Goal: Task Accomplishment & Management: Manage account settings

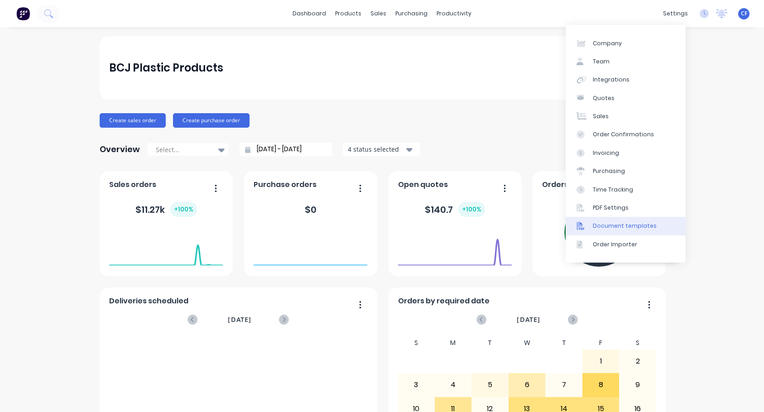
click at [433, 223] on div "Document templates" at bounding box center [625, 226] width 64 height 8
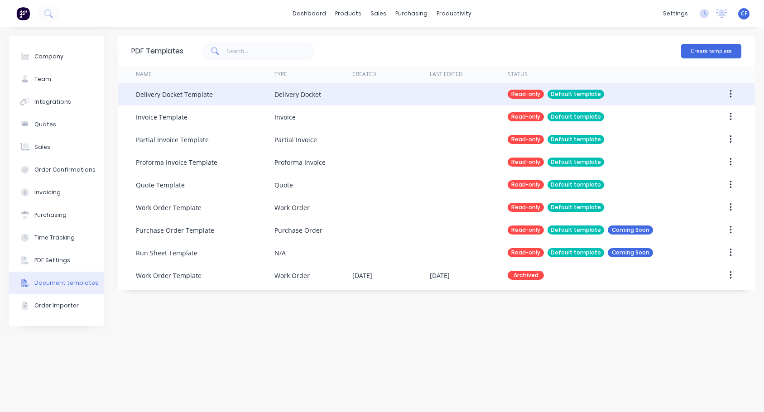
click at [433, 93] on icon "button" at bounding box center [731, 94] width 2 height 10
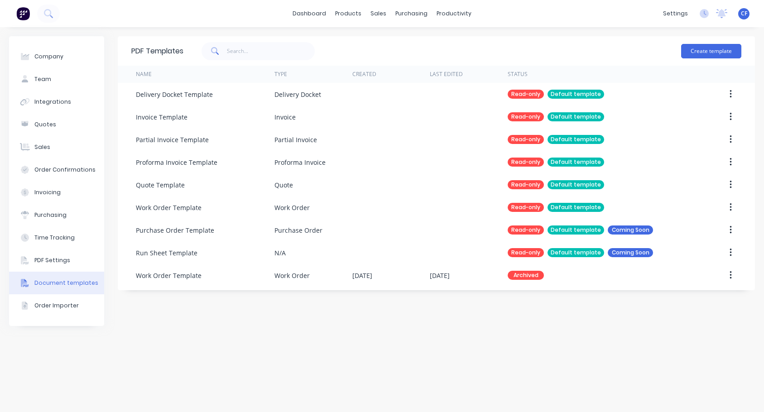
click at [433, 336] on div "PDF Templates Create template Name Type Created Last Edited Status Delivery Doc…" at bounding box center [436, 219] width 637 height 367
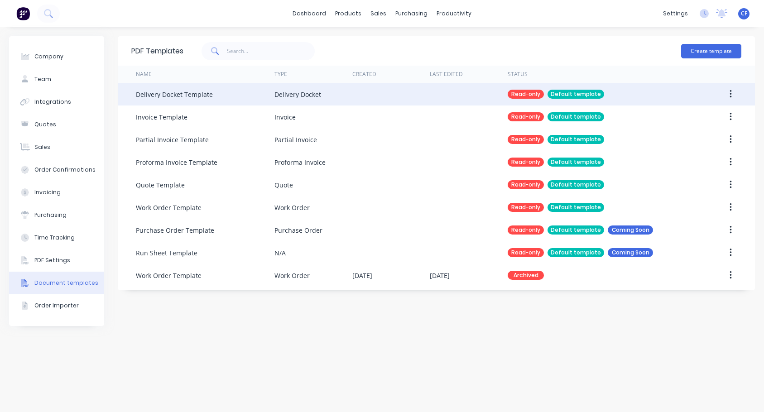
click at [188, 91] on div "Delivery Docket Template" at bounding box center [174, 95] width 77 height 10
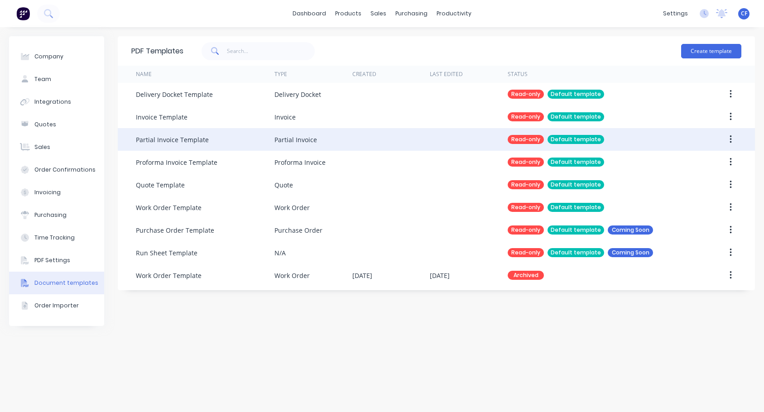
click at [360, 148] on div at bounding box center [391, 139] width 78 height 23
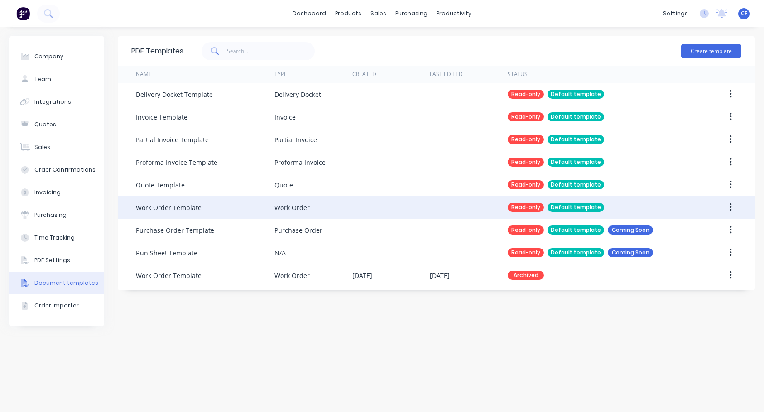
click at [433, 204] on div "Default template" at bounding box center [575, 207] width 57 height 9
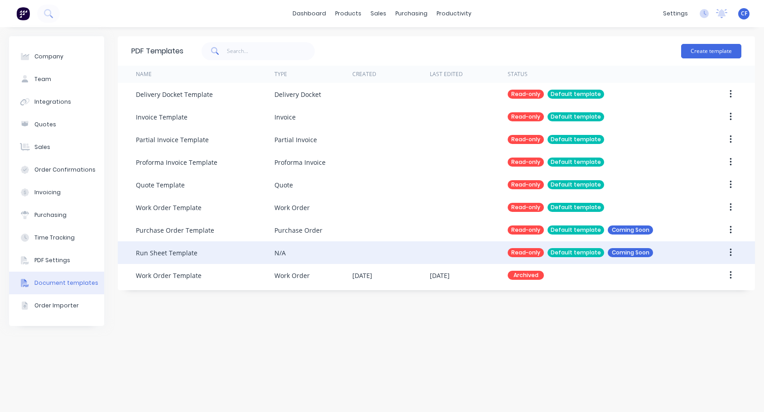
click at [433, 241] on div "Read-only Default template Coming Soon" at bounding box center [599, 252] width 182 height 23
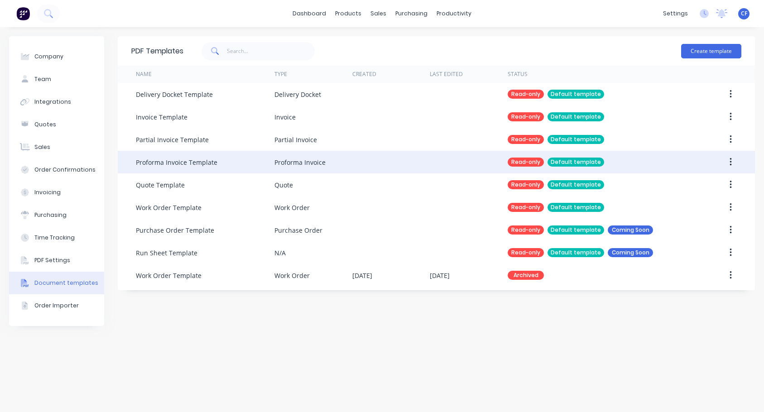
click at [419, 154] on div at bounding box center [391, 162] width 78 height 23
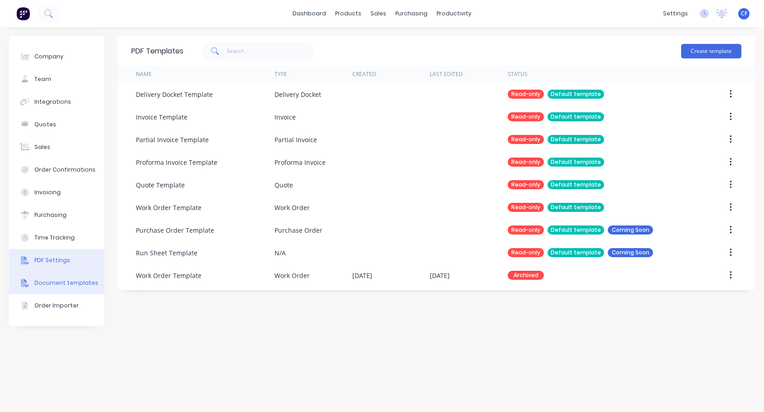
click at [46, 252] on button "PDF Settings" at bounding box center [56, 260] width 95 height 23
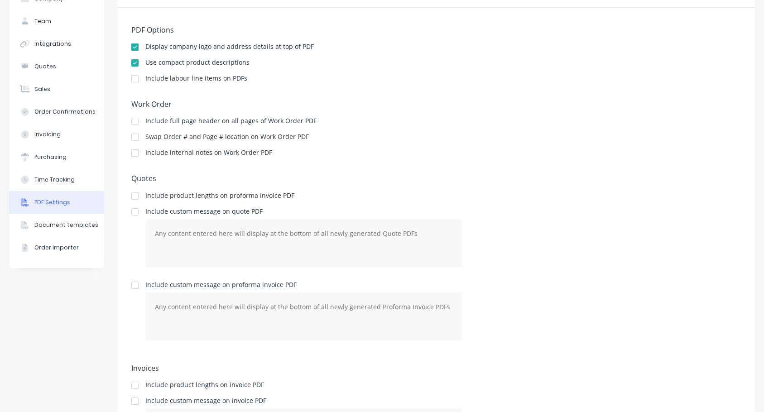
scroll to position [76, 0]
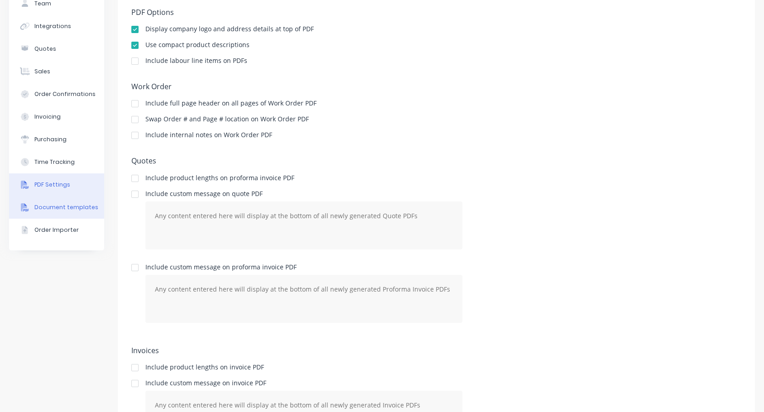
click at [33, 201] on button "Document templates" at bounding box center [56, 207] width 95 height 23
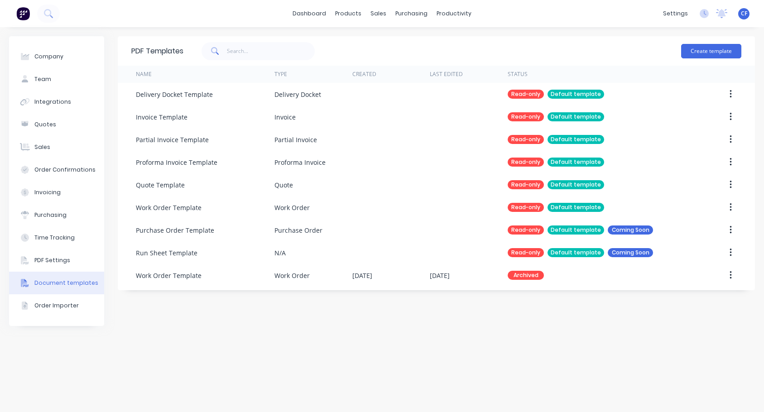
click at [398, 287] on div "PDF Templates Create template Name Type Created Last Edited Status Delivery Doc…" at bounding box center [436, 163] width 637 height 254
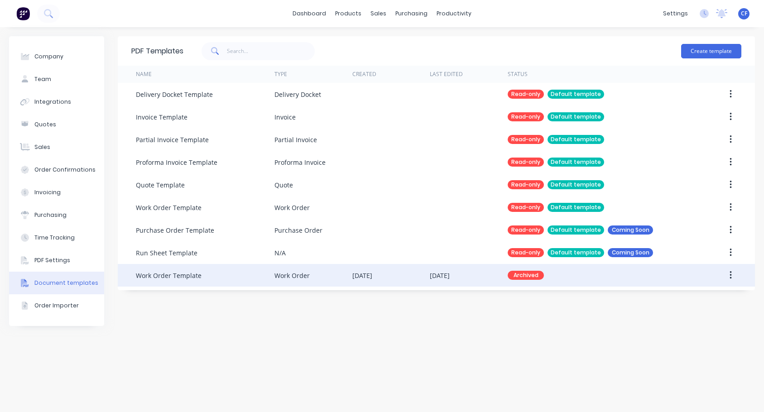
click at [380, 283] on div "[DATE]" at bounding box center [391, 275] width 78 height 23
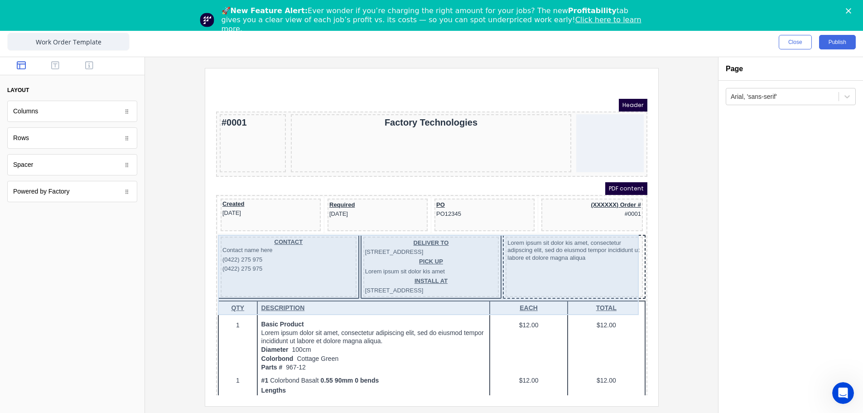
scroll to position [76, 0]
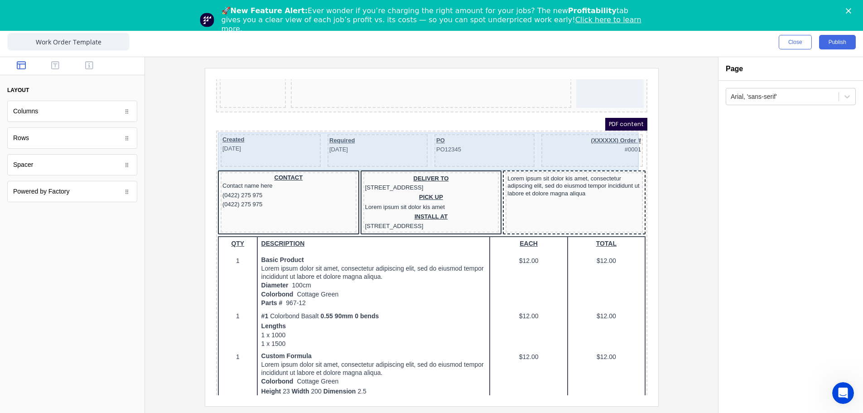
click at [271, 149] on div "Created 29/10/2024" at bounding box center [259, 139] width 100 height 33
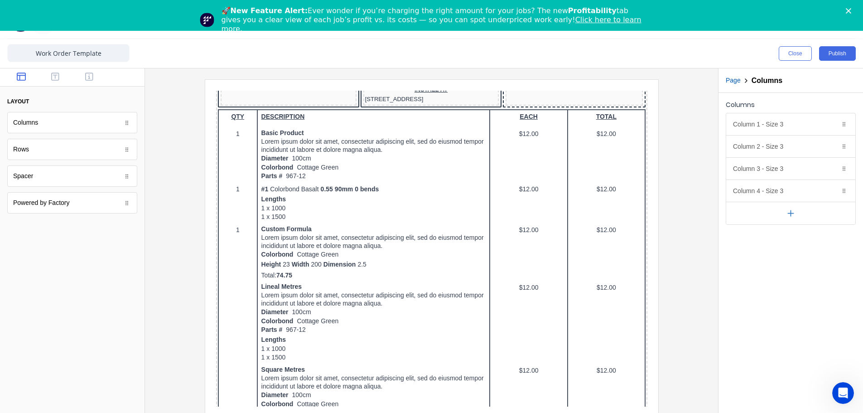
scroll to position [0, 0]
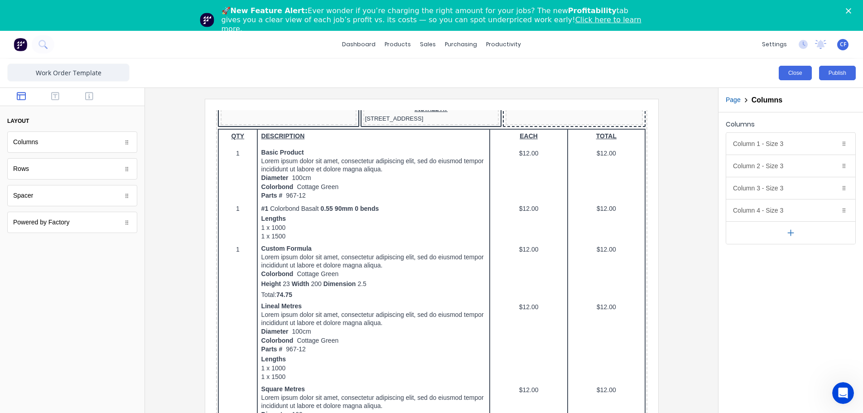
click at [763, 67] on button "Close" at bounding box center [794, 73] width 33 height 14
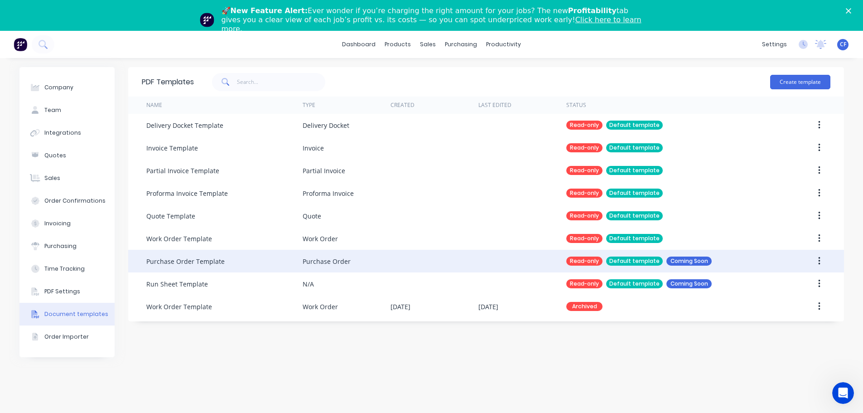
click at [671, 269] on div "Read-only Default template Coming Soon" at bounding box center [668, 261] width 205 height 23
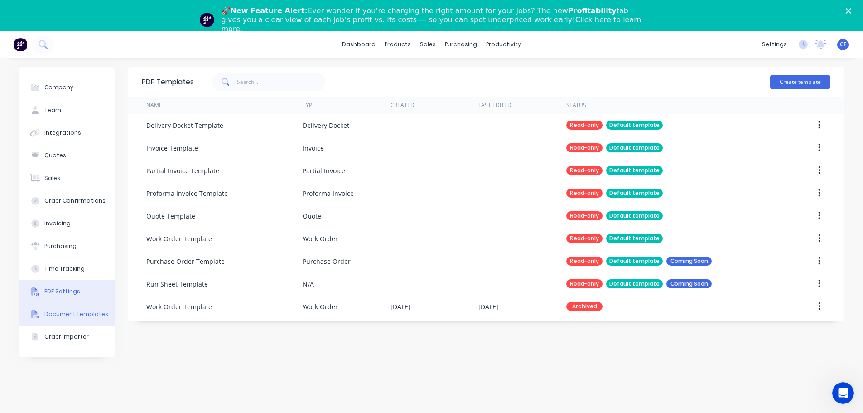
click at [47, 287] on button "PDF Settings" at bounding box center [66, 291] width 95 height 23
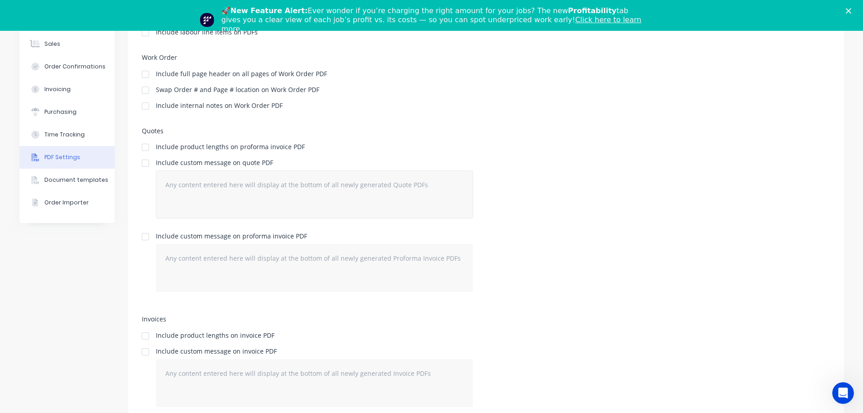
scroll to position [134, 0]
click at [48, 181] on div "Document templates" at bounding box center [76, 179] width 64 height 8
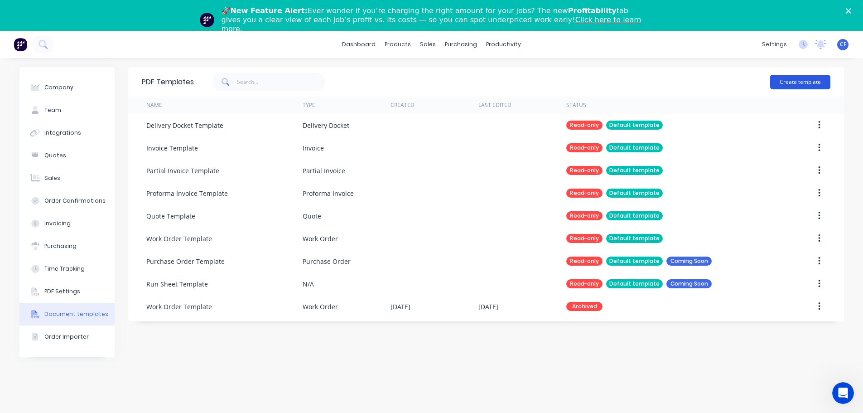
click at [763, 77] on button "Create template" at bounding box center [800, 82] width 60 height 14
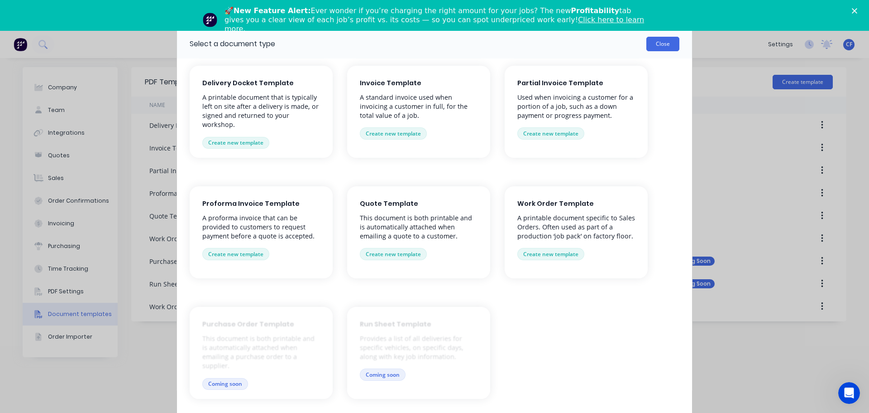
click at [667, 43] on button "Close" at bounding box center [663, 44] width 33 height 14
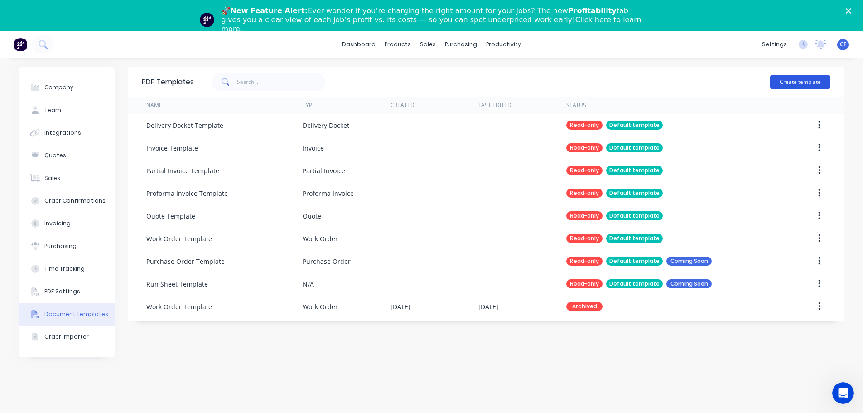
click at [763, 80] on button "Create template" at bounding box center [800, 82] width 60 height 14
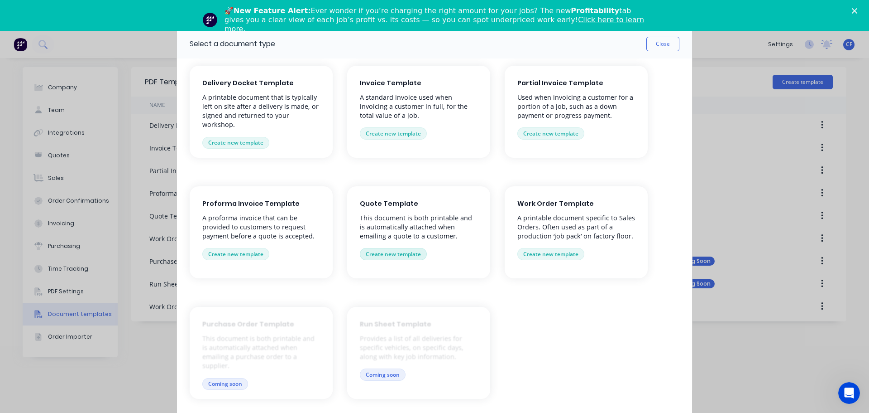
click at [410, 251] on button "Create new template" at bounding box center [393, 254] width 67 height 12
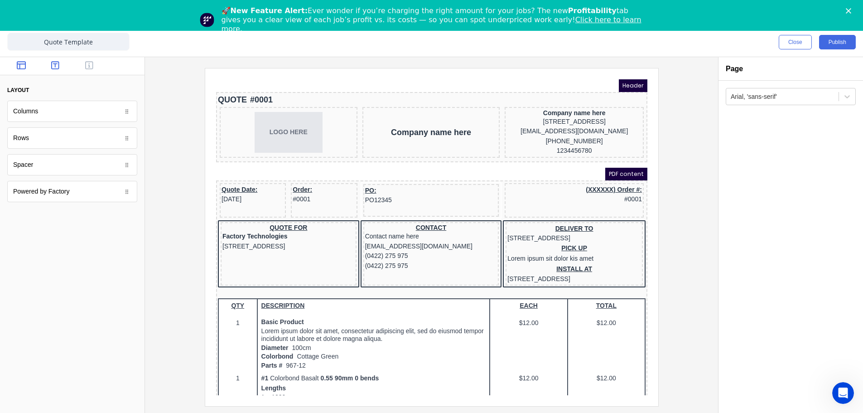
click at [58, 67] on icon "button" at bounding box center [55, 65] width 8 height 9
click at [86, 65] on icon "button" at bounding box center [89, 65] width 8 height 8
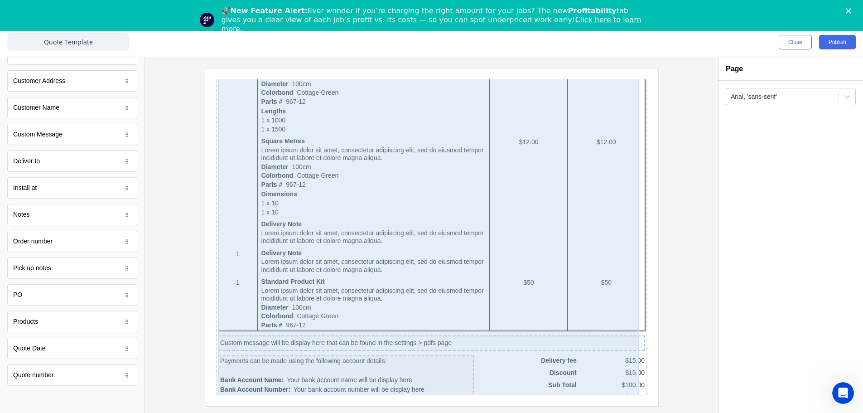
scroll to position [517, 0]
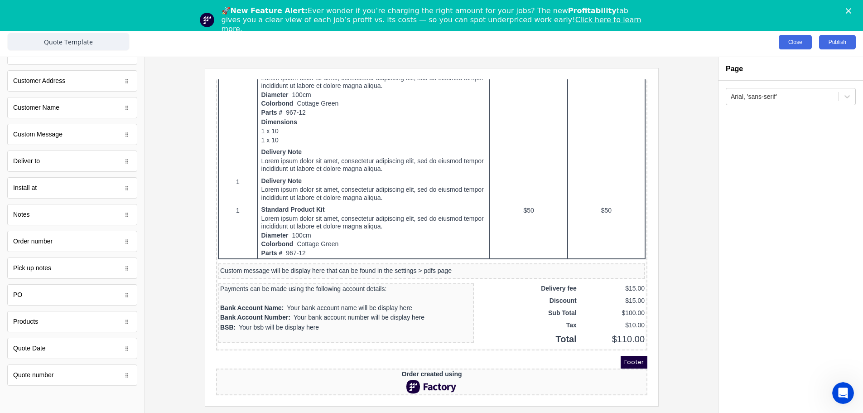
click at [788, 35] on button "Close" at bounding box center [794, 42] width 33 height 14
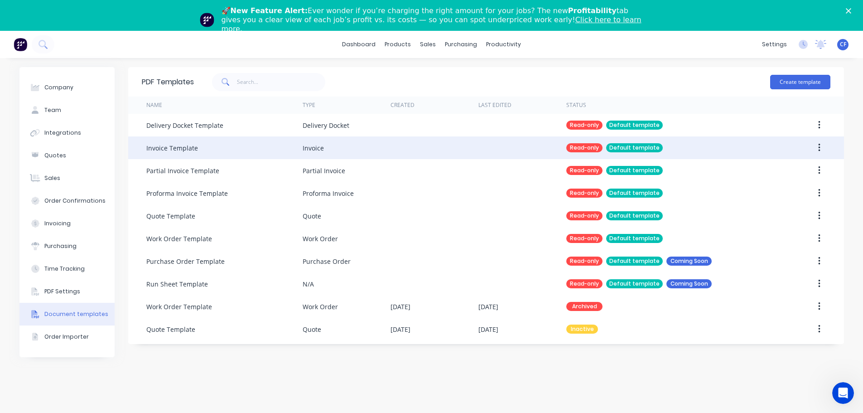
click at [499, 139] on div at bounding box center [522, 147] width 88 height 23
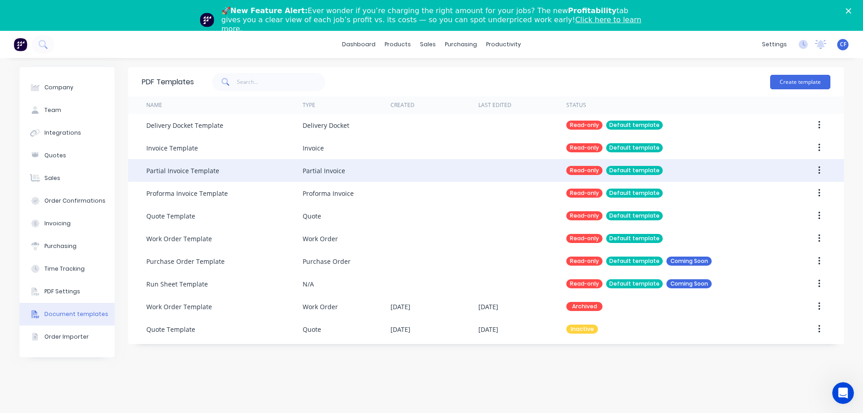
click at [798, 178] on div at bounding box center [800, 170] width 58 height 23
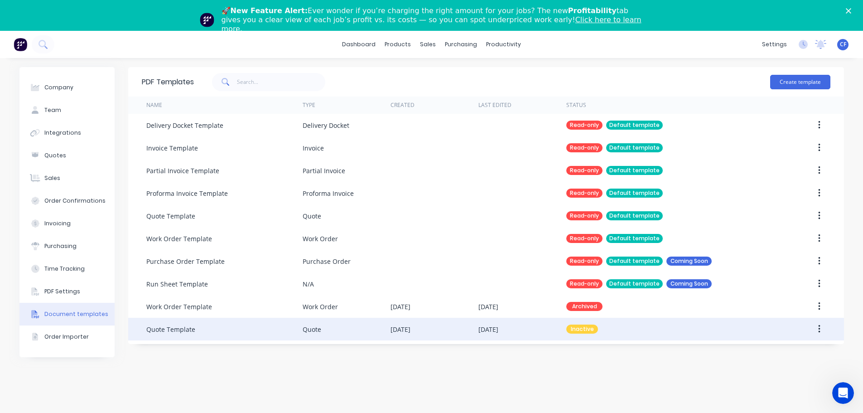
click at [817, 329] on button "button" at bounding box center [818, 329] width 21 height 16
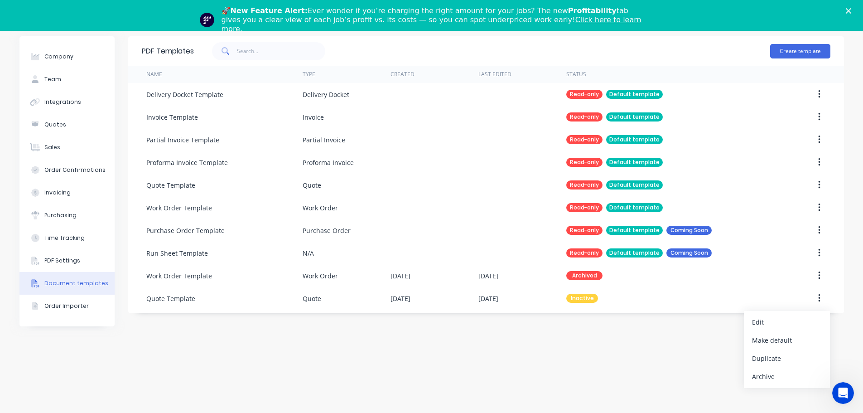
click at [658, 348] on div "PDF Templates Create template Name Type Created Last Edited Status Delivery Doc…" at bounding box center [485, 219] width 715 height 367
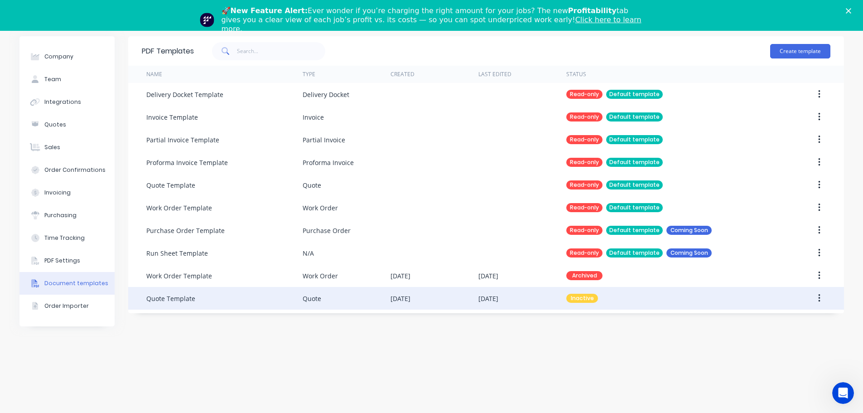
click at [557, 296] on div "[DATE]" at bounding box center [522, 298] width 88 height 23
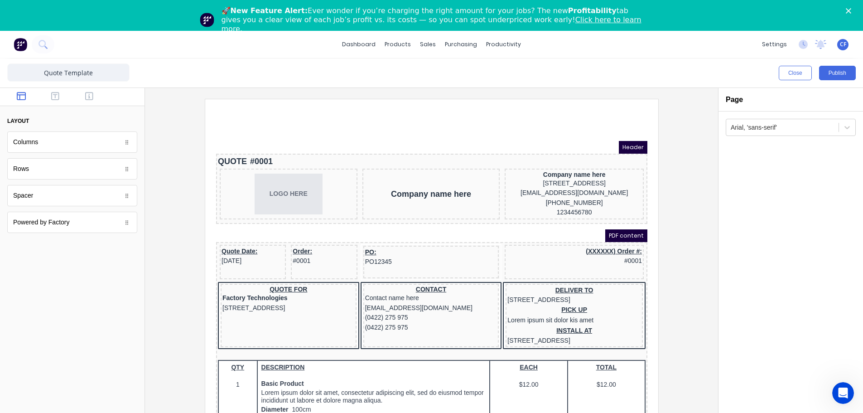
scroll to position [31, 0]
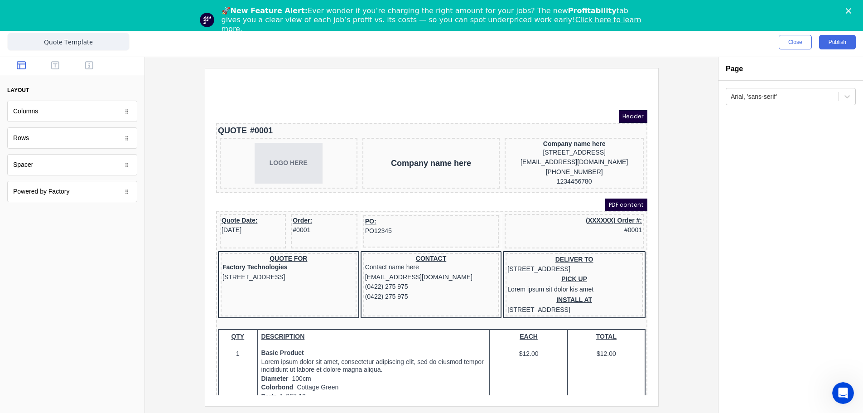
click at [133, 190] on div "Powered by Factory" at bounding box center [72, 191] width 130 height 21
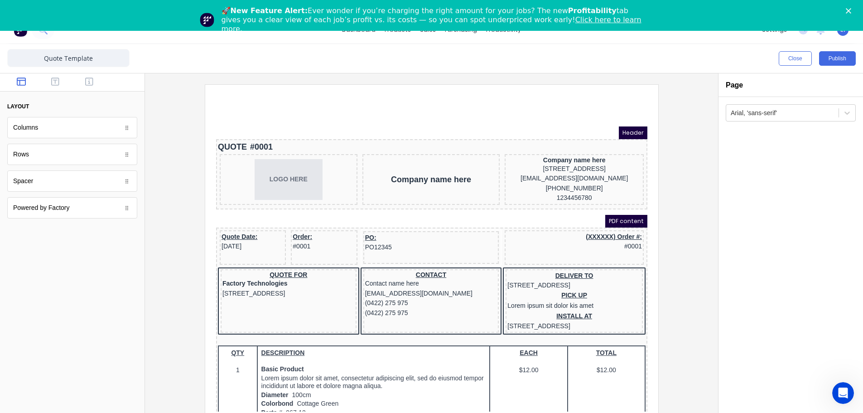
scroll to position [0, 0]
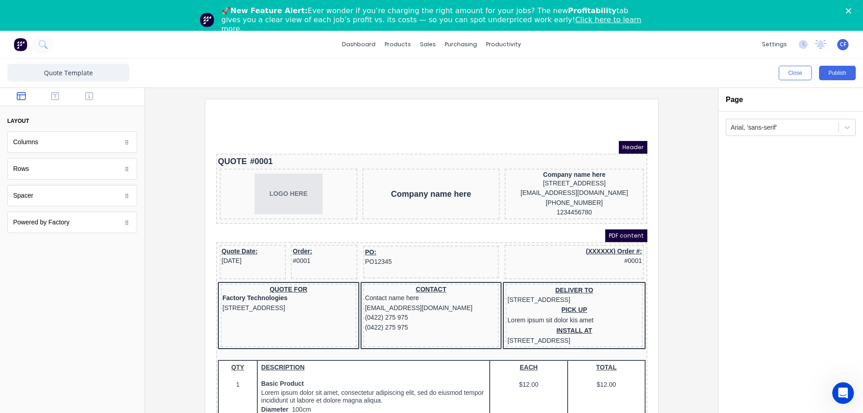
click at [784, 137] on div "Arial, 'sans-serif'" at bounding box center [790, 126] width 144 height 30
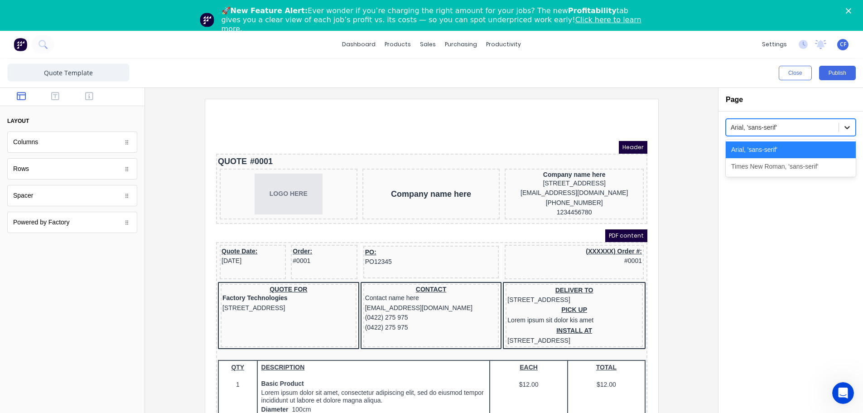
click at [853, 125] on div at bounding box center [847, 127] width 16 height 16
click at [796, 173] on div "Times New Roman, 'sans-serif'" at bounding box center [790, 166] width 130 height 17
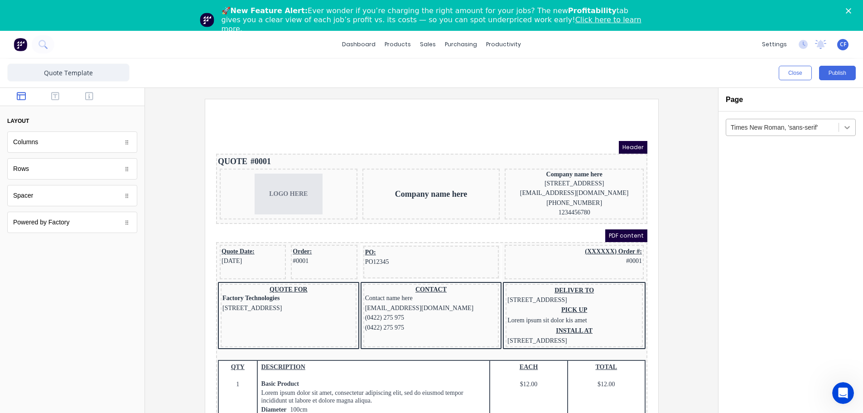
click at [847, 128] on icon at bounding box center [846, 127] width 9 height 9
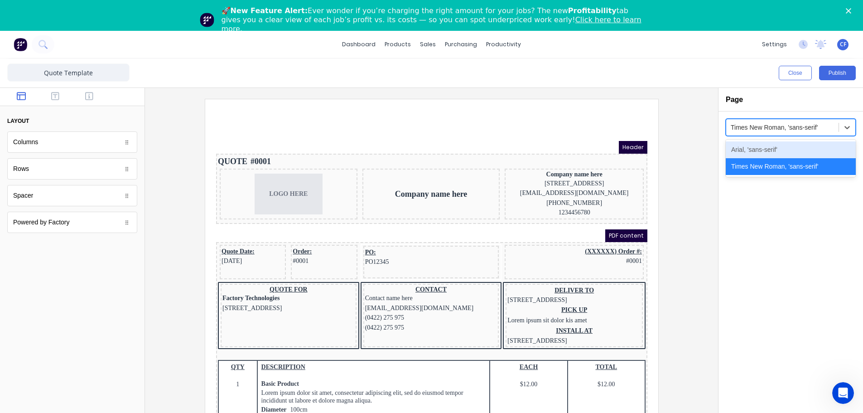
click at [808, 151] on div "Arial, 'sans-serif'" at bounding box center [790, 149] width 130 height 17
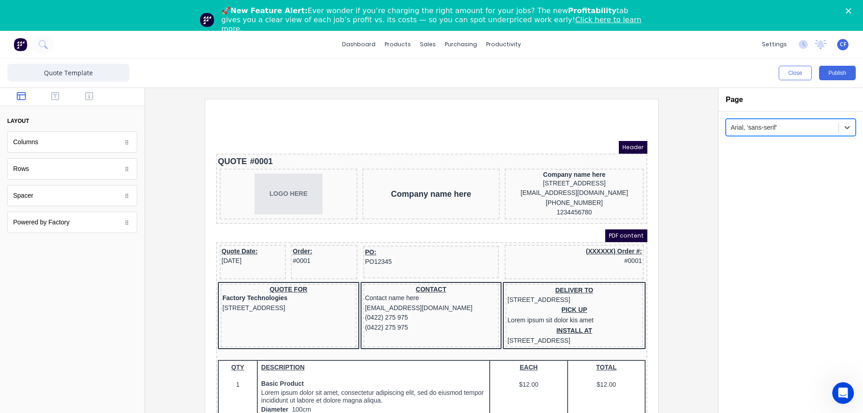
click at [831, 127] on div at bounding box center [781, 127] width 103 height 11
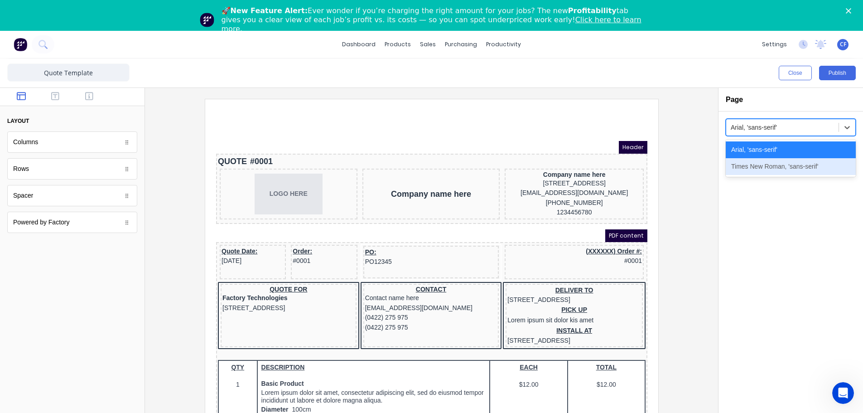
click at [800, 165] on div "Times New Roman, 'sans-serif'" at bounding box center [790, 166] width 130 height 17
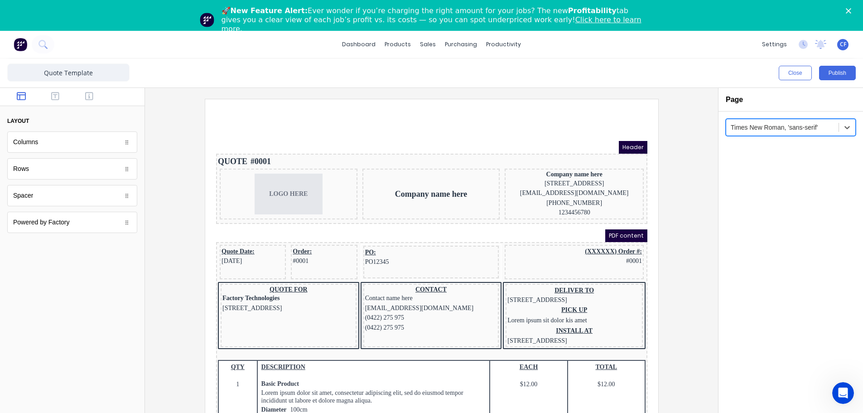
click at [831, 134] on div "Times New Roman, 'sans-serif'" at bounding box center [782, 127] width 112 height 15
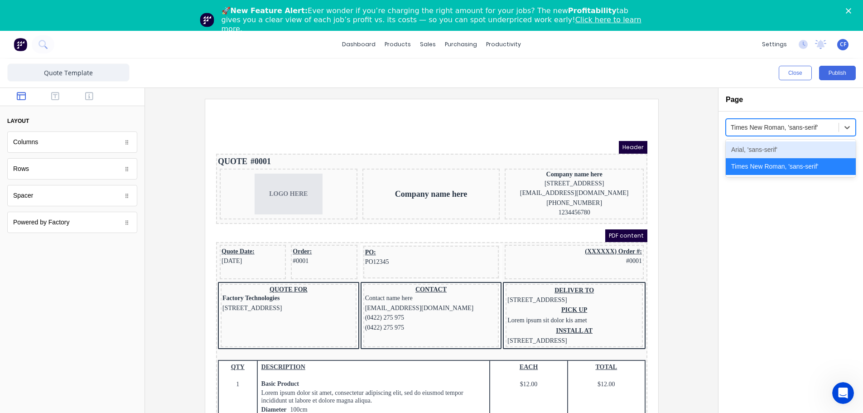
click at [790, 152] on div "Arial, 'sans-serif'" at bounding box center [790, 149] width 130 height 17
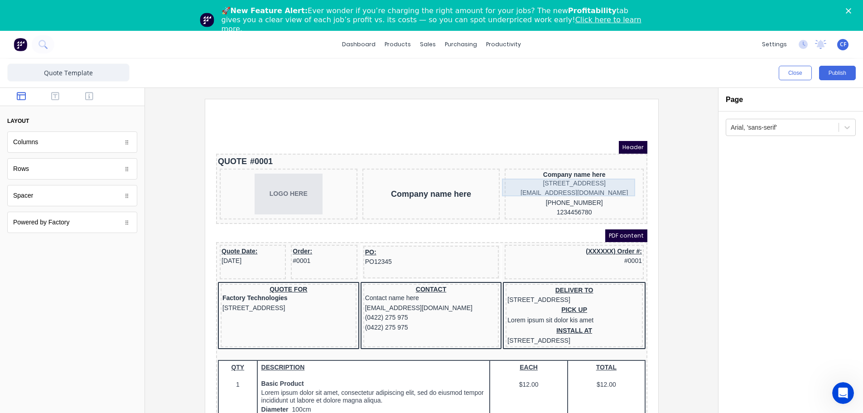
click at [554, 177] on div "[STREET_ADDRESS]" at bounding box center [562, 173] width 135 height 10
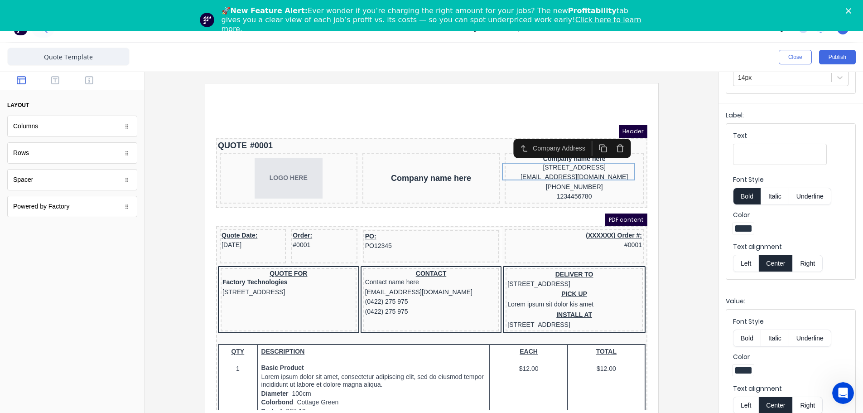
scroll to position [31, 0]
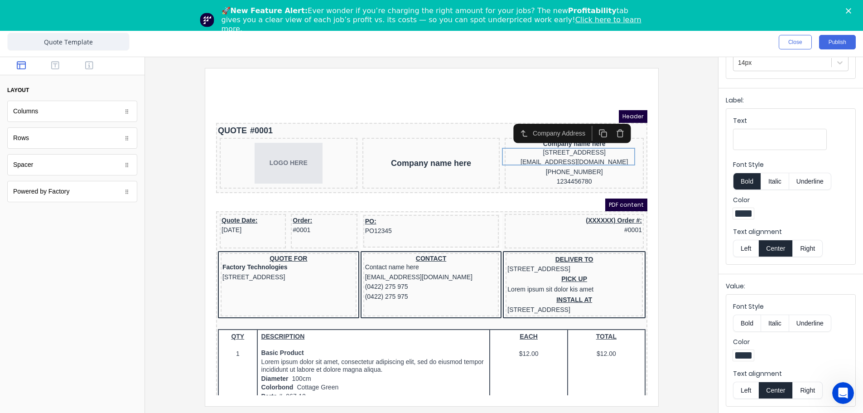
click at [707, 187] on div at bounding box center [431, 234] width 573 height 355
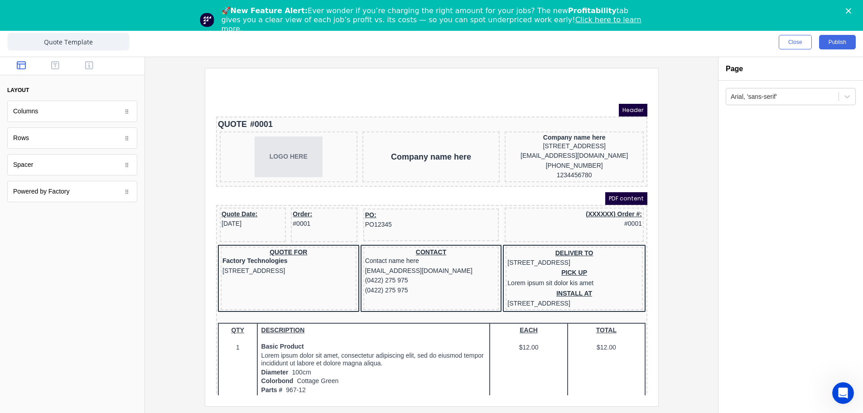
scroll to position [0, 0]
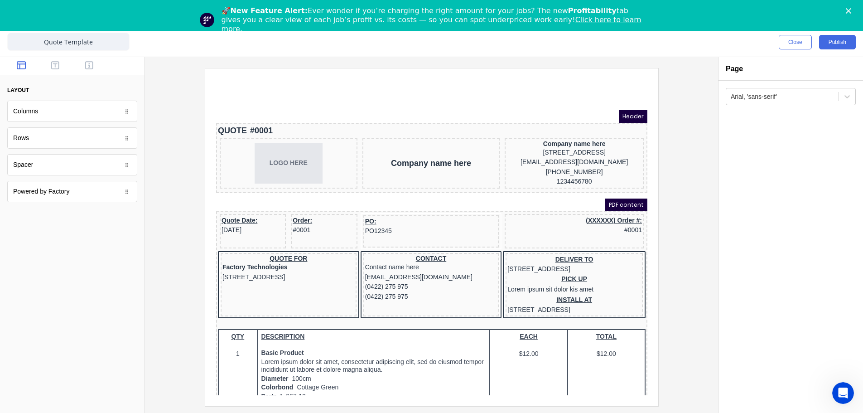
drag, startPoint x: 632, startPoint y: 165, endPoint x: 854, endPoint y: 230, distance: 231.3
click at [604, 166] on div "[PHONE_NUMBER]" at bounding box center [562, 161] width 135 height 10
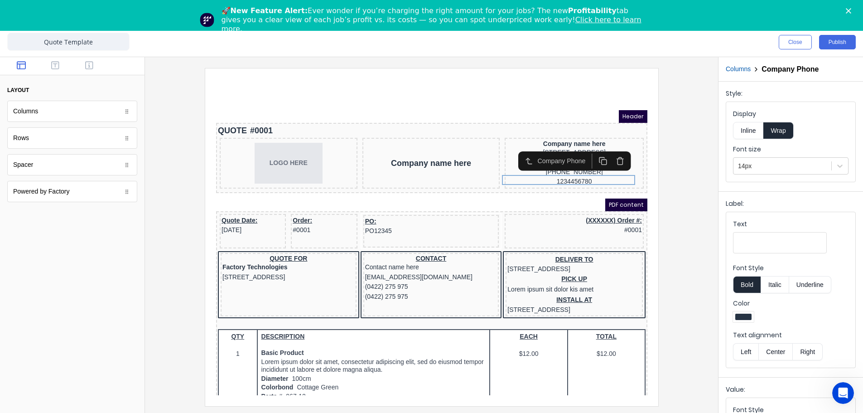
click at [671, 172] on div at bounding box center [431, 236] width 558 height 337
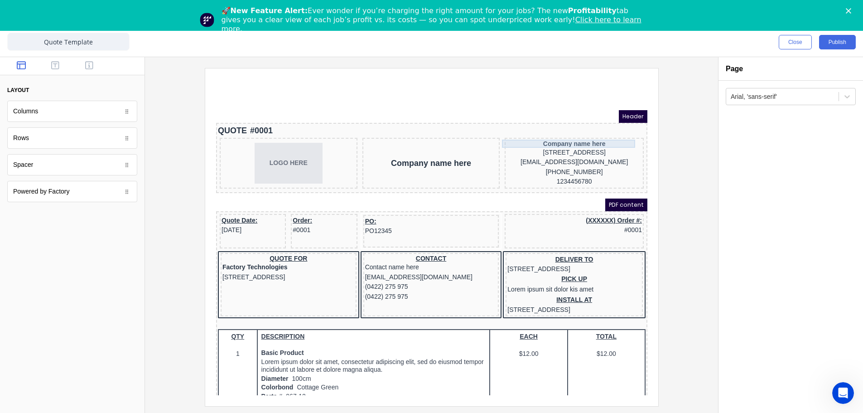
click at [498, 134] on div "Company name here" at bounding box center [562, 133] width 135 height 8
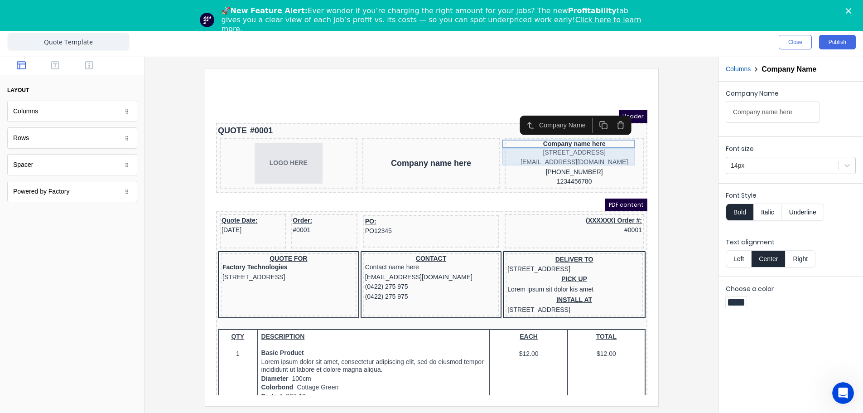
click at [582, 143] on div "[STREET_ADDRESS]" at bounding box center [562, 142] width 135 height 10
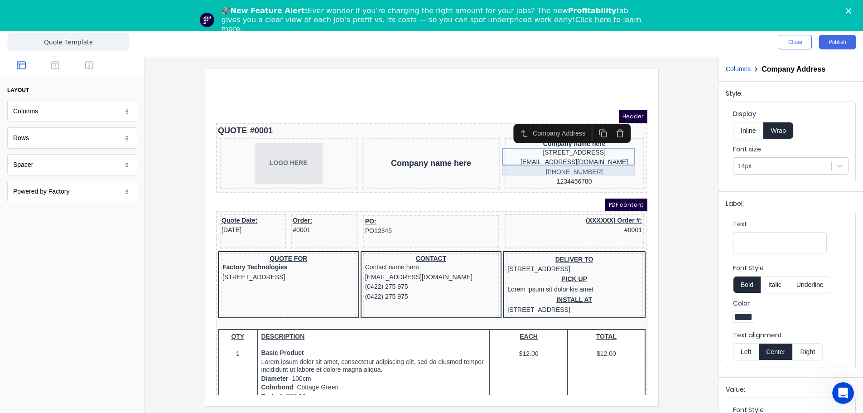
click at [587, 156] on div "[EMAIL_ADDRESS][DOMAIN_NAME]" at bounding box center [562, 151] width 135 height 10
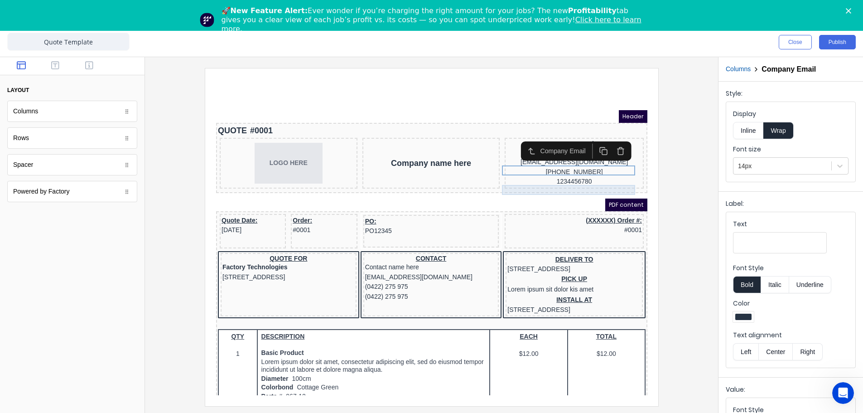
click at [592, 176] on div "1234456780" at bounding box center [562, 171] width 135 height 10
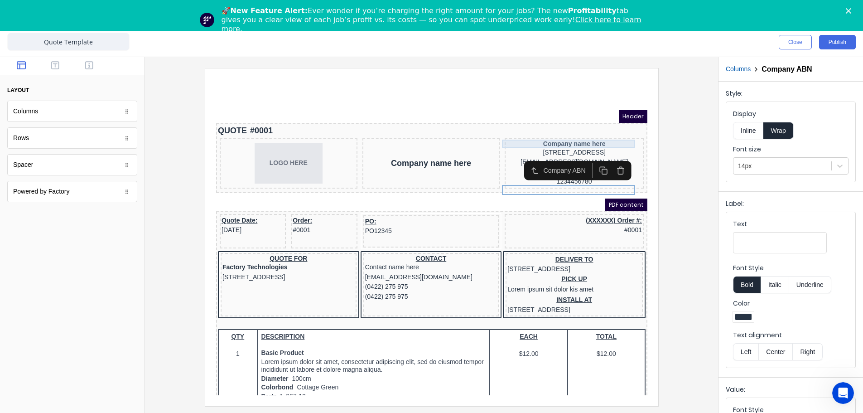
click at [601, 129] on div "Company name here" at bounding box center [562, 133] width 135 height 8
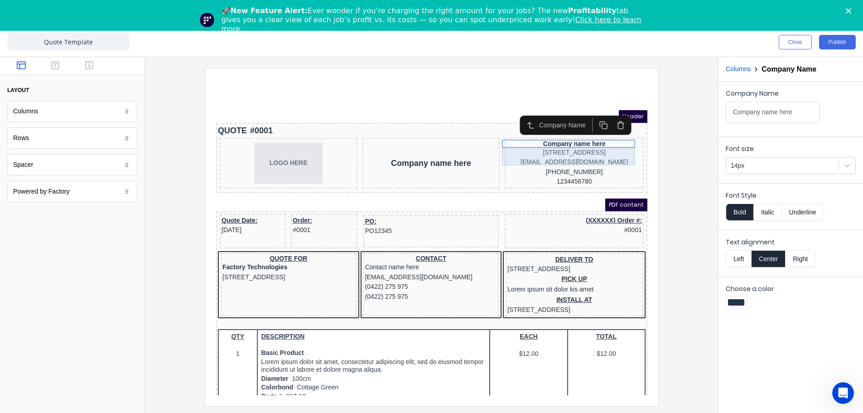
click at [593, 141] on div "[STREET_ADDRESS]" at bounding box center [562, 142] width 135 height 10
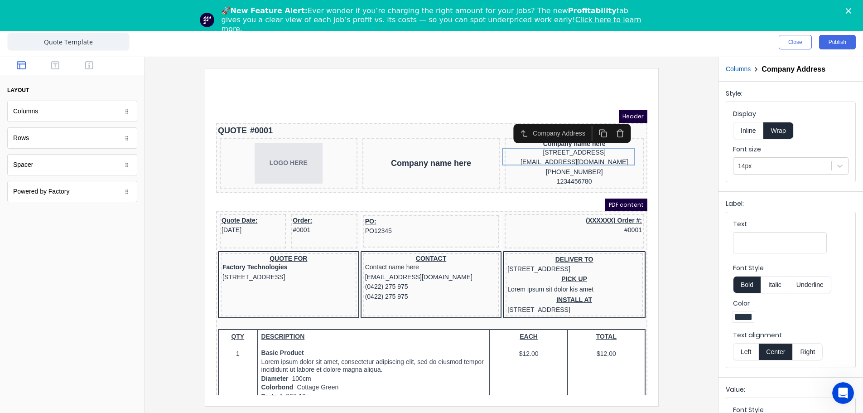
click at [655, 156] on iframe at bounding box center [431, 236] width 453 height 337
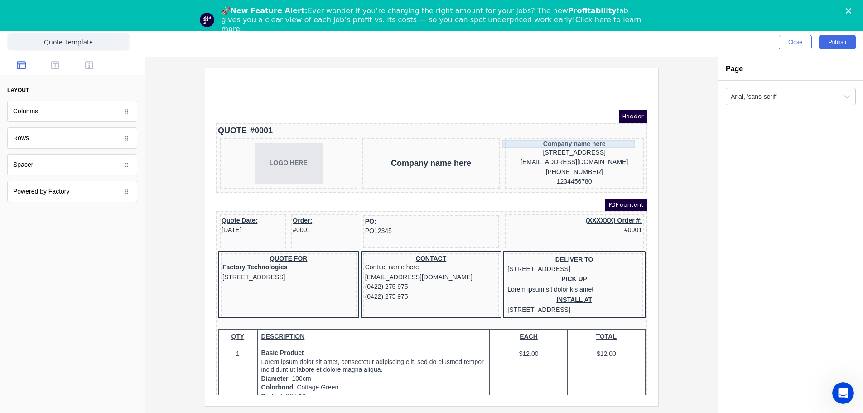
click at [582, 129] on div "Company name here" at bounding box center [562, 133] width 135 height 8
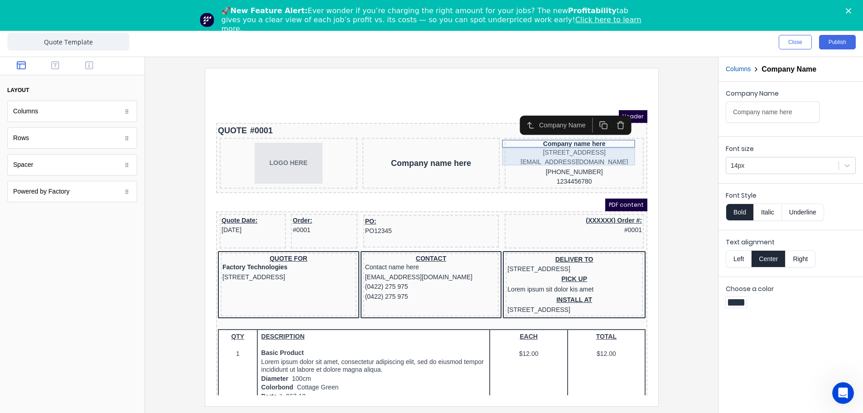
click at [586, 143] on div "[STREET_ADDRESS]" at bounding box center [562, 142] width 135 height 10
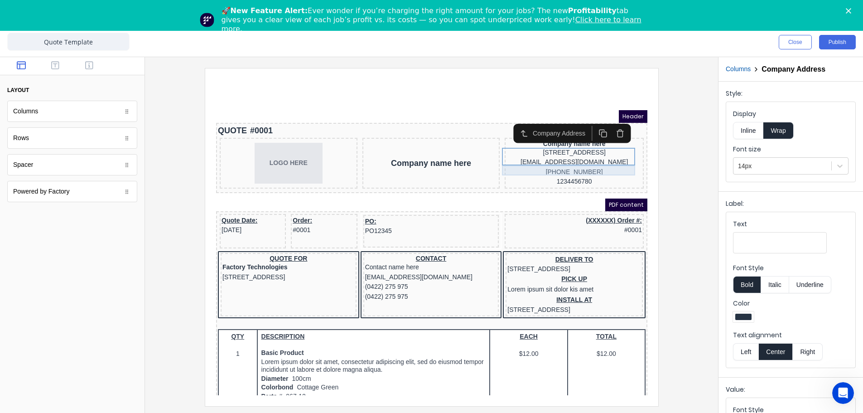
click at [577, 156] on div "[EMAIL_ADDRESS][DOMAIN_NAME]" at bounding box center [562, 151] width 135 height 10
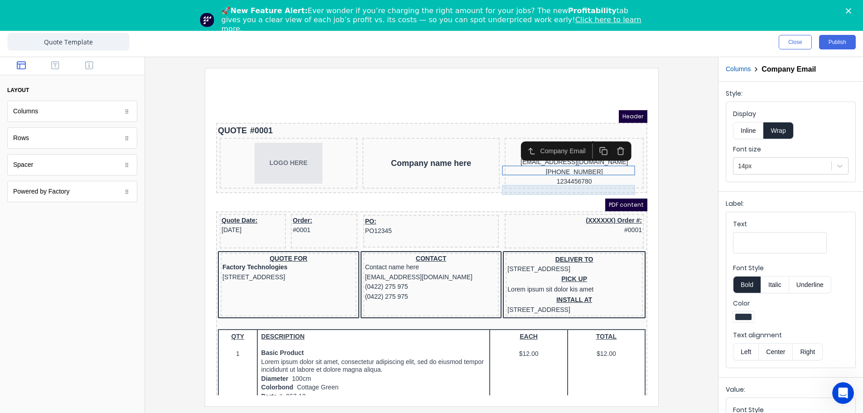
click at [575, 174] on div "1234456780" at bounding box center [562, 171] width 135 height 10
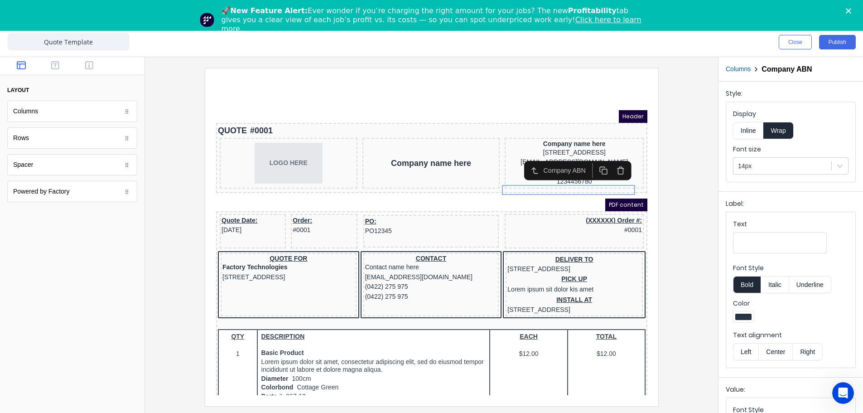
click at [574, 168] on div "Company ABN" at bounding box center [566, 159] width 107 height 19
click at [596, 131] on div "Company name here" at bounding box center [562, 133] width 135 height 8
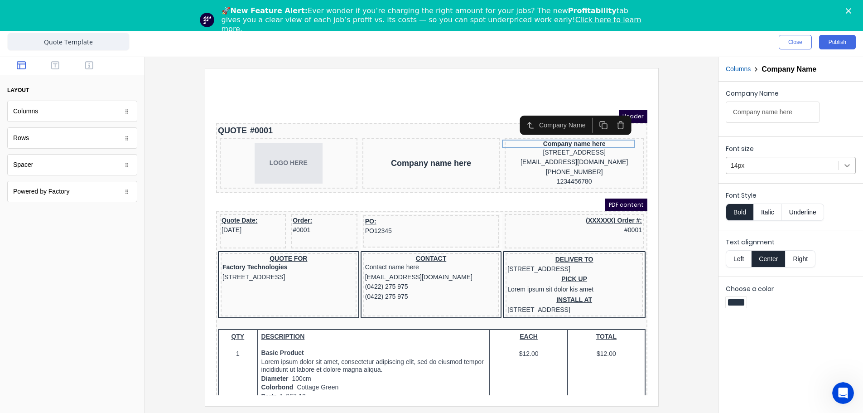
click at [840, 163] on div at bounding box center [847, 165] width 16 height 16
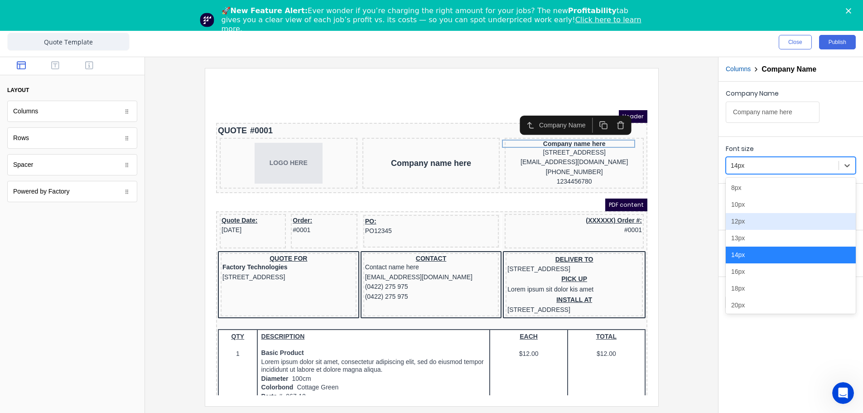
click at [743, 219] on div "12px" at bounding box center [790, 221] width 130 height 17
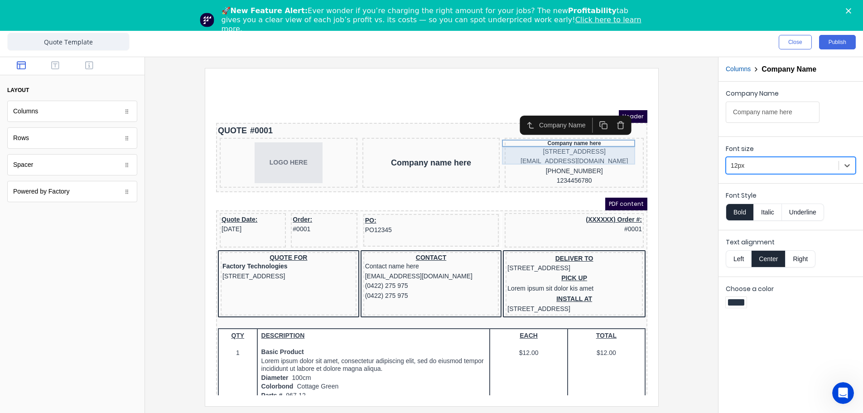
click at [585, 139] on div "[STREET_ADDRESS]" at bounding box center [562, 141] width 135 height 10
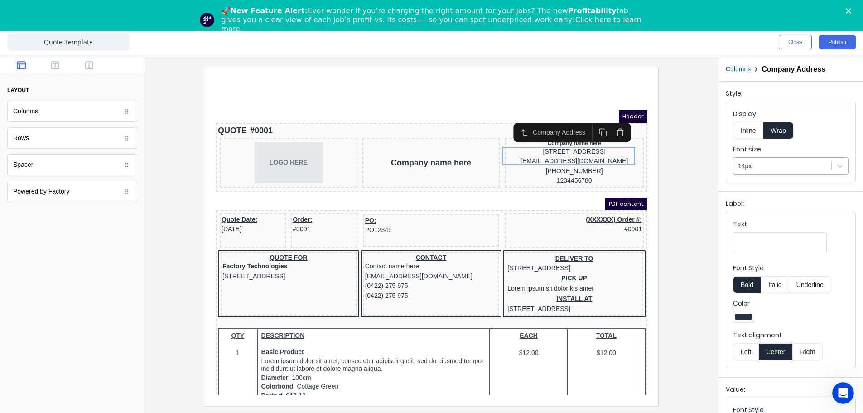
click at [798, 170] on div at bounding box center [782, 165] width 89 height 11
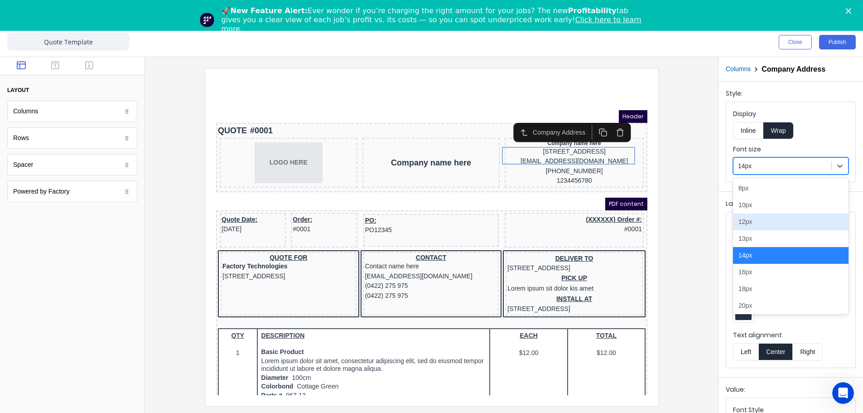
click at [773, 228] on div "12px" at bounding box center [790, 221] width 115 height 17
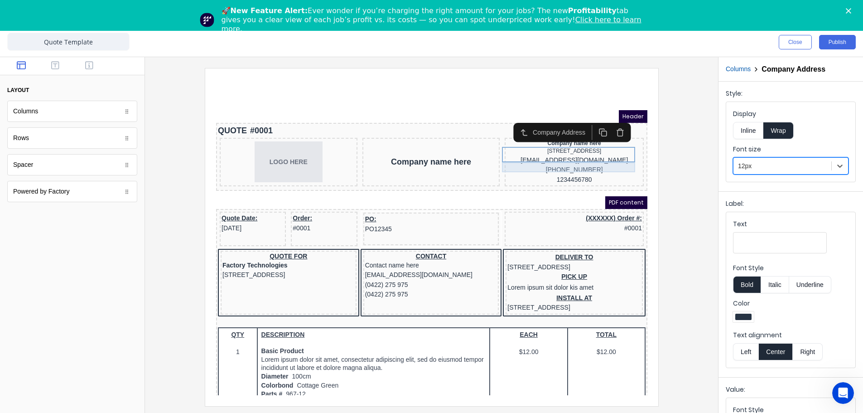
click at [579, 154] on div "[EMAIL_ADDRESS][DOMAIN_NAME]" at bounding box center [562, 149] width 135 height 10
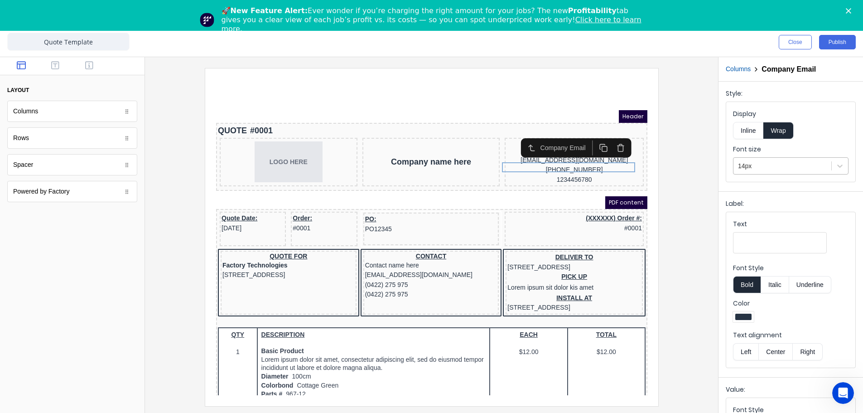
click at [782, 168] on div at bounding box center [782, 165] width 89 height 11
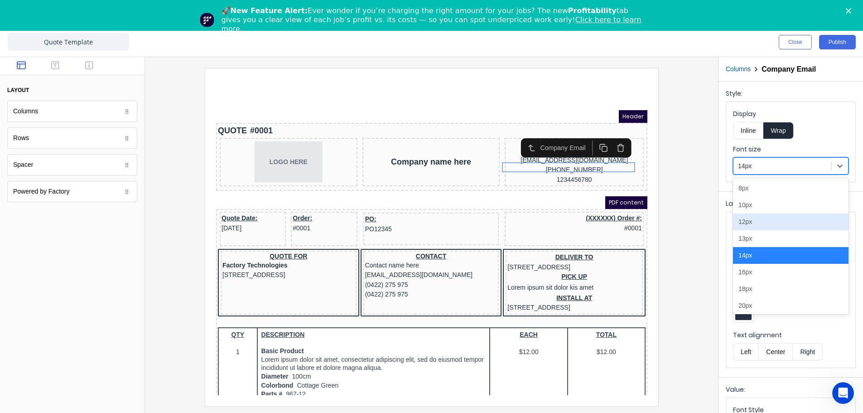
drag, startPoint x: 754, startPoint y: 240, endPoint x: 748, endPoint y: 224, distance: 17.3
click at [748, 224] on div "8px 10px 12px 13px 14px 16px 18px 20px 24px 28px 32px 36px 40px 44px" at bounding box center [790, 246] width 115 height 136
click at [741, 222] on div "12px" at bounding box center [790, 221] width 115 height 17
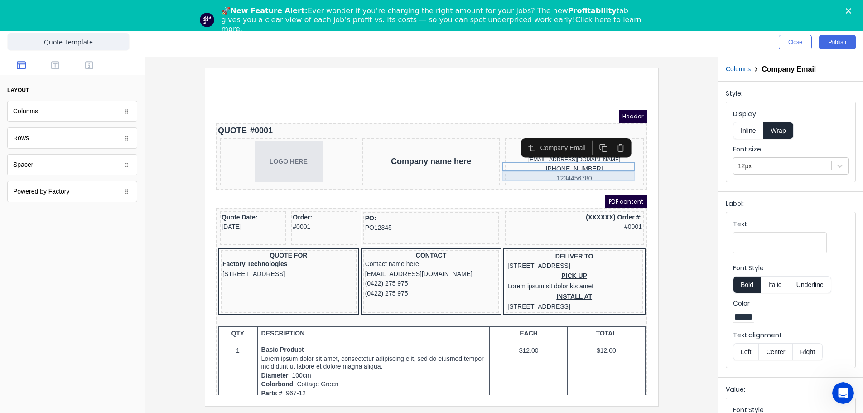
click at [594, 163] on div "[PHONE_NUMBER]" at bounding box center [562, 158] width 135 height 10
click at [807, 169] on div at bounding box center [782, 165] width 89 height 11
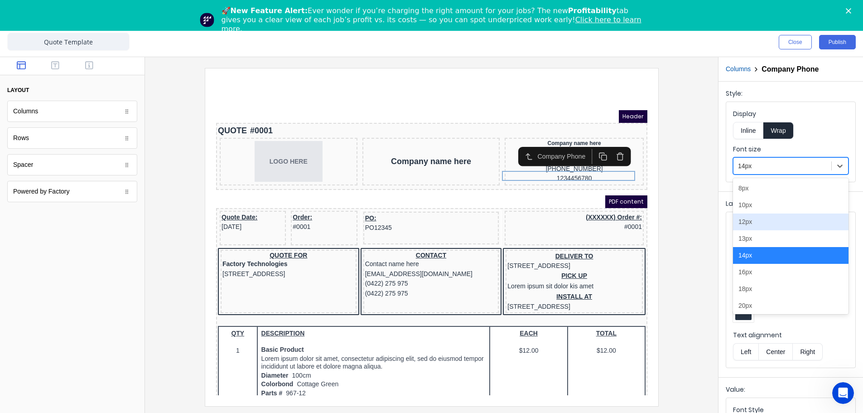
click at [742, 219] on div "12px" at bounding box center [790, 221] width 115 height 17
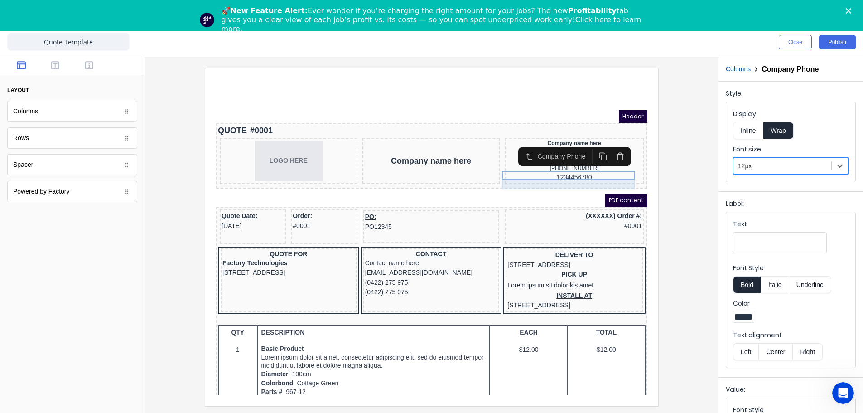
click at [605, 172] on div "1234456780" at bounding box center [562, 167] width 135 height 10
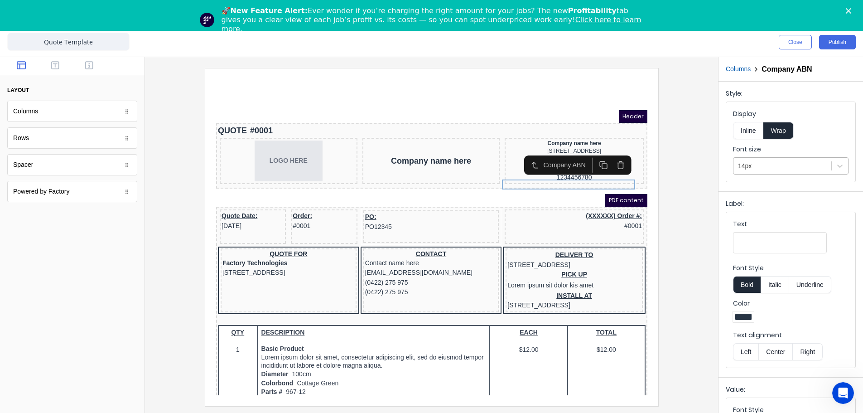
click at [779, 168] on div at bounding box center [782, 165] width 89 height 11
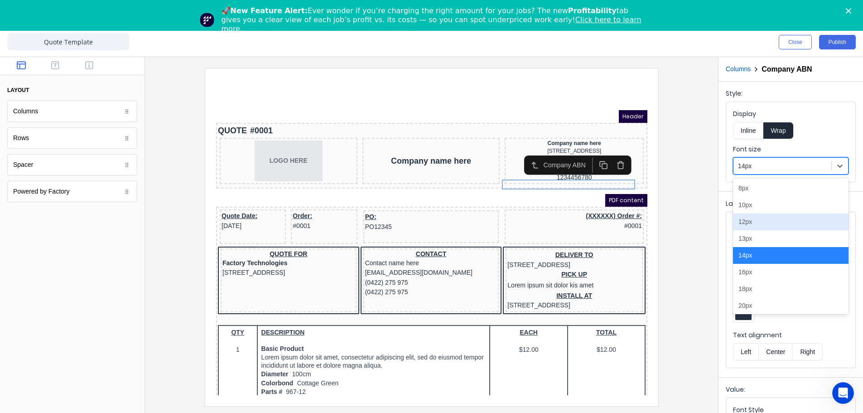
click at [750, 223] on div "12px" at bounding box center [790, 221] width 115 height 17
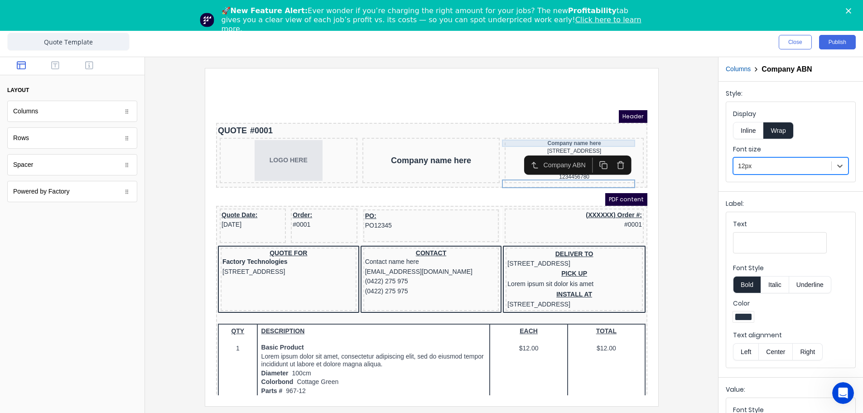
click at [583, 131] on div "Company name here" at bounding box center [562, 132] width 135 height 7
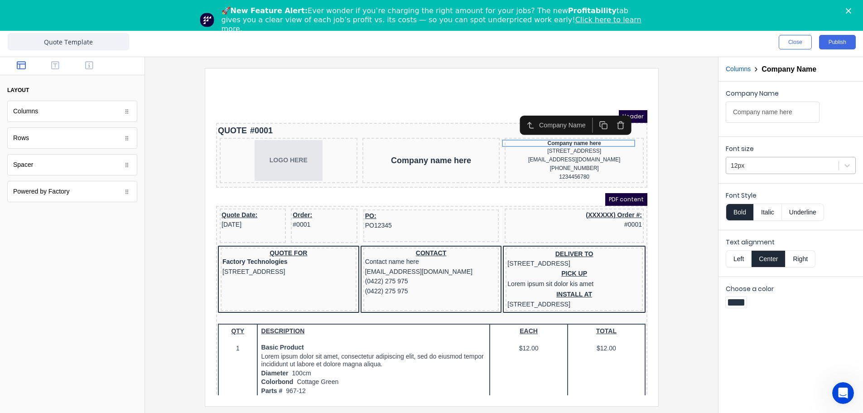
click at [763, 158] on div "12px" at bounding box center [782, 165] width 112 height 15
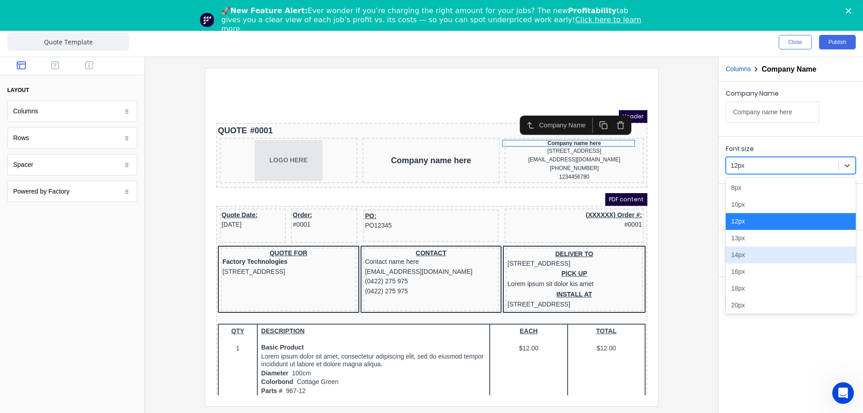
click at [752, 250] on div "14px" at bounding box center [790, 254] width 130 height 17
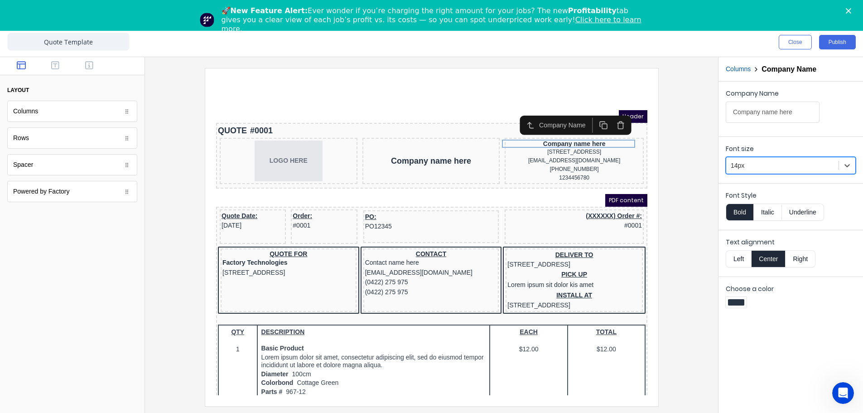
click at [662, 180] on div at bounding box center [431, 236] width 558 height 337
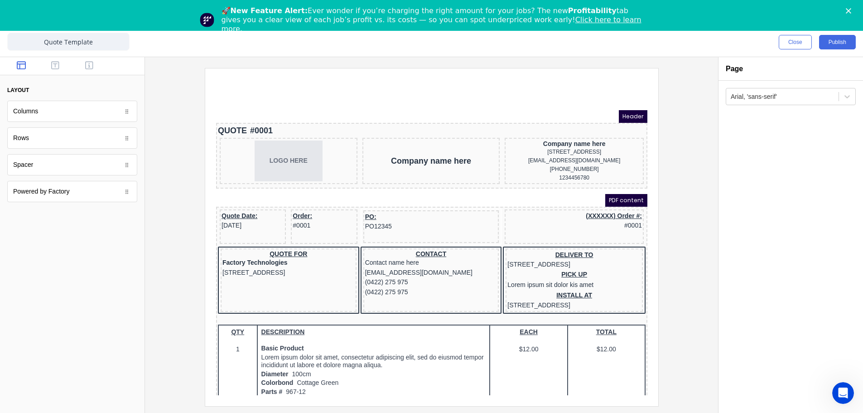
click at [114, 192] on div "Powered by Factory" at bounding box center [72, 191] width 130 height 21
click at [122, 107] on div "Columns" at bounding box center [72, 111] width 130 height 21
click at [59, 67] on icon "button" at bounding box center [55, 65] width 8 height 8
click at [86, 68] on icon "button" at bounding box center [89, 65] width 8 height 9
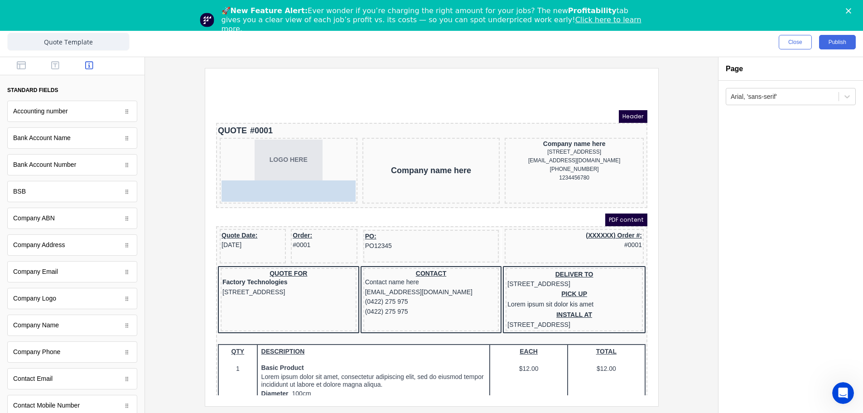
drag, startPoint x: 43, startPoint y: 219, endPoint x: 72, endPoint y: 114, distance: 108.7
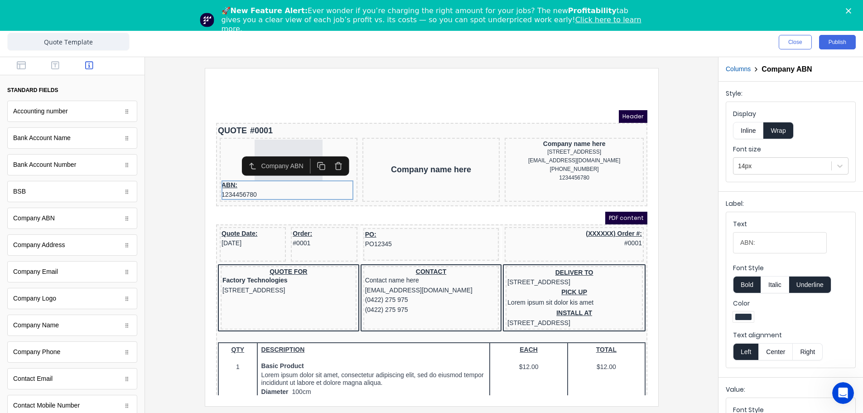
click at [250, 203] on div "PDF content" at bounding box center [420, 207] width 431 height 13
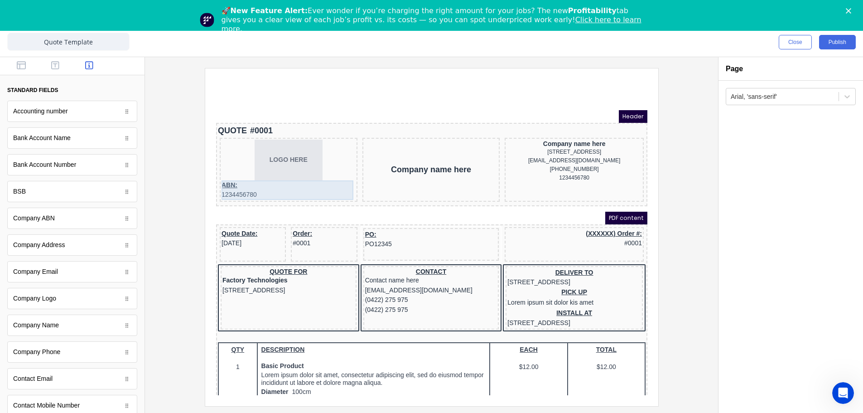
click at [259, 177] on div "ABN: 1234456780" at bounding box center [277, 178] width 134 height 19
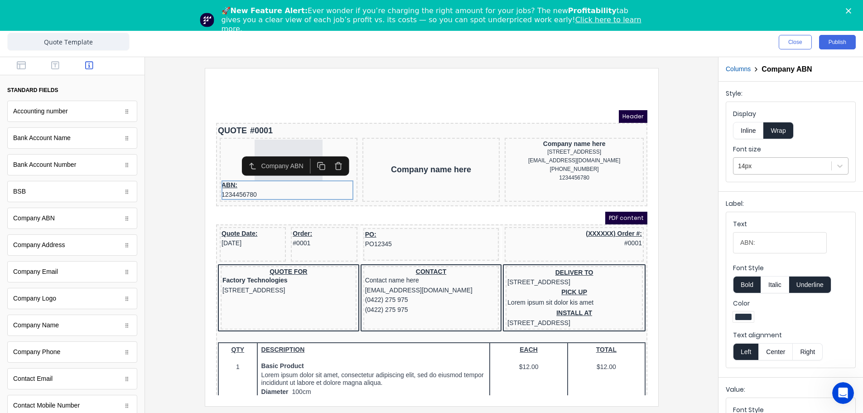
click at [819, 170] on div at bounding box center [782, 165] width 89 height 11
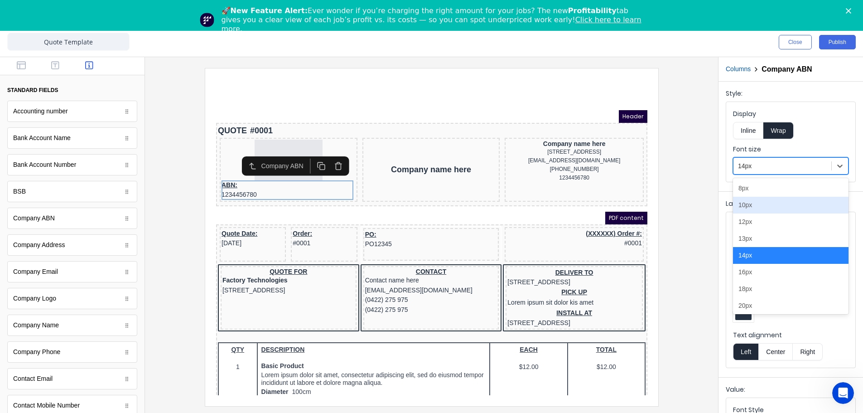
click at [746, 206] on div "10px" at bounding box center [790, 205] width 115 height 17
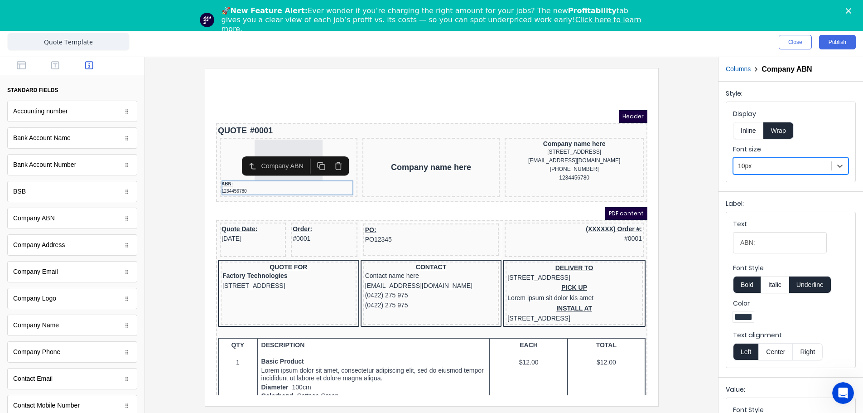
click at [802, 168] on div at bounding box center [782, 165] width 89 height 11
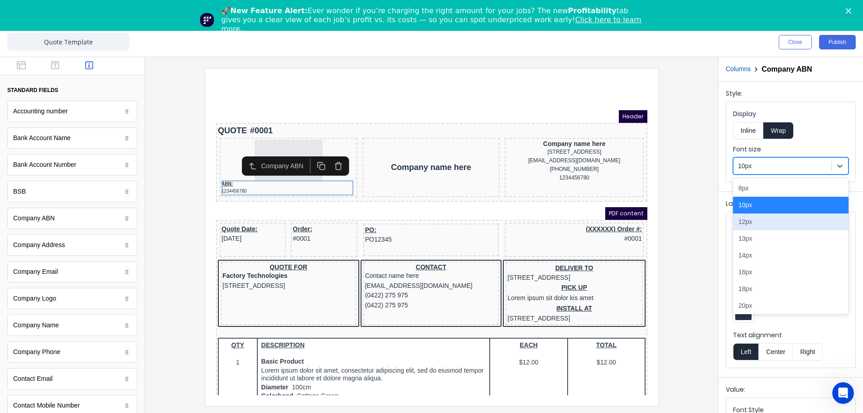
click at [768, 223] on div "12px" at bounding box center [790, 221] width 115 height 17
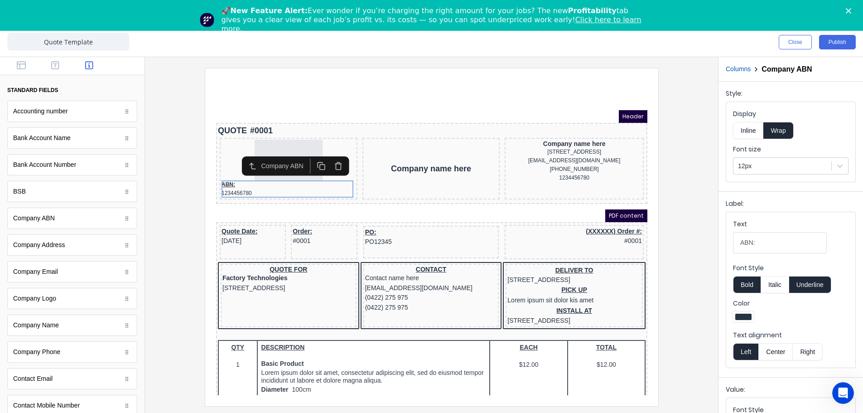
click at [276, 200] on div "PDF content" at bounding box center [420, 204] width 431 height 13
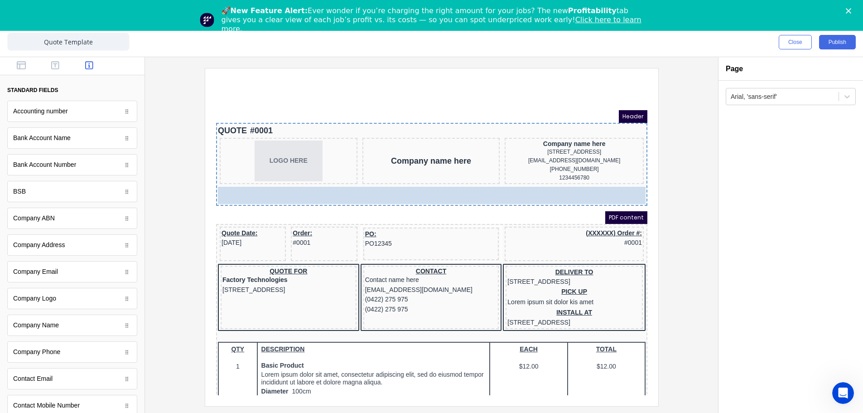
drag, startPoint x: 235, startPoint y: 178, endPoint x: 260, endPoint y: 182, distance: 26.0
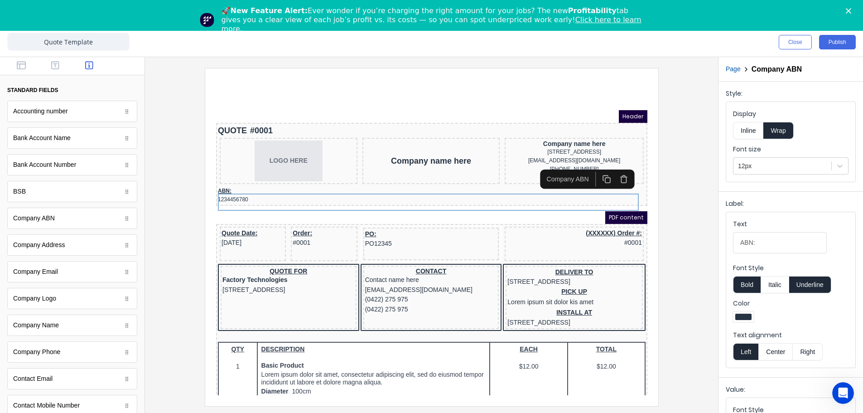
click at [778, 351] on button "Center" at bounding box center [775, 351] width 34 height 17
click at [750, 346] on button "Left" at bounding box center [745, 351] width 25 height 17
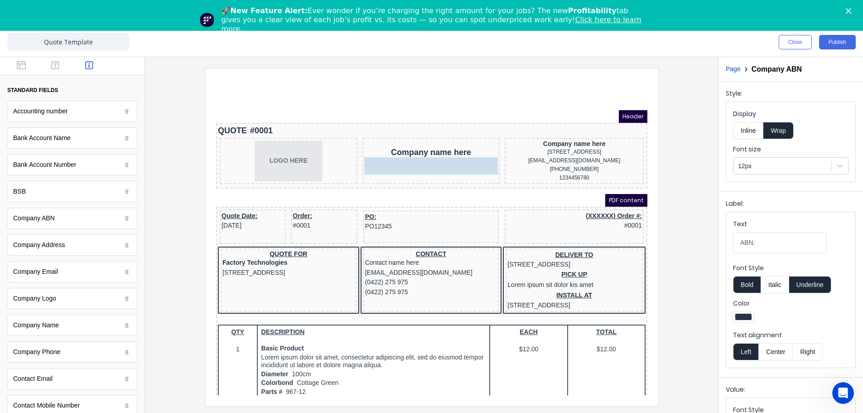
drag, startPoint x: 250, startPoint y: 189, endPoint x: 384, endPoint y: 169, distance: 135.4
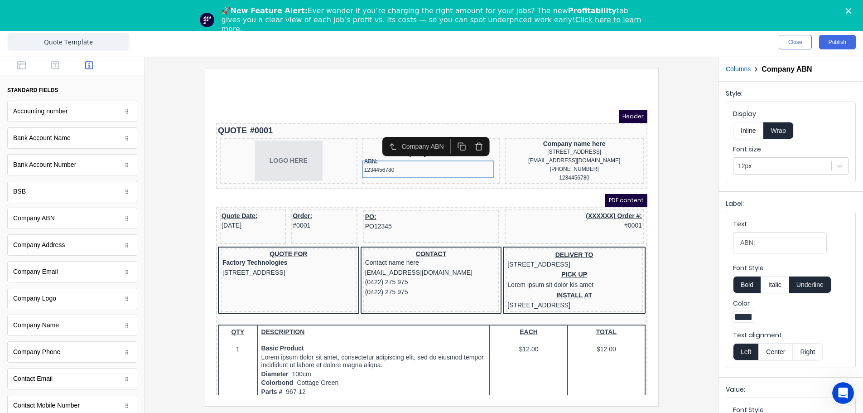
click at [394, 193] on div "PDF content" at bounding box center [420, 189] width 431 height 13
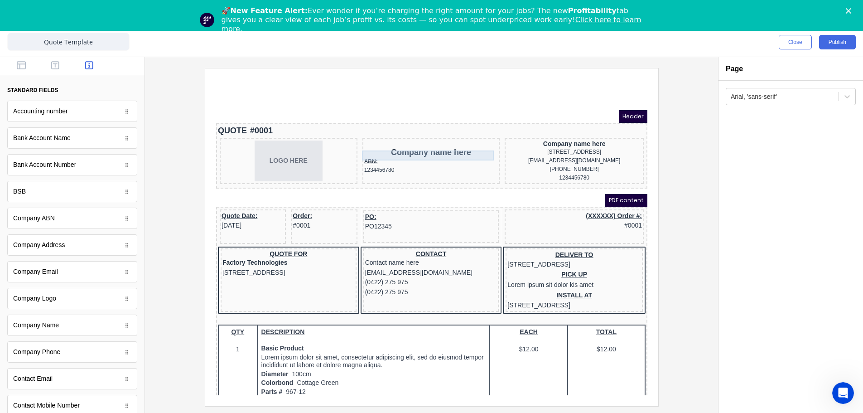
click at [409, 142] on div "Company name here" at bounding box center [420, 141] width 134 height 10
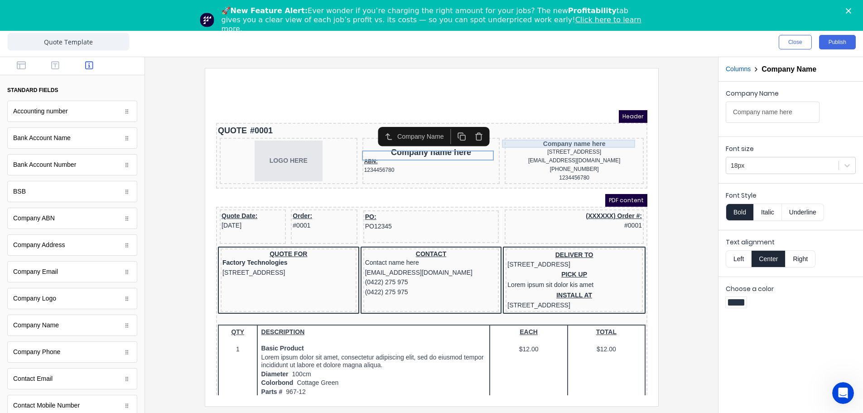
click at [524, 132] on div "Company name here" at bounding box center [562, 133] width 135 height 8
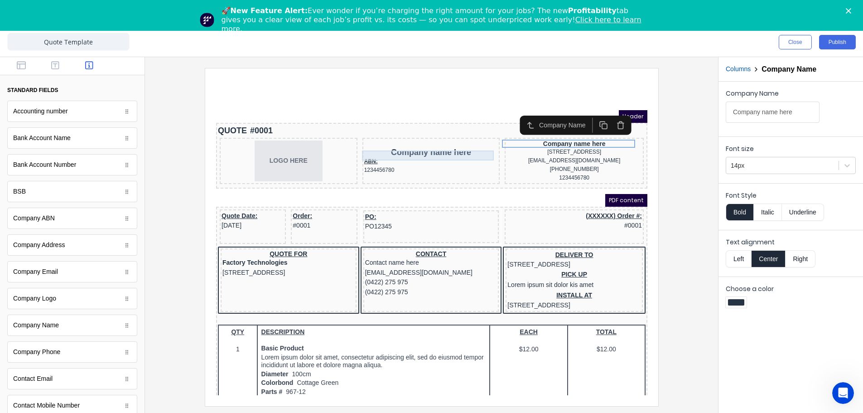
click at [439, 142] on div "Company name here" at bounding box center [420, 141] width 134 height 10
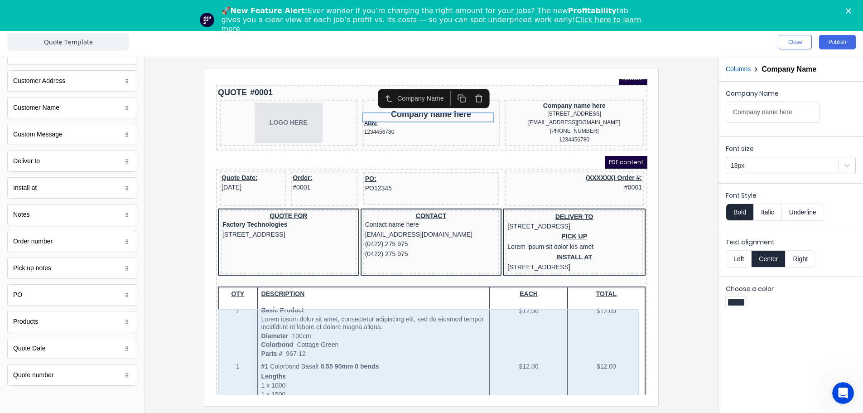
scroll to position [13, 0]
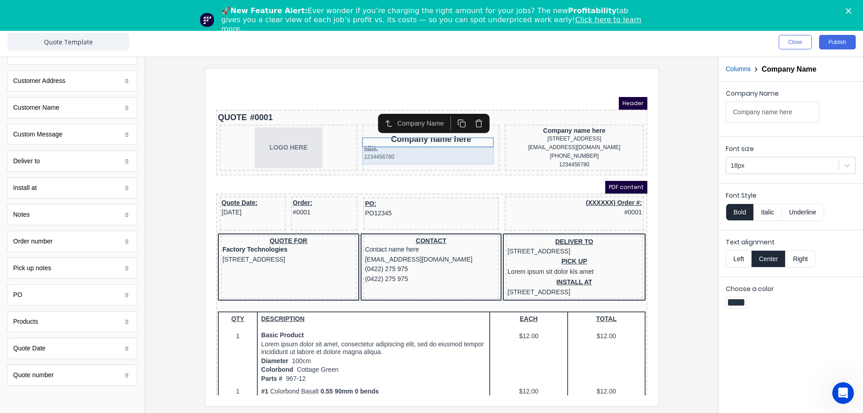
click at [419, 141] on div "ABN: 1234456780" at bounding box center [420, 141] width 134 height 17
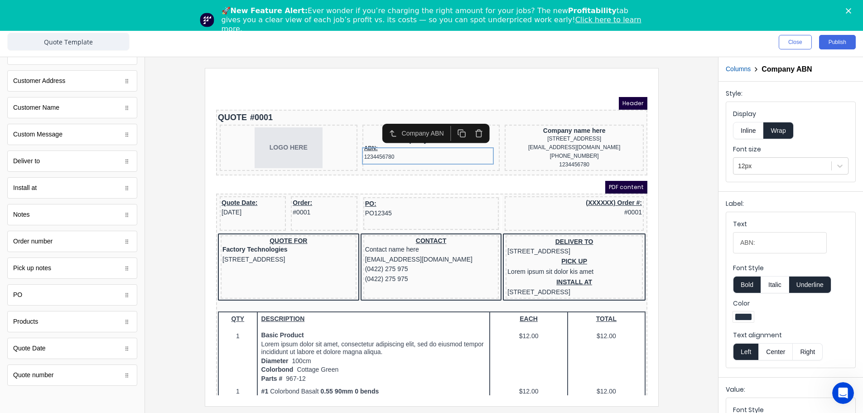
click at [414, 182] on div "PDF content" at bounding box center [420, 176] width 431 height 13
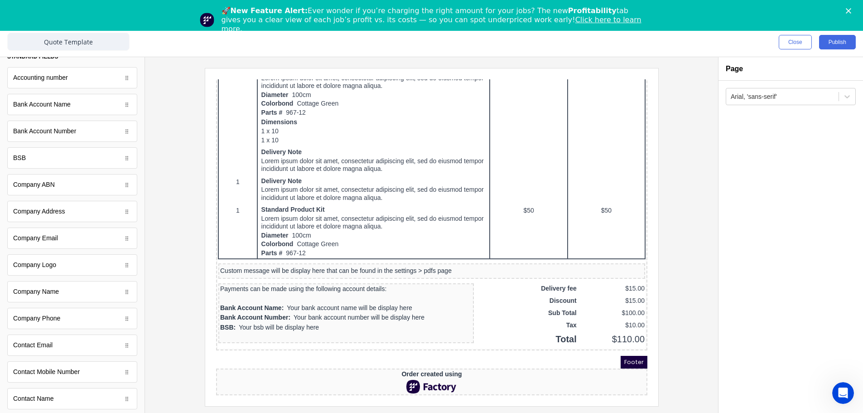
scroll to position [0, 0]
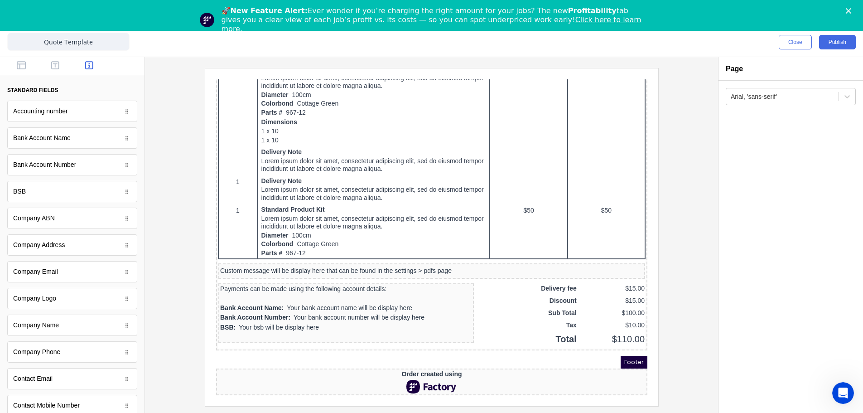
click at [543, 345] on div "Footer" at bounding box center [420, 351] width 431 height 13
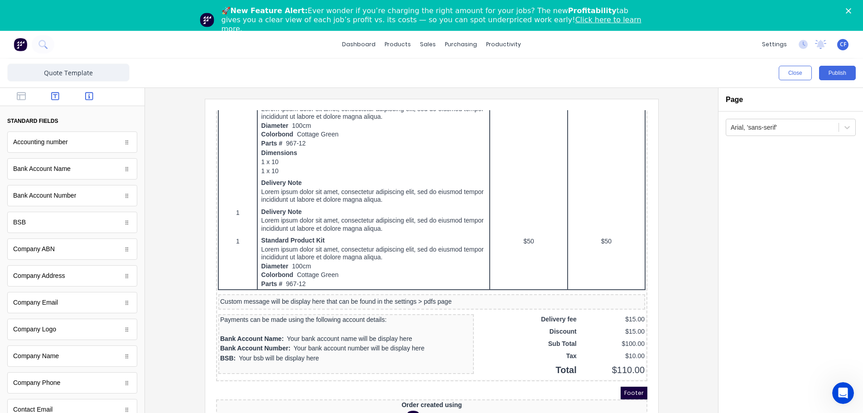
click at [51, 95] on icon "button" at bounding box center [55, 95] width 8 height 9
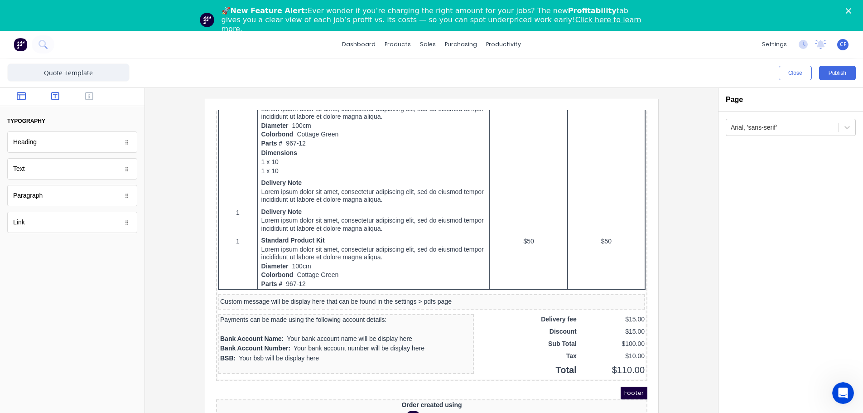
click at [15, 95] on button "button" at bounding box center [21, 96] width 29 height 11
click at [122, 202] on div "Spacer" at bounding box center [72, 195] width 130 height 21
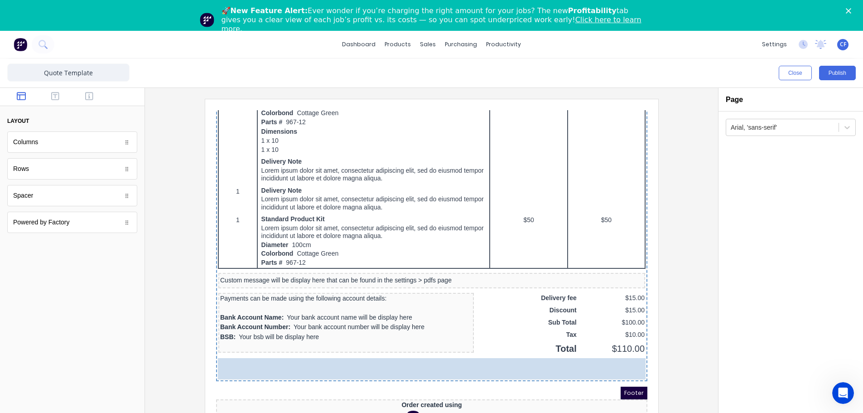
drag, startPoint x: 132, startPoint y: 202, endPoint x: 395, endPoint y: 399, distance: 328.9
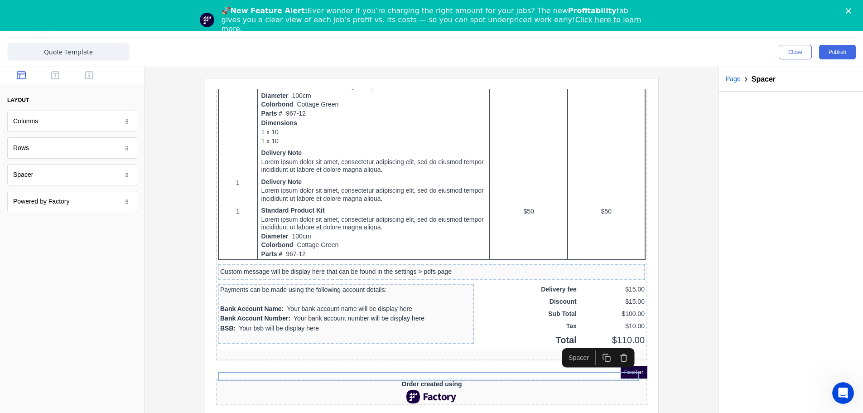
scroll to position [31, 0]
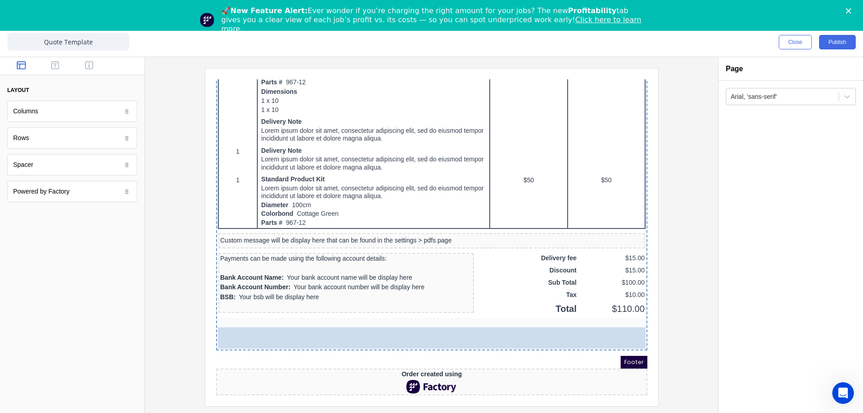
drag, startPoint x: 88, startPoint y: 163, endPoint x: 399, endPoint y: 367, distance: 371.1
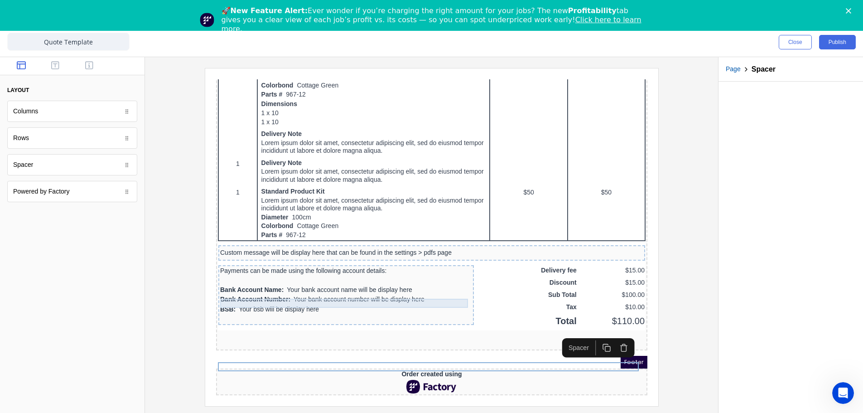
scroll to position [560, 0]
click at [609, 332] on icon "button" at bounding box center [612, 336] width 9 height 9
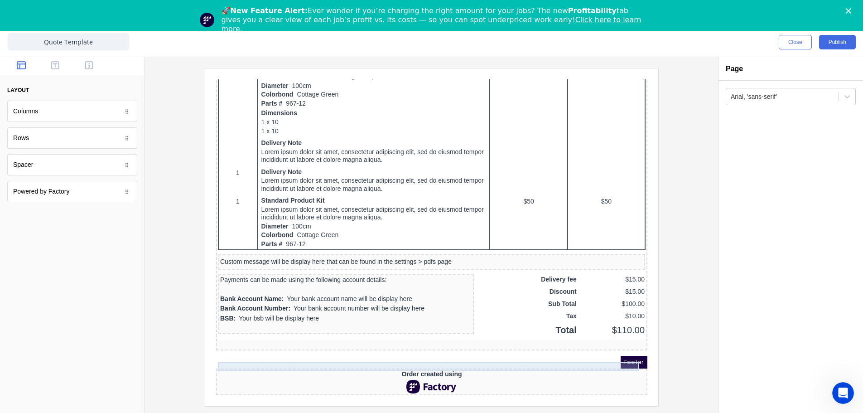
click at [553, 329] on div at bounding box center [419, 332] width 427 height 9
click at [617, 329] on button "button" at bounding box center [612, 336] width 17 height 15
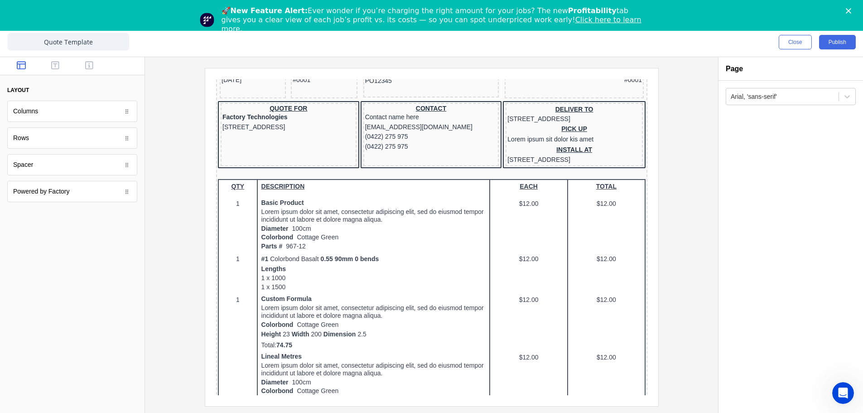
scroll to position [13, 0]
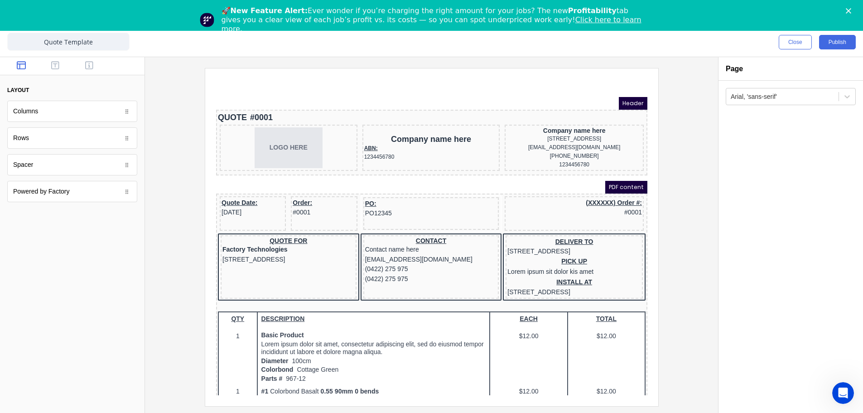
drag, startPoint x: 552, startPoint y: 75, endPoint x: 476, endPoint y: 74, distance: 76.1
click at [527, 70] on html "Header QUOTE #0001 LOGO HERE Company name here ABN: 1234456780 Company name her…" at bounding box center [420, 228] width 431 height 346
click at [49, 64] on button "button" at bounding box center [55, 66] width 29 height 11
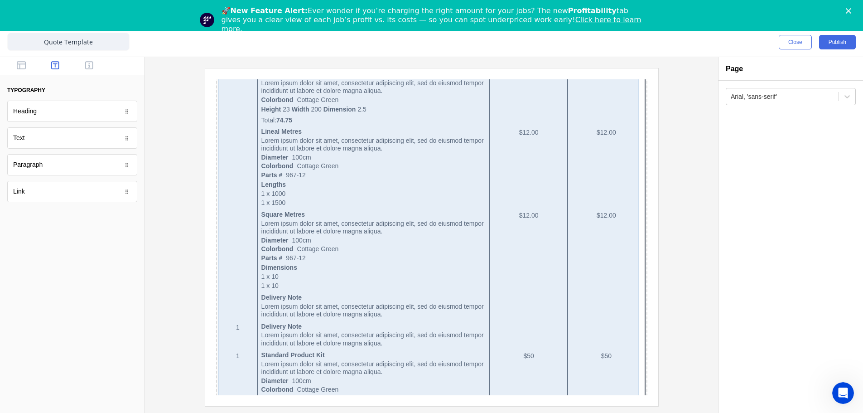
scroll to position [542, 0]
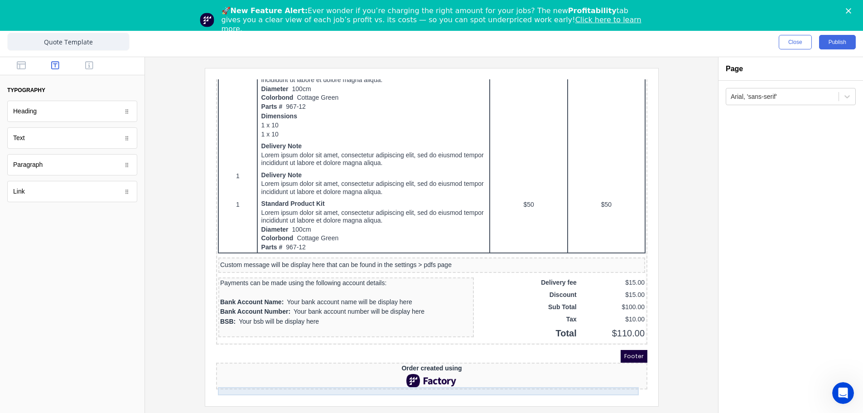
click at [350, 368] on div at bounding box center [419, 370] width 427 height 14
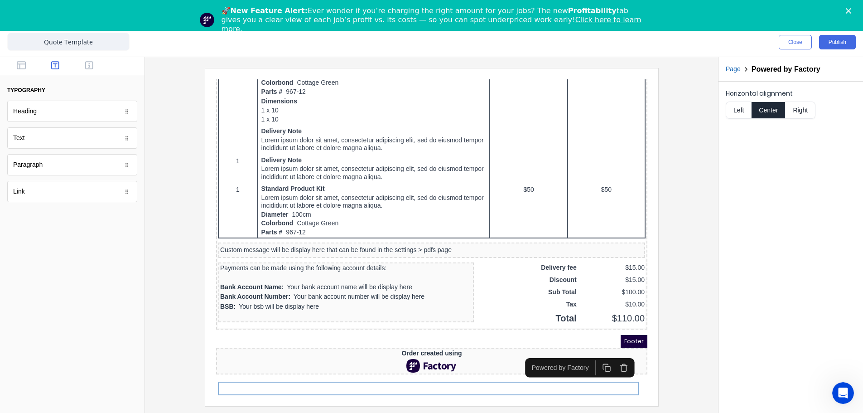
click at [618, 352] on button "button" at bounding box center [612, 356] width 17 height 15
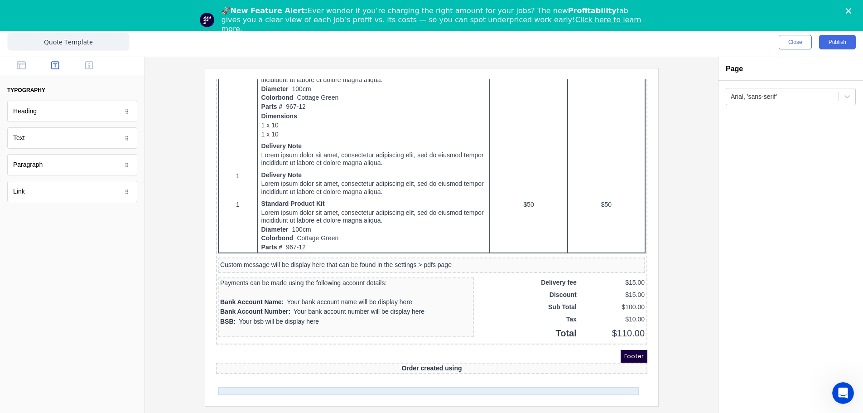
click at [477, 361] on div "Order created using" at bounding box center [419, 357] width 427 height 8
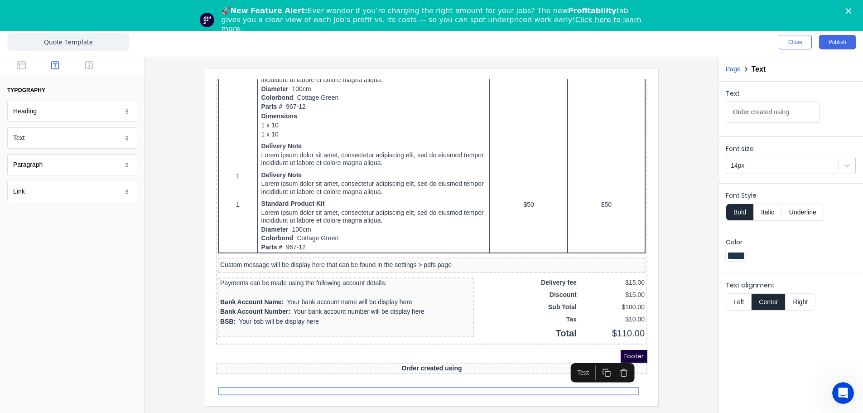
click at [614, 358] on icon "button" at bounding box center [612, 361] width 9 height 9
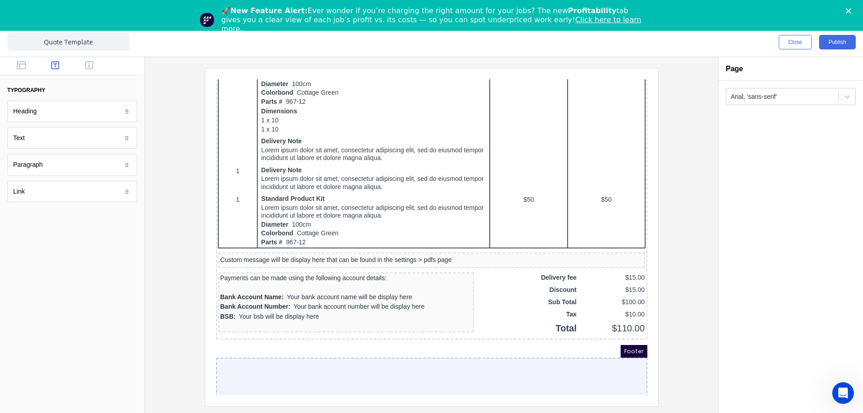
click at [573, 370] on div at bounding box center [420, 375] width 431 height 58
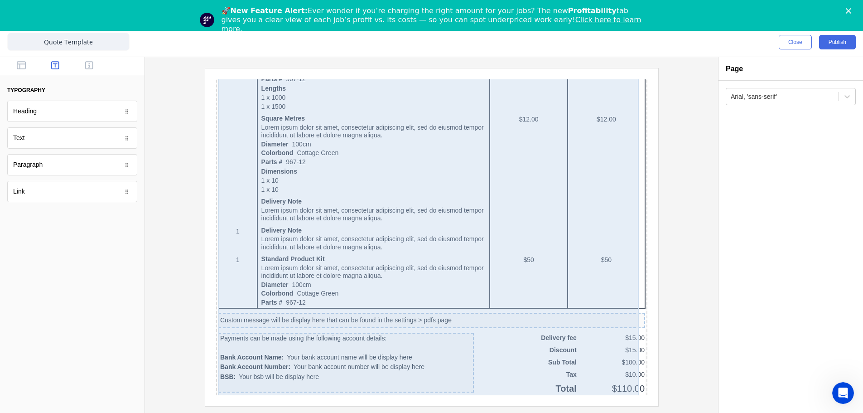
scroll to position [573, 0]
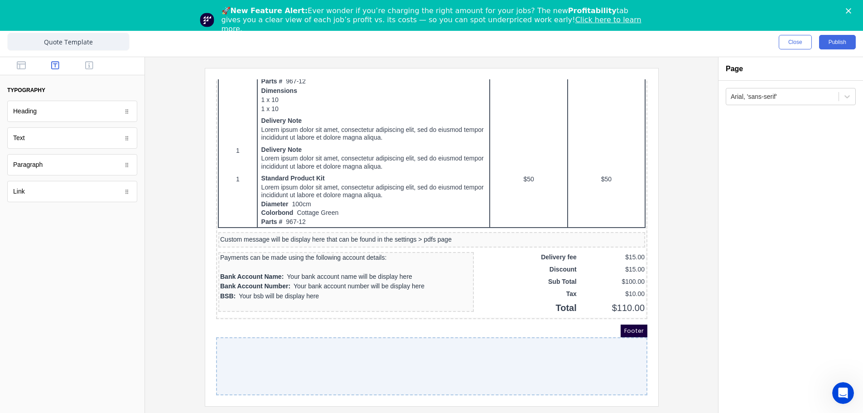
click at [496, 359] on div at bounding box center [420, 355] width 431 height 58
click at [231, 313] on div "Footer" at bounding box center [420, 319] width 431 height 13
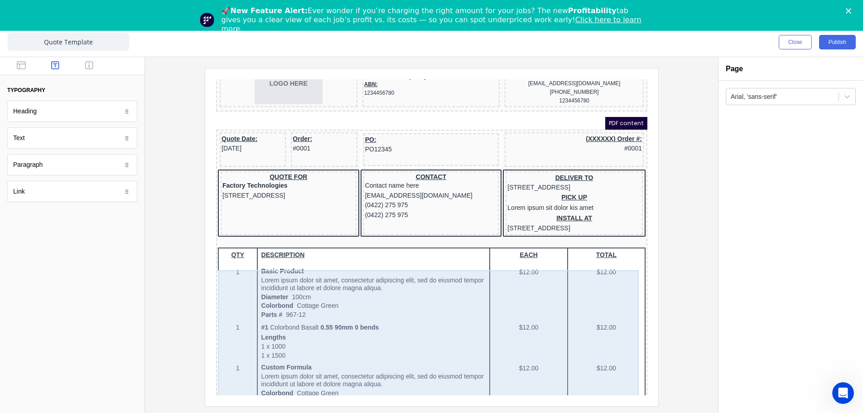
scroll to position [0, 0]
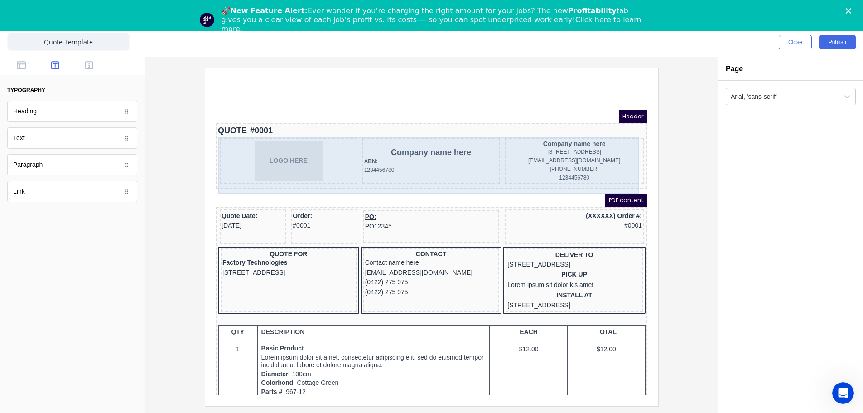
click at [361, 163] on div "ABN: 1234456780" at bounding box center [420, 154] width 134 height 17
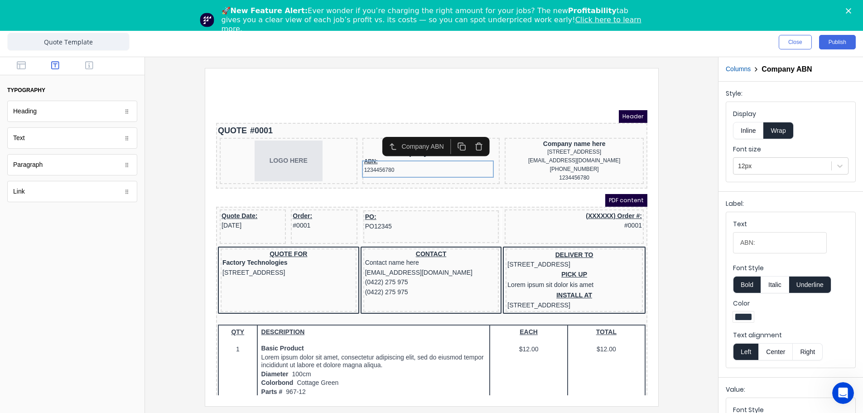
click at [437, 194] on div "PDF content" at bounding box center [420, 189] width 431 height 13
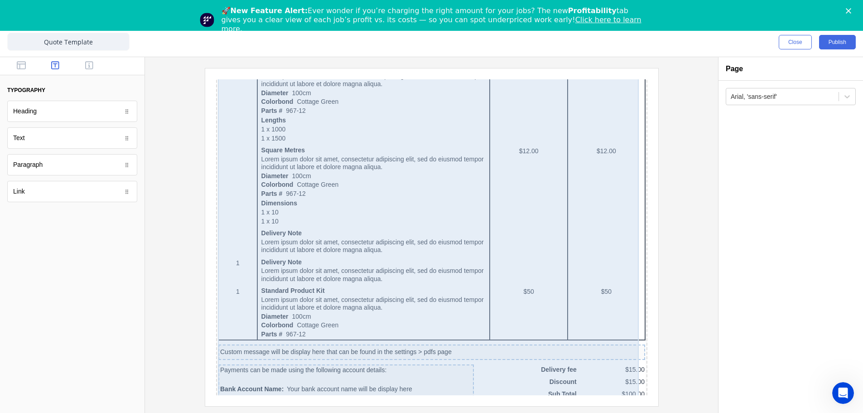
scroll to position [573, 0]
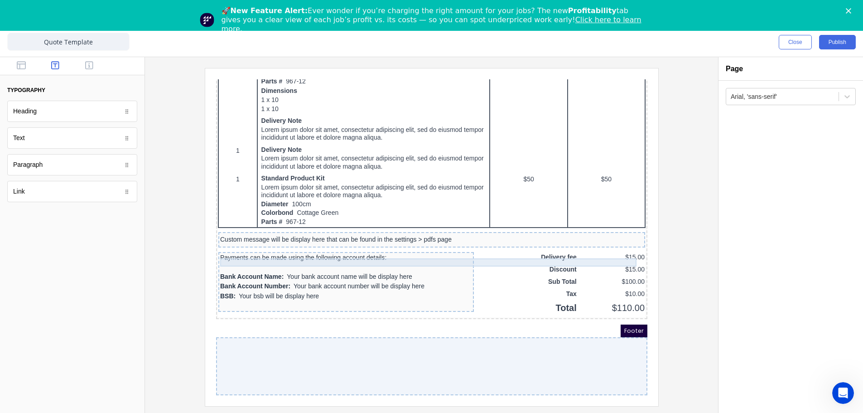
click at [286, 225] on div "Custom message will be display here that can be found in the settings > pdfs pa…" at bounding box center [420, 229] width 423 height 8
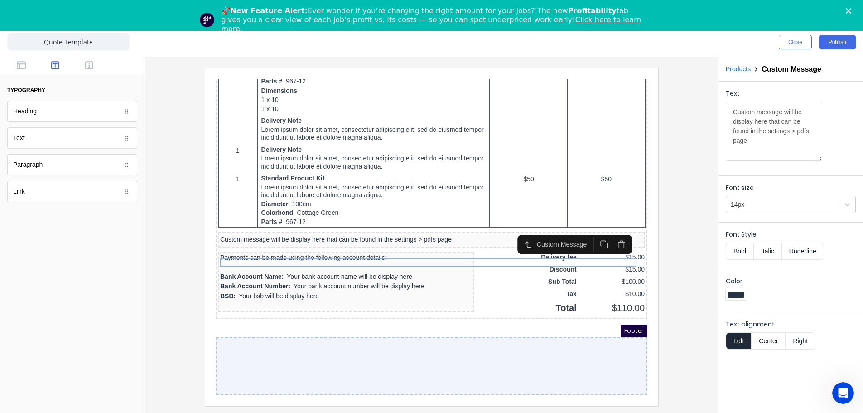
click at [370, 322] on div "Footer" at bounding box center [420, 319] width 431 height 13
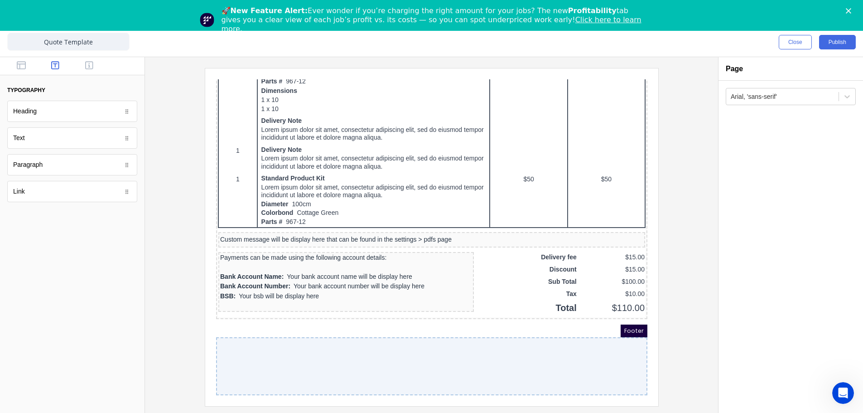
drag, startPoint x: 363, startPoint y: 316, endPoint x: 350, endPoint y: 310, distance: 14.0
click at [350, 313] on div "Footer" at bounding box center [420, 319] width 431 height 13
click at [266, 326] on div at bounding box center [420, 355] width 431 height 58
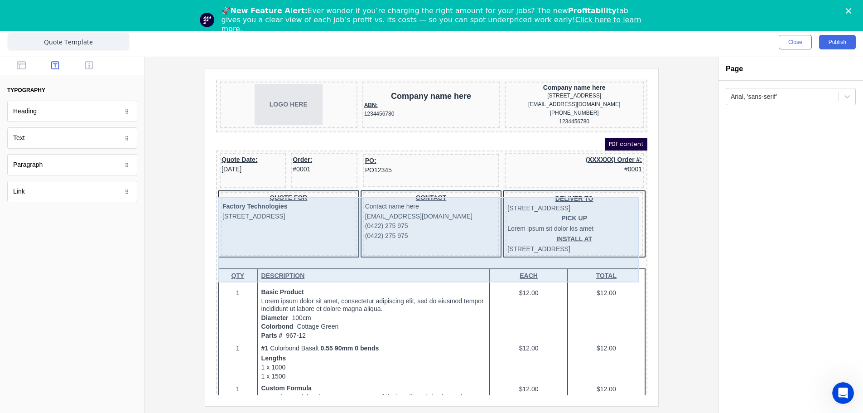
scroll to position [0, 0]
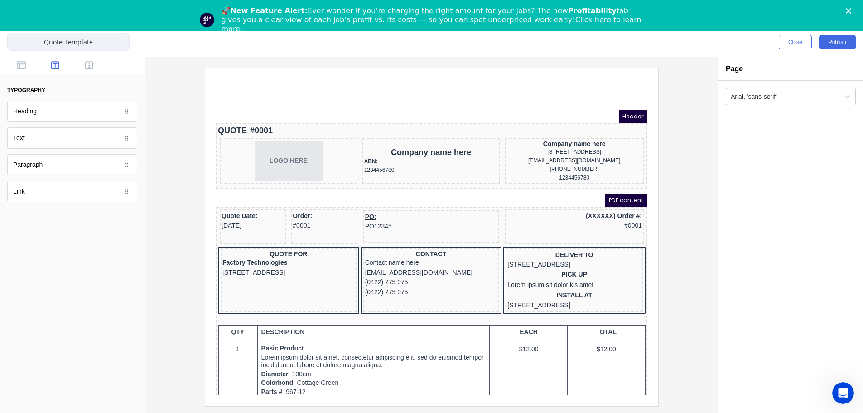
click at [99, 40] on input "Quote Template" at bounding box center [68, 42] width 122 height 18
type input "Quote Template - cash sales"
click at [789, 39] on button "Close" at bounding box center [794, 42] width 33 height 14
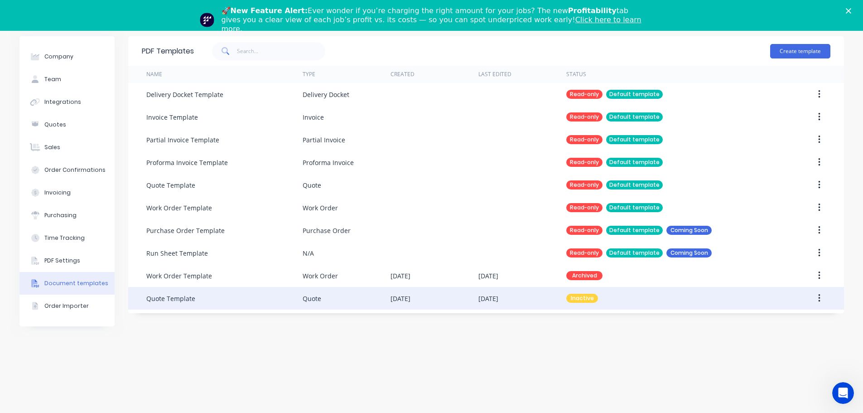
click at [327, 305] on div "Quote" at bounding box center [347, 298] width 88 height 23
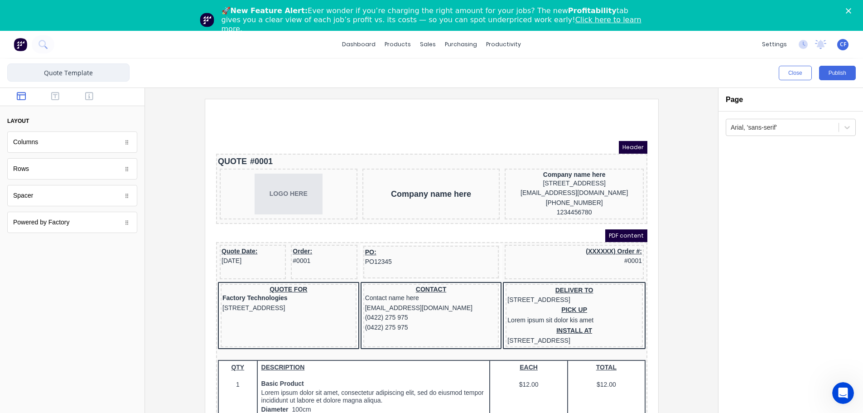
click at [95, 75] on input "Quote Template" at bounding box center [68, 72] width 122 height 18
type input "Quote Template - Account"
click at [840, 68] on button "Publish" at bounding box center [837, 73] width 37 height 14
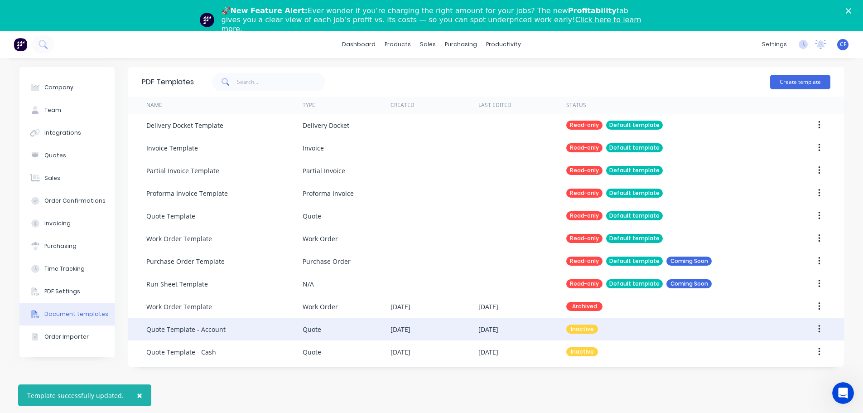
click at [819, 326] on icon "button" at bounding box center [819, 329] width 2 height 8
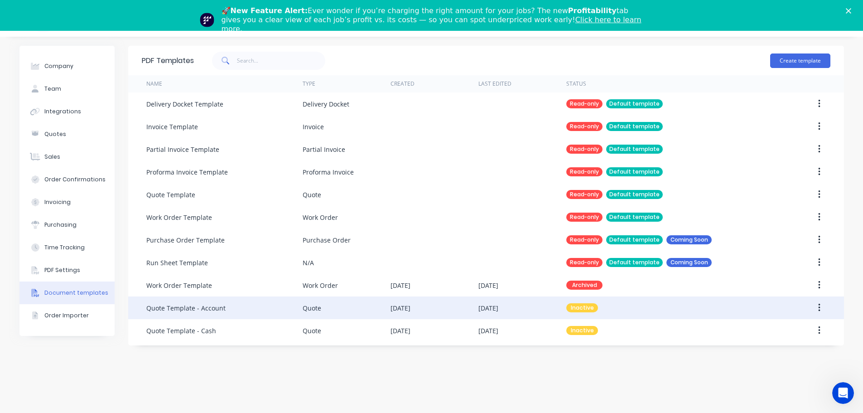
scroll to position [31, 0]
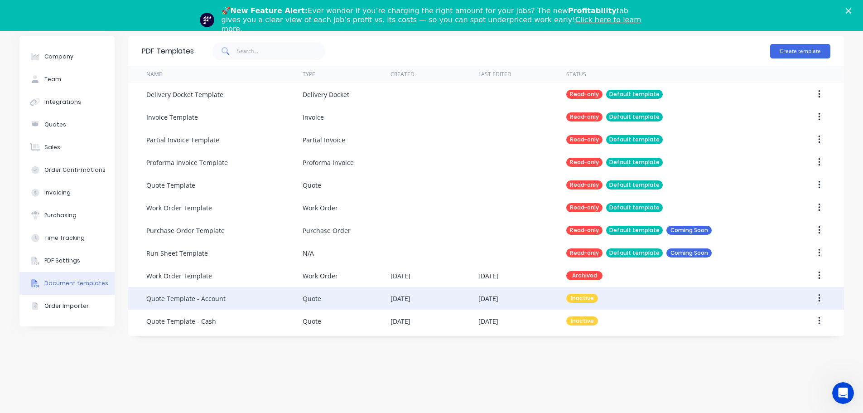
click at [821, 302] on button "button" at bounding box center [818, 298] width 21 height 16
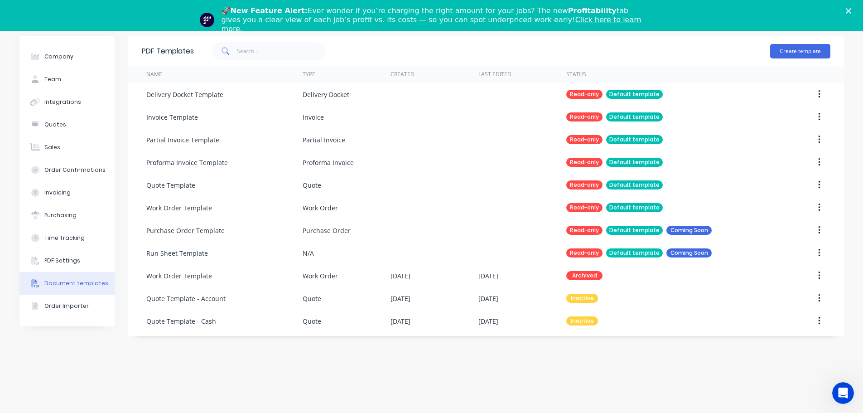
click at [716, 363] on div "PDF Templates Create template Name Type Created Last Edited Status Delivery Doc…" at bounding box center [485, 219] width 715 height 367
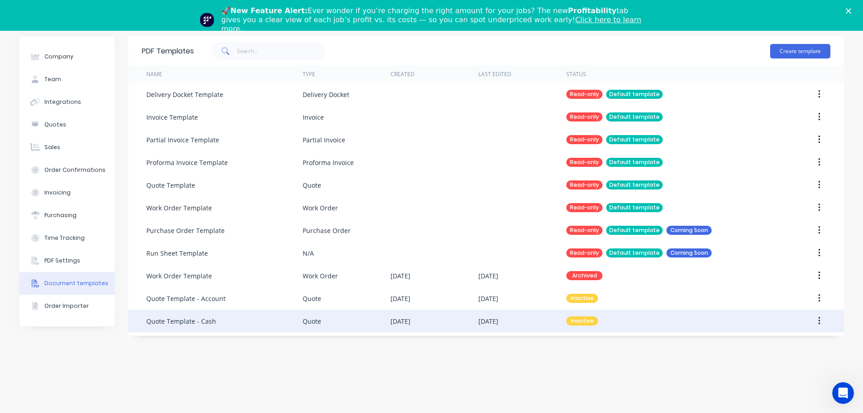
click at [819, 321] on icon "button" at bounding box center [819, 321] width 2 height 8
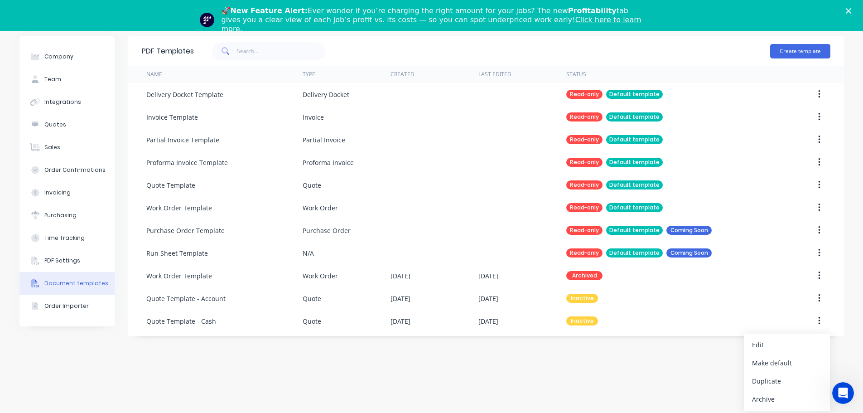
drag, startPoint x: 710, startPoint y: 389, endPoint x: 703, endPoint y: 385, distance: 7.8
click at [710, 389] on div "PDF Templates Create template Name Type Created Last Edited Status Delivery Doc…" at bounding box center [485, 219] width 715 height 367
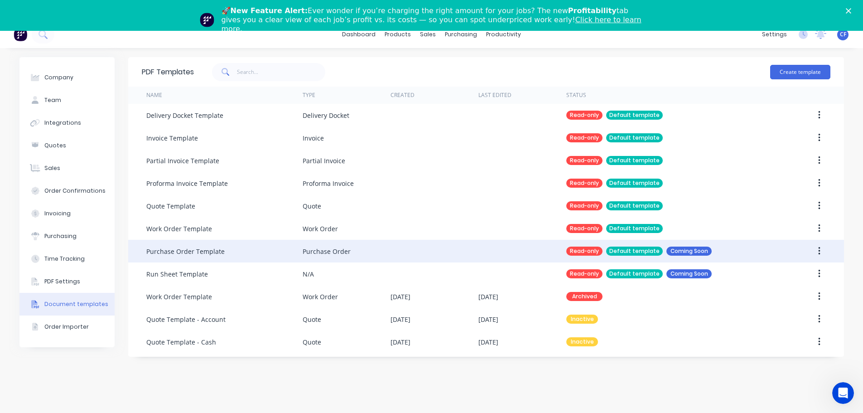
scroll to position [0, 0]
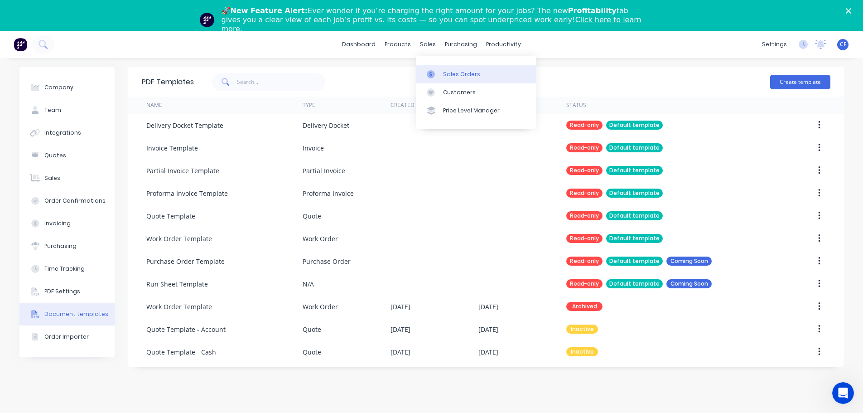
click at [437, 78] on div at bounding box center [434, 74] width 14 height 8
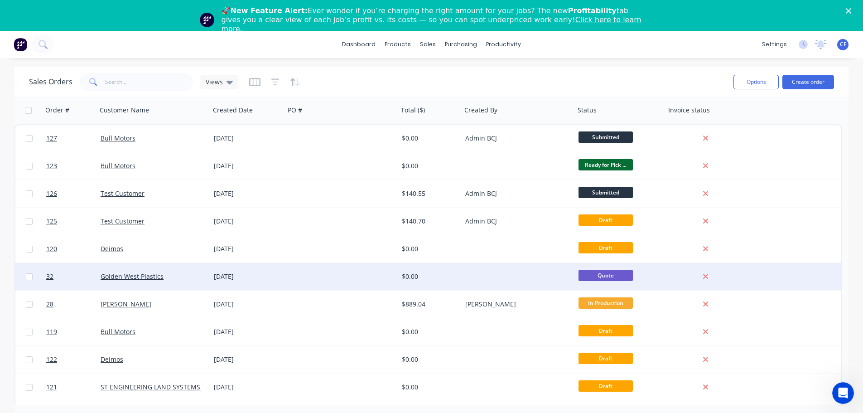
click at [477, 269] on div at bounding box center [517, 276] width 113 height 27
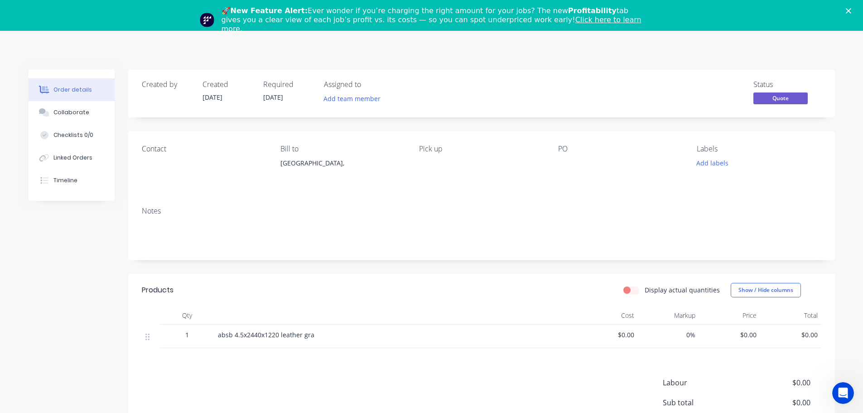
click at [851, 13] on icon "Close" at bounding box center [847, 10] width 5 height 5
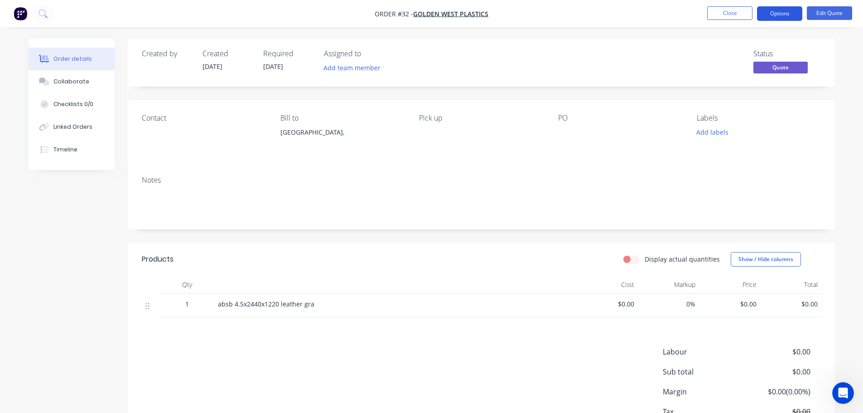
click at [775, 16] on button "Options" at bounding box center [779, 13] width 45 height 14
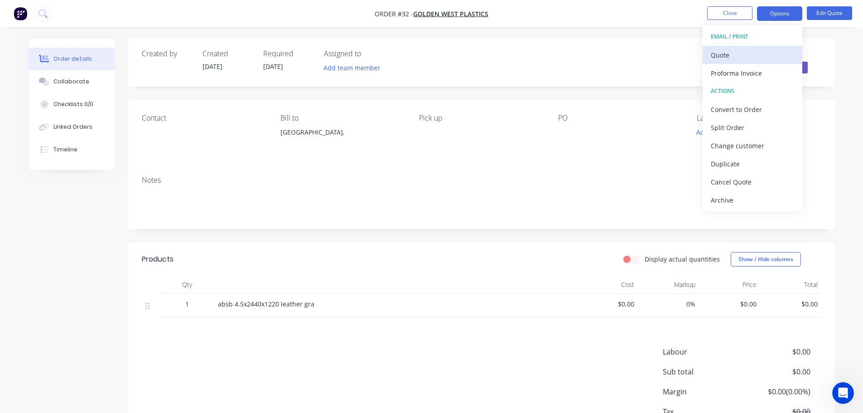
click at [751, 61] on div "Quote" at bounding box center [752, 54] width 83 height 13
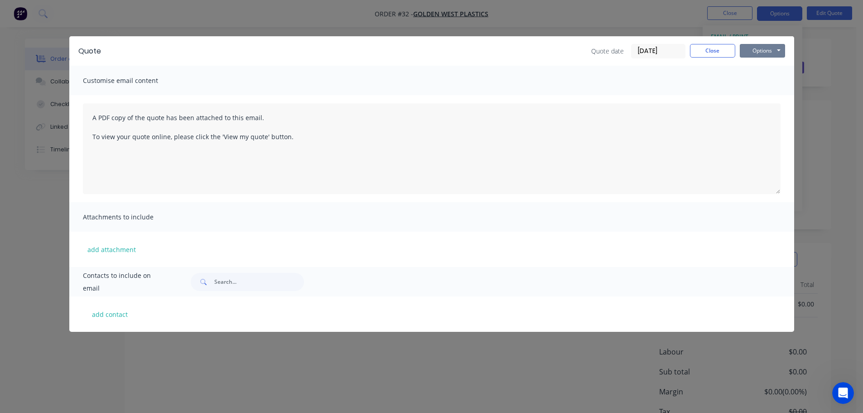
click at [750, 49] on button "Options" at bounding box center [761, 51] width 45 height 14
click at [786, 72] on button "Preview" at bounding box center [768, 66] width 58 height 15
click at [96, 254] on button "add attachment" at bounding box center [112, 249] width 58 height 14
click at [710, 50] on button "Close" at bounding box center [712, 51] width 45 height 14
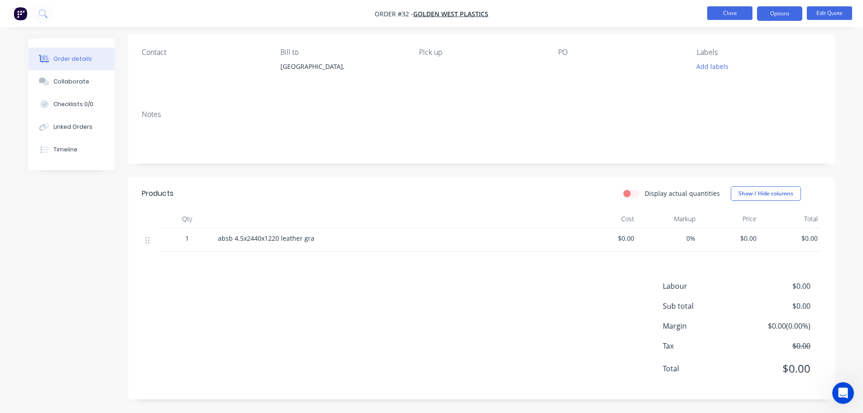
click at [730, 13] on button "Close" at bounding box center [729, 13] width 45 height 14
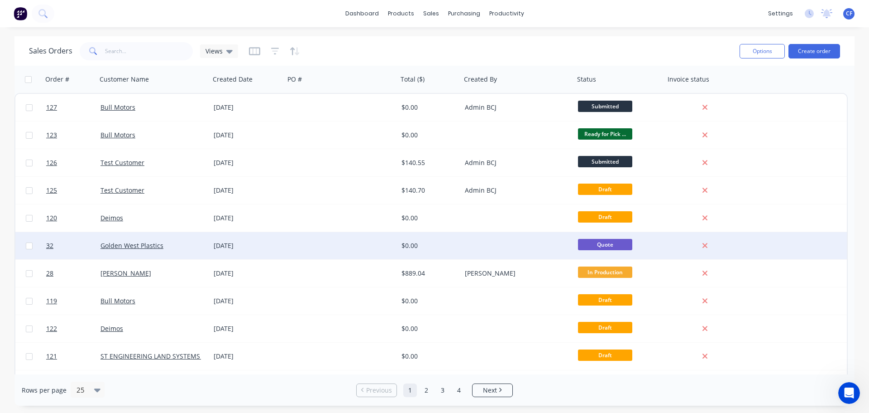
click at [541, 243] on div at bounding box center [517, 245] width 113 height 27
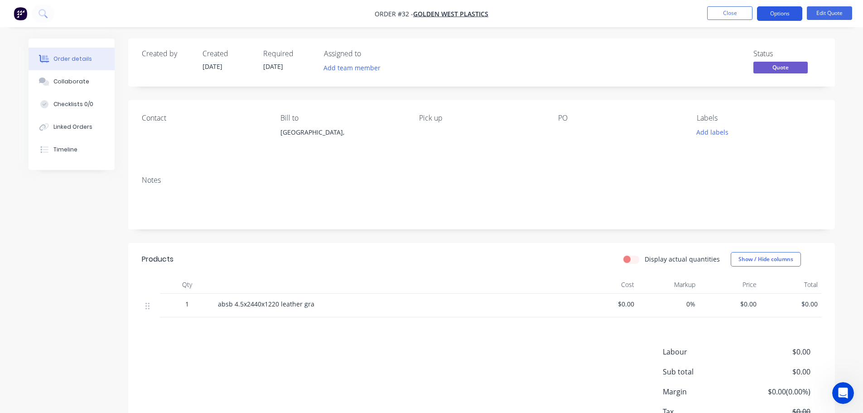
click at [776, 12] on button "Options" at bounding box center [779, 13] width 45 height 14
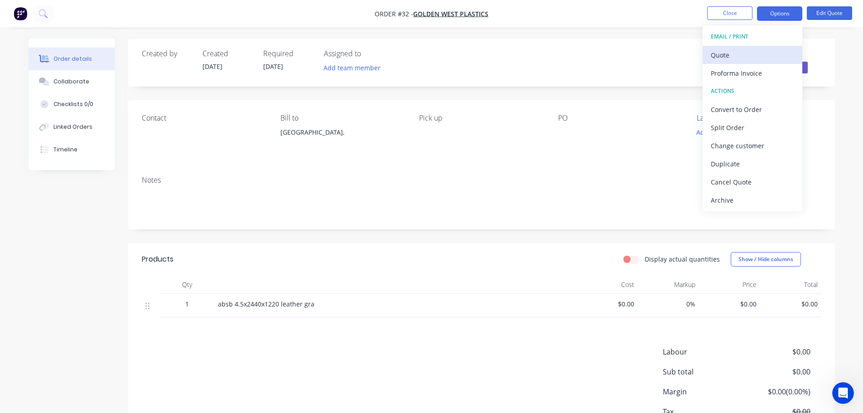
click at [730, 60] on div "Quote" at bounding box center [752, 54] width 83 height 13
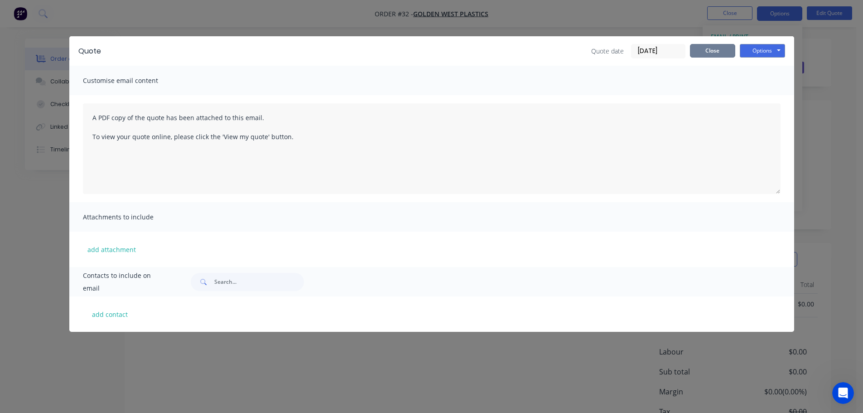
click at [702, 48] on button "Close" at bounding box center [712, 51] width 45 height 14
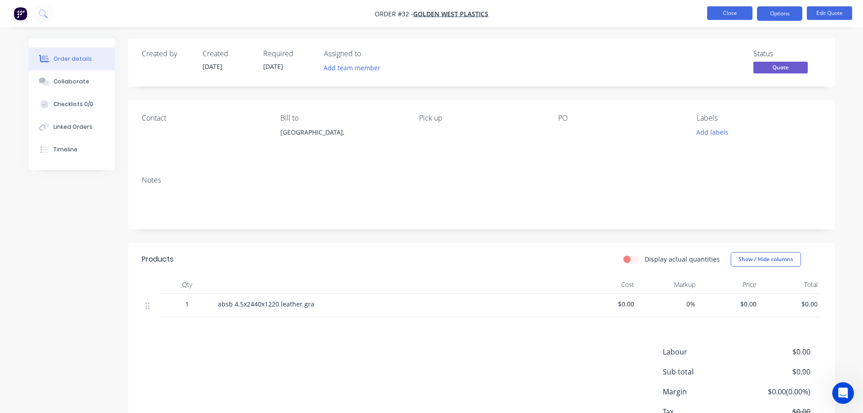
click at [712, 16] on button "Close" at bounding box center [729, 13] width 45 height 14
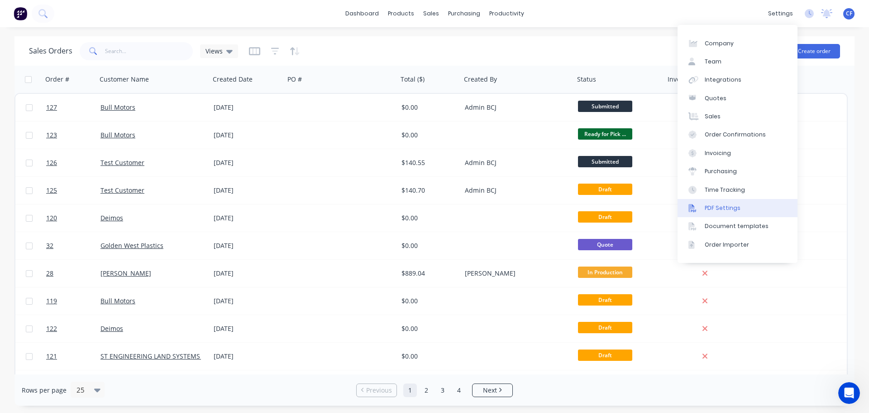
click at [708, 204] on div "PDF Settings" at bounding box center [723, 208] width 36 height 8
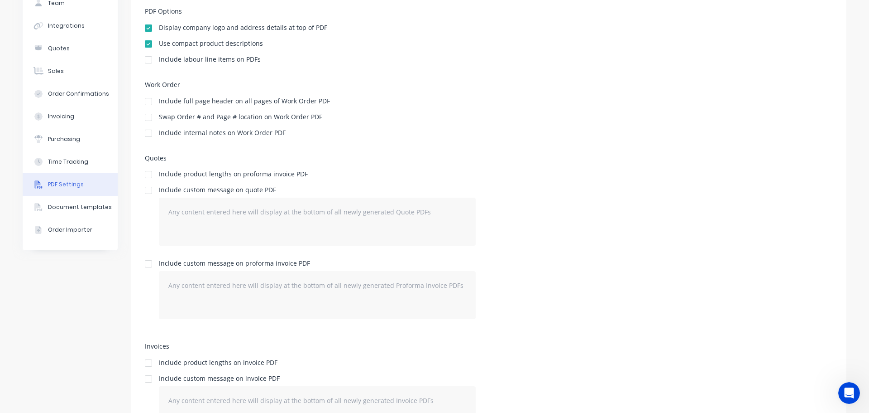
scroll to position [59, 0]
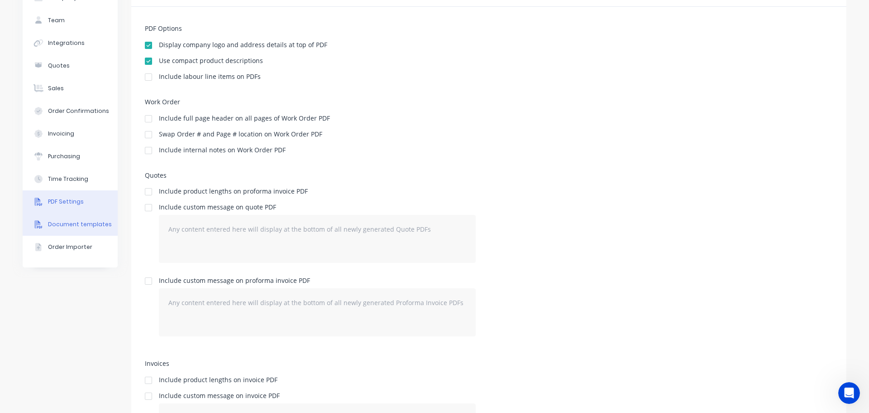
click at [76, 221] on div "Document templates" at bounding box center [80, 224] width 64 height 8
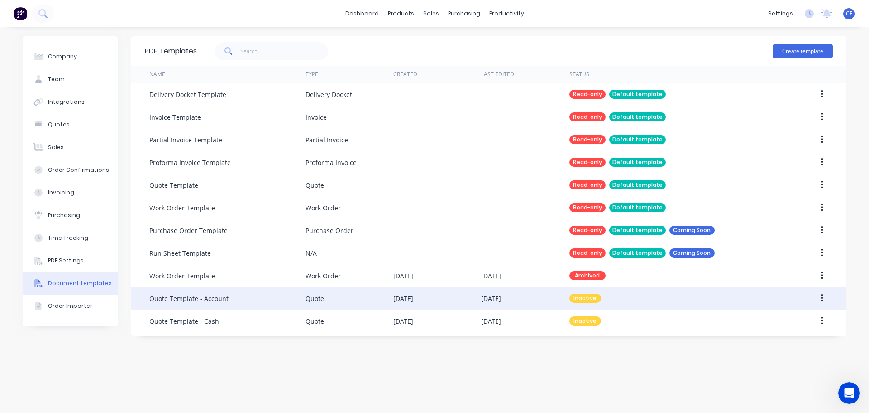
click at [250, 302] on div "Quote Template - Account" at bounding box center [227, 298] width 156 height 23
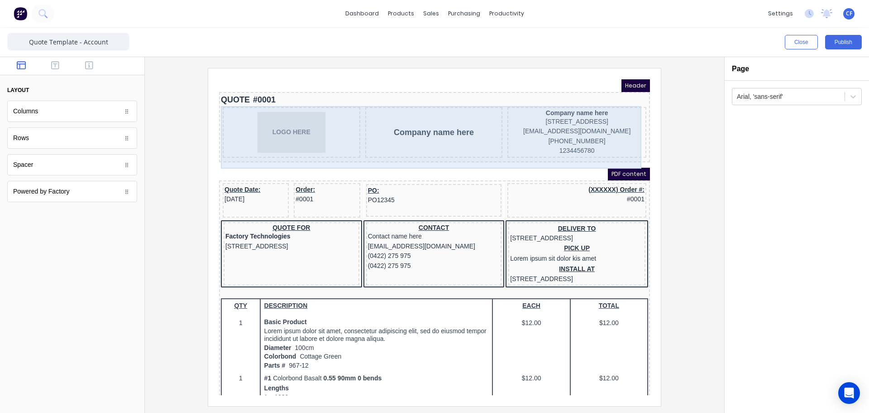
click at [567, 96] on div "Company name here [STREET_ADDRESS], 4217 [EMAIL_ADDRESS][DOMAIN_NAME] [PHONE_NU…" at bounding box center [566, 121] width 139 height 51
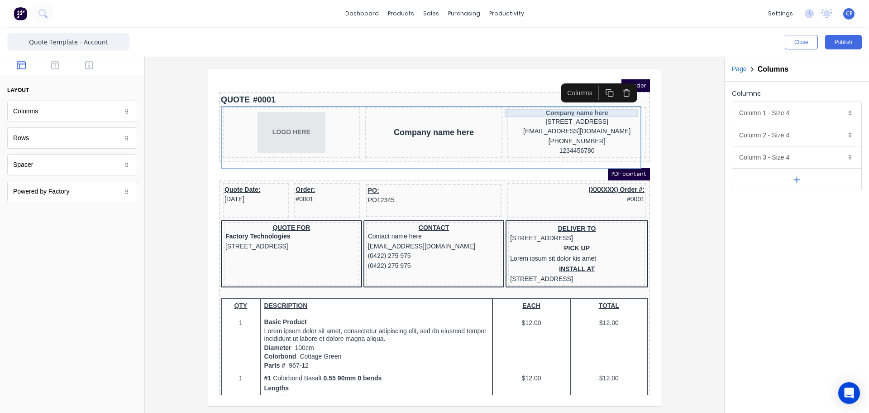
click at [570, 100] on div "Company name here" at bounding box center [566, 102] width 135 height 8
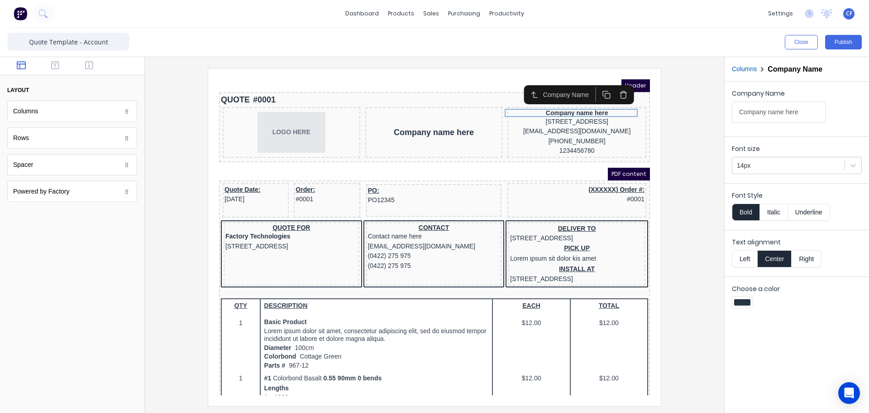
click at [613, 82] on icon "button" at bounding box center [613, 82] width 6 height 0
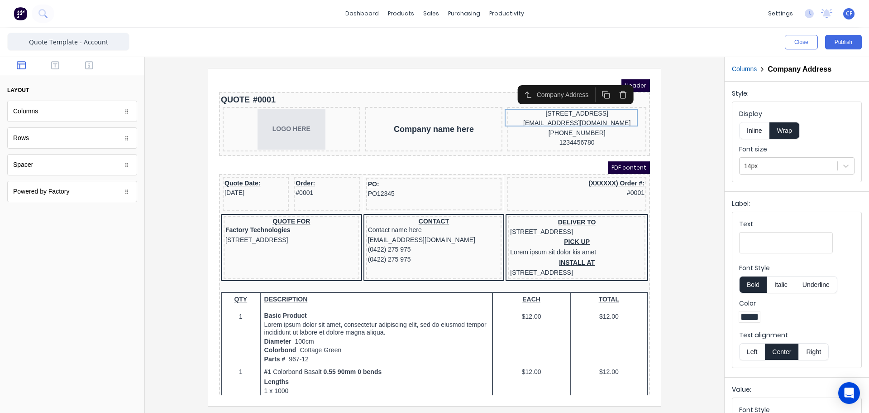
click at [675, 190] on div at bounding box center [434, 236] width 565 height 337
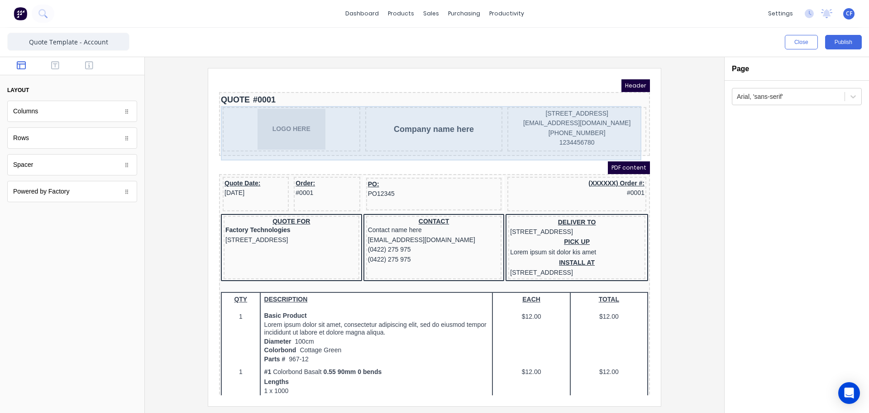
click at [396, 137] on div "Company name here" at bounding box center [424, 118] width 138 height 44
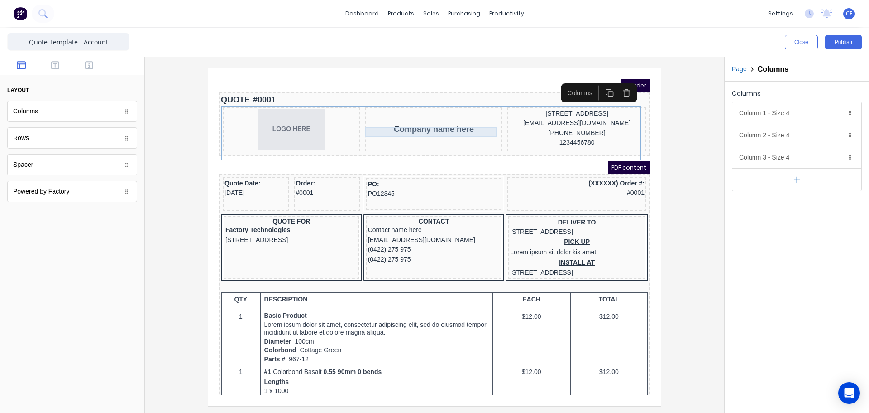
click at [407, 123] on div "Company name here" at bounding box center [423, 118] width 134 height 10
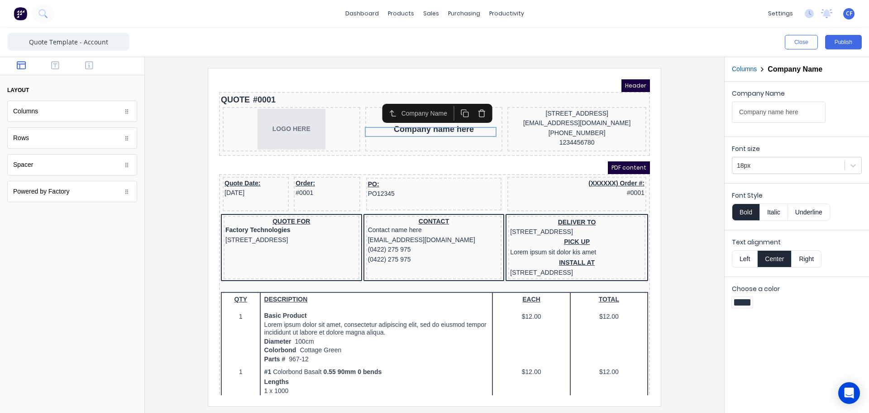
click at [466, 161] on div "PDF content" at bounding box center [423, 156] width 431 height 13
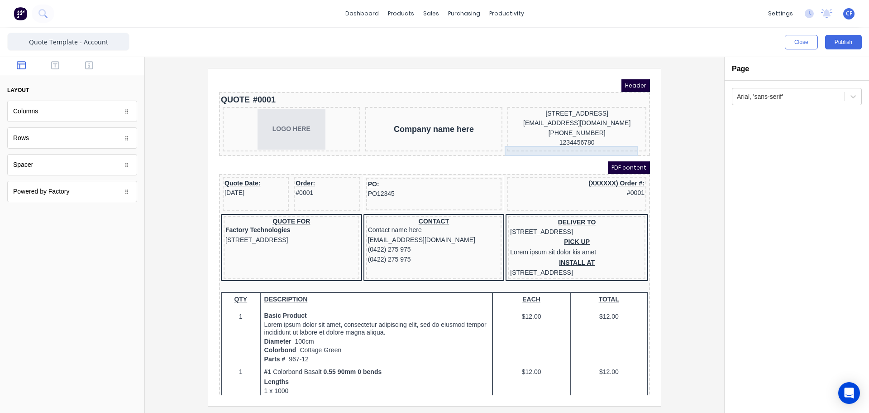
click at [554, 137] on div "1234456780" at bounding box center [566, 132] width 135 height 10
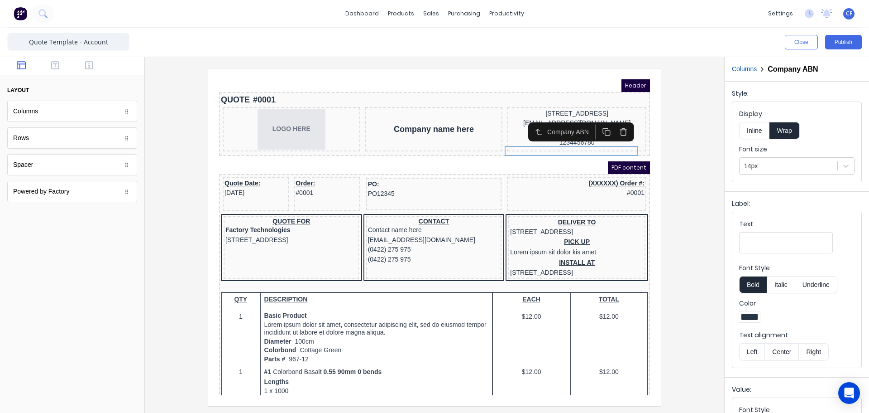
click at [442, 163] on div "PDF content" at bounding box center [423, 156] width 431 height 13
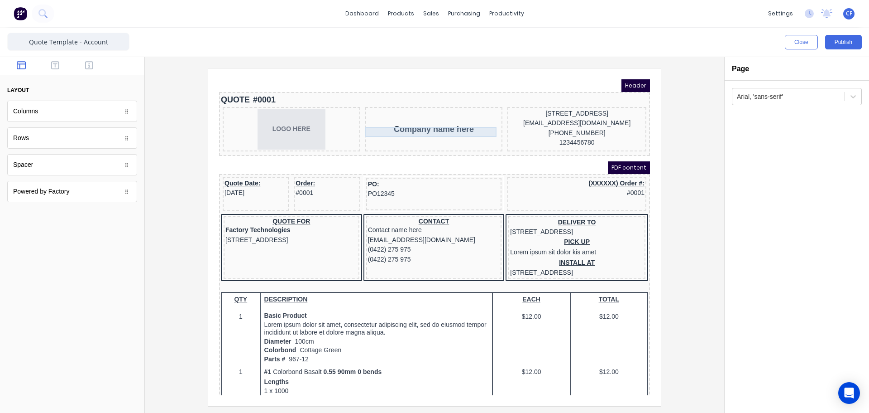
click at [425, 123] on div "Company name here" at bounding box center [423, 118] width 134 height 10
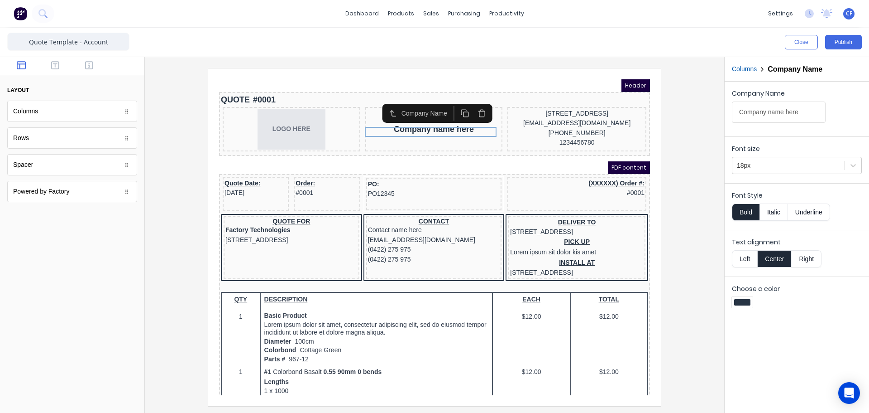
click at [469, 103] on icon "button" at bounding box center [471, 102] width 9 height 9
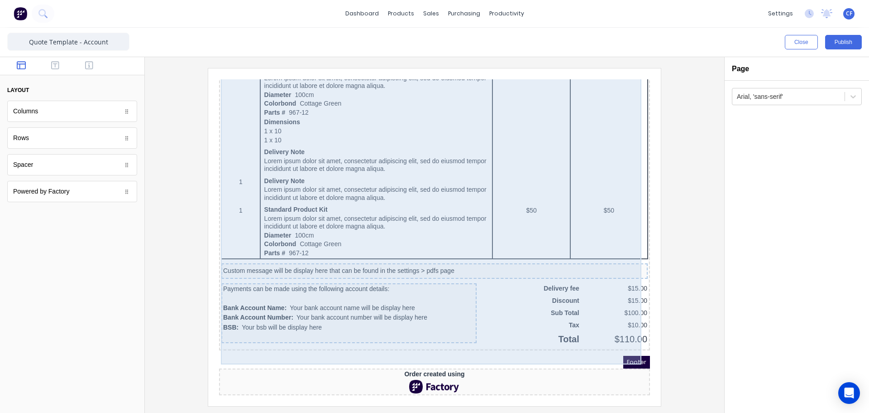
scroll to position [516, 0]
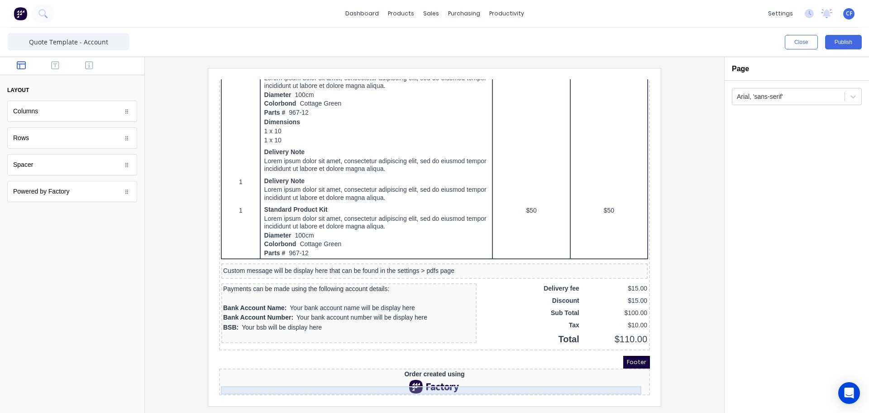
click at [499, 363] on div "Order created using" at bounding box center [423, 363] width 427 height 8
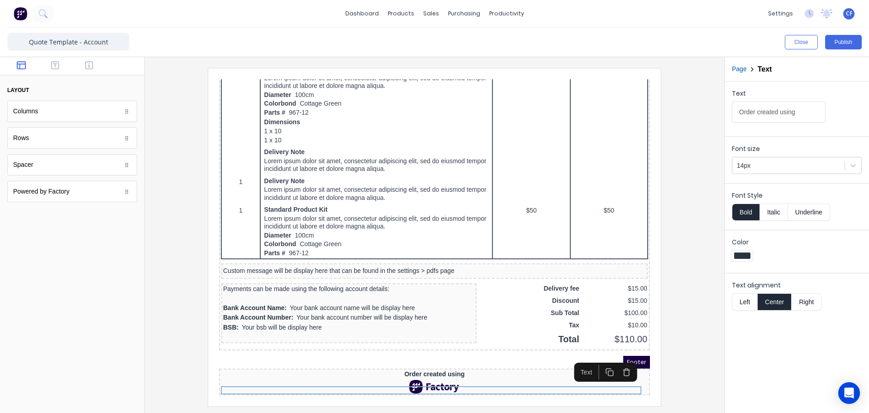
click at [619, 357] on icon "button" at bounding box center [616, 361] width 9 height 9
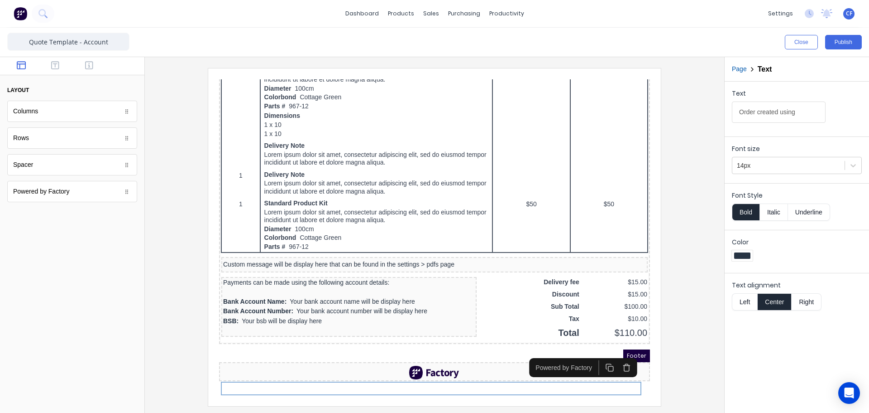
scroll to position [508, 0]
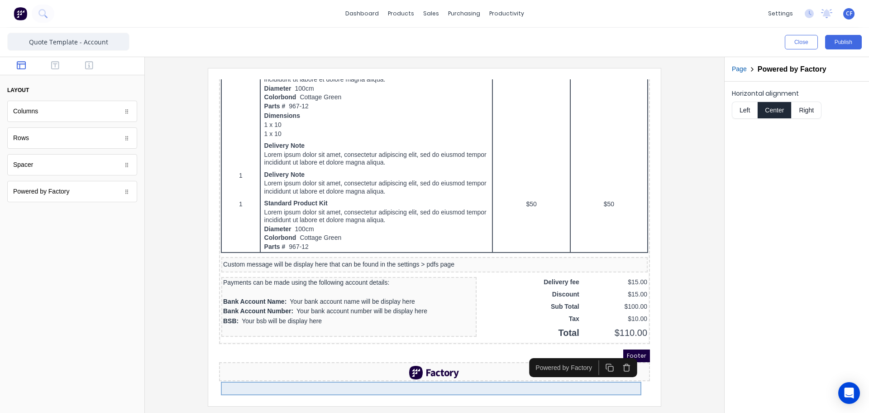
click at [497, 368] on div at bounding box center [423, 362] width 427 height 14
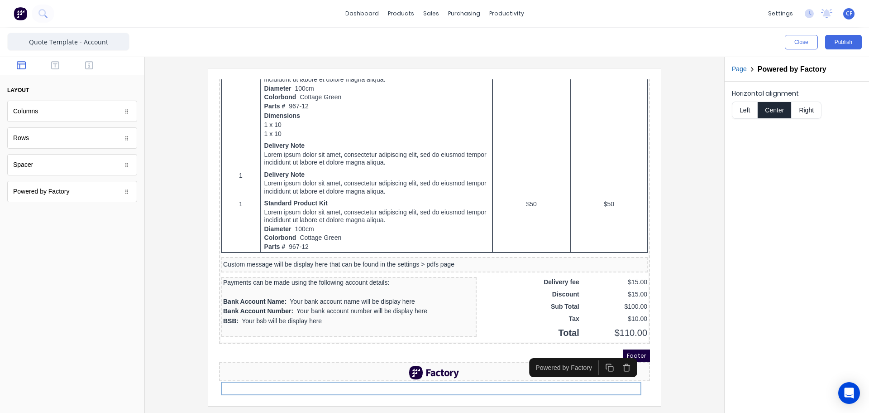
click at [621, 349] on button "button" at bounding box center [616, 356] width 17 height 15
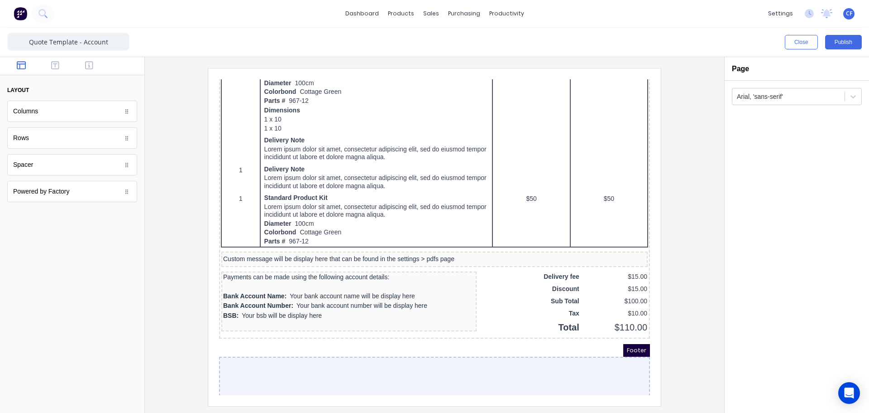
click at [502, 376] on div at bounding box center [423, 375] width 431 height 58
click at [491, 368] on div at bounding box center [423, 375] width 431 height 58
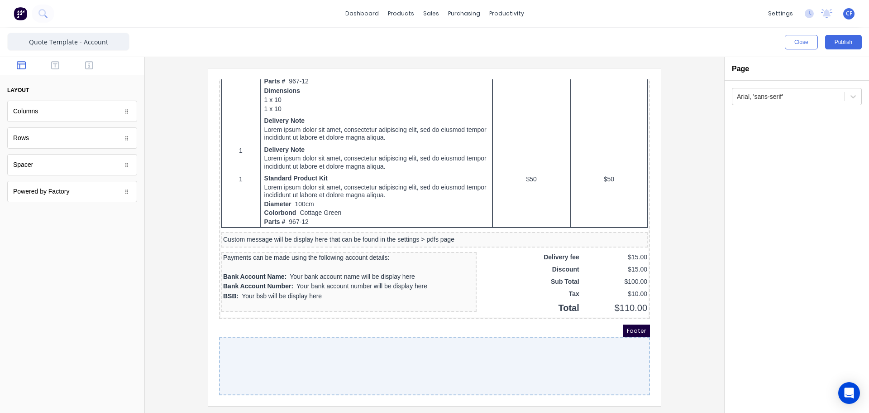
scroll to position [547, 0]
click at [213, 313] on div "Footer" at bounding box center [423, 319] width 431 height 13
click at [57, 63] on icon "button" at bounding box center [55, 65] width 8 height 9
click at [53, 138] on div "Text" at bounding box center [72, 137] width 130 height 21
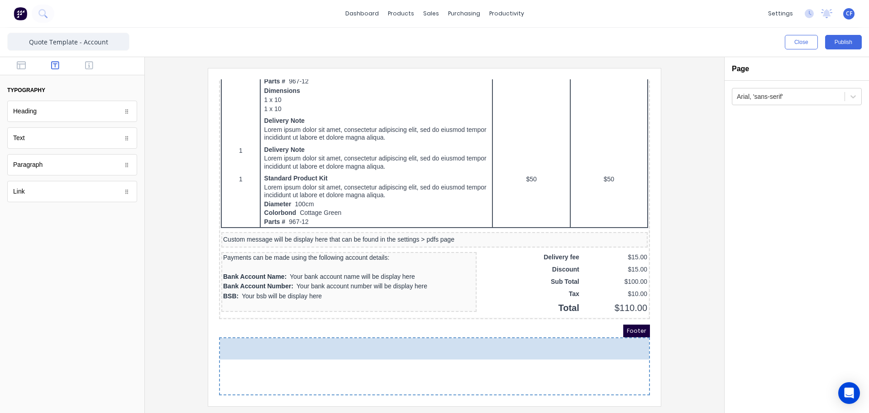
drag, startPoint x: 123, startPoint y: 195, endPoint x: 154, endPoint y: 288, distance: 97.8
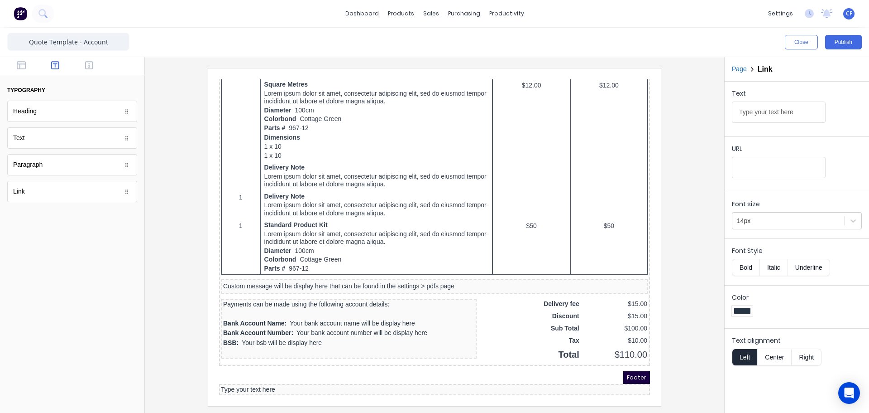
scroll to position [500, 0]
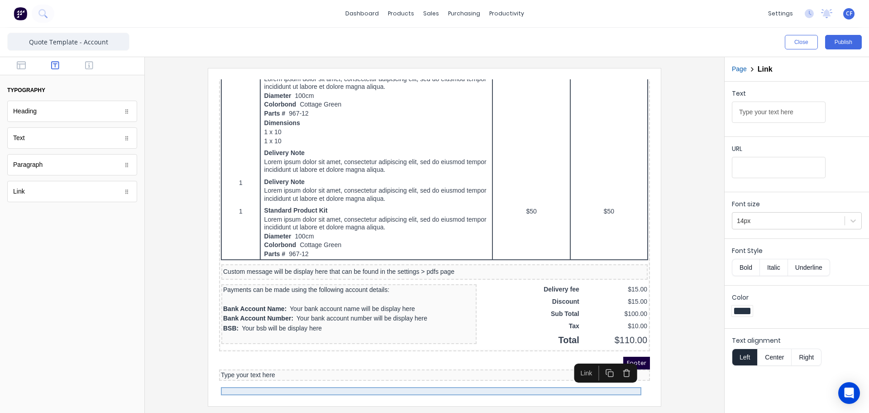
click at [255, 368] on div "Type your text here" at bounding box center [423, 364] width 427 height 8
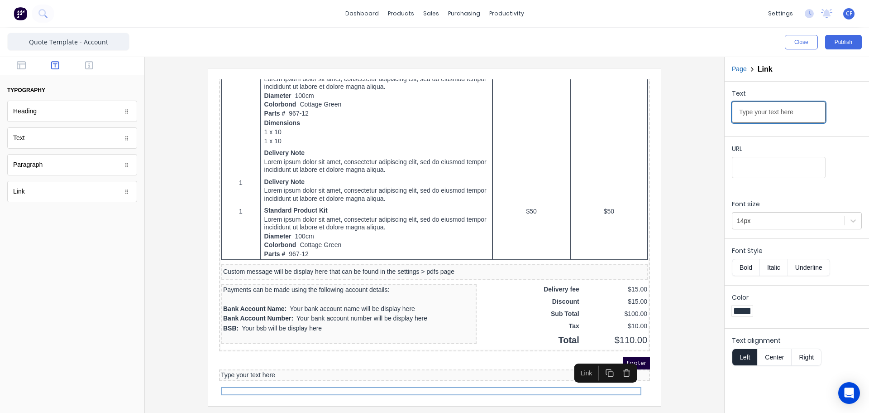
click at [769, 120] on input "Type your text here" at bounding box center [779, 111] width 94 height 21
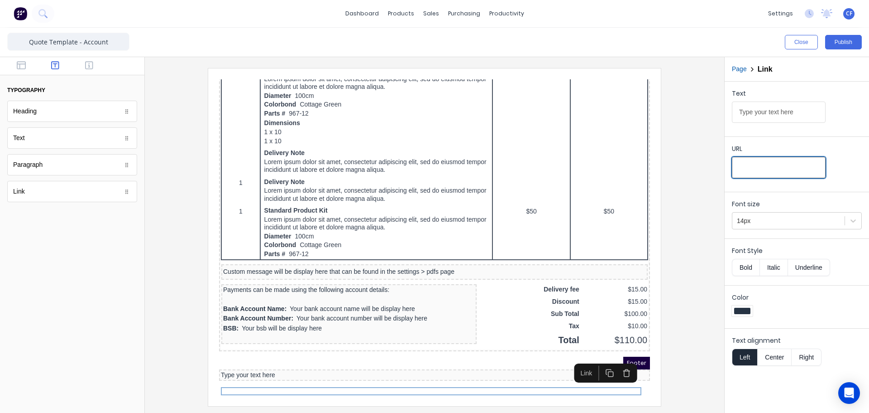
click at [755, 170] on input "URL" at bounding box center [779, 167] width 94 height 21
click at [614, 358] on icon "button" at bounding box center [616, 362] width 9 height 9
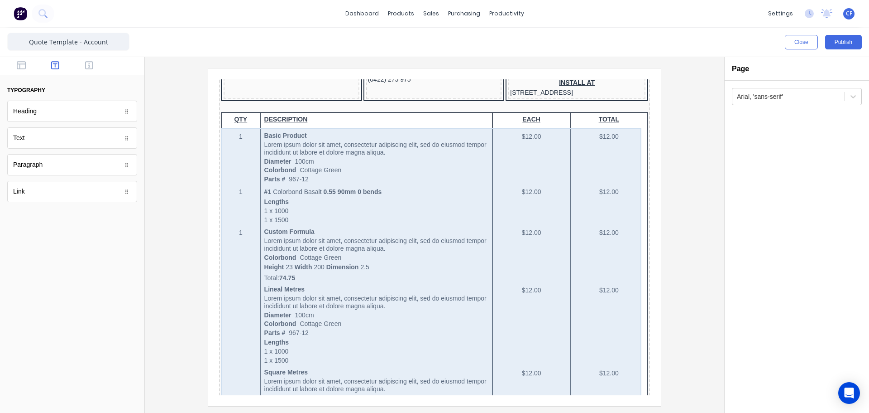
scroll to position [0, 0]
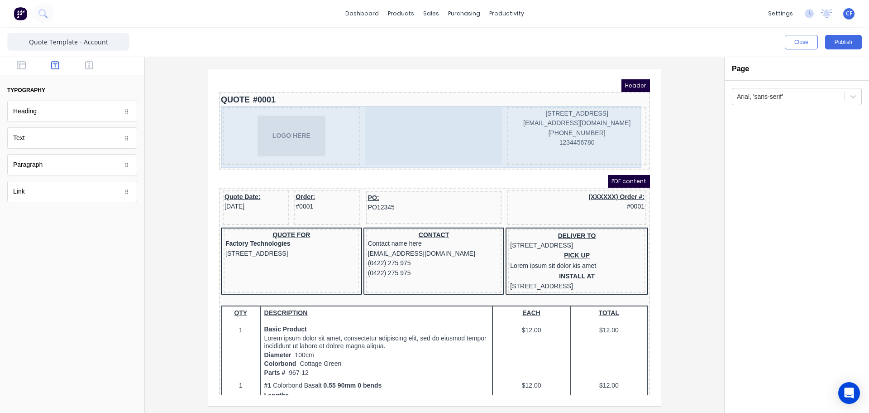
click at [439, 117] on div at bounding box center [424, 125] width 138 height 58
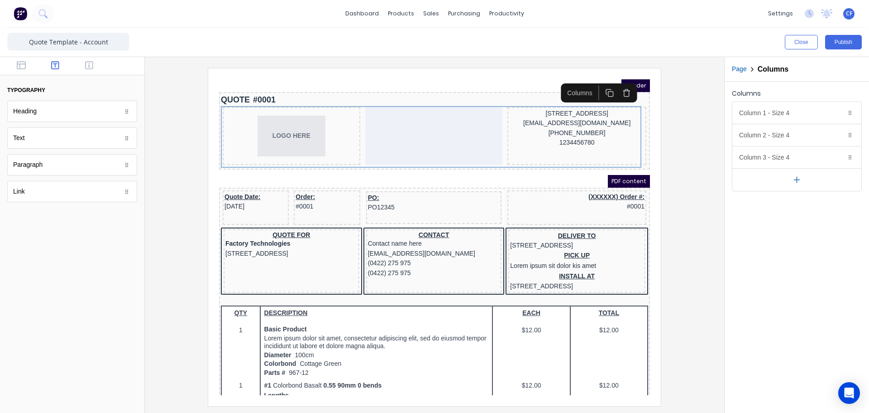
click at [456, 166] on div "PDF content" at bounding box center [423, 170] width 431 height 13
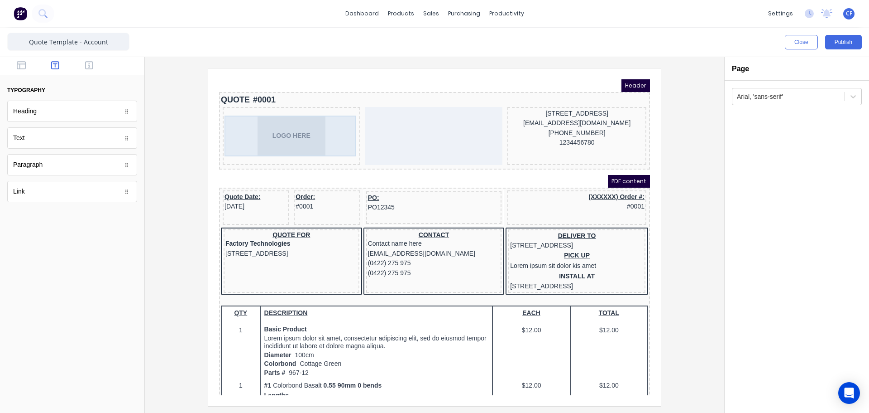
click at [280, 129] on div "LOGO HERE" at bounding box center [281, 125] width 134 height 41
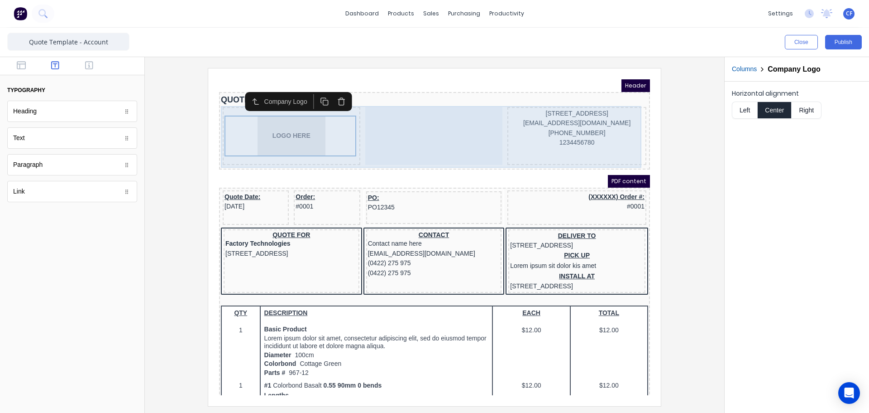
click at [351, 156] on div "LOGO HERE 234 Beach Road Gold Coast, Queensland, Australia, 4217 xxxxxxx@xxxxx.…" at bounding box center [423, 126] width 427 height 62
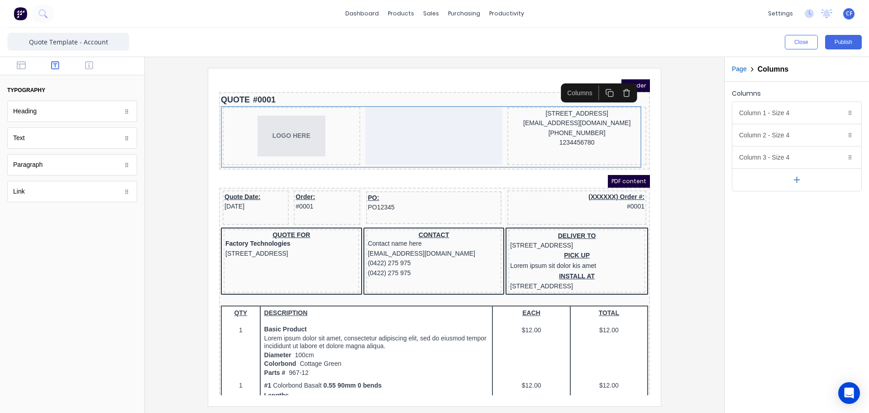
click at [357, 165] on div "PDF content" at bounding box center [423, 170] width 431 height 13
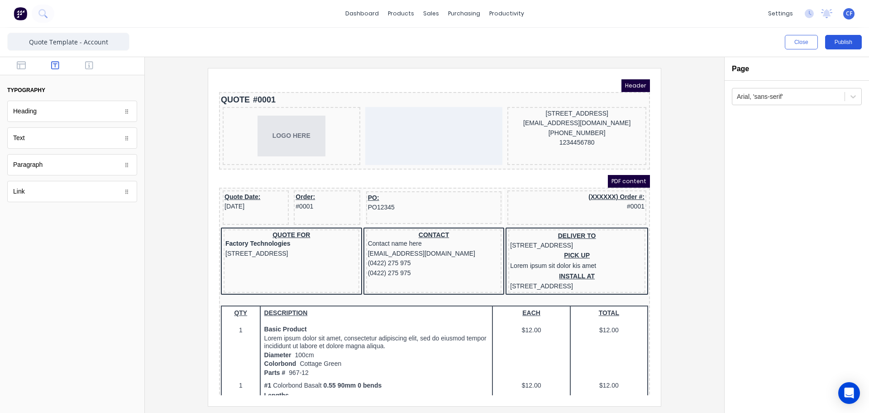
click at [852, 35] on button "Publish" at bounding box center [844, 42] width 37 height 14
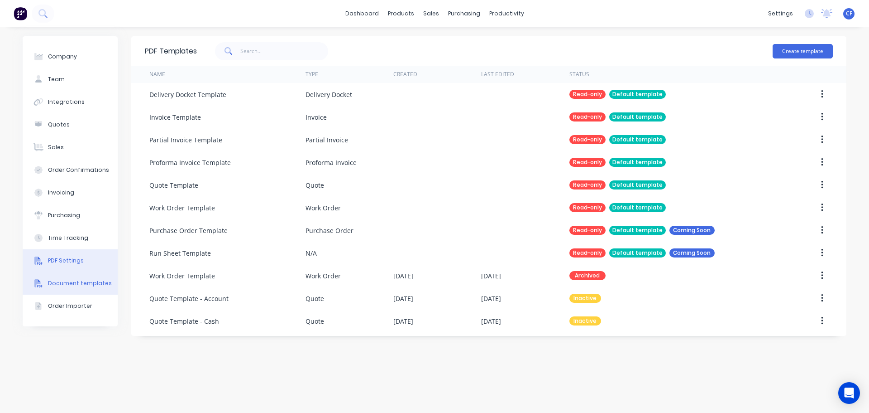
click at [60, 264] on div "PDF Settings" at bounding box center [66, 260] width 36 height 8
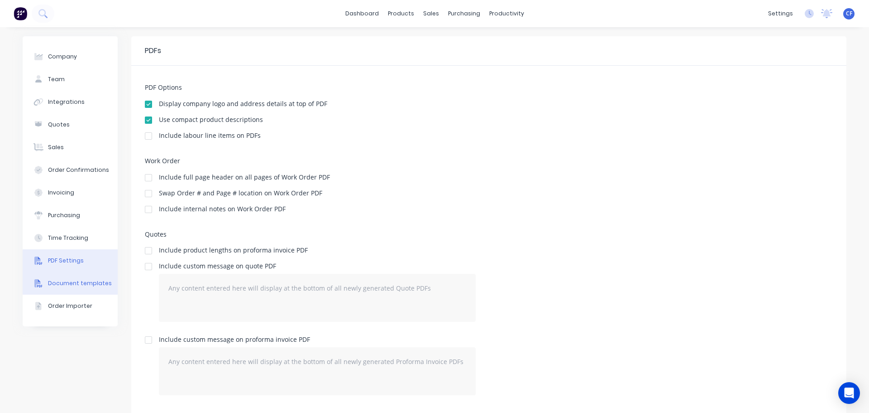
click at [77, 280] on div "Document templates" at bounding box center [80, 283] width 64 height 8
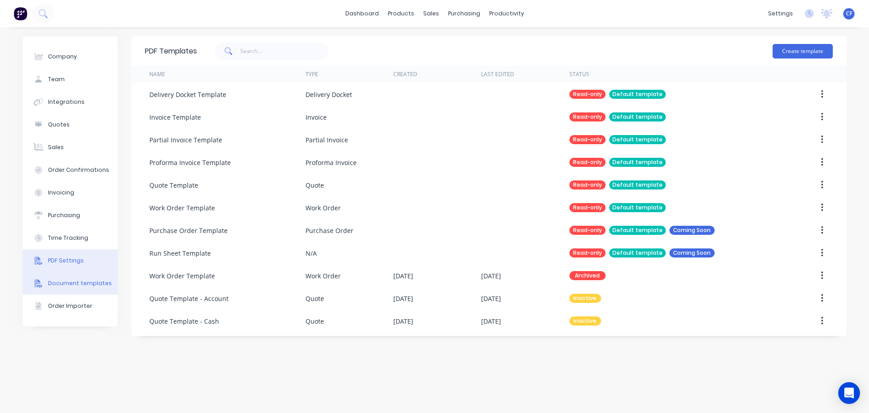
drag, startPoint x: 79, startPoint y: 265, endPoint x: 90, endPoint y: 270, distance: 11.5
click at [79, 269] on button "PDF Settings" at bounding box center [70, 260] width 95 height 23
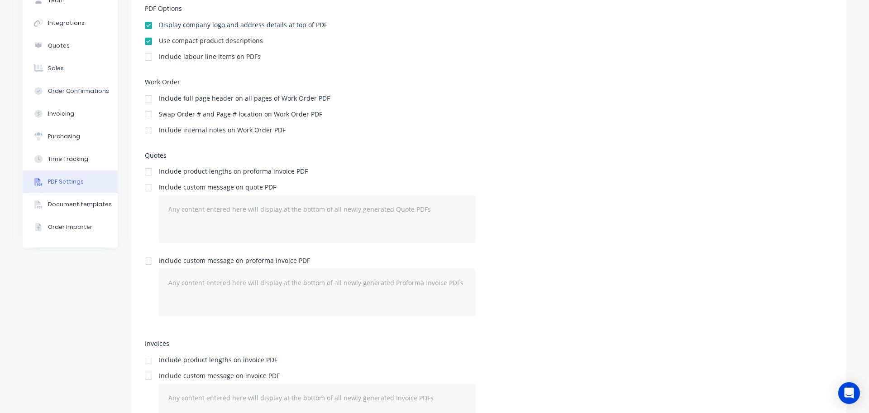
scroll to position [59, 0]
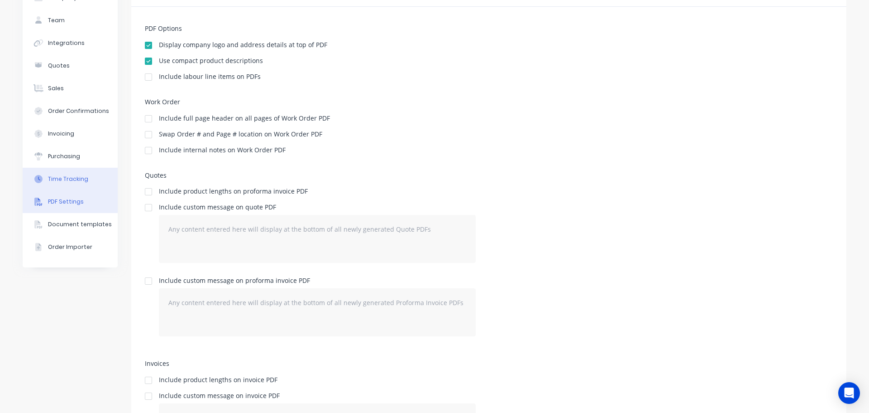
drag, startPoint x: 77, startPoint y: 243, endPoint x: 73, endPoint y: 247, distance: 5.1
click at [75, 246] on div "Order Importer" at bounding box center [70, 247] width 44 height 8
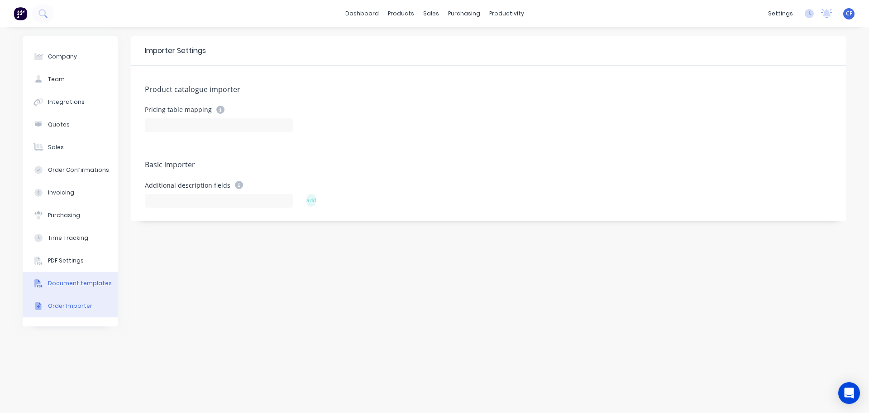
click at [62, 279] on div "Document templates" at bounding box center [80, 283] width 64 height 8
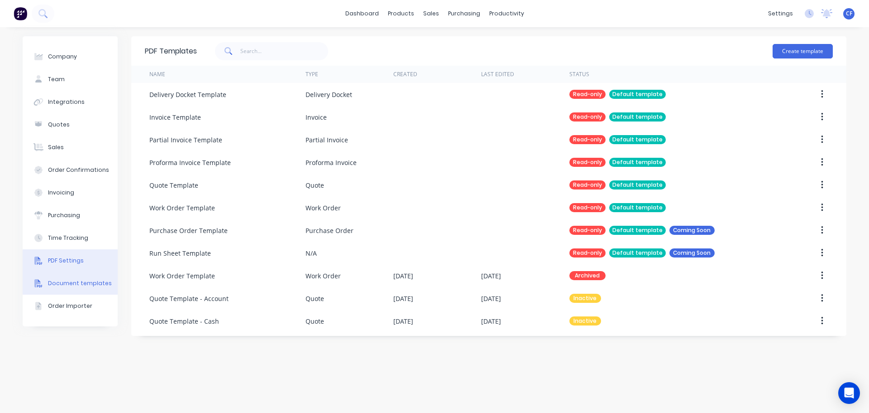
click at [82, 258] on button "PDF Settings" at bounding box center [70, 260] width 95 height 23
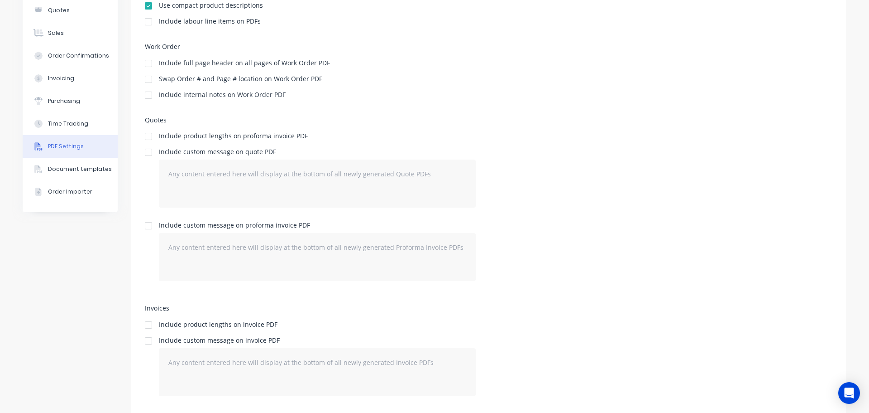
scroll to position [134, 0]
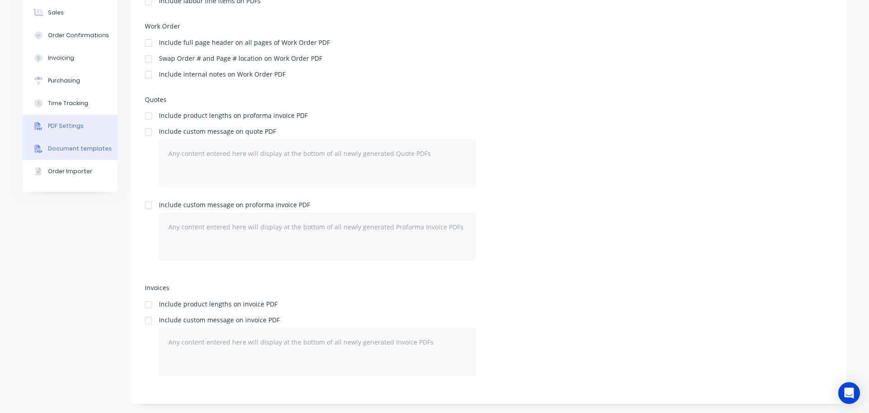
click at [75, 139] on button "Document templates" at bounding box center [70, 148] width 95 height 23
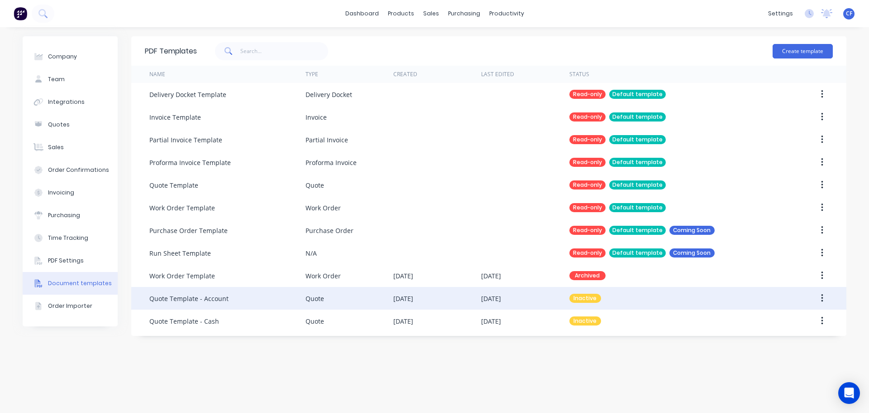
click at [234, 294] on div "Quote Template - Account" at bounding box center [227, 298] width 156 height 23
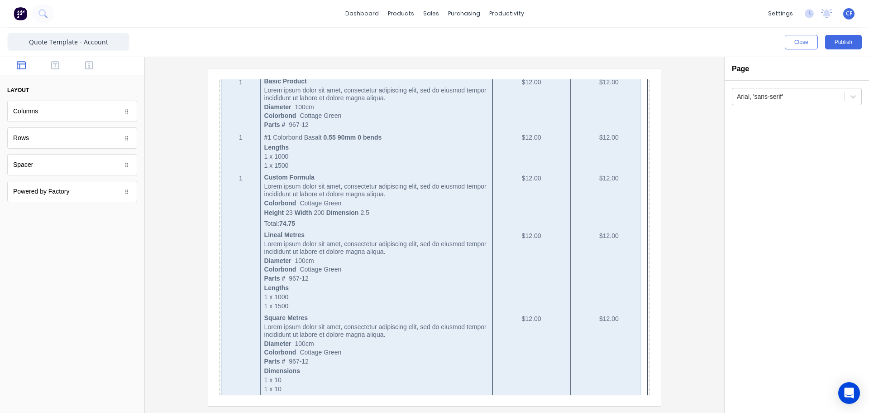
scroll to position [547, 0]
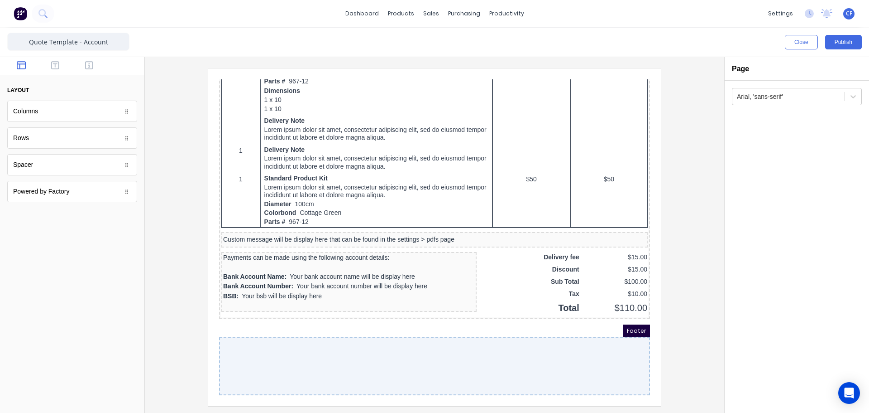
click at [315, 359] on div at bounding box center [423, 355] width 431 height 58
click at [233, 315] on div "Footer" at bounding box center [423, 319] width 431 height 13
click at [223, 329] on div at bounding box center [423, 355] width 431 height 58
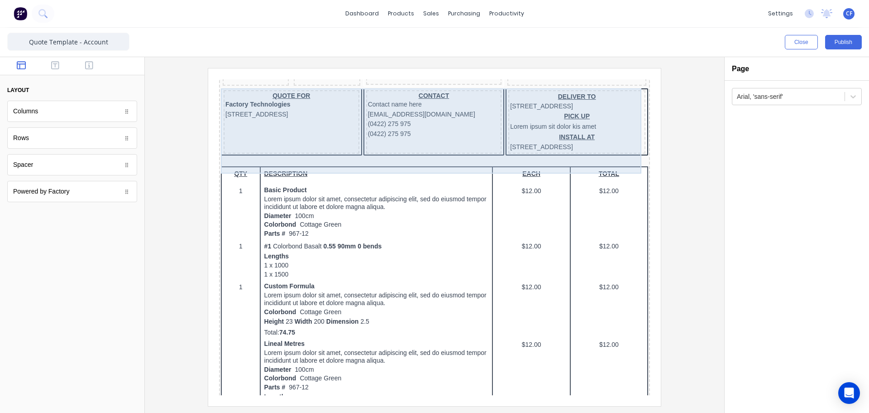
scroll to position [151, 0]
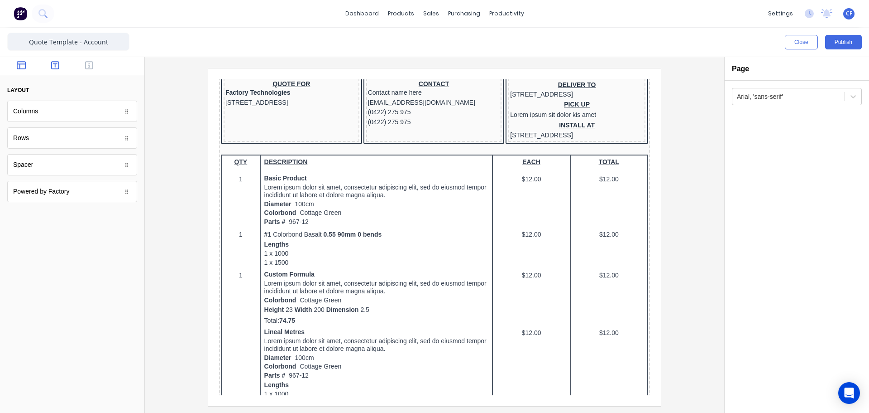
click at [60, 65] on button "button" at bounding box center [55, 66] width 29 height 11
click at [86, 62] on icon "button" at bounding box center [89, 65] width 8 height 8
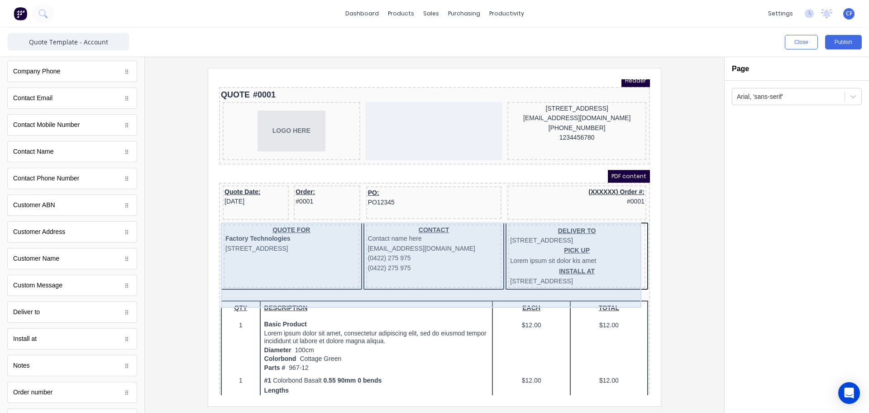
scroll to position [0, 0]
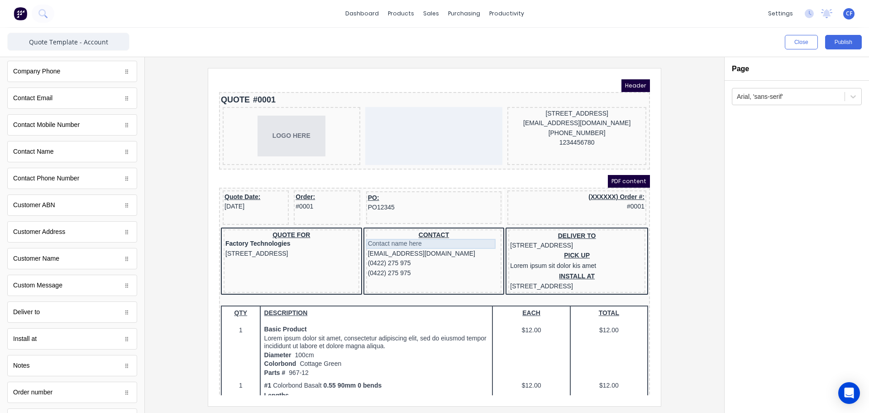
click at [447, 231] on div "Contact name here" at bounding box center [423, 233] width 132 height 10
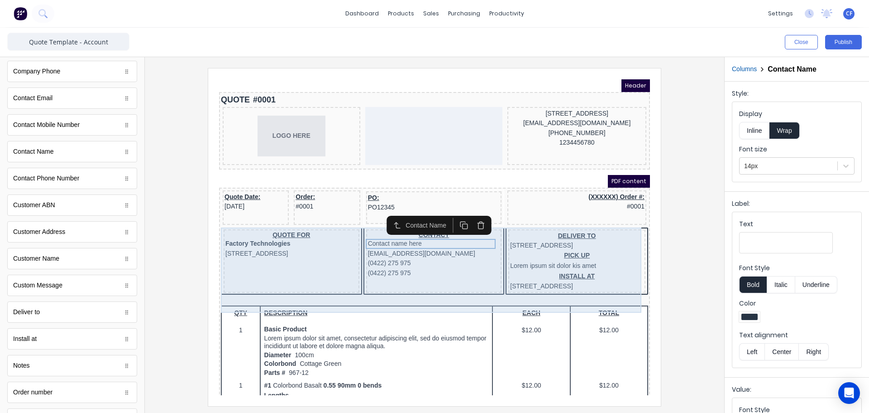
click at [439, 274] on div "CONTACT Contact name here [EMAIL_ADDRESS][DOMAIN_NAME] (0422) 275 975 (0422) 27…" at bounding box center [423, 250] width 136 height 64
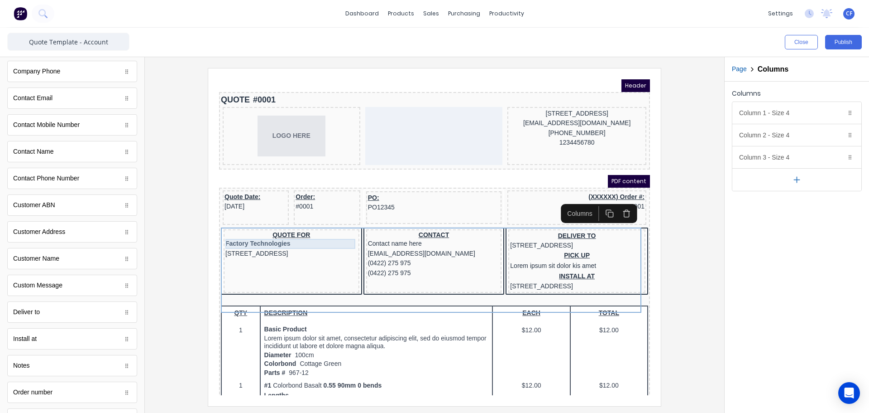
click at [288, 235] on div "Factory Technologies" at bounding box center [281, 233] width 132 height 10
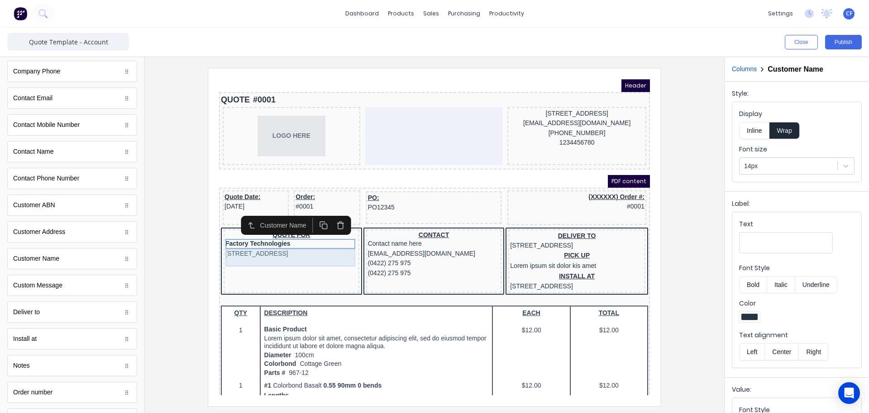
click at [283, 240] on div "[STREET_ADDRESS]" at bounding box center [281, 243] width 132 height 10
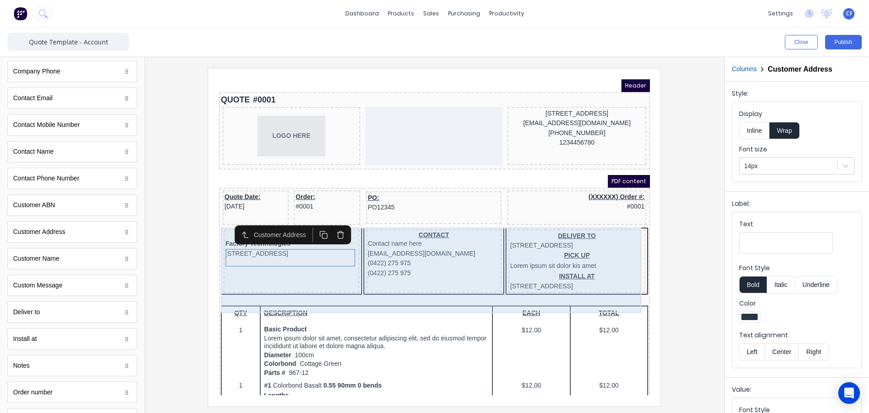
click at [286, 270] on div "QUOTE FOR Factory Technologies [STREET_ADDRESS]" at bounding box center [281, 250] width 136 height 64
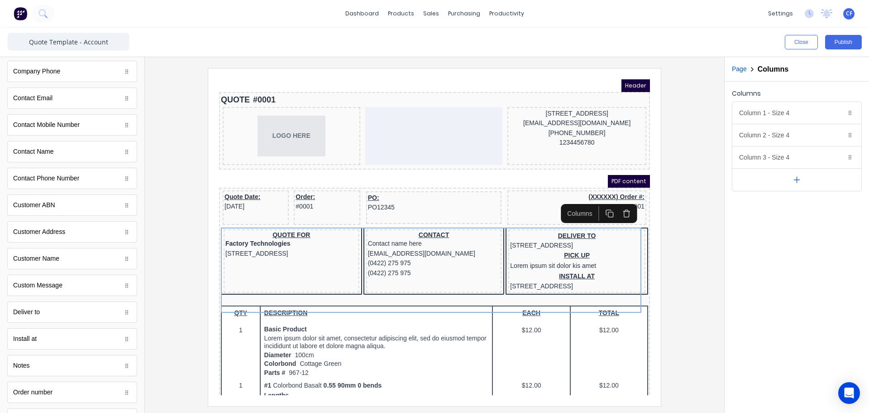
scroll to position [355, 0]
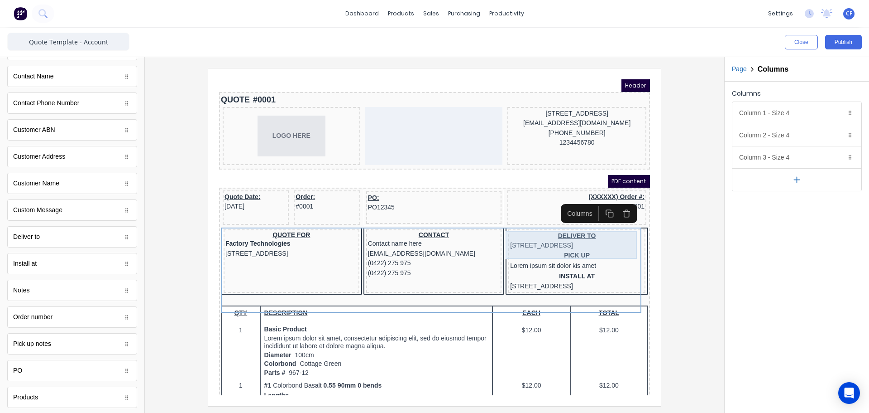
click at [557, 234] on div "DELIVER TO [STREET_ADDRESS]" at bounding box center [566, 229] width 134 height 19
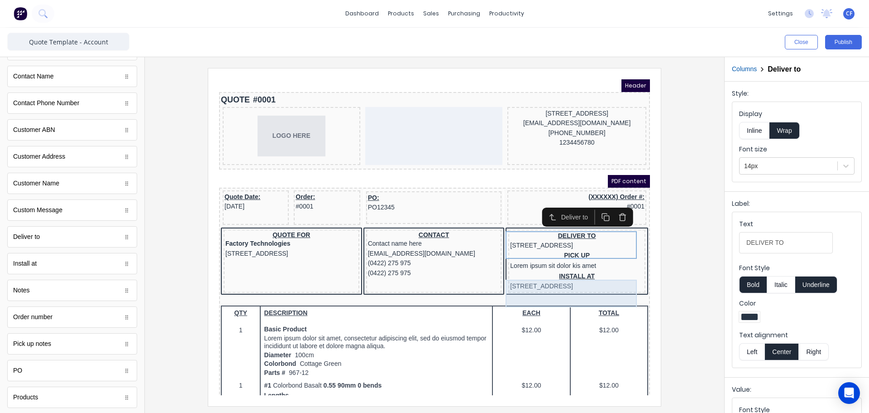
click at [555, 272] on div "INSTALL AT [STREET_ADDRESS]" at bounding box center [566, 269] width 134 height 19
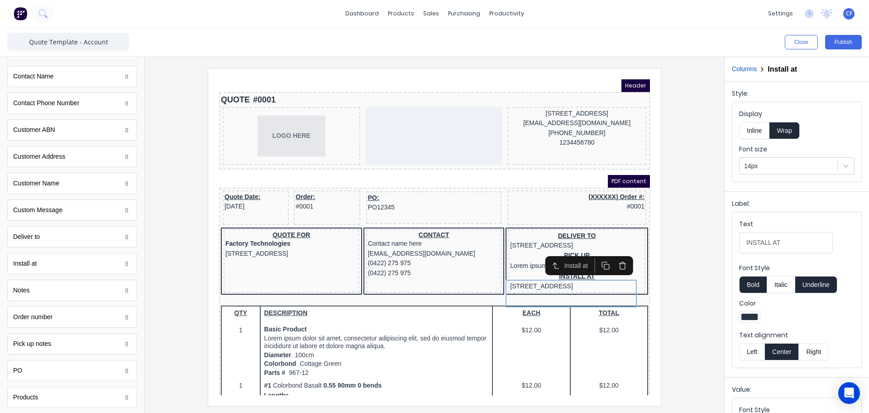
click at [615, 254] on icon "button" at bounding box center [611, 254] width 9 height 9
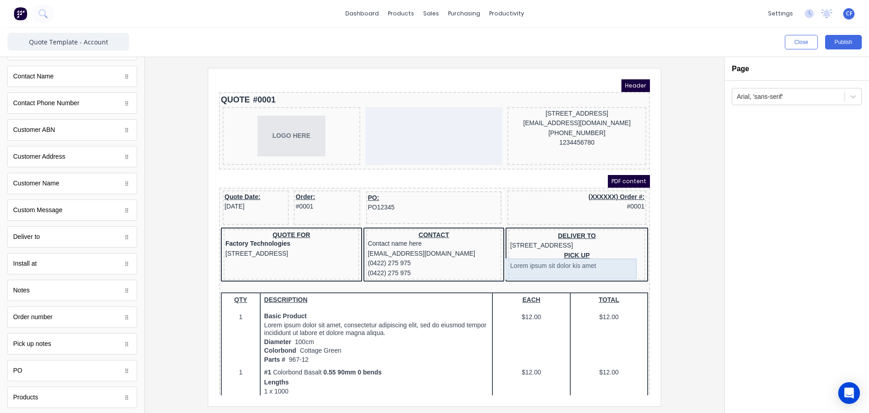
click at [557, 250] on div "PICK UP Lorem ipsum sit dolor kis amet" at bounding box center [566, 250] width 134 height 21
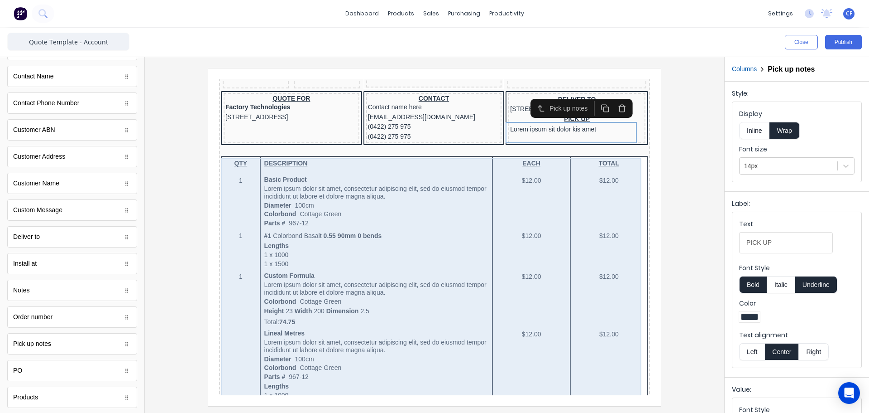
scroll to position [47, 0]
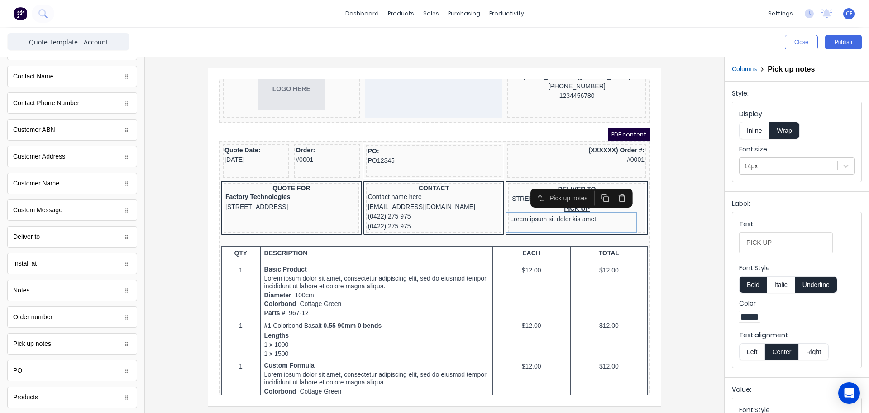
click at [682, 242] on div at bounding box center [434, 236] width 565 height 337
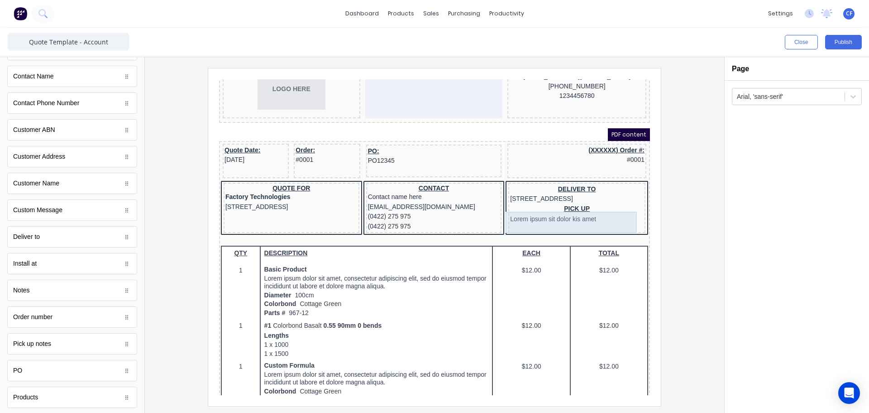
click at [571, 209] on div "PICK UP Lorem ipsum sit dolor kis amet" at bounding box center [566, 203] width 134 height 21
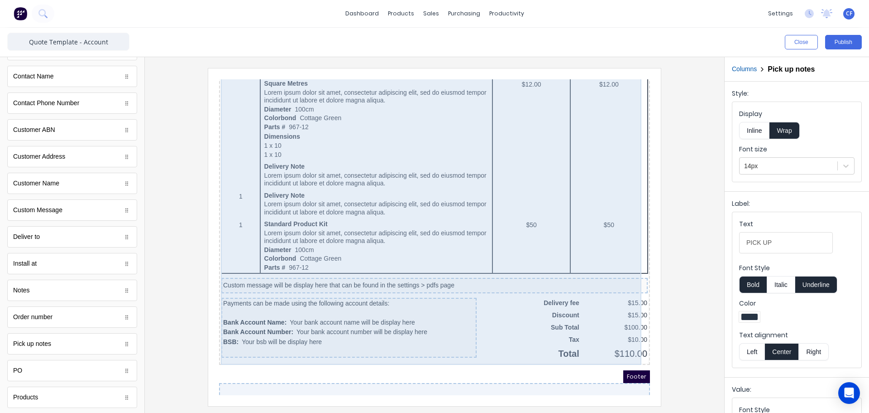
scroll to position [519, 0]
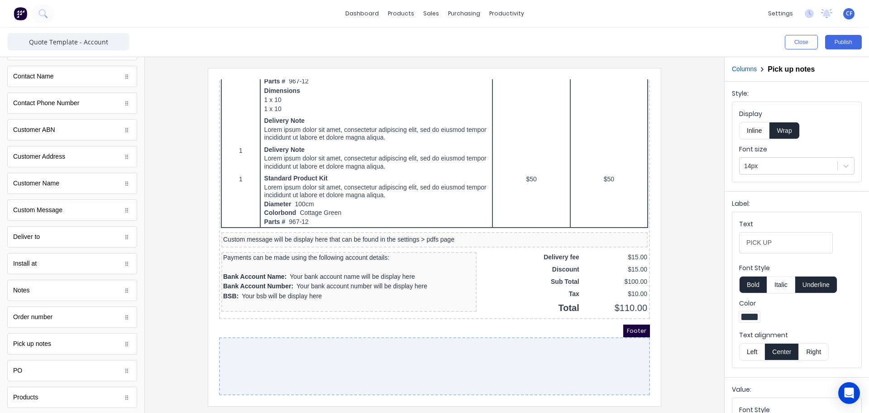
click at [395, 326] on div at bounding box center [423, 355] width 431 height 58
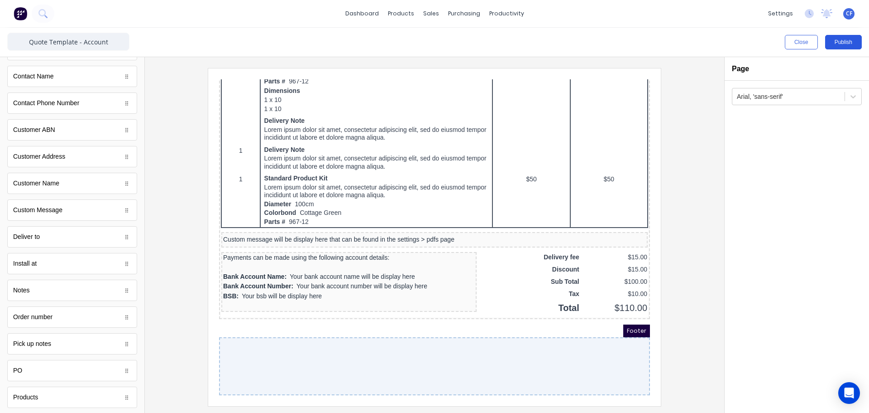
click at [842, 44] on button "Publish" at bounding box center [844, 42] width 37 height 14
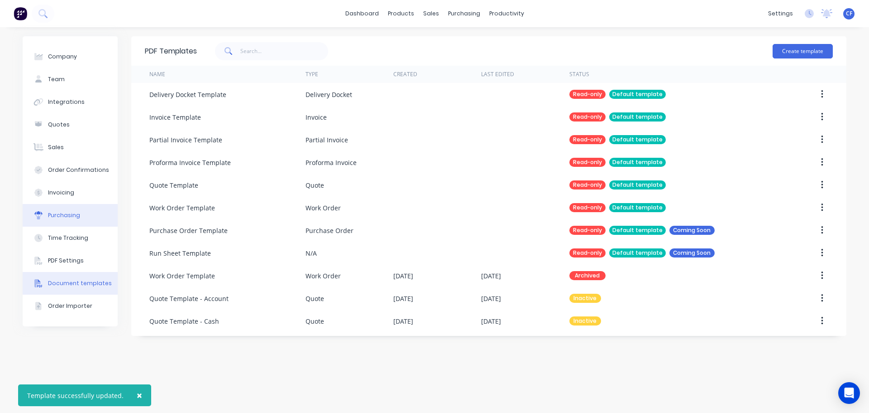
click at [60, 212] on div "Purchasing" at bounding box center [64, 215] width 32 height 8
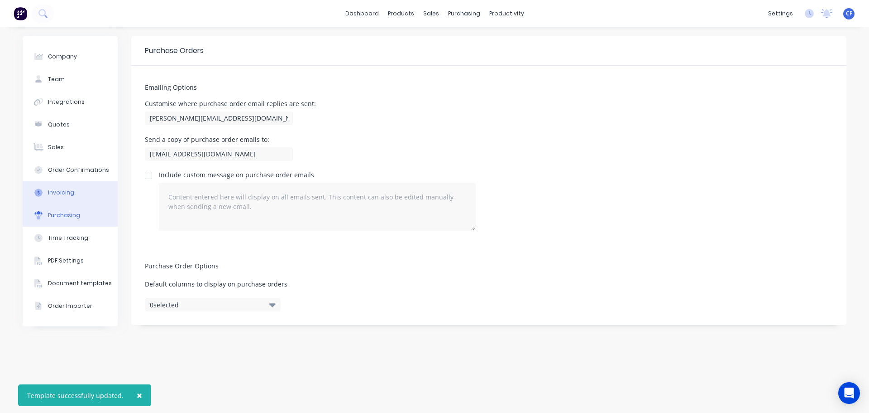
click at [53, 195] on div "Invoicing" at bounding box center [61, 192] width 26 height 8
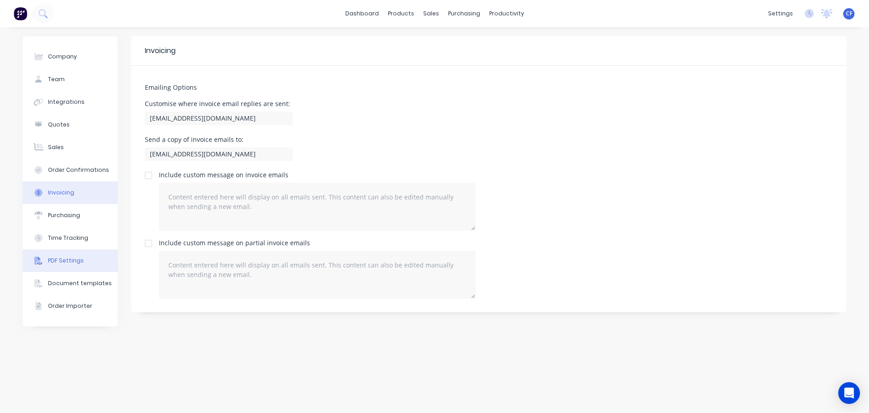
click at [55, 253] on button "PDF Settings" at bounding box center [70, 260] width 95 height 23
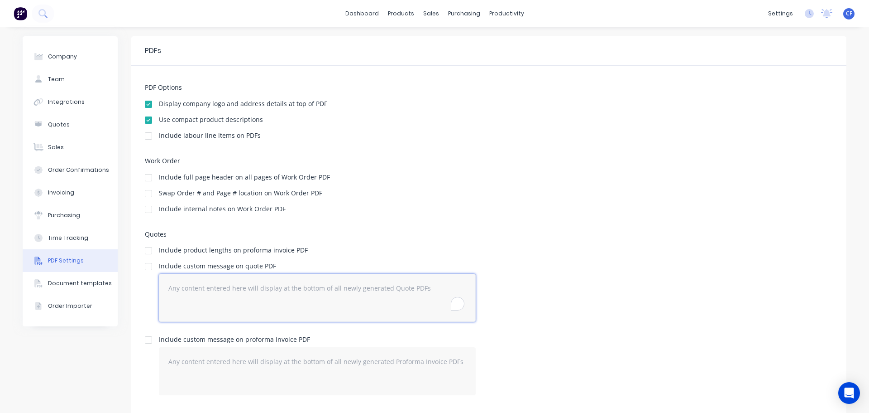
click at [236, 291] on textarea "To enrich screen reader interactions, please activate Accessibility in Grammarl…" at bounding box center [317, 298] width 317 height 48
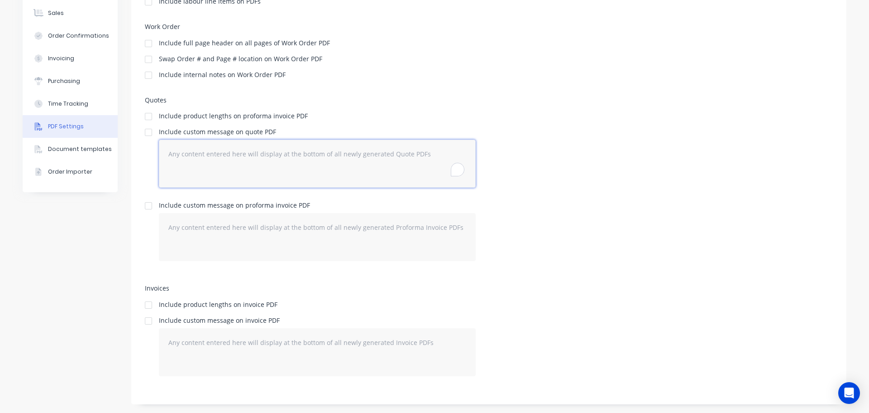
scroll to position [134, 0]
click at [211, 125] on div "Quotes Include product lengths on proforma invoice PDF Include custom message o…" at bounding box center [489, 185] width 688 height 179
drag, startPoint x: 146, startPoint y: 130, endPoint x: 180, endPoint y: 128, distance: 34.5
click at [145, 130] on div at bounding box center [148, 132] width 18 height 18
drag, startPoint x: 195, startPoint y: 151, endPoint x: 229, endPoint y: 158, distance: 34.7
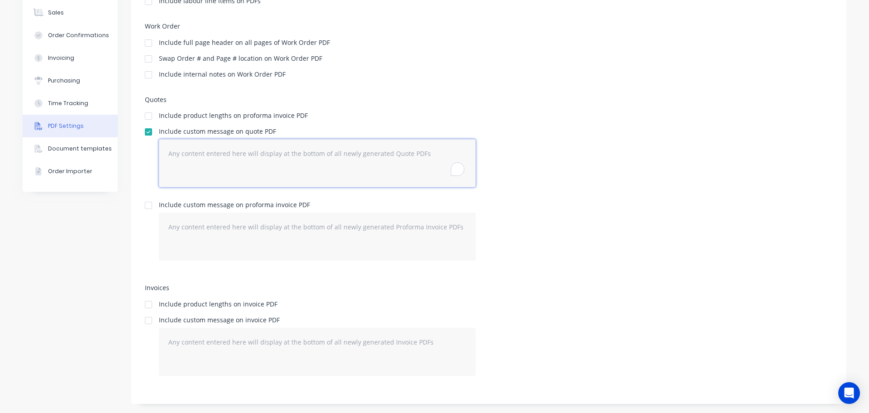
click at [195, 151] on textarea "To enrich screen reader interactions, please activate Accessibility in Grammarl…" at bounding box center [317, 163] width 317 height 48
click at [143, 135] on div at bounding box center [148, 132] width 18 height 18
click at [336, 154] on textarea "To enrich screen reader interactions, please activate Accessibility in Grammarl…" at bounding box center [317, 163] width 317 height 48
click at [578, 149] on div "Include custom message on quote PDF" at bounding box center [489, 161] width 688 height 66
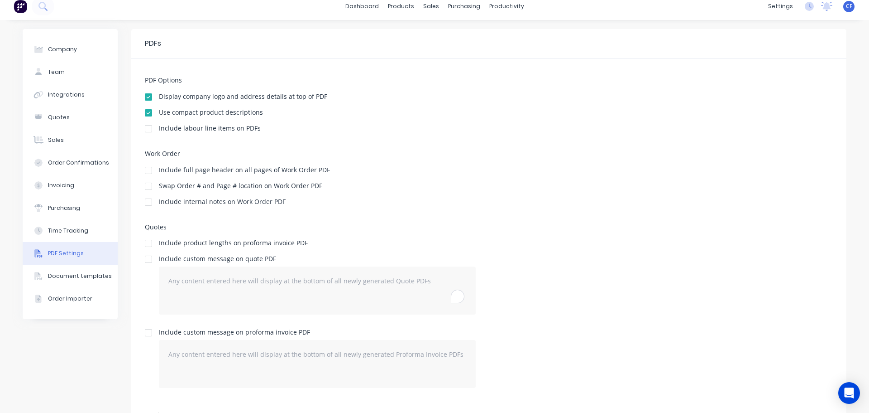
scroll to position [0, 0]
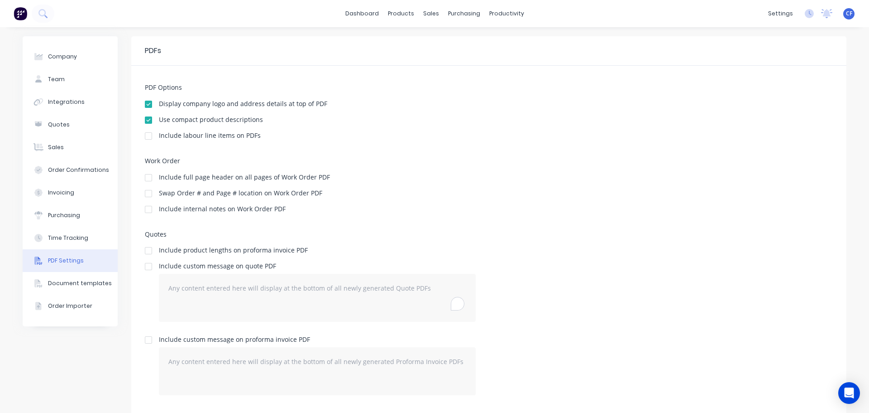
click at [60, 255] on button "PDF Settings" at bounding box center [70, 260] width 95 height 23
click at [88, 278] on button "Document templates" at bounding box center [70, 283] width 95 height 23
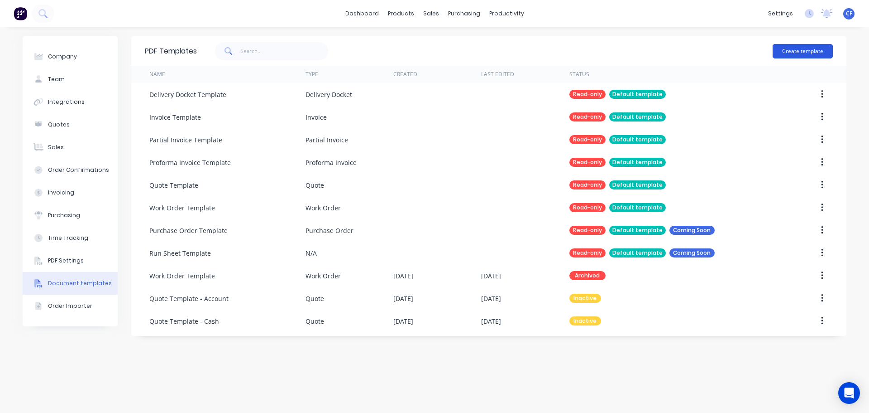
click at [812, 53] on button "Create template" at bounding box center [803, 51] width 60 height 14
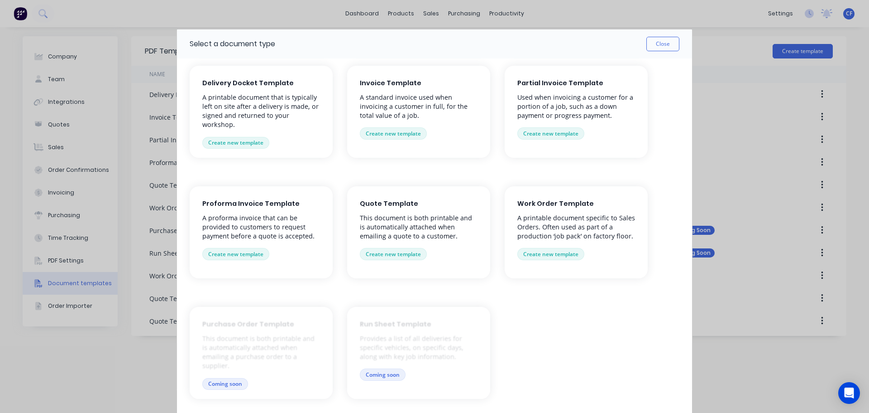
click at [365, 372] on button "Coming soon" at bounding box center [383, 374] width 46 height 12
drag, startPoint x: 364, startPoint y: 327, endPoint x: 415, endPoint y: 394, distance: 85.0
click at [415, 394] on div at bounding box center [418, 353] width 143 height 92
click at [662, 50] on button "Close" at bounding box center [663, 44] width 33 height 14
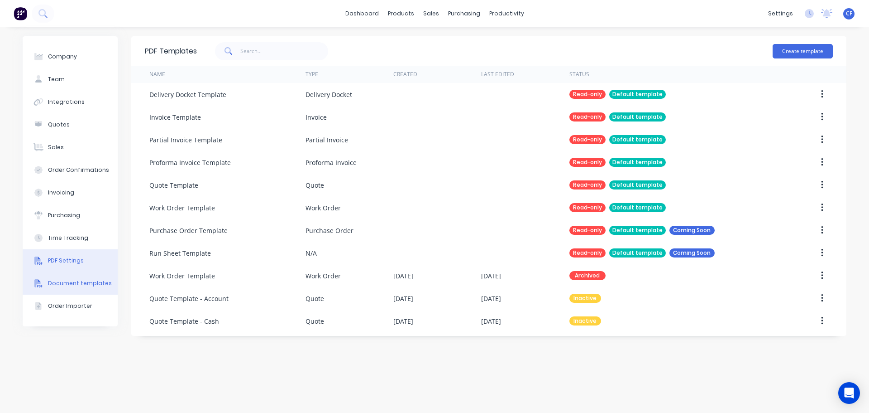
click at [67, 253] on button "PDF Settings" at bounding box center [70, 260] width 95 height 23
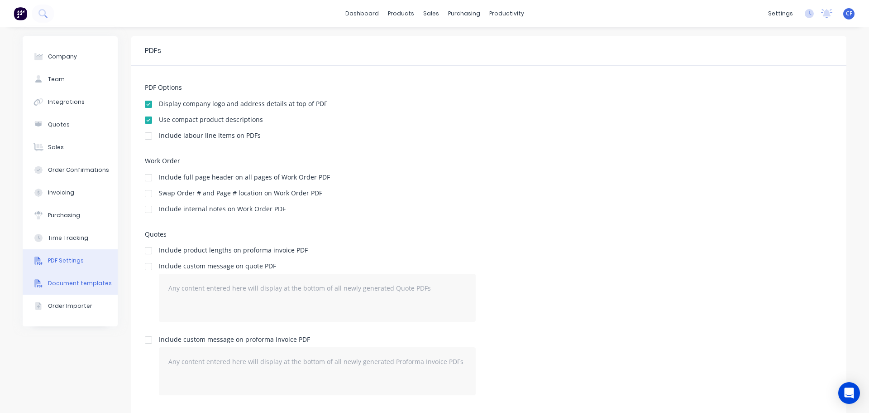
click at [76, 278] on button "Document templates" at bounding box center [70, 283] width 95 height 23
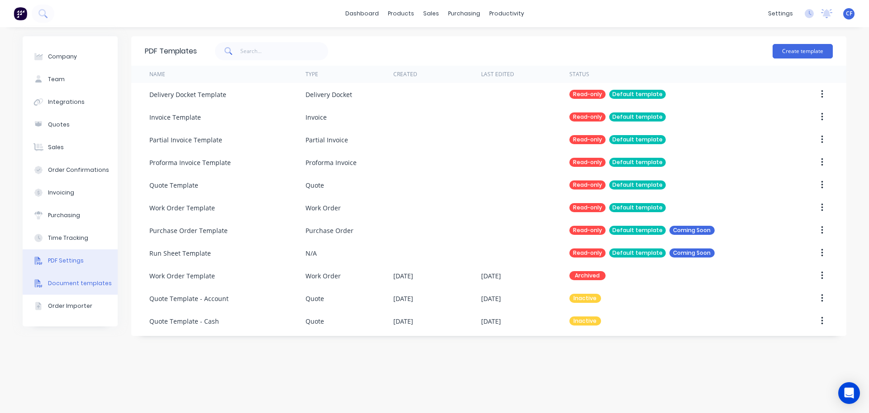
click at [72, 254] on button "PDF Settings" at bounding box center [70, 260] width 95 height 23
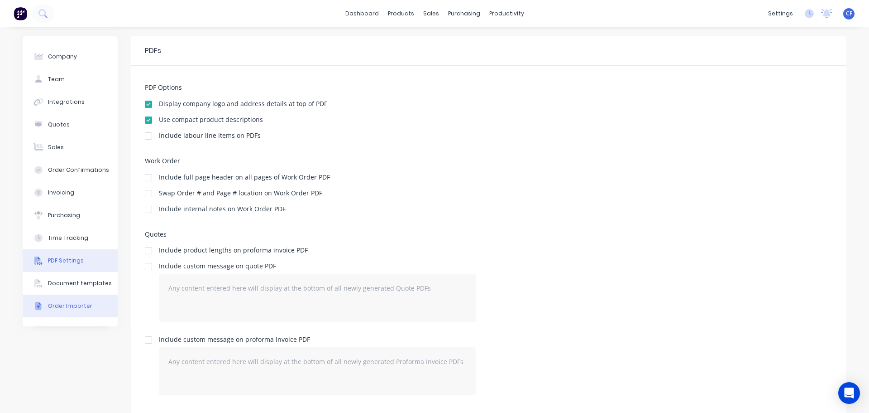
click at [84, 294] on button "Order Importer" at bounding box center [70, 305] width 95 height 23
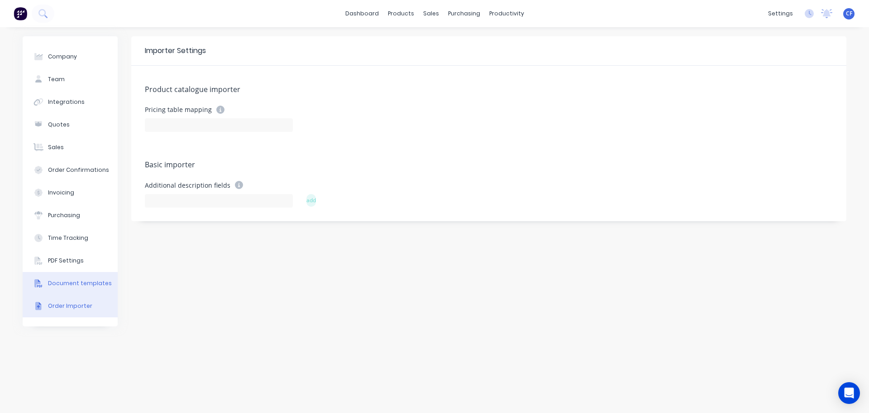
click at [84, 278] on button "Document templates" at bounding box center [70, 283] width 95 height 23
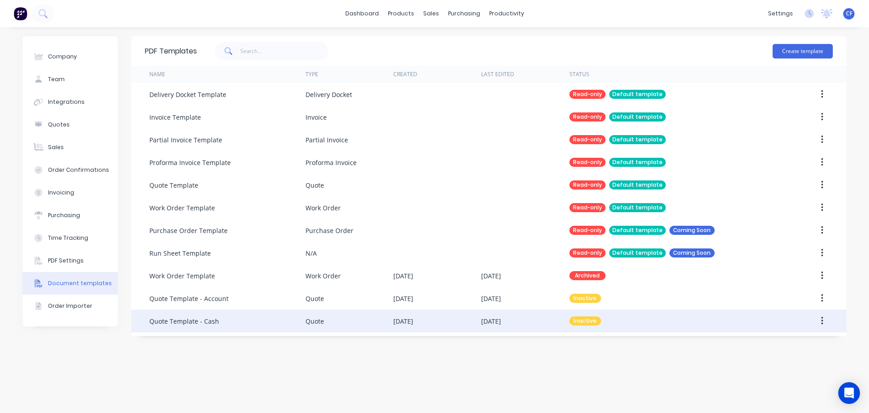
click at [822, 321] on icon "button" at bounding box center [822, 321] width 2 height 8
click at [755, 344] on div "Edit" at bounding box center [790, 344] width 70 height 13
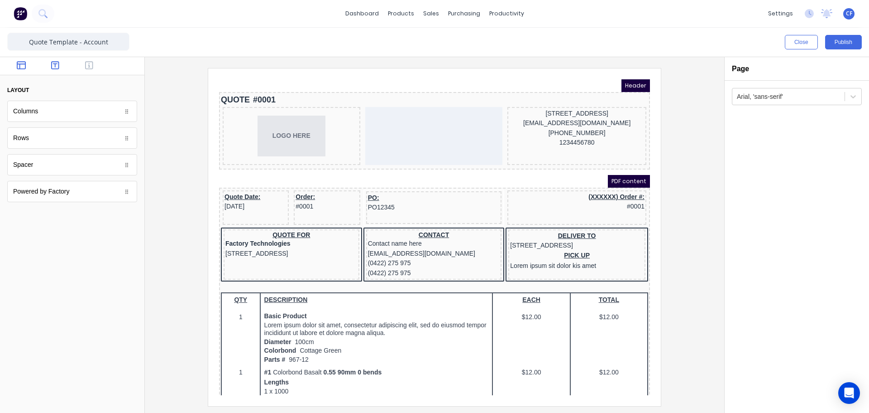
click at [62, 62] on button "button" at bounding box center [55, 66] width 29 height 11
click at [77, 64] on button "button" at bounding box center [89, 66] width 29 height 11
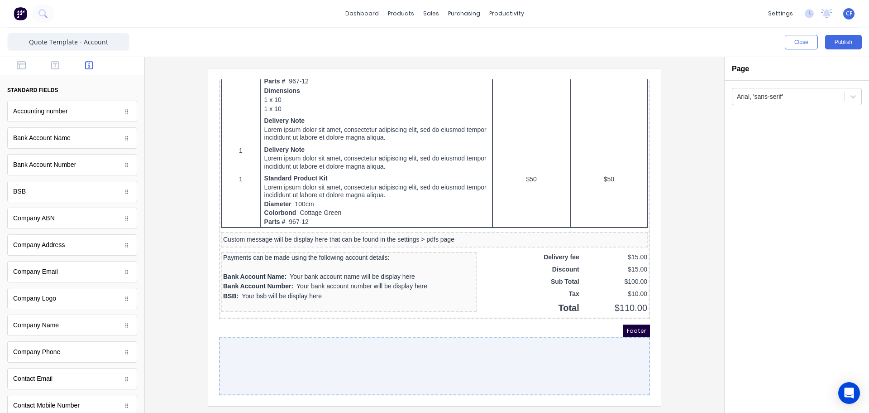
click at [225, 315] on div "Footer" at bounding box center [423, 319] width 431 height 13
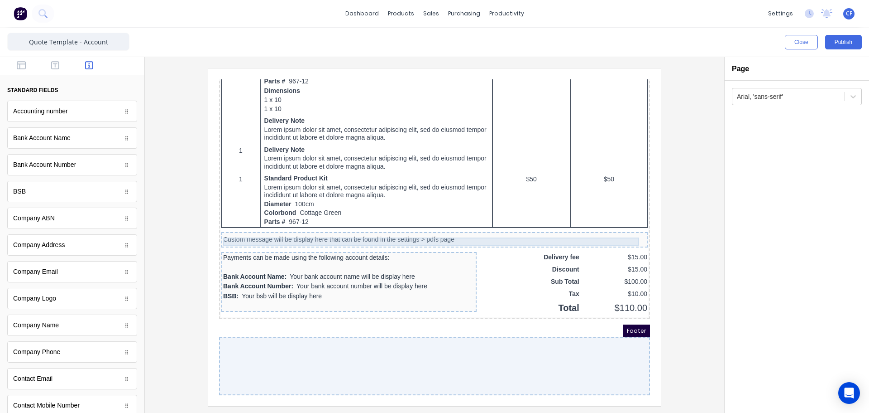
click at [473, 225] on div "Custom message will be display here that can be found in the settings > pdfs pa…" at bounding box center [423, 229] width 423 height 8
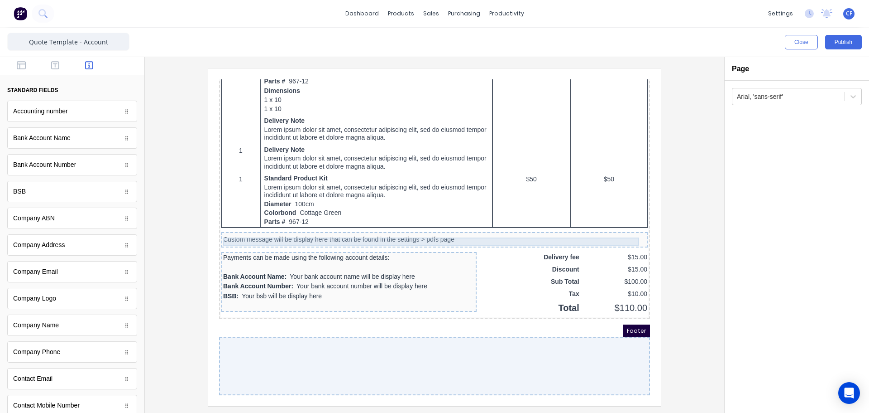
click at [341, 226] on div "Custom message will be display here that can be found in the settings > pdfs pa…" at bounding box center [423, 229] width 423 height 8
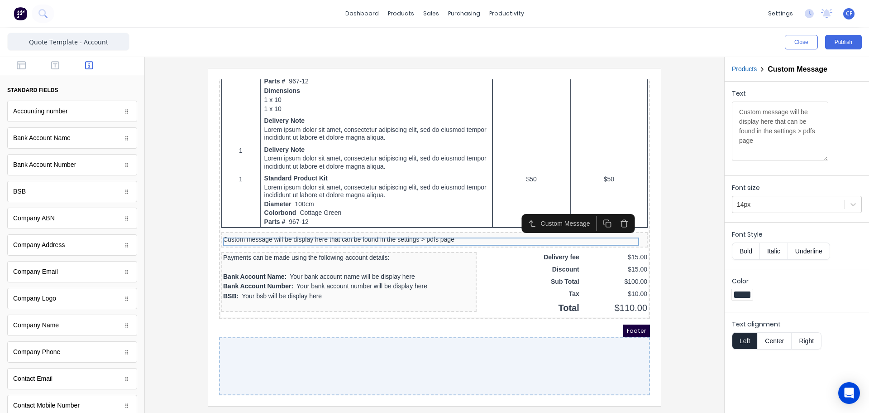
click at [245, 336] on div at bounding box center [423, 355] width 431 height 58
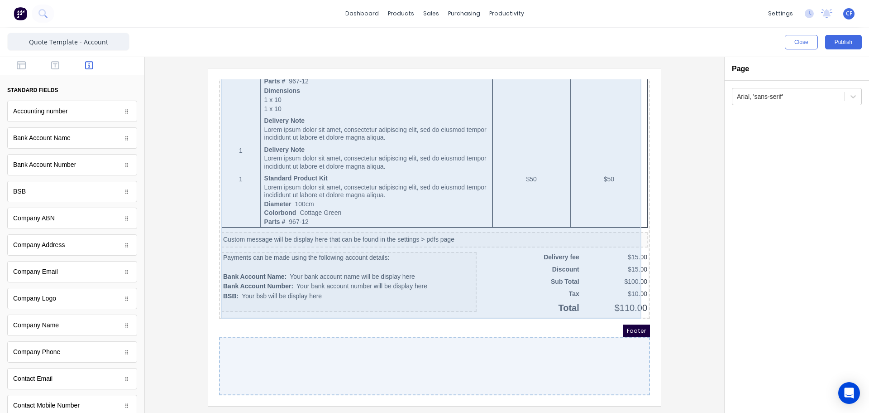
click at [234, 302] on div "QTY DESCRIPTION EACH TOTAL 1 Basic Product Lorem ipsum dolor sit amet, consecte…" at bounding box center [423, 36] width 427 height 539
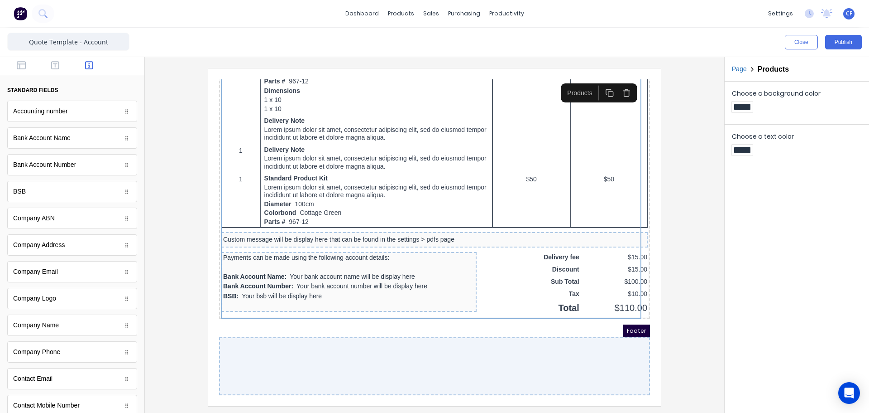
click at [226, 321] on div "Footer" at bounding box center [423, 319] width 431 height 13
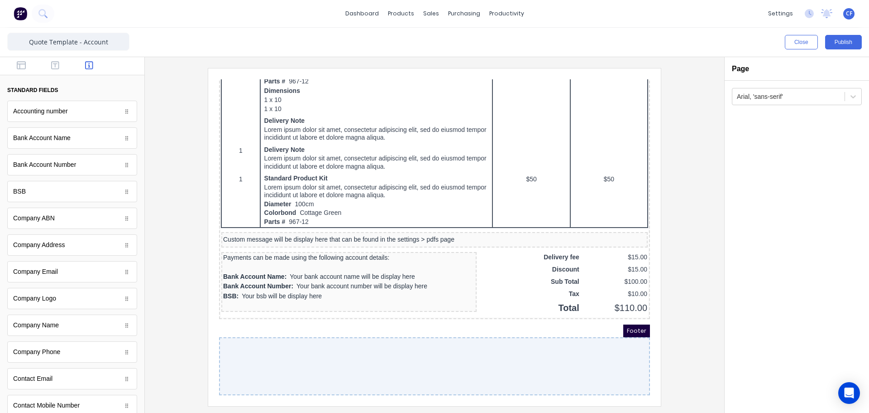
click at [359, 340] on div at bounding box center [423, 355] width 431 height 58
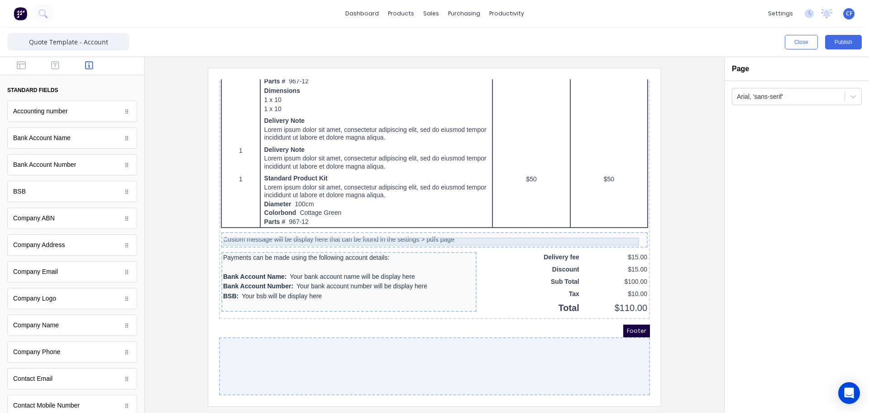
click at [216, 225] on div "Custom message will be display here that can be found in the settings > pdfs pa…" at bounding box center [423, 229] width 423 height 8
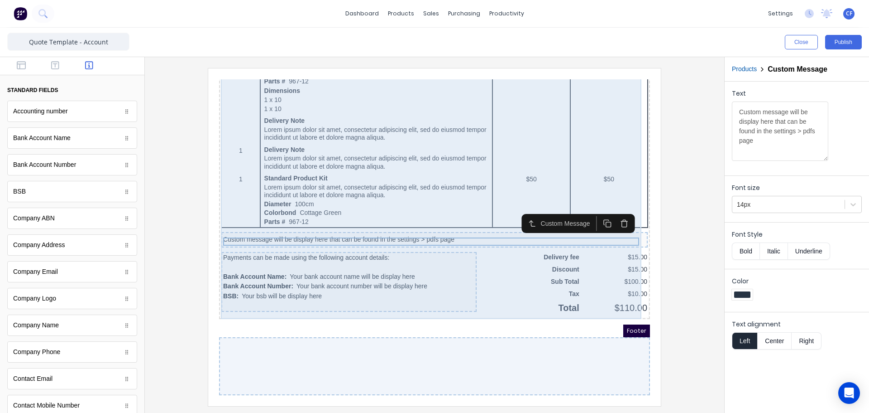
scroll to position [519, 0]
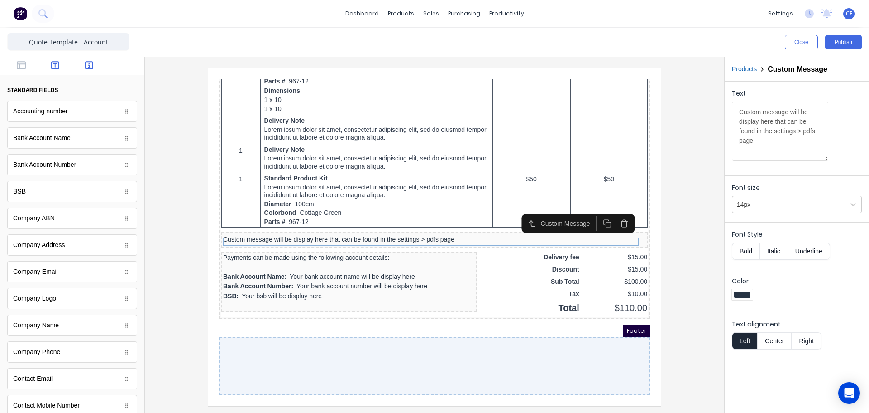
click at [52, 71] on button "button" at bounding box center [55, 66] width 29 height 11
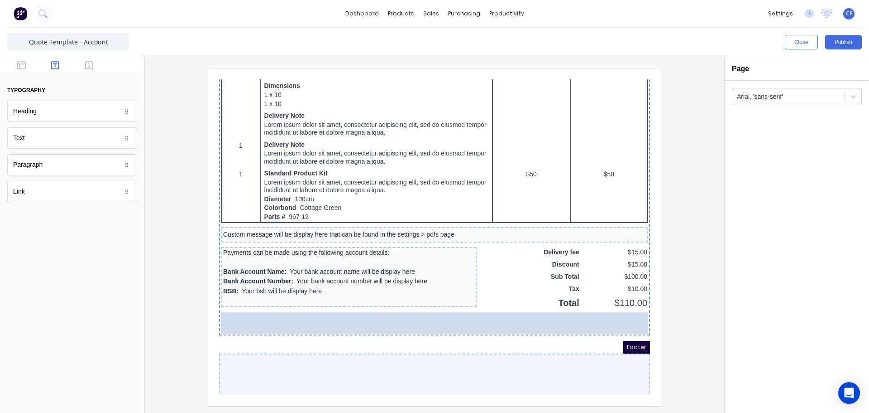
drag, startPoint x: 45, startPoint y: 139, endPoint x: 288, endPoint y: 351, distance: 322.0
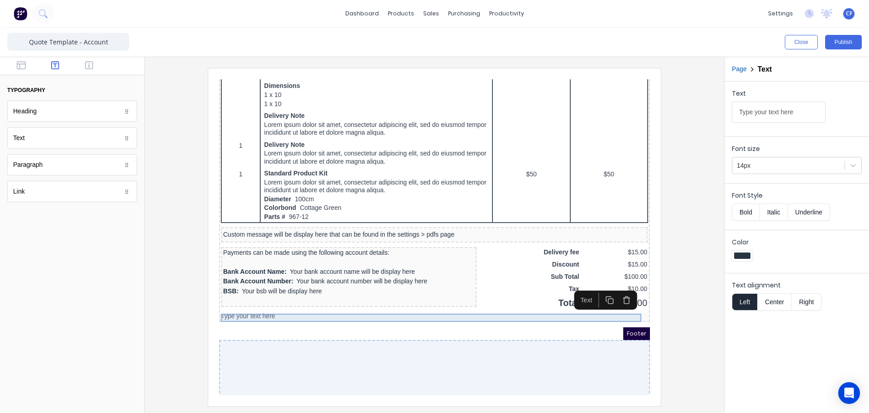
click at [295, 307] on div "Type your text here" at bounding box center [423, 305] width 427 height 8
click at [621, 288] on button "button" at bounding box center [616, 288] width 17 height 15
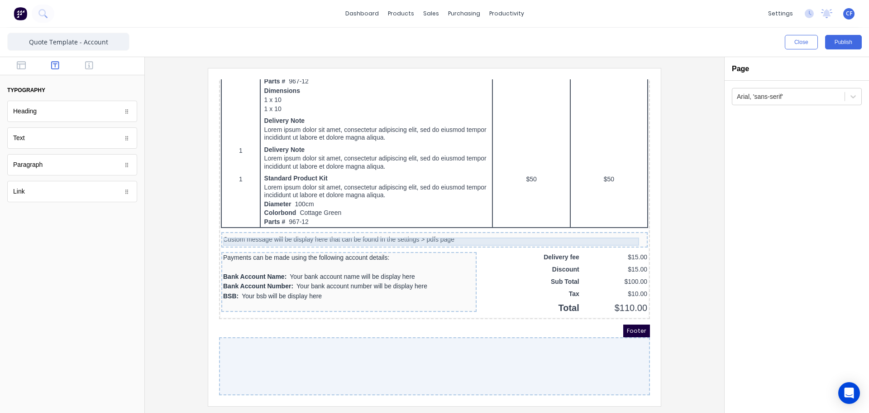
click at [248, 229] on div "Custom message will be display here that can be found in the settings > pdfs pa…" at bounding box center [423, 229] width 423 height 8
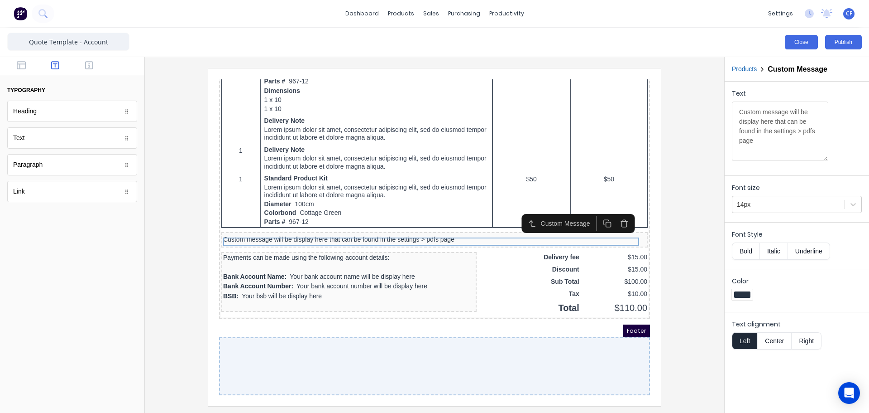
click at [795, 48] on button "Close" at bounding box center [801, 42] width 33 height 14
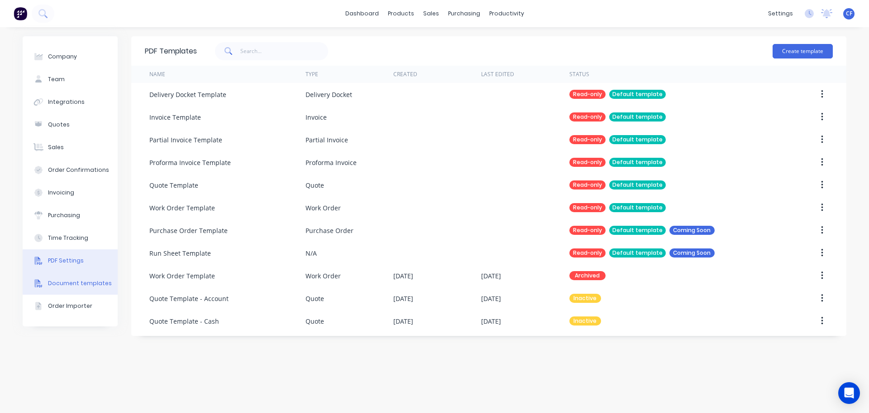
click at [59, 253] on button "PDF Settings" at bounding box center [70, 260] width 95 height 23
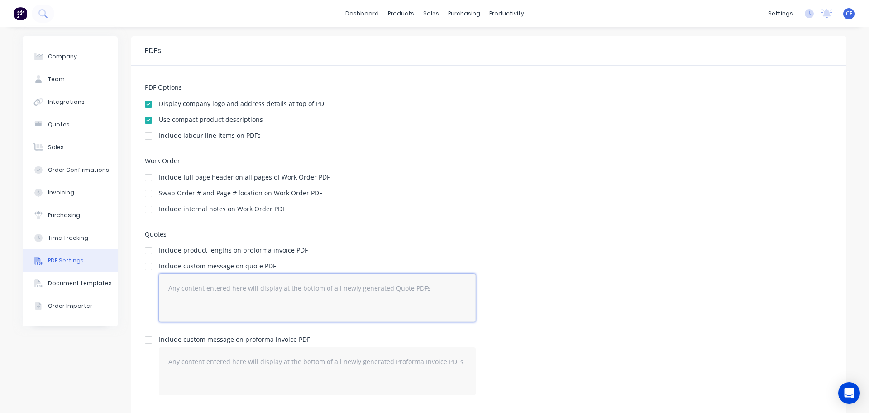
click at [162, 298] on textarea at bounding box center [317, 298] width 317 height 48
click at [144, 262] on div at bounding box center [148, 266] width 18 height 18
click at [202, 297] on textarea "To enrich screen reader interactions, please activate Accessibility in Grammarl…" at bounding box center [317, 298] width 317 height 48
type textarea "Quote valid for 30 days upon receipt. Subject to terms and conditions attached."
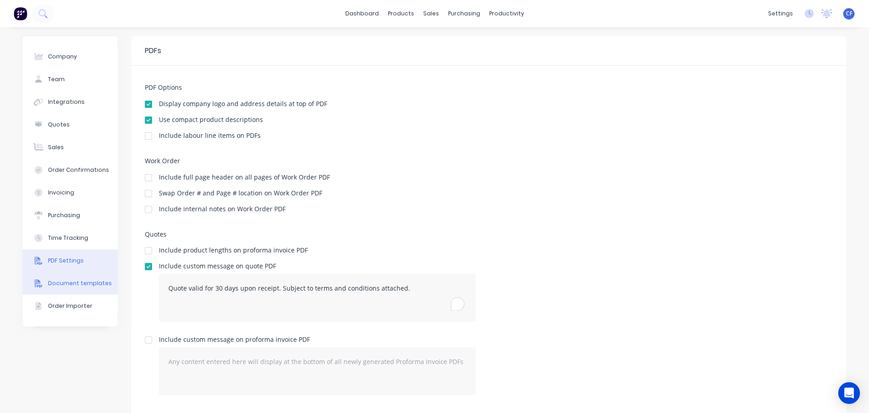
click at [83, 275] on button "Document templates" at bounding box center [70, 283] width 95 height 23
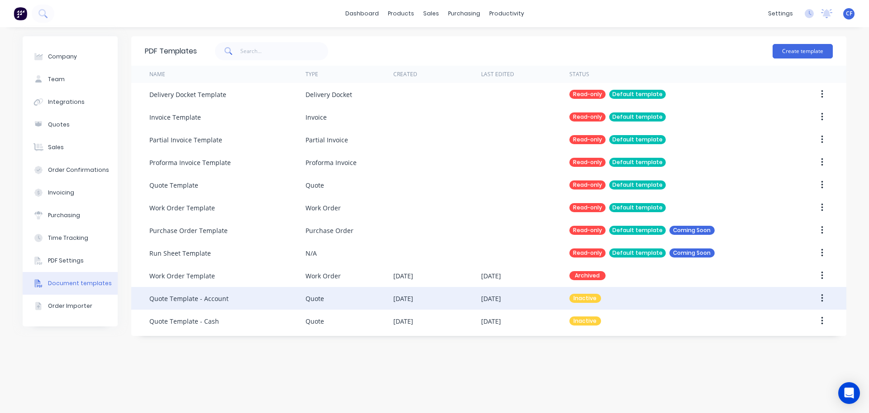
click at [441, 291] on div "[DATE]" at bounding box center [438, 298] width 88 height 23
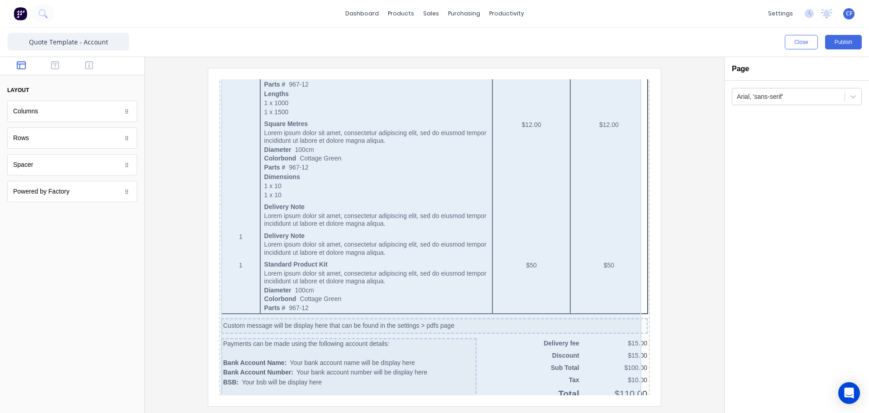
scroll to position [519, 0]
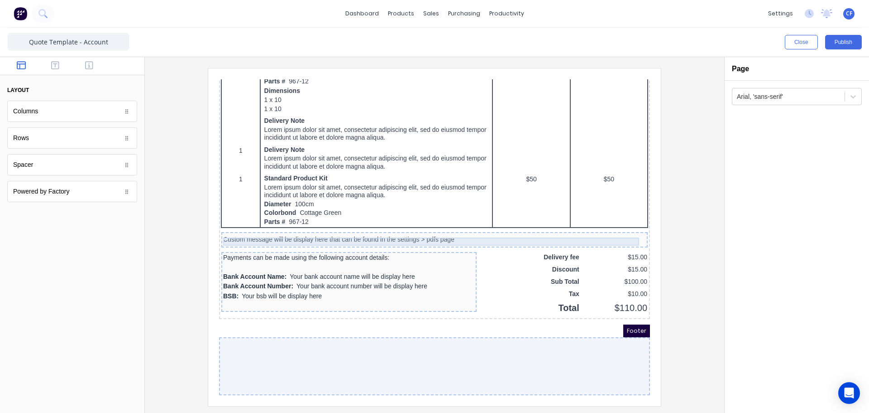
click at [307, 227] on div "Custom message will be display here that can be found in the settings > pdfs pa…" at bounding box center [423, 229] width 423 height 8
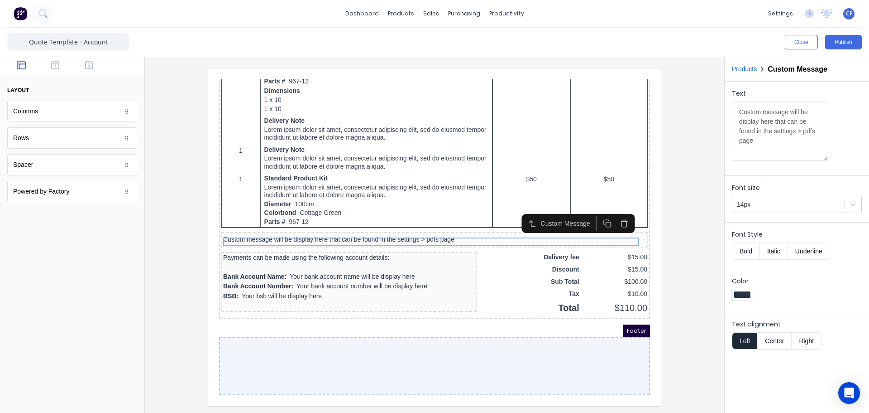
click at [268, 313] on div "Footer" at bounding box center [423, 319] width 431 height 13
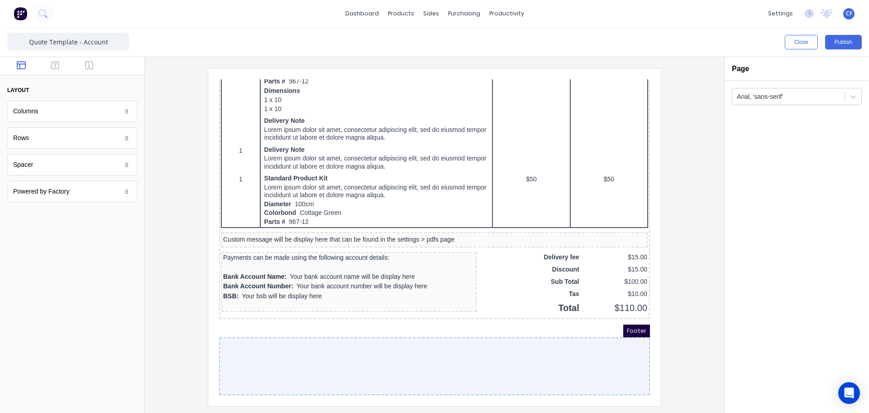
click at [383, 362] on div at bounding box center [423, 355] width 431 height 58
click at [44, 63] on button "button" at bounding box center [55, 66] width 29 height 11
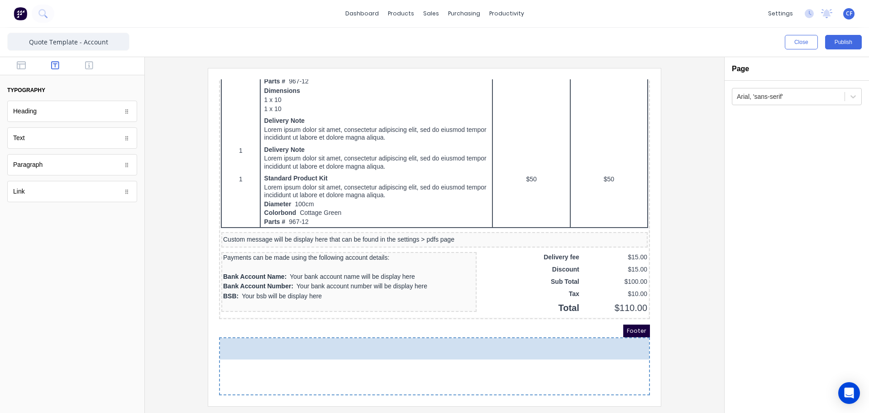
drag, startPoint x: 88, startPoint y: 193, endPoint x: 187, endPoint y: 294, distance: 141.5
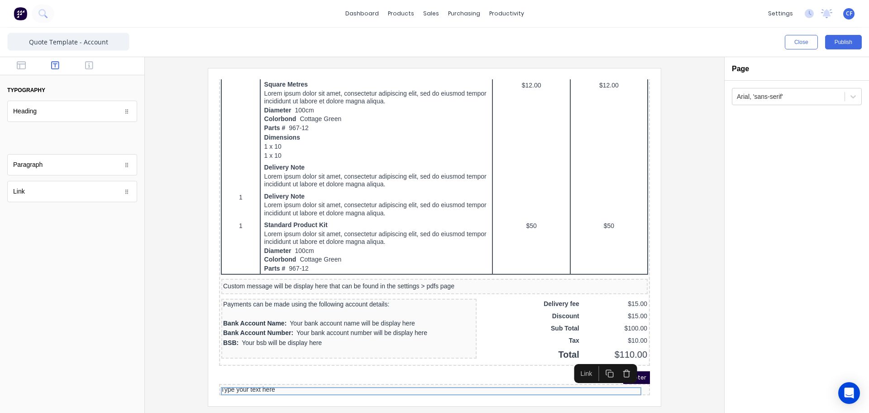
scroll to position [495, 0]
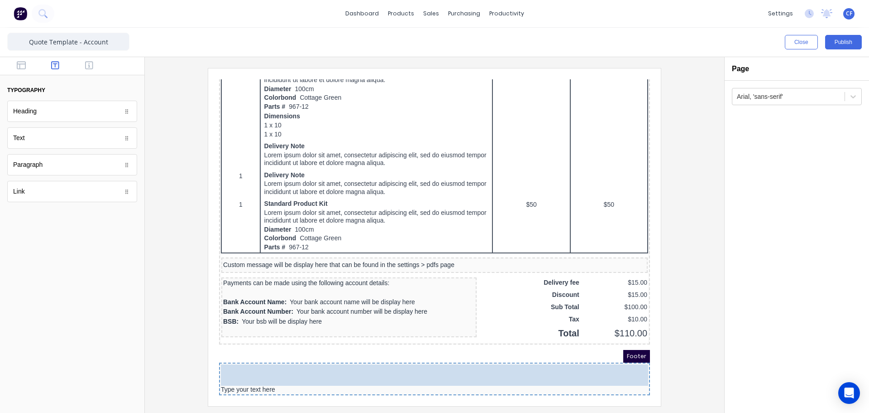
drag, startPoint x: 38, startPoint y: 144, endPoint x: 53, endPoint y: 290, distance: 147.0
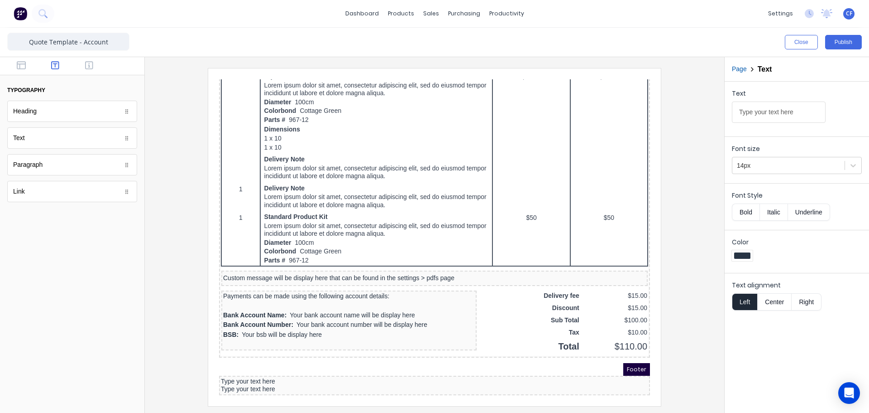
scroll to position [481, 0]
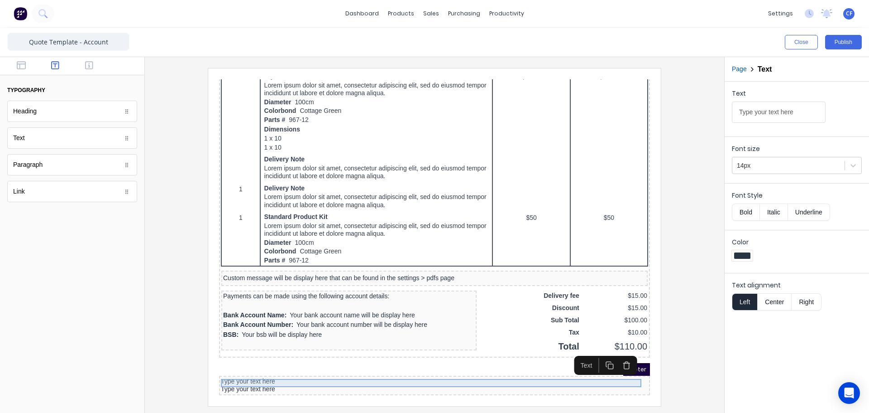
click at [240, 366] on div "Type your text here" at bounding box center [423, 370] width 427 height 8
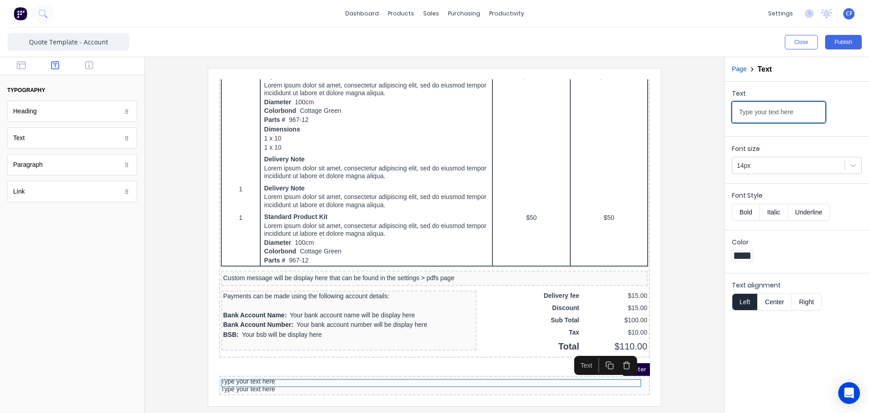
click at [772, 117] on input "Type your text here" at bounding box center [779, 111] width 94 height 21
drag, startPoint x: 804, startPoint y: 113, endPoint x: 651, endPoint y: 115, distance: 153.1
click at [651, 115] on div "Close Publish Components typography Heading Heading Text Text Paragraph Paragra…" at bounding box center [434, 220] width 869 height 385
type input "Terms and Conditions:"
click at [295, 352] on div "Footer" at bounding box center [423, 358] width 431 height 13
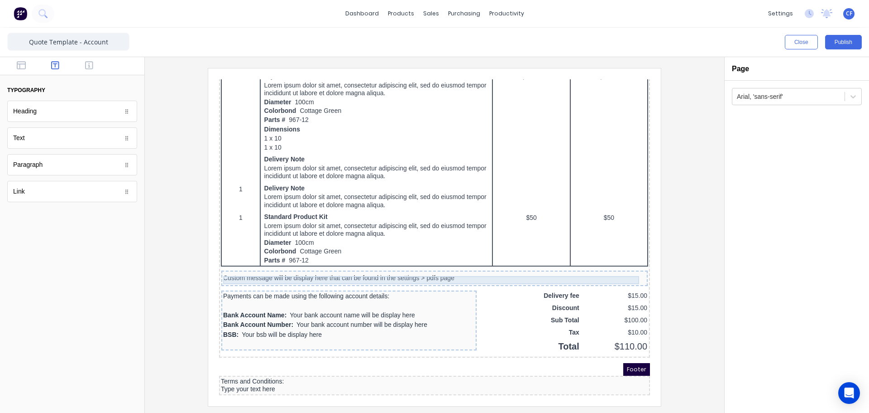
click at [399, 265] on div "Custom message will be display here that can be found in the settings > pdfs pa…" at bounding box center [423, 267] width 423 height 8
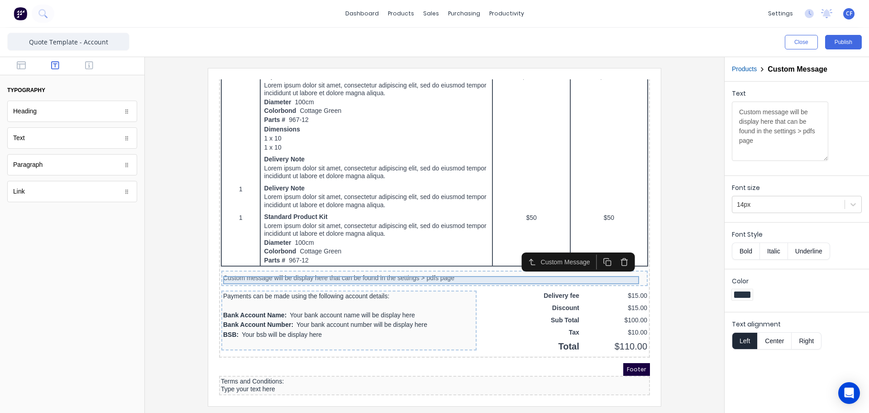
click at [432, 263] on div "Custom message will be display here that can be found in the settings > pdfs pa…" at bounding box center [423, 267] width 423 height 8
click at [361, 314] on div "Bank Account Number: Your bank account number will be display here" at bounding box center [338, 314] width 252 height 10
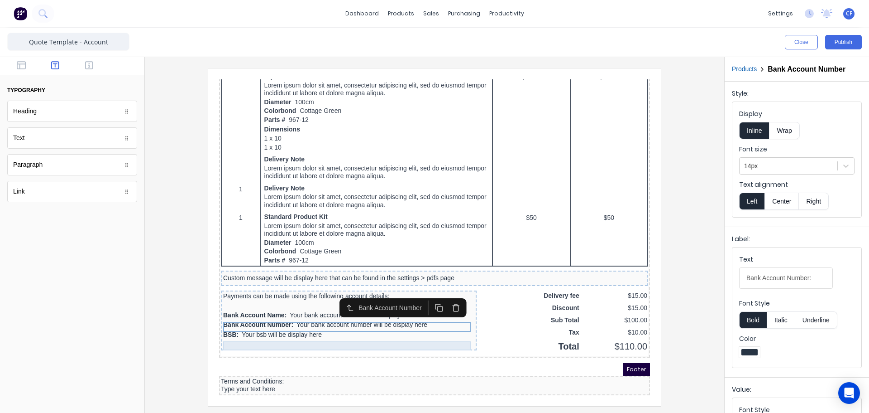
click at [364, 328] on div at bounding box center [338, 332] width 252 height 9
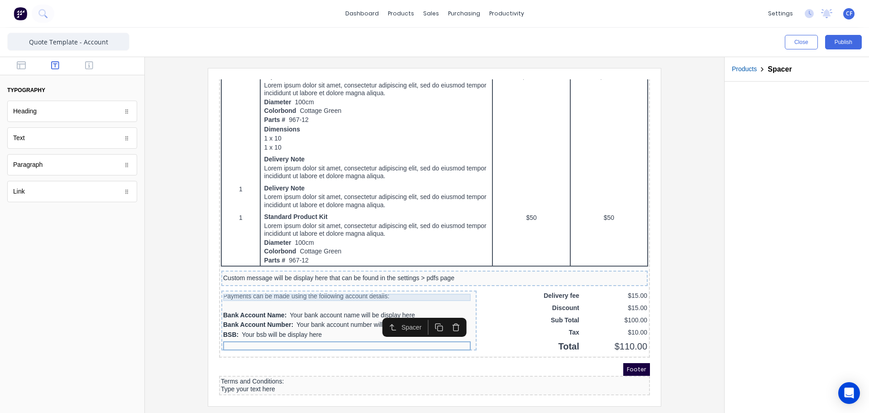
click at [414, 283] on div "Payments can be made using the following account details:" at bounding box center [338, 284] width 252 height 7
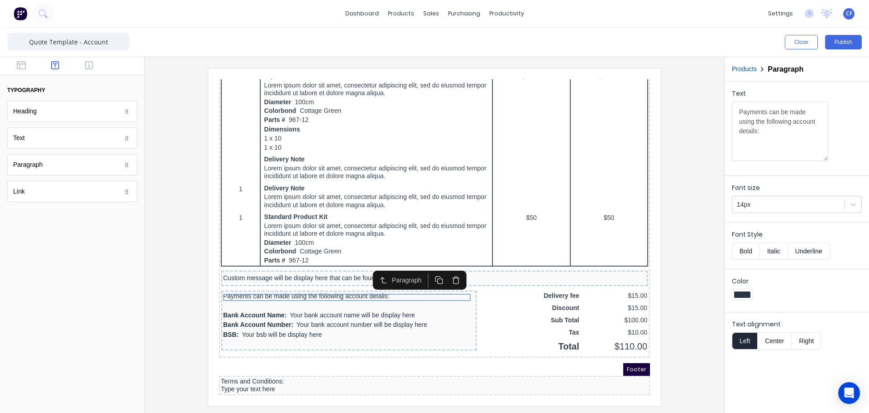
click at [442, 268] on icon "button" at bounding box center [445, 268] width 9 height 9
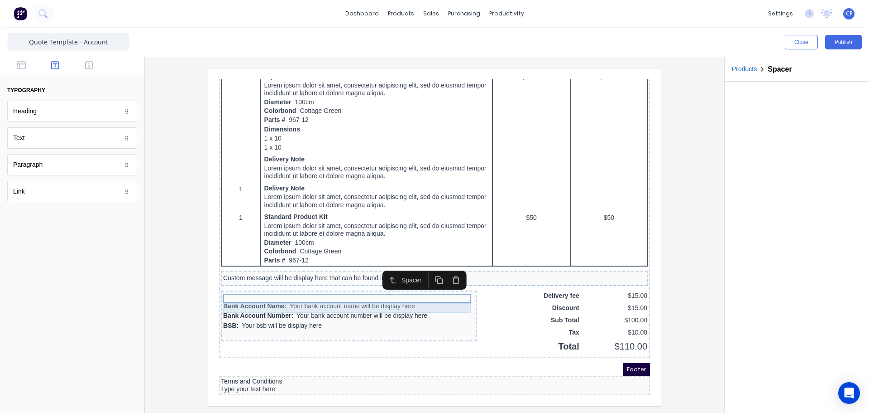
click at [428, 290] on div "Bank Account Name: Your bank account name will be display here" at bounding box center [338, 295] width 252 height 10
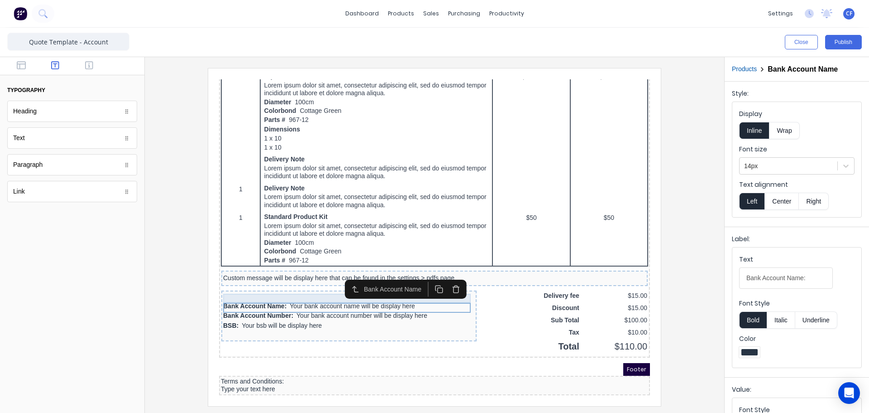
click at [452, 284] on div at bounding box center [338, 285] width 252 height 9
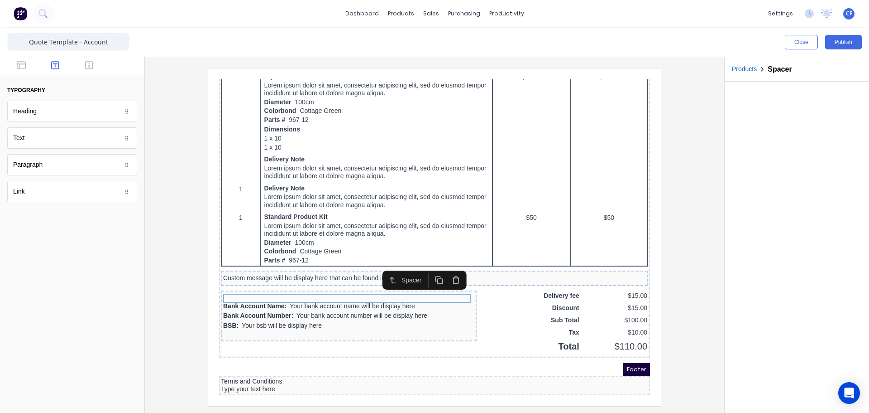
click at [448, 267] on icon "button" at bounding box center [445, 269] width 5 height 5
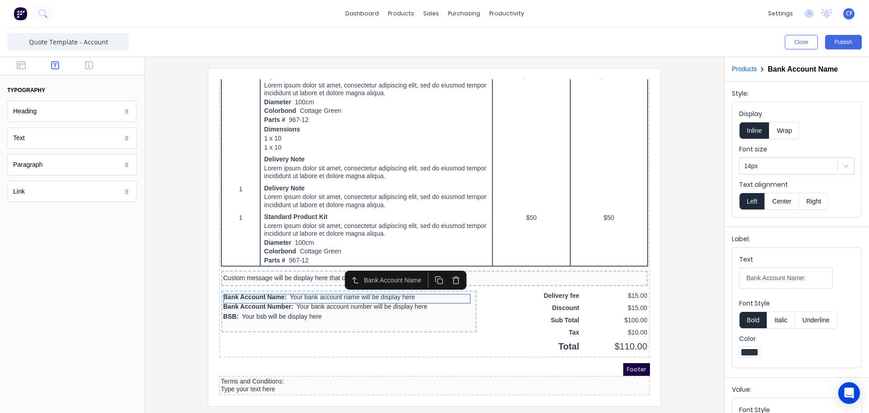
click at [445, 264] on icon "button" at bounding box center [445, 268] width 9 height 9
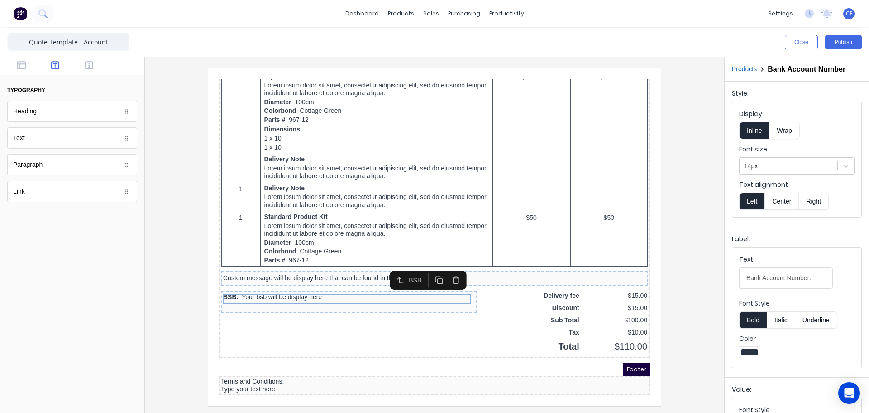
click at [445, 264] on icon "button" at bounding box center [445, 268] width 9 height 9
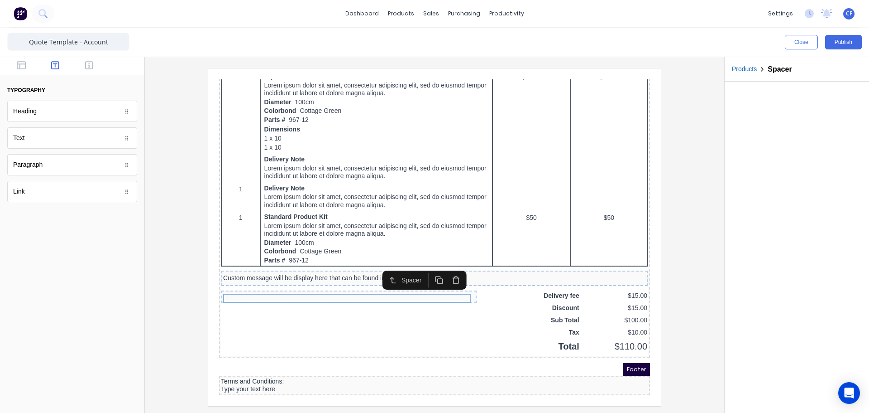
click at [445, 264] on icon "button" at bounding box center [445, 268] width 9 height 9
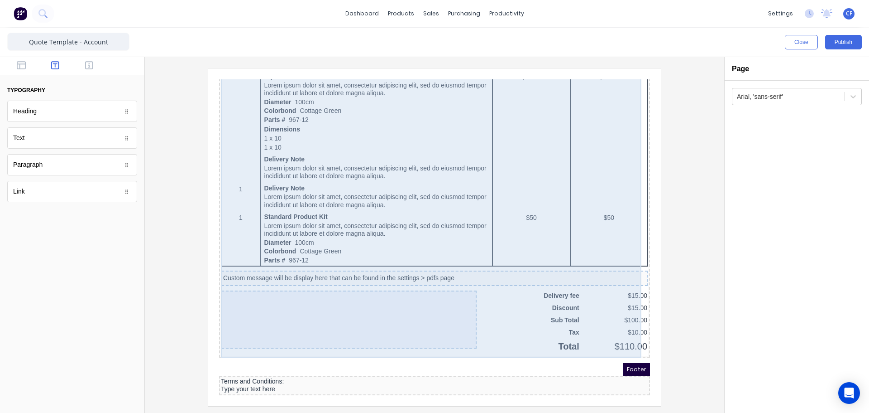
click at [487, 325] on div "QTY DESCRIPTION EACH TOTAL 1 Basic Product Lorem ipsum dolor sit amet, consecte…" at bounding box center [423, 74] width 427 height 539
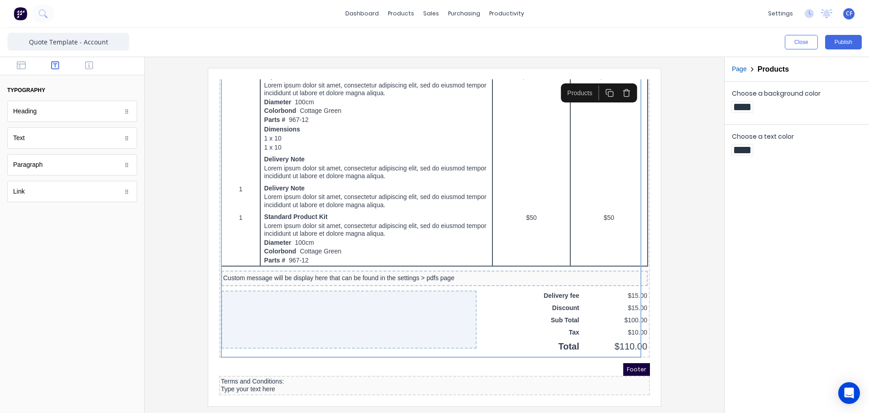
click at [463, 353] on div "Footer" at bounding box center [423, 358] width 431 height 13
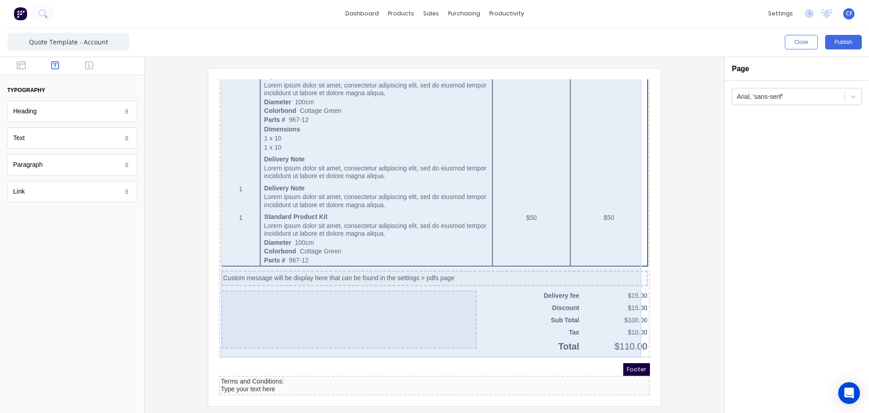
click at [531, 303] on div "QTY DESCRIPTION EACH TOTAL 1 Basic Product Lorem ipsum dolor sit amet, consecte…" at bounding box center [423, 74] width 427 height 539
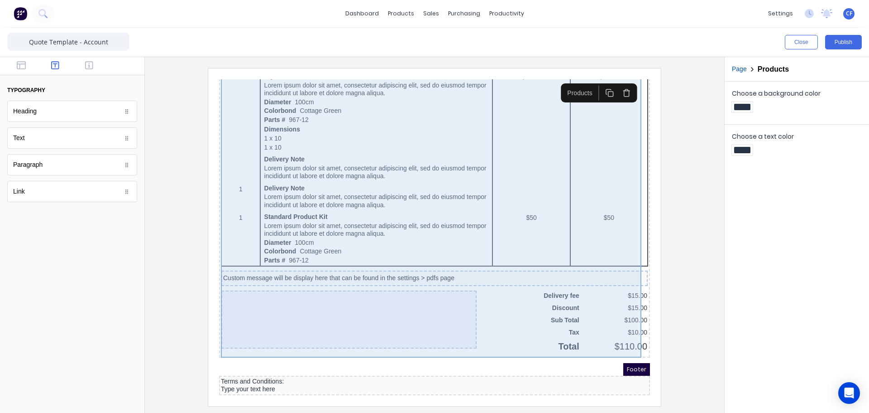
click at [513, 339] on div "QTY DESCRIPTION EACH TOTAL 1 Basic Product Lorem ipsum dolor sit amet, consecte…" at bounding box center [423, 74] width 427 height 539
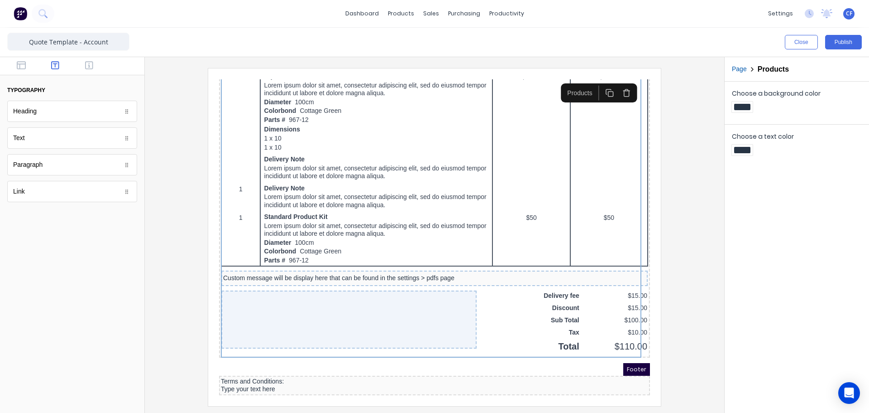
click at [502, 352] on div "Footer" at bounding box center [423, 358] width 431 height 13
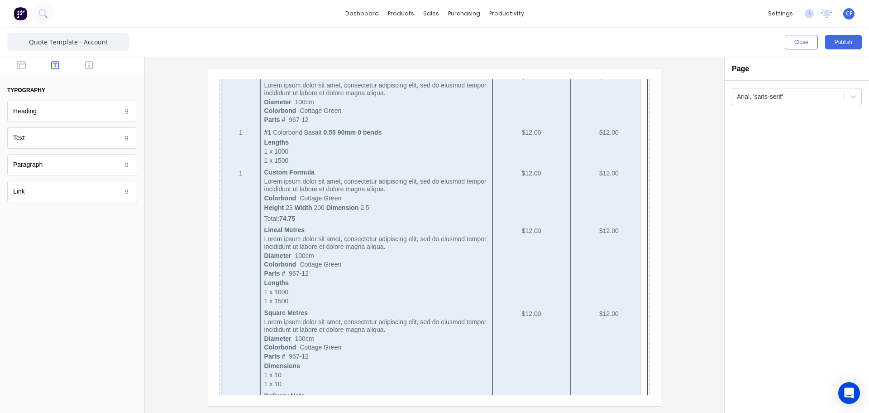
scroll to position [0, 0]
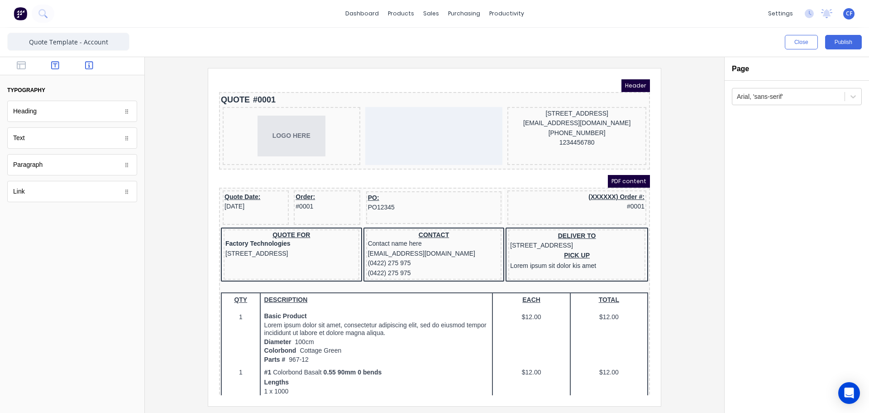
click at [83, 64] on button "button" at bounding box center [89, 66] width 29 height 11
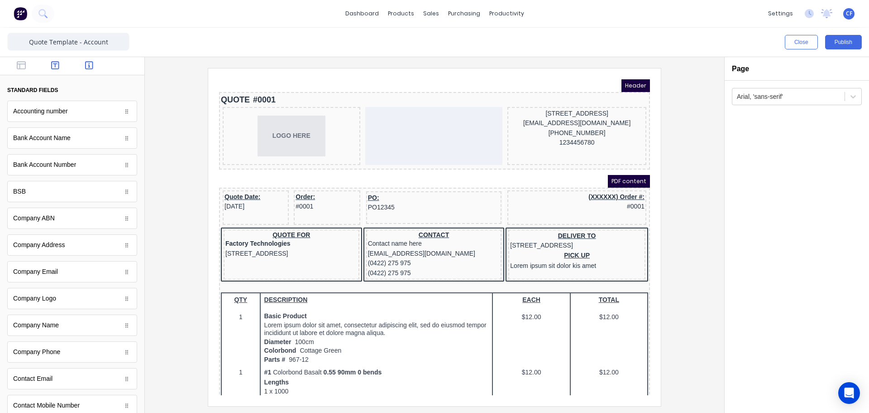
click at [53, 62] on icon "button" at bounding box center [55, 65] width 8 height 8
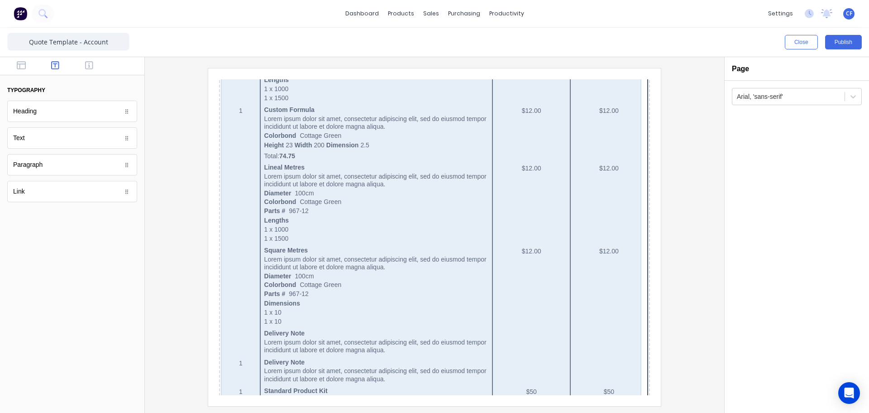
scroll to position [481, 0]
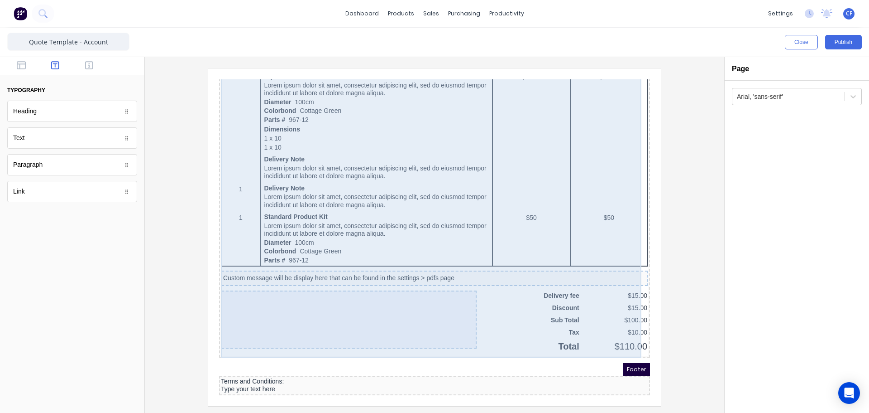
click at [284, 308] on div at bounding box center [338, 308] width 255 height 58
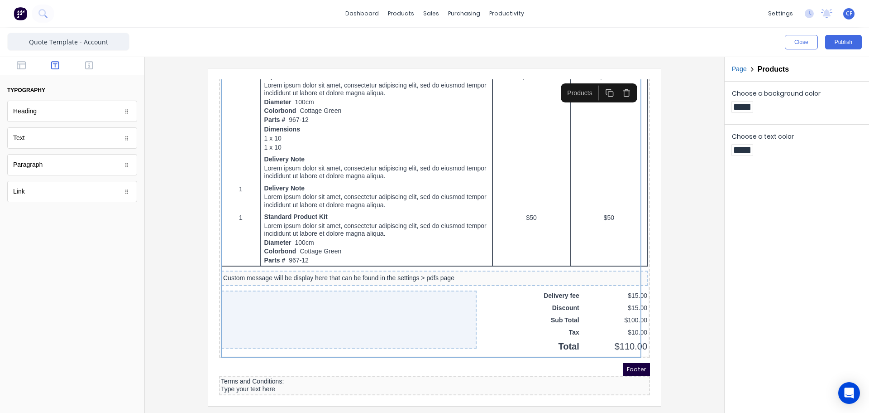
click at [317, 345] on div "Quote Date: 29/10/2024 Order: #0001 PO: PO12345 (XXXXXX) Order #: #0001 QUOTE F…" at bounding box center [423, 26] width 431 height 651
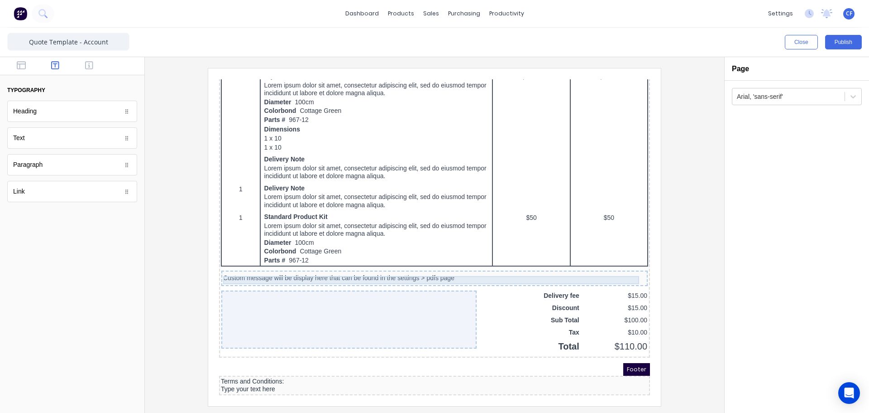
click at [385, 263] on div "Custom message will be display here that can be found in the settings > pdfs pa…" at bounding box center [423, 267] width 423 height 8
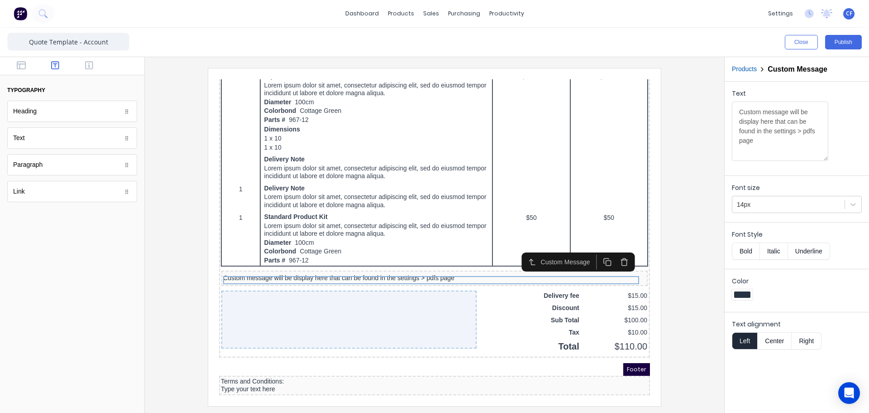
click at [261, 352] on div "Footer" at bounding box center [423, 358] width 431 height 13
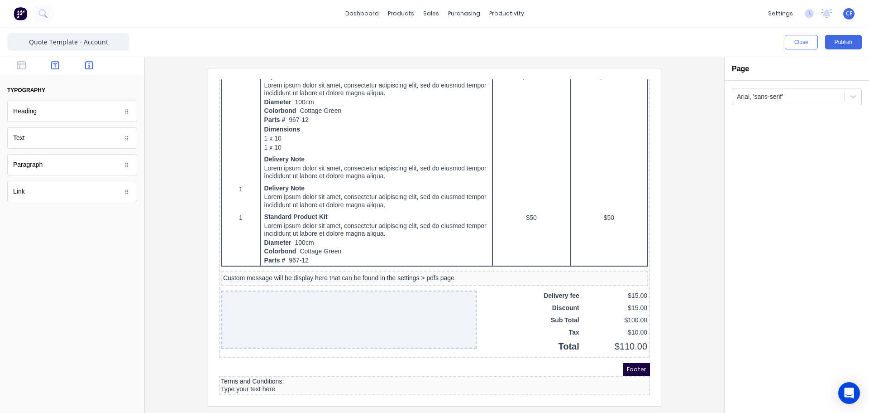
click at [84, 67] on button "button" at bounding box center [89, 66] width 29 height 11
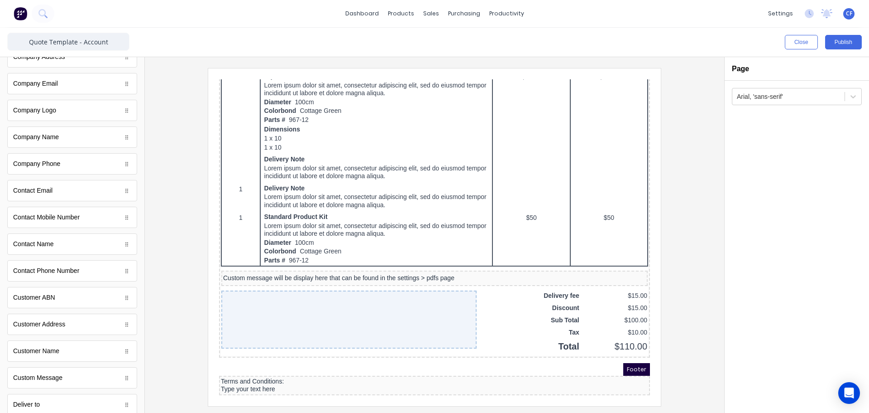
scroll to position [0, 0]
click at [841, 43] on button "Publish" at bounding box center [844, 42] width 37 height 14
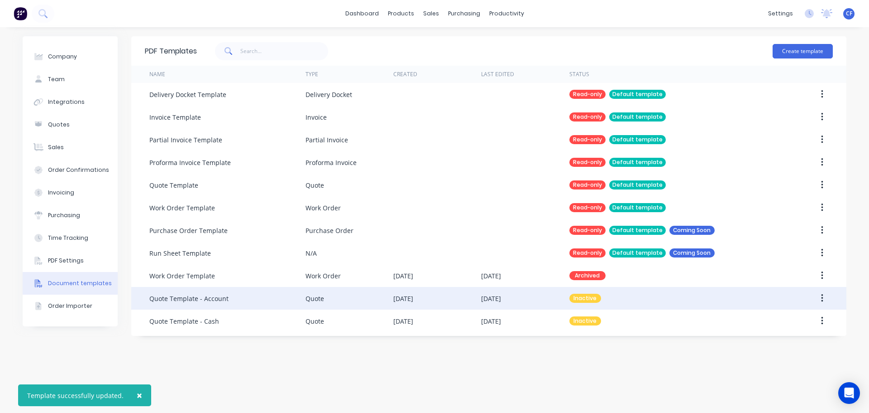
click at [824, 297] on button "button" at bounding box center [822, 298] width 21 height 16
click at [826, 298] on button "button" at bounding box center [822, 298] width 21 height 16
click at [825, 298] on button "button" at bounding box center [822, 298] width 21 height 16
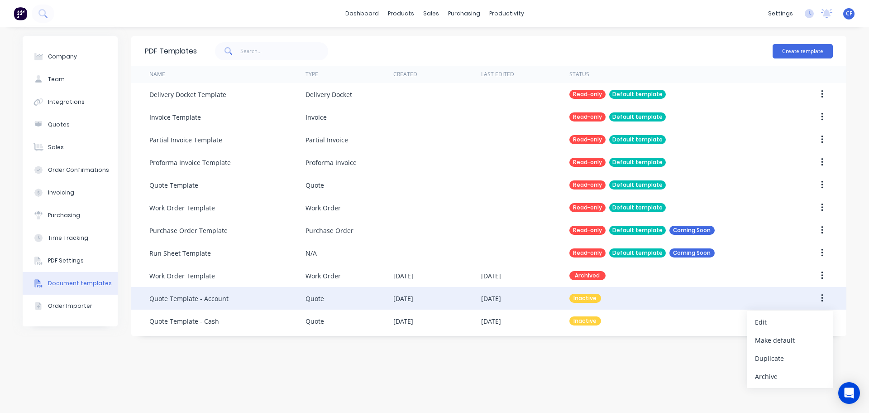
click at [825, 298] on button "button" at bounding box center [822, 298] width 21 height 16
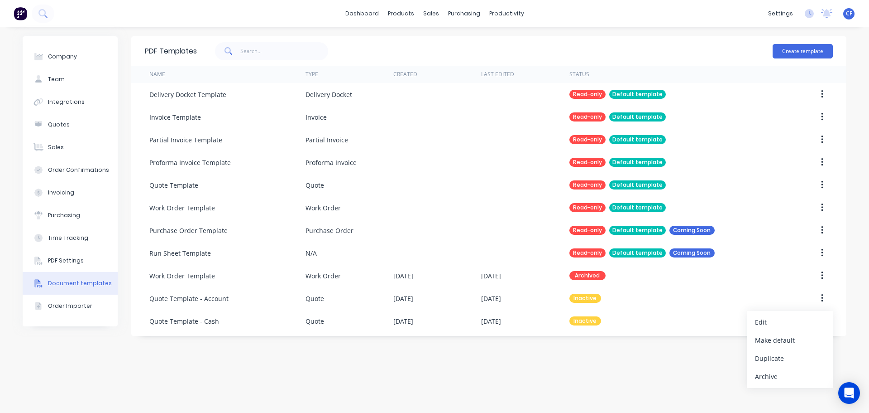
click at [726, 336] on div "PDF Templates Create template Name Type Created Last Edited Status Delivery Doc…" at bounding box center [488, 219] width 715 height 367
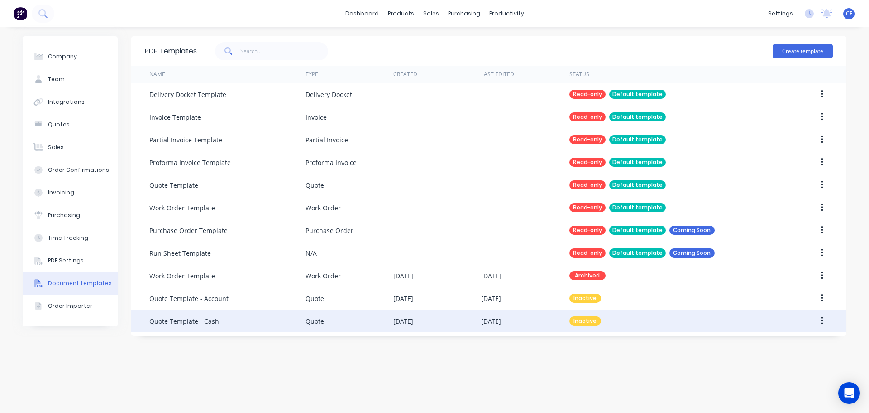
click at [824, 320] on button "button" at bounding box center [822, 320] width 21 height 16
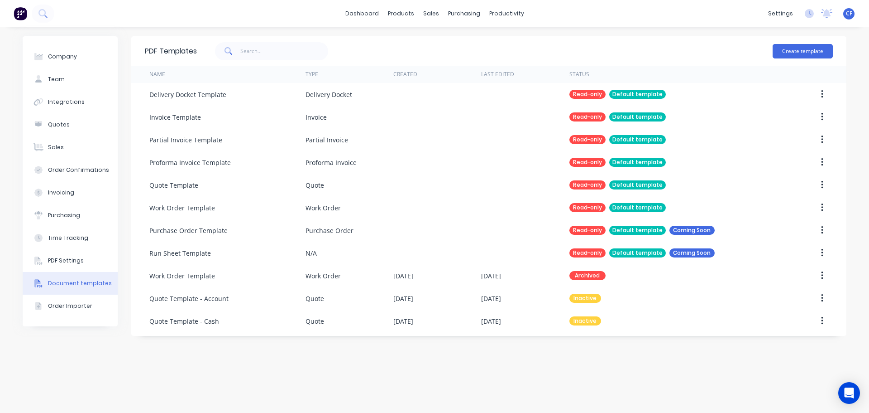
click at [696, 359] on div "PDF Templates Create template Name Type Created Last Edited Status Delivery Doc…" at bounding box center [488, 219] width 715 height 367
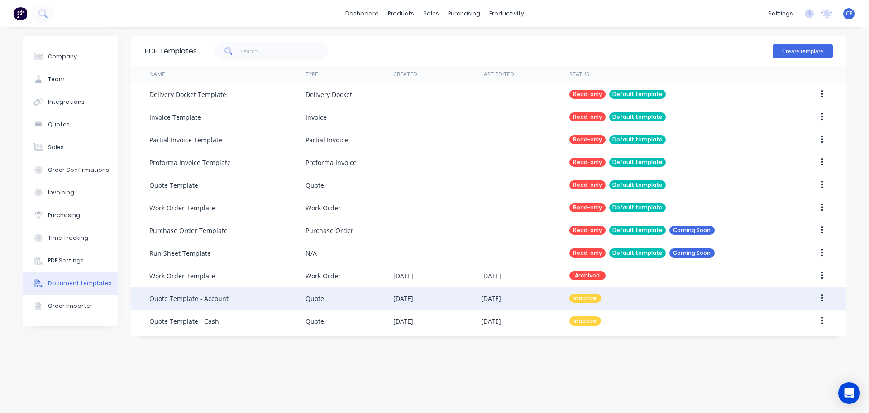
click at [207, 291] on div "Quote Template - Account" at bounding box center [227, 298] width 156 height 23
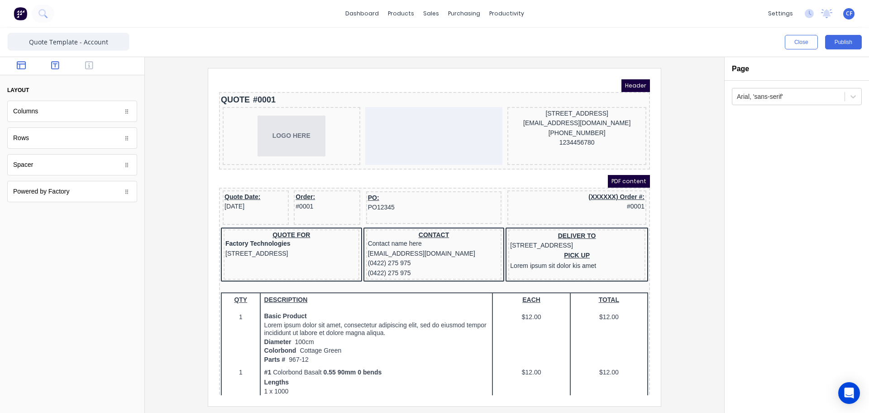
click at [59, 66] on button "button" at bounding box center [55, 66] width 29 height 11
click at [86, 65] on icon "button" at bounding box center [89, 65] width 8 height 8
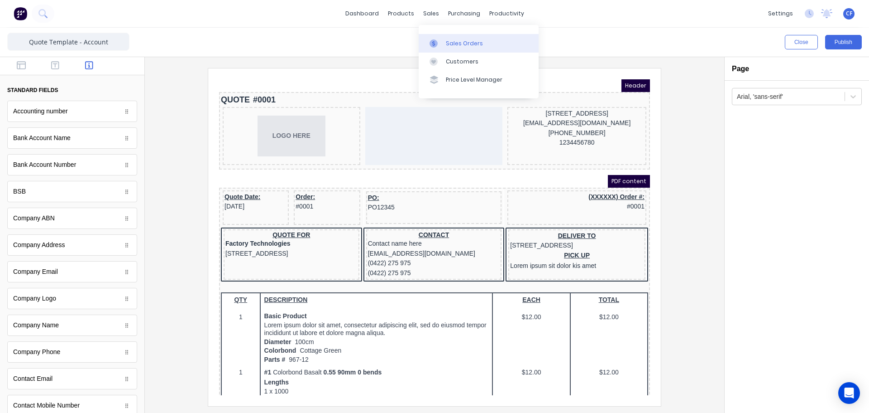
click at [435, 41] on icon at bounding box center [434, 43] width 8 height 8
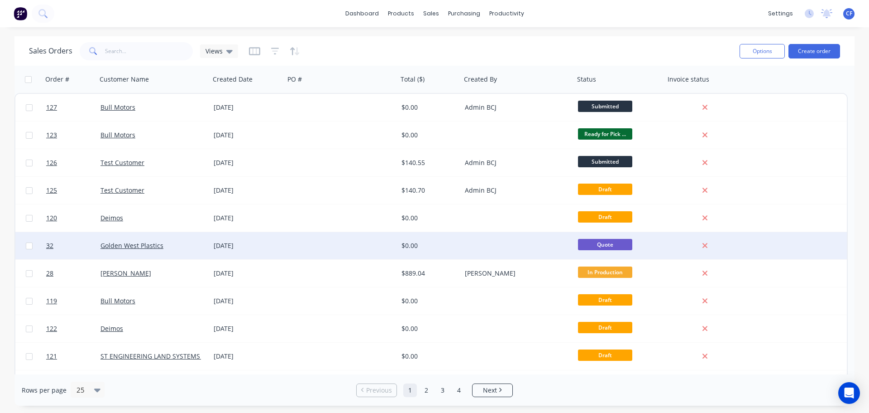
click at [533, 249] on div at bounding box center [517, 245] width 113 height 27
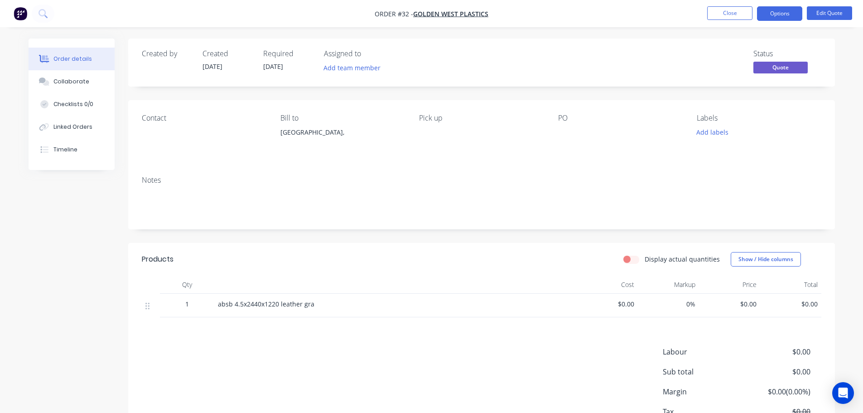
drag, startPoint x: 256, startPoint y: 65, endPoint x: 292, endPoint y: 71, distance: 36.2
click at [292, 71] on div "Created by Created 11/08/25 Required 21/07/25 Assigned to Add team member" at bounding box center [278, 62] width 273 height 26
click at [292, 71] on div "Required 21/07/25" at bounding box center [288, 62] width 50 height 26
drag, startPoint x: 776, startPoint y: 10, endPoint x: 613, endPoint y: 182, distance: 237.0
click at [776, 12] on button "Options" at bounding box center [779, 13] width 45 height 14
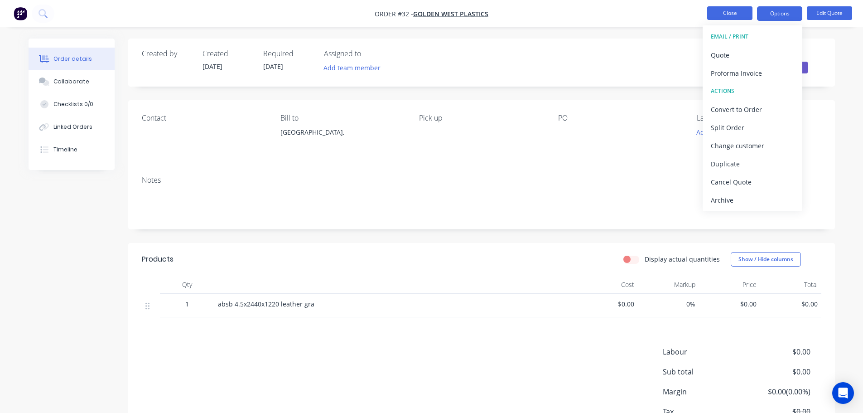
click at [625, 86] on div "Created by Created 11/08/25 Required 21/07/25 Assigned to Add team member Statu…" at bounding box center [481, 62] width 706 height 48
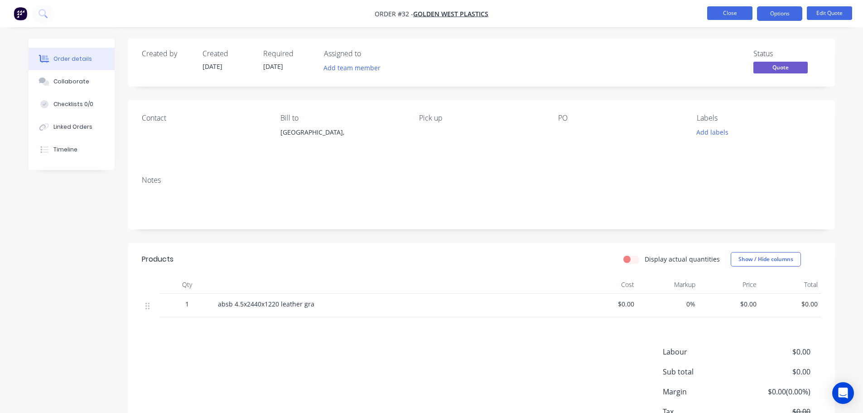
click at [723, 12] on button "Close" at bounding box center [729, 13] width 45 height 14
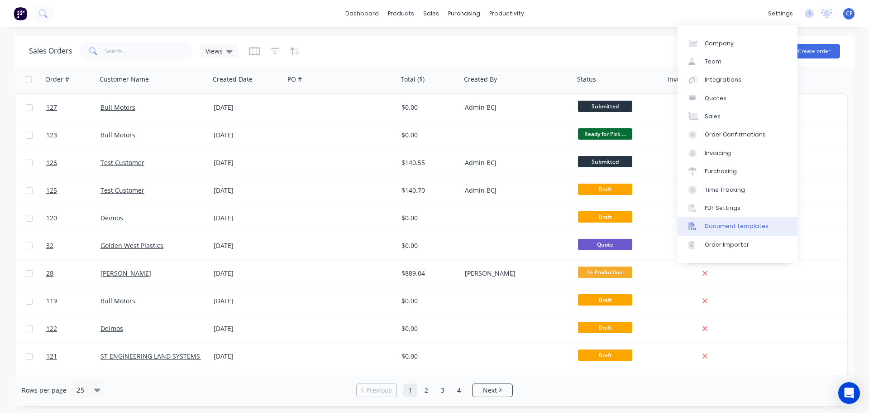
click at [719, 230] on div "Document templates" at bounding box center [737, 226] width 64 height 8
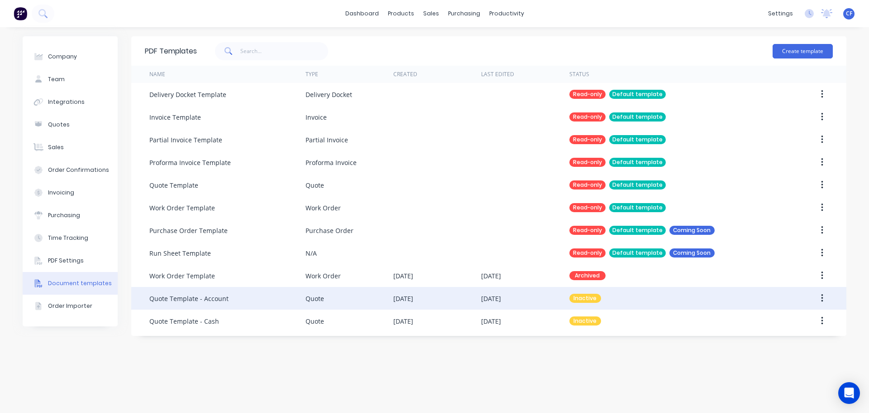
click at [292, 304] on div "Quote Template - Account" at bounding box center [227, 298] width 156 height 23
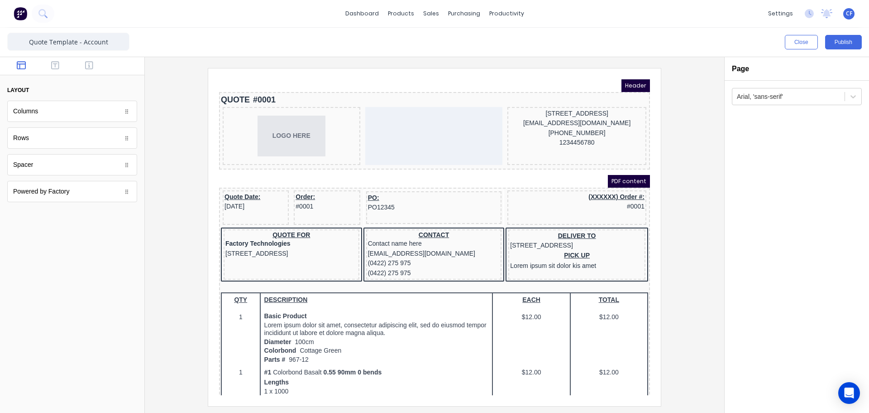
click at [612, 75] on span "Header" at bounding box center [625, 74] width 29 height 13
drag, startPoint x: 597, startPoint y: 169, endPoint x: 871, endPoint y: 315, distance: 310.4
click at [639, 249] on html "Header QUOTE #0001 LOGO HERE [STREET_ADDRESS], 4217 [EMAIL_ADDRESS][DOMAIN_NAME…" at bounding box center [423, 226] width 431 height 316
click at [663, 247] on div at bounding box center [434, 236] width 565 height 337
click at [515, 173] on div "PDF content" at bounding box center [423, 170] width 431 height 13
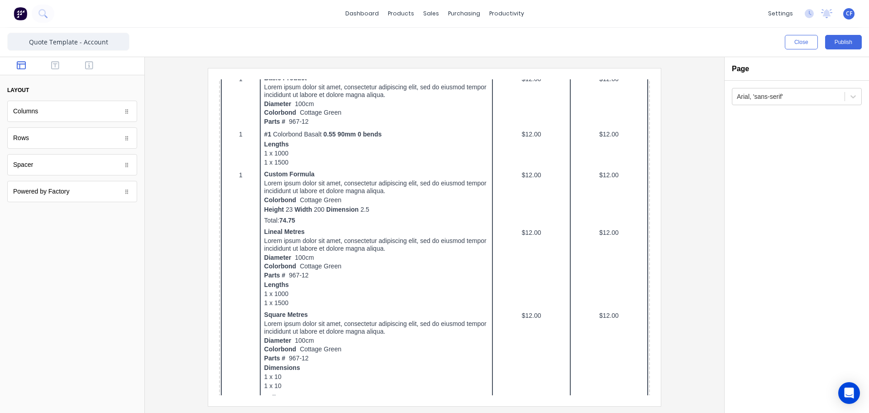
scroll to position [481, 0]
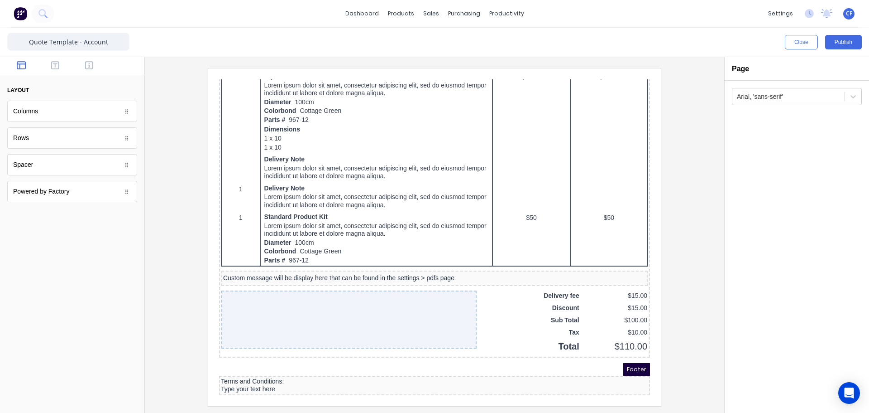
drag, startPoint x: 359, startPoint y: 348, endPoint x: 335, endPoint y: 348, distance: 23.5
click at [335, 352] on div "Footer" at bounding box center [423, 358] width 431 height 13
click at [711, 168] on div at bounding box center [434, 236] width 565 height 337
click at [752, 63] on div "Page" at bounding box center [797, 69] width 144 height 24
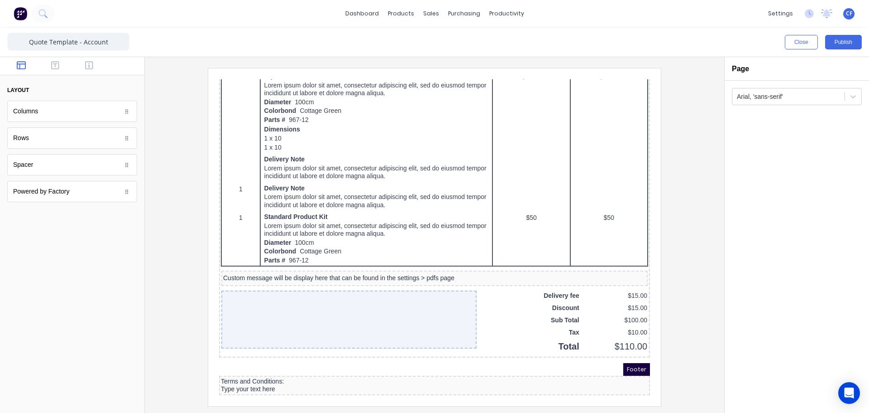
drag, startPoint x: 757, startPoint y: 68, endPoint x: 748, endPoint y: 70, distance: 9.8
click at [757, 69] on div "Page" at bounding box center [797, 68] width 130 height 9
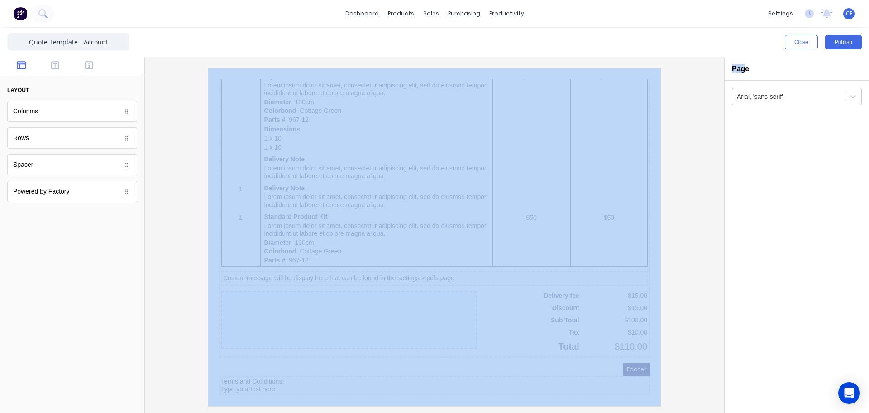
drag, startPoint x: 743, startPoint y: 69, endPoint x: 523, endPoint y: 77, distance: 220.2
click at [707, 69] on div "Close Publish Components layout Columns Columns Rows Rows Spacer Spacer Powered…" at bounding box center [434, 220] width 869 height 385
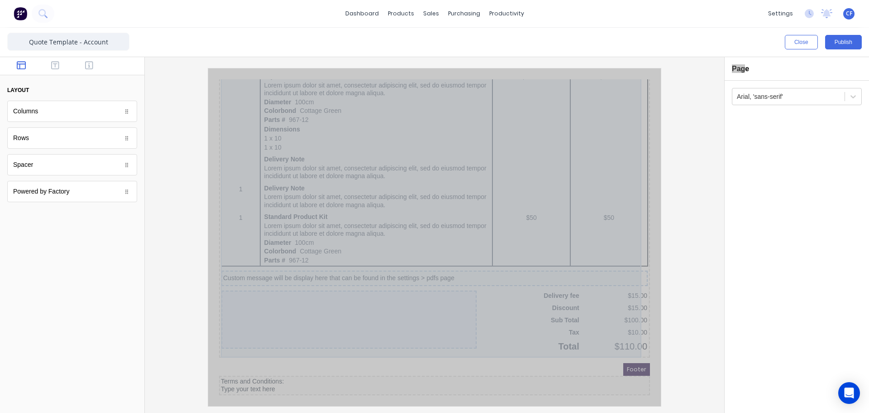
click at [297, 238] on div "QTY DESCRIPTION EACH TOTAL 1 Basic Product Lorem ipsum dolor sit amet, consecte…" at bounding box center [423, 74] width 427 height 539
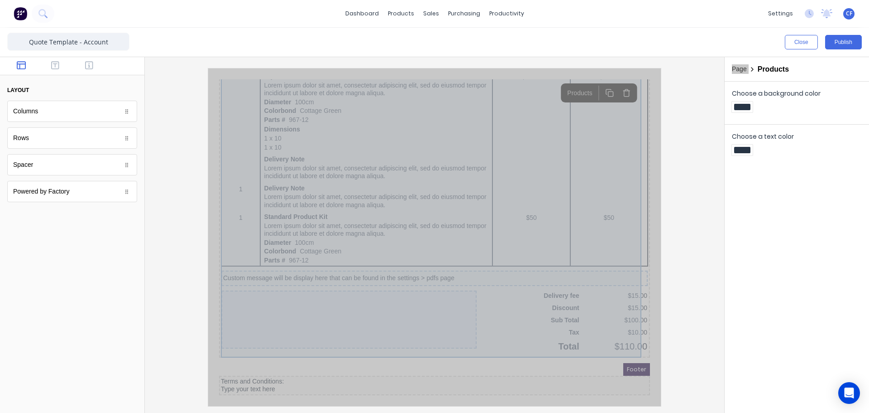
click at [365, 338] on div "QTY DESCRIPTION EACH TOTAL 1 Basic Product Lorem ipsum dolor sit amet, consecte…" at bounding box center [423, 74] width 427 height 539
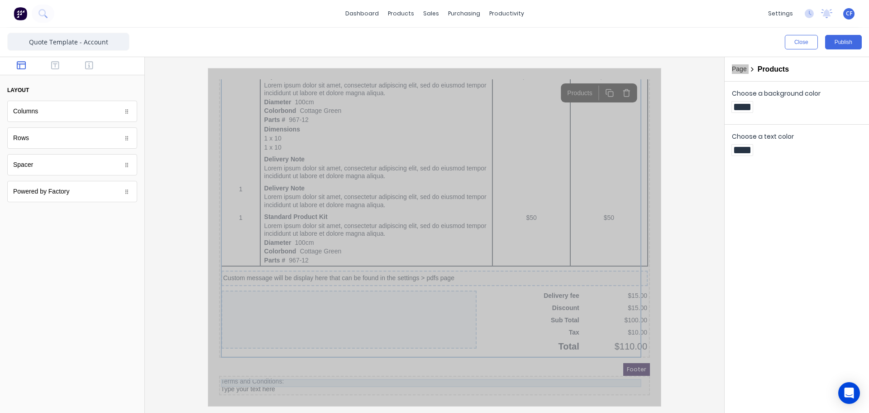
click at [354, 367] on div "Terms and Conditions:" at bounding box center [423, 370] width 427 height 8
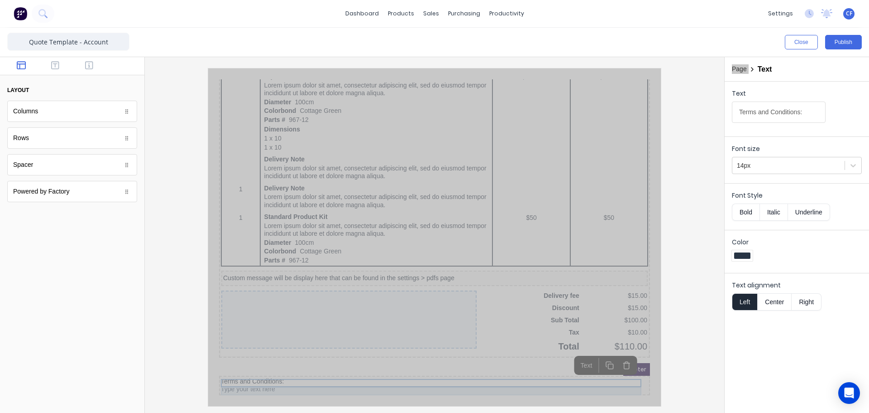
click at [396, 374] on div "Type your text here" at bounding box center [423, 378] width 427 height 8
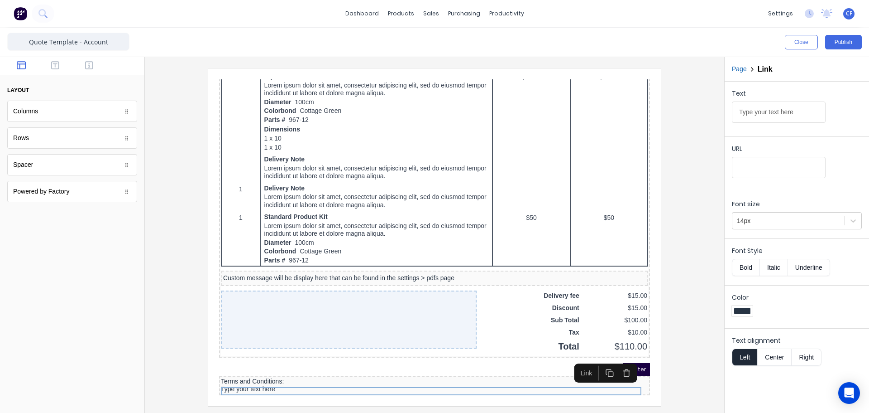
click at [399, 395] on iframe at bounding box center [434, 236] width 453 height 337
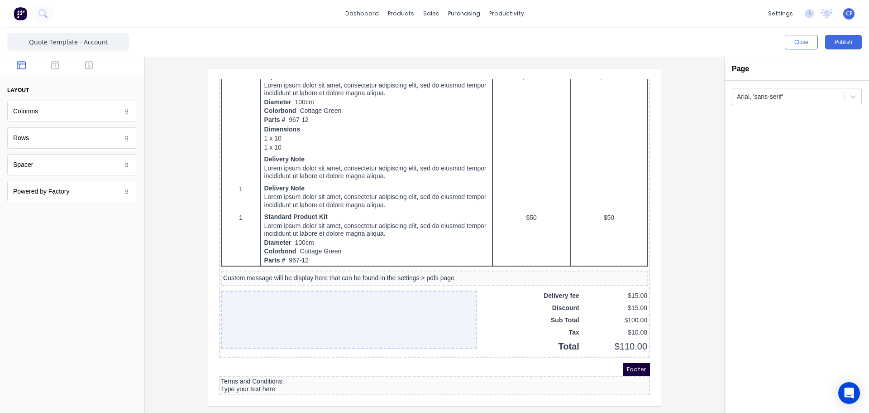
click at [476, 353] on div "Footer" at bounding box center [423, 358] width 431 height 13
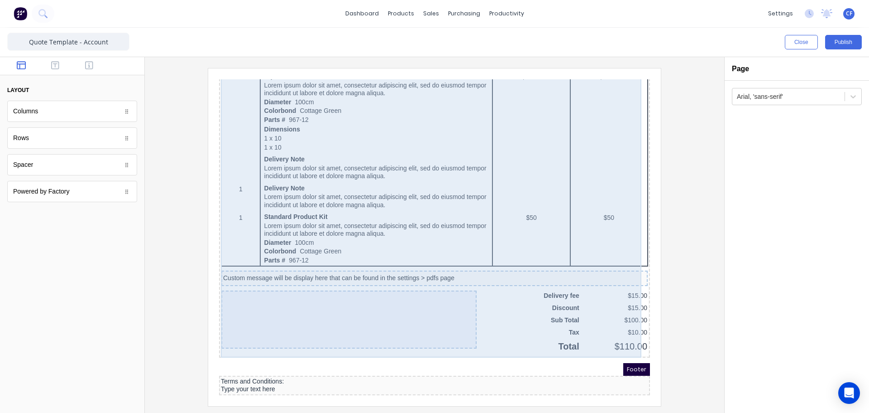
click at [415, 320] on div at bounding box center [338, 308] width 255 height 58
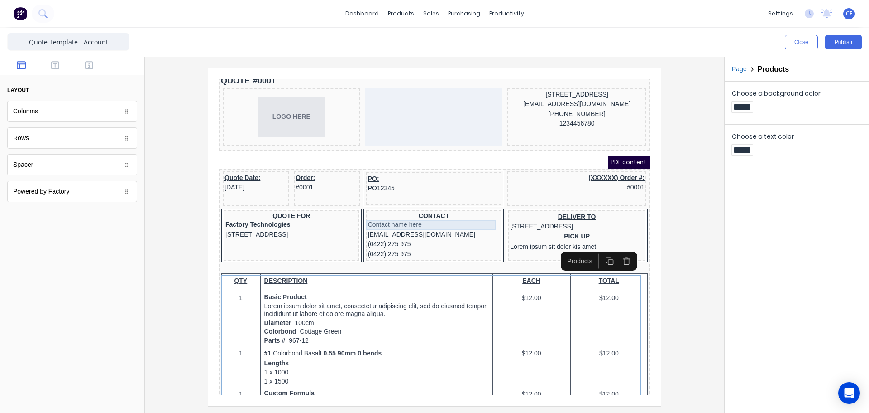
scroll to position [0, 0]
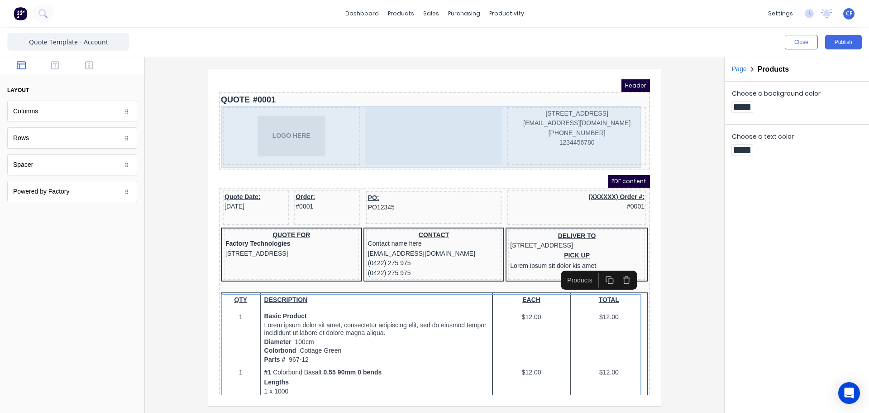
click at [385, 132] on div at bounding box center [424, 125] width 138 height 58
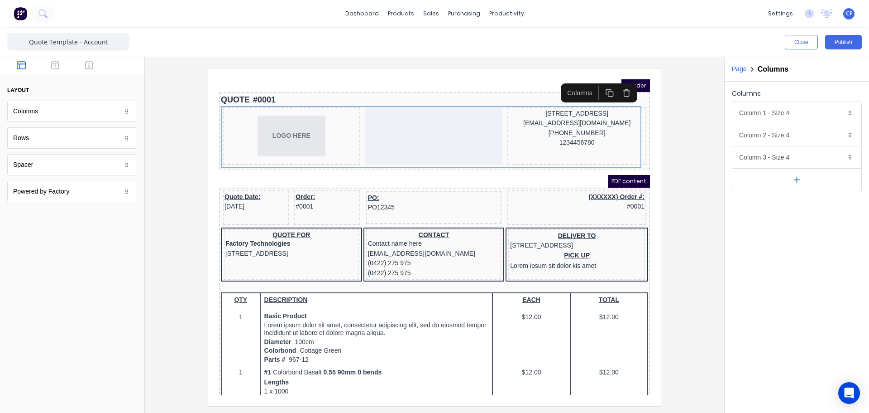
click at [462, 173] on div "PDF content" at bounding box center [423, 170] width 431 height 13
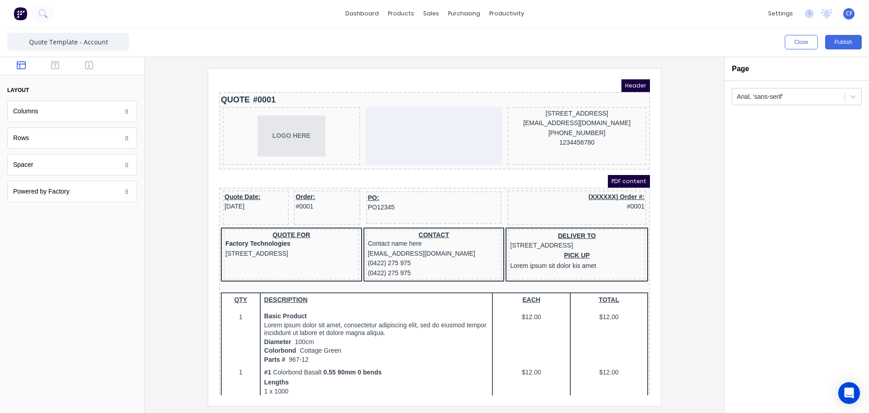
click at [489, 84] on div "QUOTE #0001" at bounding box center [423, 89] width 427 height 12
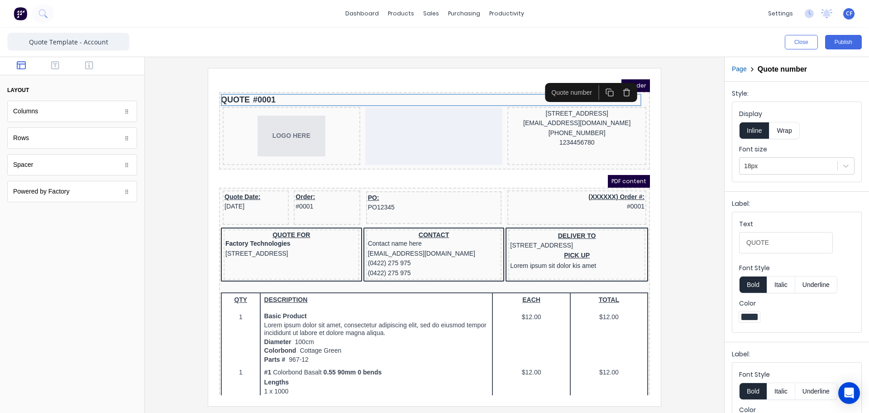
click at [446, 170] on div "PDF content" at bounding box center [423, 170] width 431 height 13
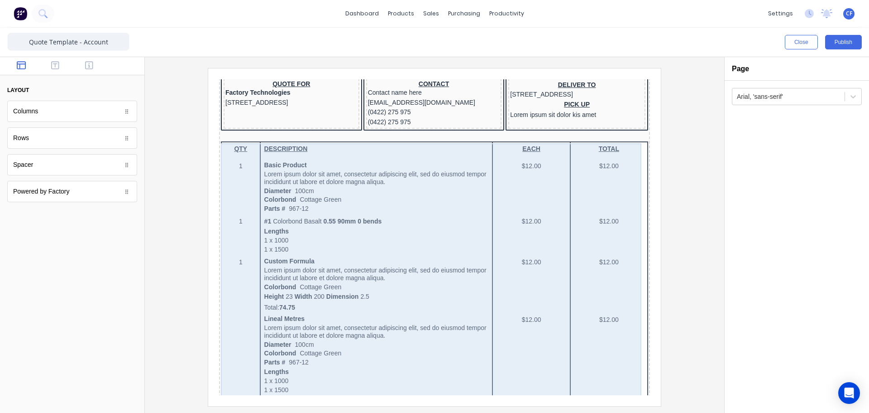
scroll to position [481, 0]
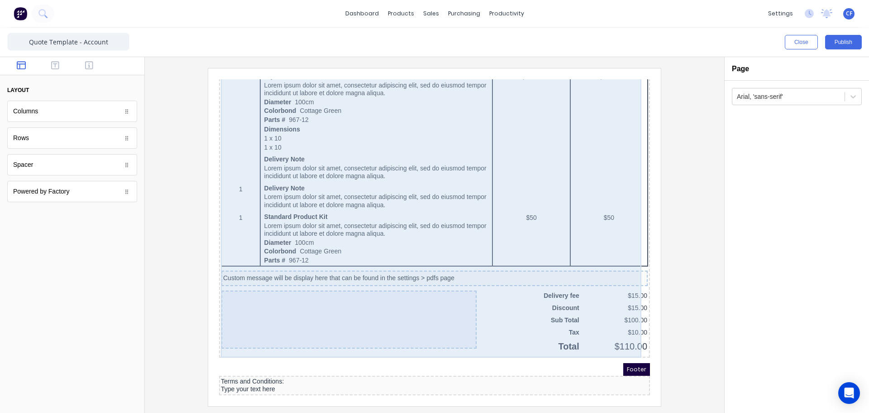
click at [262, 299] on div at bounding box center [338, 308] width 255 height 58
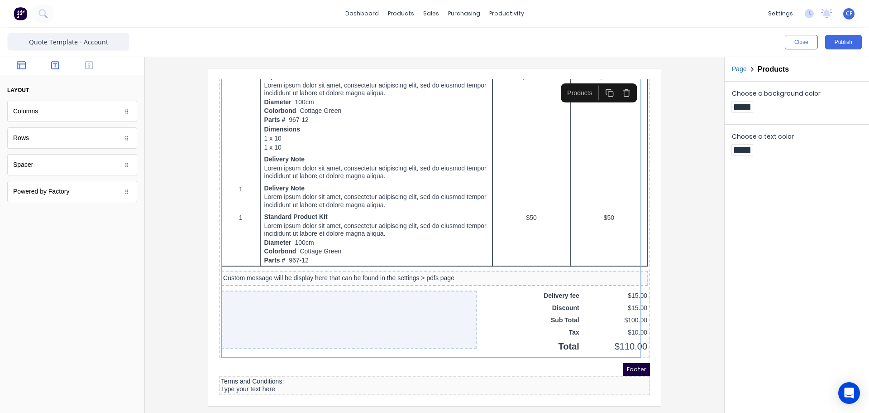
click at [52, 62] on icon "button" at bounding box center [55, 65] width 8 height 8
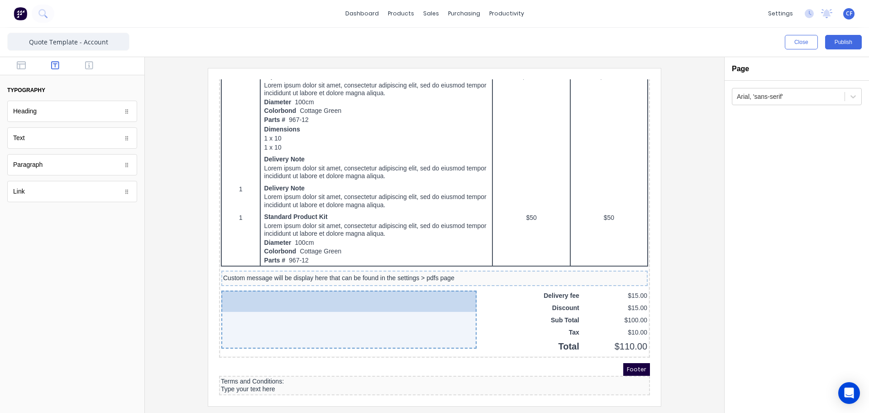
drag, startPoint x: 39, startPoint y: 162, endPoint x: 275, endPoint y: 299, distance: 272.5
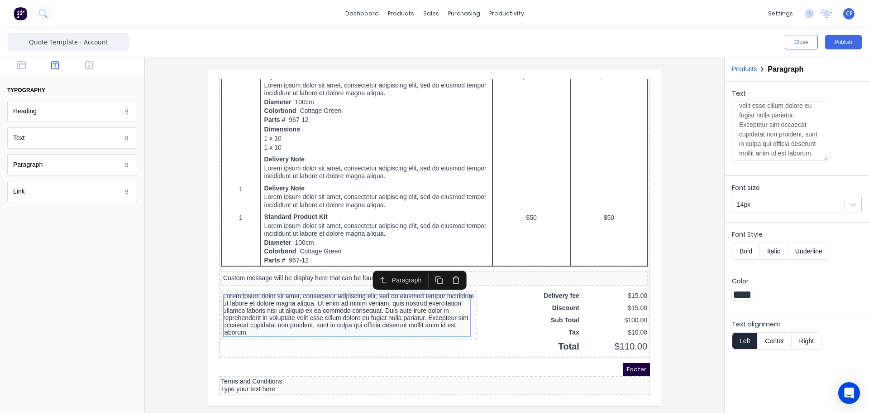
scroll to position [181, 0]
drag, startPoint x: 788, startPoint y: 152, endPoint x: 678, endPoint y: 91, distance: 126.1
click at [678, 91] on div "Close Publish Components typography Heading Heading Text Text Paragraph Paragra…" at bounding box center [434, 220] width 869 height 385
type textarea "Lorem ipsum dolor sit amet, consectetur adipiscing elit, sed do eiusmod tempor …"
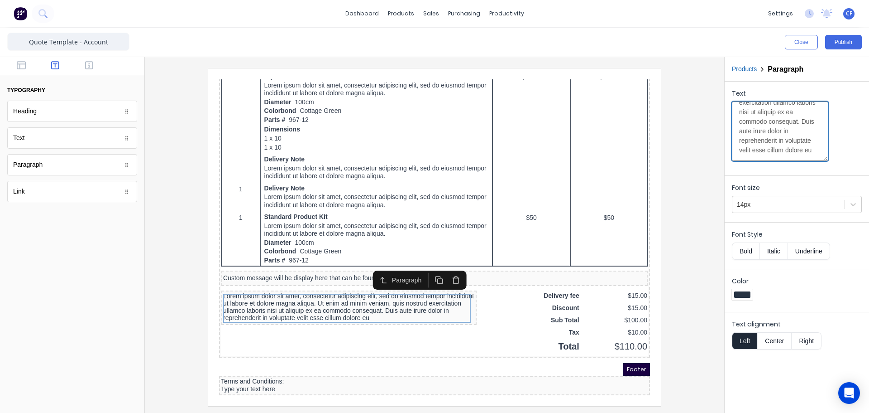
scroll to position [0, 0]
drag, startPoint x: 784, startPoint y: 153, endPoint x: 725, endPoint y: 82, distance: 92.7
click at [725, 82] on div "Text Lorem ipsum dolor sit amet, consectetur adipiscing elit, sed do eiusmod te…" at bounding box center [797, 127] width 144 height 90
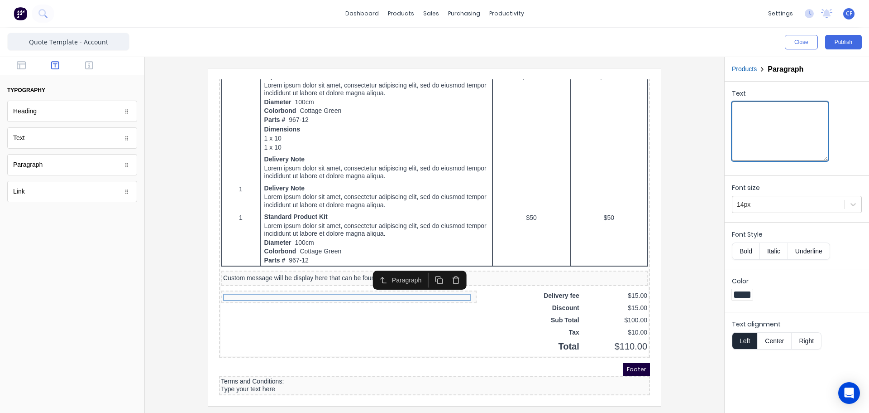
paste textarea "1. Cash Sales require a 50% deposit on placement of order, prior to commencemen…"
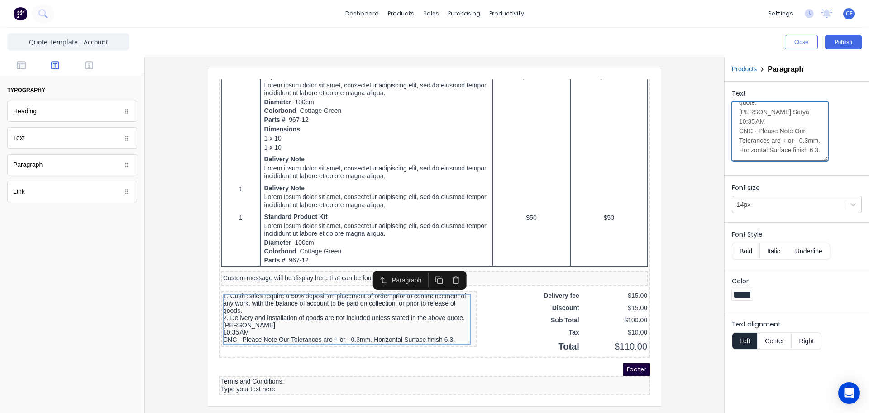
scroll to position [162, 0]
click at [739, 114] on textarea "1. Cash Sales require a 50% deposit on placement of order, prior to commencemen…" at bounding box center [780, 130] width 96 height 59
click at [774, 145] on textarea "1. Cash Sales require a 50% deposit on placement of order, prior to commencemen…" at bounding box center [780, 130] width 96 height 59
drag, startPoint x: 770, startPoint y: 143, endPoint x: 733, endPoint y: 131, distance: 39.1
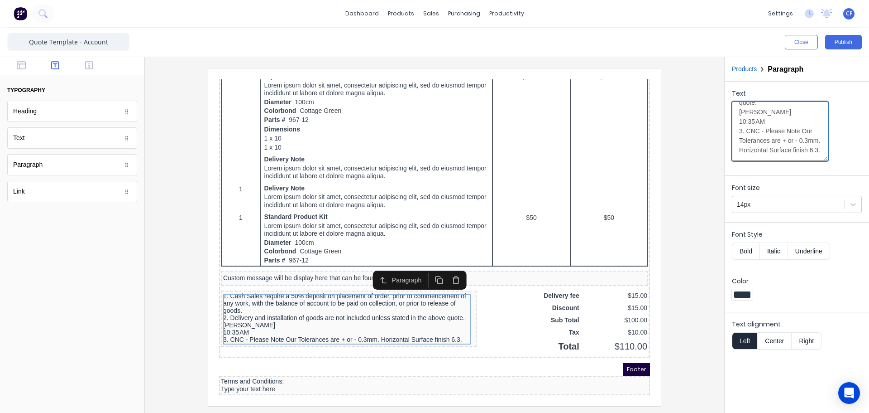
click at [733, 131] on textarea "1. Cash Sales require a 50% deposit on placement of order, prior to commencemen…" at bounding box center [780, 130] width 96 height 59
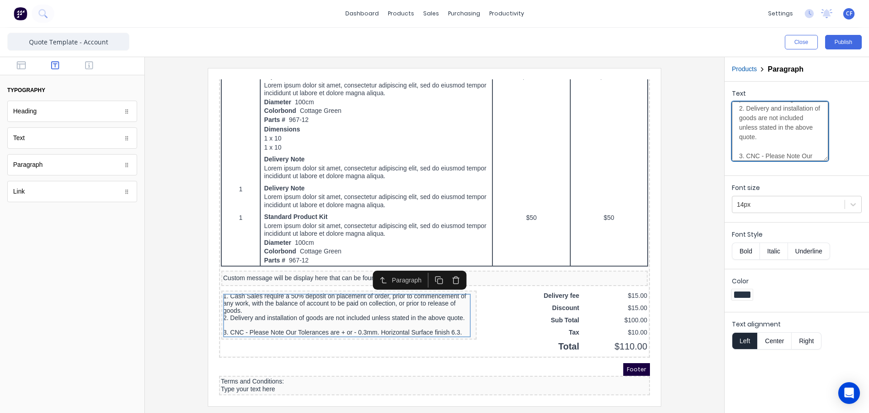
scroll to position [50, 0]
click at [739, 155] on textarea "1. Cash Sales require a 50% deposit on placement of order, prior to commencemen…" at bounding box center [780, 130] width 96 height 59
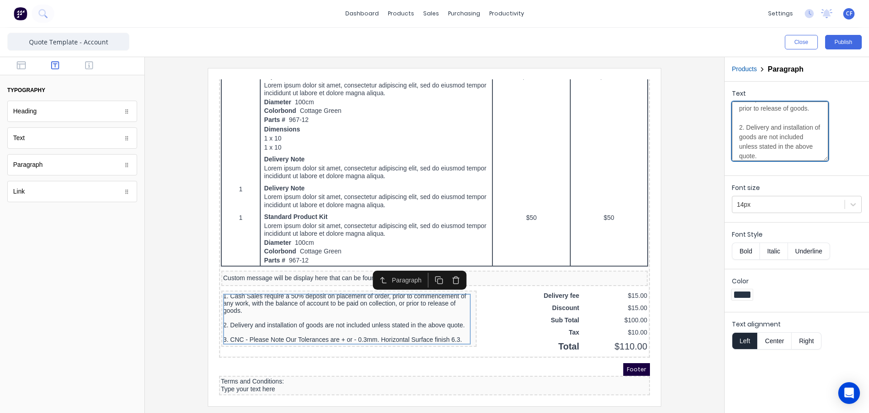
scroll to position [0, 0]
drag, startPoint x: 747, startPoint y: 113, endPoint x: 778, endPoint y: 111, distance: 31.3
click at [778, 111] on textarea "1. Cash Sales require a 50% deposit on placement of order, prior to commencemen…" at bounding box center [780, 130] width 96 height 59
click at [777, 111] on textarea "1. Cash Sales require a 50% deposit on placement of order, prior to commencemen…" at bounding box center [780, 130] width 96 height 59
drag, startPoint x: 775, startPoint y: 111, endPoint x: 723, endPoint y: 115, distance: 52.2
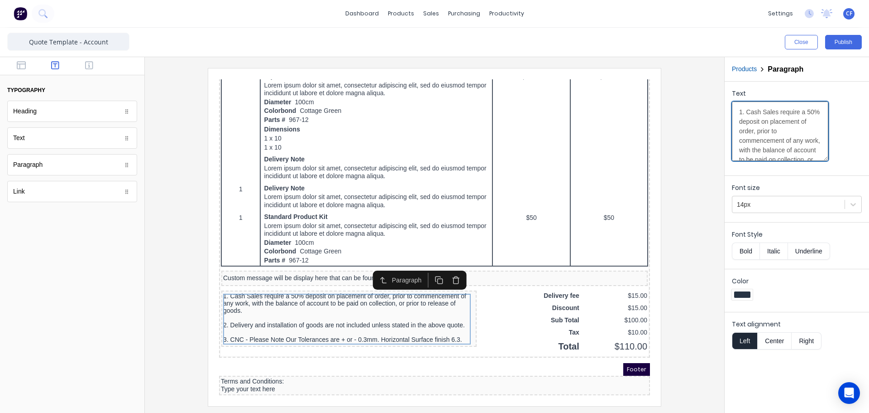
click at [723, 115] on div "Close Publish Components typography Heading Heading Text Text Paragraph Paragra…" at bounding box center [434, 220] width 869 height 385
click at [748, 250] on button "Bold" at bounding box center [746, 250] width 28 height 17
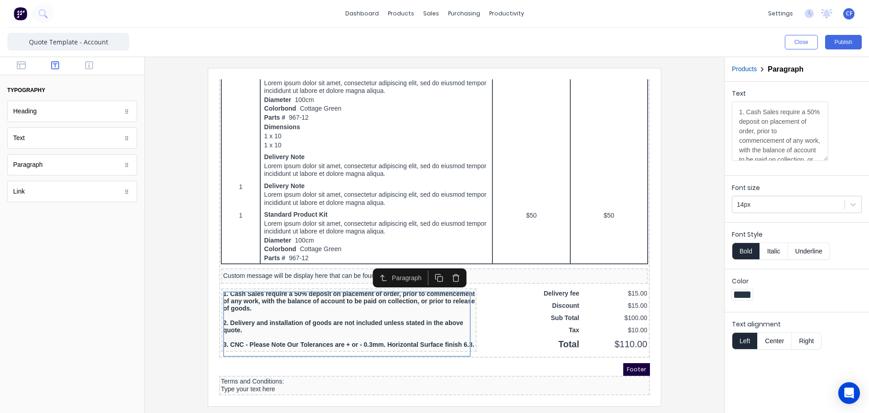
click at [745, 255] on button "Bold" at bounding box center [746, 250] width 28 height 17
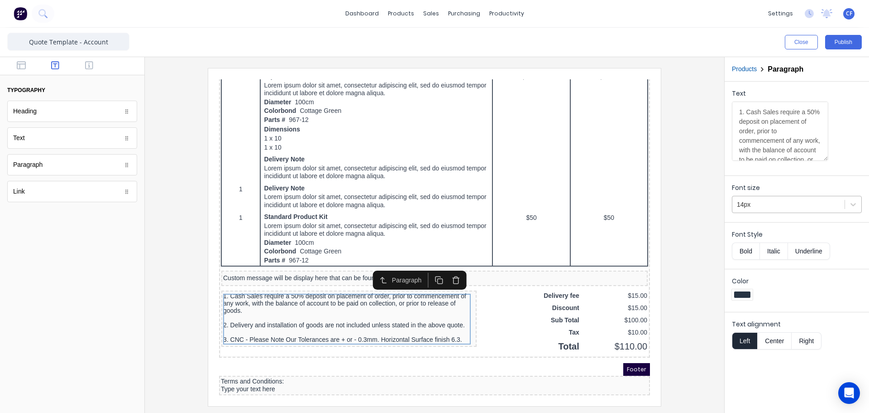
click at [790, 208] on div at bounding box center [788, 204] width 103 height 11
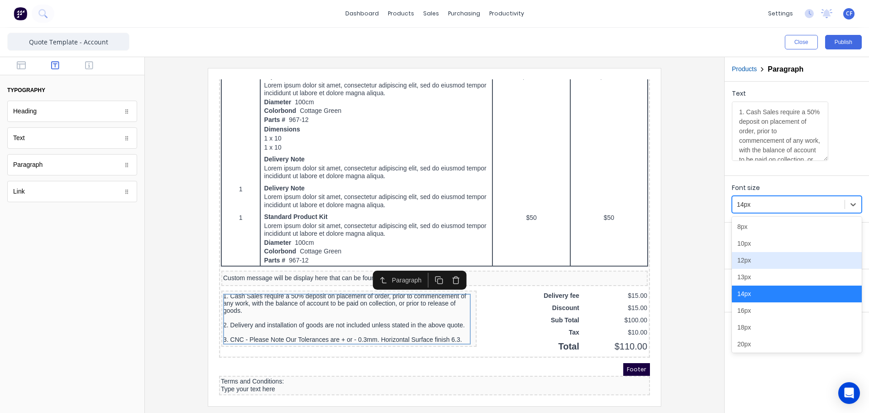
click at [749, 265] on div "12px" at bounding box center [797, 260] width 130 height 17
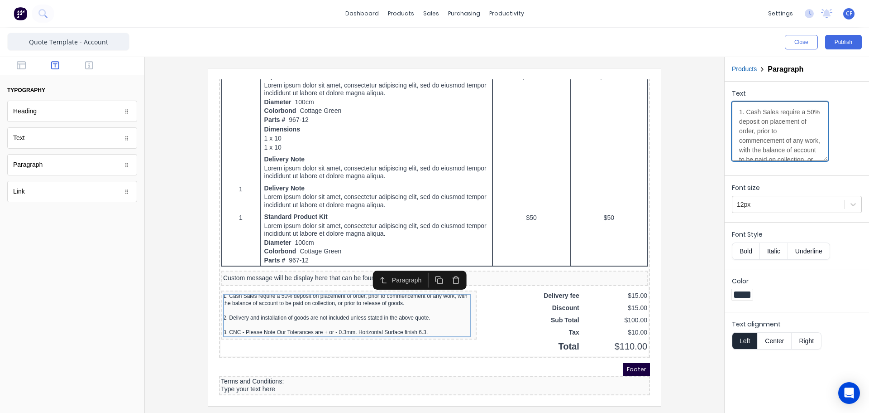
drag, startPoint x: 745, startPoint y: 113, endPoint x: 725, endPoint y: 111, distance: 21.0
click at [725, 111] on div "Products Paragraph Text 1. Cash Sales require a 50% deposit on placement of ord…" at bounding box center [797, 234] width 145 height 355
drag, startPoint x: 745, startPoint y: 142, endPoint x: 736, endPoint y: 141, distance: 9.1
click at [736, 141] on textarea "Cash Sales require a 50% deposit on placement of order, prior to commencement o…" at bounding box center [780, 130] width 96 height 59
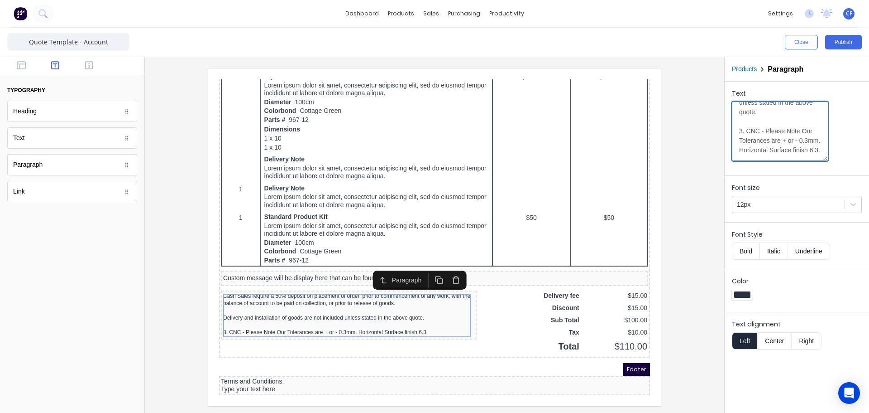
scroll to position [162, 0]
drag, startPoint x: 745, startPoint y: 115, endPoint x: 734, endPoint y: 114, distance: 11.4
click at [734, 114] on textarea "Cash Sales require a 50% deposit on placement of order, prior to commencement o…" at bounding box center [780, 130] width 96 height 59
click at [781, 124] on textarea "Cash Sales require a 50% deposit on placement of order, prior to commencement o…" at bounding box center [780, 130] width 96 height 59
drag, startPoint x: 757, startPoint y: 113, endPoint x: 693, endPoint y: 106, distance: 64.3
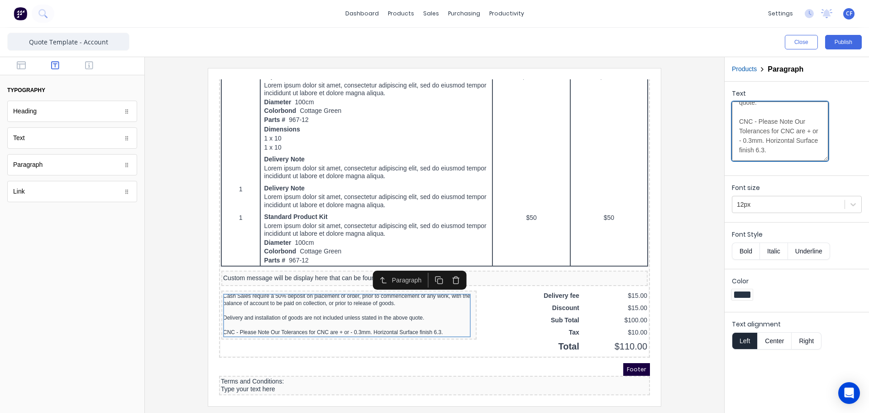
click at [693, 106] on div "Close Publish Components typography Heading Heading Text Text Paragraph Paragra…" at bounding box center [434, 220] width 869 height 385
click at [755, 157] on textarea "Cash Sales require a 50% deposit on placement of order, prior to commencement o…" at bounding box center [780, 130] width 96 height 59
click at [758, 157] on textarea "Cash Sales require a 50% deposit on placement of order, prior to commencement o…" at bounding box center [780, 130] width 96 height 59
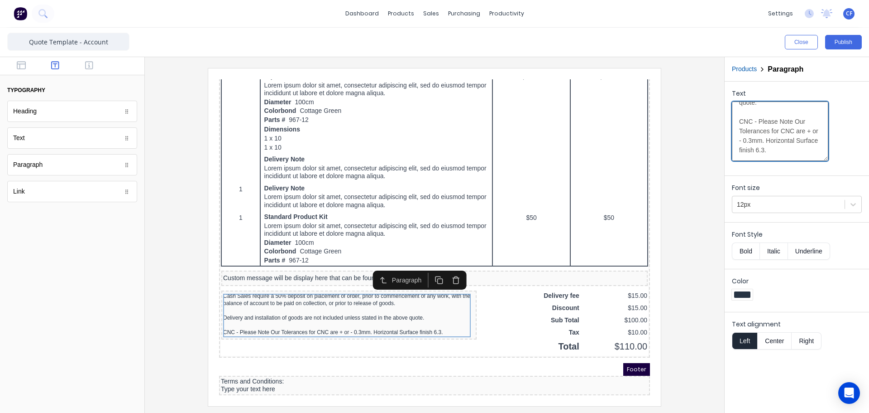
click at [759, 146] on textarea "Cash Sales require a 50% deposit on placement of order, prior to commencement o…" at bounding box center [780, 130] width 96 height 59
click at [758, 114] on textarea "Cash Sales require a 50% deposit on placement of order, prior to commencement o…" at bounding box center [780, 130] width 96 height 59
type textarea "Cash Sales require a 50% deposit on placement of order, prior to commencement o…"
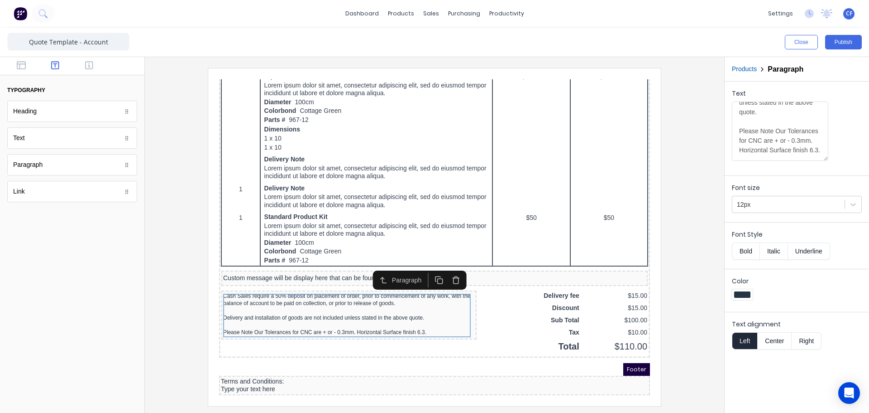
click at [808, 166] on div "Text Cash Sales require a 50% deposit on placement of order, prior to commencem…" at bounding box center [797, 127] width 144 height 90
click at [763, 361] on div "Text Cash Sales require a 50% deposit on placement of order, prior to commencem…" at bounding box center [797, 247] width 144 height 331
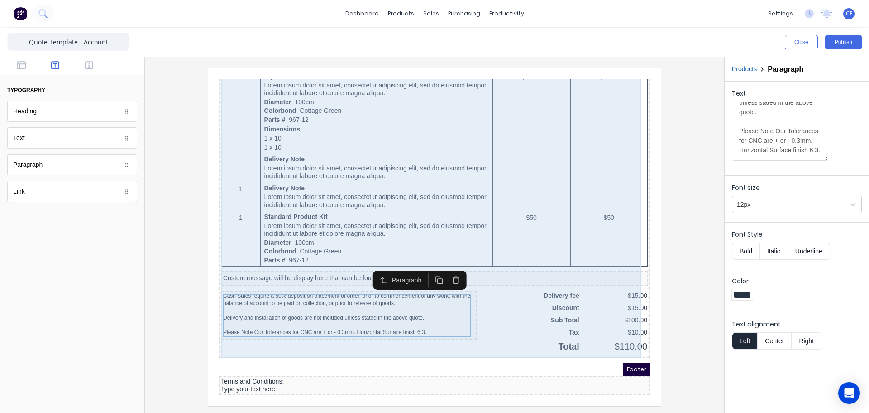
click at [374, 339] on div "QTY DESCRIPTION EACH TOTAL 1 Basic Product Lorem ipsum dolor sit amet, consecte…" at bounding box center [423, 74] width 427 height 539
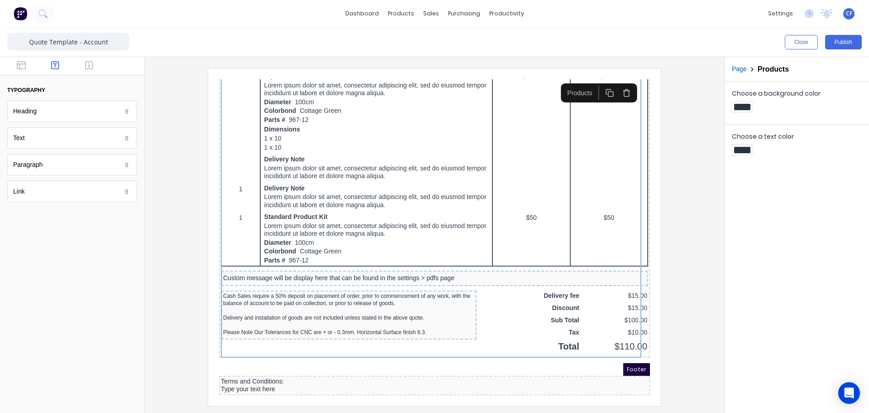
click at [347, 354] on div "Footer" at bounding box center [423, 358] width 431 height 13
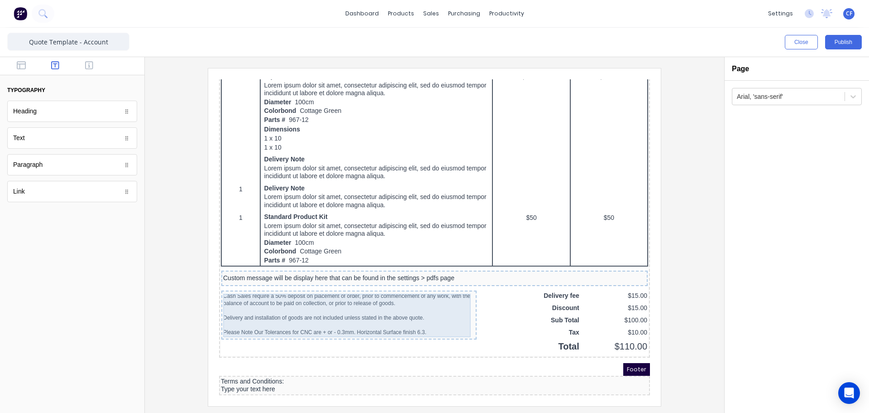
click at [410, 281] on div "Cash Sales require a 50% deposit on placement of order, prior to commencement o…" at bounding box center [338, 302] width 252 height 43
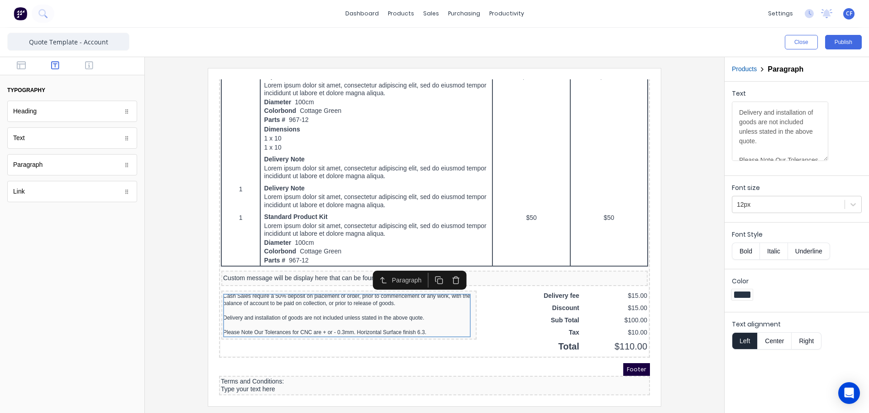
scroll to position [0, 0]
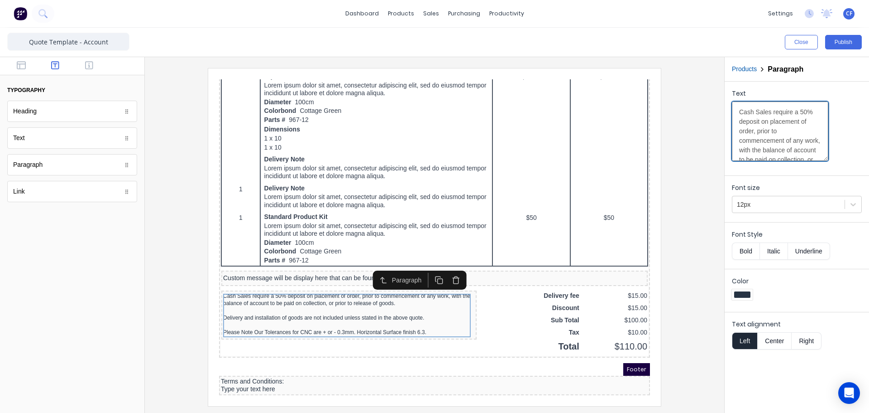
click at [737, 111] on textarea "Cash Sales require a 50% deposit on placement of order, prior to commencement o…" at bounding box center [780, 130] width 96 height 59
click at [740, 123] on textarea "- Cash Sales require a 50% deposit on placement of order, prior to commencement…" at bounding box center [780, 130] width 96 height 59
drag, startPoint x: 745, startPoint y: 115, endPoint x: 715, endPoint y: 112, distance: 30.5
click at [715, 112] on div "Close Publish Components typography Heading Heading Text Text Paragraph Paragra…" at bounding box center [434, 220] width 869 height 385
type textarea "Cash Sales require a 50% deposit on placement of order, prior to commencement o…"
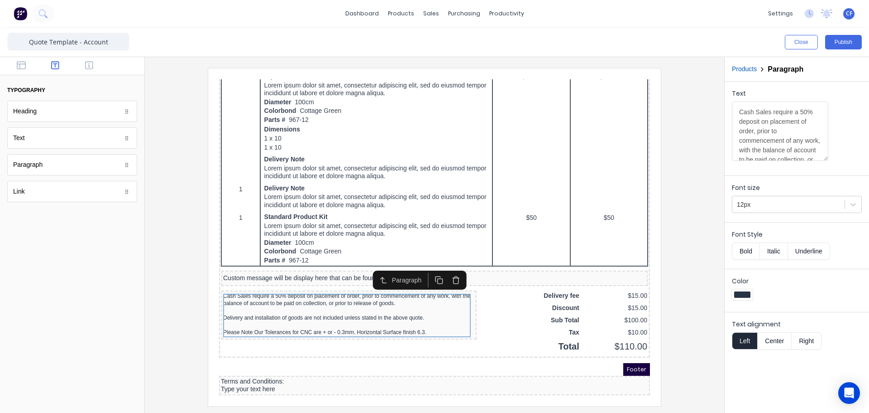
click at [341, 344] on div "Quote Date: 29/10/2024 Order: #0001 PO: PO12345 (XXXXXX) Order #: #0001 QUOTE F…" at bounding box center [423, 26] width 431 height 651
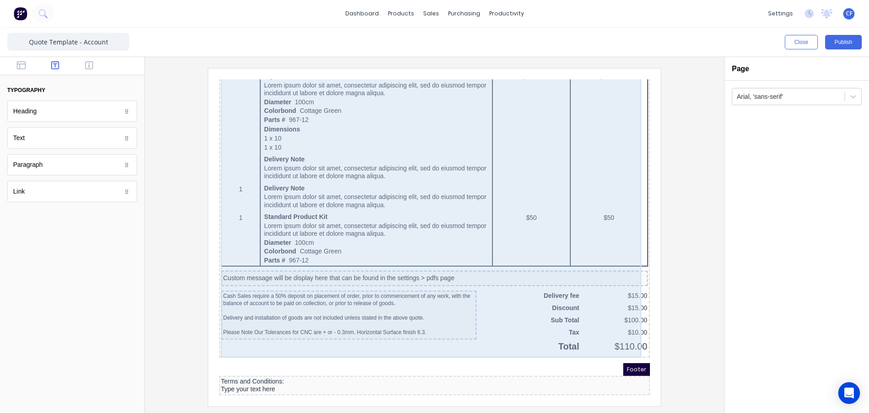
click at [310, 338] on div "QTY DESCRIPTION EACH TOTAL 1 Basic Product Lorem ipsum dolor sit amet, consecte…" at bounding box center [423, 74] width 427 height 539
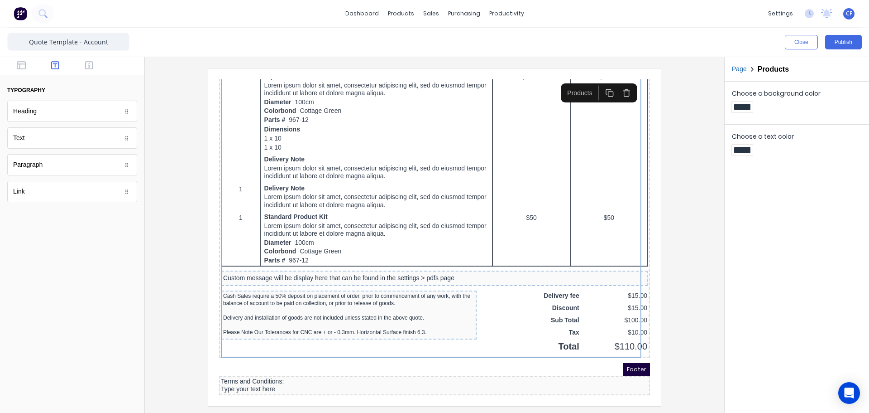
click at [279, 358] on div "Footer" at bounding box center [423, 358] width 431 height 13
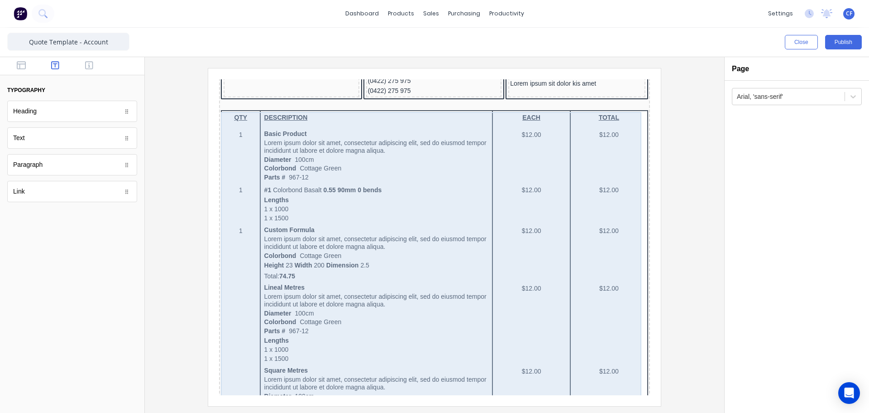
scroll to position [104, 0]
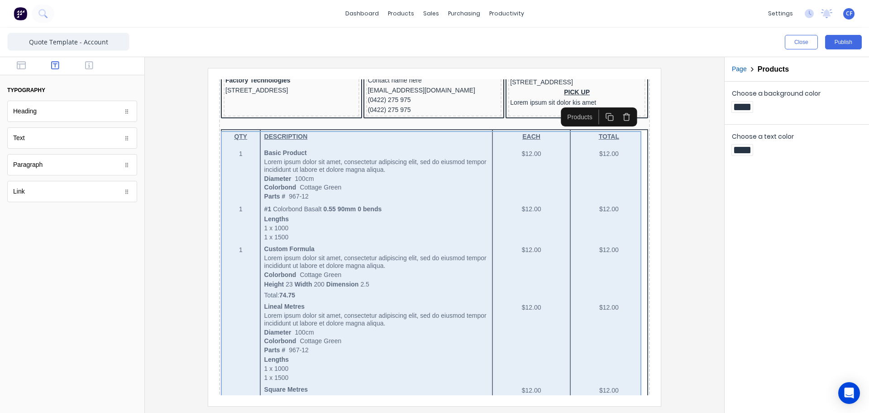
scroll to position [405, 0]
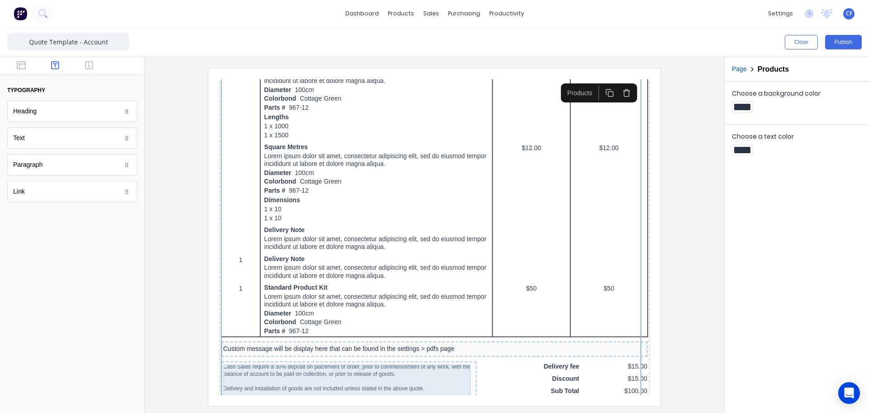
click at [344, 363] on div "Cash Sales require a 50% deposit on placement of order, prior to commencement o…" at bounding box center [338, 373] width 252 height 43
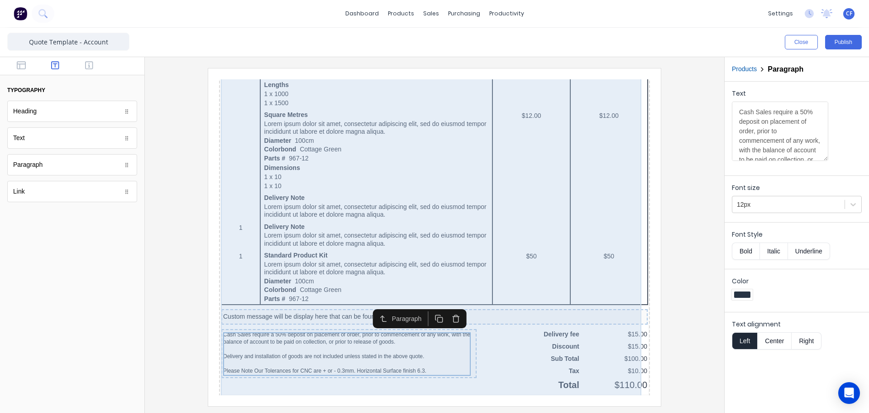
scroll to position [481, 0]
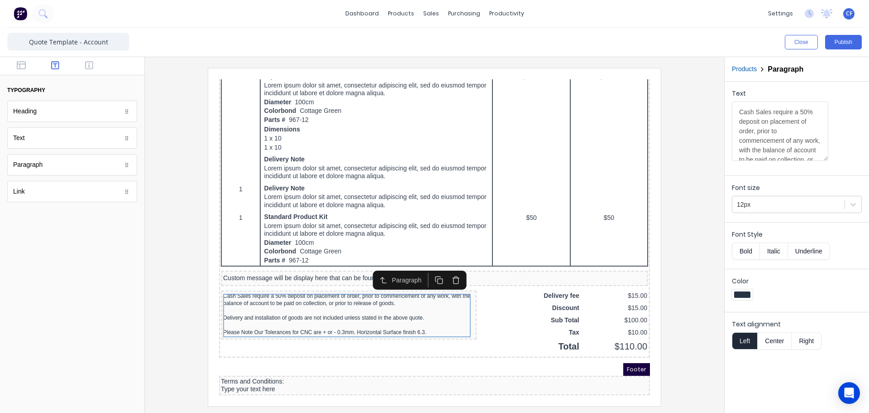
click at [440, 357] on div "Footer" at bounding box center [423, 358] width 431 height 13
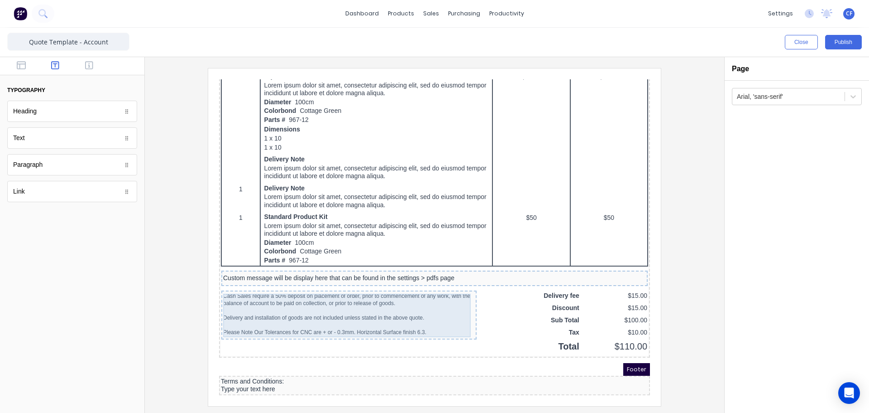
click at [323, 312] on div "Cash Sales require a 50% deposit on placement of order, prior to commencement o…" at bounding box center [338, 302] width 252 height 43
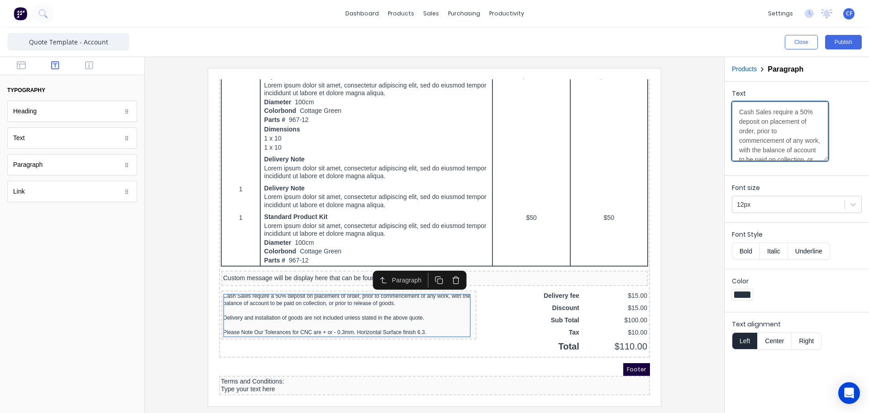
click at [782, 157] on textarea "Cash Sales require a 50% deposit on placement of order, prior to commencement o…" at bounding box center [780, 130] width 96 height 59
click at [261, 341] on div "Quote Date: 29/10/2024 Order: #0001 PO: PO12345 (XXXXXX) Order #: #0001 QUOTE F…" at bounding box center [423, 24] width 431 height 646
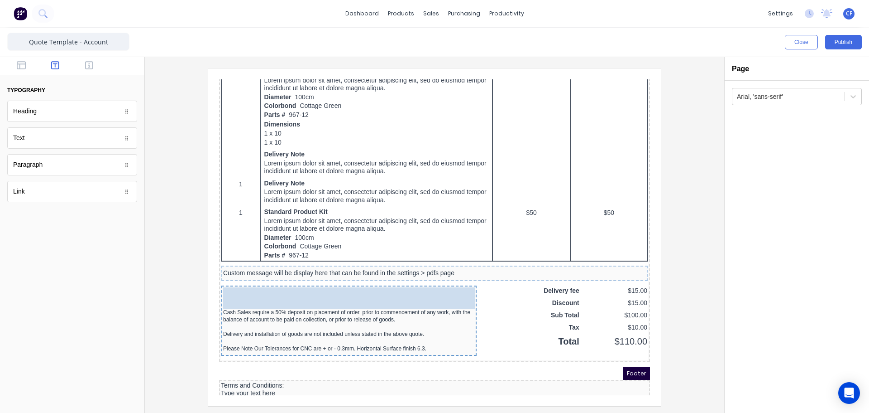
drag, startPoint x: 52, startPoint y: 114, endPoint x: 320, endPoint y: 294, distance: 322.4
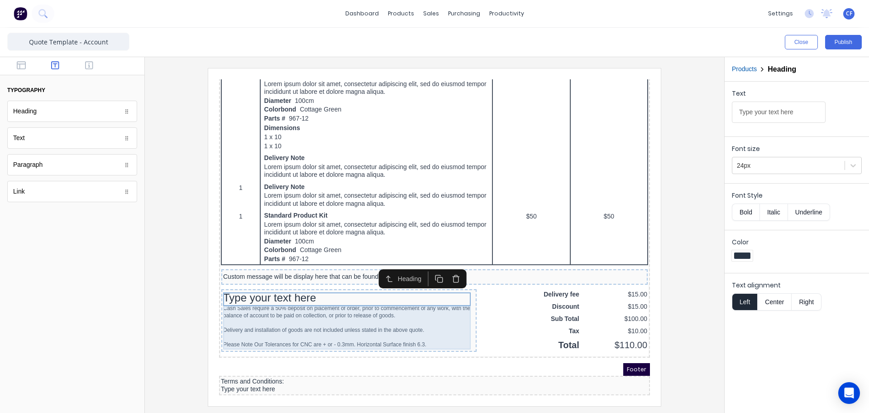
click at [378, 304] on div "Cash Sales require a 50% deposit on placement of order, prior to commencement o…" at bounding box center [338, 314] width 252 height 43
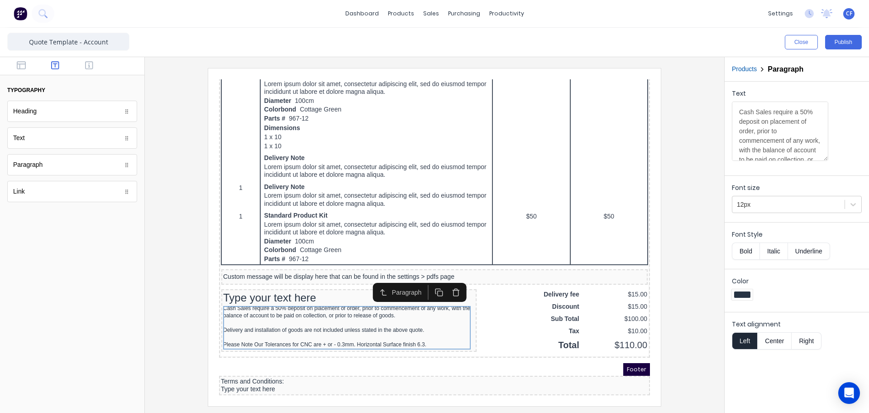
click at [291, 345] on div "Quote Date: 29/10/2024 Order: #0001 PO: PO12345 (XXXXXX) Order #: #0001 QUOTE F…" at bounding box center [423, 25] width 431 height 653
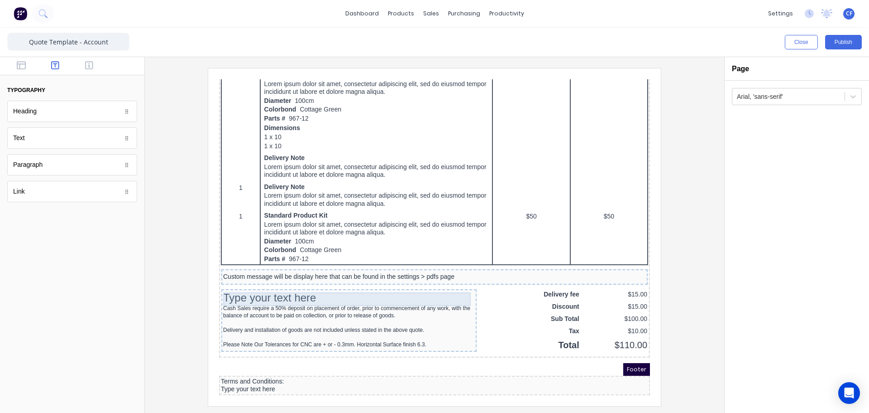
click at [258, 287] on div "Type your text here" at bounding box center [338, 287] width 252 height 14
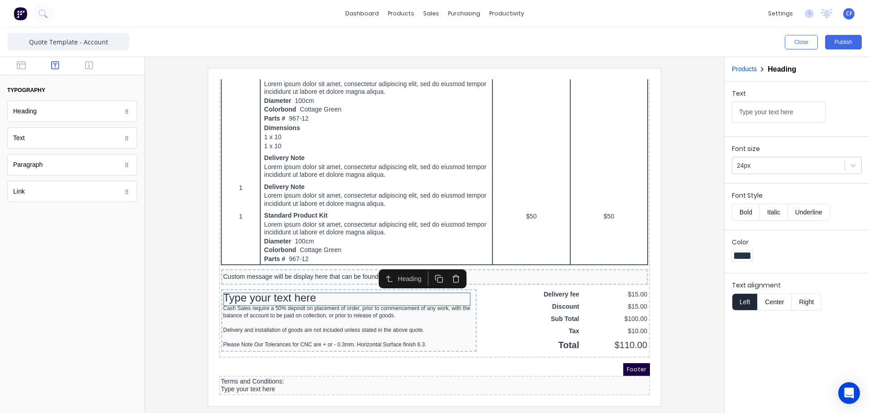
click at [444, 267] on icon "button" at bounding box center [445, 267] width 9 height 9
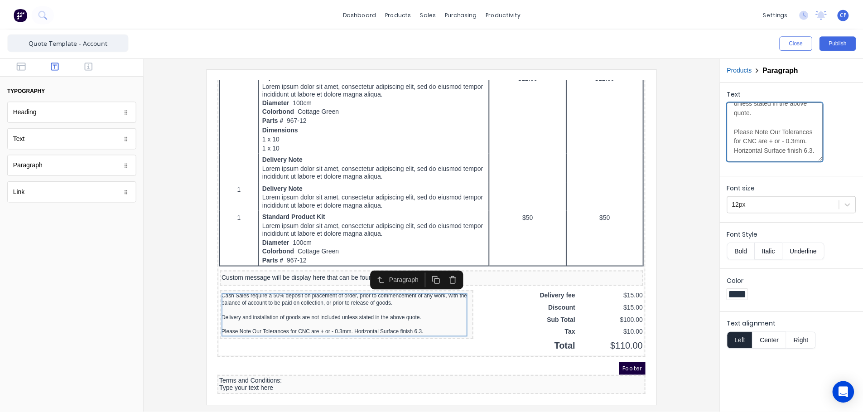
scroll to position [0, 0]
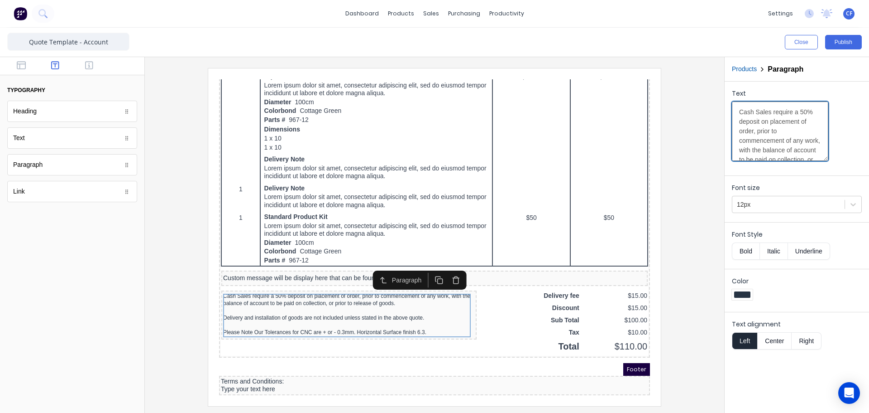
drag, startPoint x: 772, startPoint y: 152, endPoint x: 690, endPoint y: 79, distance: 109.7
click at [690, 79] on div "Close Publish Components typography Heading Heading Text Text Paragraph Paragra…" at bounding box center [434, 220] width 869 height 385
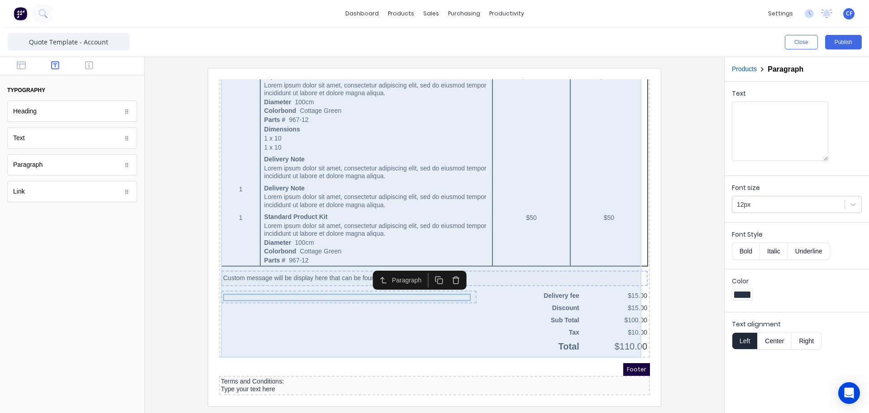
click at [419, 298] on div "QTY DESCRIPTION EACH TOTAL 1 Basic Product Lorem ipsum dolor sit amet, consecte…" at bounding box center [423, 74] width 427 height 539
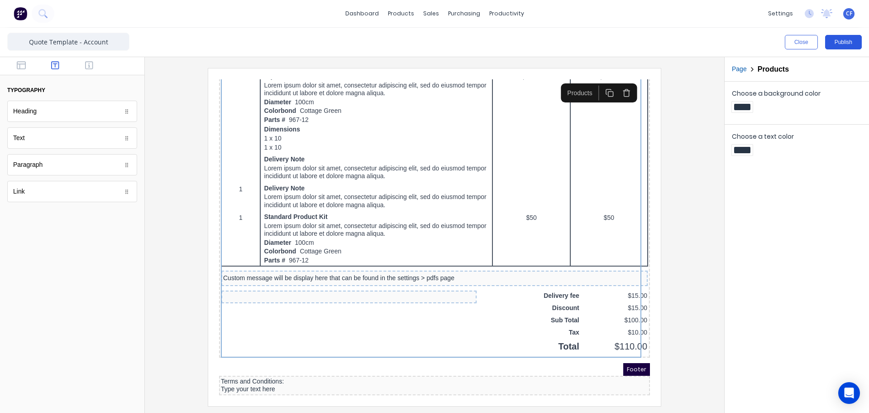
click at [845, 37] on button "Publish" at bounding box center [844, 42] width 37 height 14
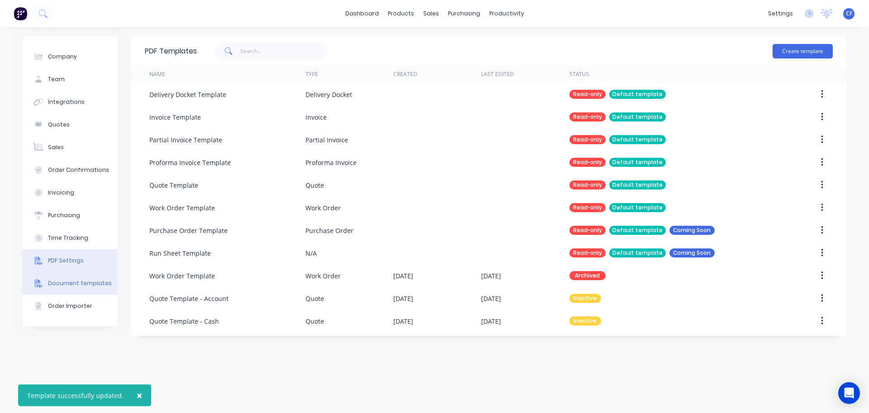
click at [39, 259] on icon at bounding box center [39, 260] width 5 height 8
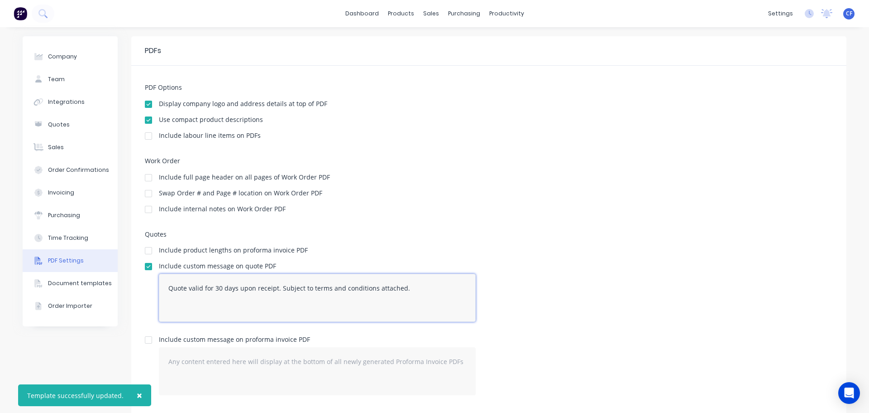
click at [412, 288] on textarea "Quote valid for 30 days upon receipt. Subject to terms and conditions attached." at bounding box center [317, 298] width 317 height 48
paste textarea "Cash Sales require a 50% deposit on placement of order, prior to commencement o…"
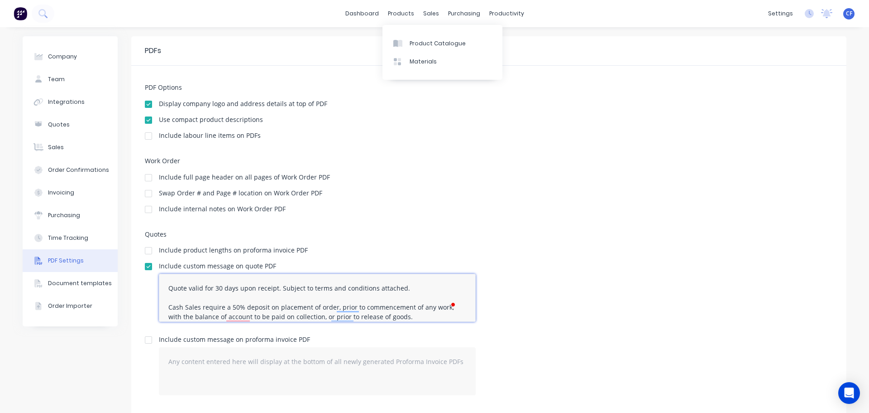
type textarea "Quote valid for 30 days upon receipt. Subject to terms and conditions attached.…"
click at [394, 23] on div "Product Catalogue Materials" at bounding box center [443, 52] width 120 height 61
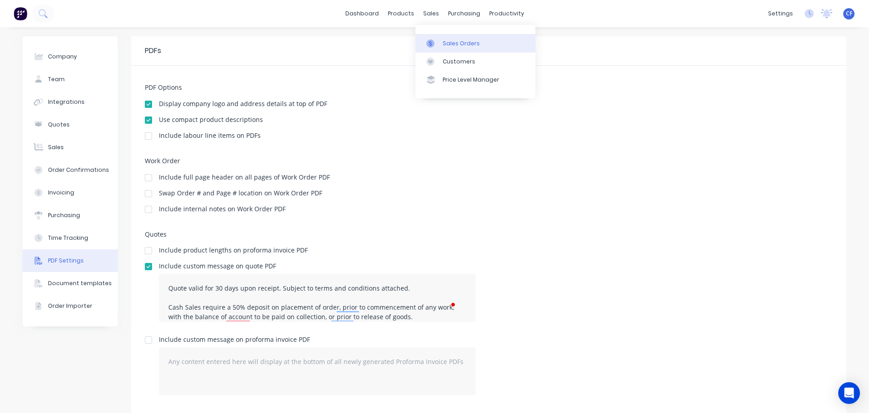
click at [432, 42] on icon at bounding box center [431, 43] width 8 height 8
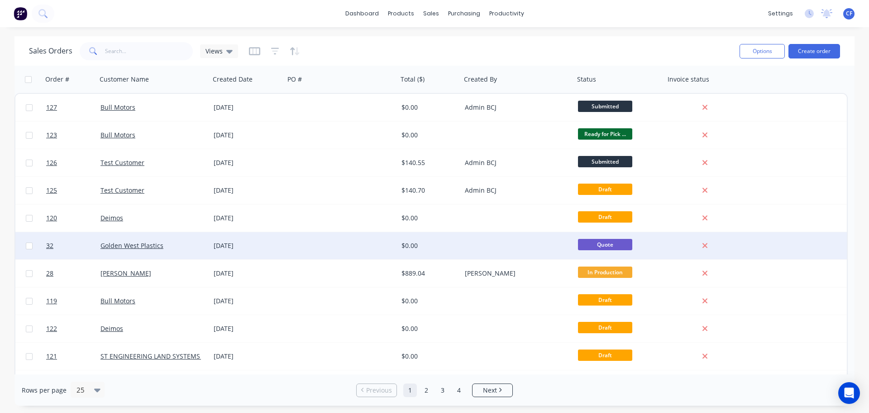
click at [495, 248] on div at bounding box center [517, 245] width 113 height 27
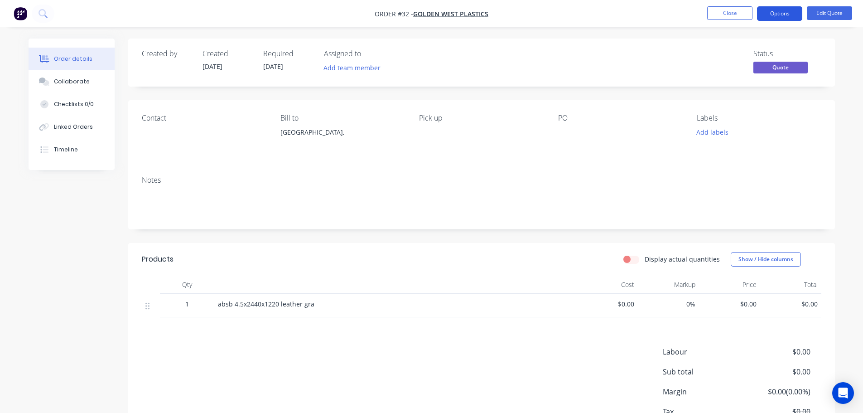
click at [773, 15] on button "Options" at bounding box center [779, 13] width 45 height 14
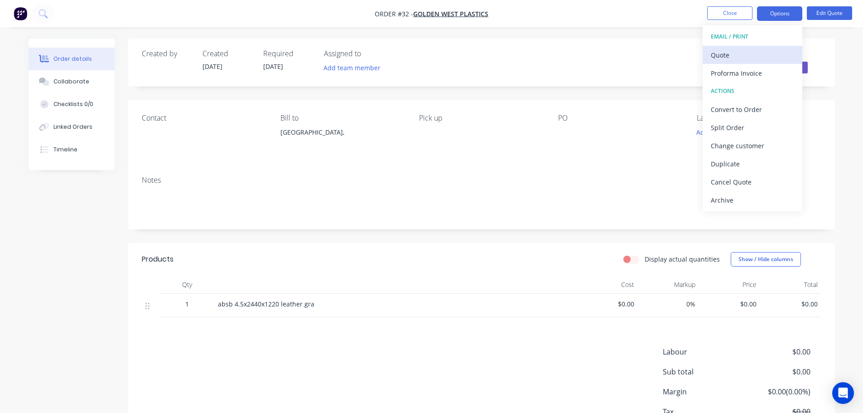
click at [740, 51] on div "Quote" at bounding box center [752, 54] width 83 height 13
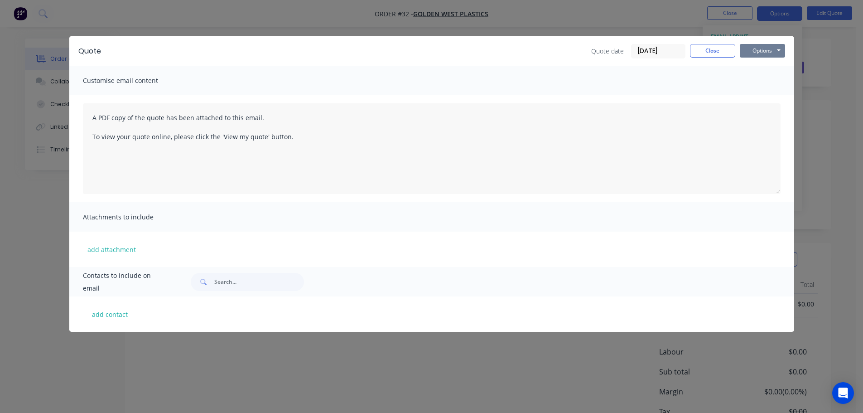
click at [758, 48] on button "Options" at bounding box center [761, 51] width 45 height 14
click at [786, 68] on button "Preview" at bounding box center [768, 66] width 58 height 15
click at [717, 48] on button "Close" at bounding box center [712, 51] width 45 height 14
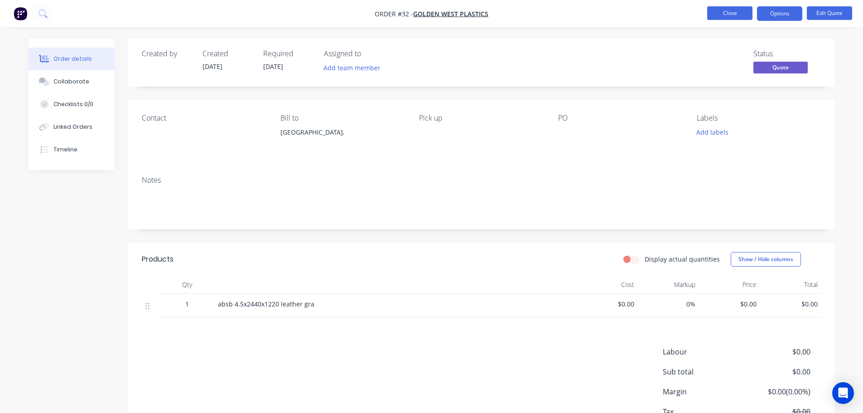
click at [734, 7] on button "Close" at bounding box center [729, 13] width 45 height 14
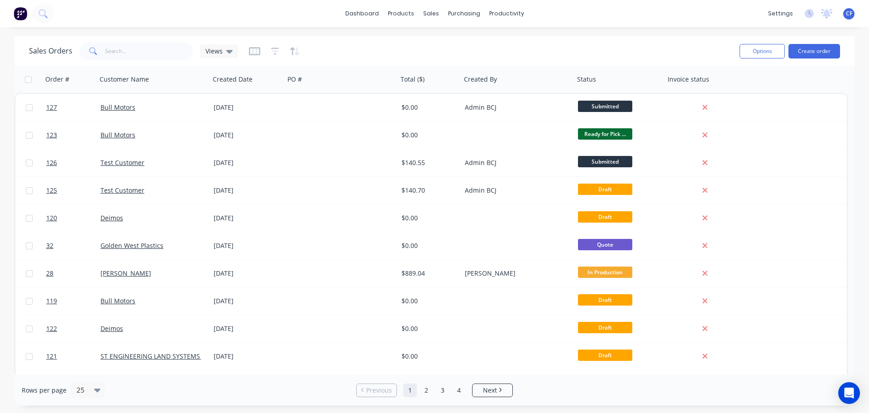
click at [852, 11] on span "CF" at bounding box center [849, 14] width 6 height 8
click at [555, 50] on div "Sales Orders Views" at bounding box center [381, 51] width 704 height 22
click at [845, 14] on div "CF BCJ Plastic Products Charlotte Ford Administrator Profile Sign out" at bounding box center [849, 13] width 11 height 11
click at [854, 14] on div "CF BCJ Plastic Products Charlotte Ford Administrator Profile Sign out" at bounding box center [849, 13] width 11 height 11
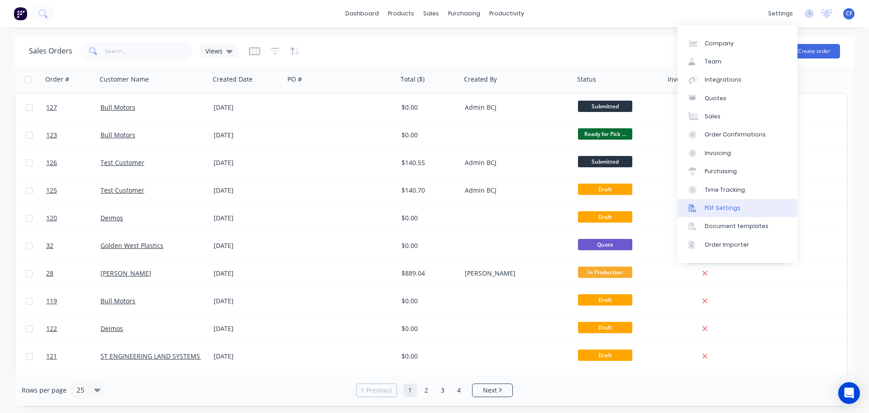
click at [718, 210] on div "PDF Settings" at bounding box center [723, 208] width 36 height 8
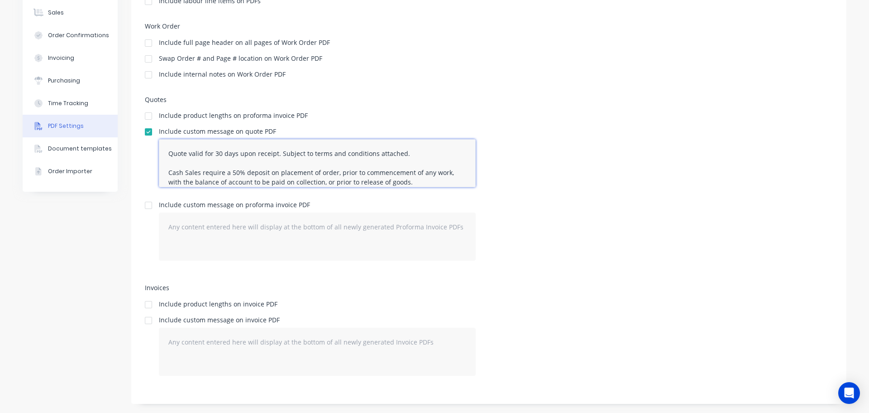
click at [384, 161] on textarea "Quote valid for 30 days upon receipt. Subject to terms and conditions attached.…" at bounding box center [317, 163] width 317 height 48
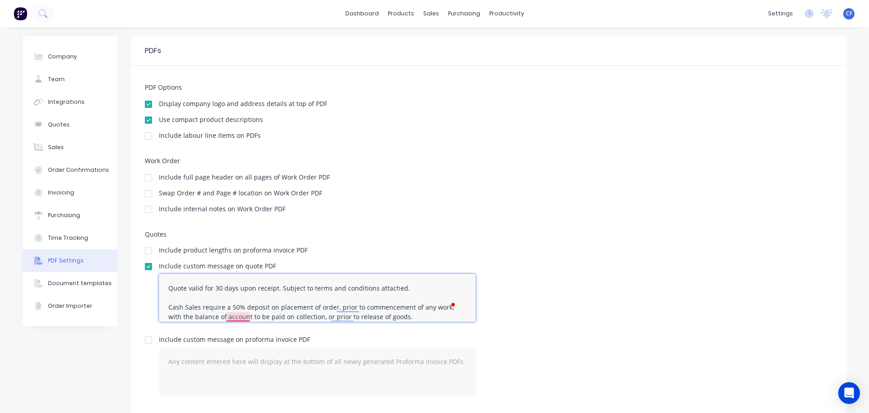
click at [235, 316] on textarea "Quote valid for 30 days upon receipt. Subject to terms and conditions attached.…" at bounding box center [317, 298] width 317 height 48
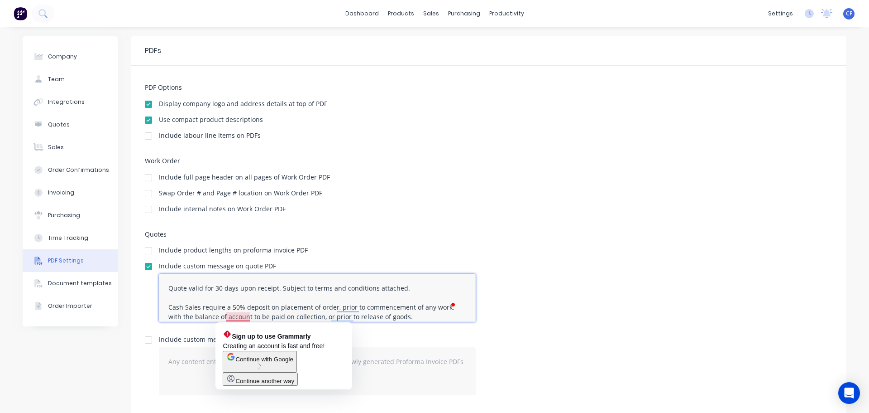
click at [365, 311] on textarea "Quote valid for 30 days upon receipt. Subject to terms and conditions attached.…" at bounding box center [317, 298] width 317 height 48
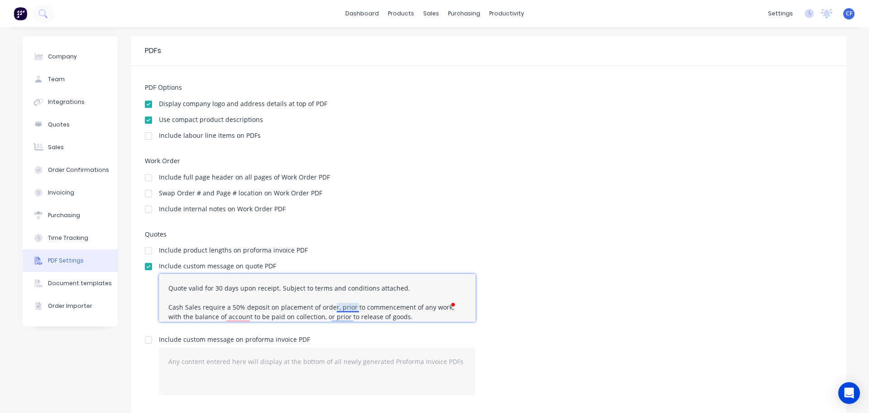
click at [352, 309] on textarea "Quote valid for 30 days upon receipt. Subject to terms and conditions attached.…" at bounding box center [317, 298] width 317 height 48
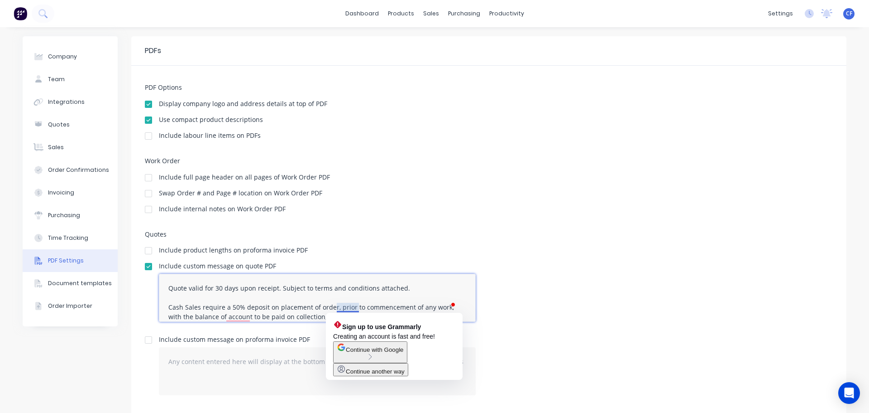
click at [344, 303] on textarea "Quote valid for 30 days upon receipt. Subject to terms and conditions attached.…" at bounding box center [317, 298] width 317 height 48
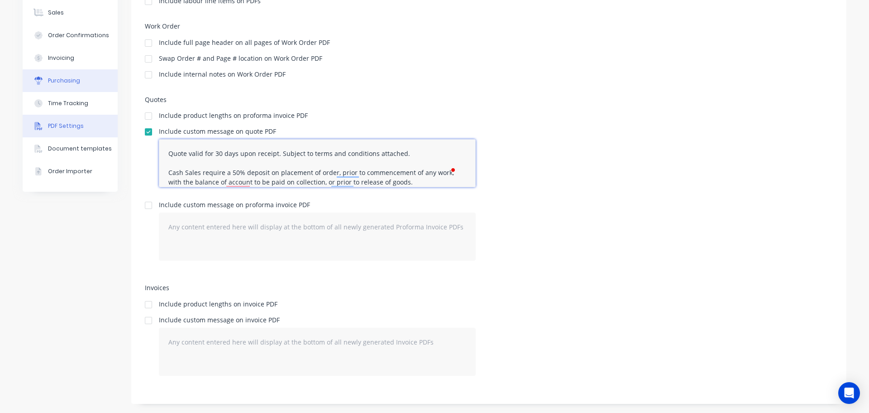
scroll to position [59, 0]
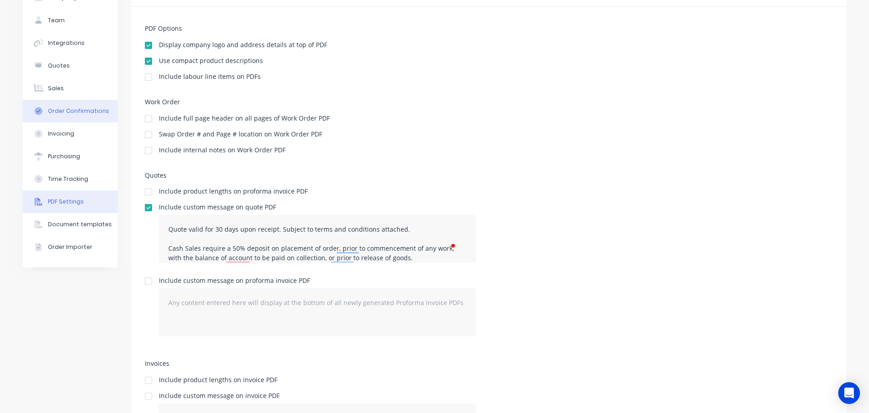
click at [75, 118] on button "Order Confirmations" at bounding box center [70, 111] width 95 height 23
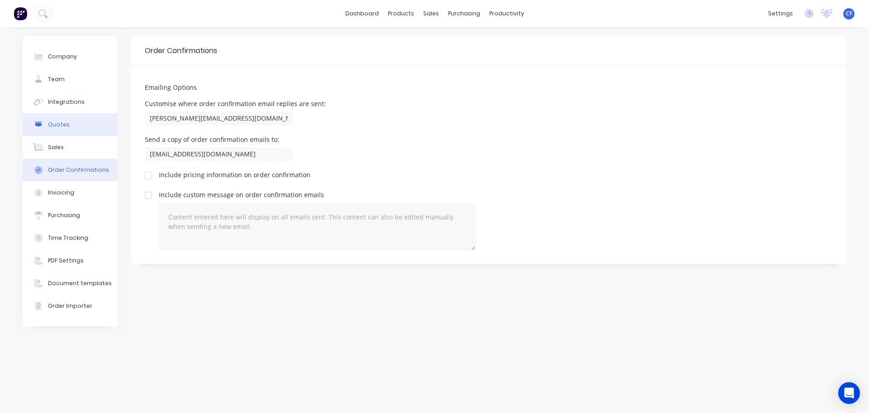
click at [82, 132] on button "Quotes" at bounding box center [70, 124] width 95 height 23
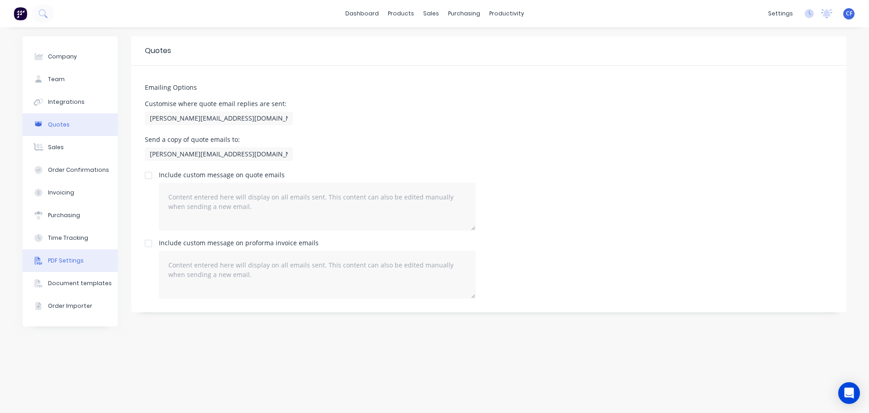
click at [51, 262] on div "PDF Settings" at bounding box center [66, 260] width 36 height 8
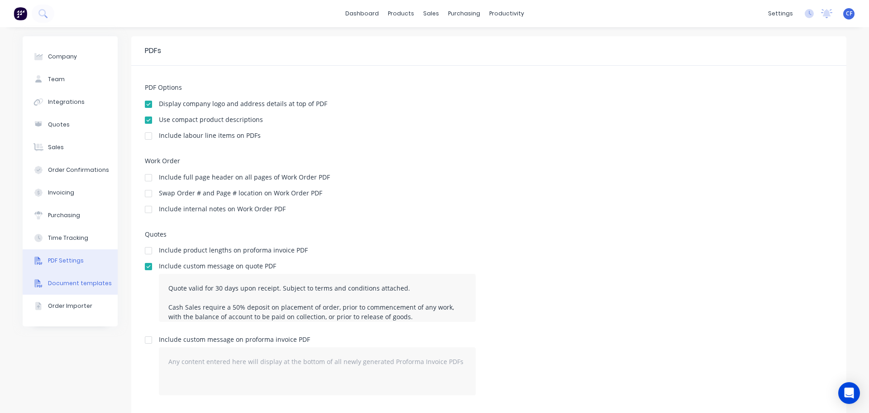
click at [48, 284] on div "Document templates" at bounding box center [80, 283] width 64 height 8
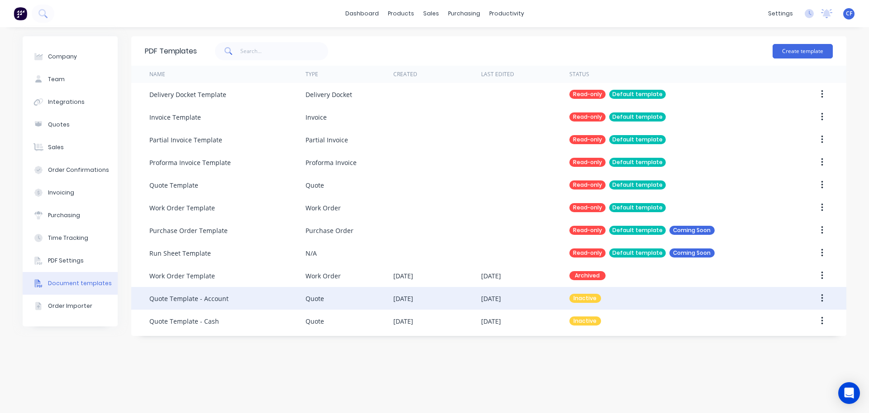
click at [495, 302] on div "[DATE]" at bounding box center [491, 298] width 20 height 10
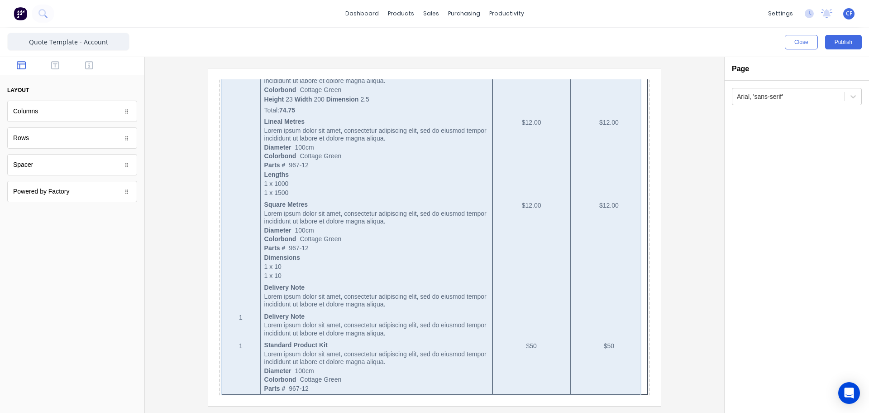
scroll to position [481, 0]
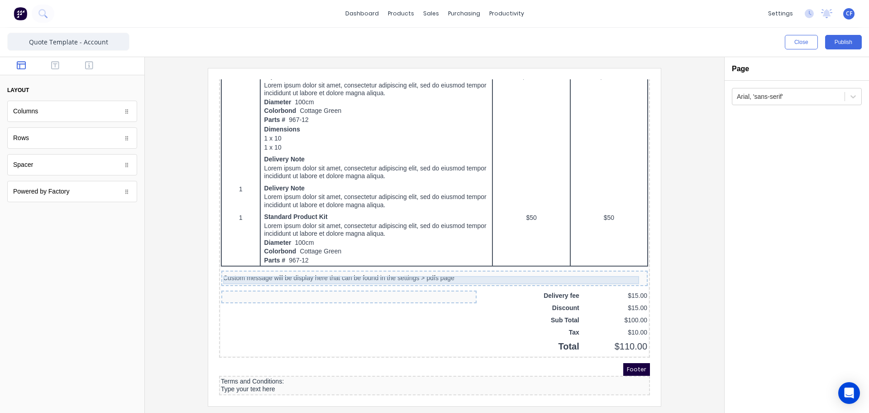
click at [273, 263] on div "Custom message will be display here that can be found in the settings > pdfs pa…" at bounding box center [423, 267] width 423 height 8
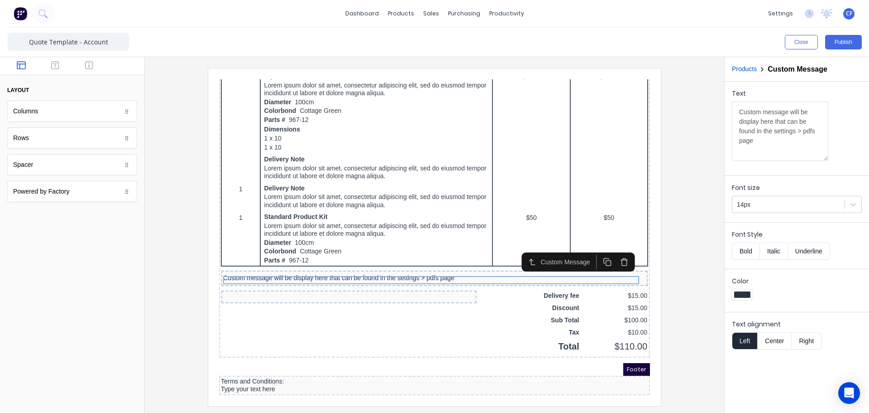
click at [251, 287] on div at bounding box center [338, 285] width 255 height 13
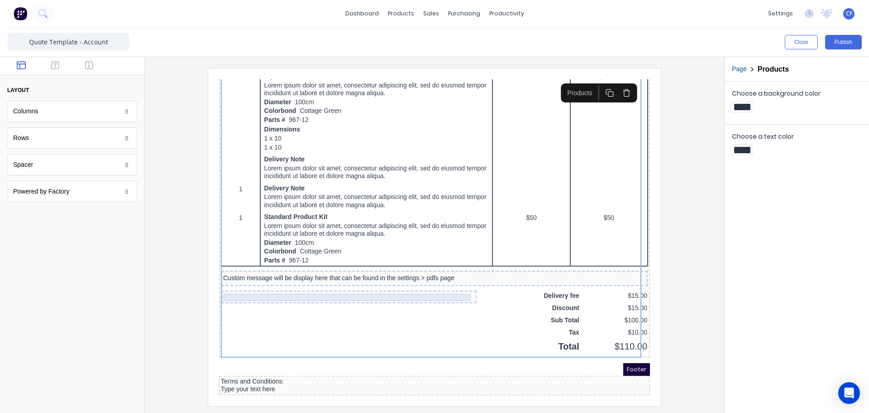
click at [225, 283] on div at bounding box center [338, 284] width 252 height 7
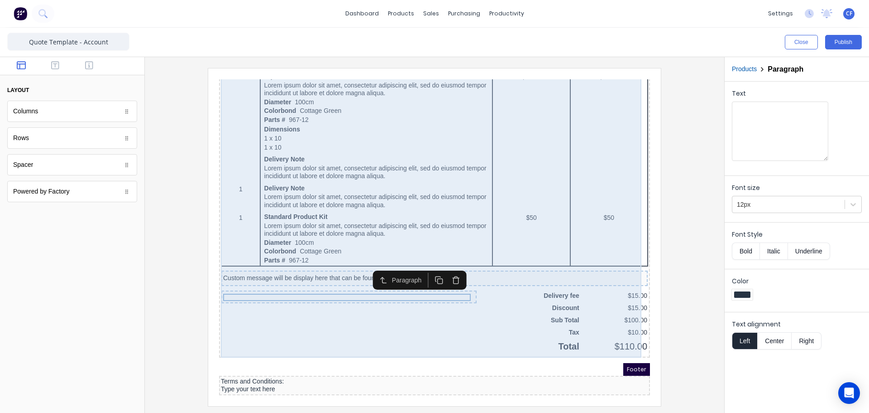
click at [253, 298] on div "QTY DESCRIPTION EACH TOTAL 1 Basic Product Lorem ipsum dolor sit amet, consecte…" at bounding box center [423, 74] width 427 height 539
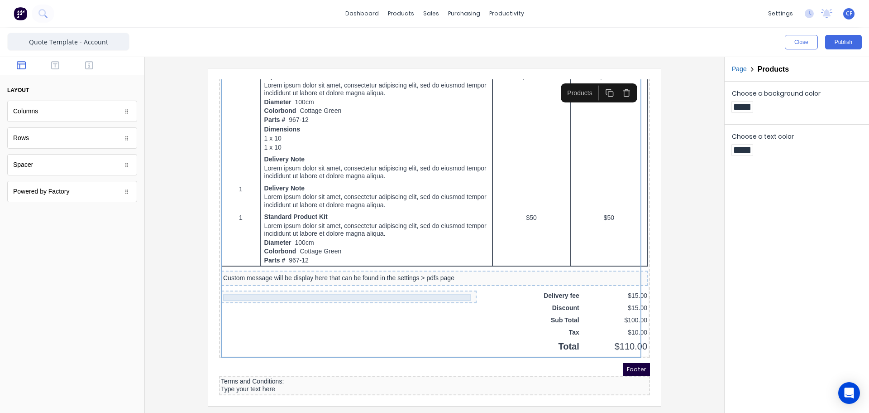
click at [322, 283] on div at bounding box center [338, 284] width 252 height 7
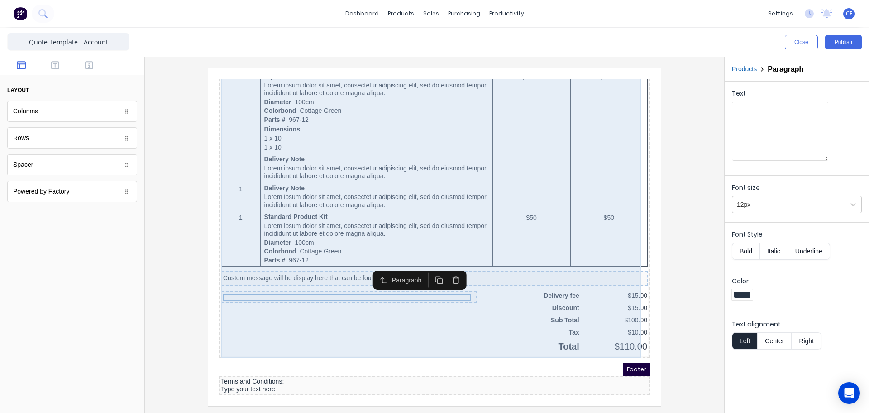
click at [370, 314] on div "QTY DESCRIPTION EACH TOTAL 1 Basic Product Lorem ipsum dolor sit amet, consecte…" at bounding box center [423, 74] width 427 height 539
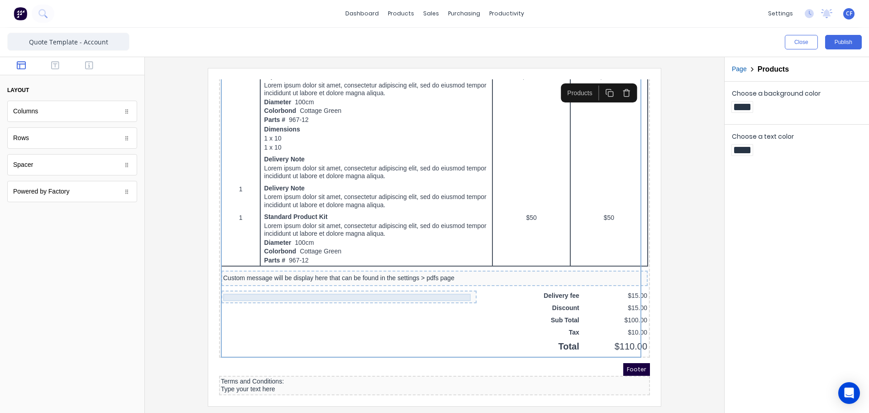
click at [270, 283] on div at bounding box center [338, 284] width 252 height 7
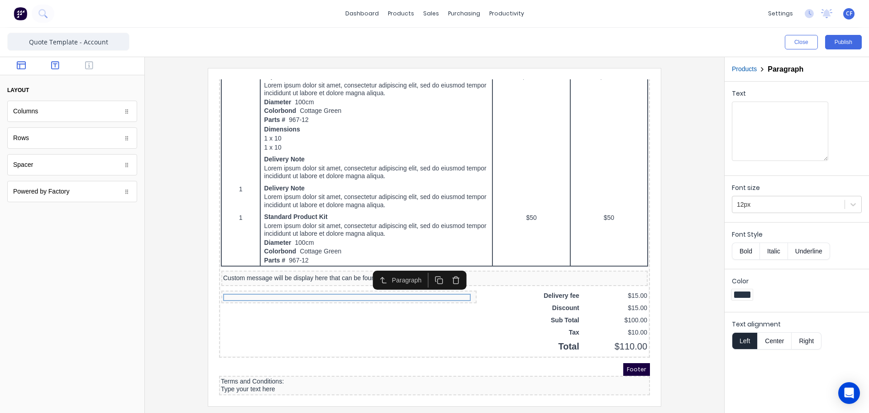
click at [48, 62] on button "button" at bounding box center [55, 66] width 29 height 11
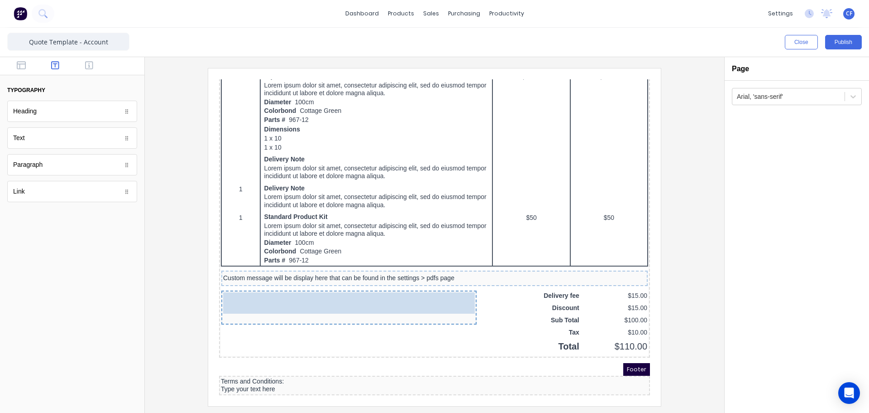
drag, startPoint x: 29, startPoint y: 167, endPoint x: 269, endPoint y: 292, distance: 270.0
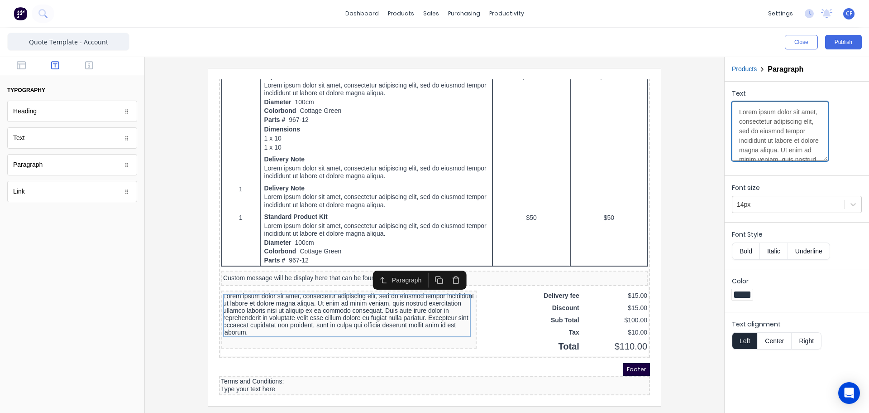
scroll to position [181, 0]
drag, startPoint x: 774, startPoint y: 140, endPoint x: 824, endPoint y: 201, distance: 78.9
click at [824, 201] on form "Text Lorem ipsum dolor sit amet, consectetur adipiscing elit, sed do eiusmod te…" at bounding box center [797, 218] width 144 height 273
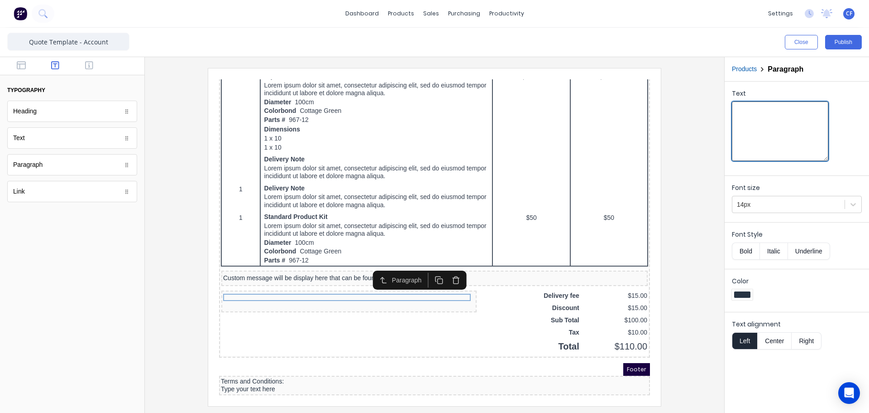
scroll to position [0, 0]
paste textarea "Cash Sales require a 50% deposit on placement of order, prior to commencement o…"
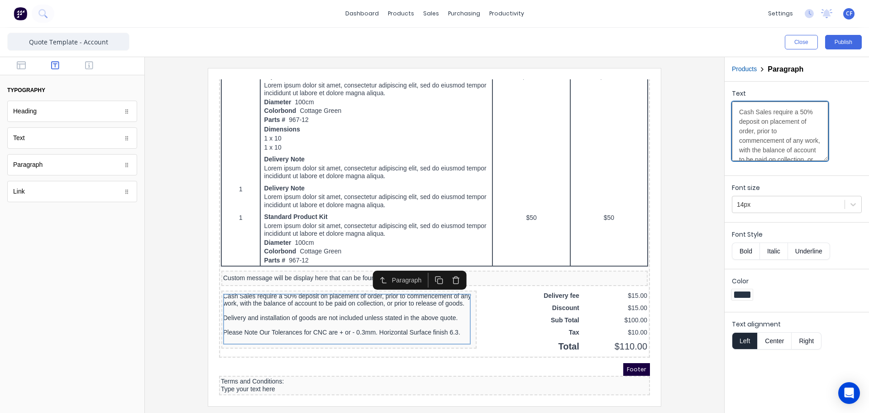
drag, startPoint x: 739, startPoint y: 109, endPoint x: 768, endPoint y: 112, distance: 28.7
click at [768, 112] on textarea "Cash Sales require a 50% deposit on placement of order, prior to commencement o…" at bounding box center [780, 130] width 96 height 59
type textarea "Cash Sales require a 50% deposit on placement of order, prior to commencement o…"
click at [751, 250] on button "Bold" at bounding box center [746, 250] width 28 height 17
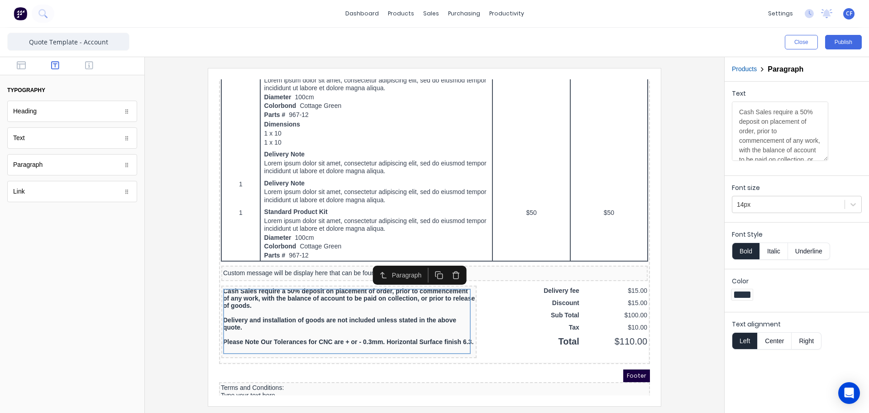
click at [751, 250] on button "Bold" at bounding box center [746, 250] width 28 height 17
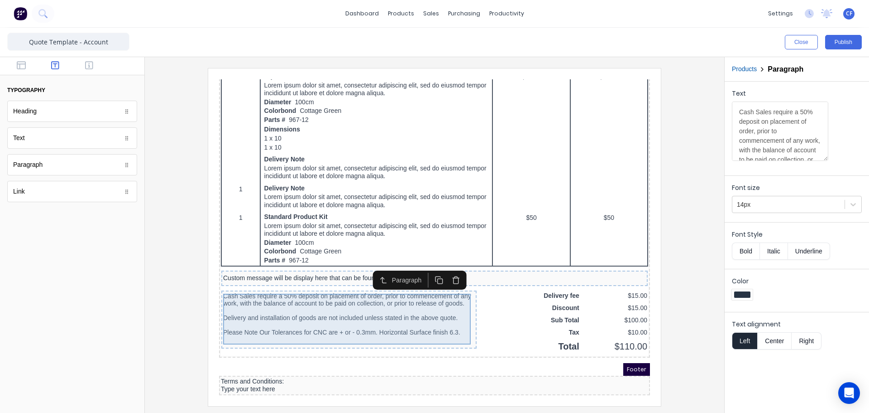
click at [279, 308] on div "Cash Sales require a 50% deposit on placement of order, prior to commencement o…" at bounding box center [338, 302] width 252 height 43
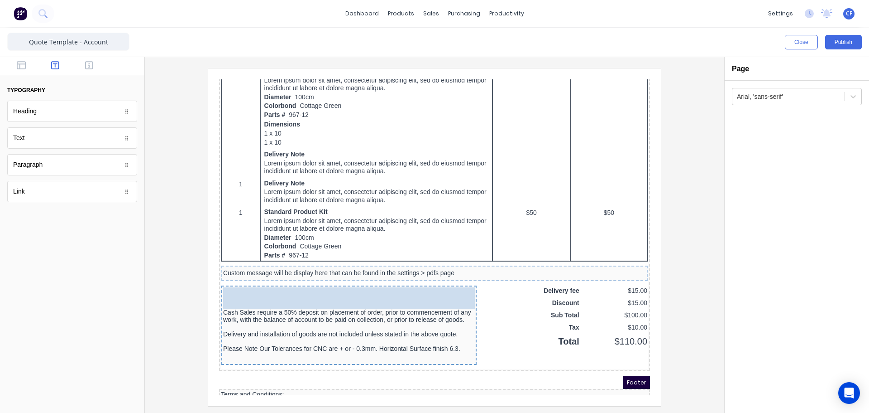
drag, startPoint x: 76, startPoint y: 137, endPoint x: 274, endPoint y: 290, distance: 250.9
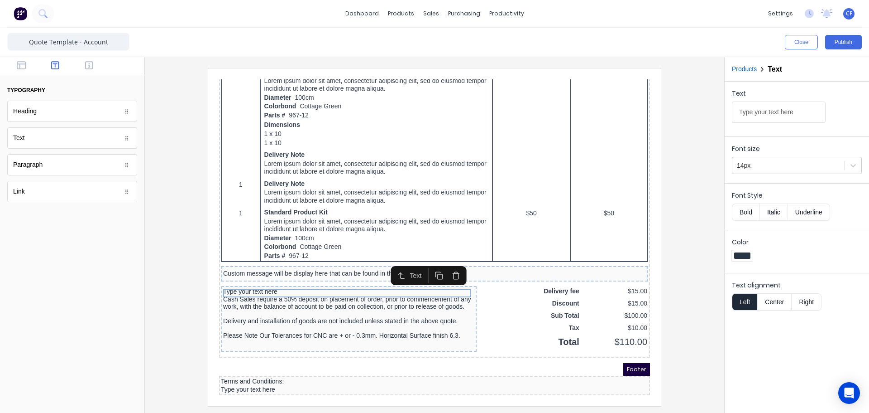
click at [235, 299] on div "Cash Sales require a 50% deposit on placement of order, prior to commencement o…" at bounding box center [338, 305] width 252 height 43
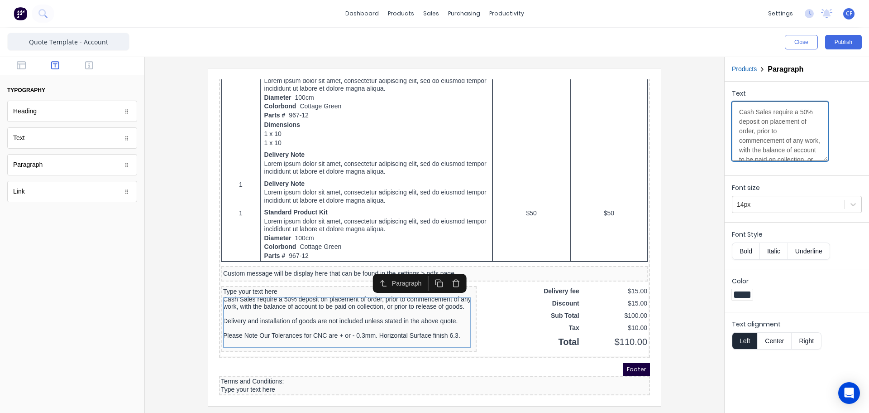
drag, startPoint x: 797, startPoint y: 125, endPoint x: 728, endPoint y: 92, distance: 76.4
click at [728, 92] on div "Text Cash Sales require a 50% deposit on placement of order, prior to commencem…" at bounding box center [797, 127] width 144 height 90
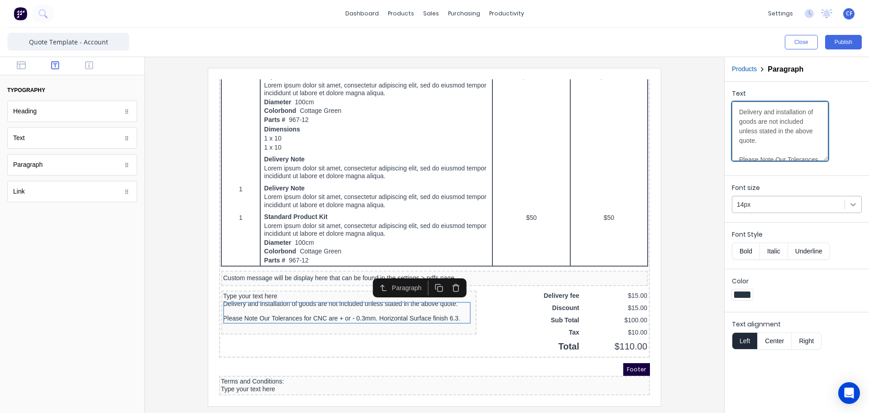
type textarea "Delivery and installation of goods are not included unless stated in the above …"
click at [850, 203] on icon at bounding box center [853, 204] width 9 height 9
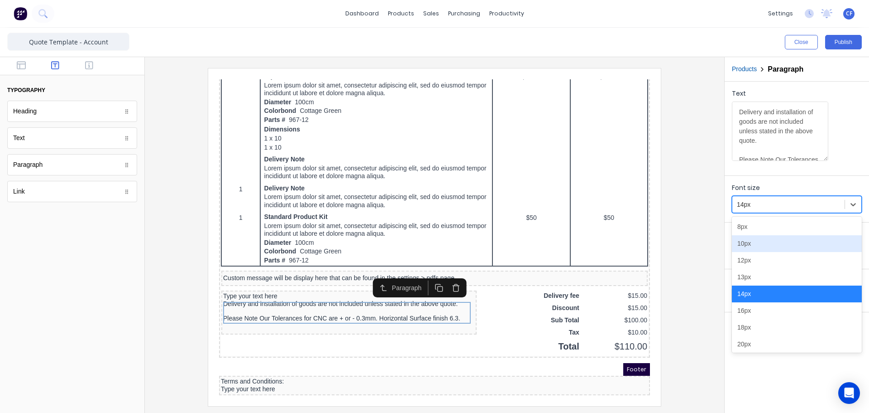
click at [750, 245] on div "10px" at bounding box center [797, 243] width 130 height 17
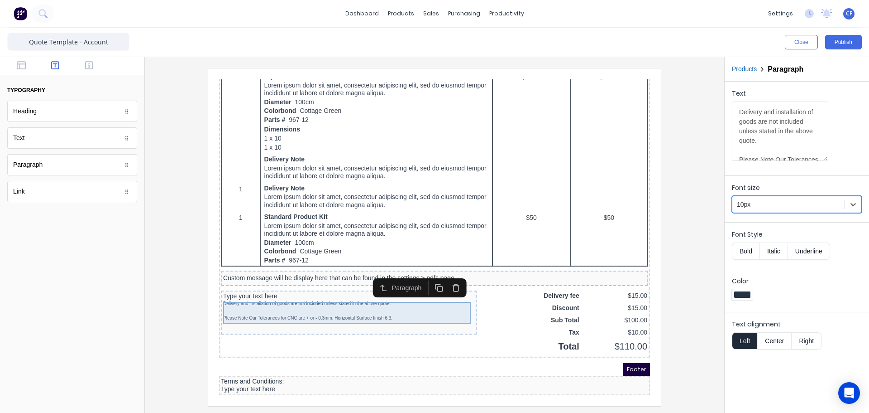
click at [267, 298] on div "Delivery and installation of goods are not included unless stated in the above …" at bounding box center [338, 300] width 252 height 22
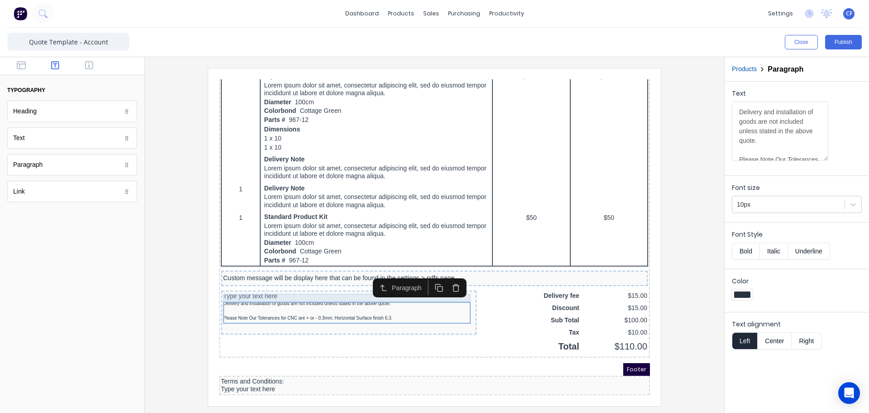
click at [260, 282] on div "Type your text here" at bounding box center [338, 285] width 252 height 8
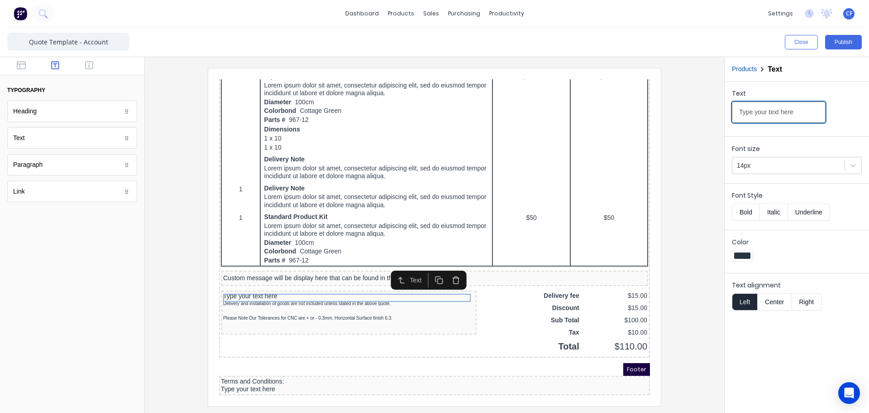
click at [807, 111] on input "Type your text here" at bounding box center [779, 111] width 94 height 21
drag, startPoint x: 801, startPoint y: 115, endPoint x: 662, endPoint y: 114, distance: 139.5
click at [662, 114] on div "Close Publish Components typography Heading Heading Text Text Paragraph Paragra…" at bounding box center [434, 220] width 869 height 385
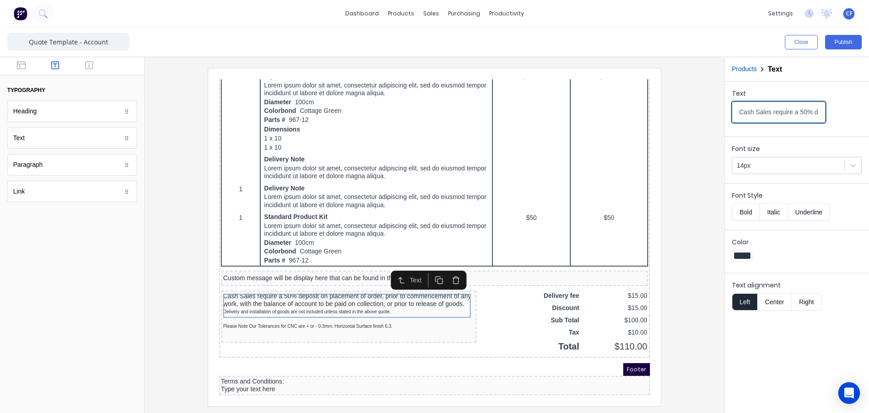
scroll to position [0, 419]
type input "Cash Sales require a 50% deposit on placement of order, prior to commencement o…"
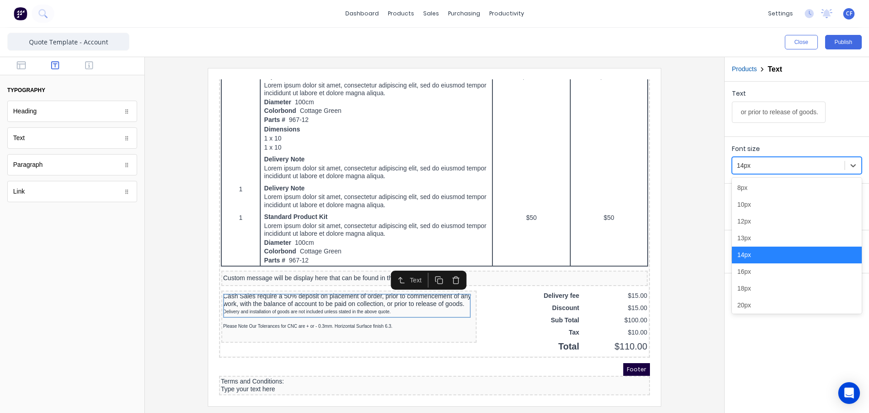
click at [828, 171] on div at bounding box center [788, 165] width 103 height 11
click at [767, 210] on div "10px" at bounding box center [797, 204] width 130 height 17
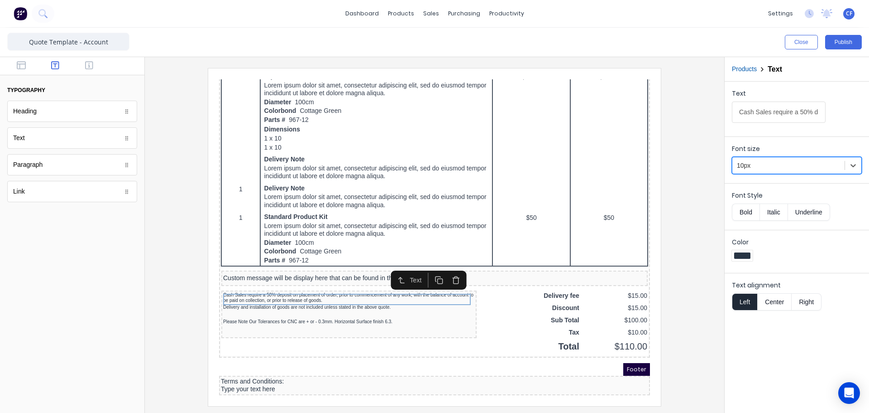
click at [776, 213] on button "Italic" at bounding box center [774, 211] width 29 height 17
click at [739, 255] on div at bounding box center [743, 255] width 16 height 6
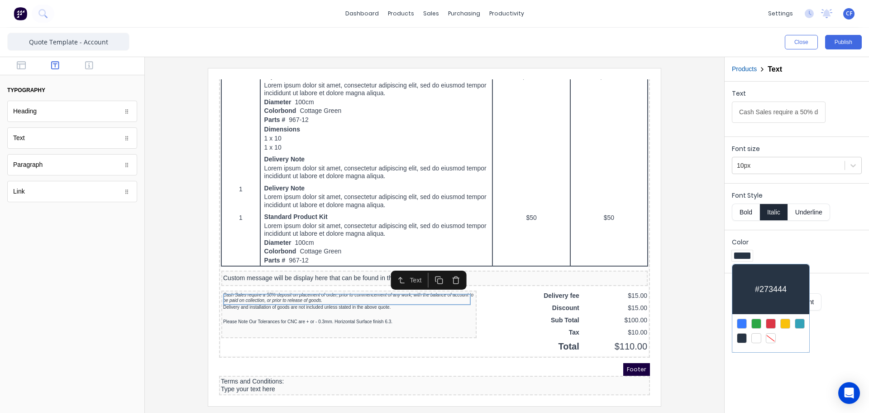
click at [772, 321] on div at bounding box center [771, 323] width 10 height 10
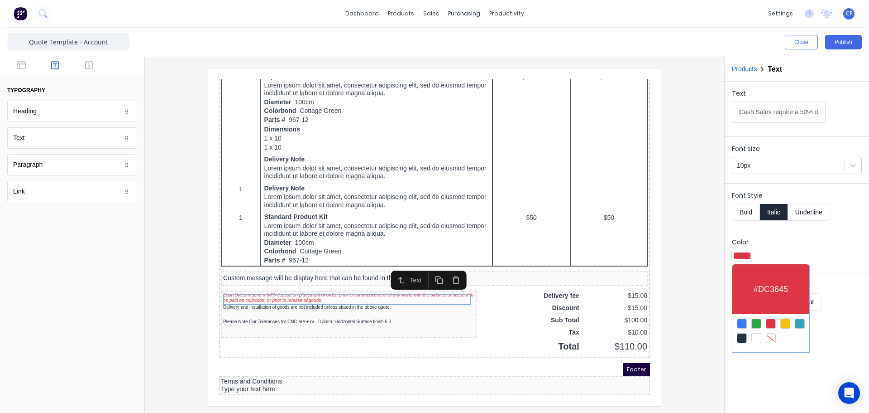
click at [811, 257] on div at bounding box center [434, 206] width 869 height 413
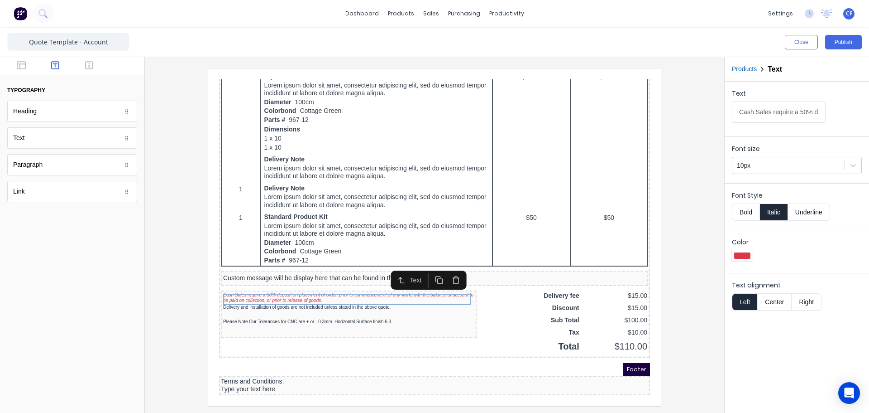
click at [743, 210] on button "Bold" at bounding box center [746, 211] width 28 height 17
click at [783, 250] on div at bounding box center [797, 257] width 130 height 14
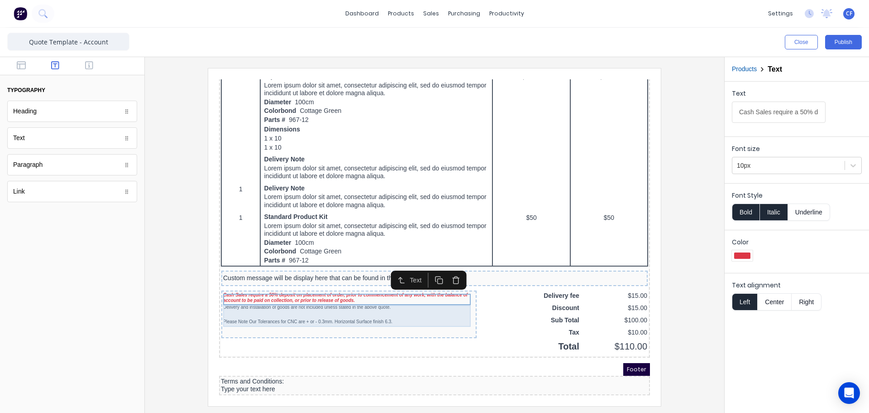
click at [412, 296] on div "Delivery and installation of goods are not included unless stated in the above …" at bounding box center [338, 304] width 252 height 22
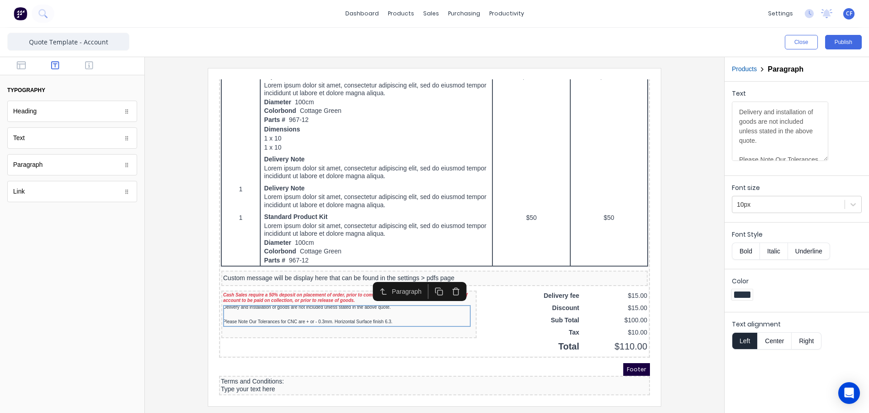
click at [778, 250] on button "Italic" at bounding box center [774, 250] width 29 height 17
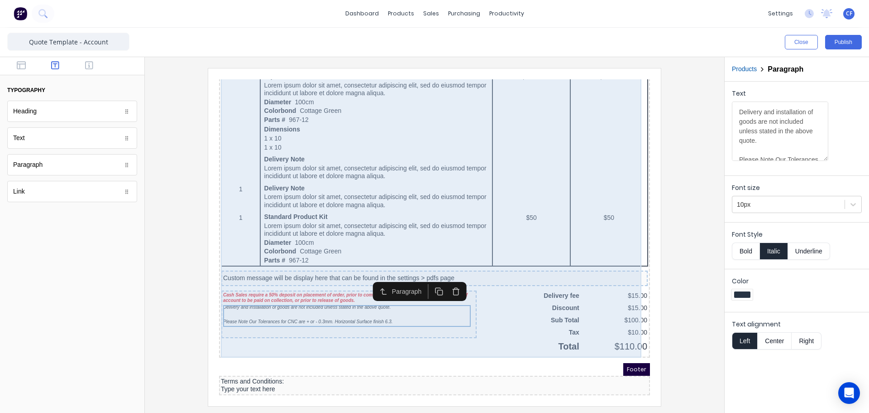
click at [323, 322] on div "Cash Sales require a 50% deposit on placement of order, prior to commencement o…" at bounding box center [338, 303] width 255 height 48
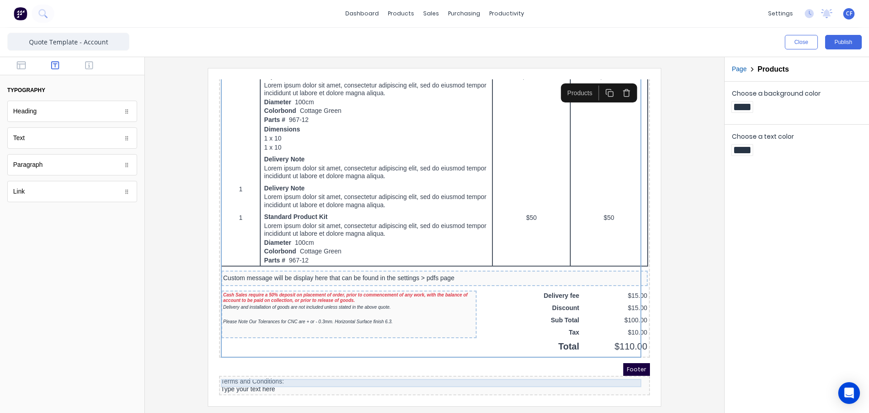
click at [348, 366] on div "Terms and Conditions:" at bounding box center [423, 370] width 427 height 8
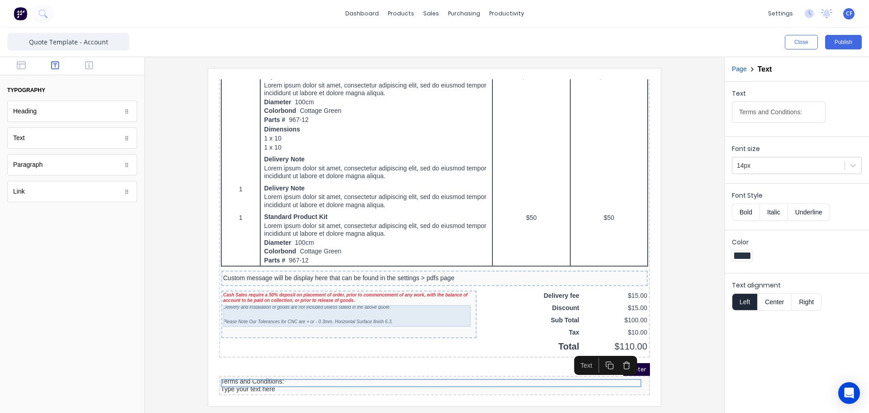
click at [327, 298] on div "Delivery and installation of goods are not included unless stated in the above …" at bounding box center [338, 304] width 252 height 22
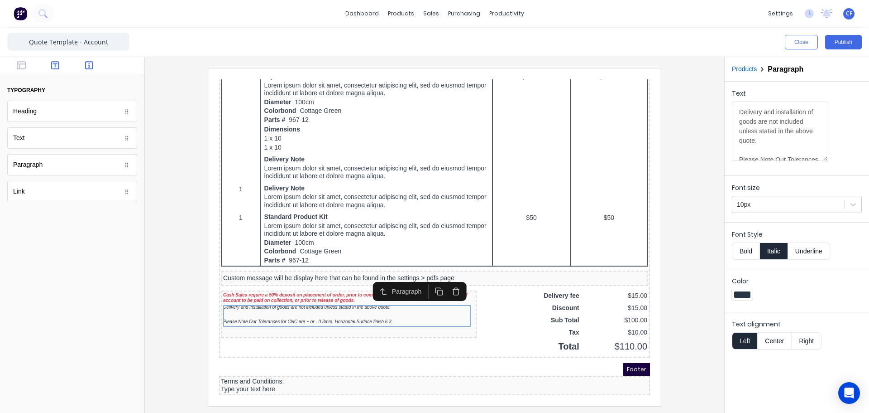
click at [91, 64] on icon "button" at bounding box center [89, 65] width 8 height 9
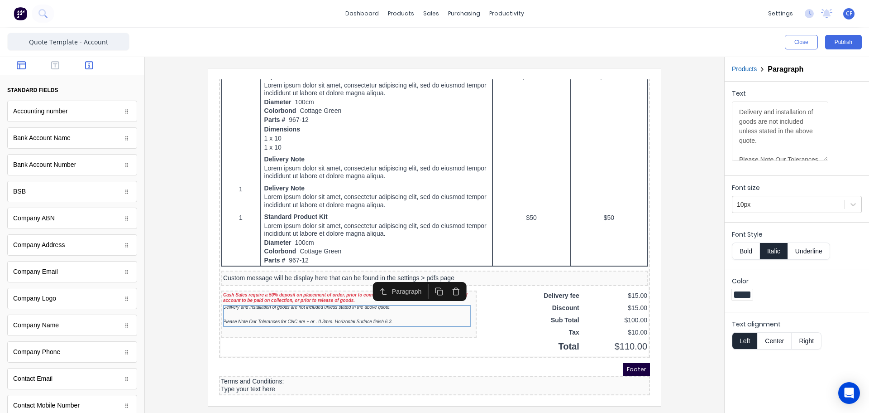
click at [13, 67] on button "button" at bounding box center [21, 66] width 29 height 11
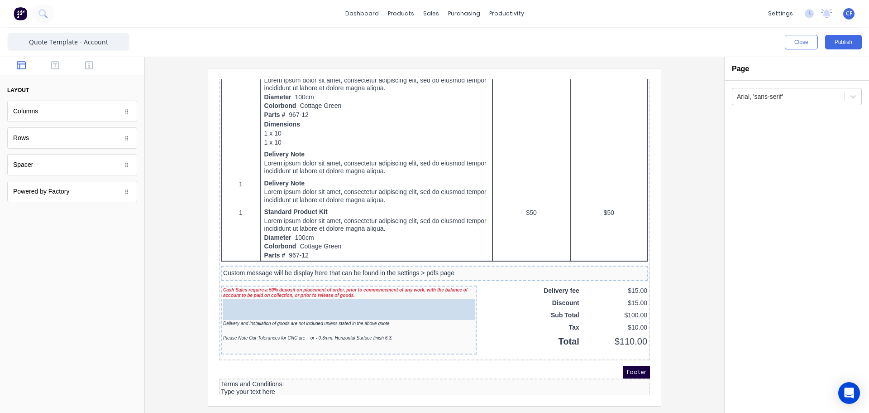
drag, startPoint x: 184, startPoint y: 245, endPoint x: 308, endPoint y: 288, distance: 131.9
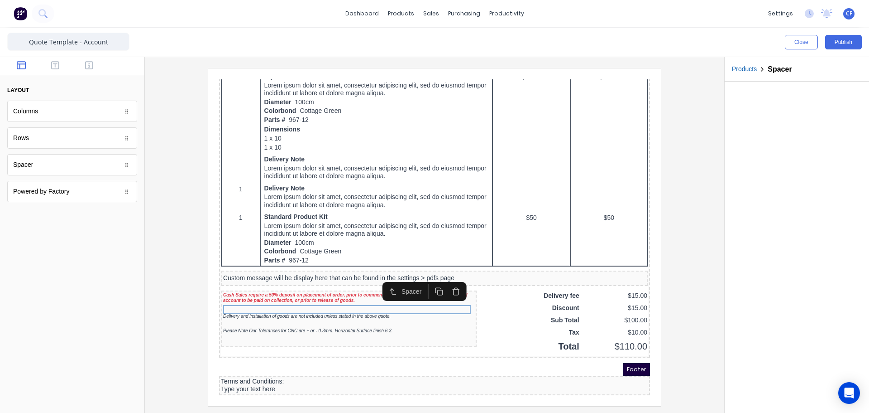
click at [375, 352] on div "Footer" at bounding box center [423, 358] width 431 height 13
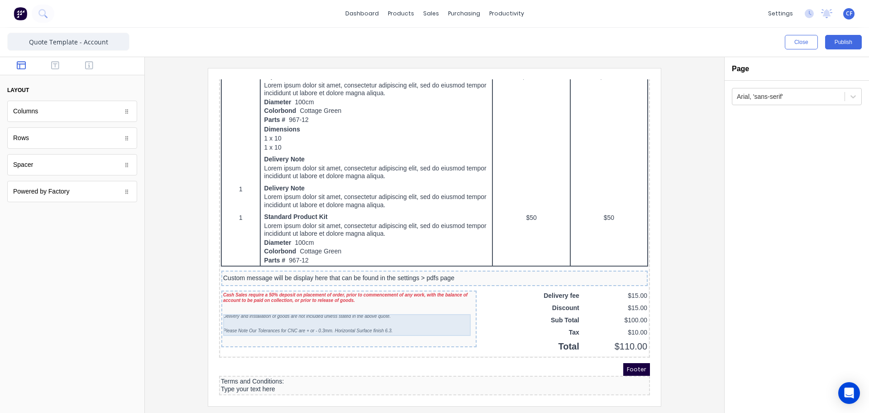
click at [327, 311] on div "Delivery and installation of goods are not included unless stated in the above …" at bounding box center [338, 313] width 252 height 22
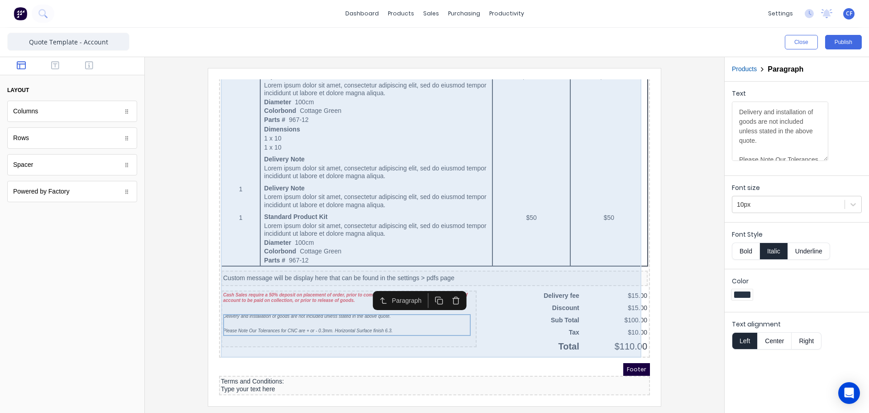
click at [340, 343] on div "Quote Date: [DATE] Order: #0001 PO: PO12345 (XXXXXX) Order #: #0001 QUOTE FOR F…" at bounding box center [423, 26] width 431 height 651
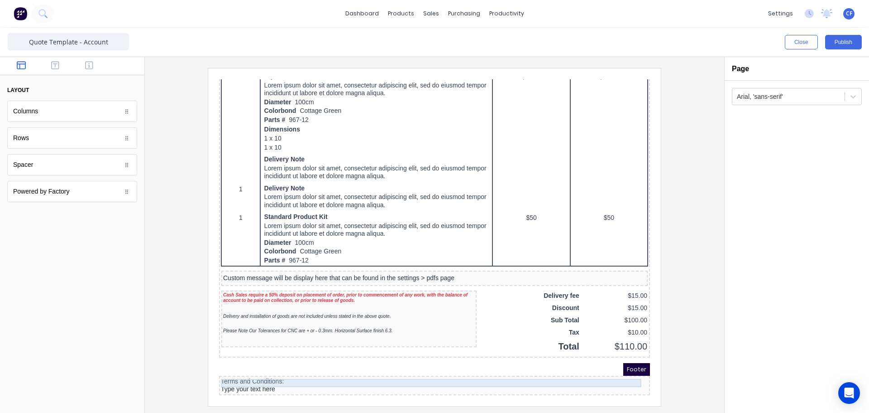
click at [265, 366] on div "Terms and Conditions:" at bounding box center [423, 370] width 427 height 8
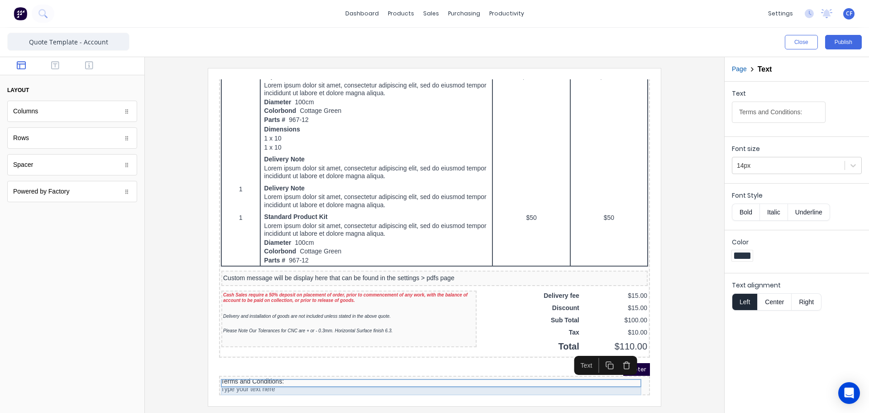
click at [260, 374] on div "Type your text here" at bounding box center [423, 378] width 427 height 8
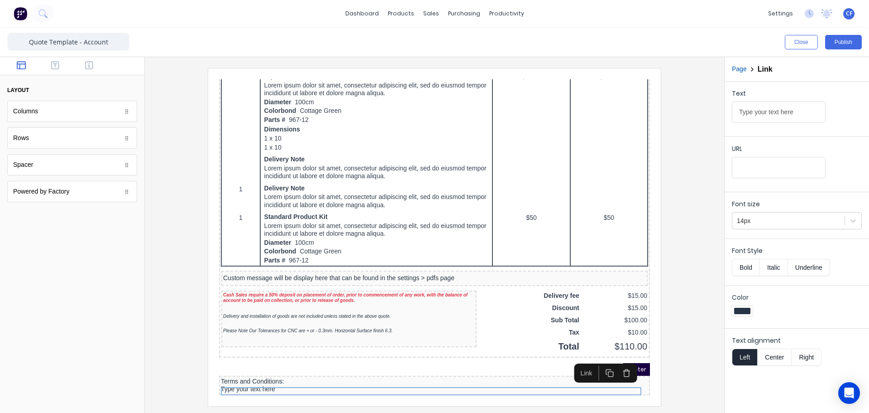
click at [56, 72] on div at bounding box center [72, 66] width 144 height 18
click at [55, 65] on icon "button" at bounding box center [55, 65] width 8 height 9
click at [78, 69] on button "button" at bounding box center [89, 66] width 29 height 11
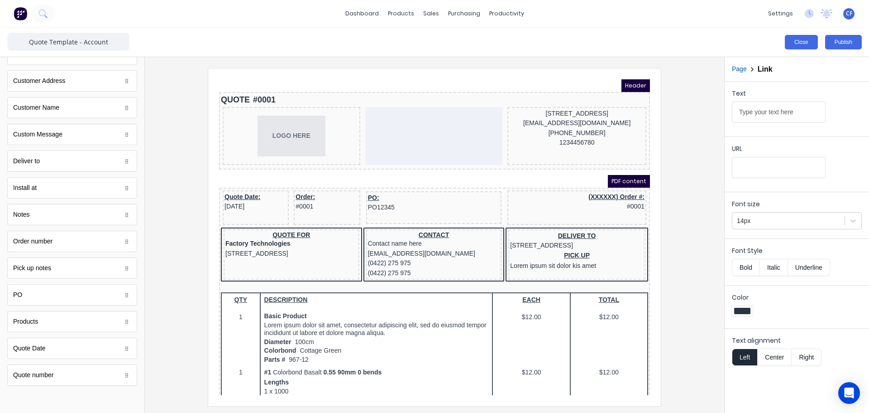
click at [800, 42] on button "Close" at bounding box center [801, 42] width 33 height 14
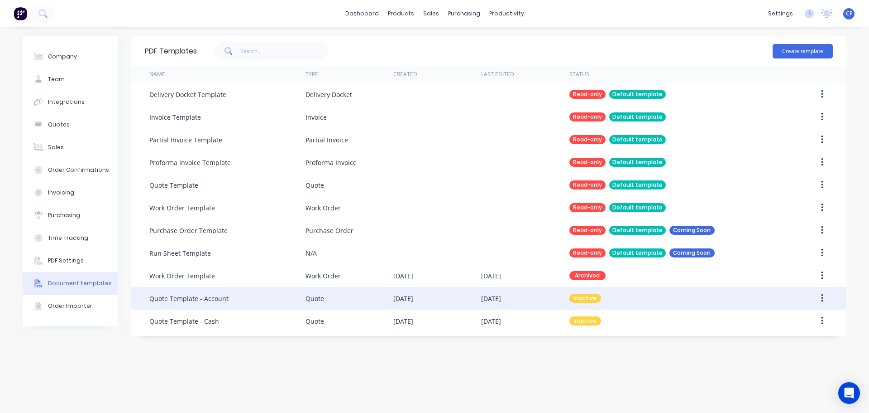
click at [298, 293] on div "Quote Template - Account" at bounding box center [227, 298] width 156 height 23
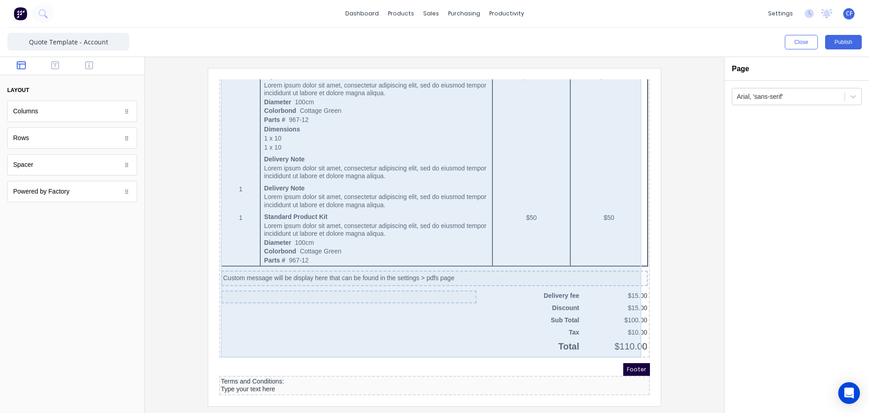
scroll to position [481, 0]
click at [257, 281] on div at bounding box center [338, 284] width 252 height 7
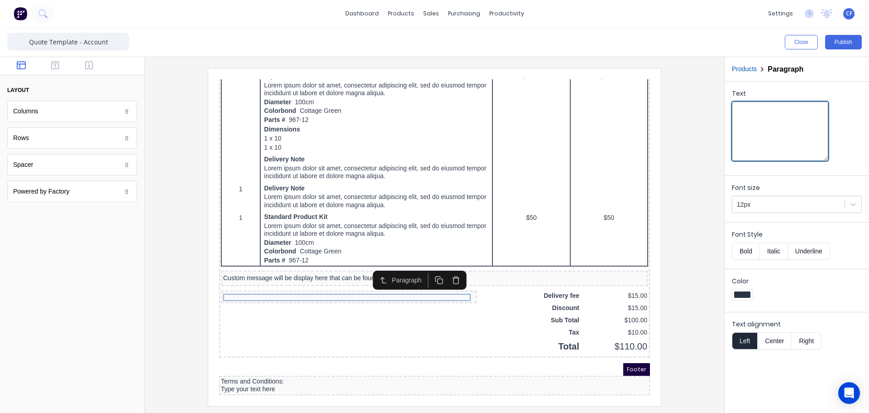
click at [785, 115] on textarea "Text" at bounding box center [780, 130] width 96 height 59
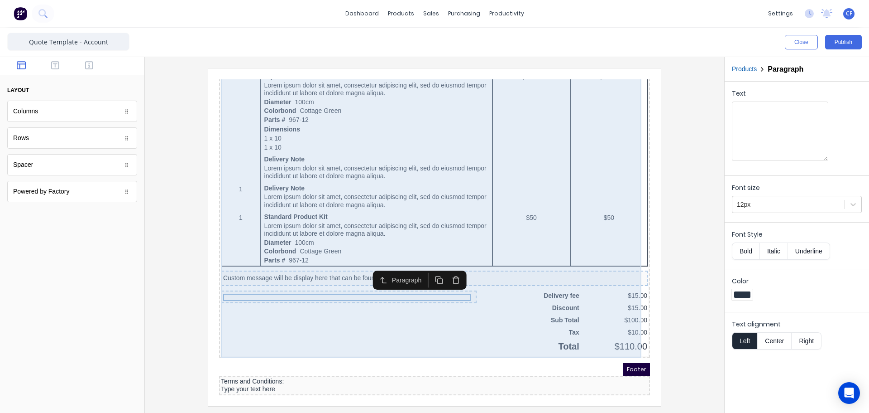
click at [283, 293] on div "QTY DESCRIPTION EACH TOTAL 1 Basic Product Lorem ipsum dolor sit amet, consecte…" at bounding box center [423, 74] width 427 height 539
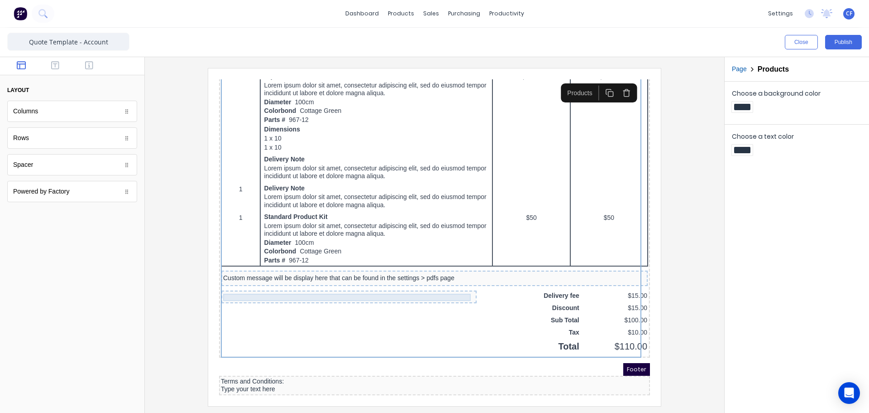
click at [271, 281] on div at bounding box center [338, 284] width 252 height 7
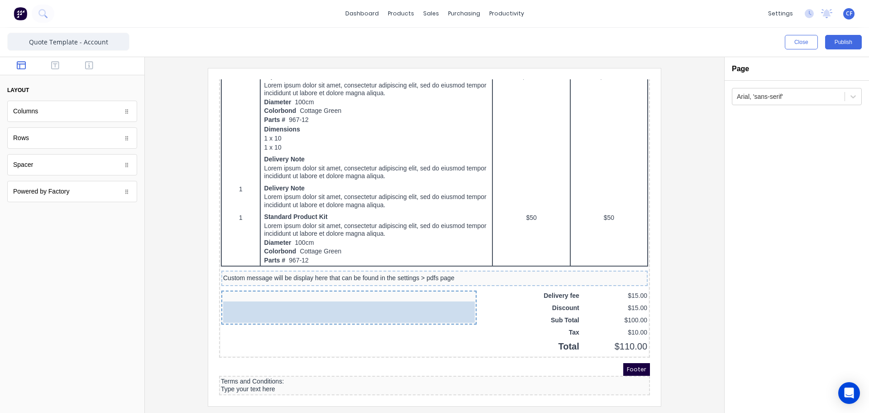
drag, startPoint x: 40, startPoint y: 136, endPoint x: 77, endPoint y: 222, distance: 93.5
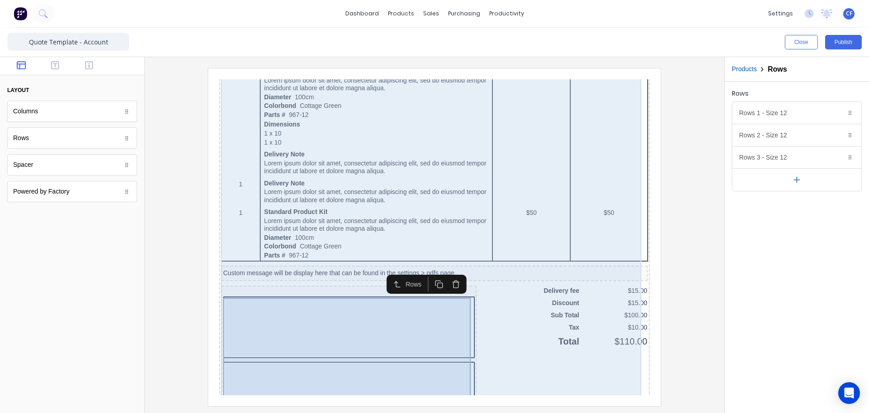
scroll to position [626, 0]
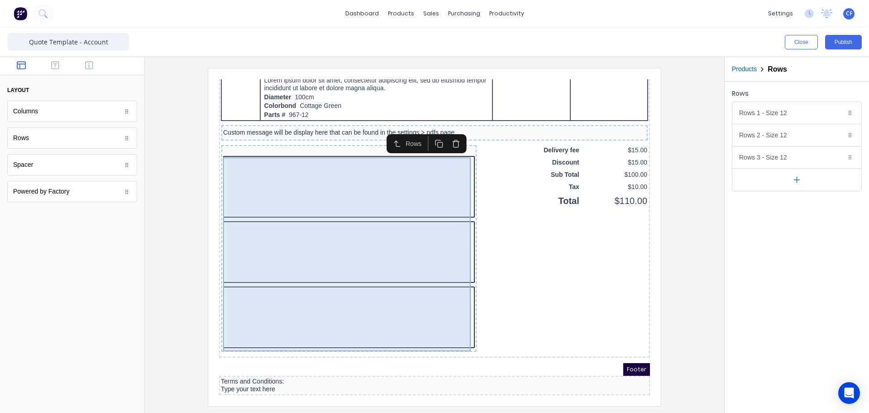
click at [396, 284] on div at bounding box center [338, 306] width 246 height 58
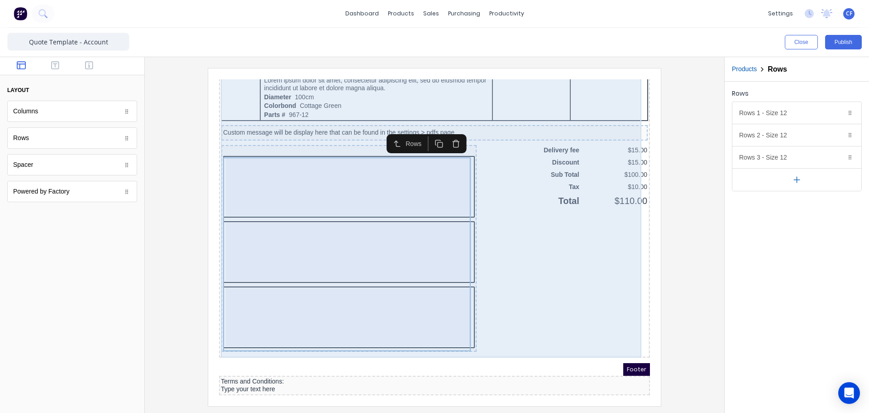
click at [499, 335] on div "QTY DESCRIPTION EACH TOTAL 1 Basic Product Lorem ipsum dolor sit amet, consecte…" at bounding box center [423, 2] width 427 height 685
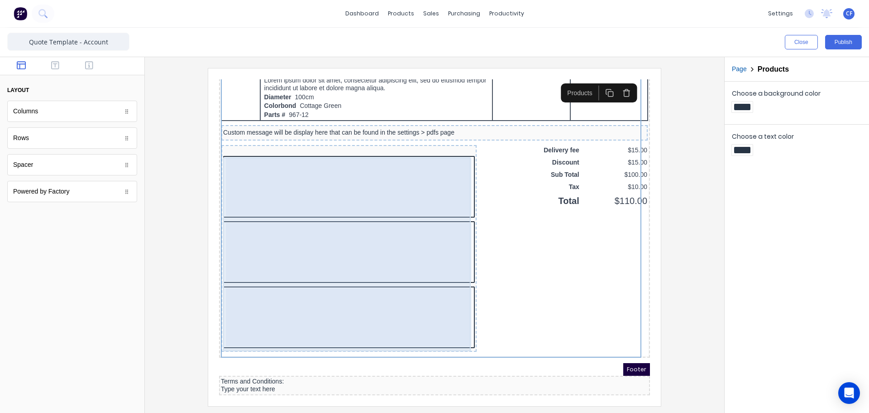
click at [372, 271] on div at bounding box center [338, 242] width 252 height 194
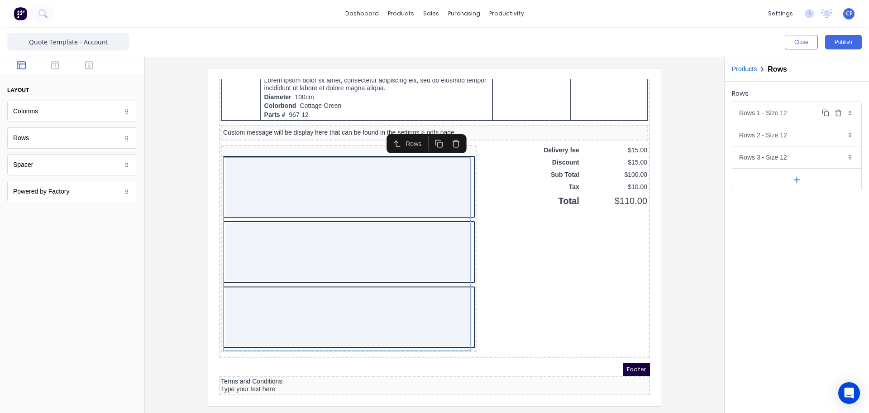
click at [791, 105] on div "Rows 1 - Size 12 Duplicate Delete" at bounding box center [797, 113] width 129 height 22
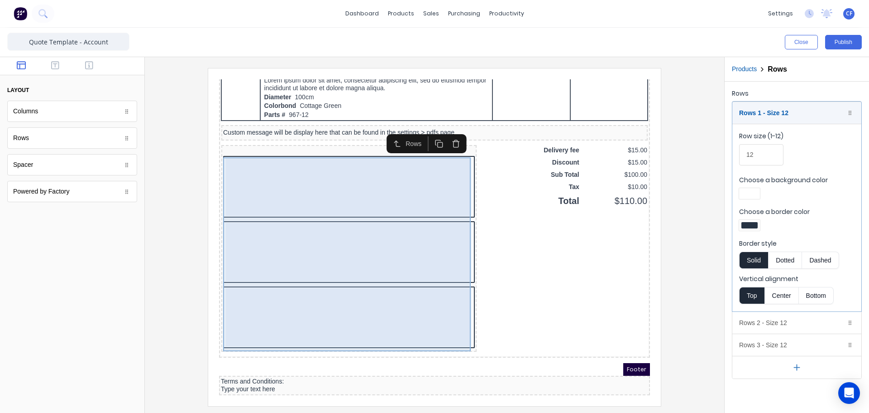
click at [431, 147] on div at bounding box center [338, 176] width 246 height 58
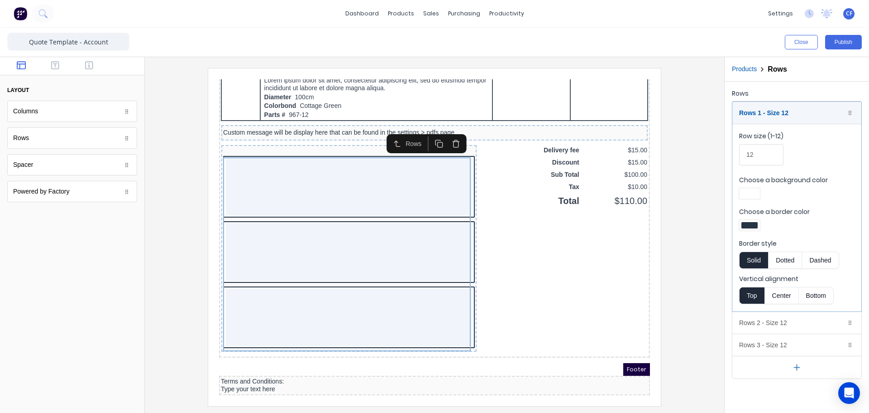
click at [442, 129] on icon "button" at bounding box center [445, 132] width 9 height 9
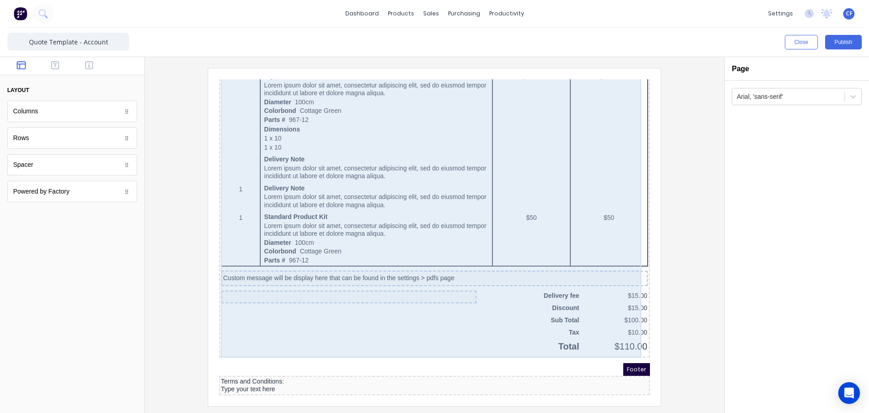
scroll to position [481, 0]
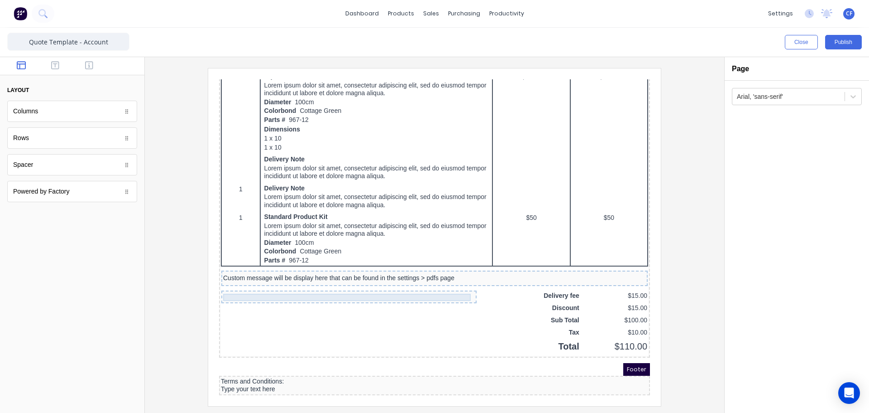
click at [259, 281] on div at bounding box center [338, 284] width 252 height 7
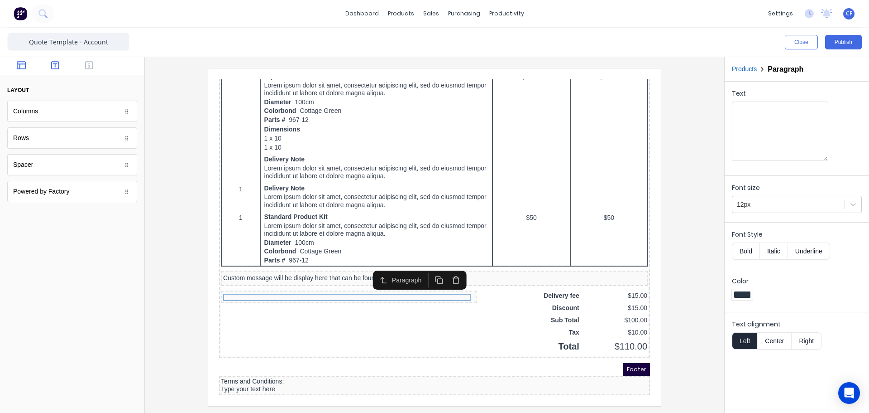
click at [54, 67] on icon "button" at bounding box center [55, 65] width 8 height 9
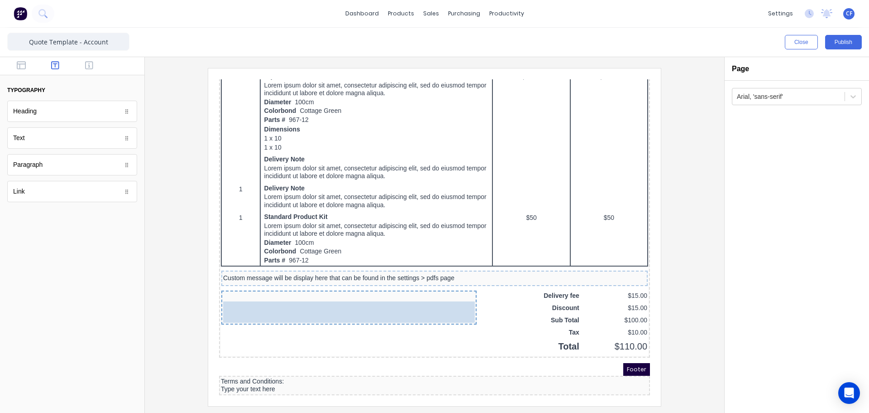
drag, startPoint x: 34, startPoint y: 143, endPoint x: 254, endPoint y: 289, distance: 263.9
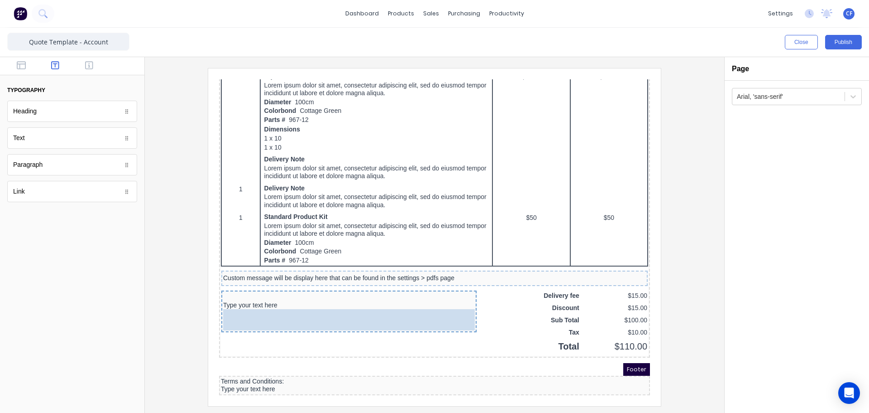
drag, startPoint x: 37, startPoint y: 134, endPoint x: 297, endPoint y: 302, distance: 309.0
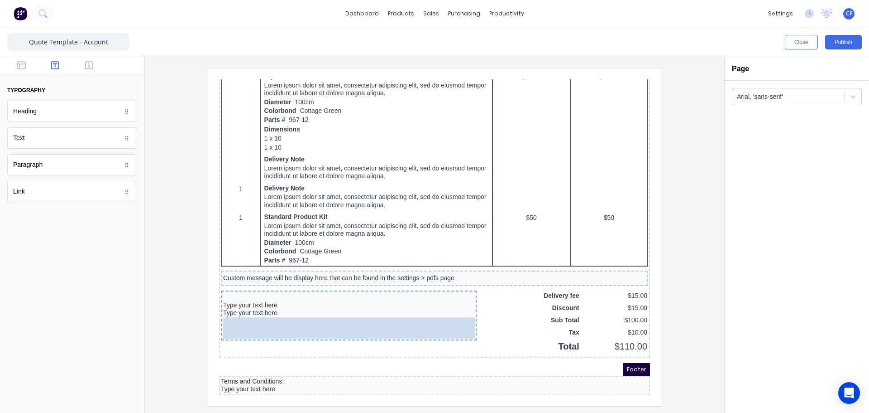
drag, startPoint x: 208, startPoint y: 264, endPoint x: 24, endPoint y: 225, distance: 188.3
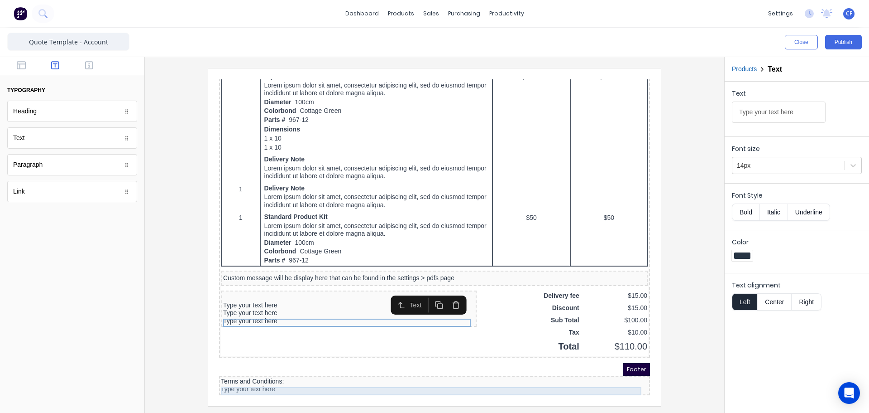
click at [258, 377] on div "Type your text here" at bounding box center [423, 378] width 427 height 8
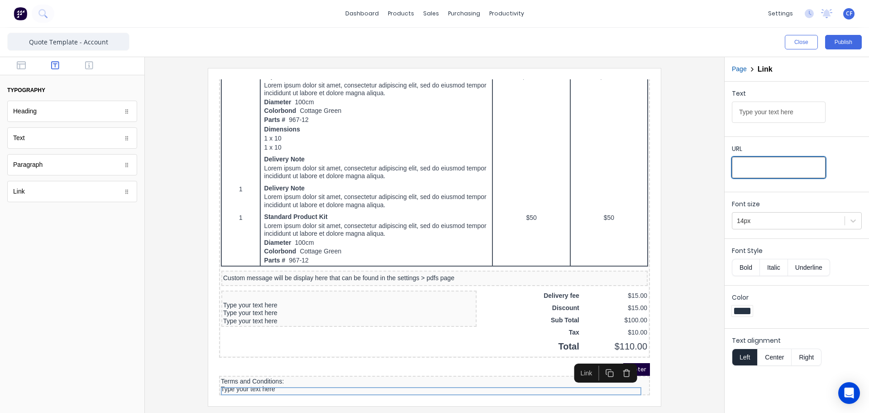
click at [763, 168] on input "URL" at bounding box center [779, 167] width 94 height 21
type input "[URL][DOMAIN_NAME]"
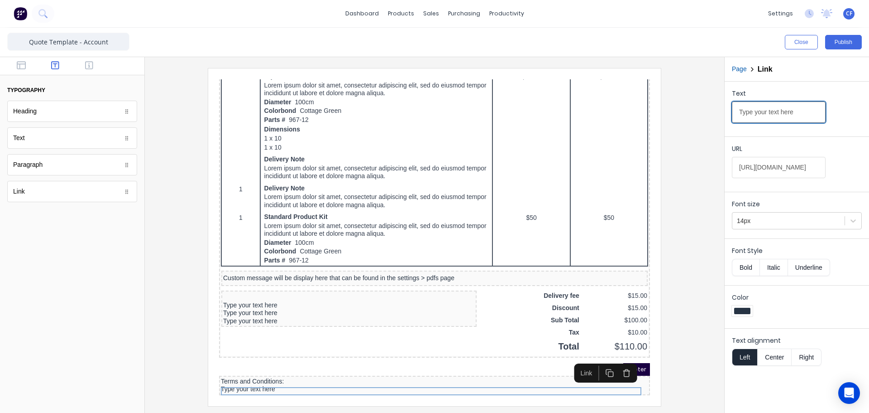
click at [756, 108] on input "Type your text here" at bounding box center [779, 111] width 94 height 21
drag, startPoint x: 1003, startPoint y: 183, endPoint x: 634, endPoint y: 97, distance: 379.5
drag, startPoint x: 741, startPoint y: 110, endPoint x: 860, endPoint y: 113, distance: 119.6
click at [860, 113] on div "Text Terms and Conditions" at bounding box center [797, 108] width 130 height 38
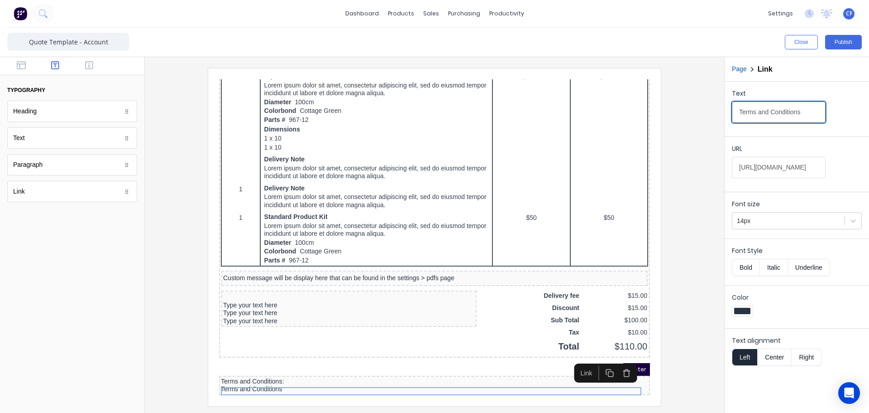
type input "T"
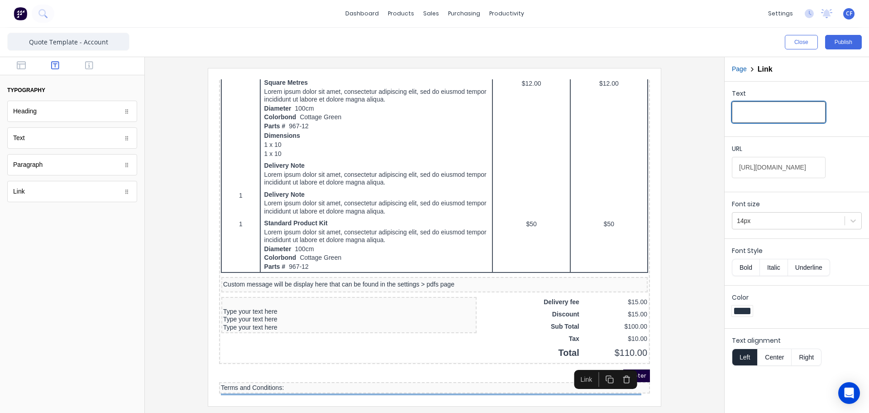
paste input "[URL][DOMAIN_NAME]"
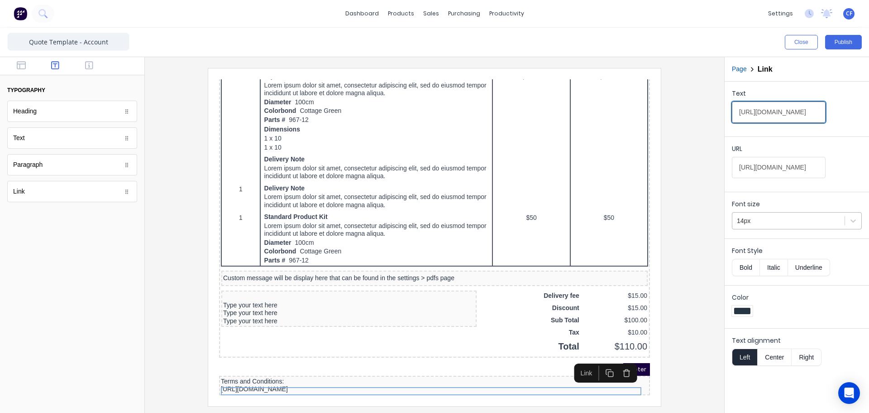
type input "[URL][DOMAIN_NAME]"
click at [765, 224] on div at bounding box center [788, 220] width 103 height 11
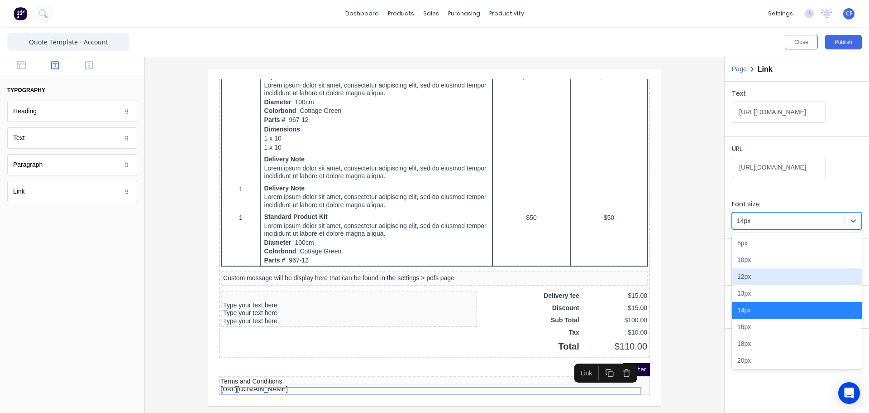
click at [745, 282] on div "12px" at bounding box center [797, 276] width 130 height 17
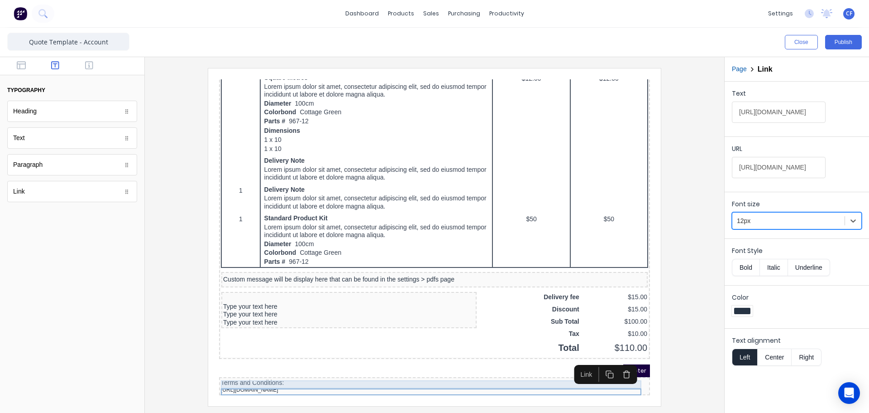
click at [275, 370] on div "Terms and Conditions:" at bounding box center [423, 372] width 427 height 8
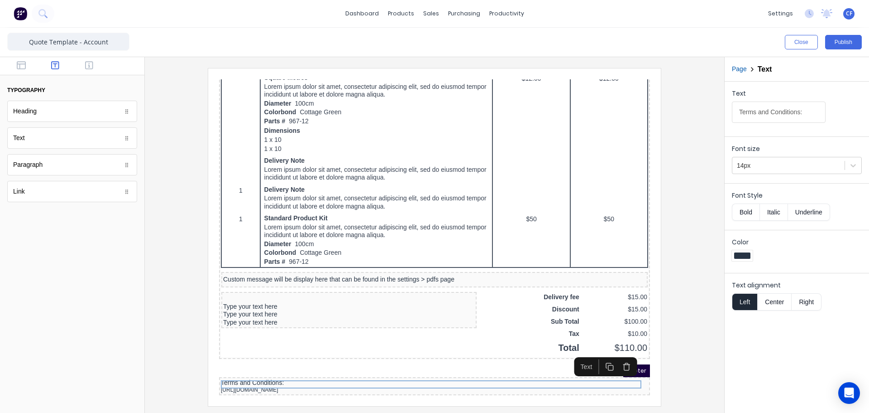
click at [817, 174] on div "Font size 14px" at bounding box center [797, 157] width 144 height 43
click at [810, 171] on div at bounding box center [788, 165] width 103 height 11
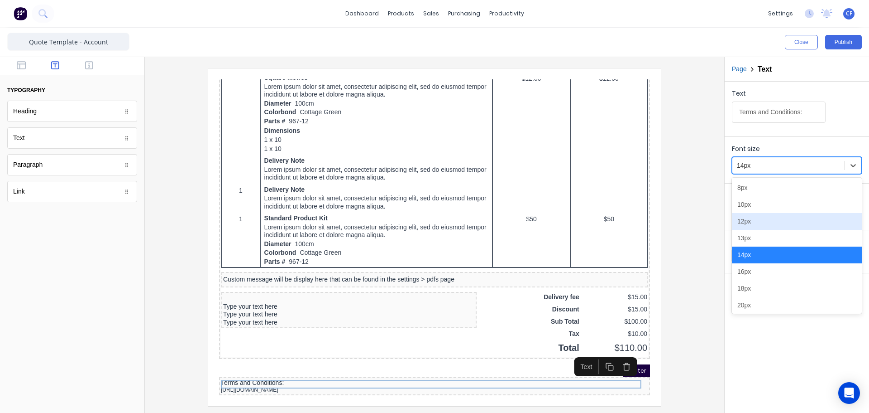
click at [750, 223] on div "12px" at bounding box center [797, 221] width 130 height 17
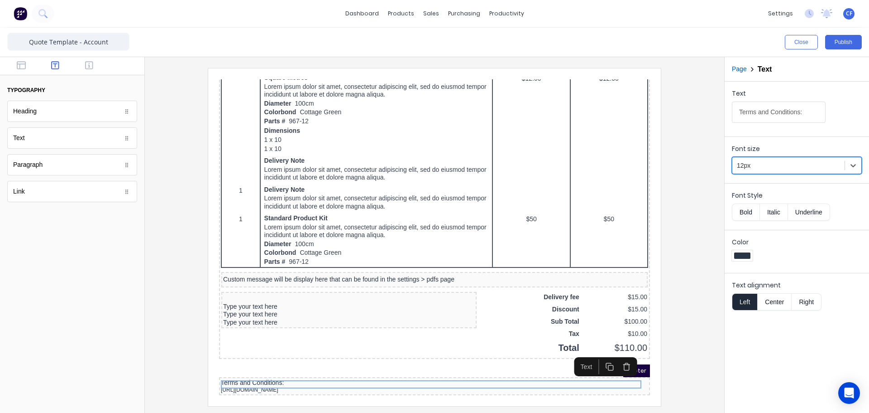
scroll to position [479, 0]
click at [744, 215] on button "Bold" at bounding box center [746, 211] width 28 height 17
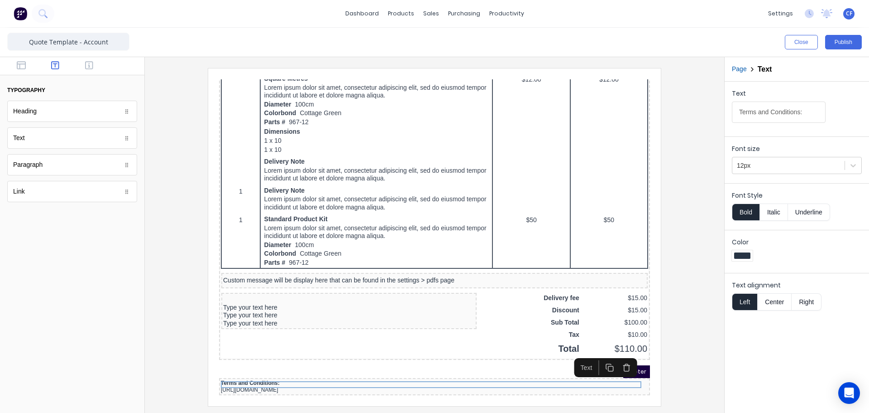
click at [768, 216] on button "Italic" at bounding box center [774, 211] width 29 height 17
click at [791, 265] on div "Color" at bounding box center [797, 249] width 144 height 39
click at [298, 308] on div "Type your text here" at bounding box center [338, 312] width 252 height 8
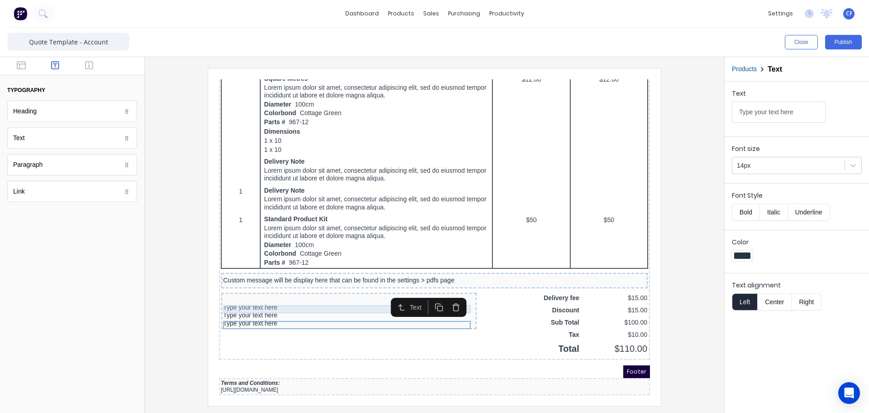
click at [259, 293] on div "Type your text here" at bounding box center [338, 297] width 252 height 8
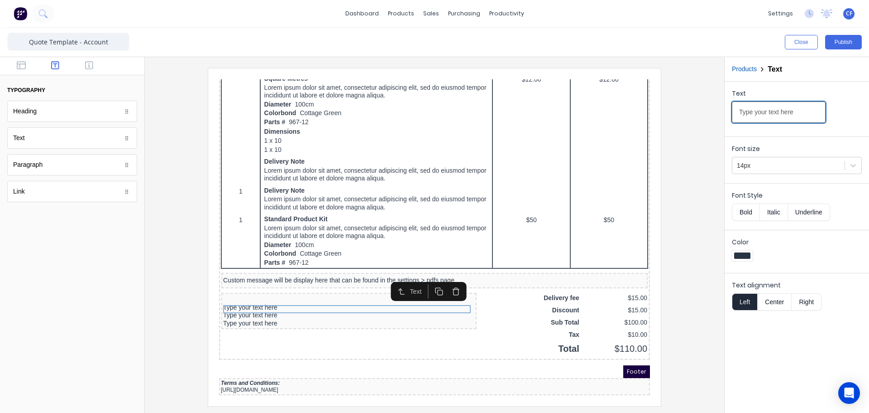
click at [794, 116] on input "Type your text here" at bounding box center [779, 111] width 94 height 21
drag, startPoint x: 954, startPoint y: 182, endPoint x: 630, endPoint y: 100, distance: 334.3
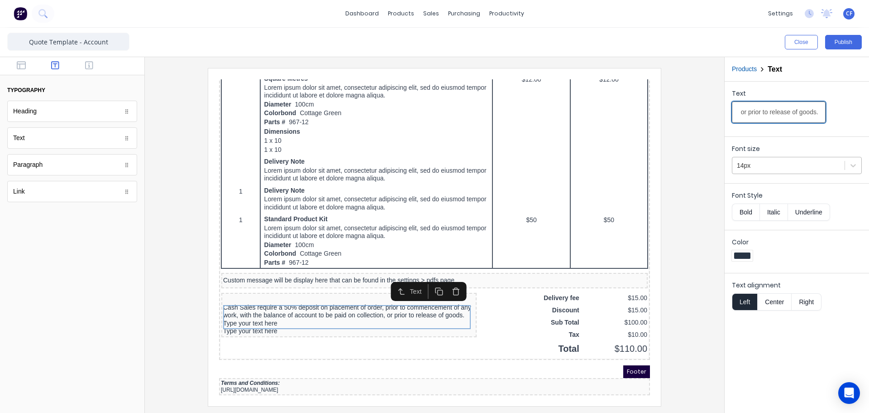
type input "Cash Sales require a 50% deposit on placement of order, prior to commencement o…"
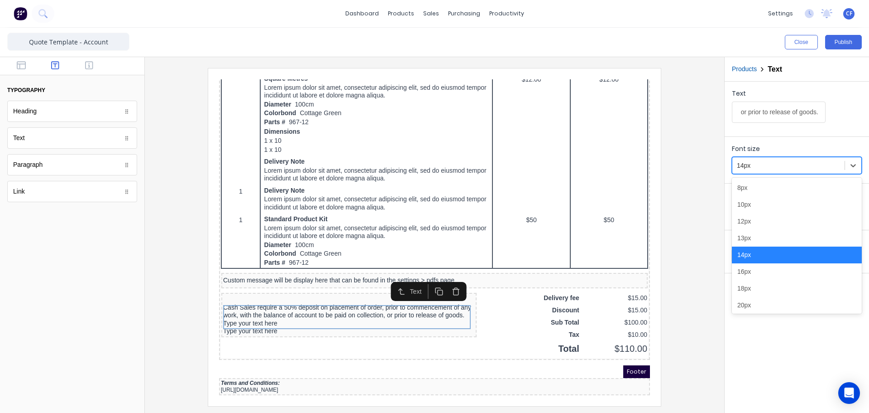
click at [780, 161] on div at bounding box center [788, 165] width 103 height 11
click at [744, 208] on div "10px" at bounding box center [797, 204] width 130 height 17
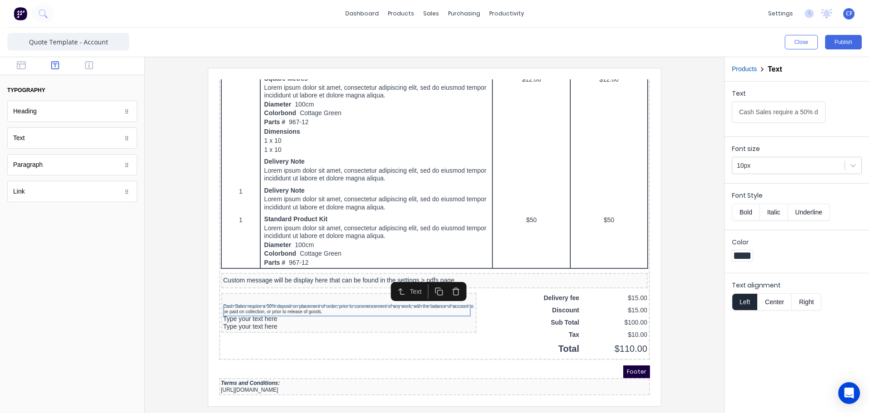
click at [772, 212] on button "Italic" at bounding box center [774, 211] width 29 height 17
click at [752, 211] on button "Bold" at bounding box center [746, 211] width 28 height 17
click at [749, 252] on div at bounding box center [742, 255] width 21 height 11
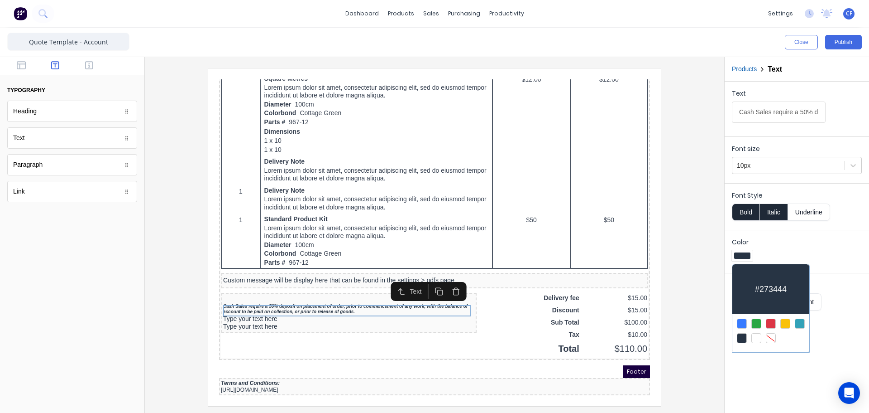
click at [772, 319] on div at bounding box center [771, 323] width 10 height 10
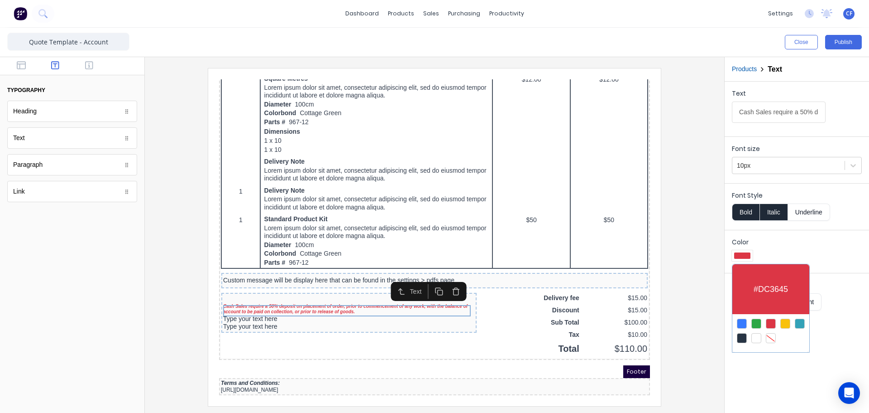
click at [265, 320] on div at bounding box center [434, 206] width 869 height 413
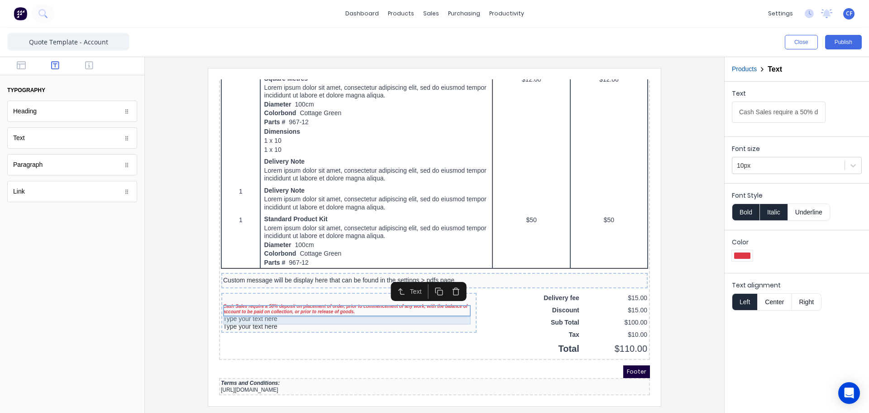
click at [249, 306] on div "Type your text here" at bounding box center [338, 308] width 252 height 8
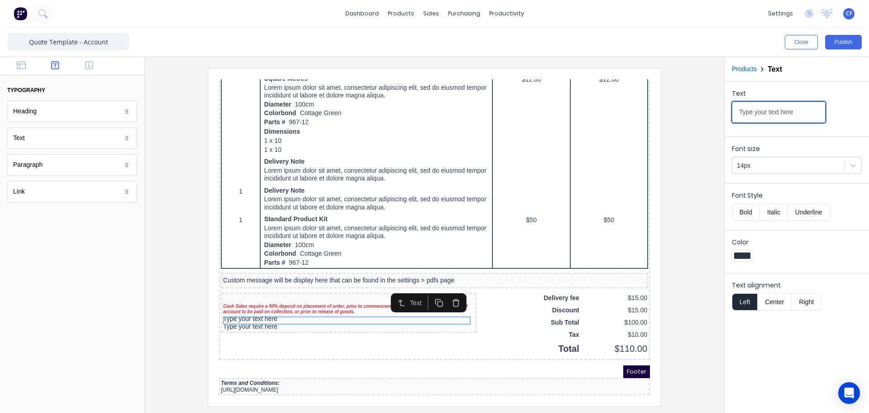
click at [769, 110] on input "Type your text here" at bounding box center [779, 111] width 94 height 21
drag, startPoint x: 1000, startPoint y: 178, endPoint x: 515, endPoint y: 110, distance: 489.9
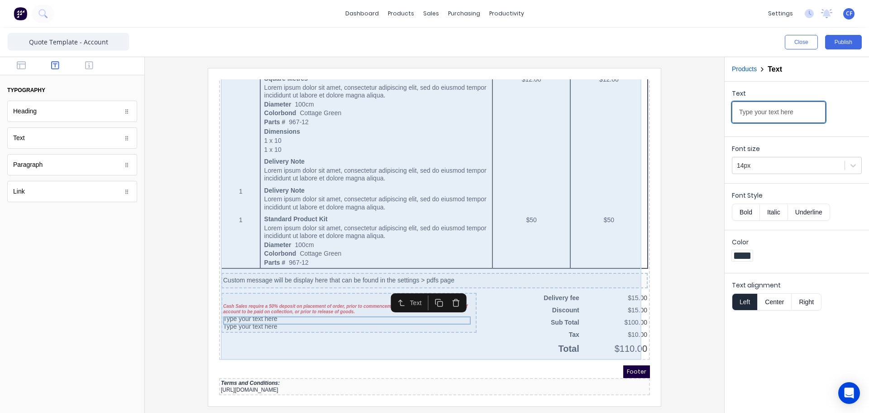
paste input "Delivery and installation of goods are not included unless stated in the above …"
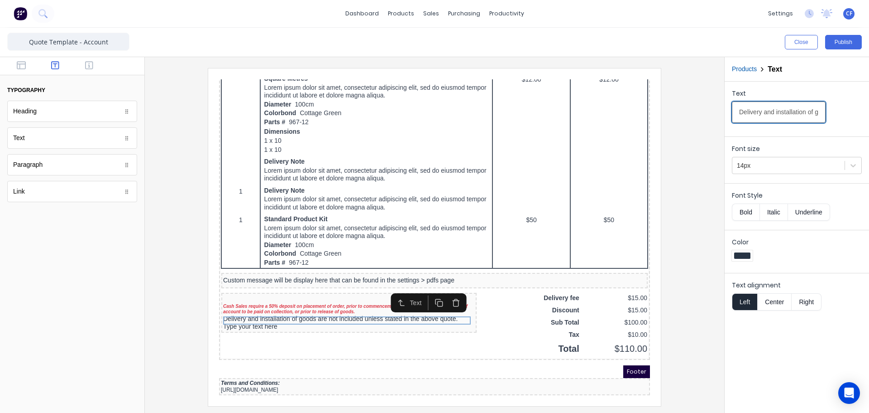
scroll to position [0, 163]
type input "Delivery and installation of goods are not included unless stated in the above …"
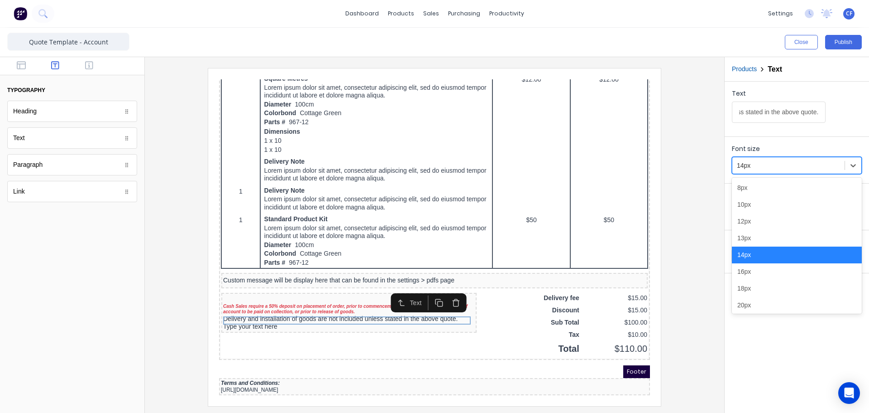
drag, startPoint x: 787, startPoint y: 168, endPoint x: 759, endPoint y: 197, distance: 40.7
click at [787, 168] on div at bounding box center [788, 165] width 103 height 11
click at [741, 211] on div "10px" at bounding box center [797, 204] width 130 height 17
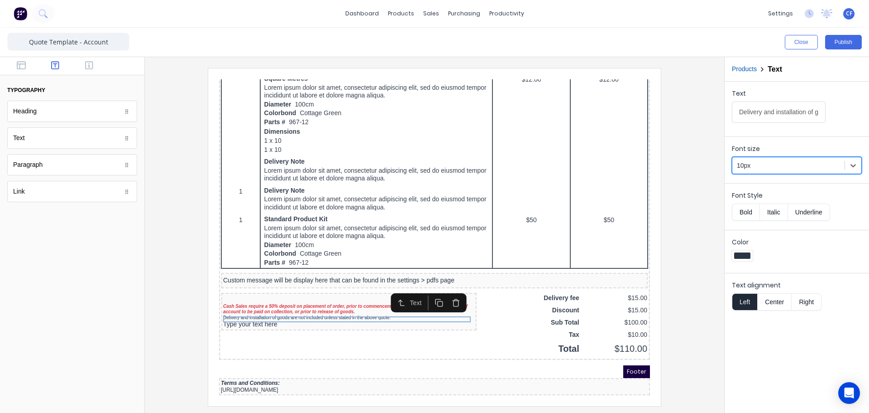
click at [747, 221] on div "Font Style Bold Italic Underline" at bounding box center [797, 204] width 144 height 43
click at [768, 208] on button "Italic" at bounding box center [774, 211] width 29 height 17
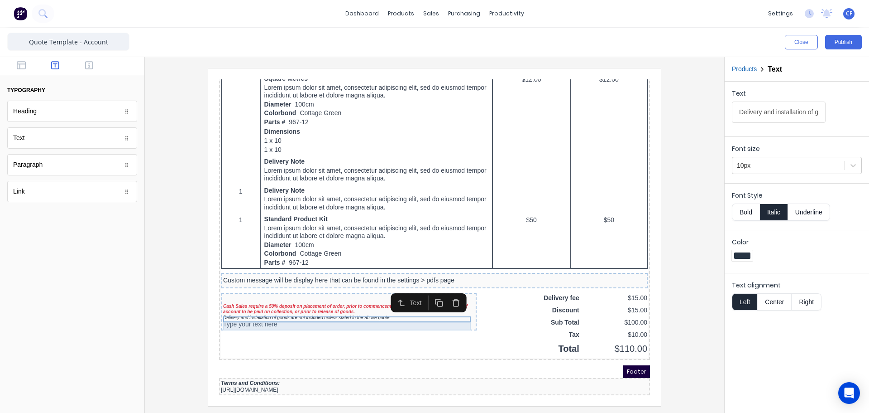
click at [252, 309] on div "Type your text here" at bounding box center [338, 313] width 252 height 8
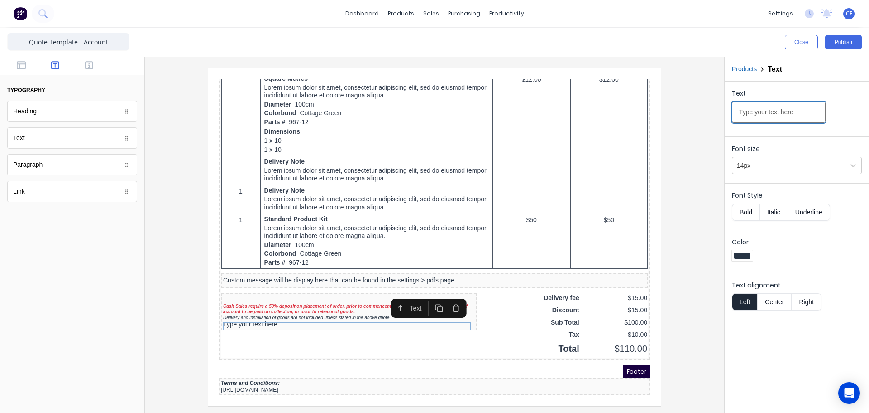
click at [783, 115] on input "Type your text here" at bounding box center [779, 111] width 94 height 21
drag, startPoint x: 1004, startPoint y: 183, endPoint x: 566, endPoint y: 100, distance: 446.7
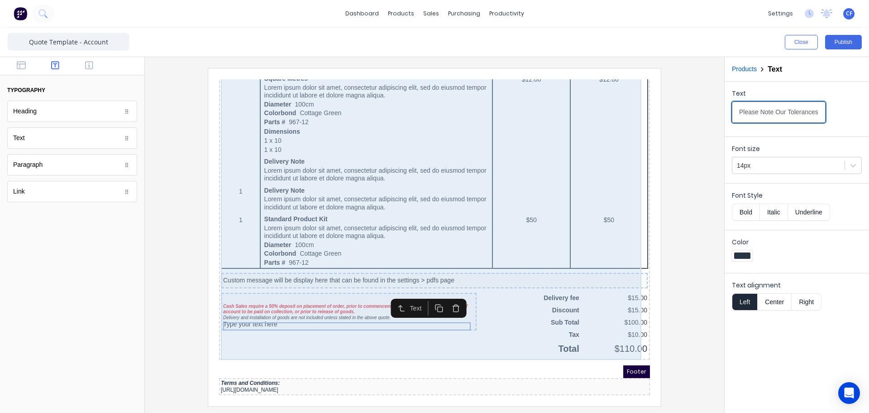
scroll to position [0, 160]
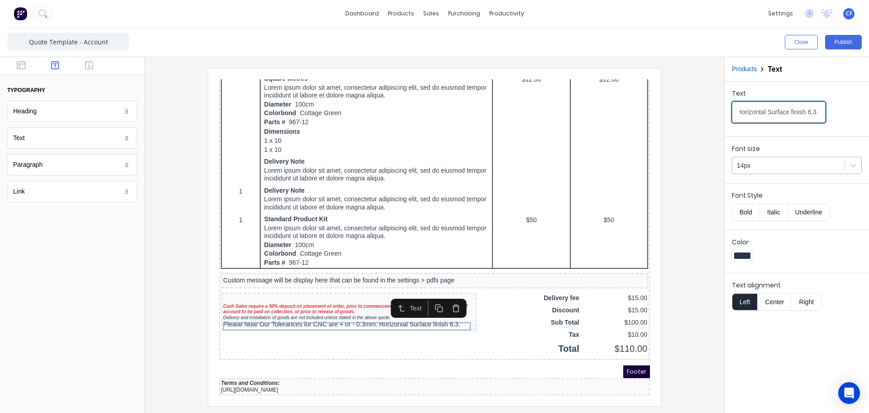
type input "Please Note Our Tolerances for CNC are + or - 0.3mm. Horizontal Surface finish …"
click at [773, 162] on div at bounding box center [788, 165] width 103 height 11
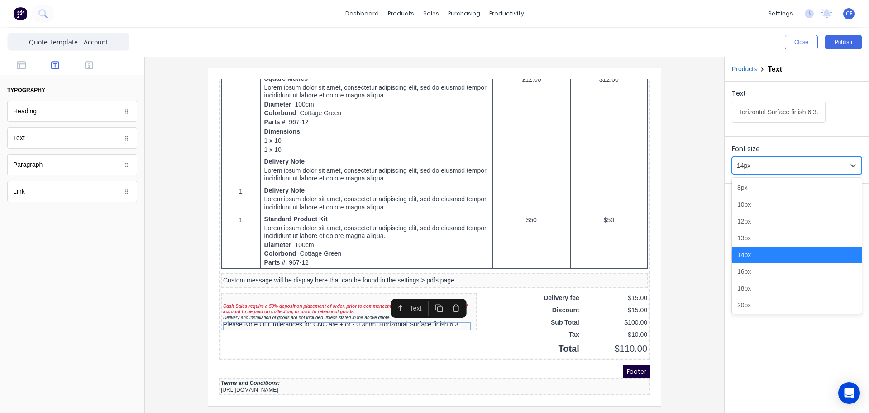
scroll to position [0, 0]
click at [753, 211] on div "10px" at bounding box center [797, 204] width 130 height 17
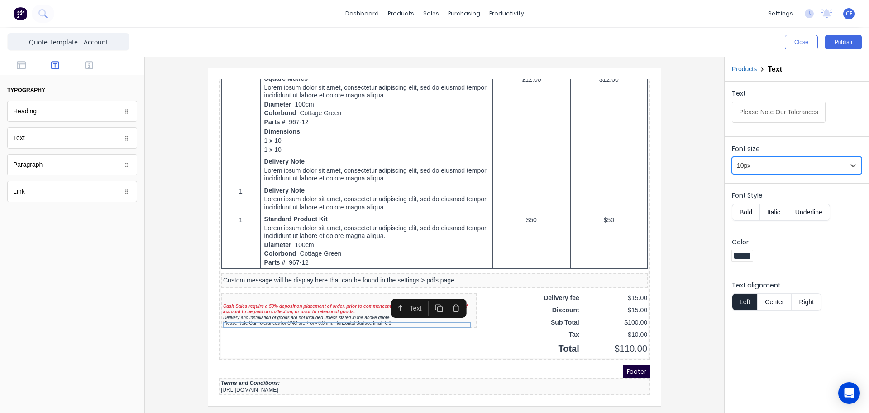
click at [771, 209] on button "Italic" at bounding box center [774, 211] width 29 height 17
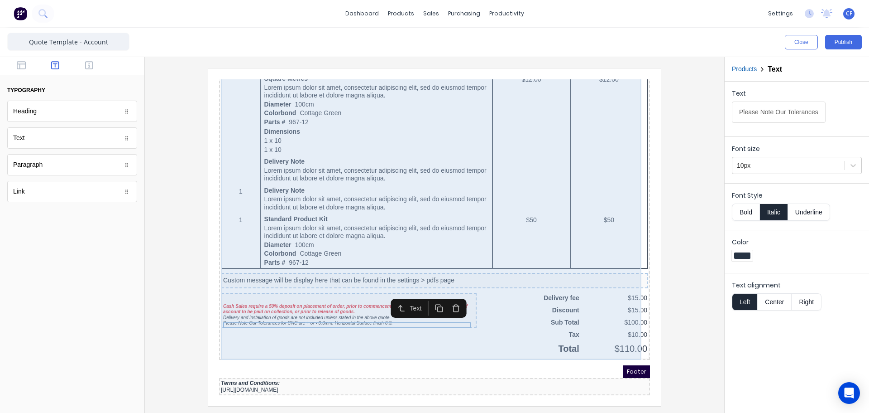
click at [312, 336] on div "QTY DESCRIPTION EACH TOTAL 1 Basic Product Lorem ipsum dolor sit amet, consecte…" at bounding box center [423, 77] width 427 height 539
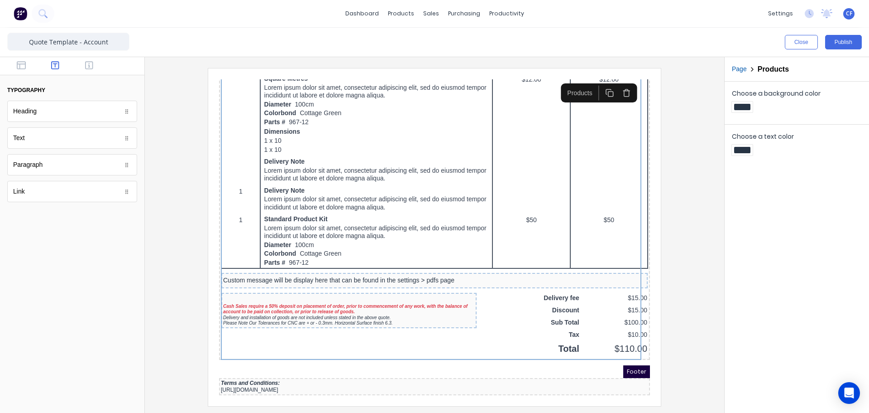
click at [91, 63] on icon "button" at bounding box center [89, 65] width 8 height 9
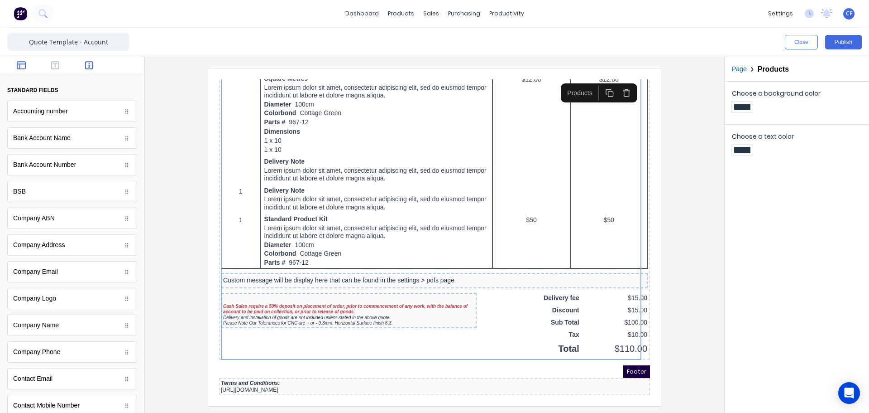
click at [14, 68] on button "button" at bounding box center [21, 66] width 29 height 11
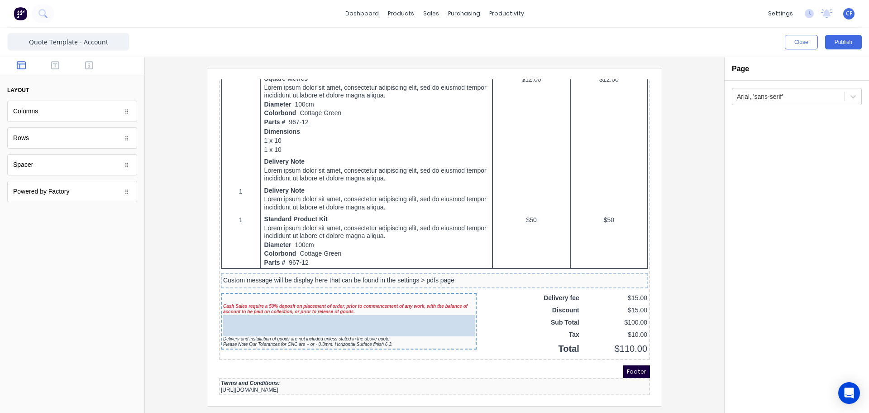
drag, startPoint x: 38, startPoint y: 166, endPoint x: 53, endPoint y: 232, distance: 67.9
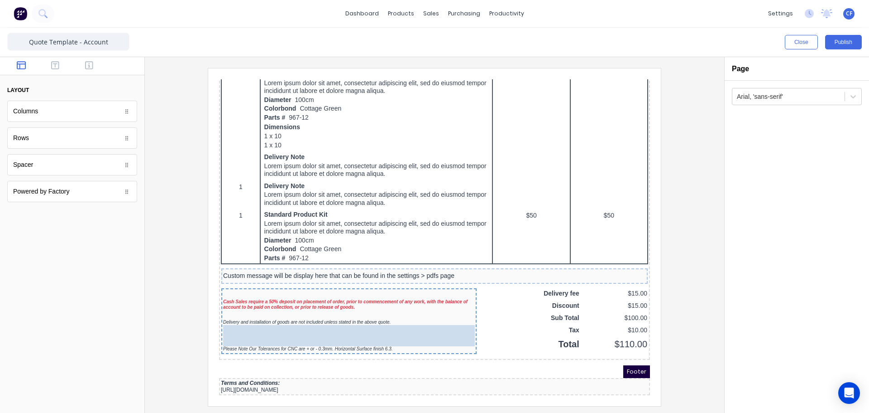
drag, startPoint x: 36, startPoint y: 169, endPoint x: 312, endPoint y: 331, distance: 319.7
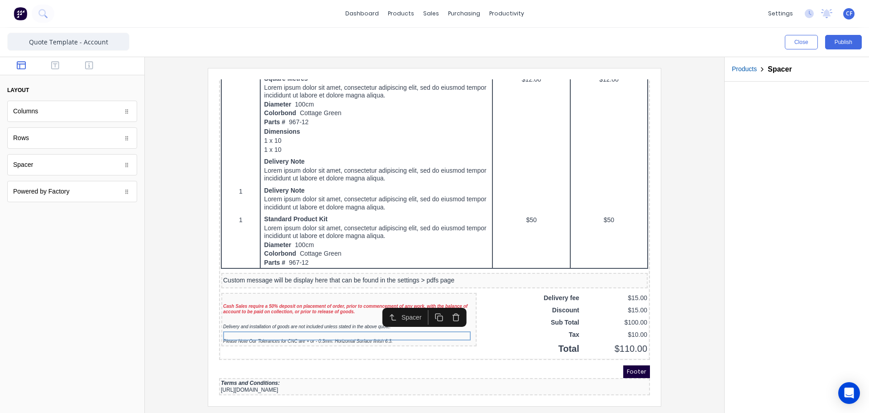
click at [271, 346] on div "Quote Date: 29/10/2024 Order: #0001 PO: PO12345 (XXXXXX) Order #: #0001 QUOTE F…" at bounding box center [423, 28] width 431 height 651
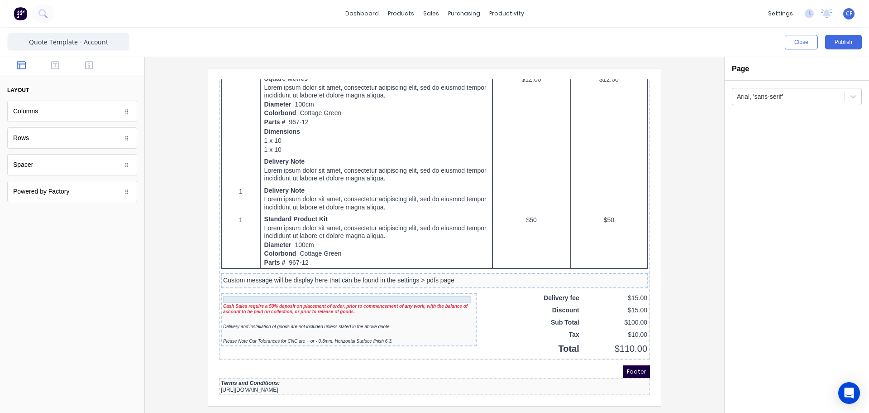
click at [241, 283] on div at bounding box center [338, 286] width 252 height 7
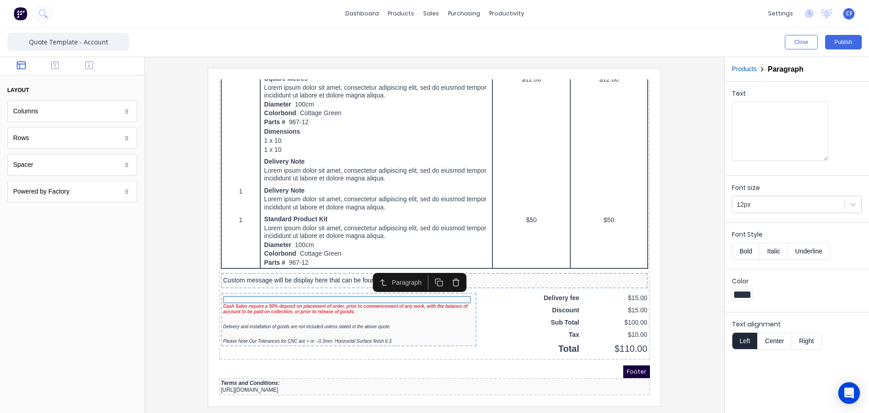
click at [445, 269] on icon "button" at bounding box center [445, 269] width 6 height 0
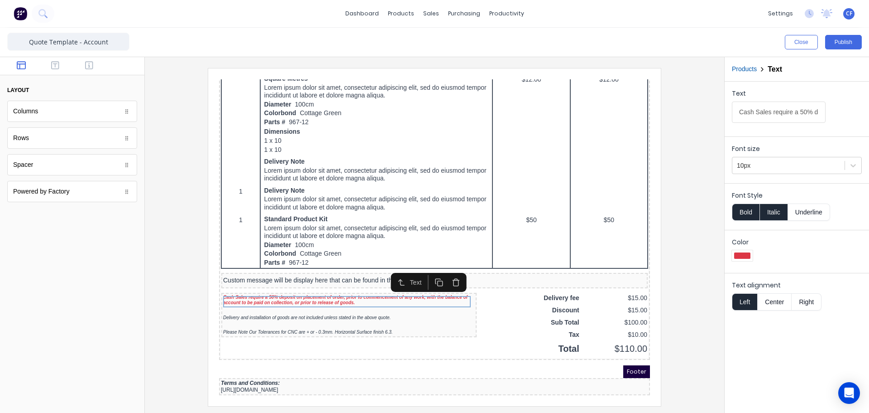
click at [373, 354] on div "Footer" at bounding box center [423, 360] width 431 height 13
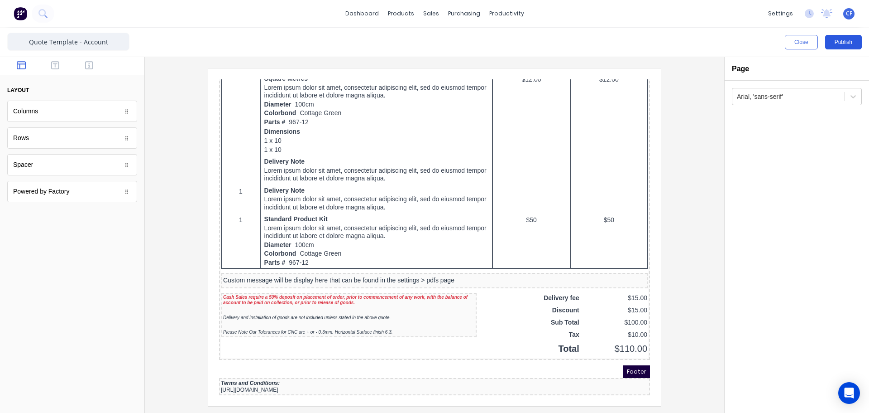
click at [836, 46] on button "Publish" at bounding box center [844, 42] width 37 height 14
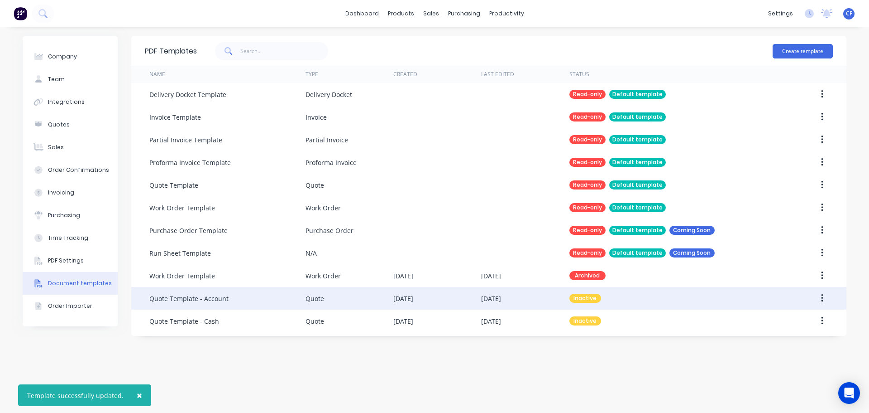
click at [827, 298] on button "button" at bounding box center [822, 298] width 21 height 16
click at [774, 342] on div "Make default" at bounding box center [790, 339] width 70 height 13
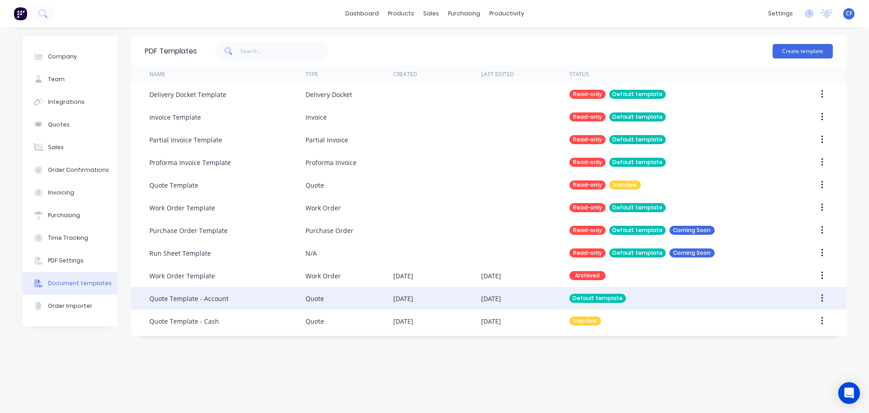
click at [518, 364] on div "PDF Templates Create template Name Type Created Last Edited Status Delivery Doc…" at bounding box center [488, 219] width 715 height 367
click at [821, 296] on icon "button" at bounding box center [822, 298] width 2 height 10
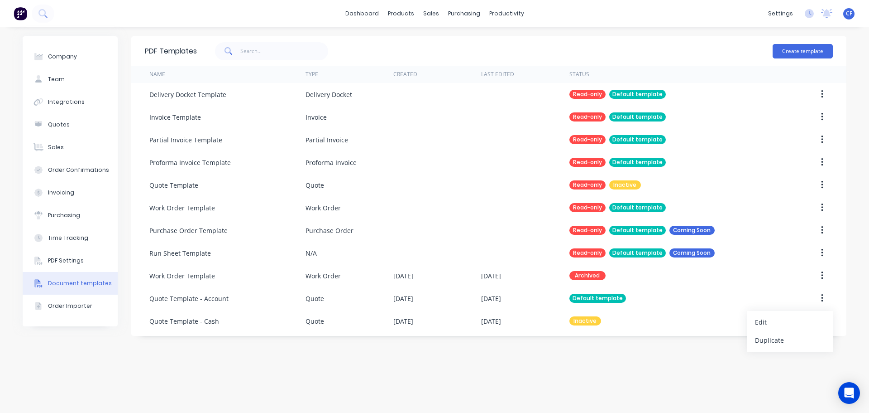
click at [591, 361] on div "PDF Templates Create template Name Type Created Last Edited Status Delivery Doc…" at bounding box center [488, 219] width 715 height 367
click at [433, 37] on link "Sales Orders" at bounding box center [479, 43] width 120 height 18
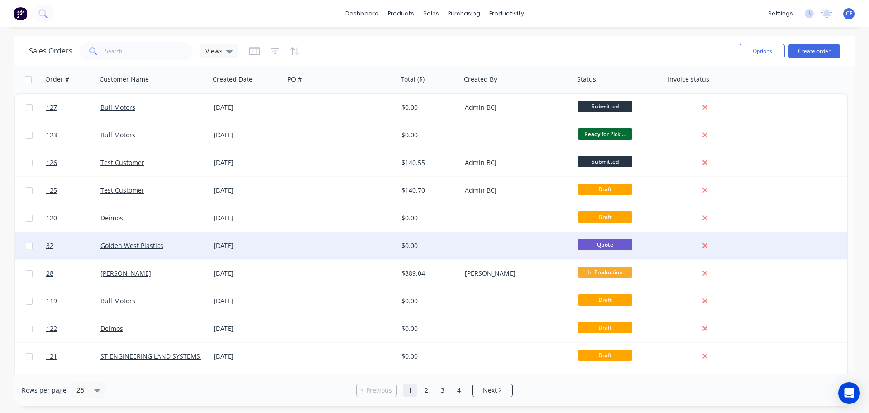
click at [535, 244] on div at bounding box center [517, 245] width 113 height 27
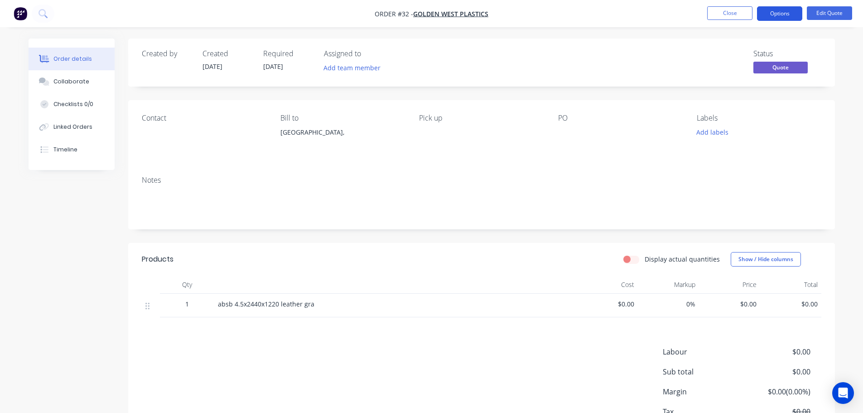
click at [763, 18] on button "Options" at bounding box center [779, 13] width 45 height 14
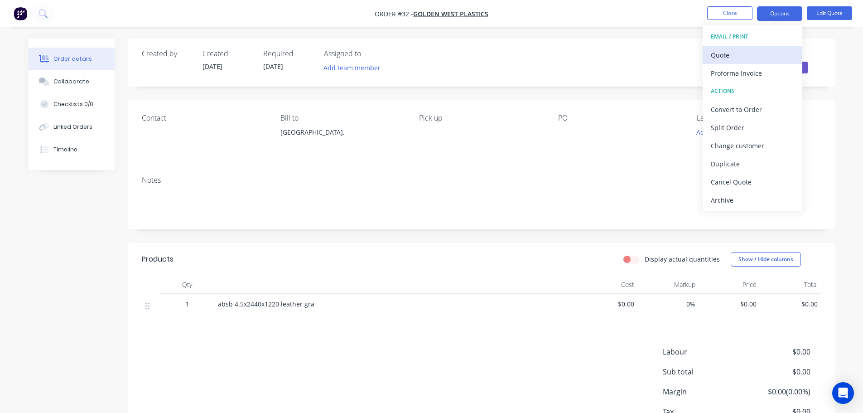
click at [739, 59] on div "Quote" at bounding box center [752, 54] width 83 height 13
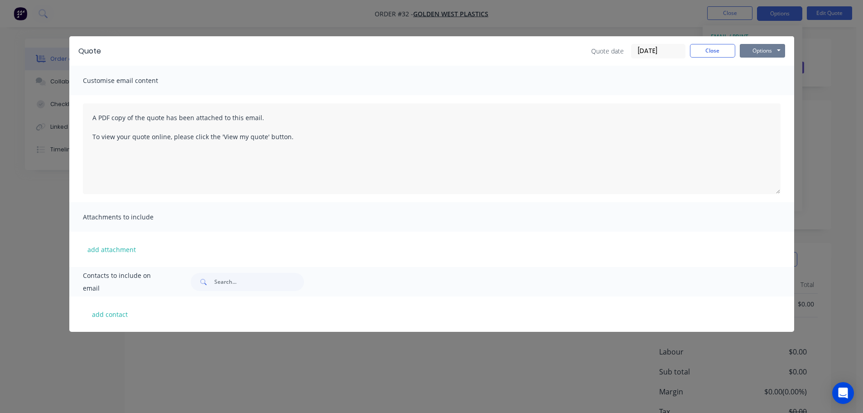
click at [751, 55] on button "Options" at bounding box center [761, 51] width 45 height 14
click at [775, 67] on button "Preview" at bounding box center [768, 66] width 58 height 15
click at [713, 46] on button "Close" at bounding box center [712, 51] width 45 height 14
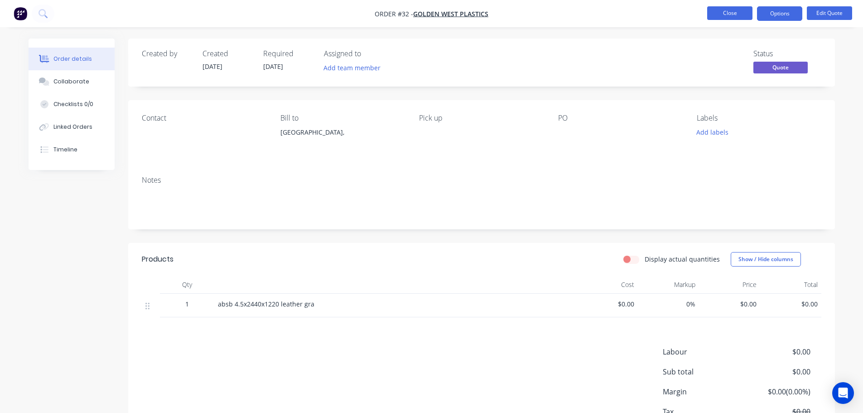
click at [726, 10] on button "Close" at bounding box center [729, 13] width 45 height 14
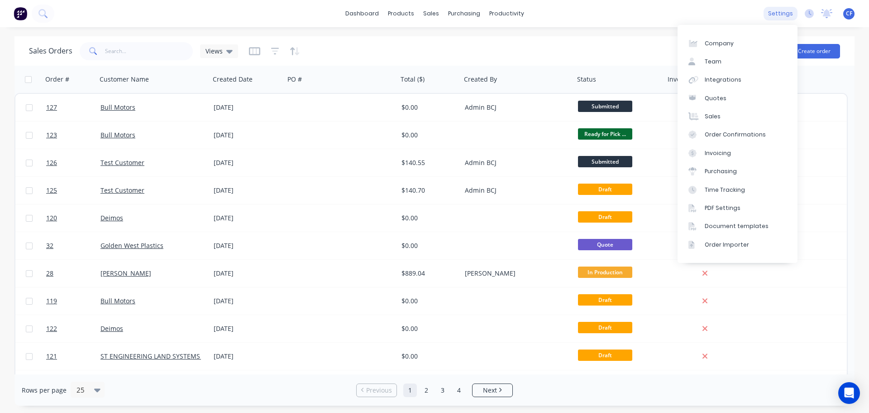
click at [783, 14] on div "settings" at bounding box center [781, 14] width 34 height 14
click at [708, 225] on div "Document templates" at bounding box center [737, 226] width 64 height 8
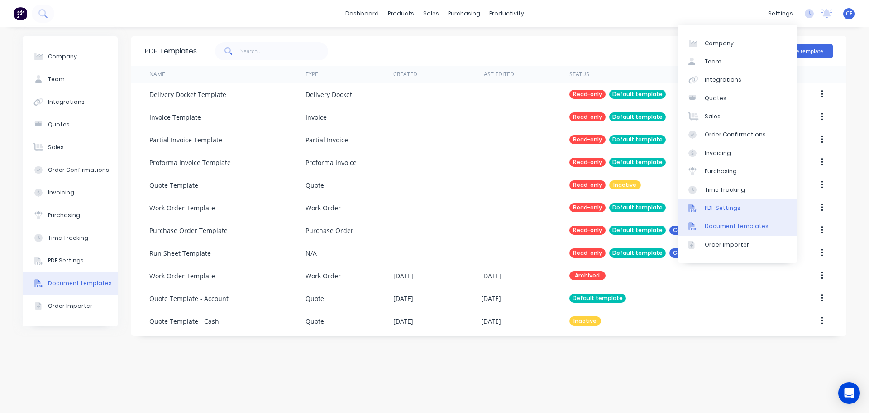
click at [705, 212] on link "PDF Settings" at bounding box center [738, 208] width 120 height 18
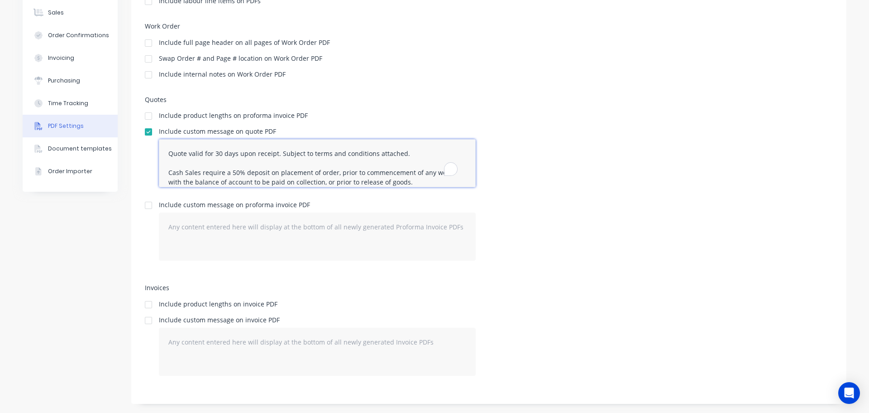
drag, startPoint x: 413, startPoint y: 179, endPoint x: 137, endPoint y: 171, distance: 276.4
click at [137, 171] on div "PDF Options Display company logo and address details at top of PDF Use compact …" at bounding box center [488, 167] width 715 height 472
drag, startPoint x: 418, startPoint y: 157, endPoint x: 134, endPoint y: 152, distance: 283.5
click at [134, 152] on div "PDF Options Display company logo and address details at top of PDF Use compact …" at bounding box center [488, 167] width 715 height 472
click at [265, 154] on textarea "Quote valid for 30 days upon receipt. Subject to terms and conditions attached." at bounding box center [317, 163] width 317 height 48
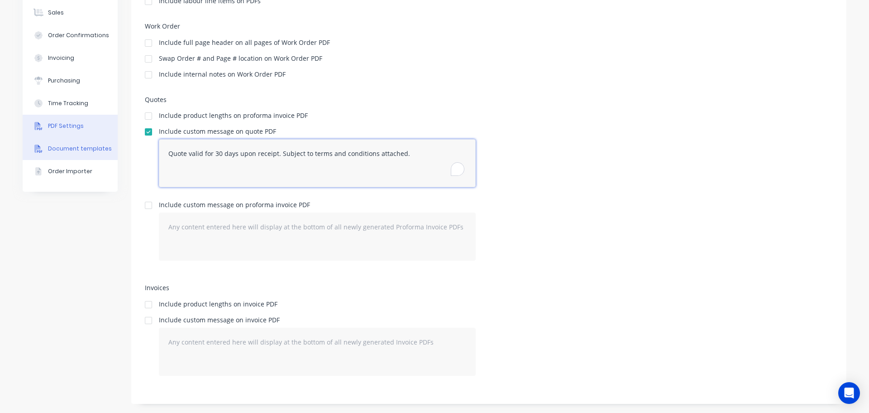
type textarea "Quote valid for 30 days upon receipt. Subject to terms and conditions attached."
click at [88, 149] on div "Document templates" at bounding box center [80, 148] width 64 height 8
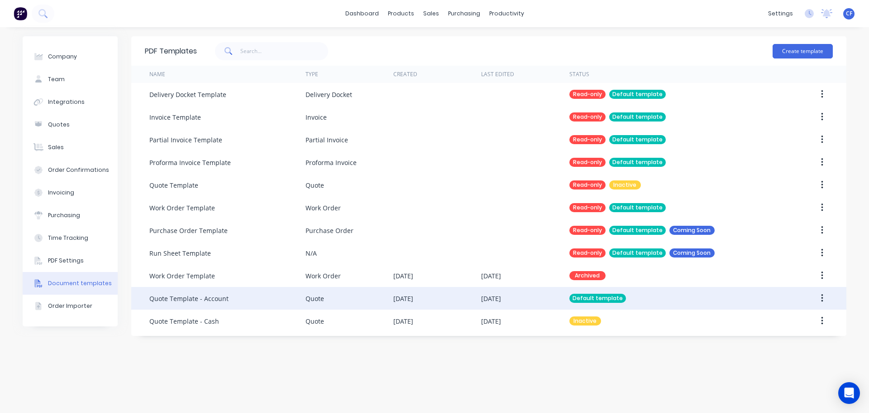
click at [399, 295] on div "[DATE]" at bounding box center [404, 298] width 20 height 10
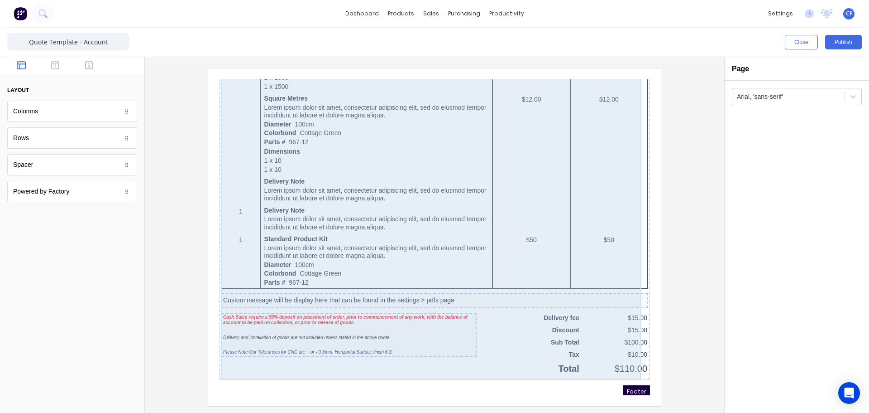
scroll to position [479, 0]
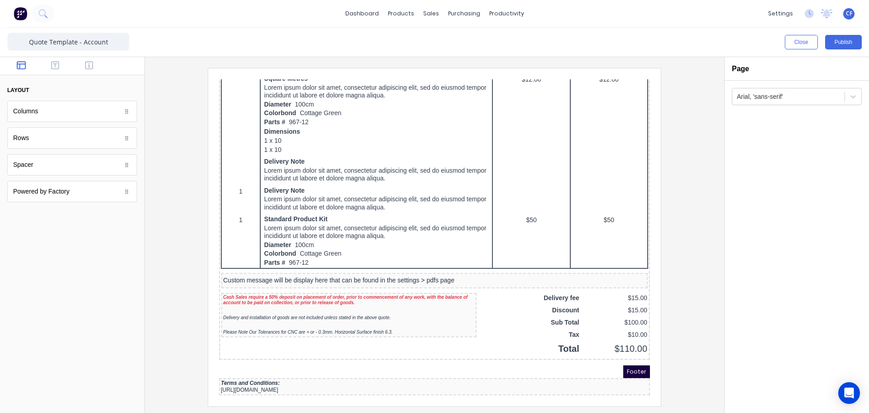
click at [192, 326] on div at bounding box center [434, 236] width 565 height 337
click at [239, 266] on div "Custom message will be display here that can be found in the settings > pdfs pa…" at bounding box center [423, 269] width 423 height 8
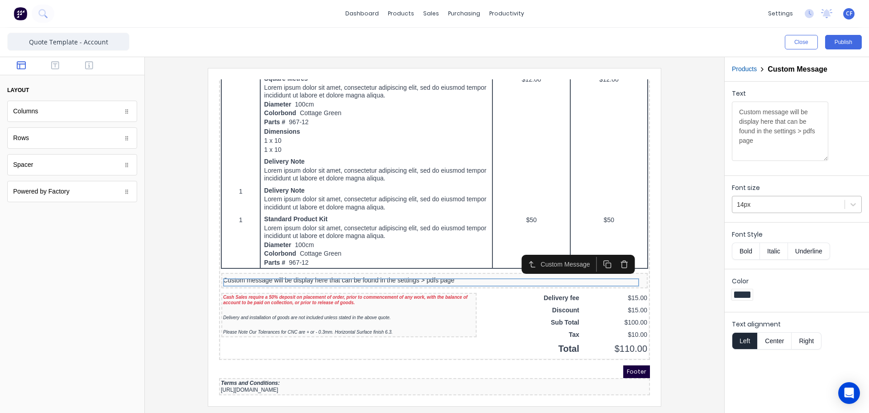
click at [764, 203] on div at bounding box center [788, 204] width 103 height 11
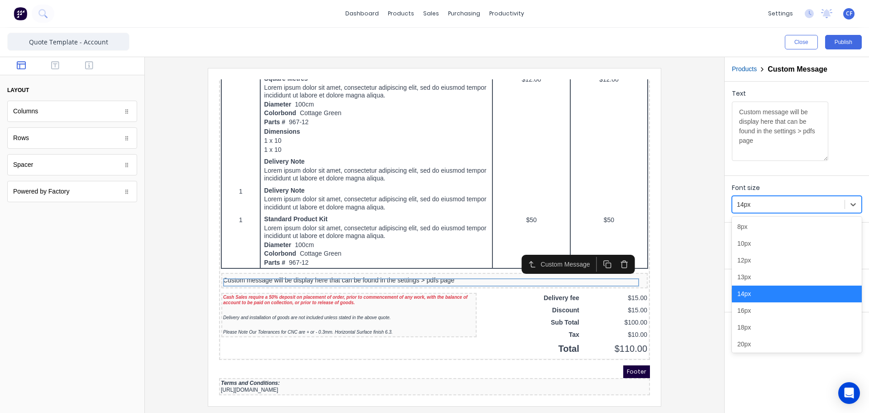
click at [706, 269] on div at bounding box center [434, 236] width 565 height 337
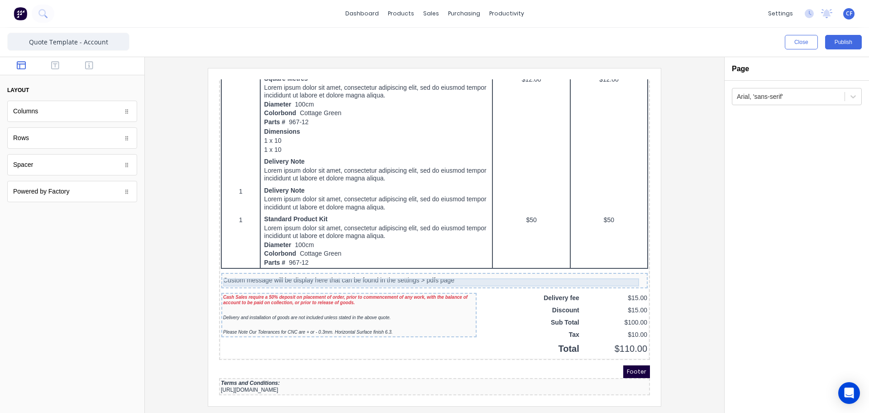
click at [416, 265] on div "Custom message will be display here that can be found in the settings > pdfs pa…" at bounding box center [423, 269] width 423 height 8
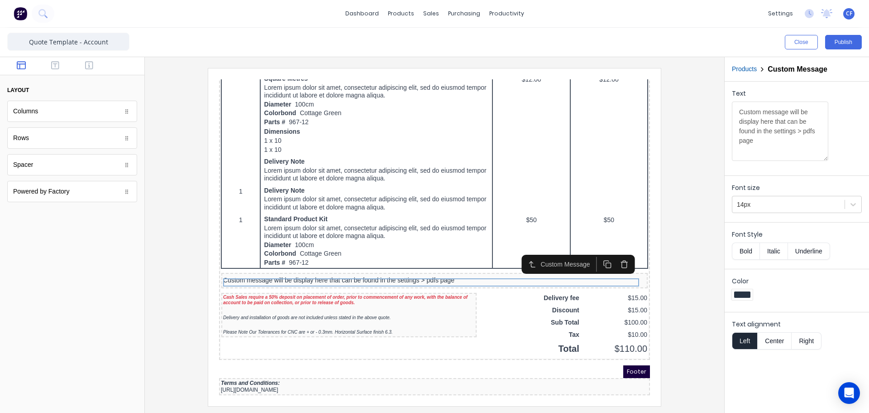
click at [741, 252] on button "Bold" at bounding box center [746, 250] width 28 height 17
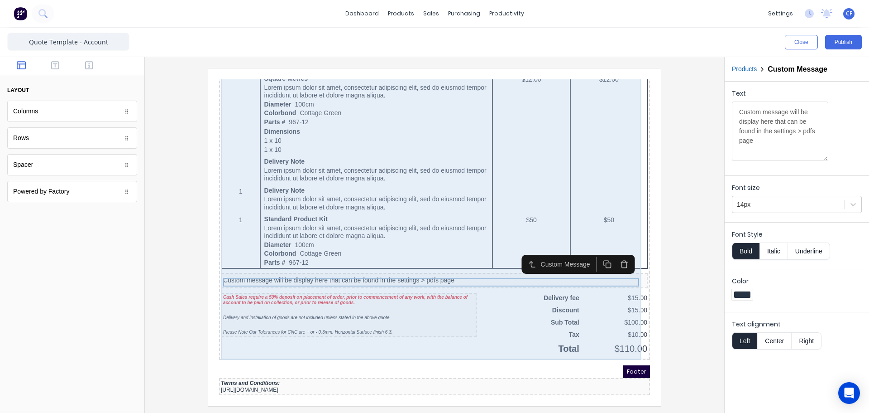
click at [467, 342] on div "QTY DESCRIPTION EACH TOTAL 1 Basic Product Lorem ipsum dolor sit amet, consecte…" at bounding box center [423, 77] width 427 height 539
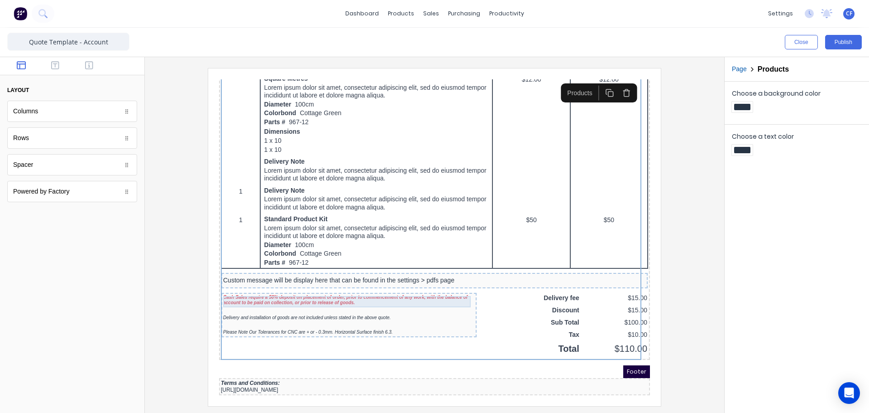
click at [217, 283] on div "Cash Sales require a 50% deposit on placement of order, prior to commencement o…" at bounding box center [338, 288] width 252 height 11
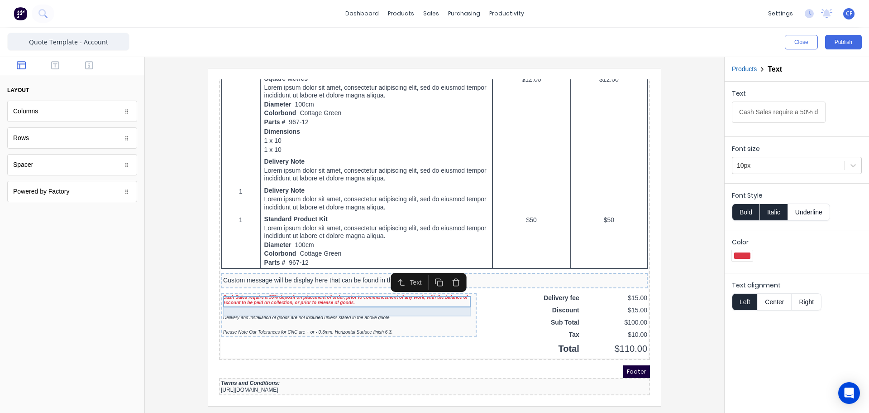
click at [226, 296] on div at bounding box center [338, 299] width 252 height 9
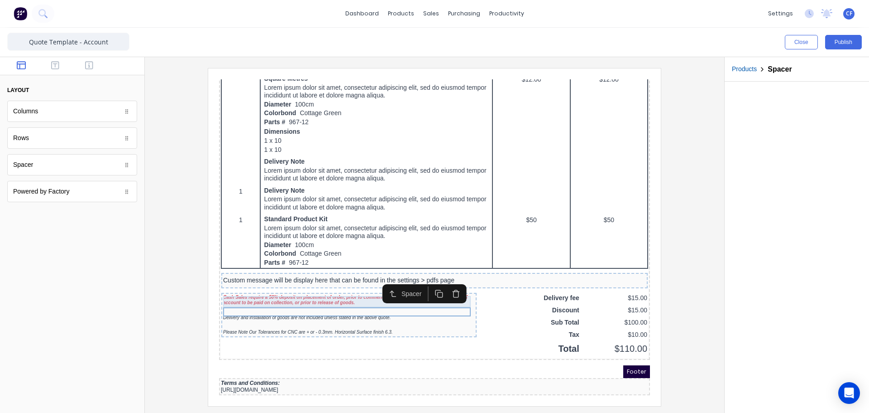
click at [225, 287] on div "Cash Sales require a 50% deposit on placement of order, prior to commencement o…" at bounding box center [338, 288] width 252 height 11
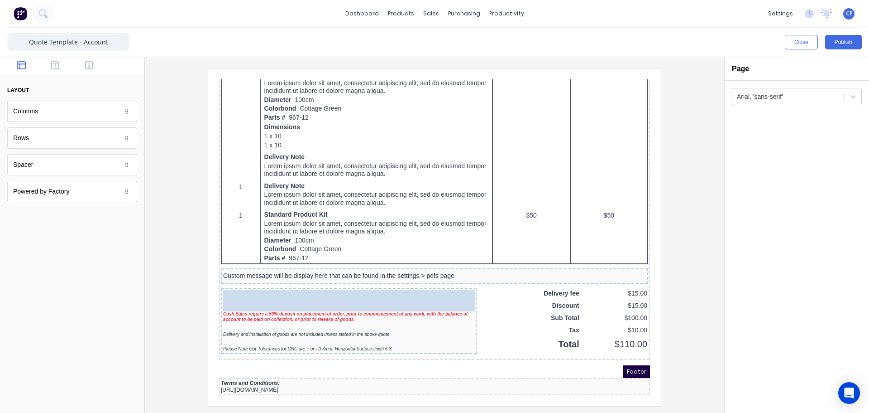
drag, startPoint x: 45, startPoint y: 166, endPoint x: 28, endPoint y: 196, distance: 34.3
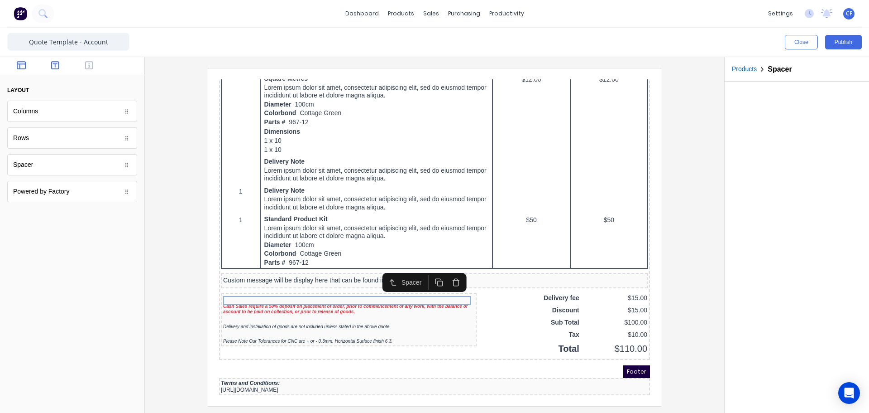
click at [50, 70] on button "button" at bounding box center [55, 66] width 29 height 11
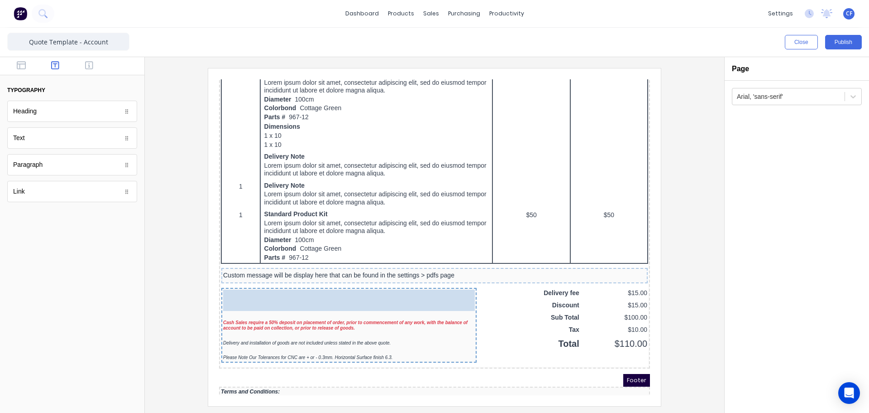
drag, startPoint x: 17, startPoint y: 139, endPoint x: 238, endPoint y: 292, distance: 268.3
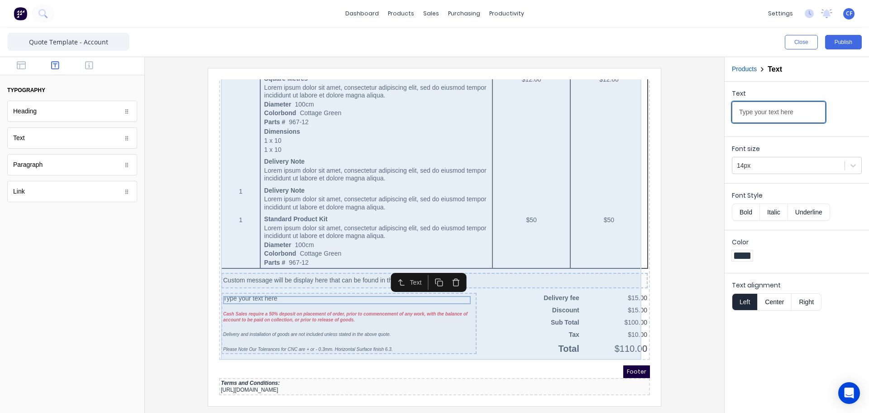
drag, startPoint x: 1006, startPoint y: 184, endPoint x: 523, endPoint y: 78, distance: 494.3
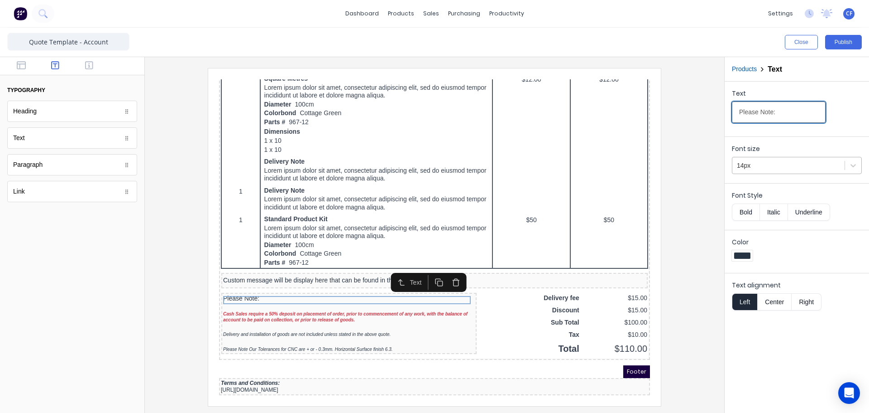
type input "Please Note:"
click at [789, 168] on div at bounding box center [788, 165] width 103 height 11
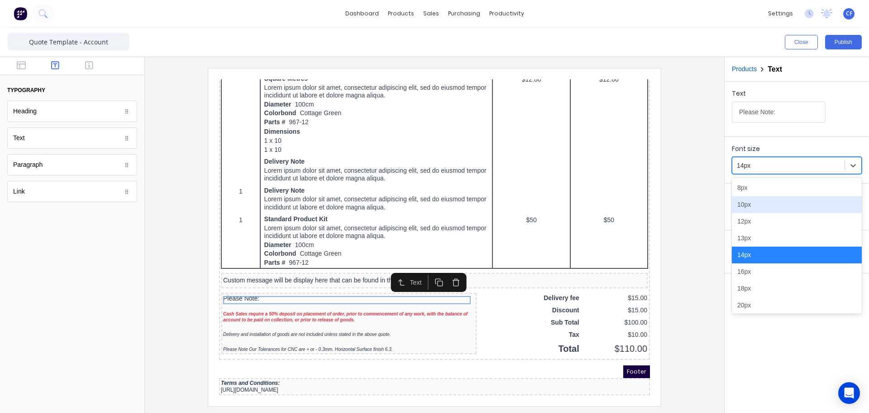
click at [745, 208] on div "10px" at bounding box center [797, 204] width 130 height 17
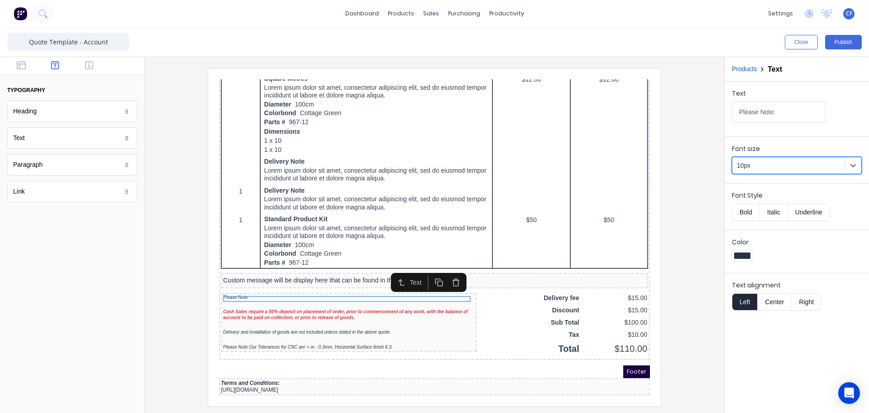
click at [751, 215] on button "Bold" at bounding box center [746, 211] width 28 height 17
click at [800, 208] on button "Underline" at bounding box center [809, 211] width 42 height 17
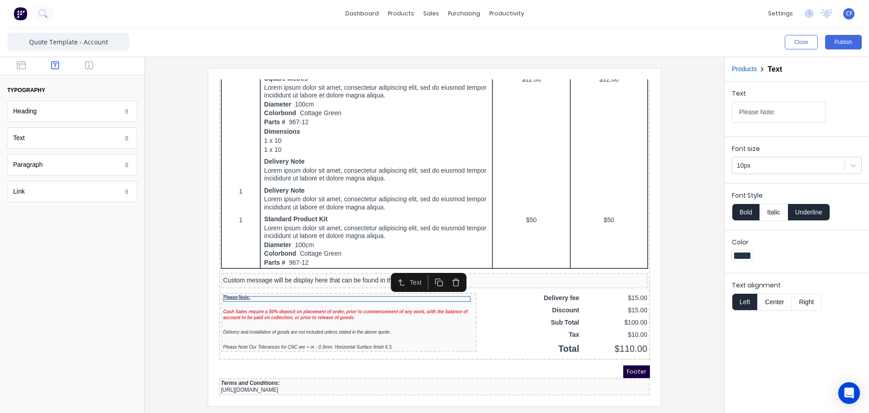
click at [370, 354] on div "Footer" at bounding box center [423, 360] width 431 height 13
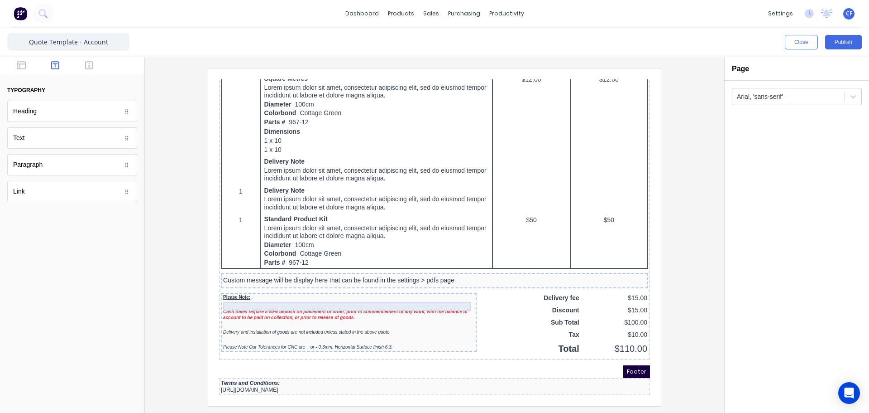
click at [242, 290] on div at bounding box center [338, 293] width 252 height 9
click at [448, 274] on icon "button" at bounding box center [445, 276] width 5 height 5
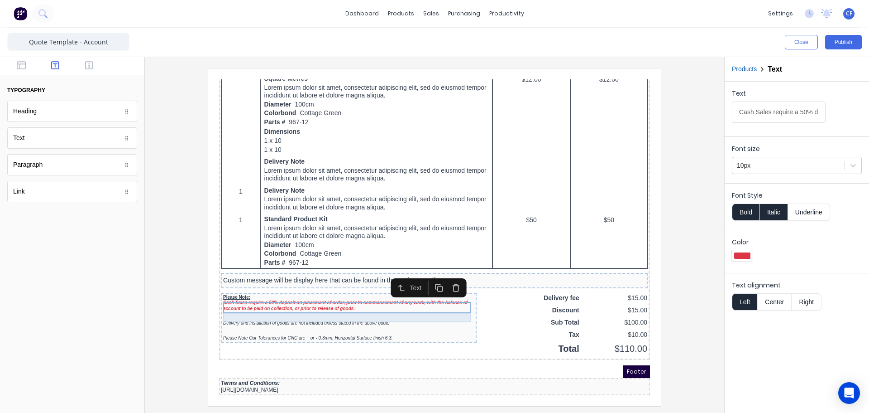
click at [324, 304] on div at bounding box center [338, 304] width 252 height 9
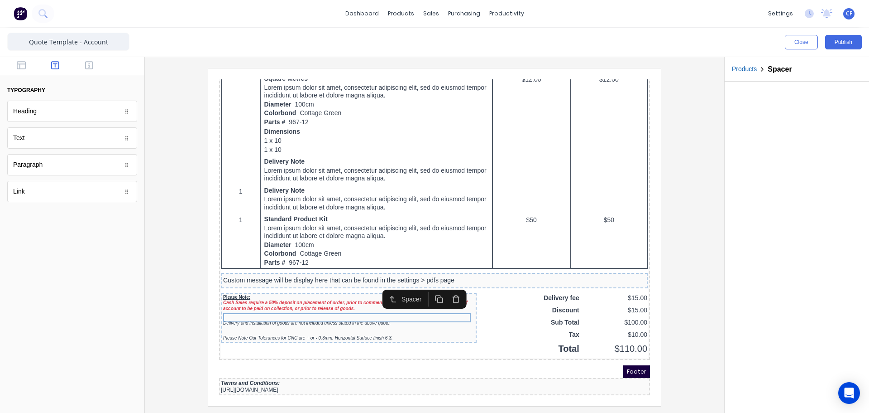
drag, startPoint x: 446, startPoint y: 284, endPoint x: 360, endPoint y: 307, distance: 89.1
click at [446, 284] on icon "button" at bounding box center [445, 288] width 9 height 9
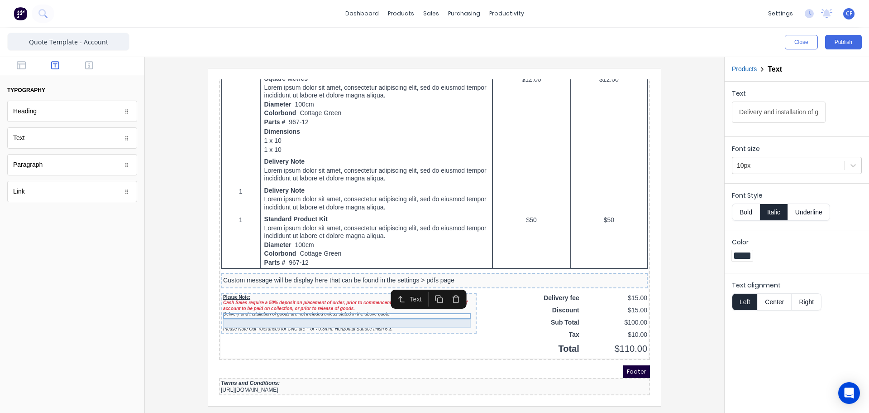
click at [324, 307] on div at bounding box center [338, 310] width 252 height 9
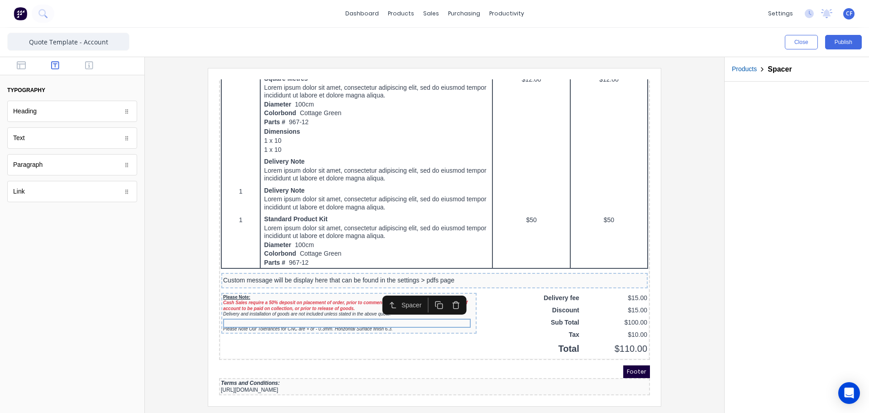
click at [445, 289] on icon "button" at bounding box center [445, 293] width 9 height 9
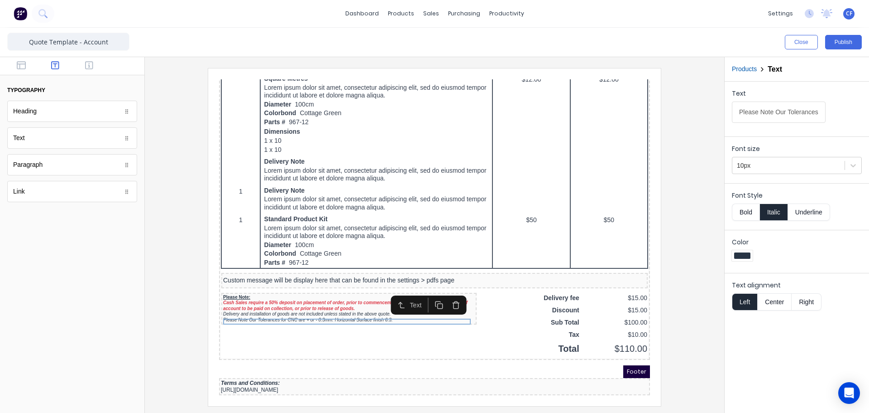
click at [337, 344] on div "Quote Date: [DATE] Order: #0001 PO: PO12345 (XXXXXX) Order #: #0001 QUOTE FOR F…" at bounding box center [423, 26] width 431 height 646
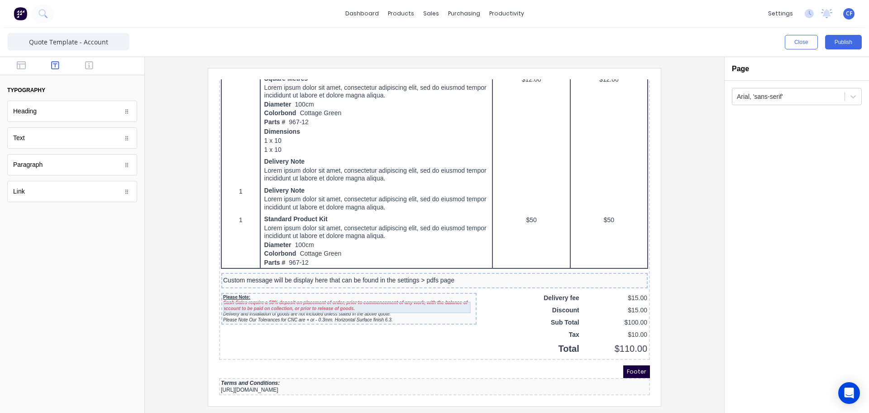
click at [306, 292] on div "Cash Sales require a 50% deposit on placement of order, prior to commencement o…" at bounding box center [338, 294] width 252 height 11
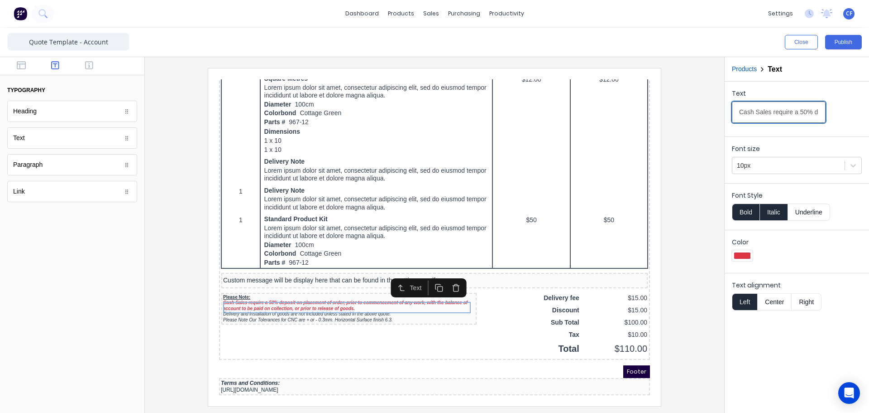
click at [797, 117] on input "Cash Sales require a 50% deposit on placement of order, prior to commencement o…" at bounding box center [779, 111] width 94 height 21
drag, startPoint x: 787, startPoint y: 115, endPoint x: 865, endPoint y: 113, distance: 77.9
click at [865, 113] on div "Text Cash Sales require a 50% deposit on placement of order, prior to commencem…" at bounding box center [797, 107] width 144 height 51
click at [810, 116] on input "Cash Sales require a 50% deposit on placement of order, prior to commencement o…" at bounding box center [779, 111] width 94 height 21
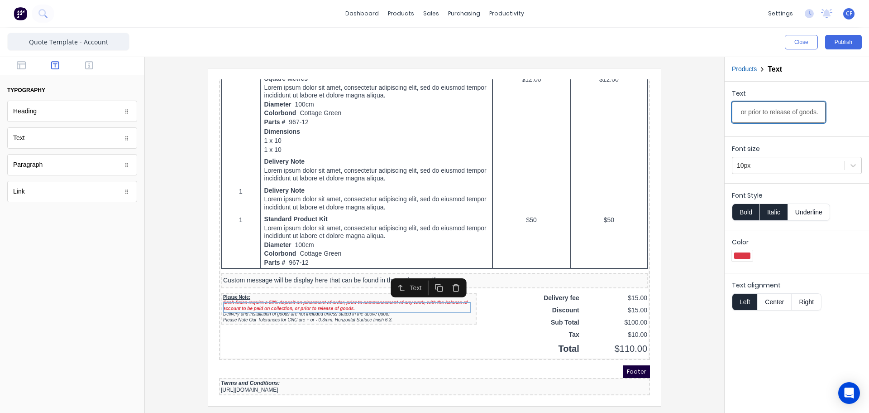
click at [812, 116] on input "Cash Sales require a 50% deposit on placement of order, prior to commencement o…" at bounding box center [779, 111] width 94 height 21
click at [265, 346] on div "Quote Date: 29/10/2024 Order: #0001 PO: PO12345 (XXXXXX) Order #: #0001 QUOTE F…" at bounding box center [423, 28] width 431 height 651
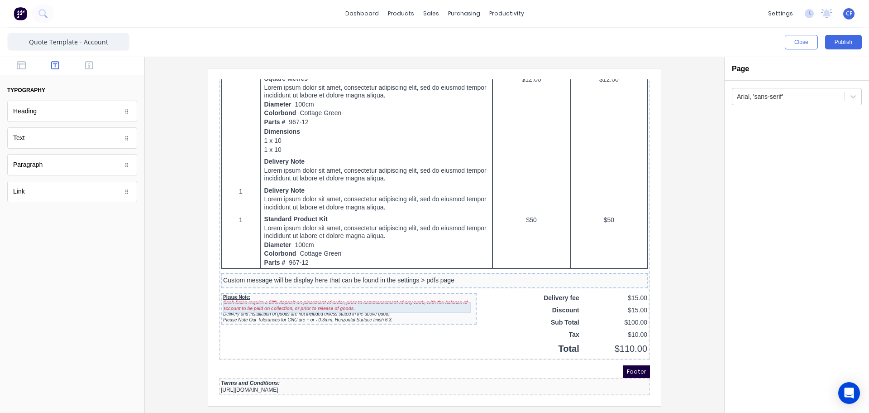
click at [244, 290] on div "Cash Sales require a 50% deposit on placement of order, prior to commencement o…" at bounding box center [338, 294] width 252 height 11
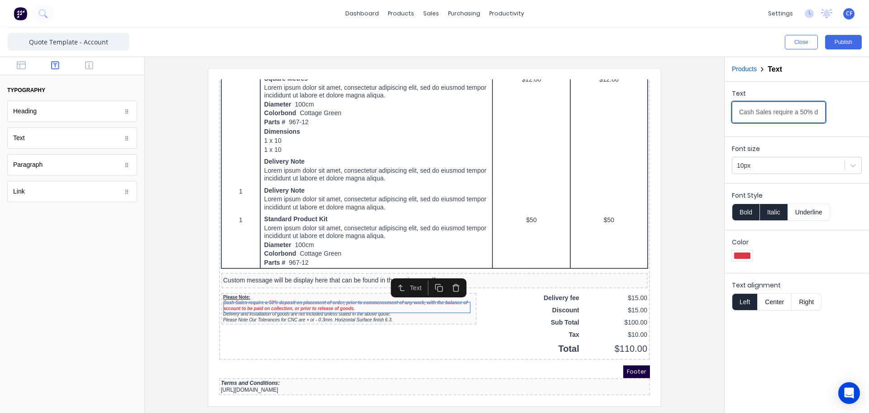
click at [739, 115] on input "Cash Sales require a 50% deposit on placement of order, prior to commencement o…" at bounding box center [779, 111] width 94 height 21
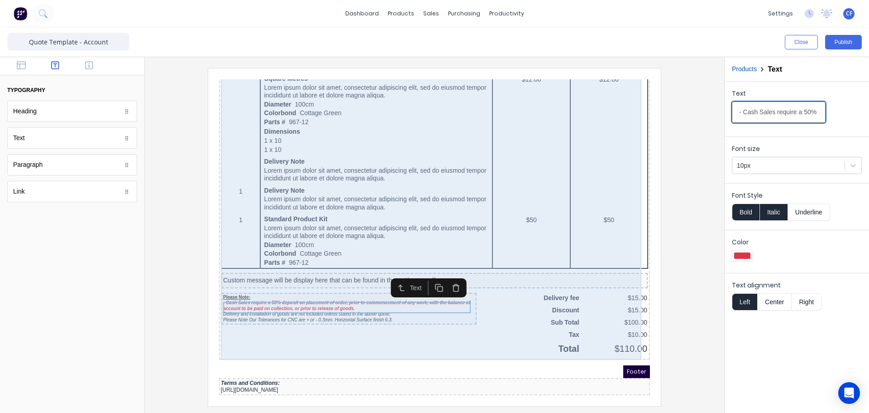
type input "- Cash Sales require a 50% deposit on placement of order, prior to commencement…"
click at [230, 319] on div "QTY DESCRIPTION EACH TOTAL 1 Basic Product Lorem ipsum dolor sit amet, consecte…" at bounding box center [423, 77] width 427 height 539
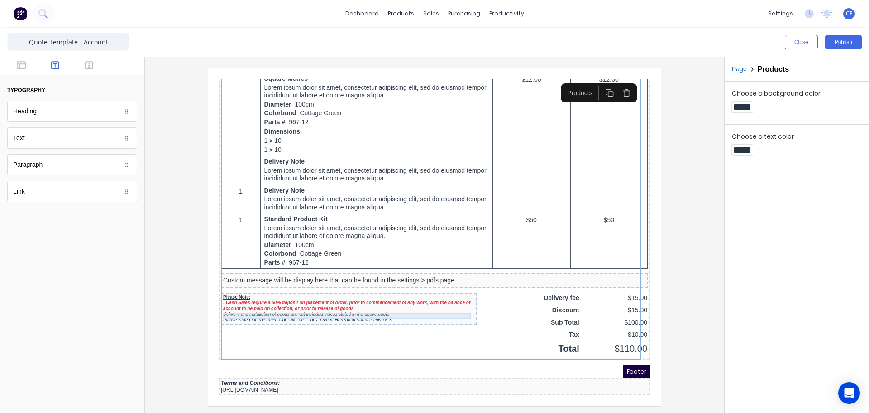
click at [219, 302] on div "Delivery and installation of goods are not included unless stated in the above …" at bounding box center [338, 303] width 252 height 6
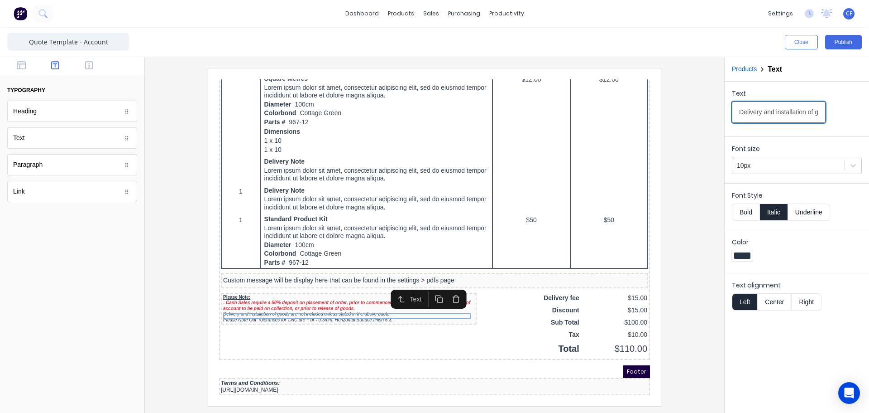
click at [739, 115] on input "Delivery and installation of goods are not included unless stated in the above …" at bounding box center [779, 111] width 94 height 21
type input "- Delivery and installation of goods are not included unless stated in the abov…"
click at [279, 338] on div "QTY DESCRIPTION EACH TOTAL 1 Basic Product Lorem ipsum dolor sit amet, consecte…" at bounding box center [423, 77] width 427 height 539
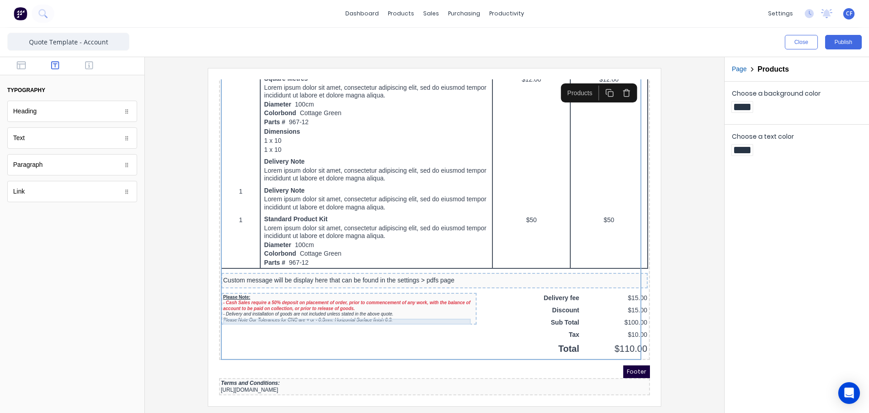
click at [221, 306] on div "Please Note Our Tolerances for CNC are + or - 0.3mm. Horizontal Surface finish …" at bounding box center [338, 309] width 252 height 6
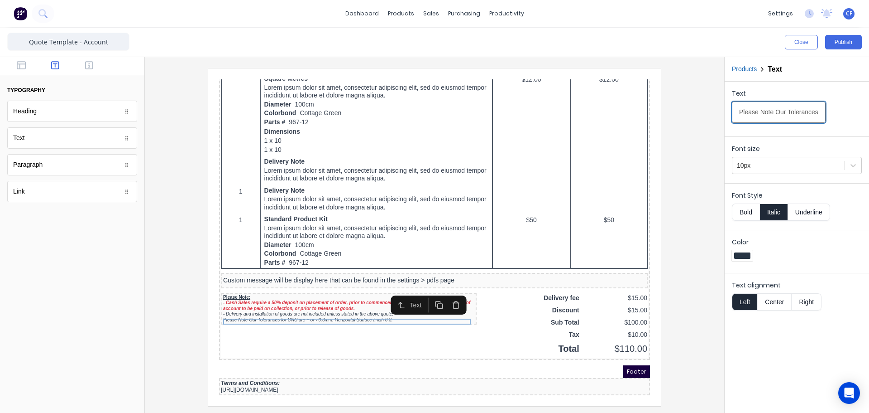
click at [739, 112] on input "Please Note Our Tolerances for CNC are + or - 0.3mm. Horizontal Surface finish …" at bounding box center [779, 111] width 94 height 21
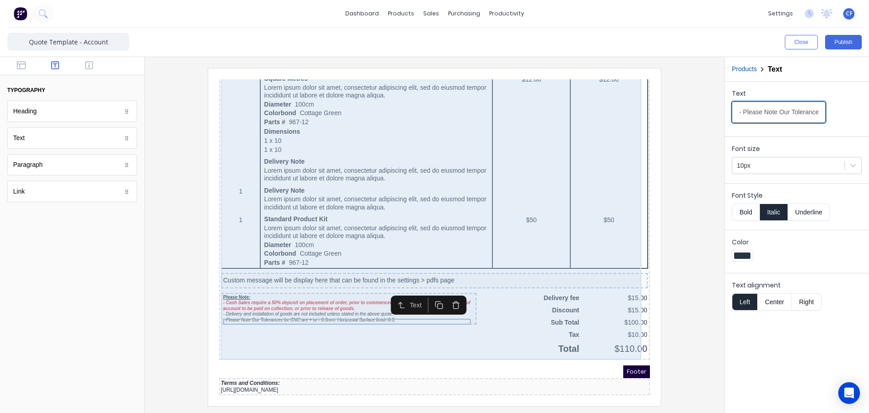
type input "- Please Note Our Tolerances for CNC are + or - 0.3mm. Horizontal Surface finis…"
click at [357, 336] on div "QTY DESCRIPTION EACH TOTAL 1 Basic Product Lorem ipsum dolor sit amet, consecte…" at bounding box center [423, 77] width 427 height 539
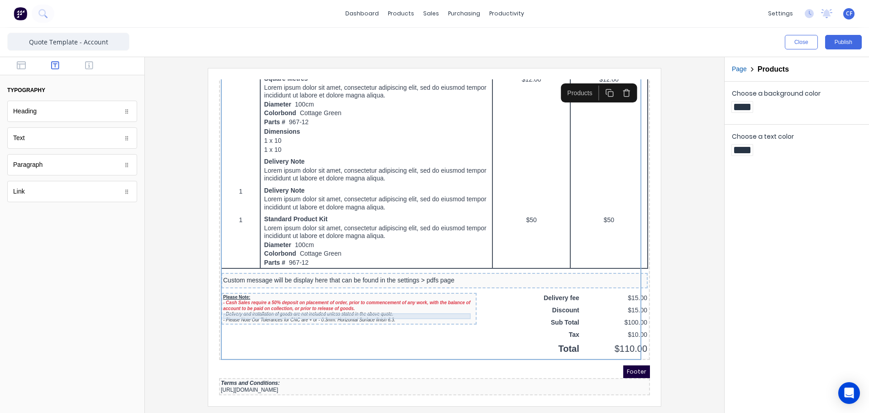
click at [400, 301] on div "- Delivery and installation of goods are not included unless stated in the abov…" at bounding box center [338, 303] width 252 height 6
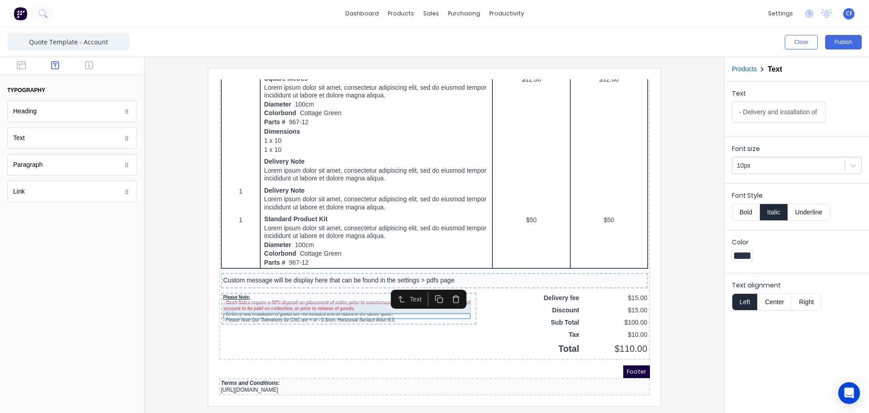
click at [336, 292] on div "- Cash Sales require a 50% deposit on placement of order, prior to commencement…" at bounding box center [338, 294] width 252 height 11
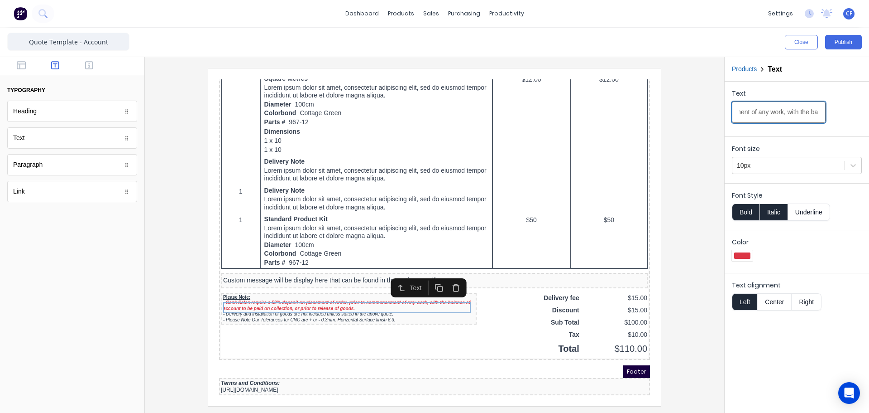
scroll to position [0, 424]
drag, startPoint x: 777, startPoint y: 119, endPoint x: 862, endPoint y: 122, distance: 84.7
click at [862, 122] on div "Text - Cash Sales require a 50% deposit on placement of order, prior to commenc…" at bounding box center [797, 108] width 130 height 38
click at [789, 112] on input "- Cash Sales require a 50% deposit on placement of order, prior to commencement…" at bounding box center [779, 111] width 94 height 21
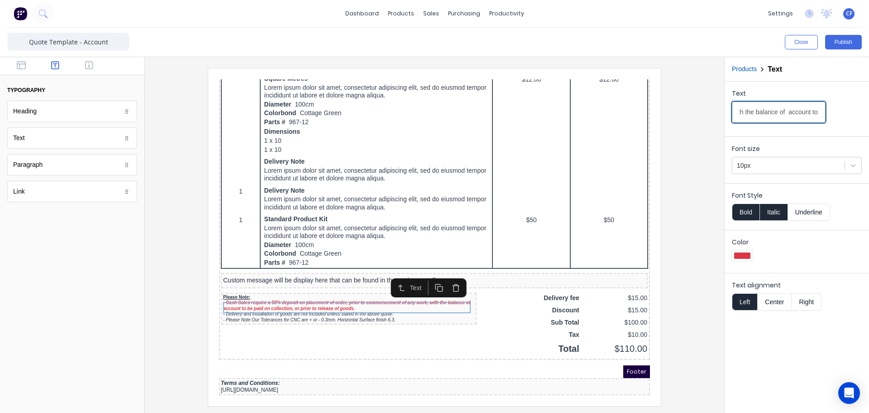
type input "- Cash Sales require a 50% deposit on placement of order, prior to commencement…"
click at [685, 154] on div at bounding box center [434, 236] width 565 height 337
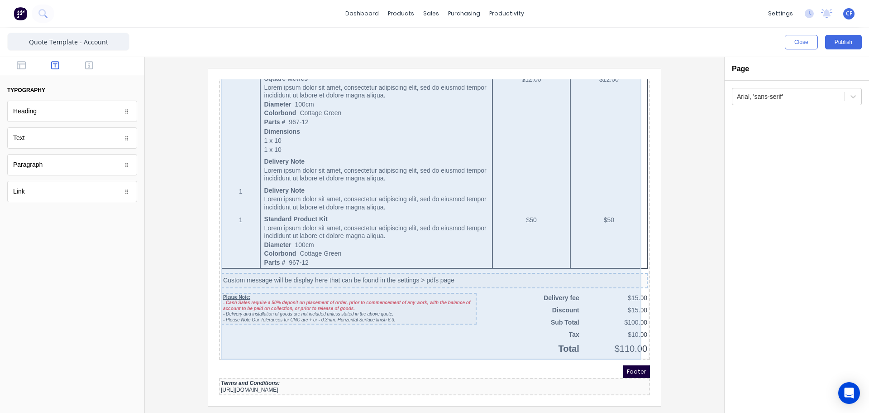
click at [336, 342] on div "QTY DESCRIPTION EACH TOTAL 1 Basic Product Lorem ipsum dolor sit amet, consecte…" at bounding box center [423, 77] width 427 height 539
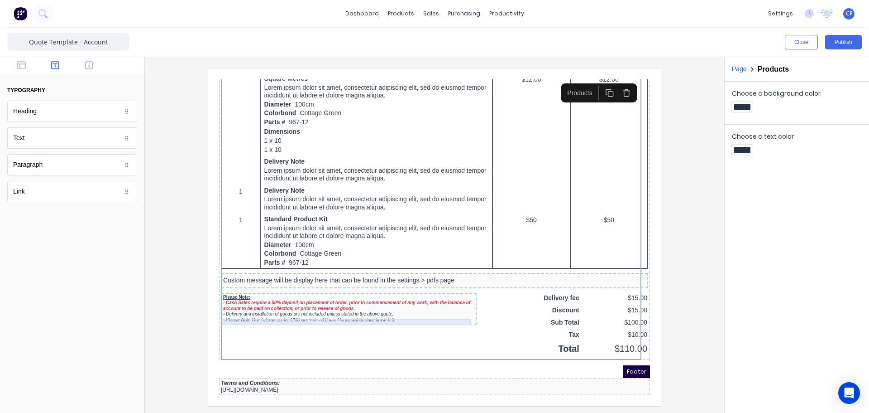
click at [287, 306] on div "- Please Note Our Tolerances for CNC are + or - 0.3mm. Horizontal Surface finis…" at bounding box center [338, 309] width 252 height 6
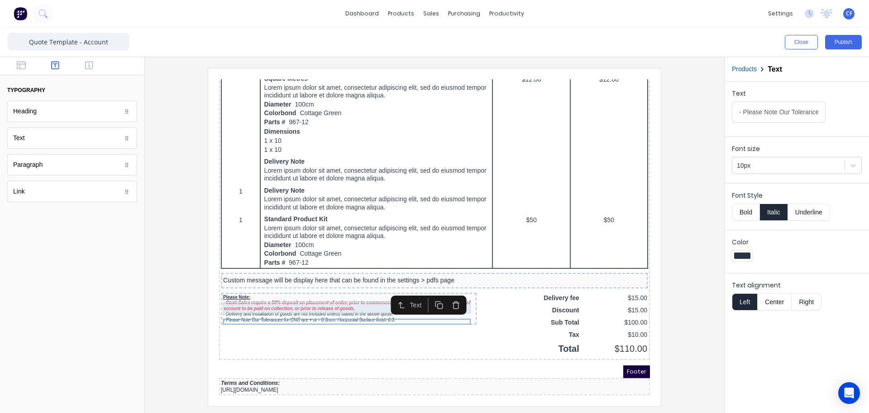
click at [257, 296] on div "- Cash Sales require a 50% deposit on placement of order, prior to commencement…" at bounding box center [338, 294] width 252 height 11
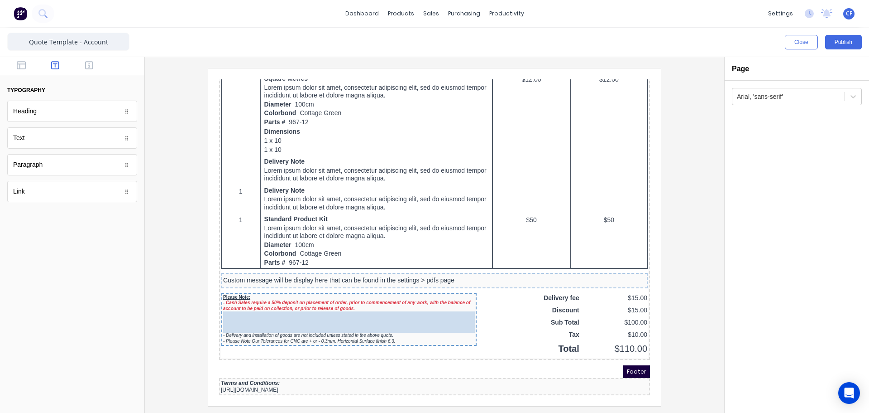
drag, startPoint x: 43, startPoint y: 139, endPoint x: 313, endPoint y: 307, distance: 317.8
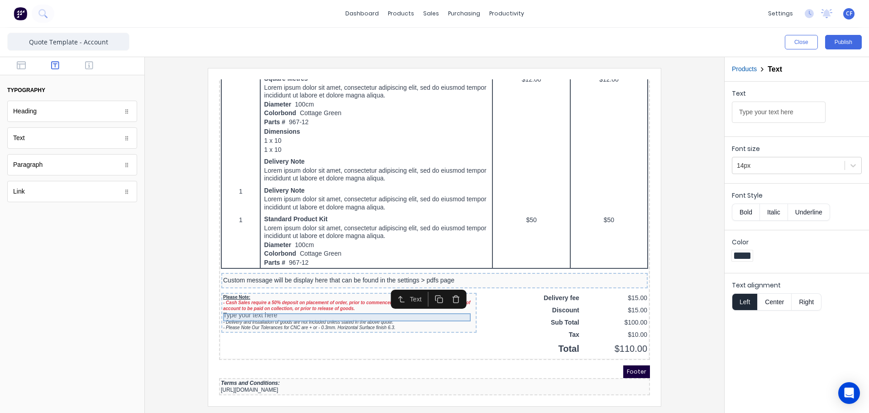
click at [244, 300] on div "Type your text here" at bounding box center [338, 304] width 252 height 8
click at [283, 300] on div "Type your text here" at bounding box center [338, 304] width 252 height 8
click at [788, 110] on input "Type your text here" at bounding box center [779, 111] width 94 height 21
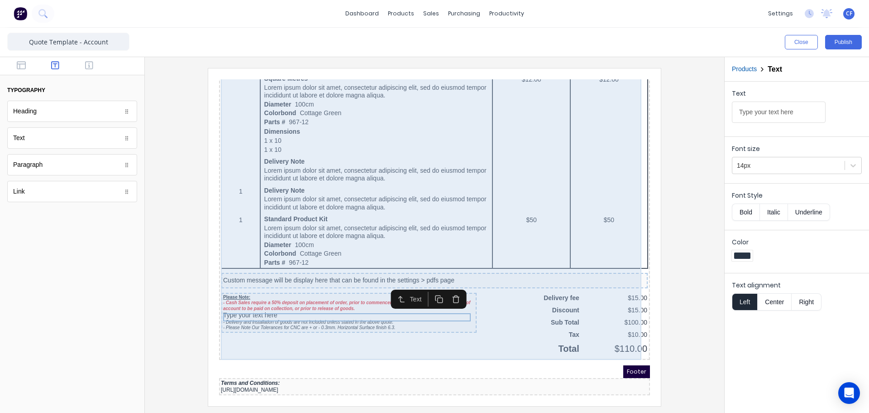
drag, startPoint x: 1005, startPoint y: 180, endPoint x: 588, endPoint y: 113, distance: 422.5
type input "accoun"
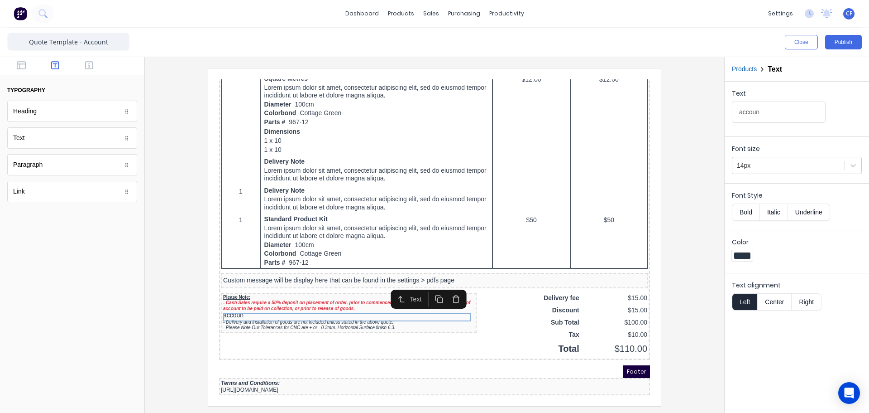
click at [748, 112] on input "accoun" at bounding box center [779, 111] width 94 height 21
drag, startPoint x: 746, startPoint y: 113, endPoint x: 710, endPoint y: 113, distance: 35.8
click at [710, 113] on div "Close Publish Components typography Heading Heading Text Text Paragraph Paragra…" at bounding box center [434, 220] width 869 height 385
click at [782, 113] on input "accoun" at bounding box center [779, 111] width 94 height 21
drag, startPoint x: 979, startPoint y: 178, endPoint x: 601, endPoint y: 97, distance: 386.6
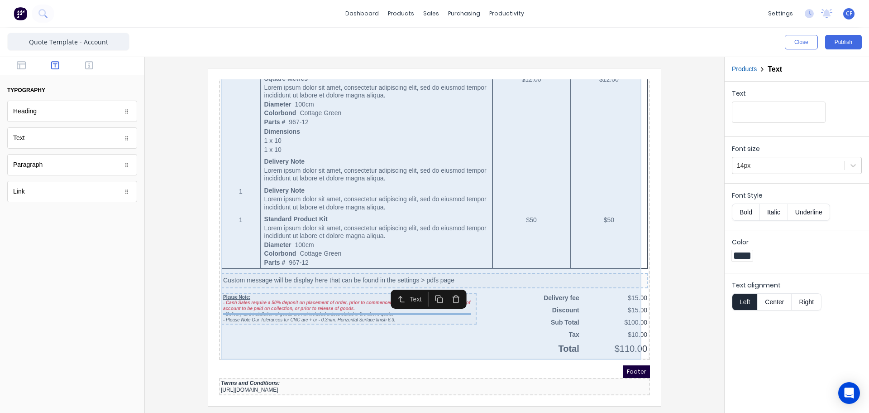
click at [331, 328] on div "QTY DESCRIPTION EACH TOTAL 1 Basic Product Lorem ipsum dolor sit amet, consecte…" at bounding box center [423, 77] width 427 height 539
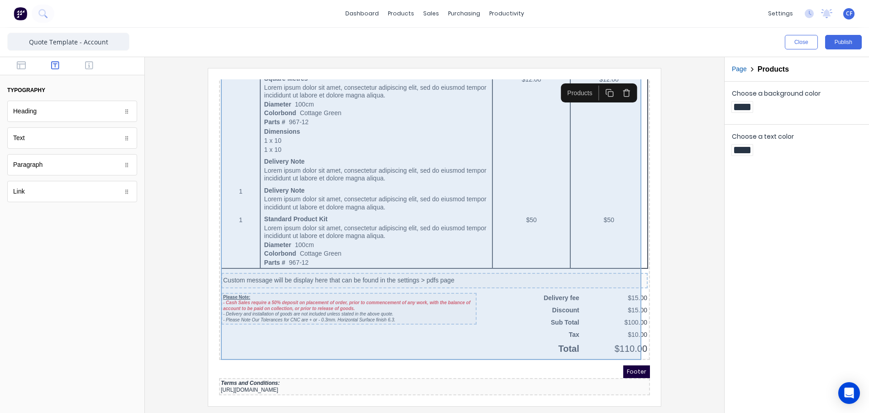
click at [283, 329] on div "QTY DESCRIPTION EACH TOTAL 1 Basic Product Lorem ipsum dolor sit amet, consecte…" at bounding box center [423, 77] width 427 height 539
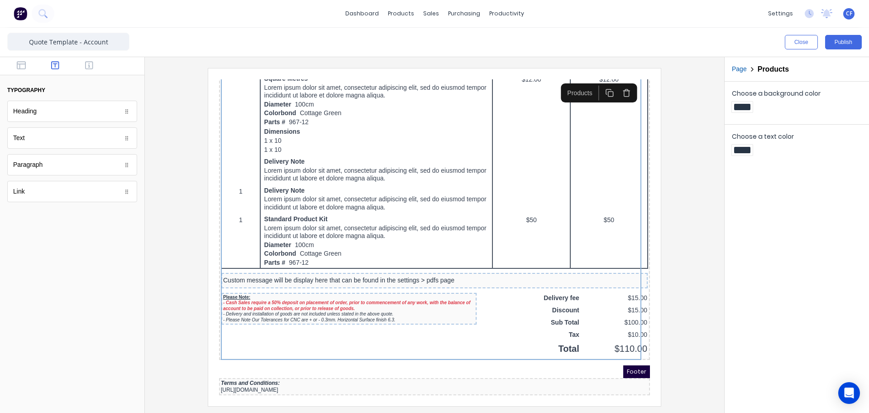
click at [338, 354] on div "Footer" at bounding box center [423, 360] width 431 height 13
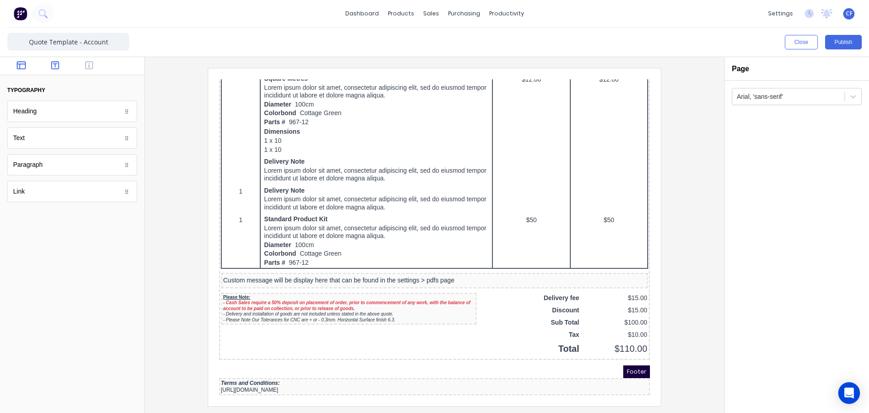
click at [25, 63] on icon "button" at bounding box center [21, 65] width 9 height 9
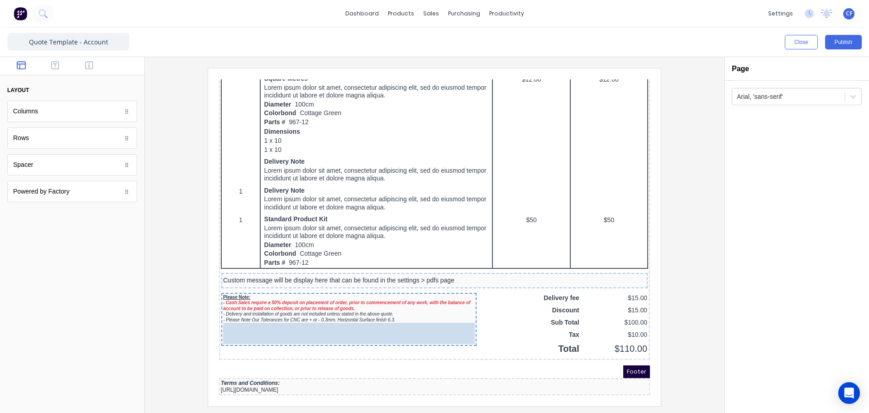
drag, startPoint x: 49, startPoint y: 112, endPoint x: 276, endPoint y: 327, distance: 313.0
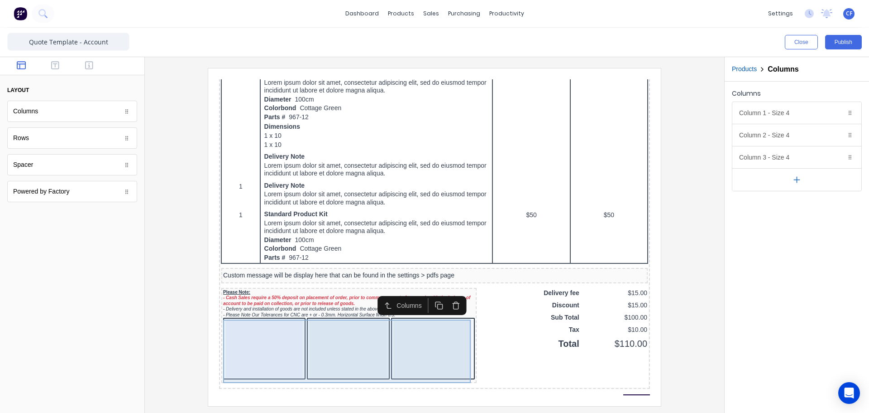
click at [235, 335] on div at bounding box center [253, 337] width 77 height 58
click at [344, 333] on div at bounding box center [337, 337] width 77 height 58
click at [413, 335] on div at bounding box center [422, 337] width 78 height 58
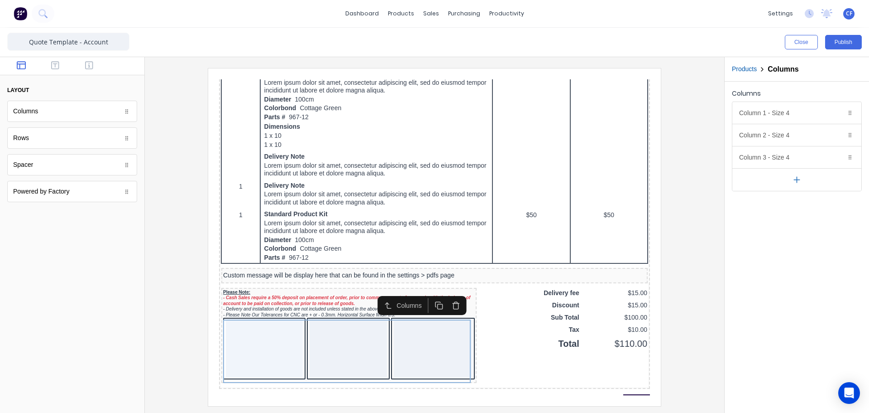
click at [344, 396] on iframe at bounding box center [434, 236] width 453 height 337
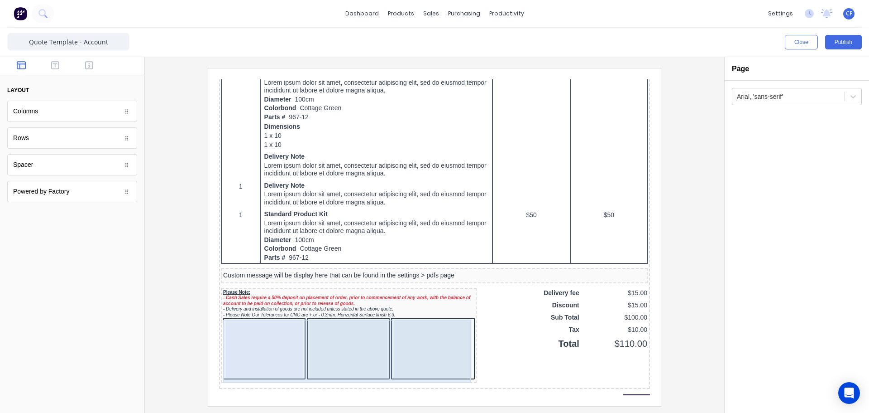
click at [360, 352] on div at bounding box center [337, 337] width 77 height 58
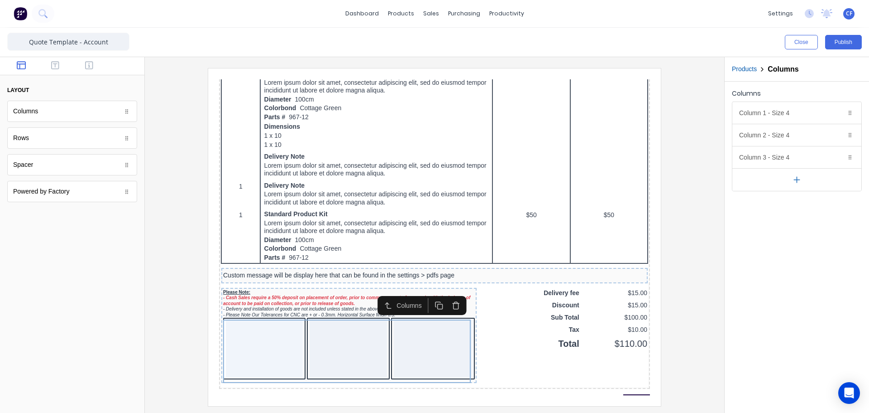
click at [445, 296] on icon "button" at bounding box center [445, 294] width 9 height 9
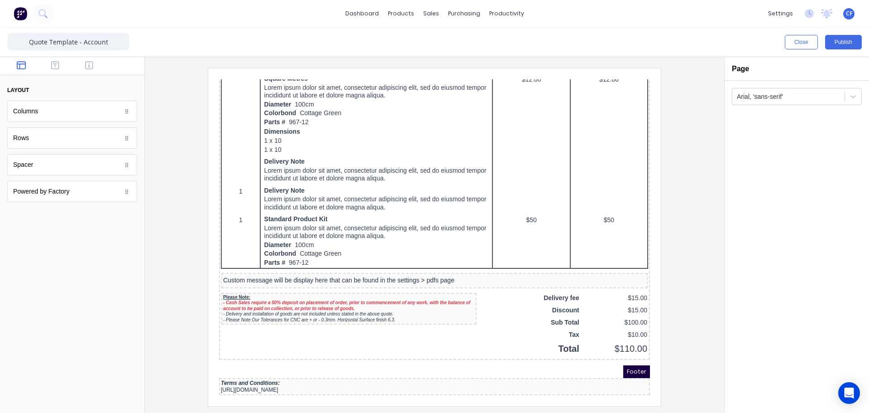
click at [307, 359] on div "Footer" at bounding box center [423, 360] width 431 height 13
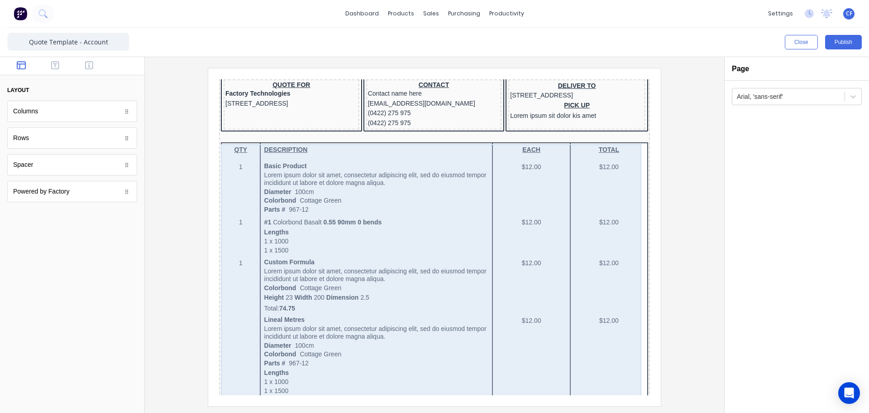
scroll to position [101, 0]
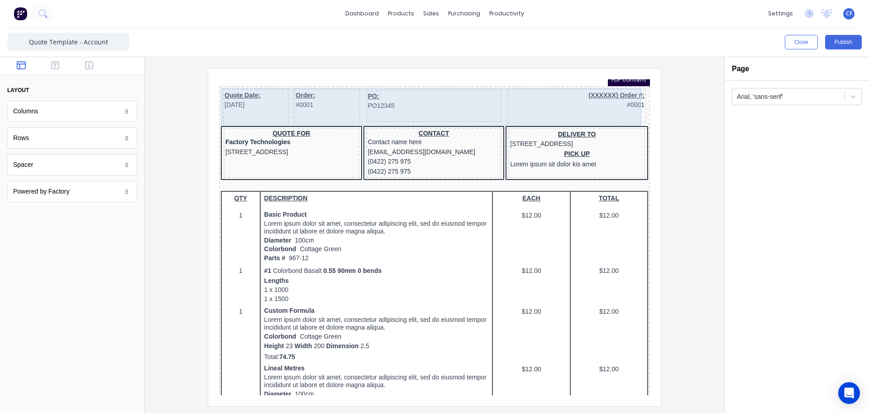
click at [311, 101] on div "Order: #0001" at bounding box center [316, 95] width 66 height 34
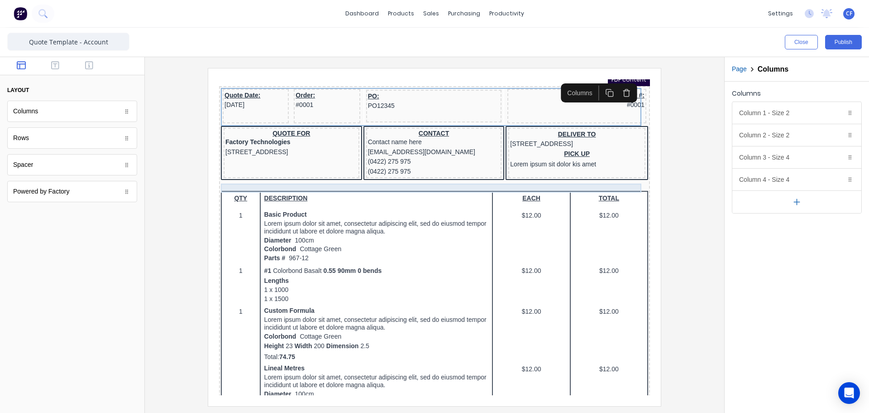
click at [346, 177] on div at bounding box center [423, 175] width 427 height 9
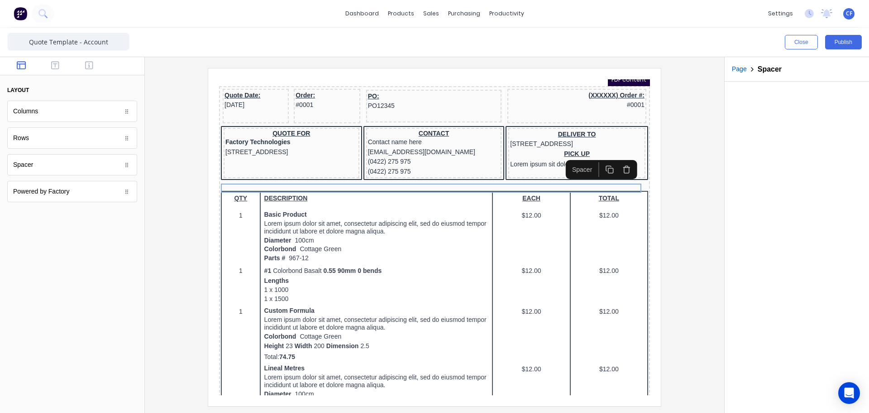
click at [189, 223] on div at bounding box center [434, 236] width 565 height 337
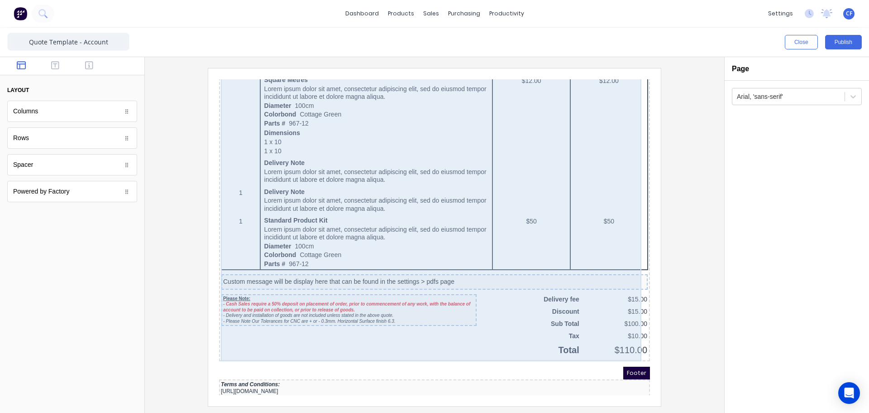
scroll to position [479, 0]
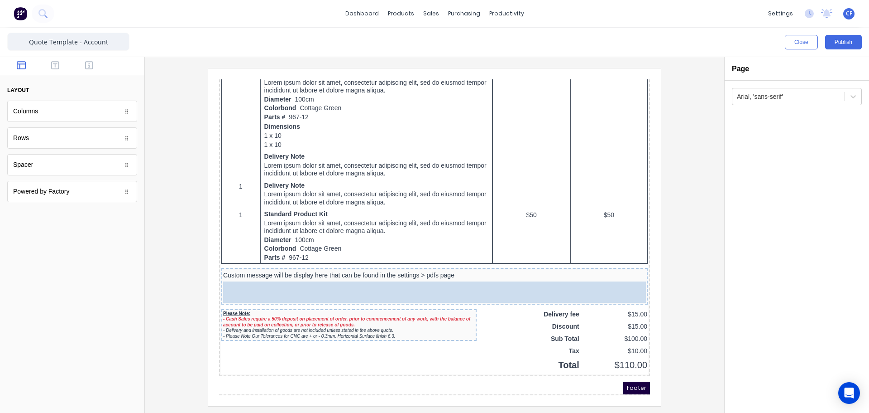
drag, startPoint x: 41, startPoint y: 167, endPoint x: 341, endPoint y: 307, distance: 331.5
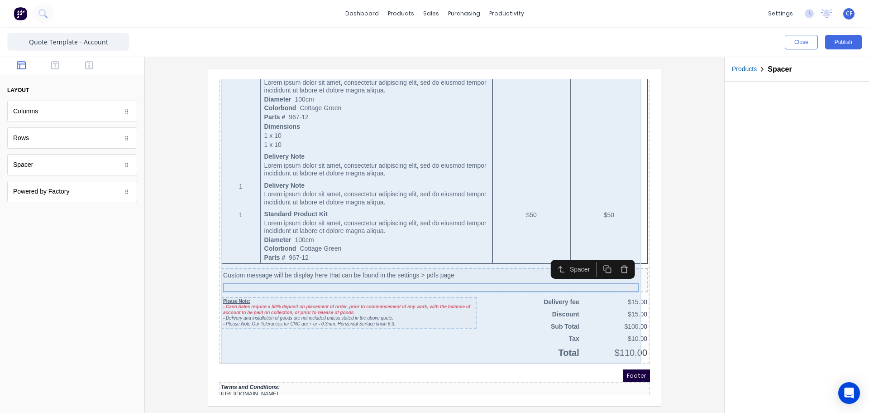
click at [254, 286] on div "QTY DESCRIPTION EACH TOTAL 1 Basic Product Lorem ipsum dolor sit amet, consecte…" at bounding box center [423, 77] width 427 height 548
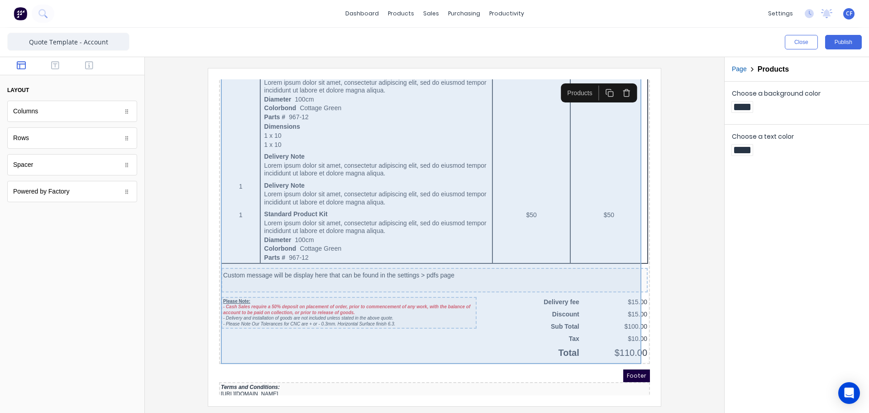
click at [471, 292] on div "QTY DESCRIPTION EACH TOTAL 1 Basic Product Lorem ipsum dolor sit amet, consecte…" at bounding box center [423, 77] width 427 height 548
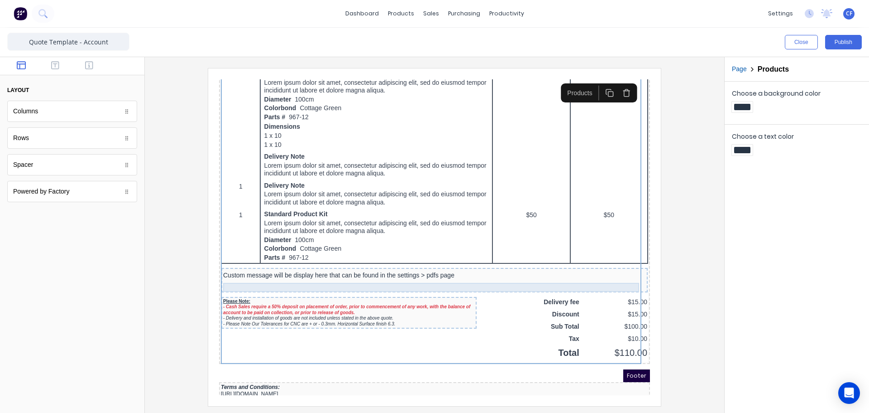
click at [441, 272] on div at bounding box center [423, 274] width 423 height 9
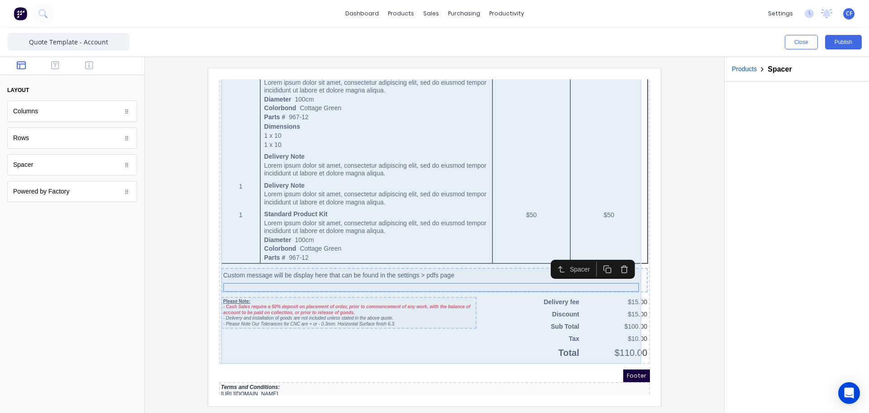
click at [470, 364] on div "Footer" at bounding box center [423, 364] width 431 height 13
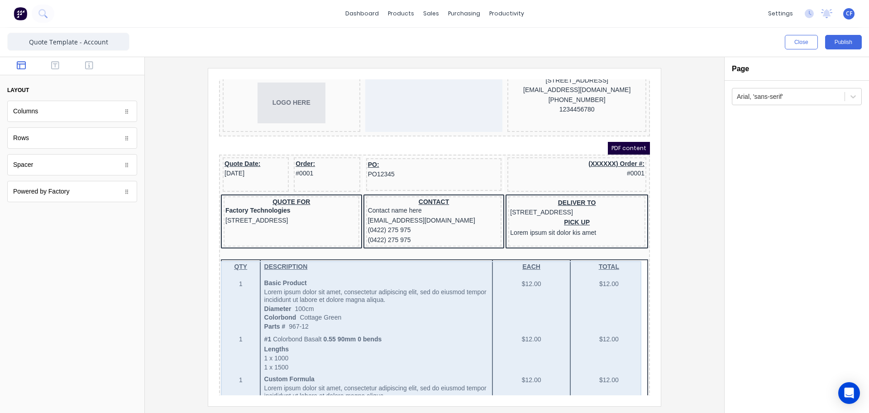
scroll to position [0, 0]
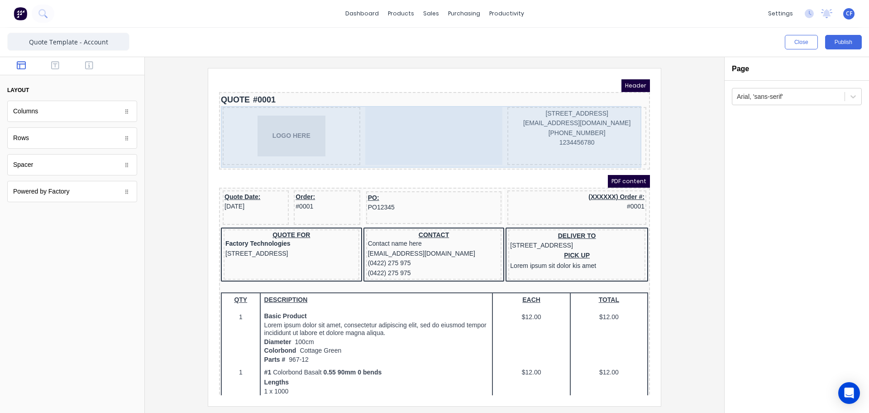
click at [388, 135] on div at bounding box center [424, 125] width 138 height 58
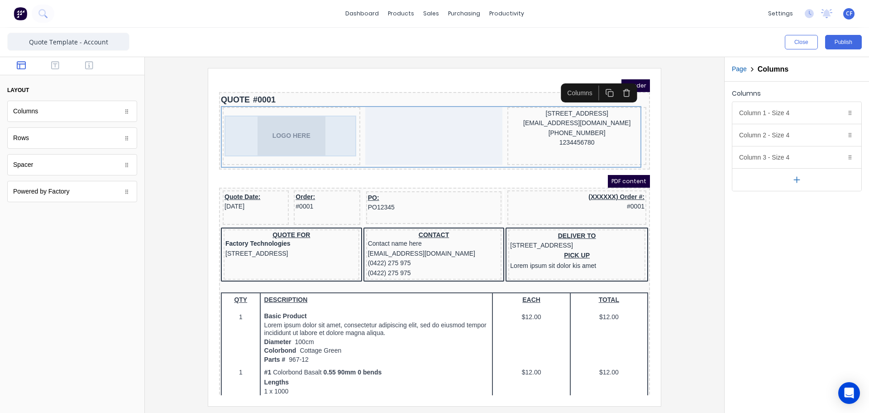
click at [281, 130] on div "LOGO HERE" at bounding box center [281, 125] width 134 height 41
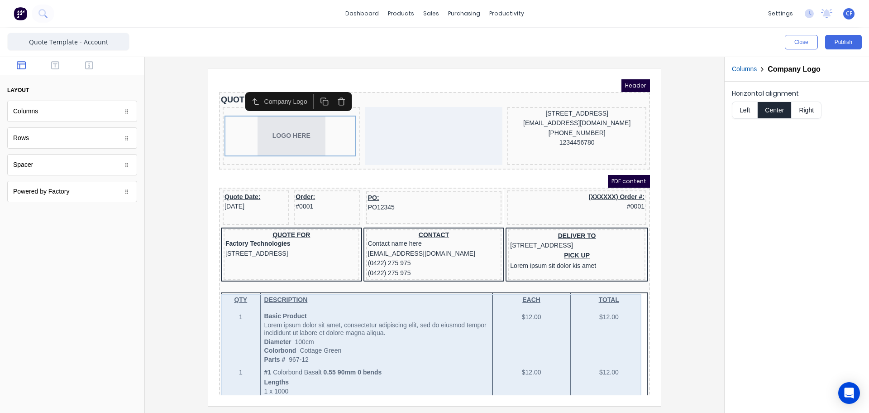
scroll to position [453, 0]
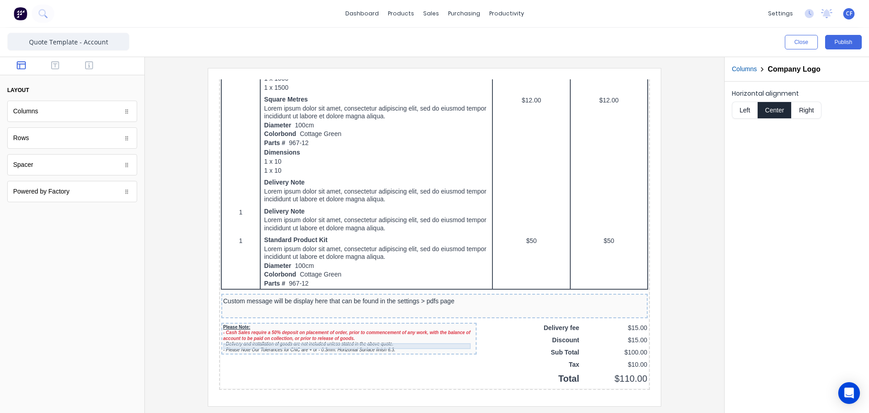
click at [252, 336] on div "- Delivery and installation of goods are not included unless stated in the abov…" at bounding box center [338, 333] width 252 height 6
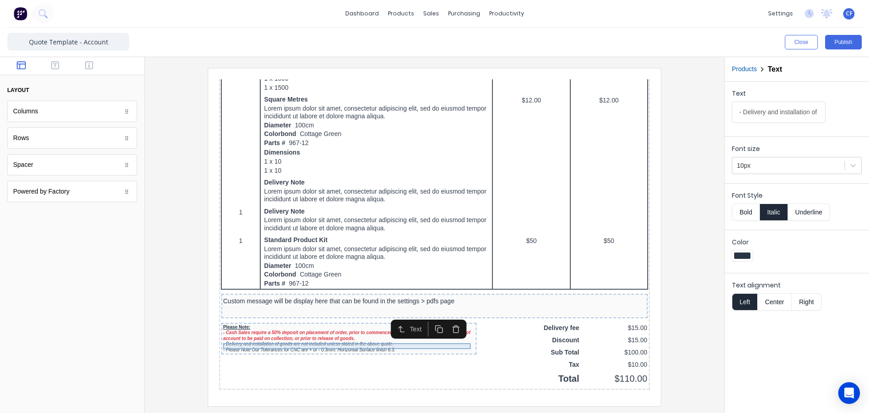
click at [252, 336] on div "- Delivery and installation of goods are not included unless stated in the abov…" at bounding box center [338, 333] width 252 height 6
click at [242, 340] on div "- Please Note Our Tolerances for CNC are + or - 0.3mm. Horizontal Surface finis…" at bounding box center [338, 339] width 252 height 6
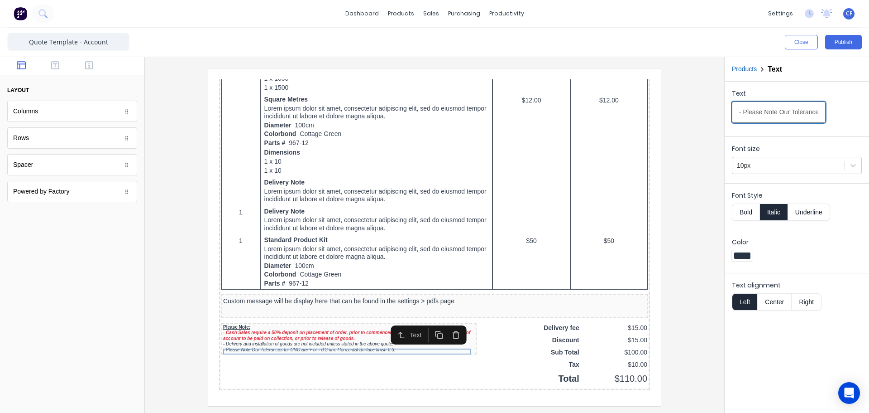
click at [778, 113] on input "- Please Note Our Tolerances for CNC are + or - 0.3mm. Horizontal Surface finis…" at bounding box center [779, 111] width 94 height 21
type input "- Our Tolerances for CNC are + or - 0.3mm. Horizontal Surface finish 6.3."
click at [161, 374] on div at bounding box center [434, 236] width 565 height 337
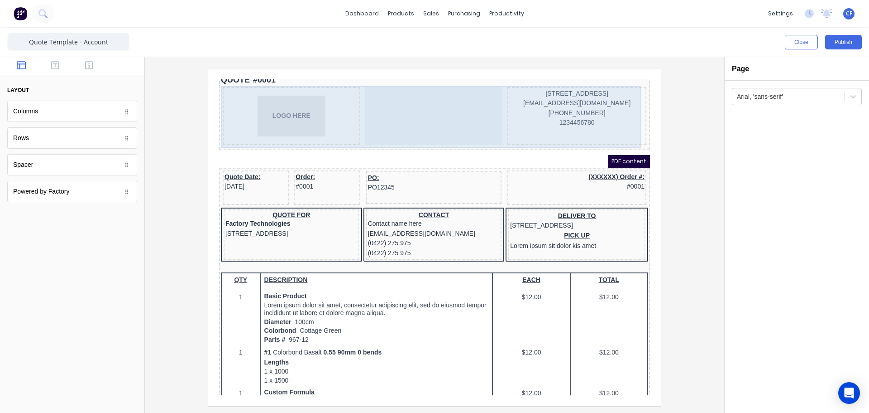
scroll to position [0, 0]
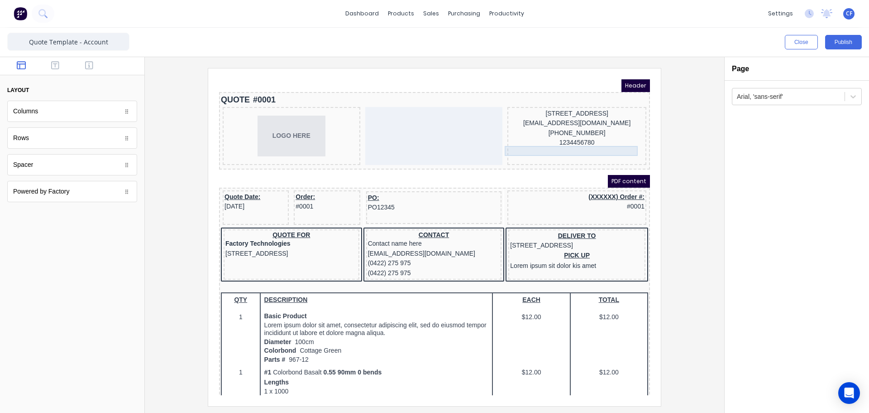
click at [564, 137] on div "1234456780" at bounding box center [566, 132] width 135 height 10
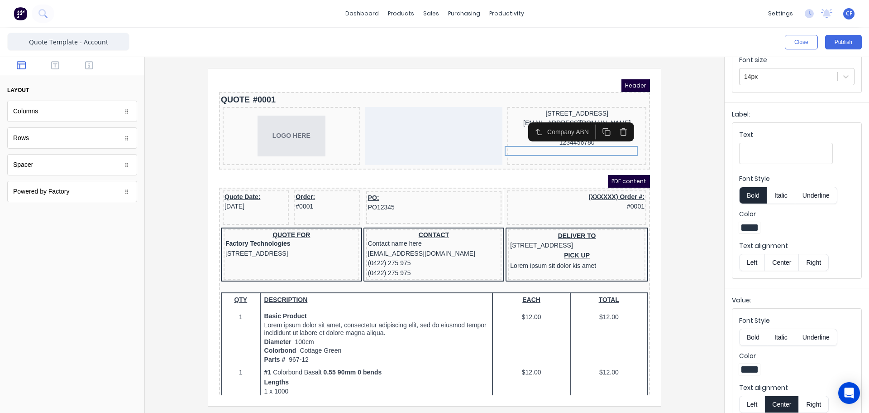
scroll to position [103, 0]
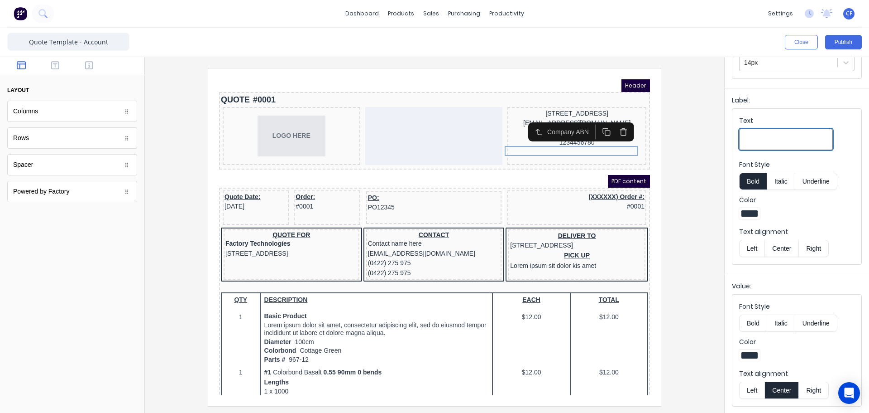
click at [761, 136] on input "Text" at bounding box center [786, 139] width 94 height 21
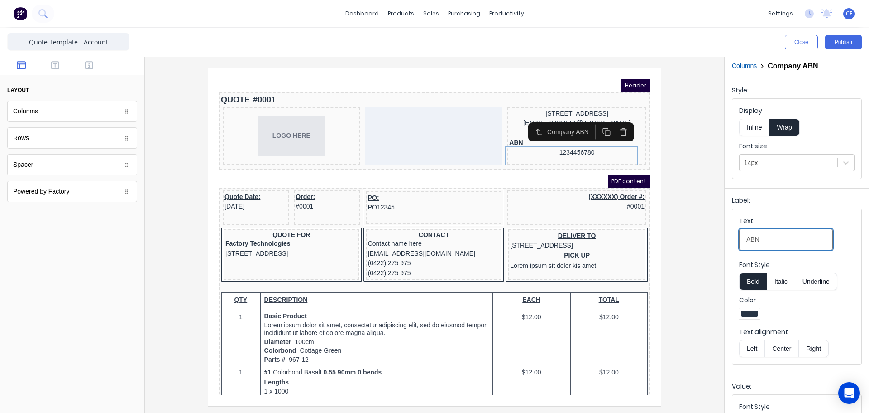
scroll to position [0, 0]
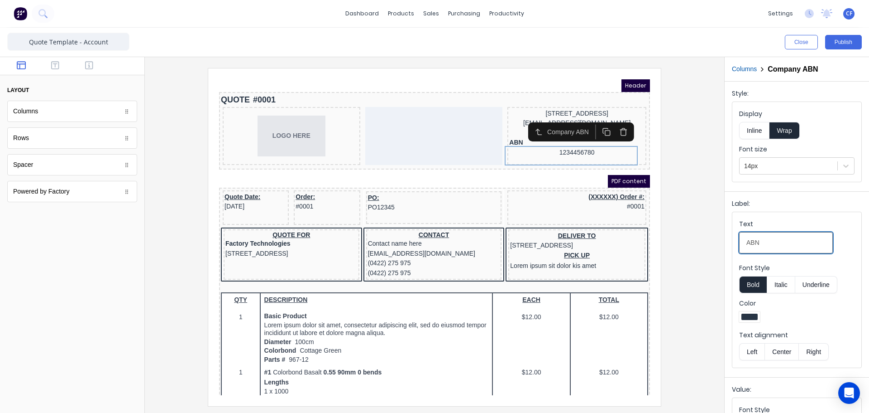
type input "ABN"
click at [748, 132] on button "Inline" at bounding box center [754, 130] width 30 height 17
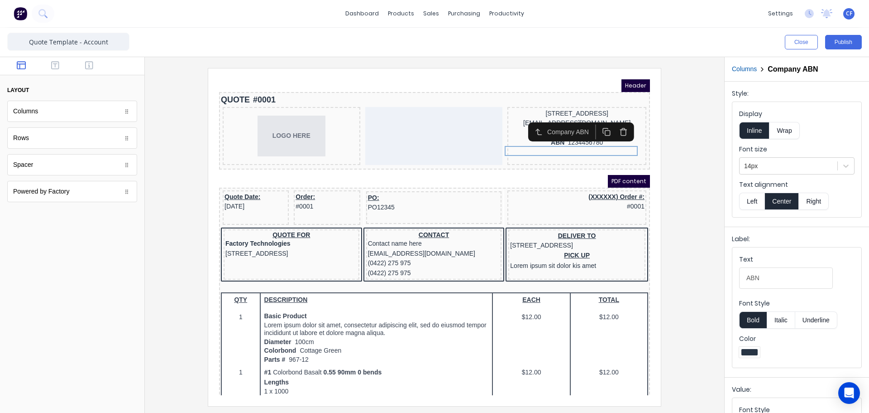
click at [694, 225] on div at bounding box center [434, 236] width 565 height 337
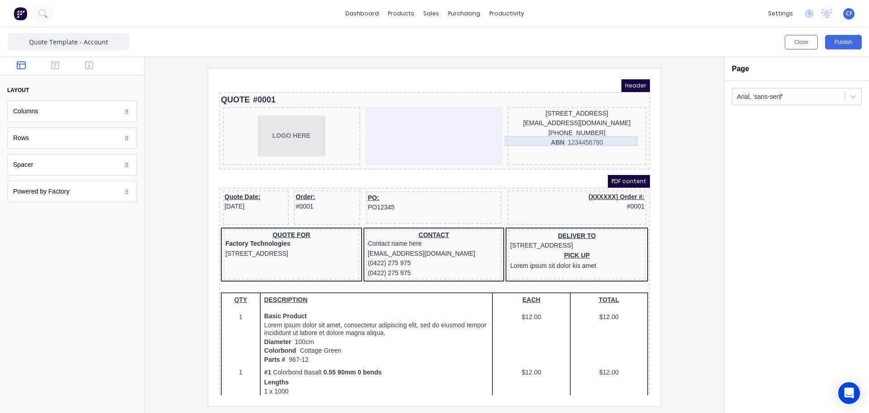
click at [572, 127] on div "[PHONE_NUMBER]" at bounding box center [566, 122] width 135 height 10
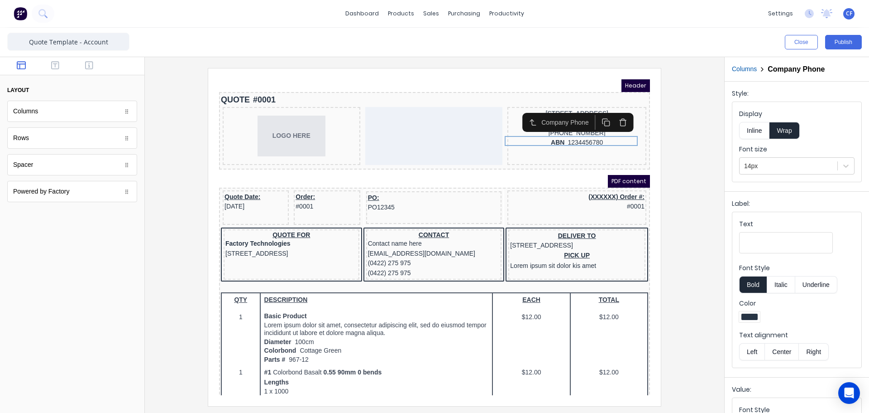
click at [667, 165] on div at bounding box center [434, 236] width 565 height 337
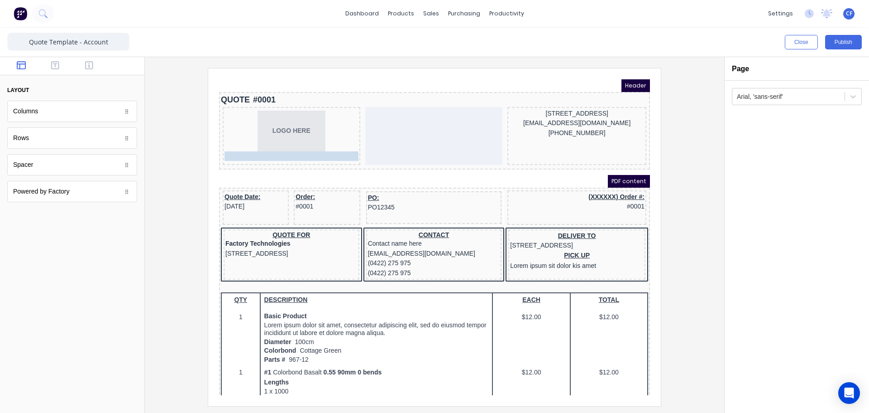
drag, startPoint x: 563, startPoint y: 141, endPoint x: 286, endPoint y: 145, distance: 276.7
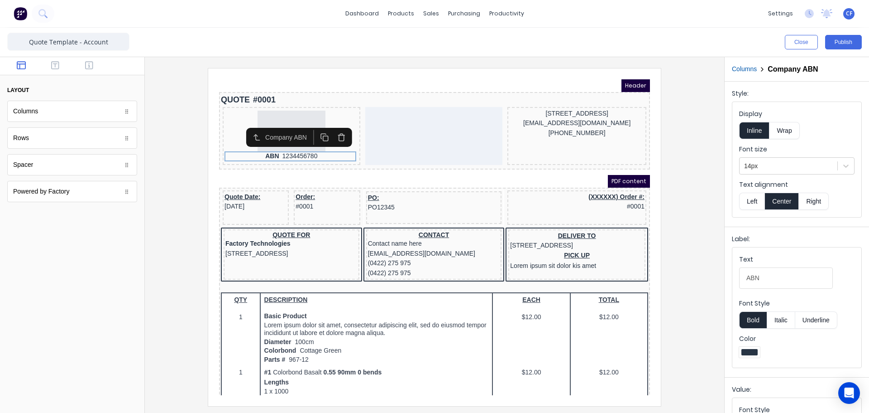
click at [691, 176] on div at bounding box center [434, 236] width 565 height 337
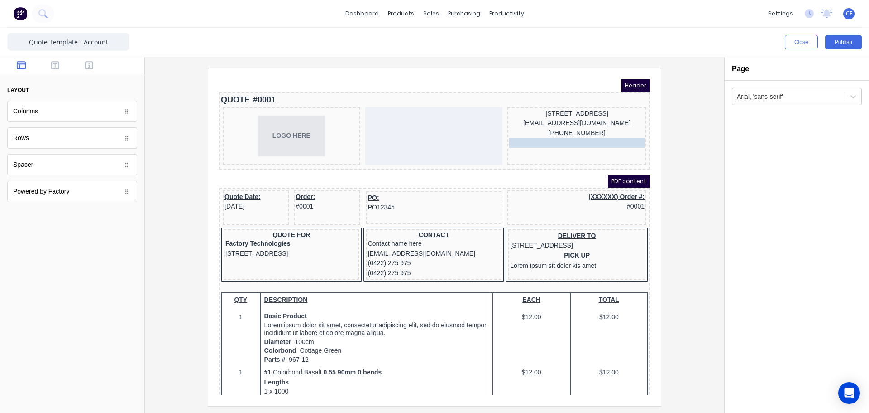
drag, startPoint x: 259, startPoint y: 142, endPoint x: 562, endPoint y: 146, distance: 303.4
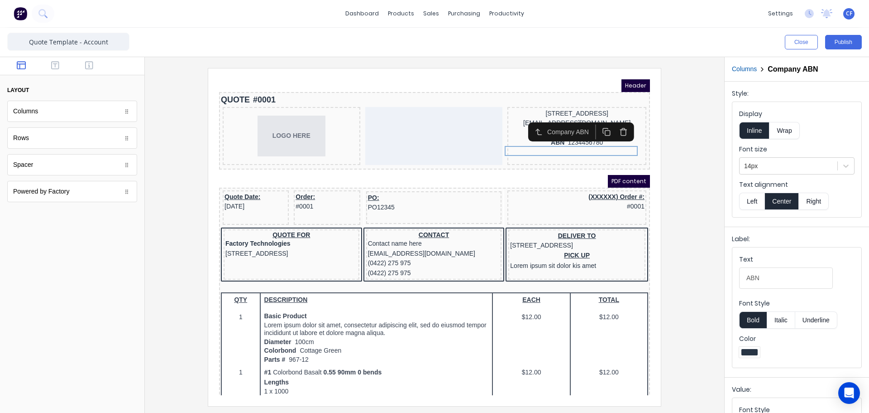
click at [687, 162] on div at bounding box center [434, 236] width 565 height 337
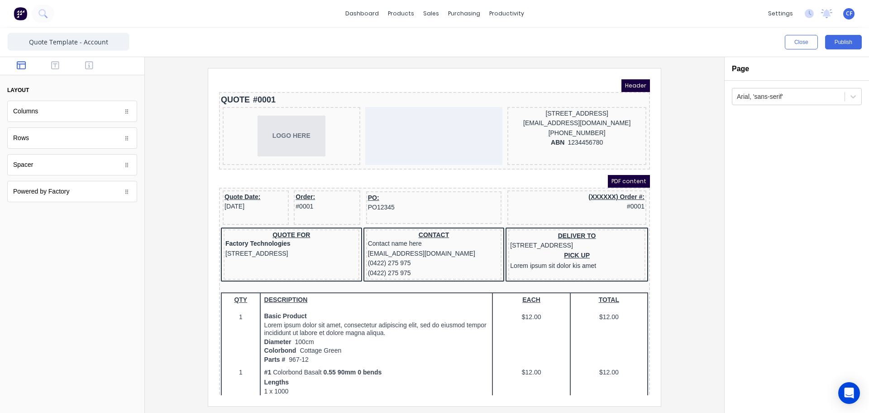
click at [688, 198] on div at bounding box center [434, 236] width 565 height 337
click at [54, 67] on icon "button" at bounding box center [55, 65] width 8 height 9
click at [91, 67] on icon "button" at bounding box center [89, 65] width 8 height 9
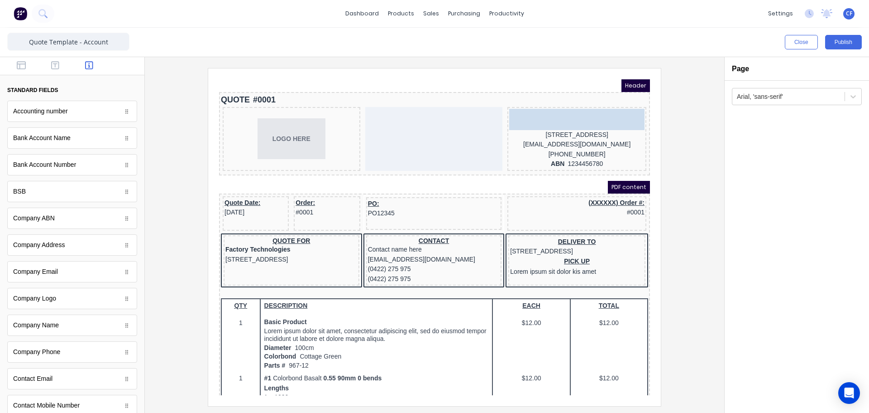
drag, startPoint x: 57, startPoint y: 328, endPoint x: 561, endPoint y: 108, distance: 550.2
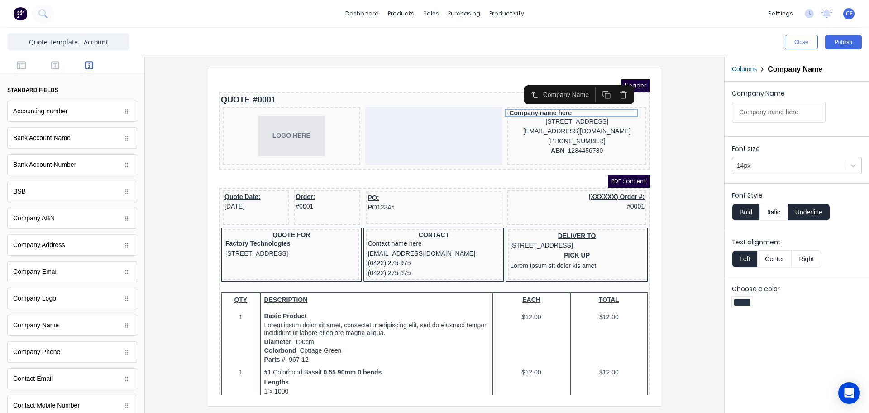
click at [775, 257] on button "Center" at bounding box center [775, 258] width 34 height 17
click at [809, 207] on button "Underline" at bounding box center [809, 211] width 42 height 17
click at [658, 197] on iframe at bounding box center [434, 236] width 453 height 337
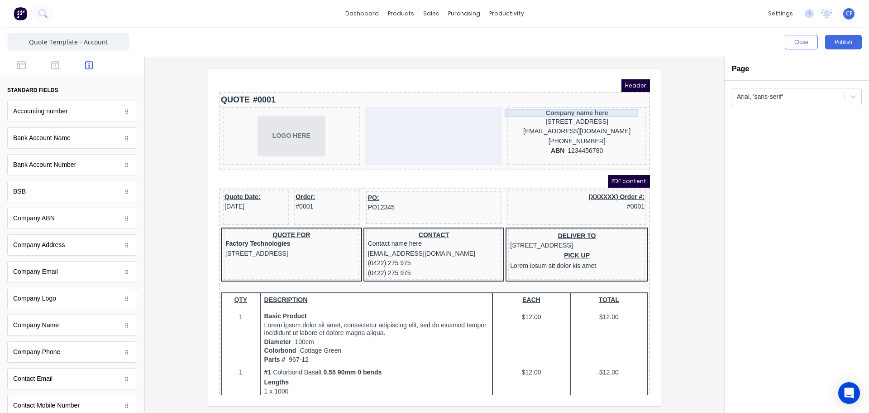
click at [547, 100] on div "Company name here" at bounding box center [566, 102] width 135 height 8
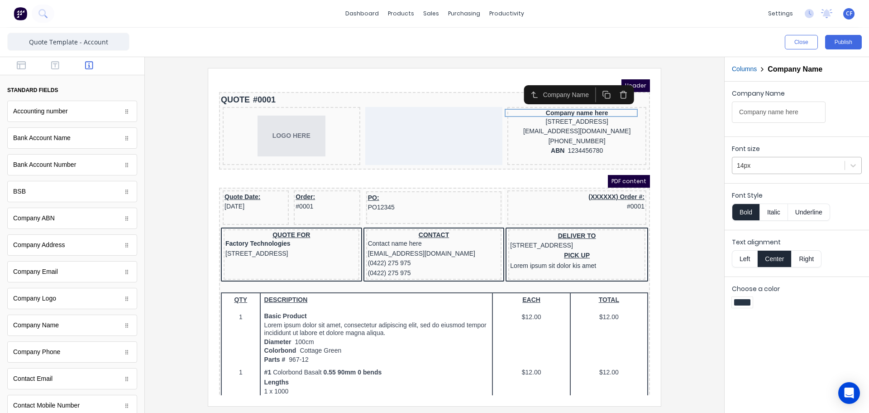
click at [790, 163] on div at bounding box center [788, 165] width 103 height 11
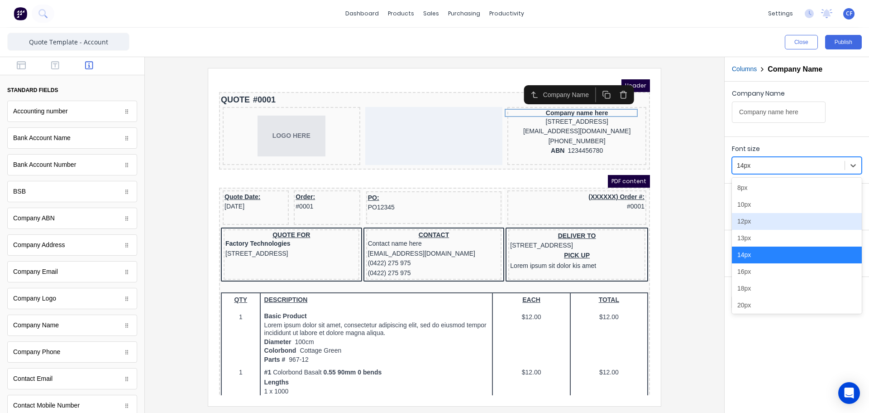
click at [767, 224] on div "12px" at bounding box center [797, 221] width 130 height 17
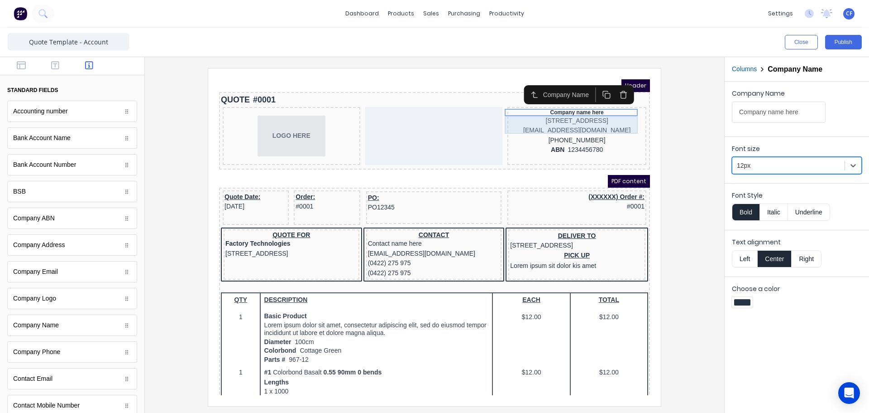
click at [565, 108] on div "234 Beach Road Gold Coast, Queensland, Australia, 4217" at bounding box center [566, 110] width 135 height 10
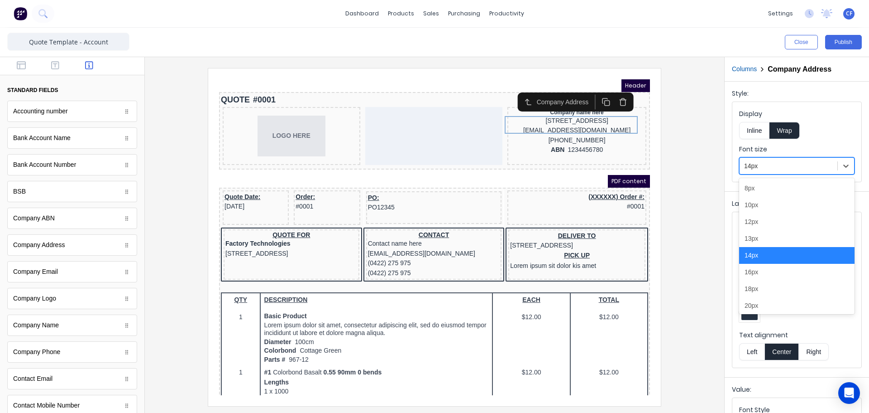
click at [766, 171] on div at bounding box center [788, 165] width 89 height 11
click at [763, 223] on div "12px" at bounding box center [796, 221] width 115 height 17
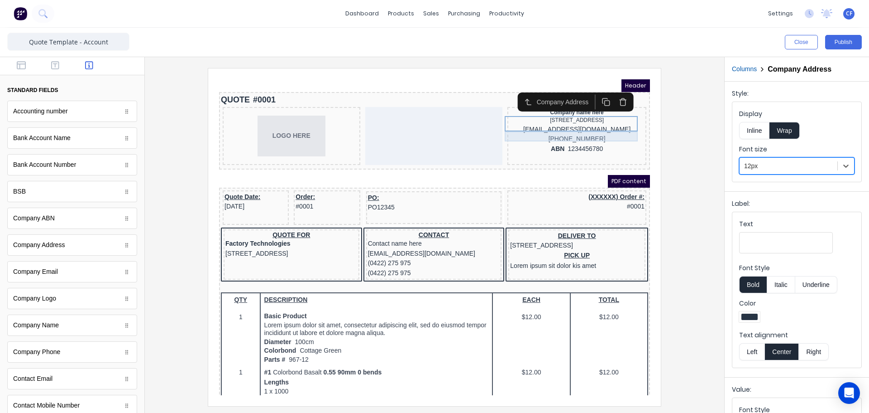
click at [610, 123] on div "xxxxxxx@xxxxx.com" at bounding box center [566, 119] width 135 height 10
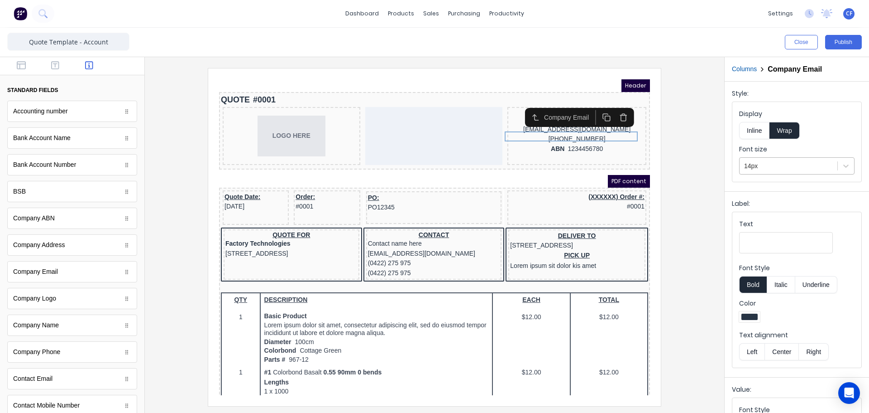
click at [754, 160] on div at bounding box center [788, 165] width 89 height 11
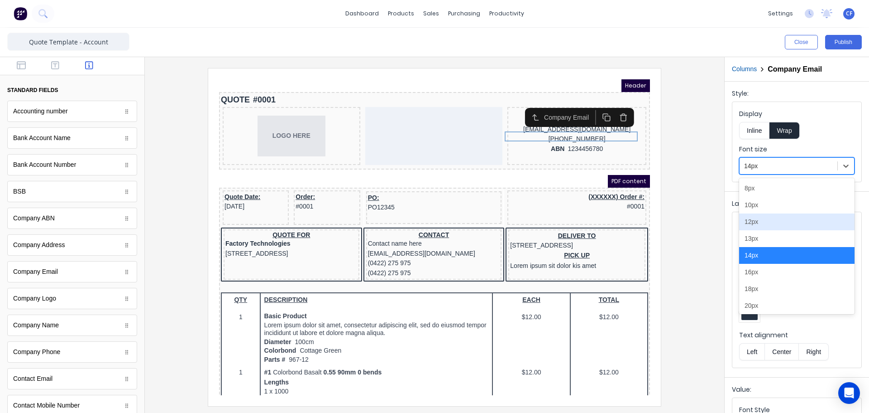
click at [757, 217] on div "12px" at bounding box center [796, 221] width 115 height 17
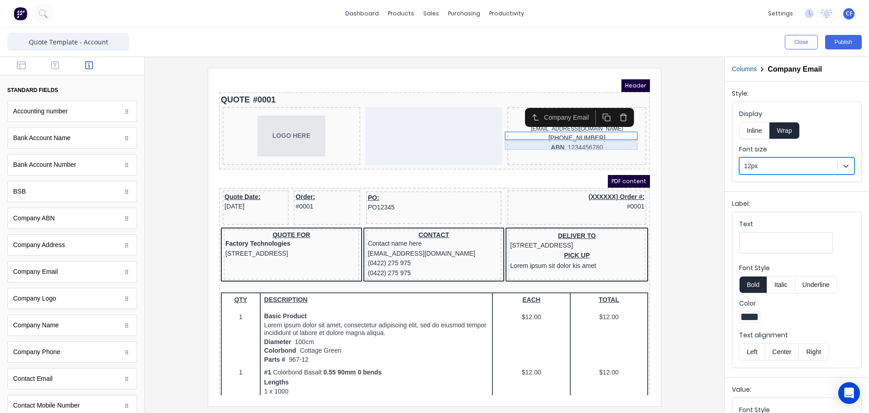
click at [582, 132] on div "[PHONE_NUMBER]" at bounding box center [566, 127] width 135 height 10
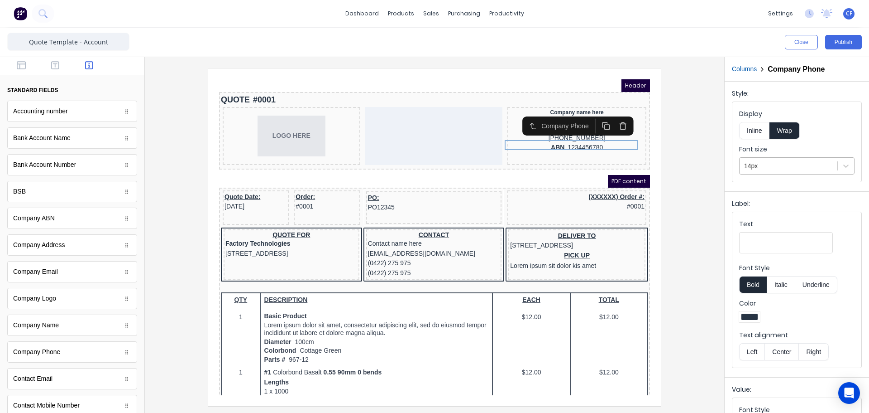
click at [758, 169] on div at bounding box center [788, 165] width 89 height 11
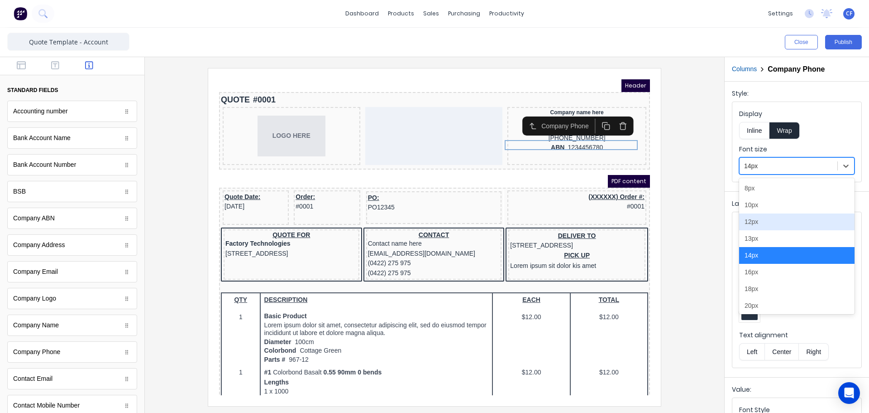
click at [759, 221] on div "12px" at bounding box center [796, 221] width 115 height 17
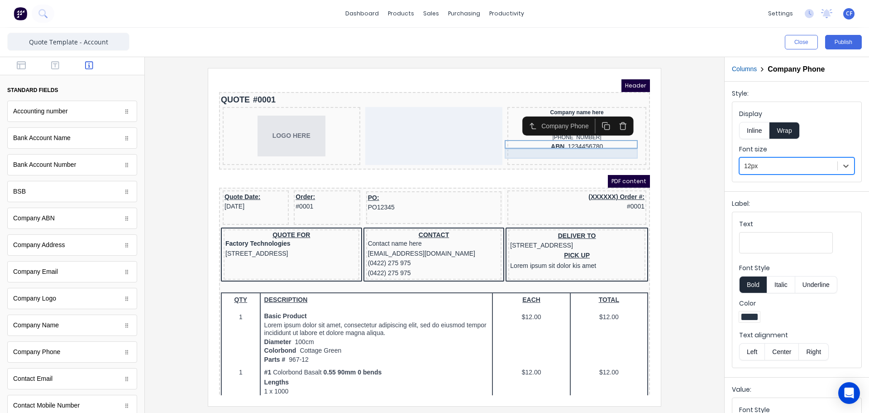
click at [599, 141] on div "ABN 1234456780" at bounding box center [566, 136] width 135 height 10
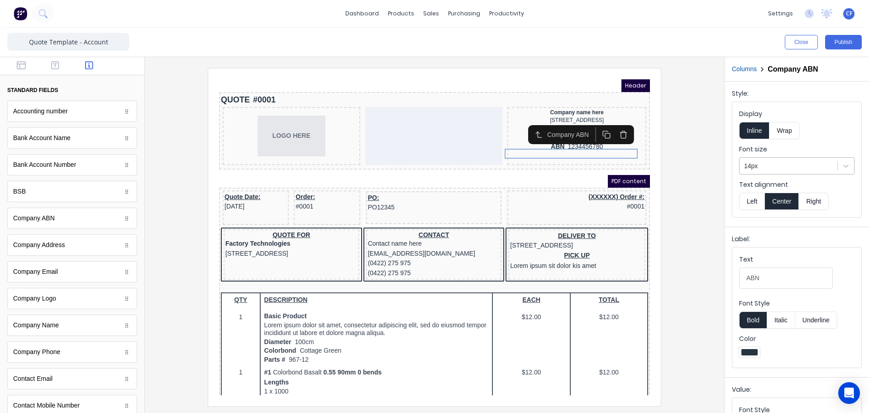
click at [771, 172] on div "14px" at bounding box center [789, 165] width 98 height 15
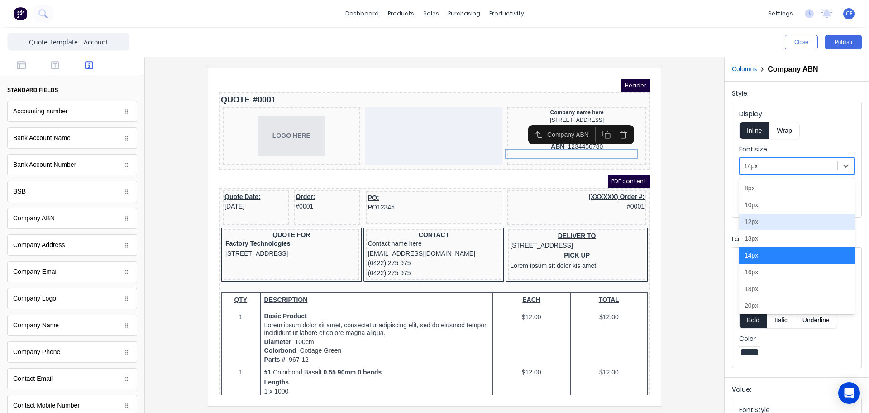
drag, startPoint x: 761, startPoint y: 222, endPoint x: 709, endPoint y: 216, distance: 51.9
click at [761, 221] on div "12px" at bounding box center [796, 221] width 115 height 17
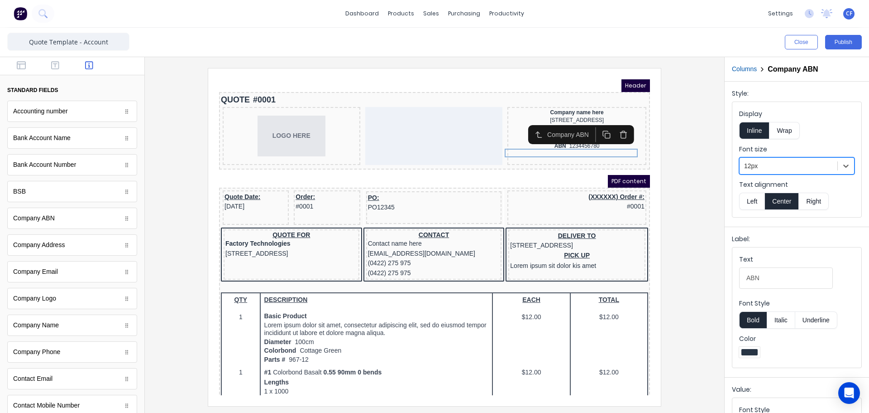
click at [687, 216] on div at bounding box center [434, 236] width 565 height 337
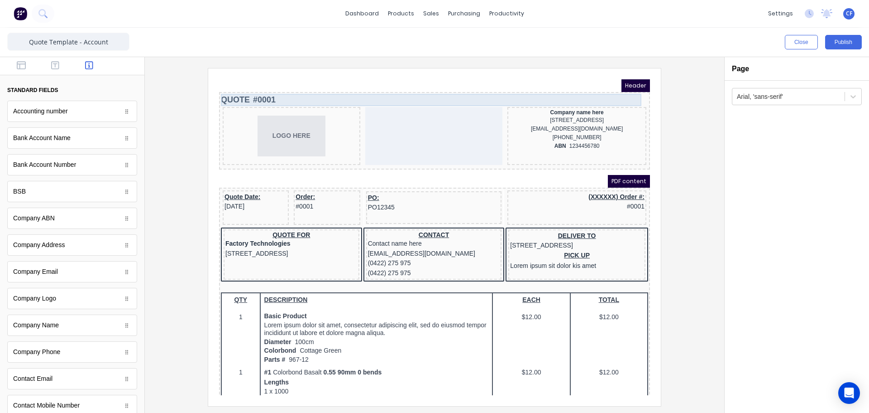
click at [238, 88] on div "QUOTE #0001" at bounding box center [423, 89] width 427 height 12
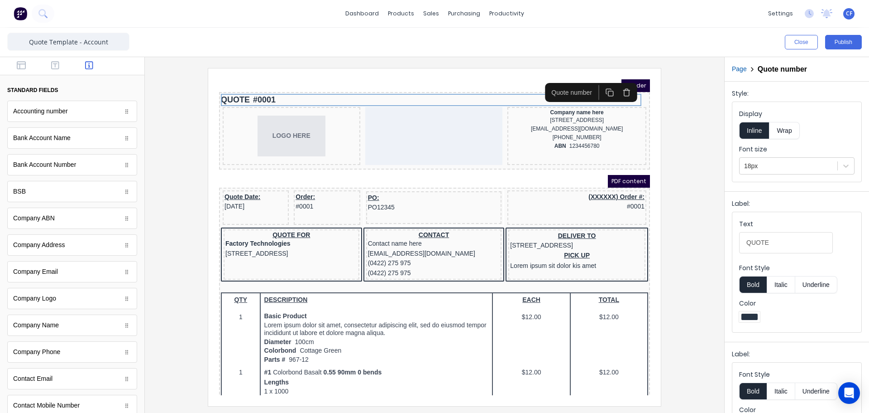
click at [686, 162] on div at bounding box center [434, 236] width 565 height 337
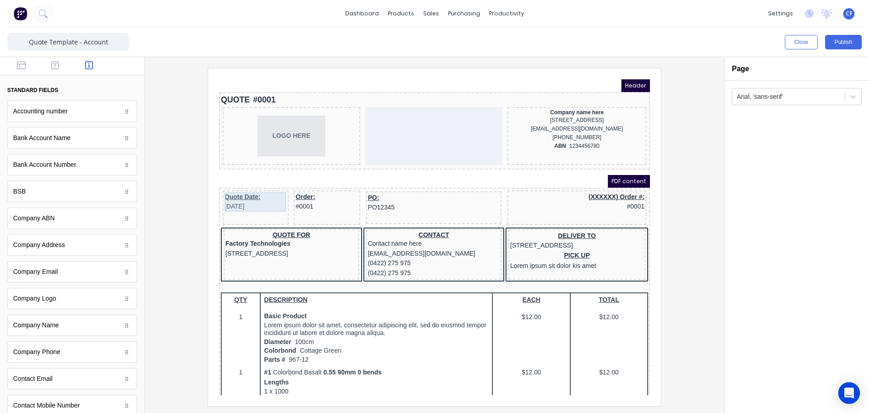
click at [250, 188] on div "Quote Date: 29/10/2024" at bounding box center [245, 190] width 62 height 19
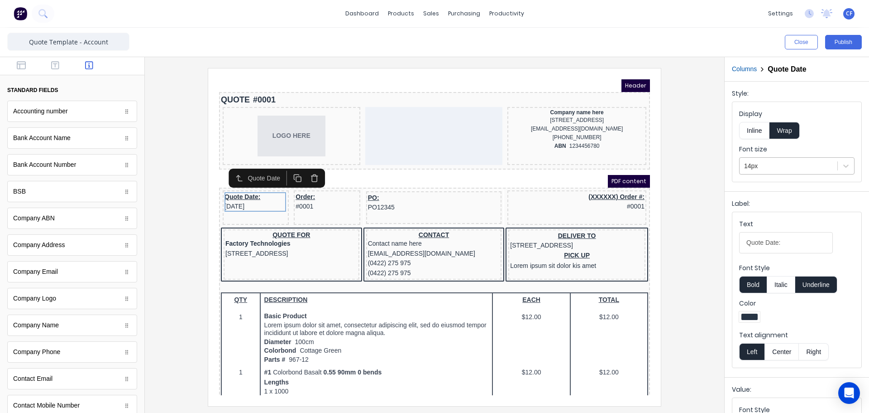
click at [821, 165] on div at bounding box center [788, 165] width 89 height 11
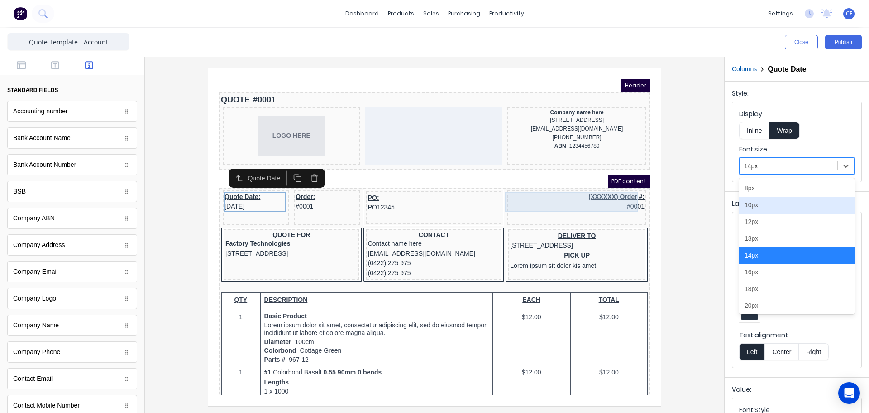
click at [560, 190] on div "(XXXXXX) Order #: #0001" at bounding box center [566, 190] width 135 height 19
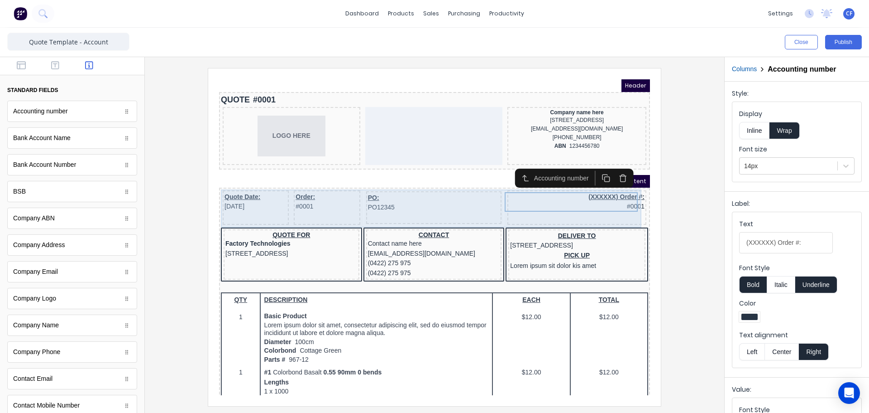
drag, startPoint x: 565, startPoint y: 211, endPoint x: 634, endPoint y: 204, distance: 68.8
click at [565, 211] on div "(XXXXXX) Order #: #0001" at bounding box center [566, 196] width 139 height 34
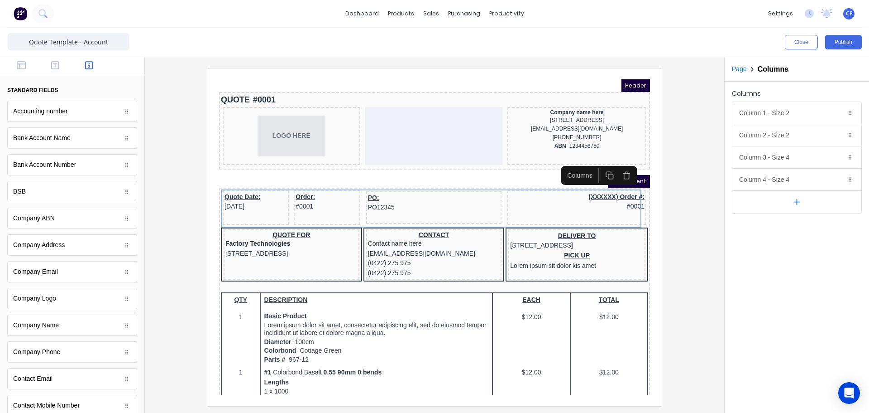
click at [712, 211] on div at bounding box center [434, 236] width 565 height 337
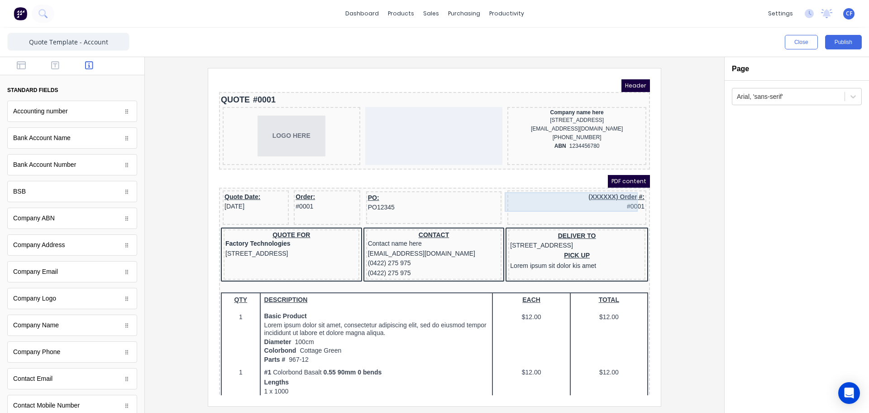
click at [564, 194] on body "Header QUOTE #0001 LOGO HERE Company name here 234 Beach Road Gold Coast, Queen…" at bounding box center [423, 226] width 431 height 316
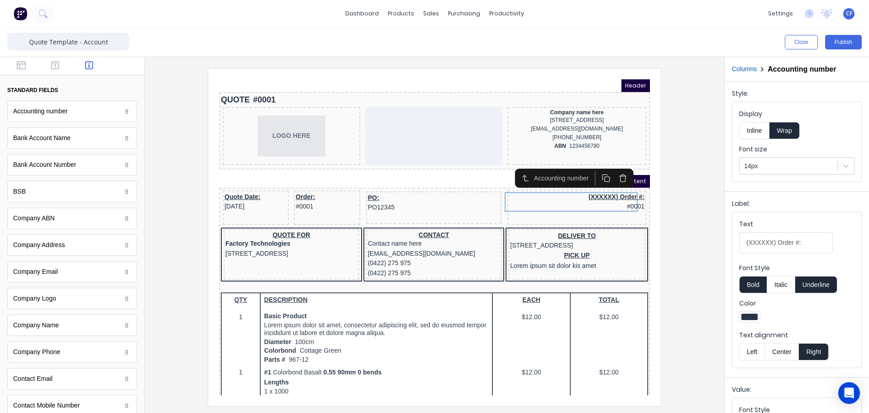
scroll to position [103, 0]
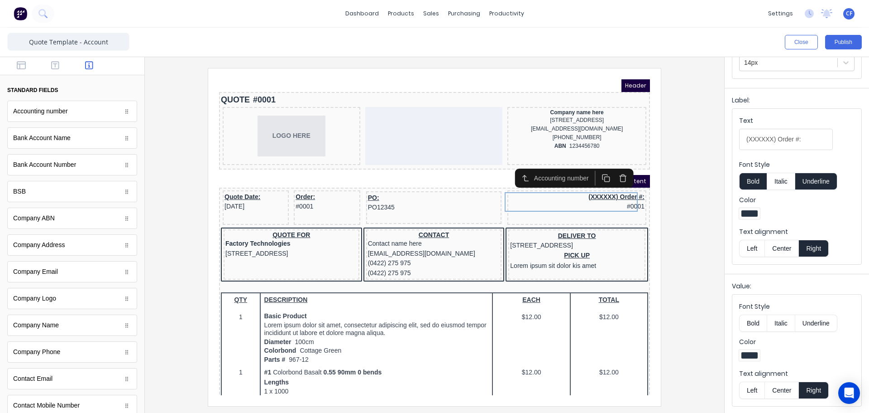
drag, startPoint x: 614, startPoint y: 166, endPoint x: 886, endPoint y: 279, distance: 294.9
click at [614, 166] on icon "button" at bounding box center [612, 167] width 9 height 9
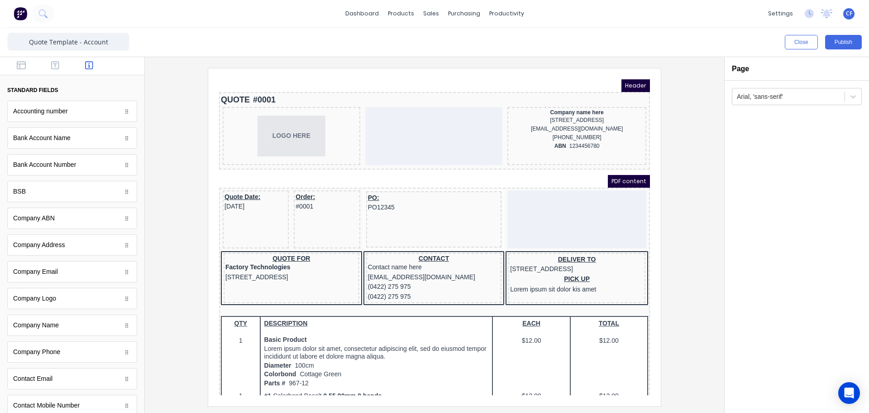
click at [693, 240] on div at bounding box center [434, 236] width 565 height 337
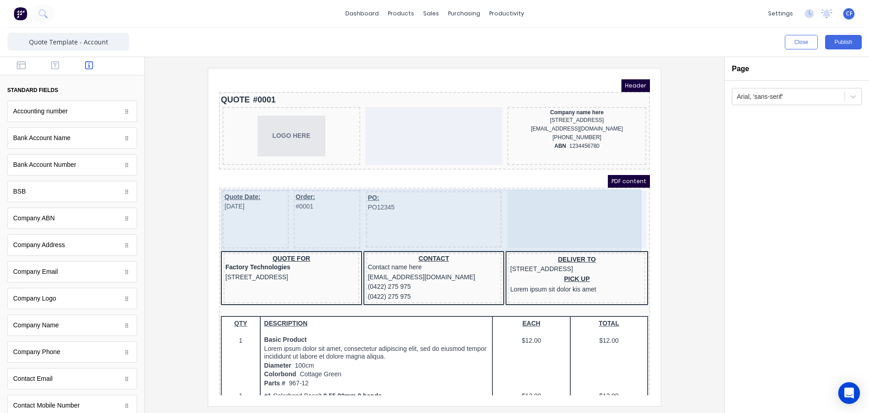
click at [362, 207] on div "PO: PO12345" at bounding box center [423, 208] width 136 height 56
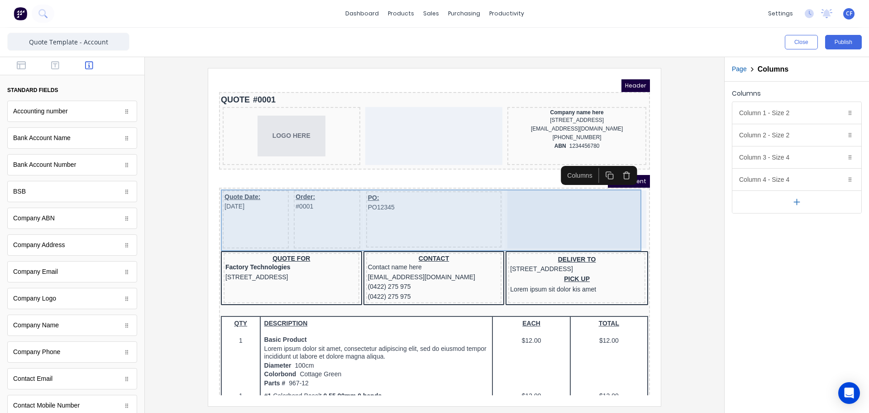
click at [629, 205] on div "Quote Date: 29/10/2024 Order: #0001 PO: PO12345" at bounding box center [423, 209] width 427 height 62
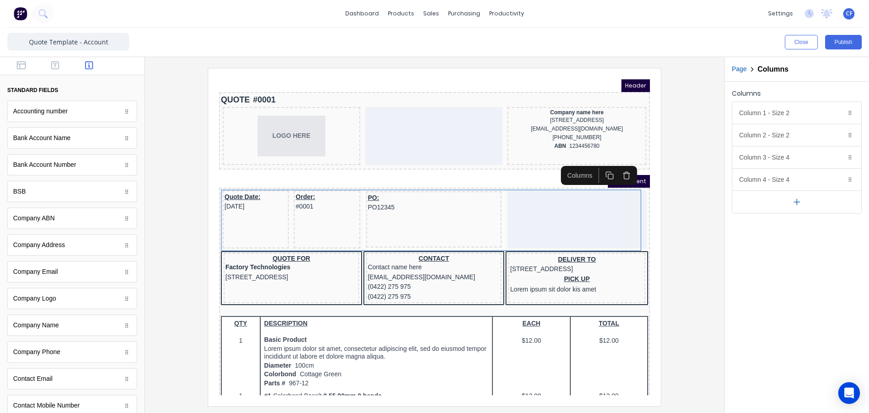
click at [683, 233] on div at bounding box center [434, 236] width 565 height 337
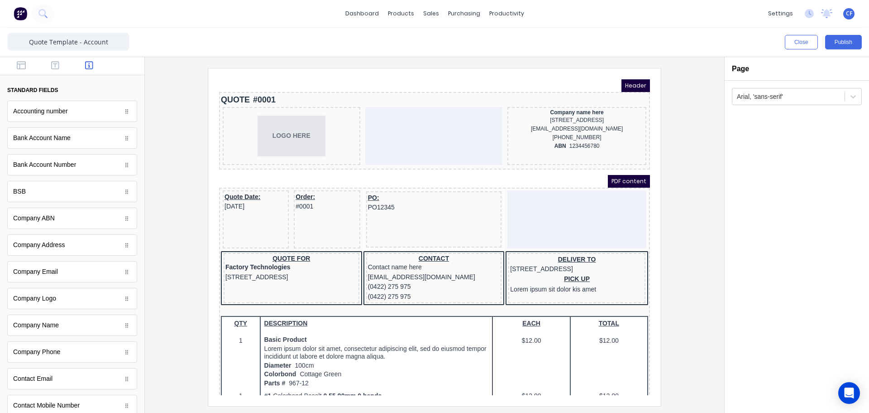
click at [676, 250] on div at bounding box center [434, 236] width 565 height 337
click at [301, 192] on div "Order: #0001" at bounding box center [316, 190] width 62 height 19
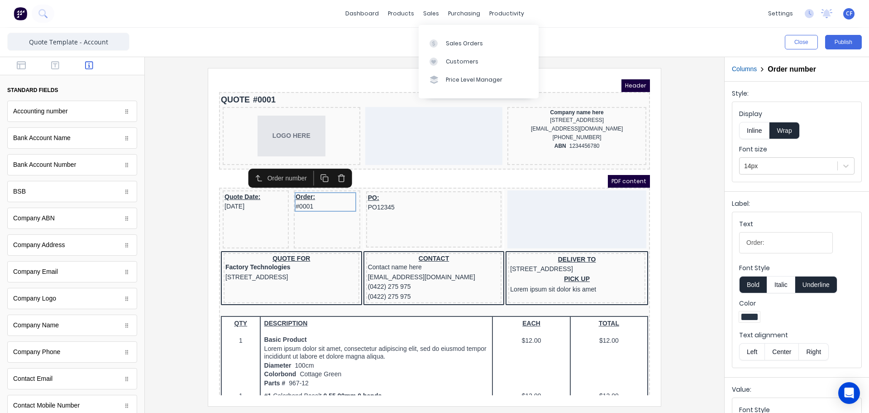
drag, startPoint x: 427, startPoint y: 7, endPoint x: 411, endPoint y: 33, distance: 30.4
click at [402, 66] on div at bounding box center [435, 234] width 580 height 355
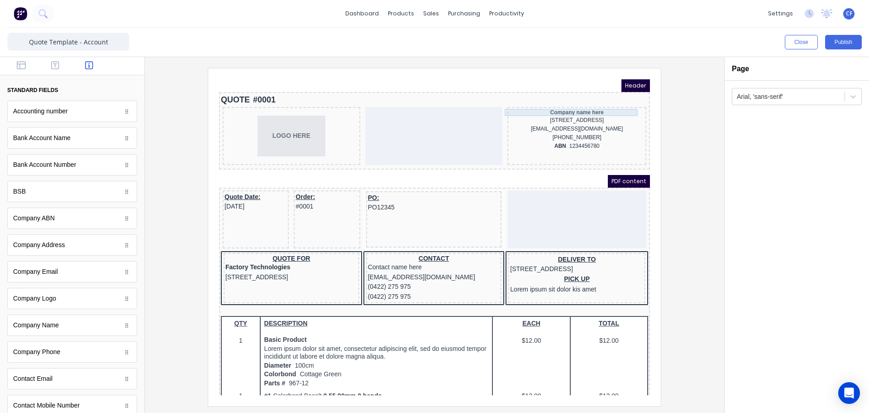
click at [583, 100] on div "Company name here" at bounding box center [566, 101] width 135 height 7
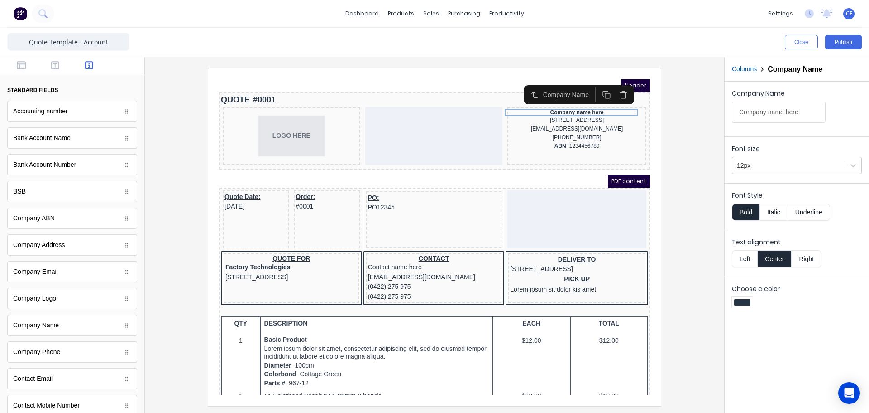
click at [810, 252] on button "Right" at bounding box center [807, 258] width 30 height 17
drag, startPoint x: 600, startPoint y: 109, endPoint x: 921, endPoint y: 259, distance: 354.3
click at [600, 109] on div "[STREET_ADDRESS]" at bounding box center [566, 109] width 135 height 9
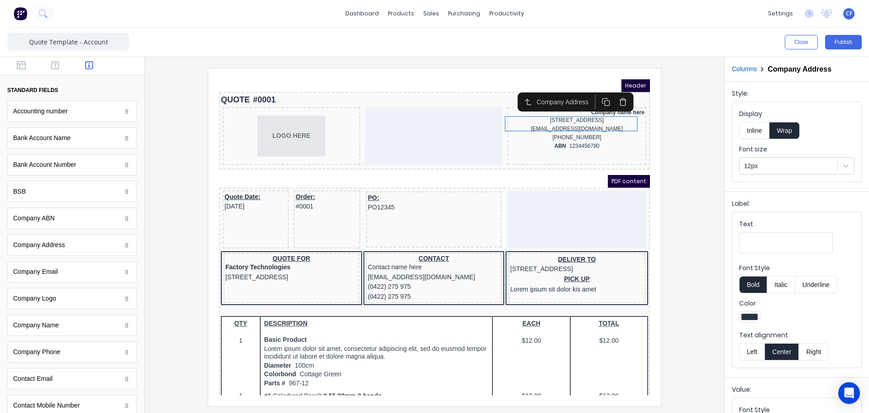
click at [809, 345] on button "Right" at bounding box center [814, 351] width 30 height 17
click at [570, 122] on div "[EMAIL_ADDRESS][DOMAIN_NAME]" at bounding box center [566, 118] width 135 height 9
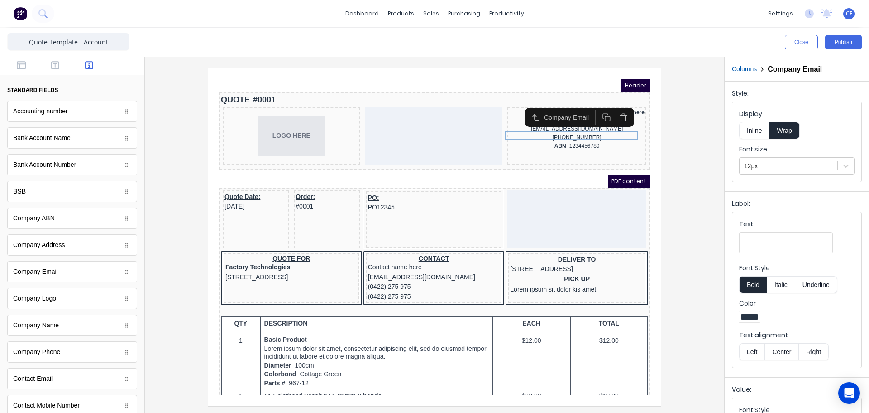
click at [821, 348] on button "Right" at bounding box center [814, 351] width 30 height 17
click at [775, 351] on button "Center" at bounding box center [782, 351] width 34 height 17
click at [753, 351] on button "Left" at bounding box center [751, 351] width 25 height 17
click at [824, 349] on button "Right" at bounding box center [814, 351] width 30 height 17
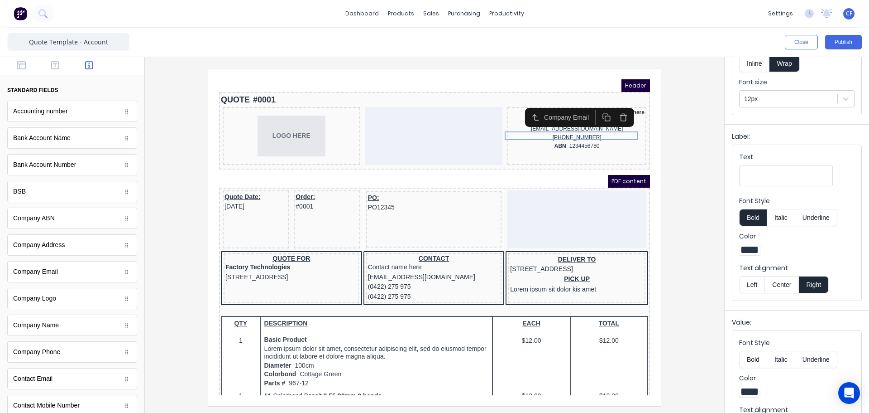
scroll to position [103, 0]
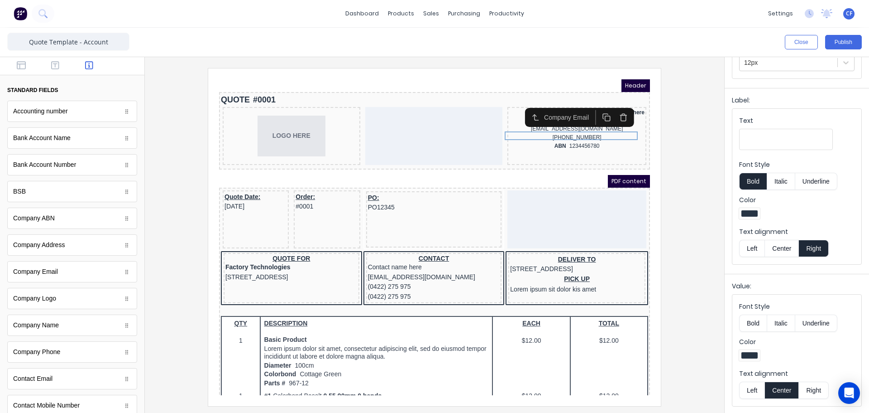
click at [811, 389] on button "Right" at bounding box center [814, 389] width 30 height 17
click at [610, 139] on div "ABN 1234456780" at bounding box center [566, 135] width 135 height 9
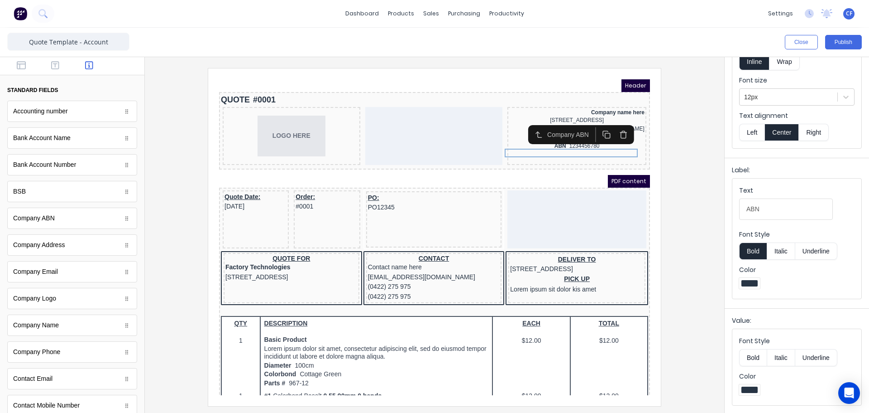
scroll to position [0, 0]
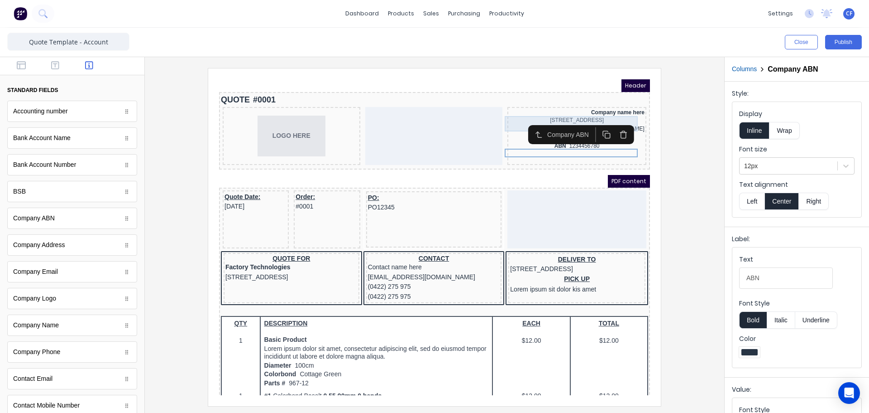
click at [512, 110] on div "[STREET_ADDRESS]" at bounding box center [566, 109] width 135 height 9
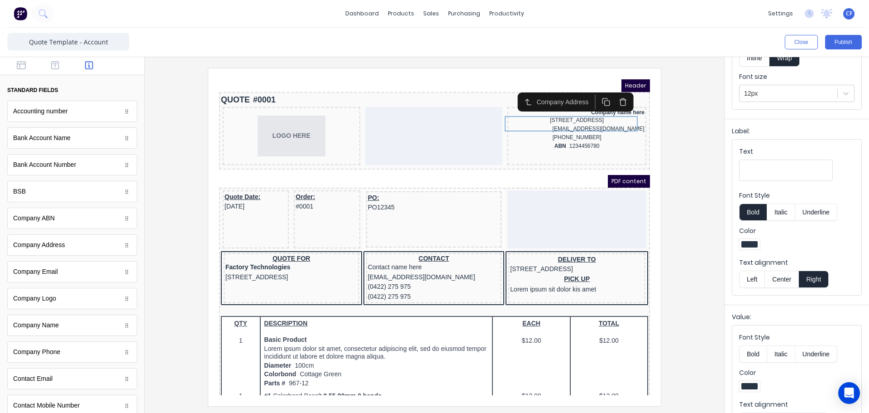
scroll to position [103, 0]
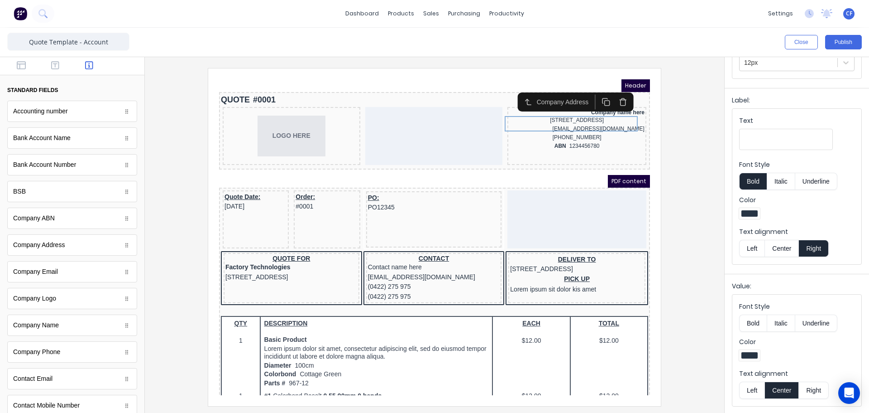
click at [782, 249] on button "Center" at bounding box center [782, 248] width 34 height 17
click at [819, 390] on button "Right" at bounding box center [814, 389] width 30 height 17
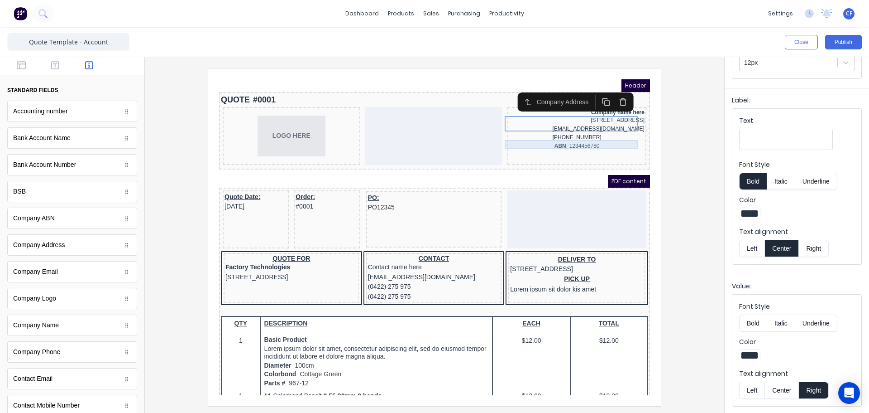
click at [554, 122] on div "[EMAIL_ADDRESS][DOMAIN_NAME]" at bounding box center [566, 118] width 135 height 9
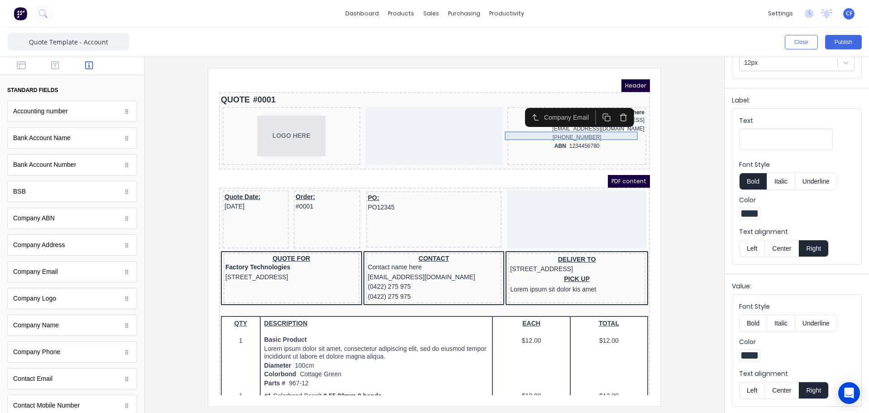
scroll to position [0, 0]
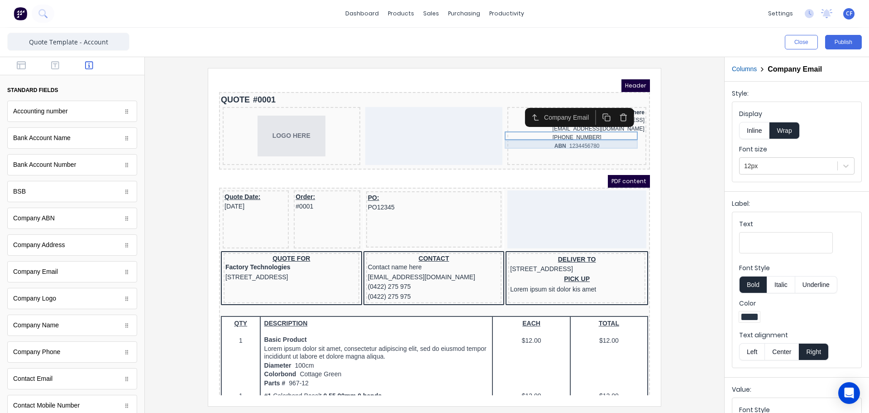
click at [554, 130] on div "[PHONE_NUMBER]" at bounding box center [566, 126] width 135 height 9
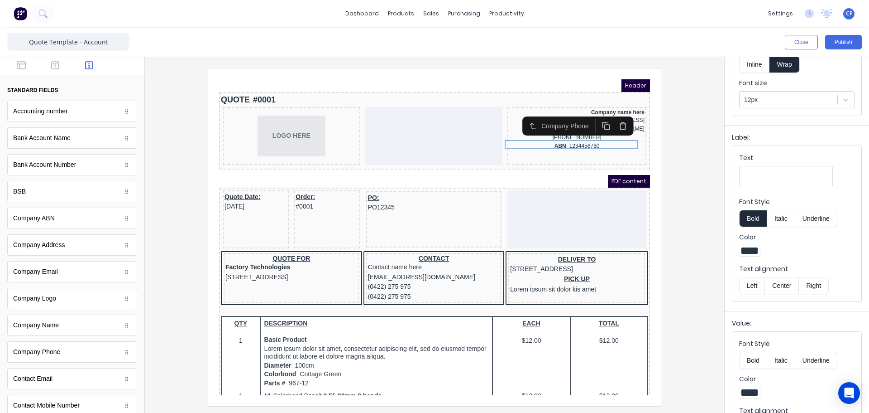
scroll to position [103, 0]
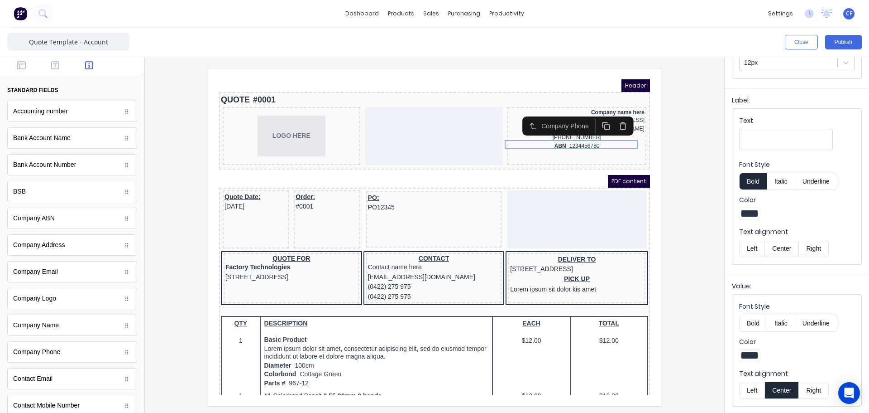
click at [811, 388] on button "Right" at bounding box center [814, 389] width 30 height 17
drag, startPoint x: 583, startPoint y: 140, endPoint x: 920, endPoint y: 311, distance: 377.5
click at [583, 139] on div "ABN 1234456780" at bounding box center [566, 135] width 135 height 9
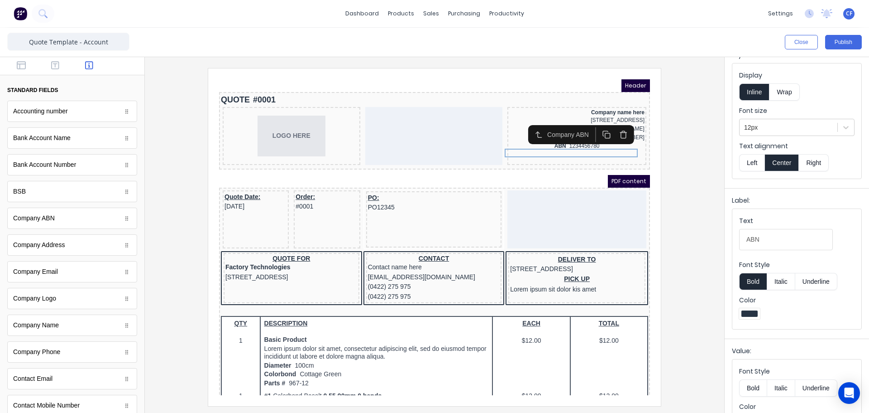
scroll to position [68, 0]
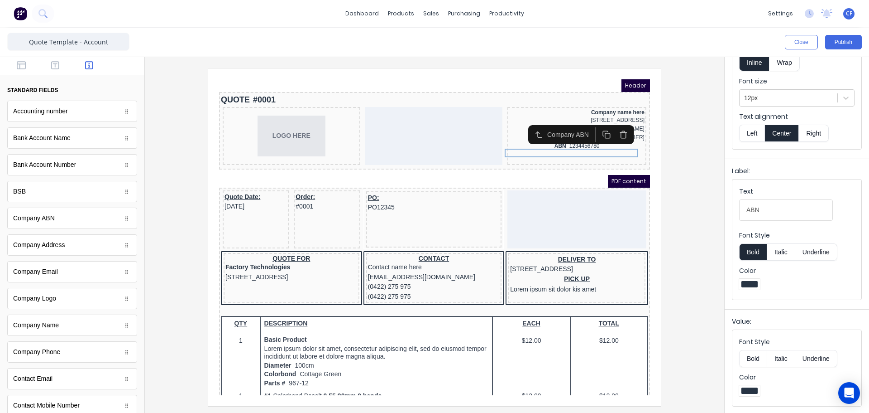
click at [815, 135] on button "Right" at bounding box center [814, 133] width 30 height 17
click at [667, 192] on div at bounding box center [434, 236] width 565 height 337
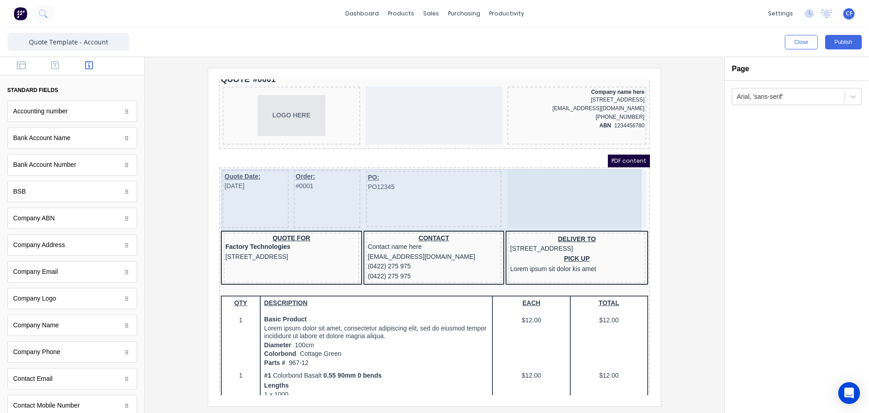
scroll to position [0, 0]
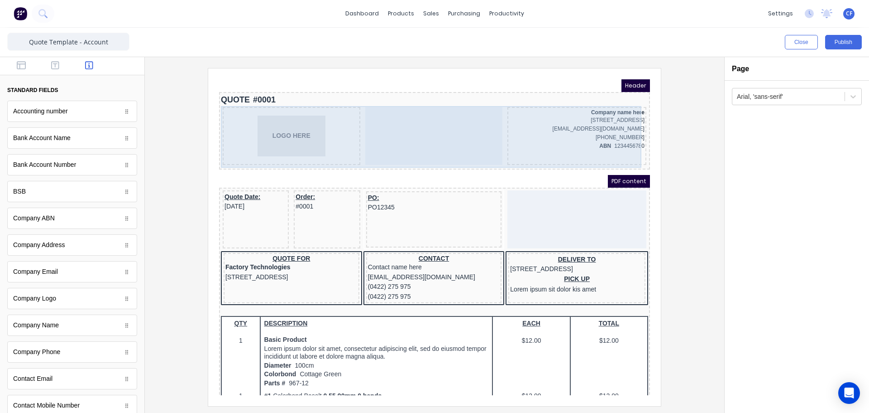
click at [399, 138] on div at bounding box center [424, 125] width 138 height 58
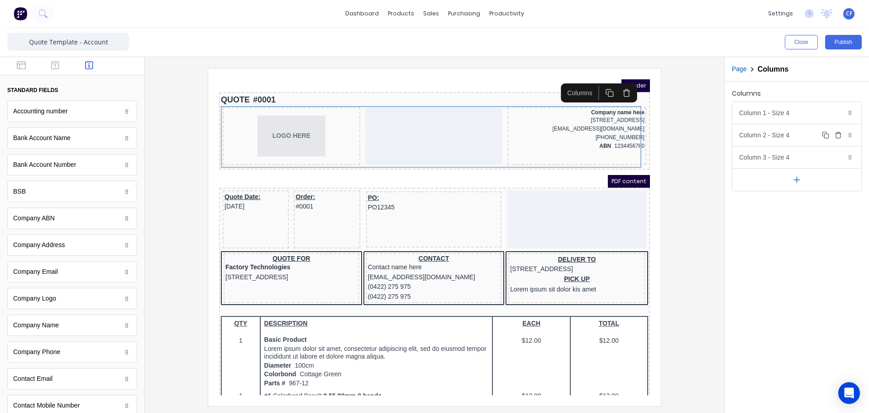
click at [839, 134] on icon "button" at bounding box center [838, 134] width 7 height 7
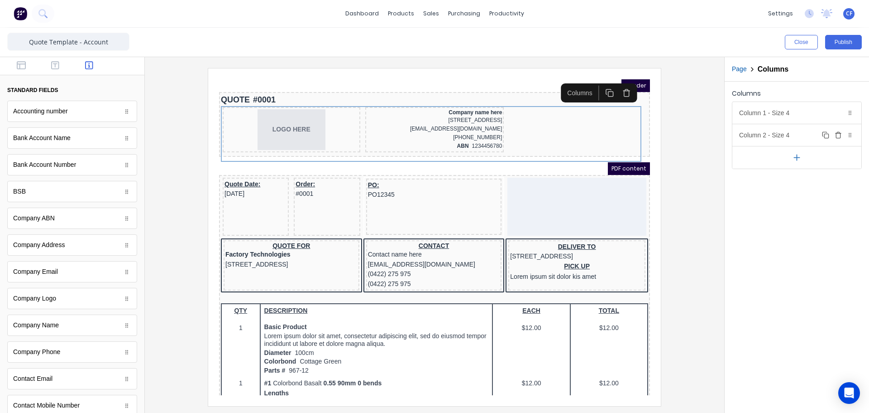
click at [780, 136] on div "Column 2 - Size 4 Duplicate Delete" at bounding box center [797, 135] width 129 height 22
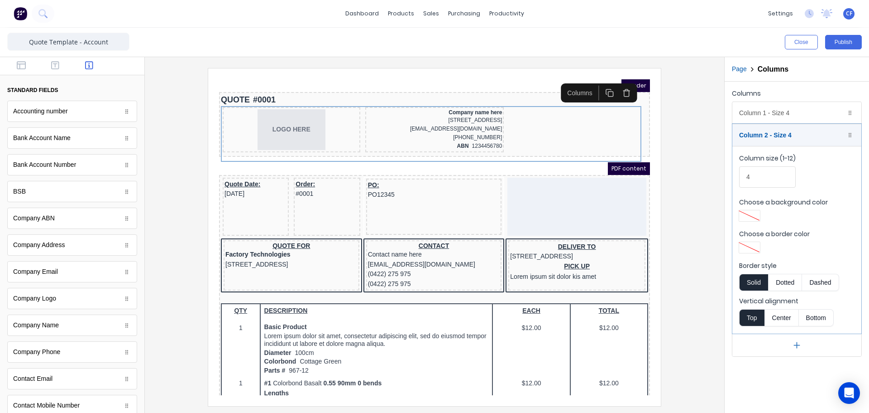
click at [784, 317] on button "Center" at bounding box center [782, 317] width 34 height 17
click at [750, 318] on button "Top" at bounding box center [751, 317] width 25 height 17
click at [791, 314] on button "Center" at bounding box center [782, 317] width 34 height 17
click at [786, 282] on button "Dotted" at bounding box center [785, 282] width 34 height 17
click at [761, 279] on button "Solid" at bounding box center [753, 282] width 29 height 17
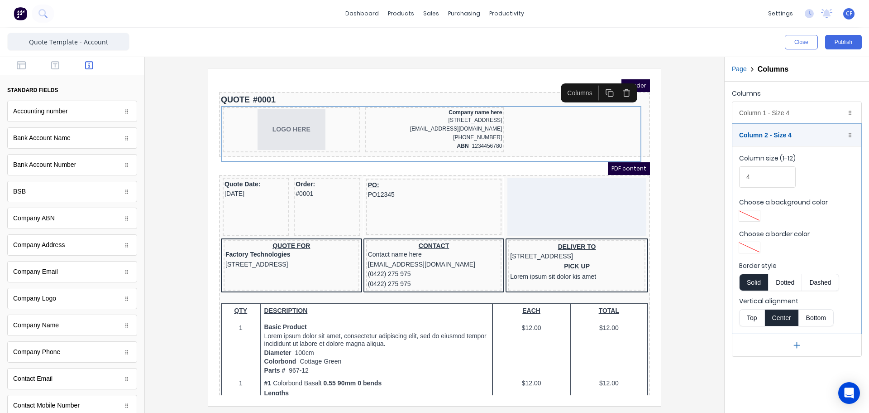
click at [748, 278] on button "Solid" at bounding box center [753, 282] width 29 height 17
click at [811, 247] on div at bounding box center [796, 249] width 115 height 14
click at [695, 139] on div at bounding box center [434, 236] width 565 height 337
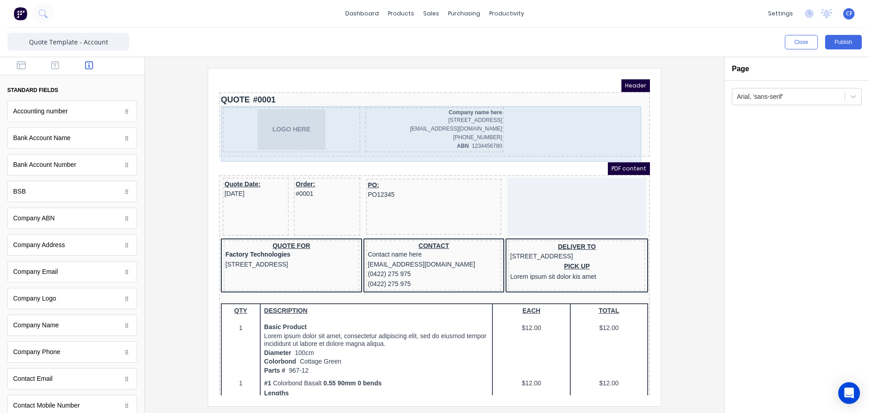
click at [353, 144] on div "LOGO HERE Company name here 234 Beach Road Gold Coast, Queensland, Australia, 4…" at bounding box center [423, 119] width 427 height 49
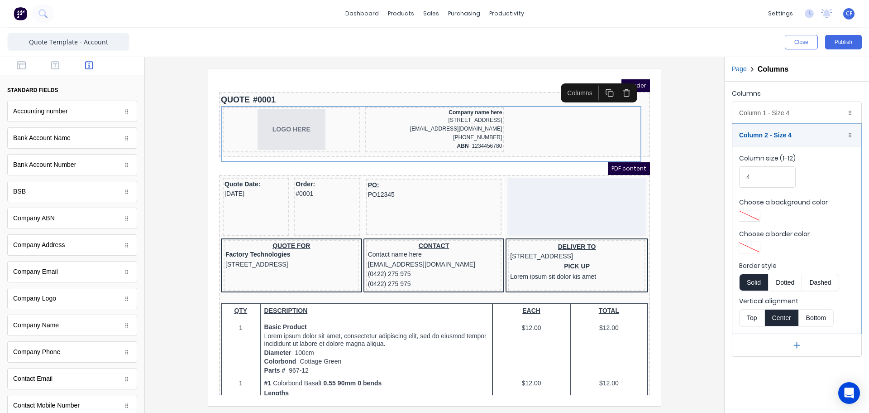
click at [804, 345] on button "button" at bounding box center [797, 344] width 129 height 23
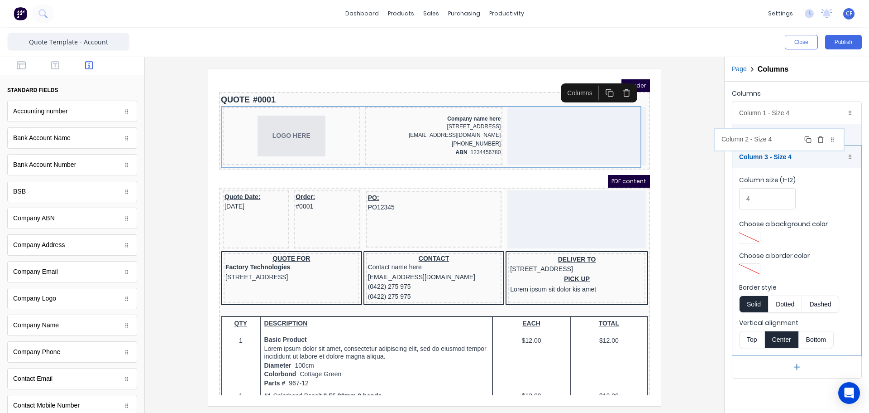
drag, startPoint x: 853, startPoint y: 346, endPoint x: 836, endPoint y: 142, distance: 204.9
click at [836, 142] on body "dashboard products sales purchasing productivity dashboard products Product Cat…" at bounding box center [434, 206] width 869 height 413
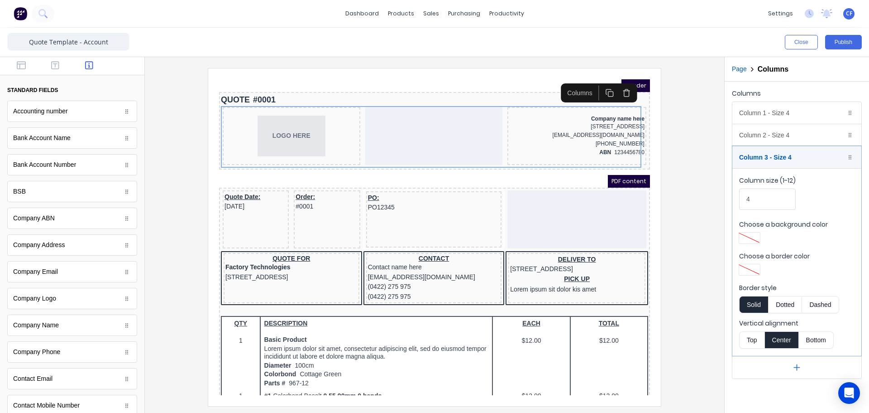
click at [682, 176] on div at bounding box center [434, 236] width 565 height 337
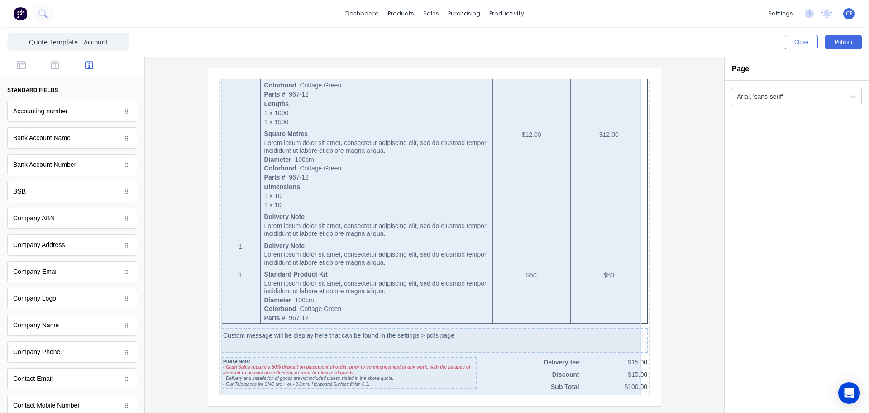
scroll to position [511, 0]
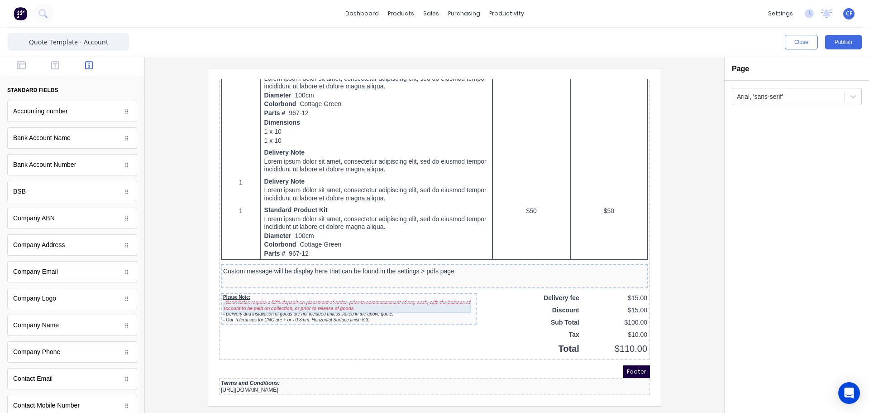
click at [366, 289] on div "- Cash Sales require a 50% deposit on placement of order, prior to commencement…" at bounding box center [338, 294] width 252 height 11
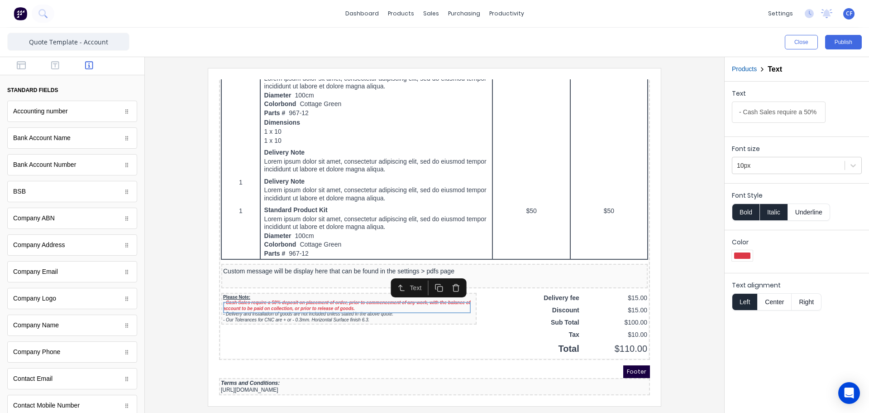
click at [170, 351] on div at bounding box center [434, 236] width 565 height 337
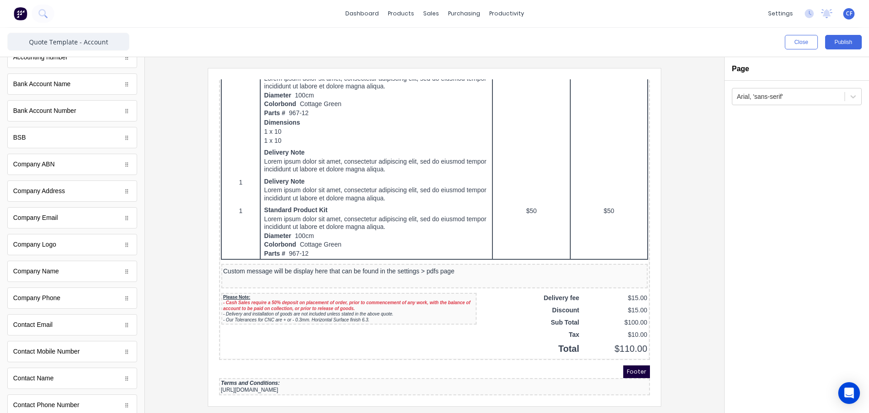
scroll to position [0, 0]
click at [52, 60] on div at bounding box center [72, 66] width 144 height 18
click at [53, 63] on icon "button" at bounding box center [55, 65] width 8 height 9
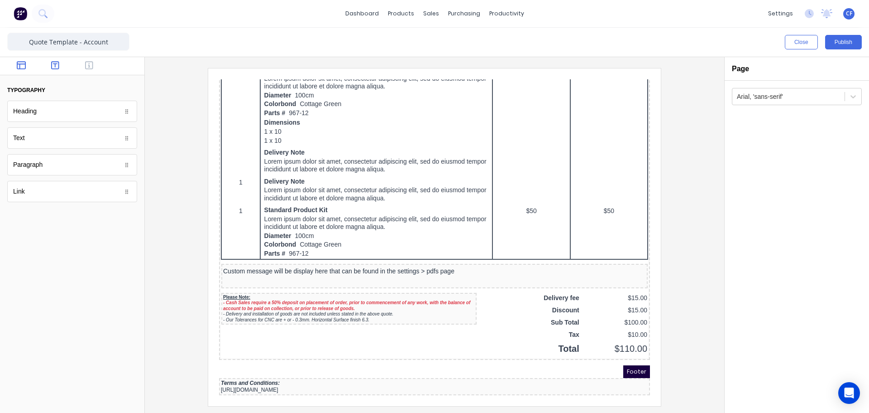
click at [11, 70] on button "button" at bounding box center [21, 66] width 29 height 11
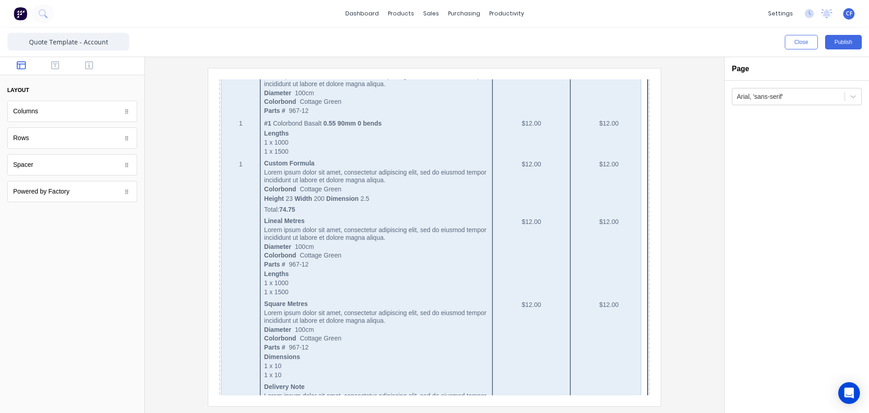
scroll to position [209, 0]
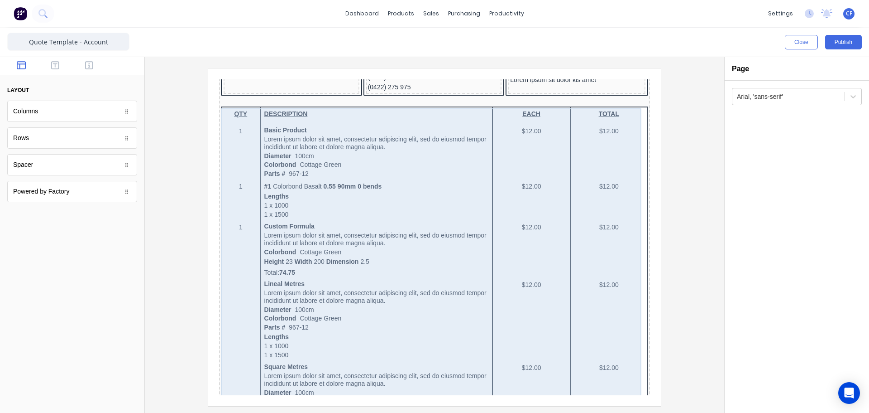
click at [577, 113] on div "QTY DESCRIPTION EACH TOTAL 1 Basic Product Lorem ipsum dolor sit amet, consecte…" at bounding box center [423, 370] width 427 height 548
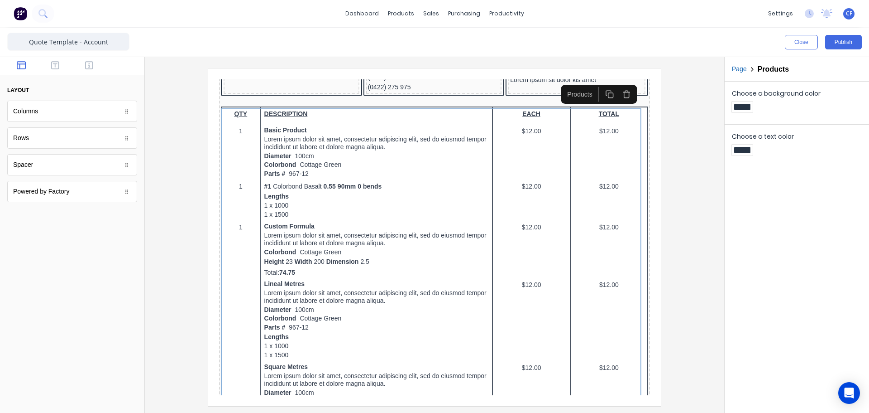
click at [667, 155] on div at bounding box center [434, 236] width 565 height 337
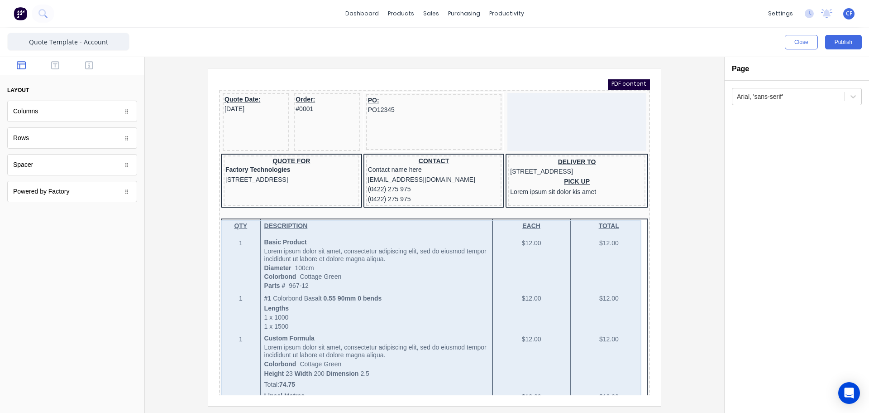
scroll to position [0, 0]
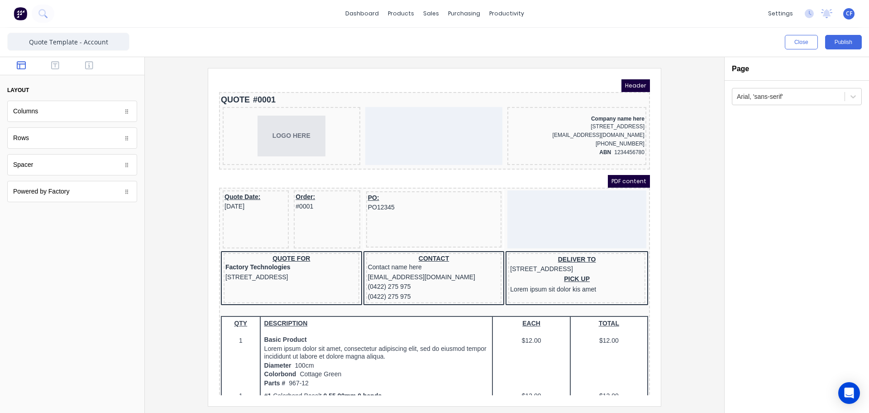
click at [679, 274] on div at bounding box center [434, 236] width 565 height 337
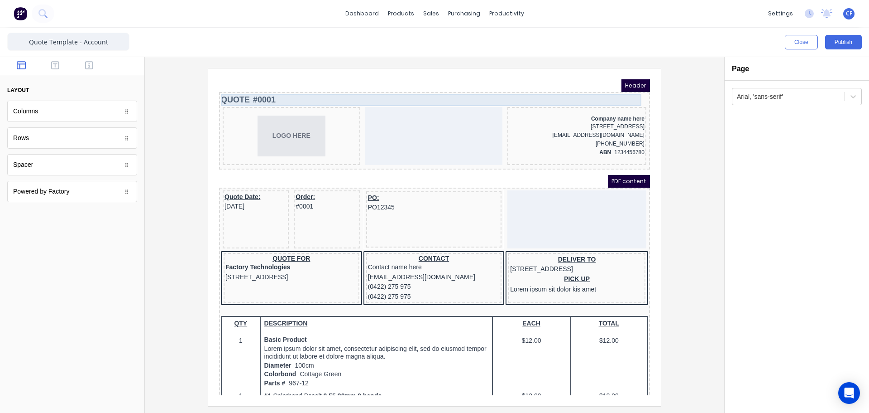
click at [376, 83] on div "QUOTE #0001" at bounding box center [423, 89] width 427 height 12
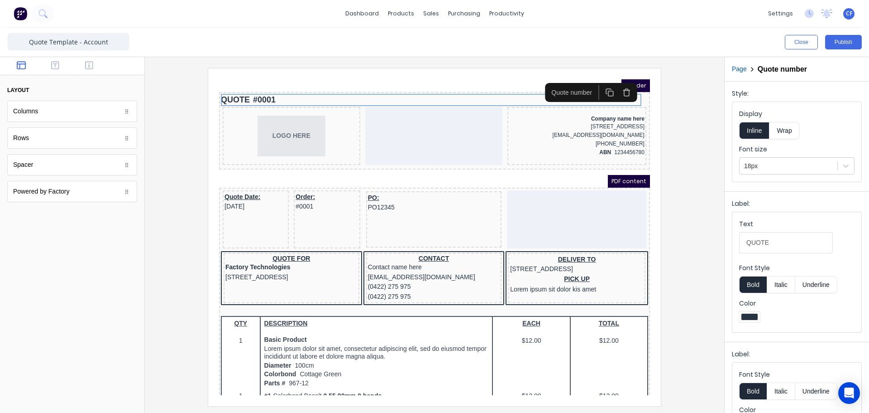
click at [677, 178] on div at bounding box center [434, 236] width 565 height 337
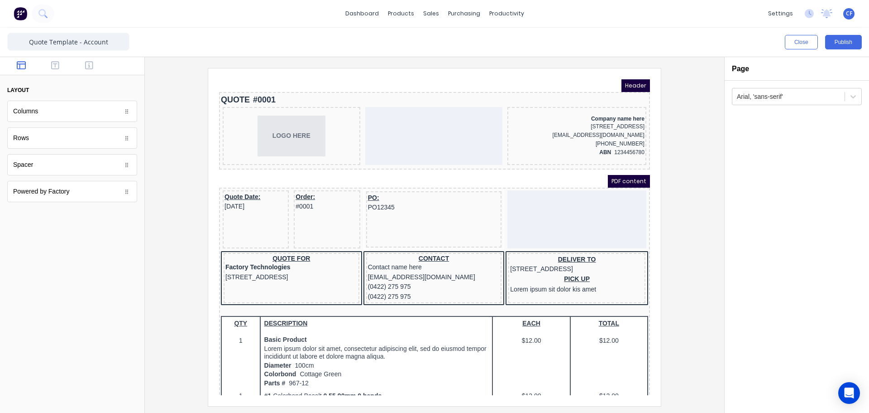
click at [619, 75] on span "Header" at bounding box center [625, 74] width 29 height 13
drag, startPoint x: 608, startPoint y: 74, endPoint x: 629, endPoint y: 82, distance: 21.8
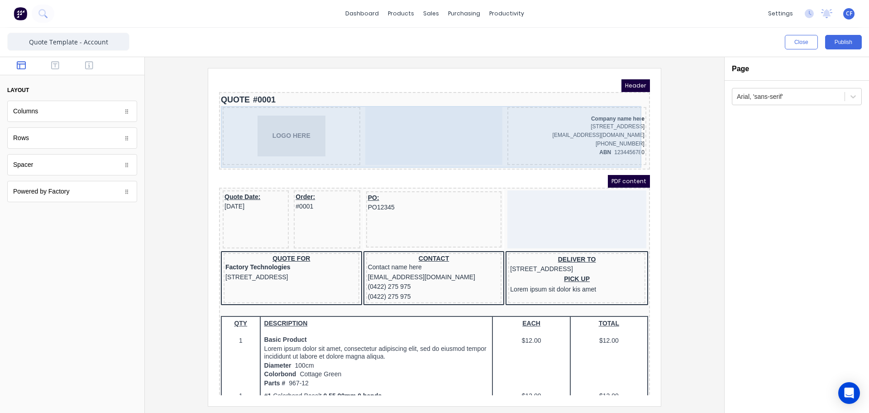
click at [600, 156] on div "LOGO HERE Company name here 234 Beach Road Gold Coast, Queensland, Australia, 4…" at bounding box center [423, 126] width 427 height 62
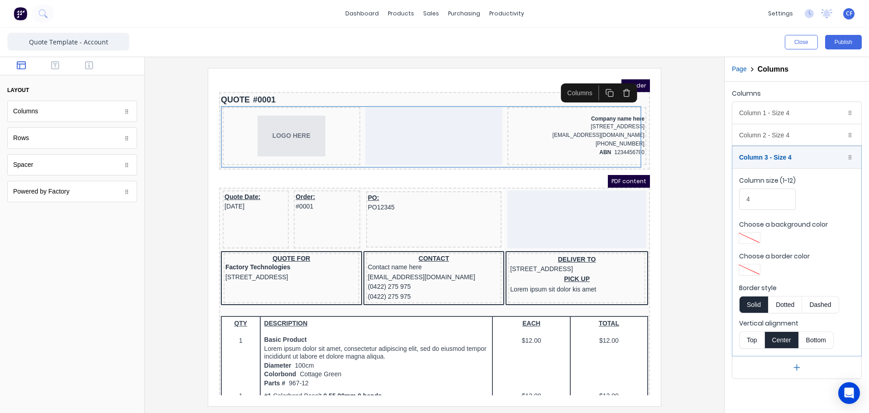
click at [532, 170] on div "PDF content" at bounding box center [423, 170] width 431 height 13
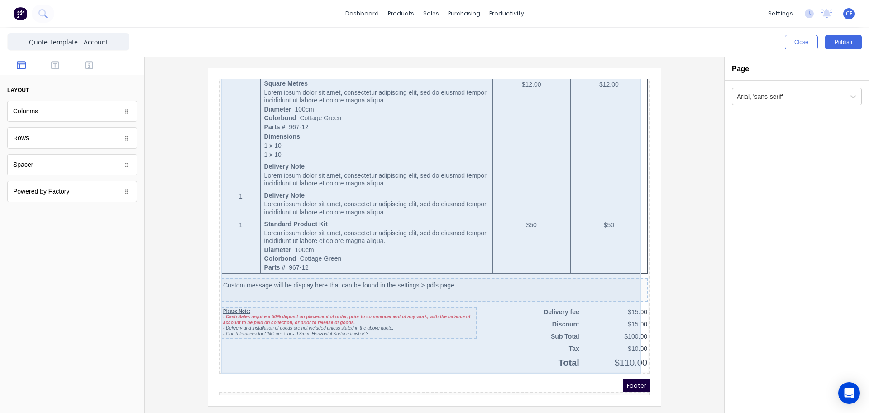
scroll to position [511, 0]
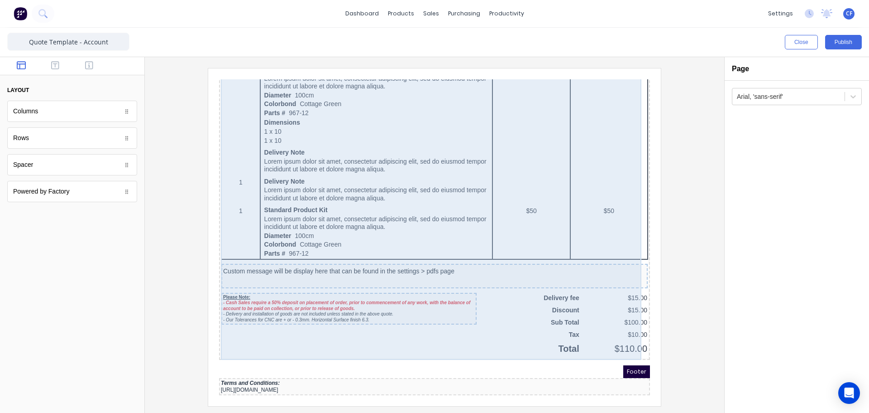
click at [576, 286] on div "QTY DESCRIPTION EACH TOTAL 1 Basic Product Lorem ipsum dolor sit amet, consecte…" at bounding box center [423, 72] width 427 height 548
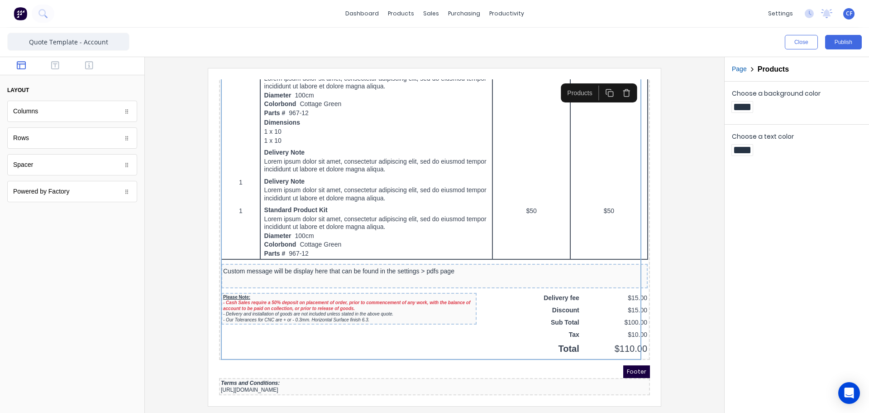
click at [702, 257] on div at bounding box center [434, 236] width 565 height 337
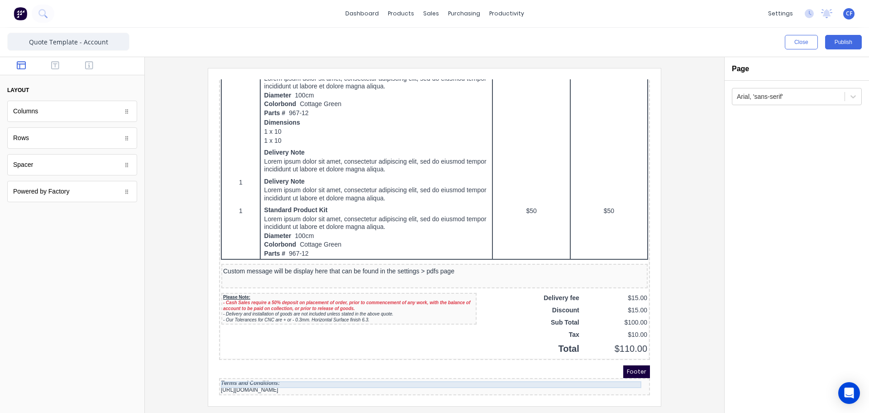
click at [358, 371] on div "Terms and Conditions:" at bounding box center [423, 372] width 427 height 7
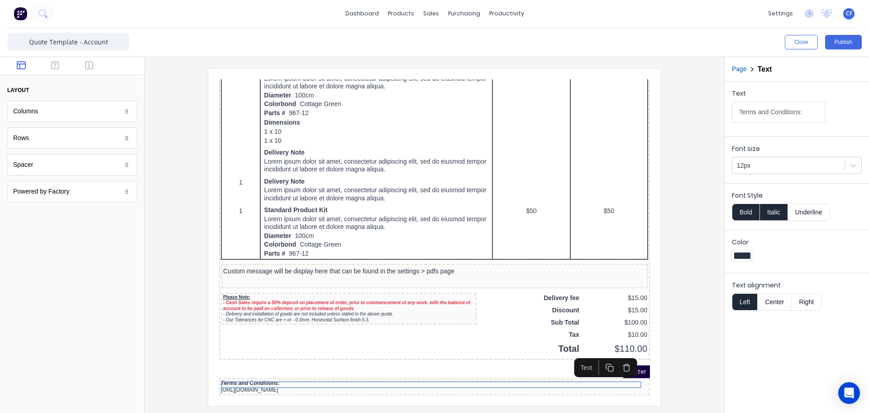
click at [777, 292] on div "Text alignment Left Center Right" at bounding box center [797, 295] width 130 height 30
click at [777, 296] on button "Center" at bounding box center [775, 301] width 34 height 17
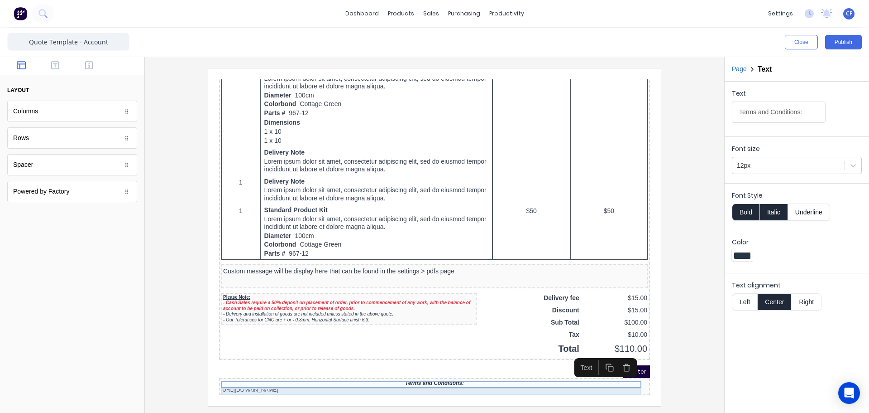
click at [398, 375] on div "https://bcjplastics.com.au/terms-and-conditions/" at bounding box center [423, 378] width 427 height 7
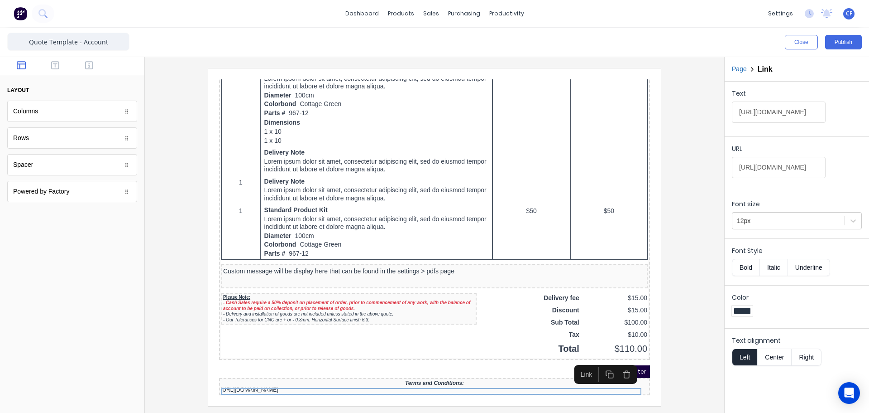
click at [777, 352] on button "Center" at bounding box center [775, 356] width 34 height 17
click at [684, 317] on div at bounding box center [434, 236] width 565 height 337
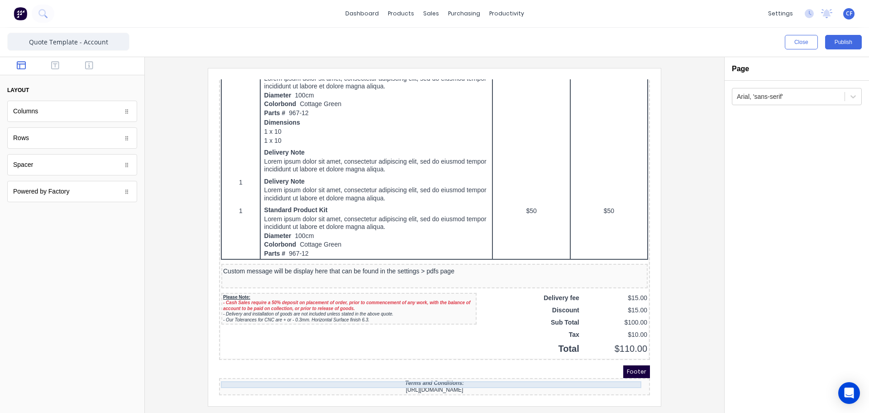
click at [400, 369] on div "Terms and Conditions:" at bounding box center [423, 372] width 427 height 7
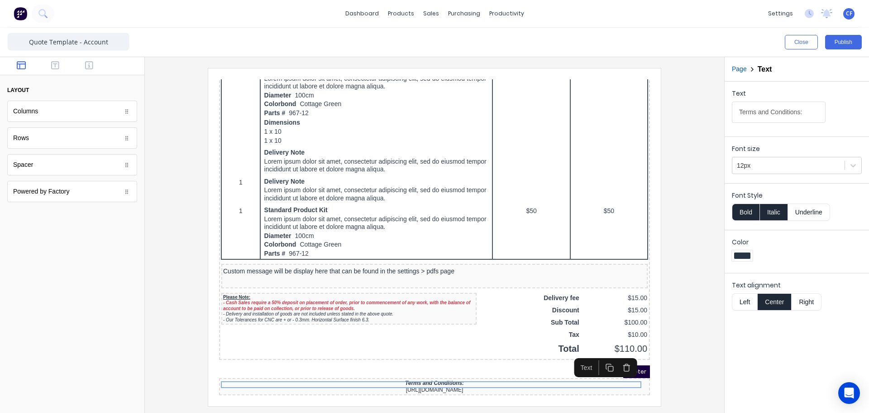
click at [774, 215] on button "Italic" at bounding box center [774, 211] width 29 height 17
click at [662, 339] on div at bounding box center [434, 236] width 565 height 337
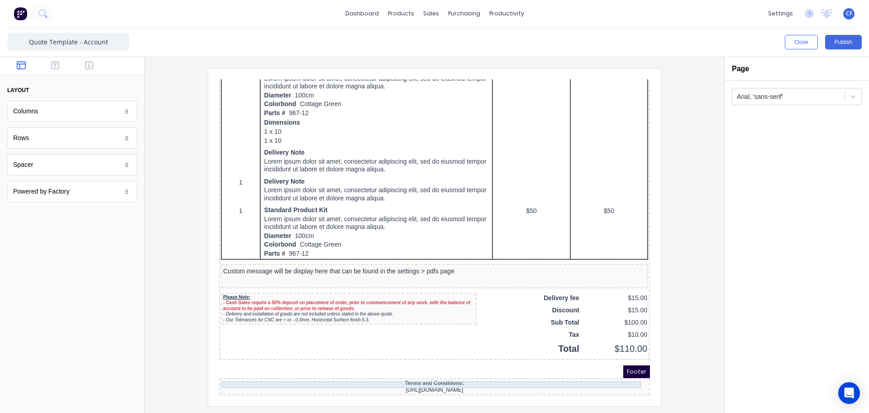
click at [462, 369] on div "Terms and Conditions:" at bounding box center [423, 372] width 427 height 7
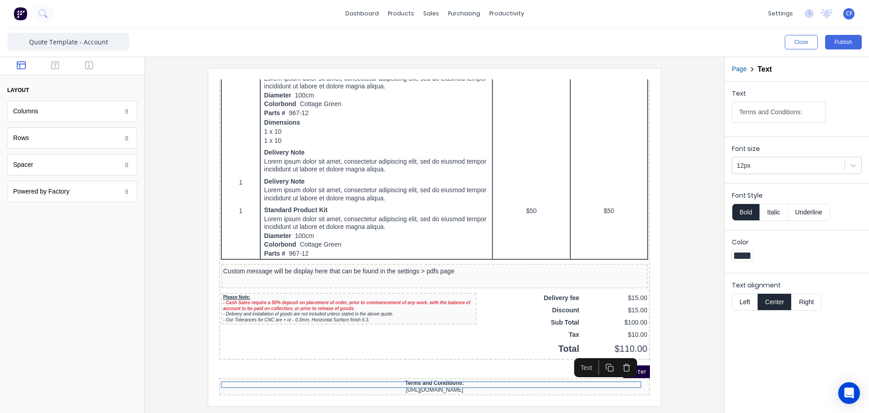
click at [805, 211] on button "Underline" at bounding box center [809, 211] width 42 height 17
click at [667, 320] on div at bounding box center [434, 236] width 565 height 337
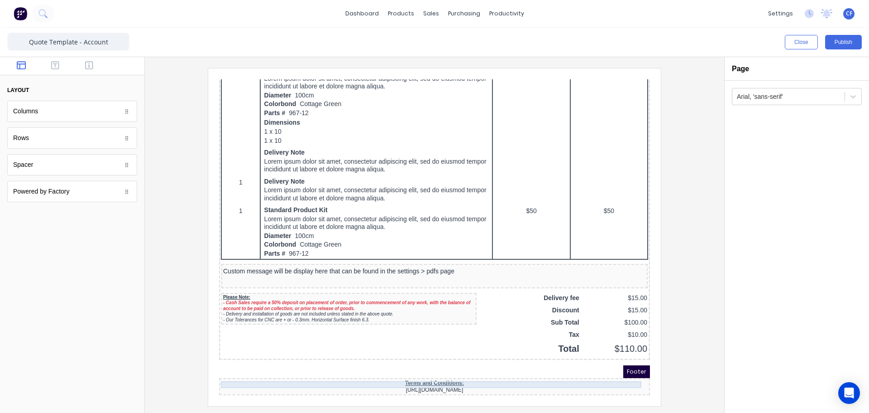
click at [543, 369] on div "Terms and Conditions:" at bounding box center [423, 372] width 427 height 7
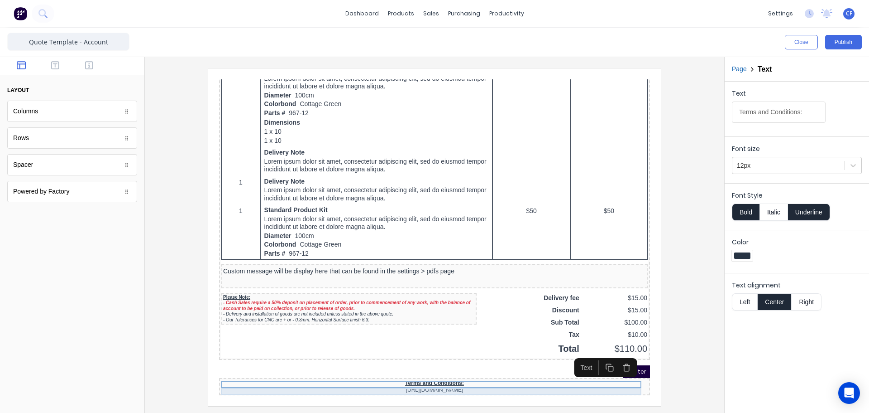
click at [551, 375] on div "https://bcjplastics.com.au/terms-and-conditions/" at bounding box center [423, 378] width 427 height 7
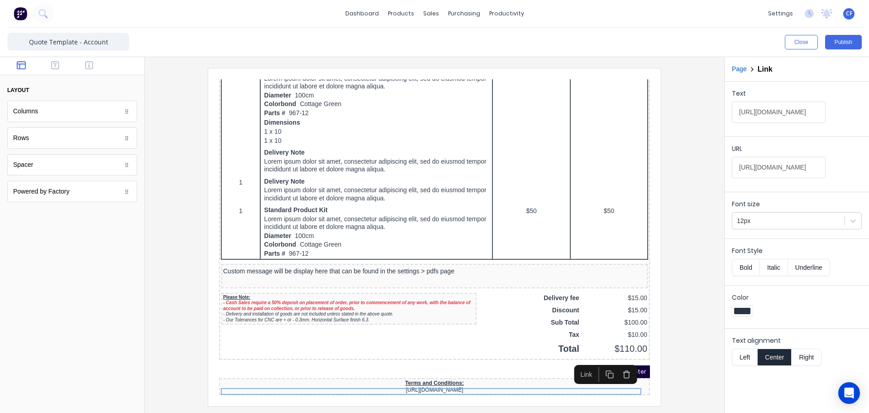
click at [552, 362] on div "Footer" at bounding box center [423, 360] width 431 height 13
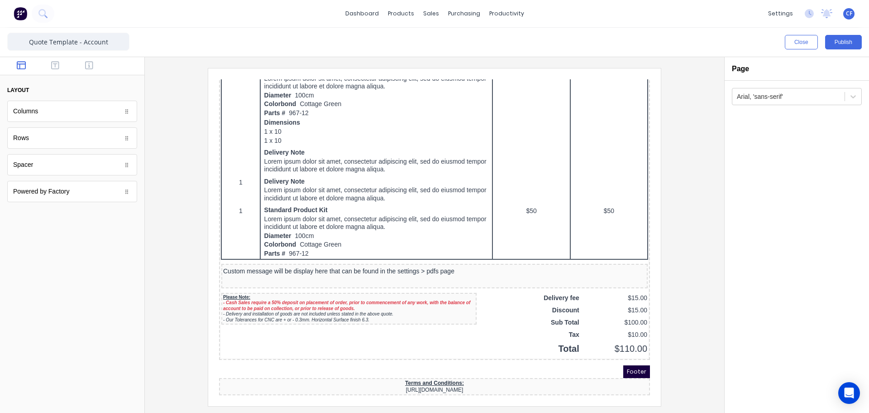
click at [618, 356] on span "Footer" at bounding box center [626, 360] width 27 height 13
click at [605, 356] on div "Footer" at bounding box center [423, 360] width 431 height 13
drag, startPoint x: 605, startPoint y: 356, endPoint x: 630, endPoint y: 356, distance: 25.4
click at [630, 356] on div "Footer" at bounding box center [423, 360] width 431 height 13
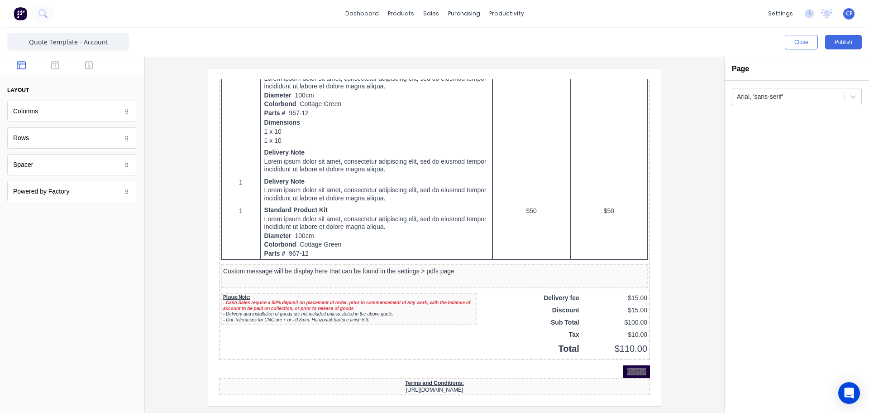
click at [667, 359] on div at bounding box center [434, 236] width 565 height 337
click at [364, 355] on div "Footer" at bounding box center [423, 360] width 431 height 13
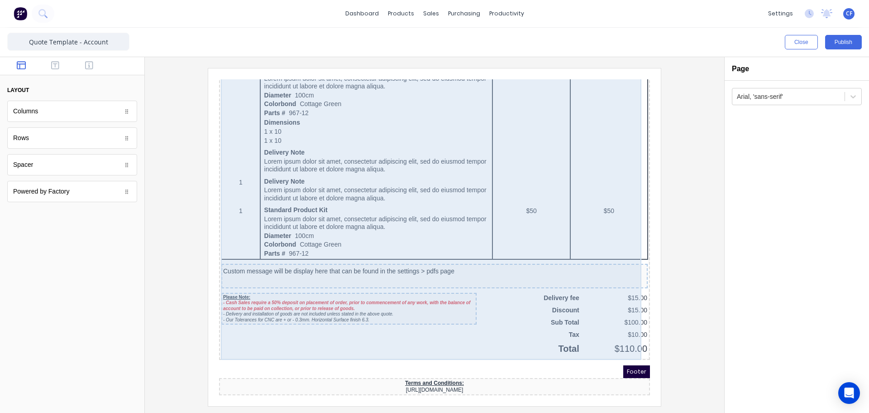
click at [321, 318] on div "QTY DESCRIPTION EACH TOTAL 1 Basic Product Lorem ipsum dolor sit amet, consecte…" at bounding box center [423, 72] width 427 height 548
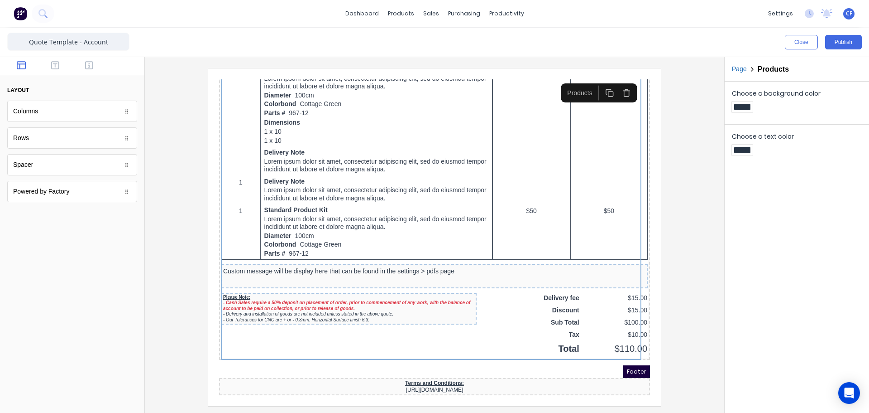
click at [650, 280] on iframe at bounding box center [434, 236] width 453 height 337
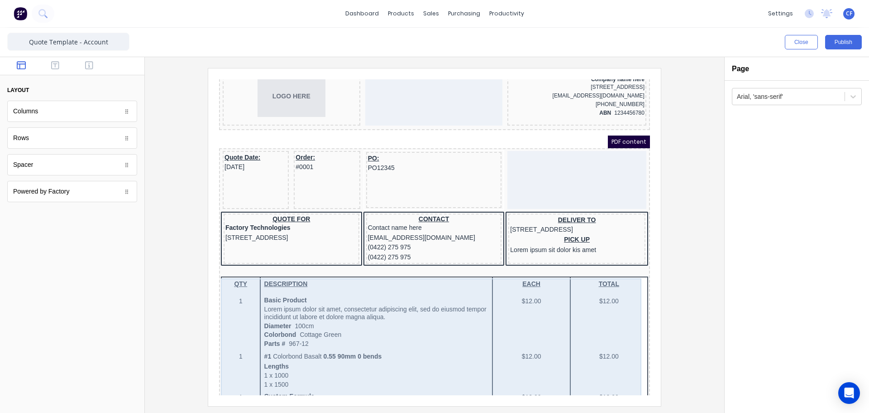
scroll to position [0, 0]
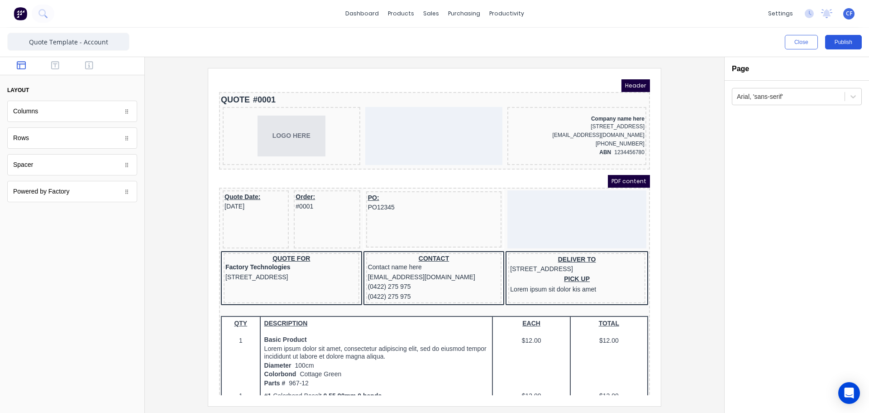
click at [855, 37] on button "Publish" at bounding box center [844, 42] width 37 height 14
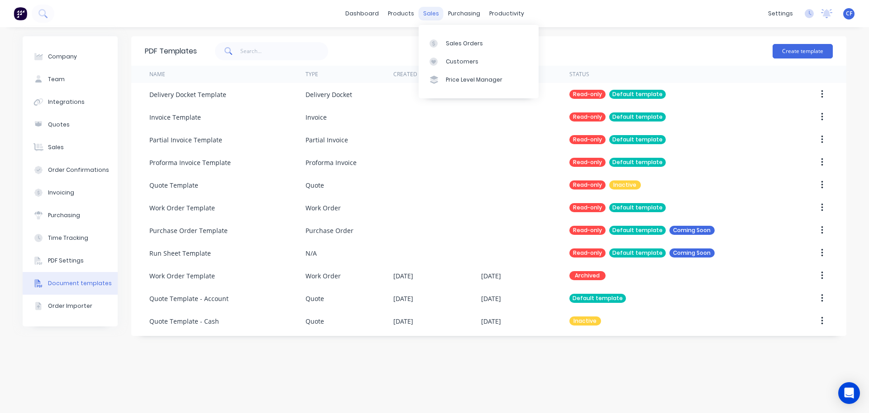
click at [428, 15] on div "sales" at bounding box center [431, 14] width 25 height 14
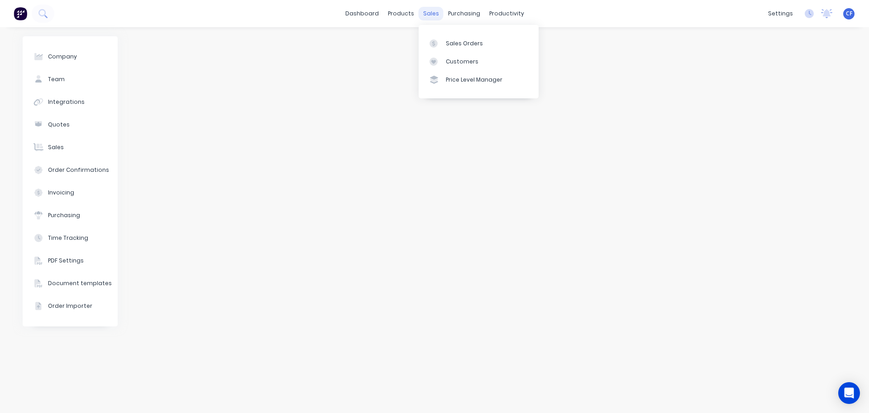
click at [431, 12] on div "sales" at bounding box center [431, 14] width 25 height 14
click at [437, 39] on icon at bounding box center [434, 43] width 8 height 8
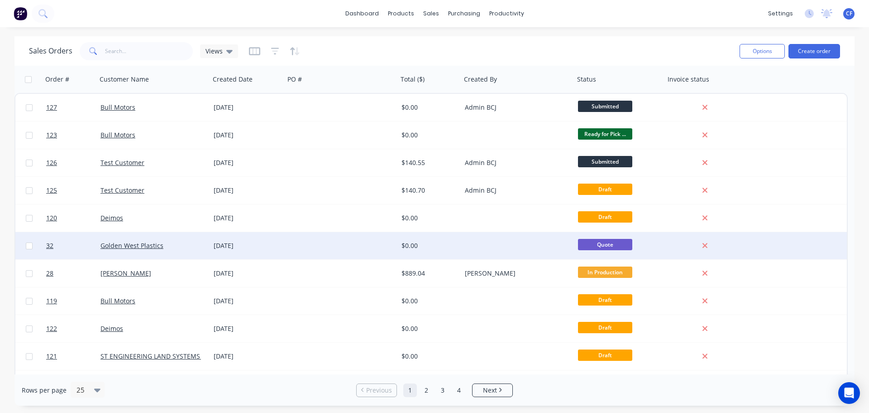
click at [591, 245] on span "Quote" at bounding box center [605, 244] width 54 height 11
click at [562, 247] on div at bounding box center [517, 245] width 113 height 27
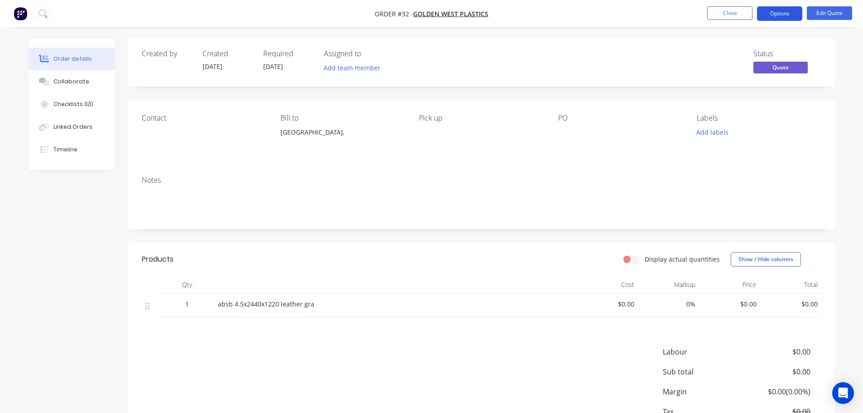
click at [790, 11] on button "Options" at bounding box center [779, 13] width 45 height 14
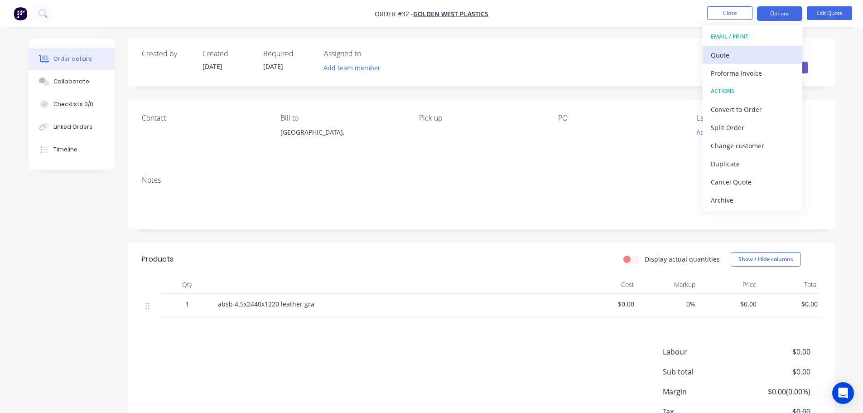
click at [730, 50] on div "Quote" at bounding box center [752, 54] width 83 height 13
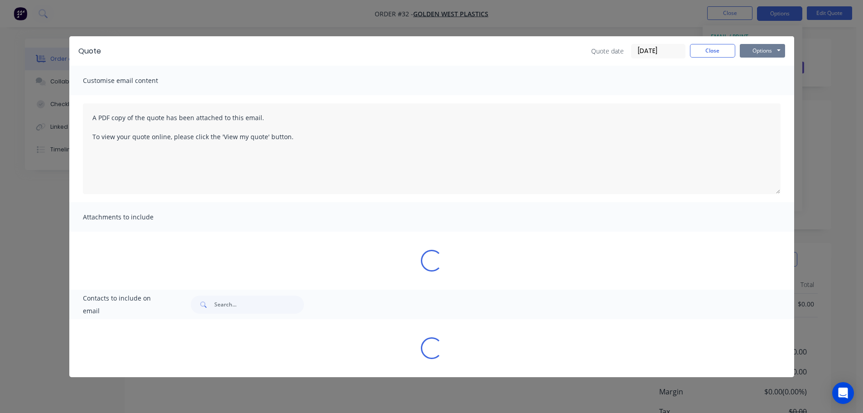
click at [765, 53] on button "Options" at bounding box center [761, 51] width 45 height 14
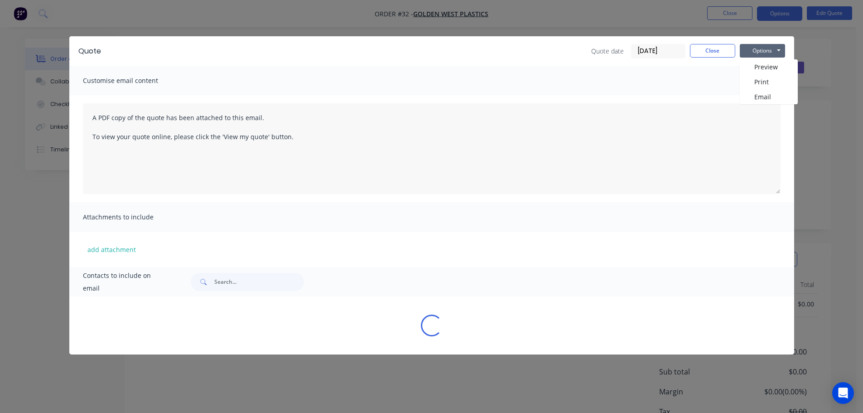
click at [755, 53] on button "Options" at bounding box center [761, 51] width 45 height 14
click at [761, 54] on button "Options" at bounding box center [761, 51] width 45 height 14
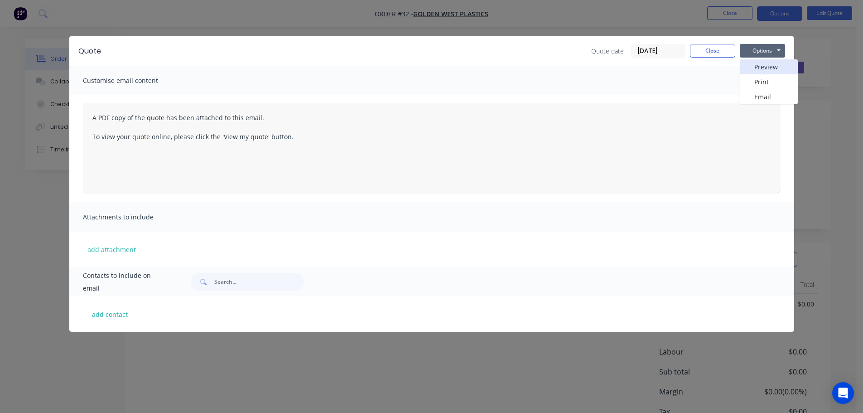
click at [751, 64] on button "Preview" at bounding box center [768, 66] width 58 height 15
click at [702, 52] on button "Close" at bounding box center [712, 51] width 45 height 14
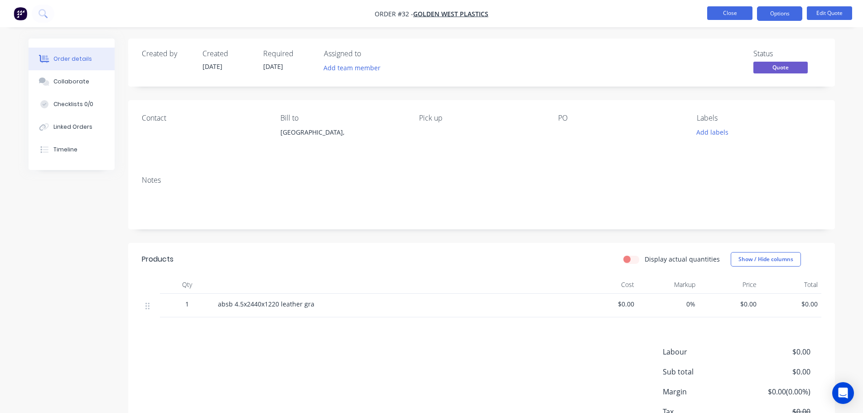
click at [726, 13] on button "Close" at bounding box center [729, 13] width 45 height 14
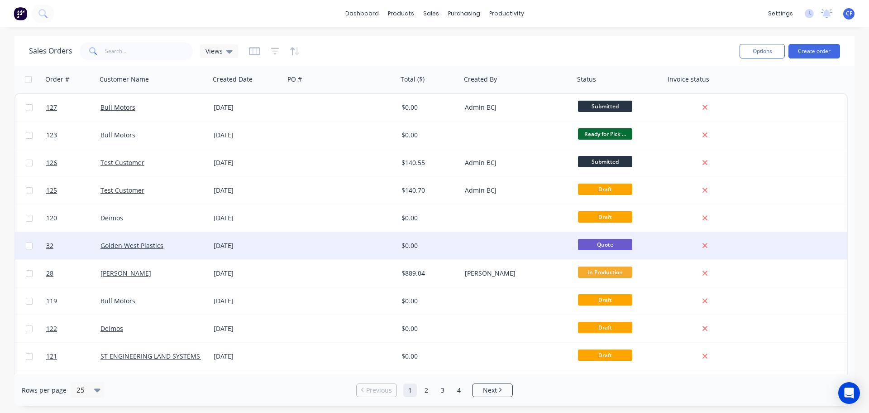
click at [545, 240] on div at bounding box center [517, 245] width 113 height 27
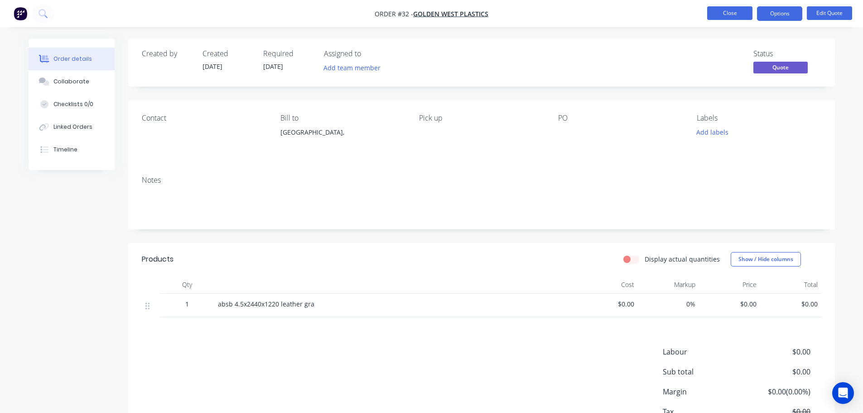
click at [732, 10] on button "Close" at bounding box center [729, 13] width 45 height 14
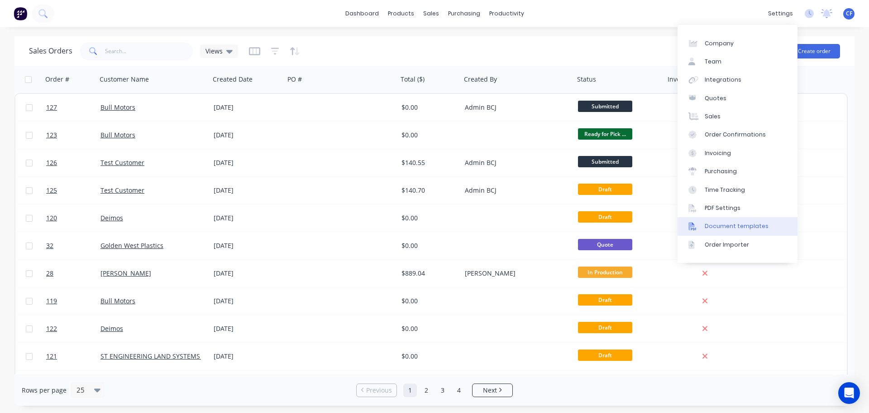
click at [742, 221] on link "Document templates" at bounding box center [738, 226] width 120 height 18
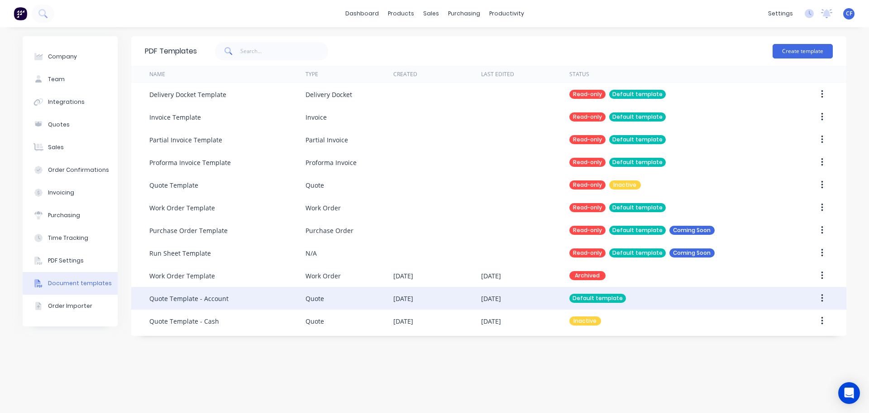
click at [600, 292] on div "Default template" at bounding box center [672, 298] width 205 height 23
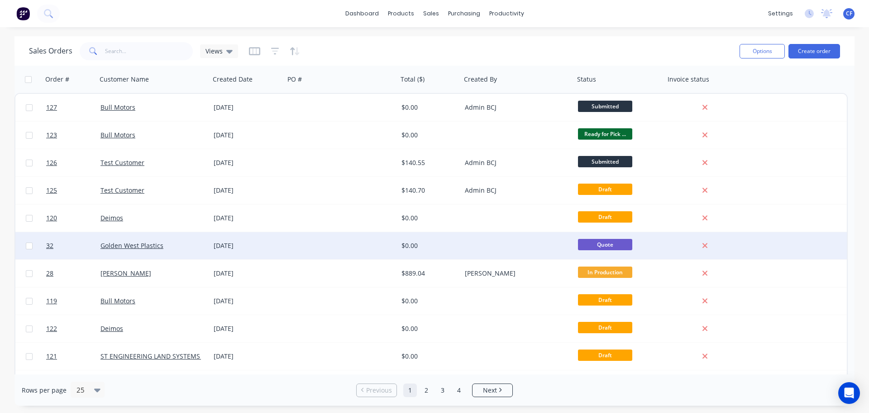
click at [497, 243] on div at bounding box center [517, 245] width 113 height 27
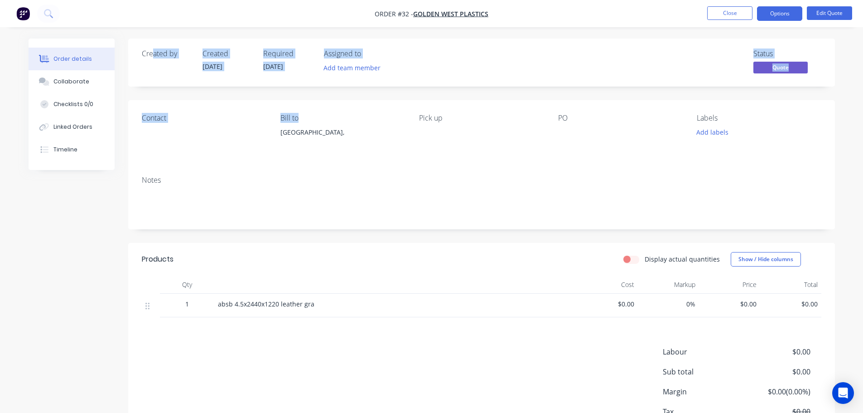
drag, startPoint x: 153, startPoint y: 58, endPoint x: 303, endPoint y: 116, distance: 161.0
click at [331, 111] on div "Created by Created [DATE] Required [DATE] Assigned to Add team member Status Qu…" at bounding box center [481, 251] width 706 height 426
click at [551, 153] on div "Contact Bill to [GEOGRAPHIC_DATA], Pick up PO Labels Add labels" at bounding box center [481, 134] width 706 height 68
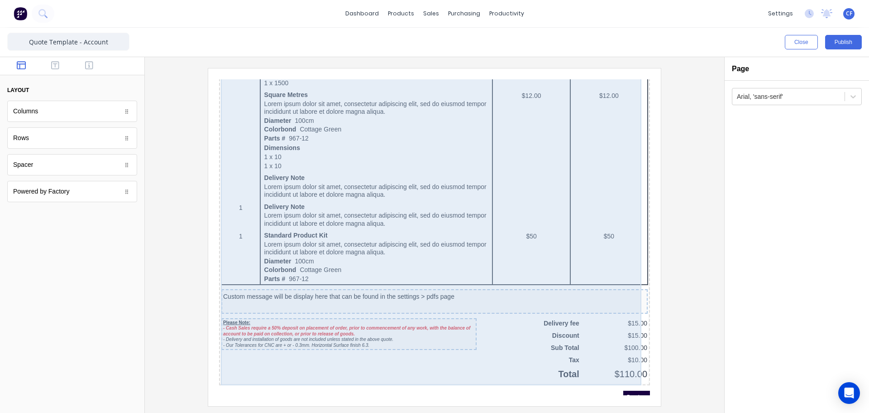
scroll to position [511, 0]
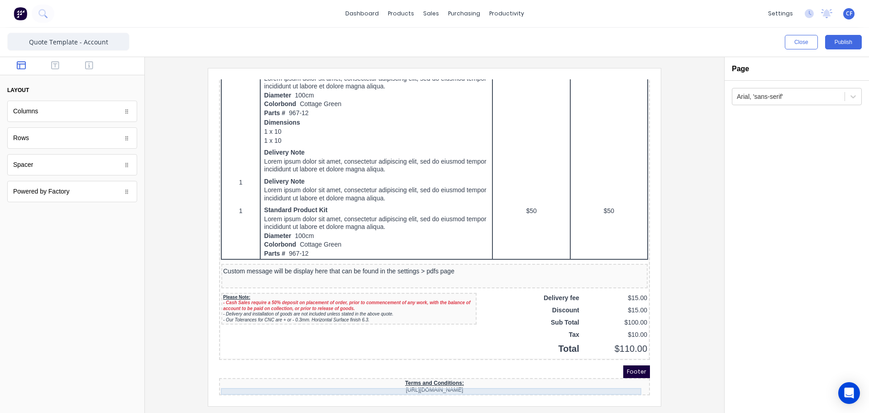
click at [469, 375] on div "[URL][DOMAIN_NAME]" at bounding box center [423, 378] width 427 height 7
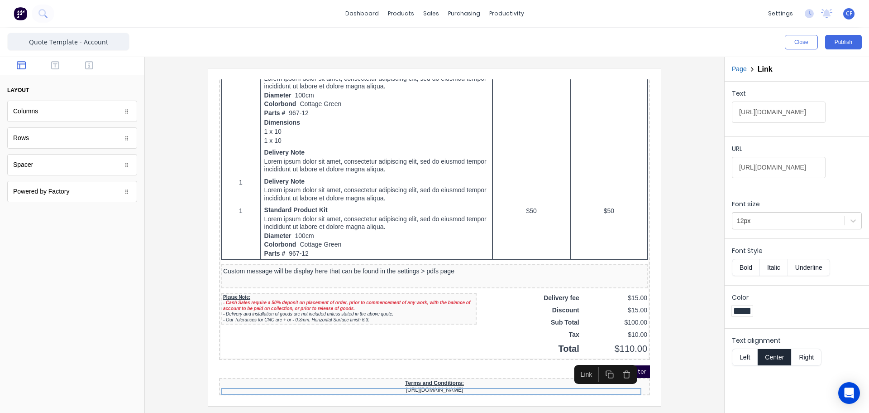
click at [740, 358] on button "Left" at bounding box center [744, 356] width 25 height 17
click at [777, 356] on button "Center" at bounding box center [775, 356] width 34 height 17
click at [781, 311] on div at bounding box center [797, 312] width 130 height 14
click at [475, 369] on div "Terms and Conditions:" at bounding box center [423, 372] width 427 height 7
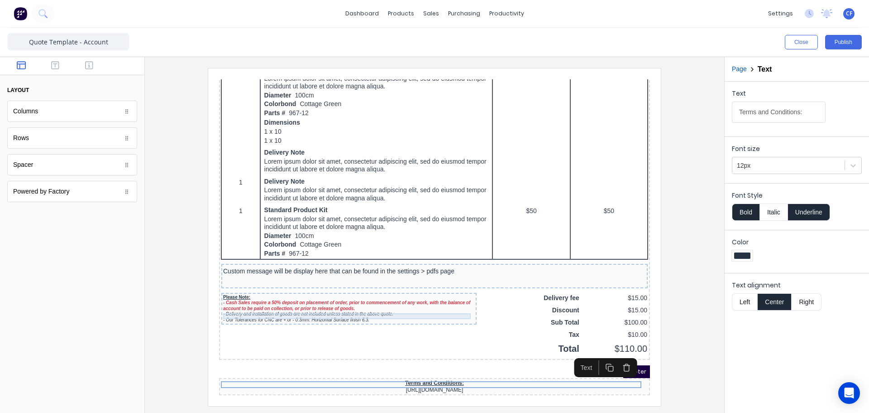
click at [337, 300] on div "- Delivery and installation of goods are not included unless stated in the abov…" at bounding box center [338, 303] width 252 height 6
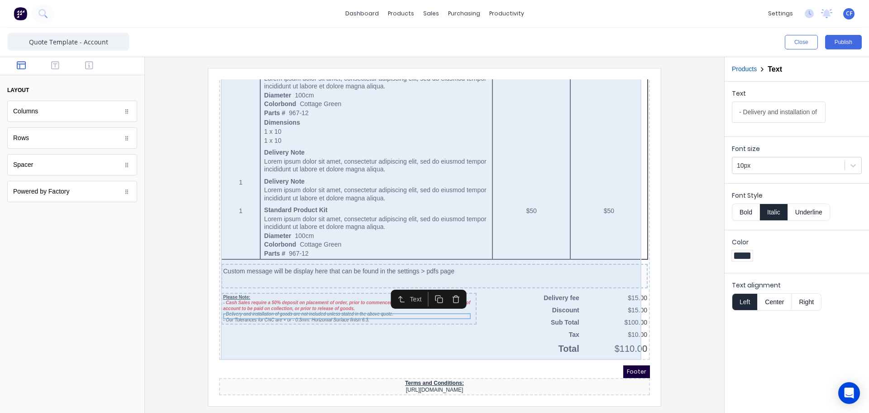
click at [260, 338] on div "QTY DESCRIPTION EACH TOTAL 1 Basic Product Lorem ipsum dolor sit amet, consecte…" at bounding box center [423, 72] width 427 height 548
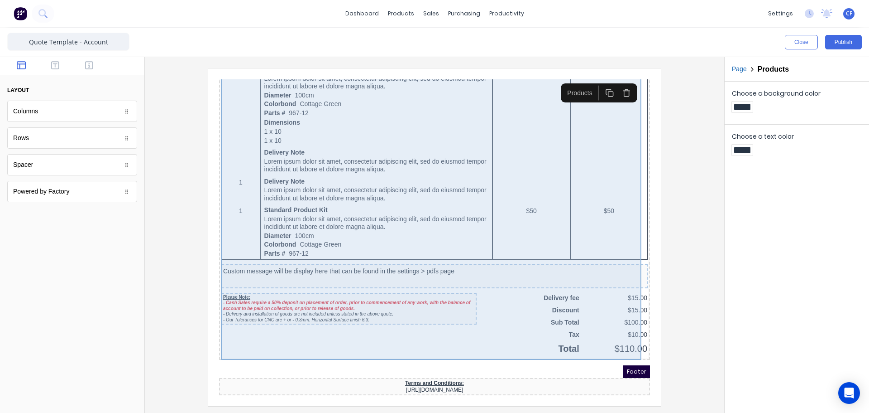
click at [287, 262] on div "Custom message will be display here that can be found in the settings > pdfs pa…" at bounding box center [424, 265] width 427 height 24
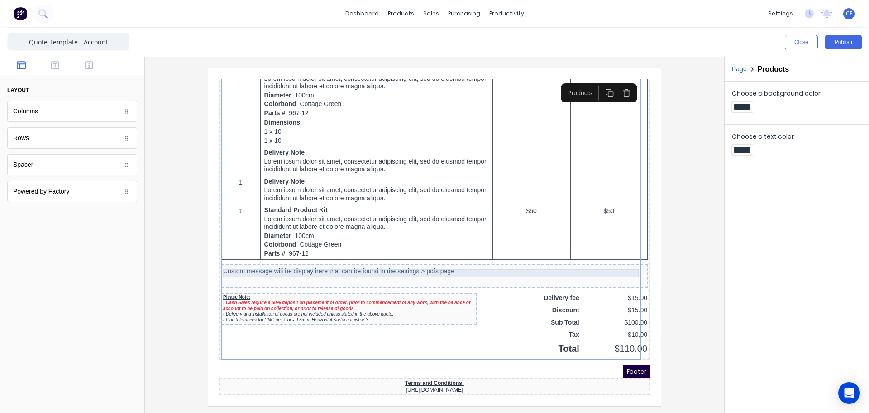
click at [293, 256] on div "Custom message will be display here that can be found in the settings > pdfs pa…" at bounding box center [423, 260] width 423 height 8
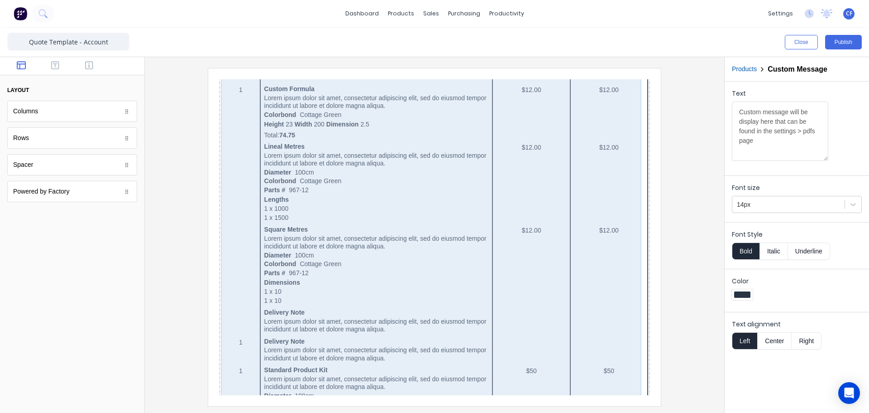
scroll to position [209, 0]
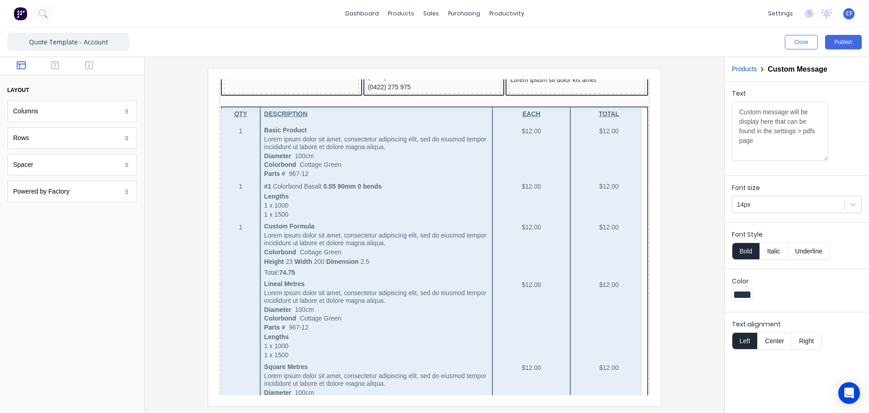
click at [411, 183] on div "QTY DESCRIPTION EACH TOTAL 1 Basic Product Lorem ipsum dolor sit amet, consecte…" at bounding box center [423, 370] width 427 height 548
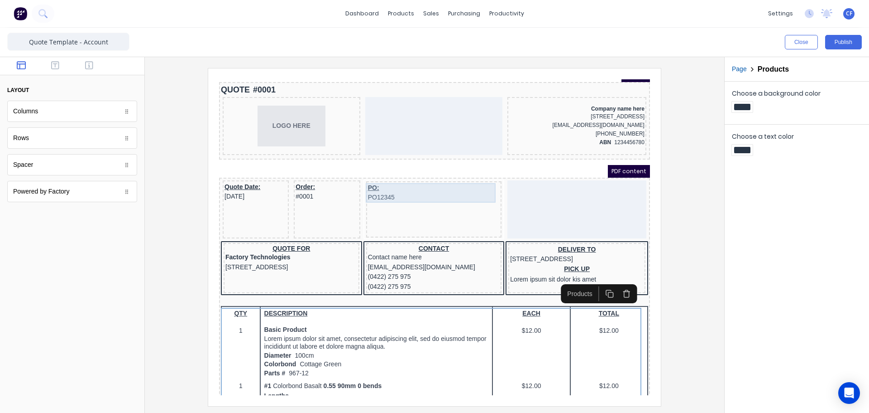
scroll to position [0, 0]
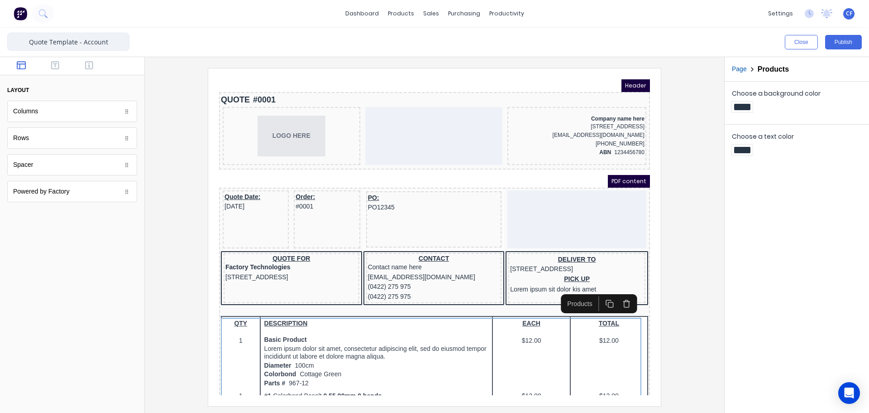
drag, startPoint x: 110, startPoint y: 42, endPoint x: 77, endPoint y: 42, distance: 32.2
click at [77, 42] on input "Quote Template - Account" at bounding box center [68, 42] width 122 height 18
type input "Quote Template"
click at [847, 43] on button "Publish" at bounding box center [844, 42] width 37 height 14
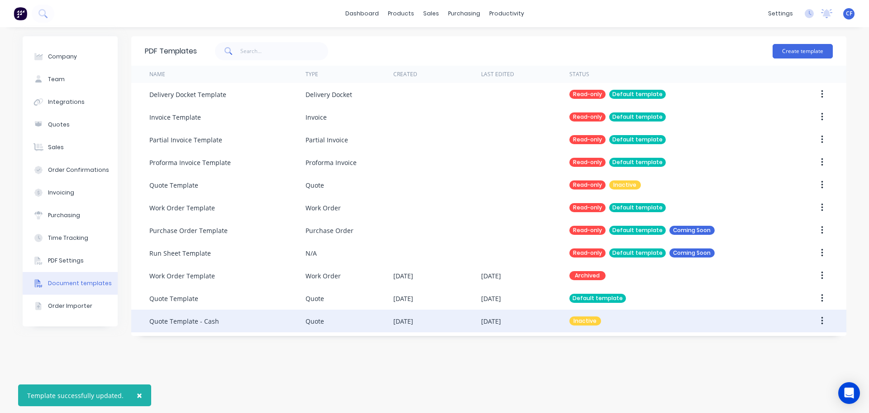
click at [409, 317] on div "[DATE]" at bounding box center [404, 321] width 20 height 10
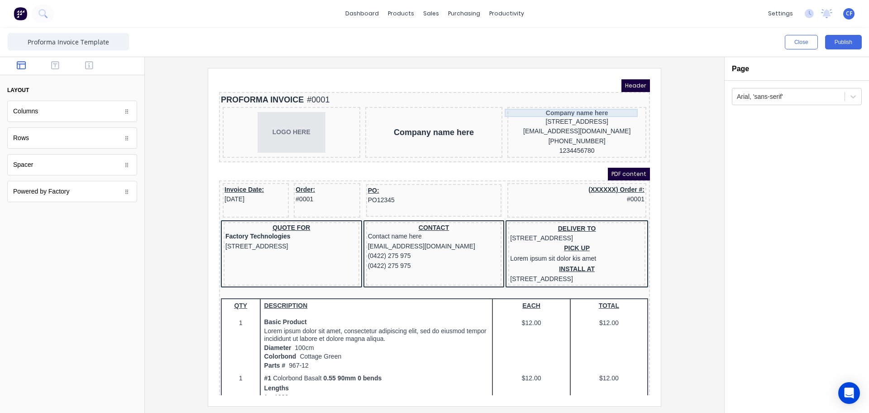
click at [559, 101] on div "Company name here" at bounding box center [566, 102] width 135 height 8
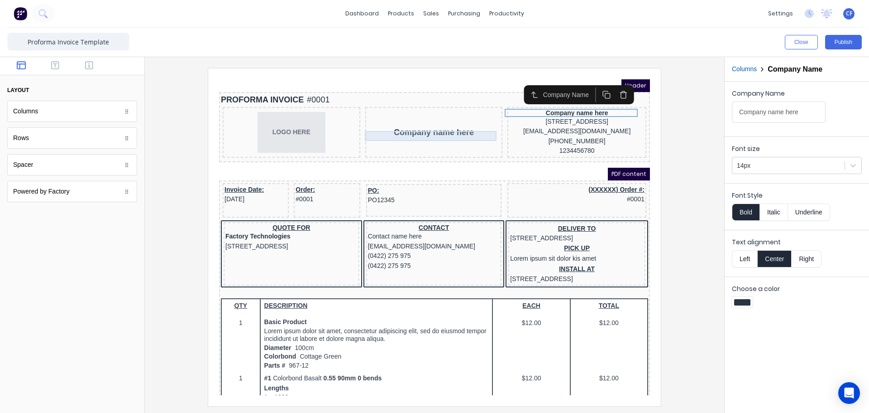
click at [447, 125] on div "Company name here" at bounding box center [423, 121] width 134 height 10
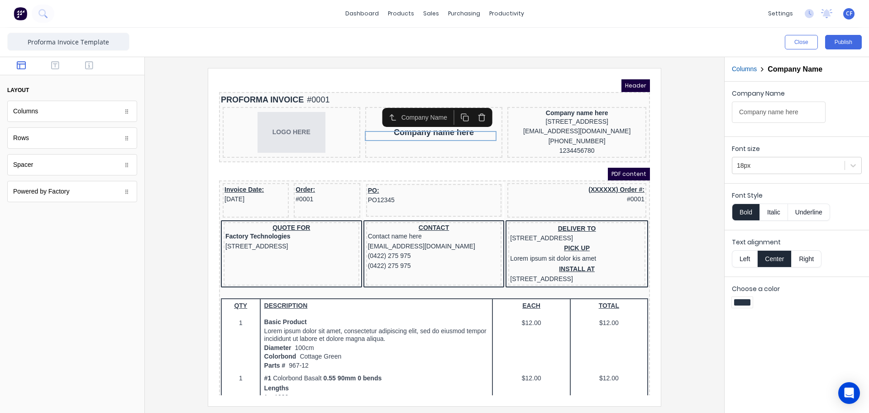
click at [474, 104] on icon "button" at bounding box center [471, 104] width 6 height 0
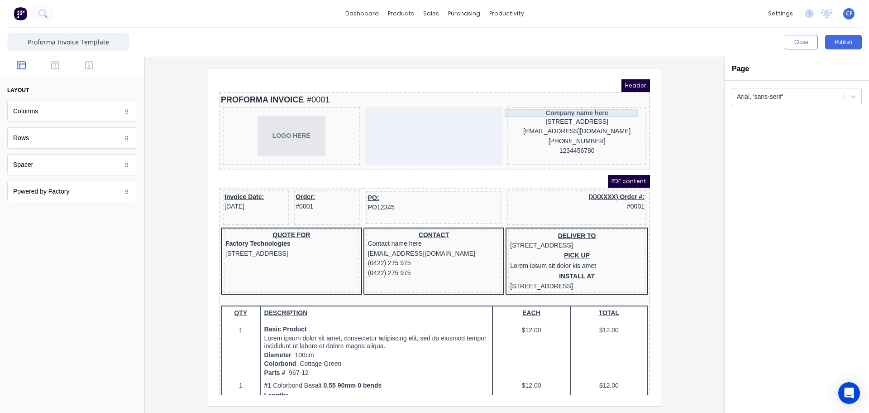
click at [554, 104] on div "Company name here" at bounding box center [566, 102] width 135 height 8
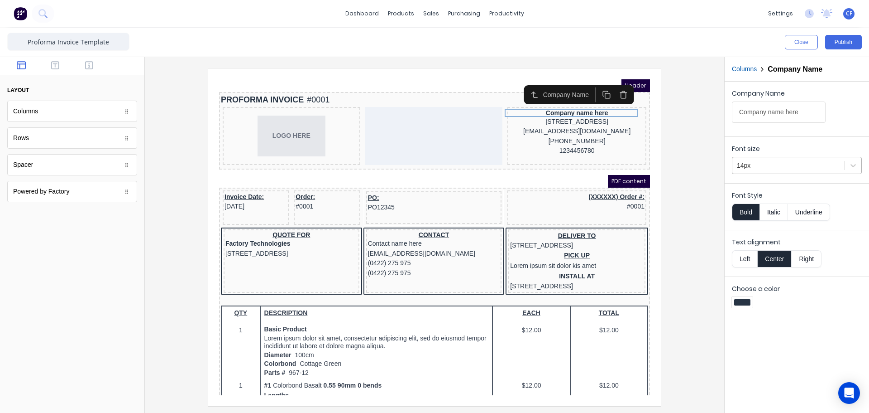
click at [775, 166] on div at bounding box center [788, 165] width 103 height 11
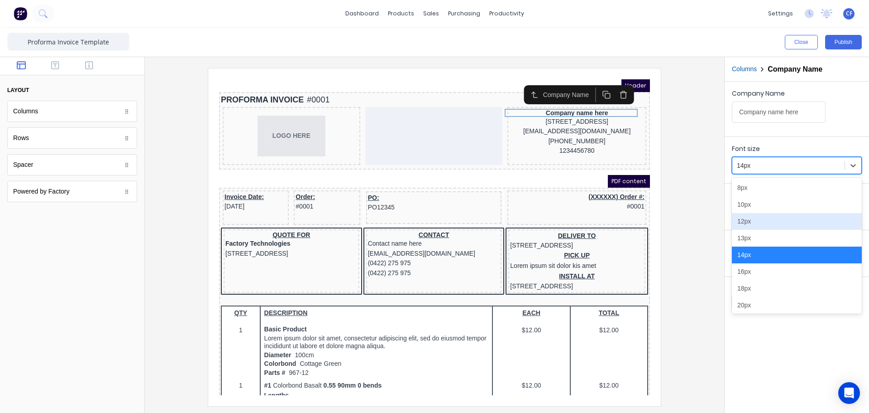
click at [753, 224] on div "12px" at bounding box center [797, 221] width 130 height 17
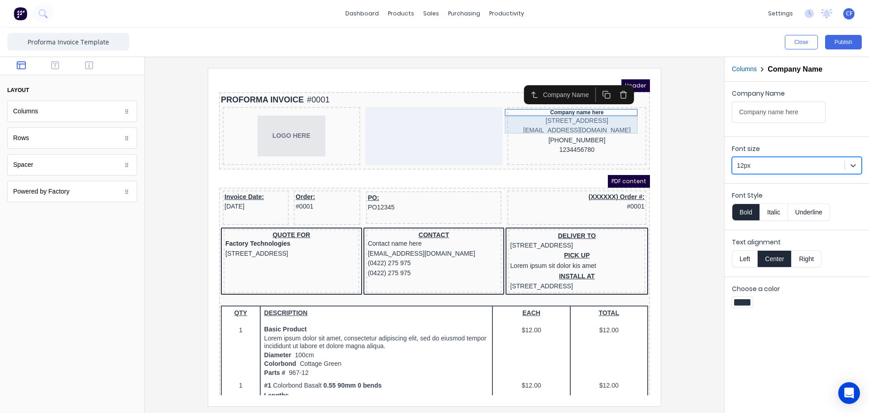
click at [607, 108] on div "[STREET_ADDRESS]" at bounding box center [566, 110] width 135 height 10
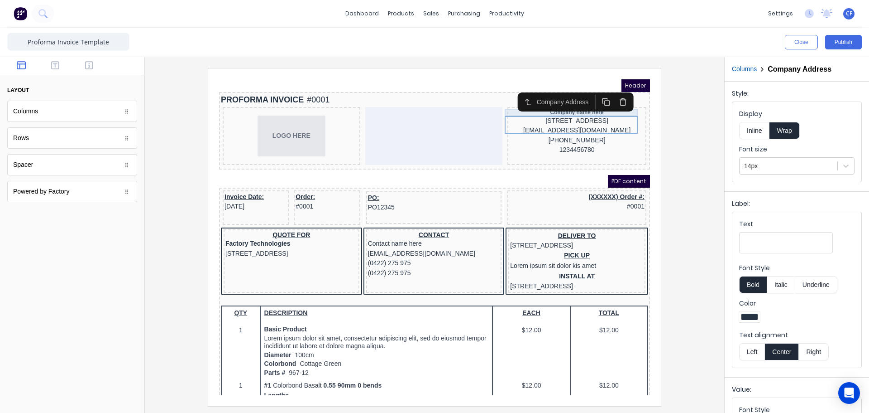
click at [579, 102] on div "Company name here" at bounding box center [566, 101] width 135 height 7
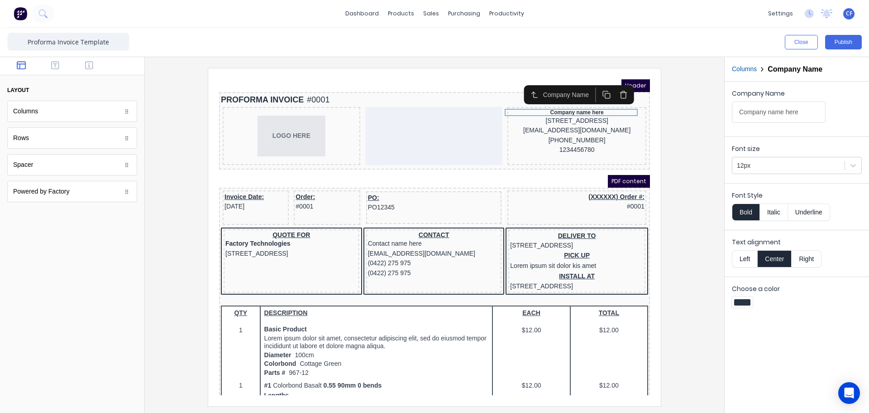
click at [803, 260] on button "Right" at bounding box center [807, 258] width 30 height 17
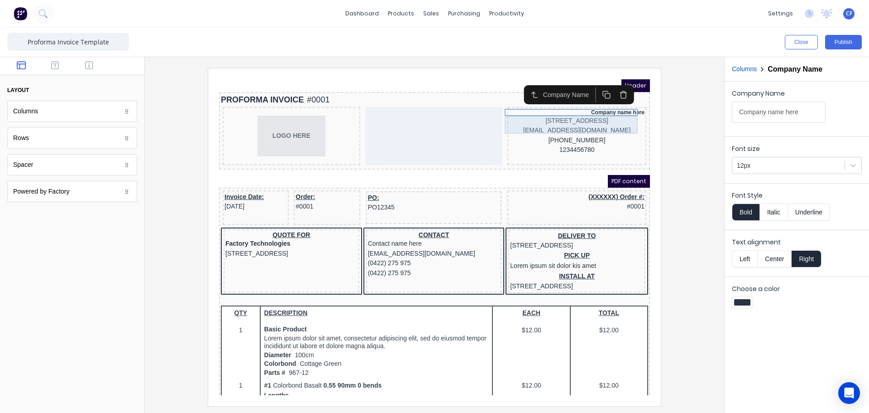
click at [572, 112] on div "[STREET_ADDRESS]" at bounding box center [566, 110] width 135 height 10
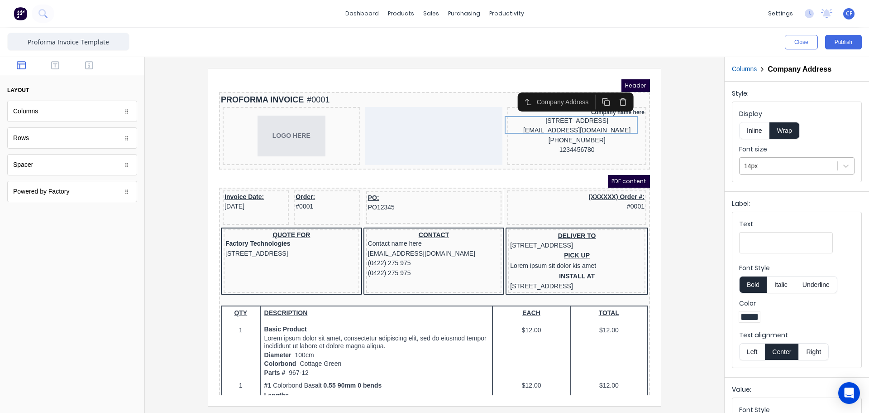
click at [761, 173] on div "14px" at bounding box center [789, 165] width 98 height 15
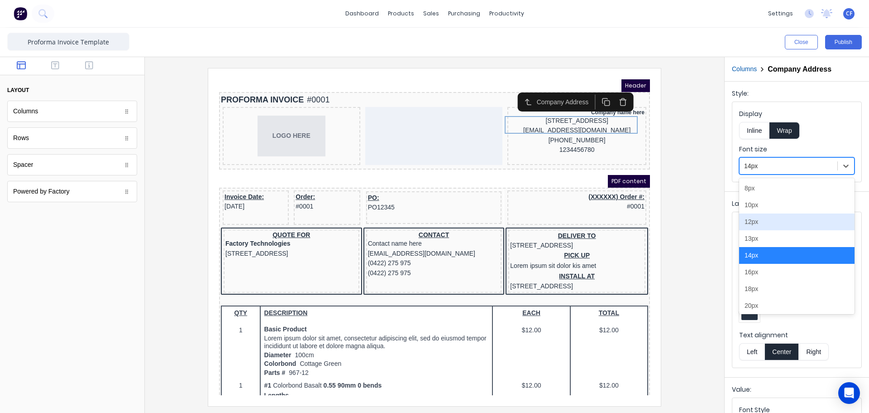
click at [758, 223] on div "12px" at bounding box center [796, 221] width 115 height 17
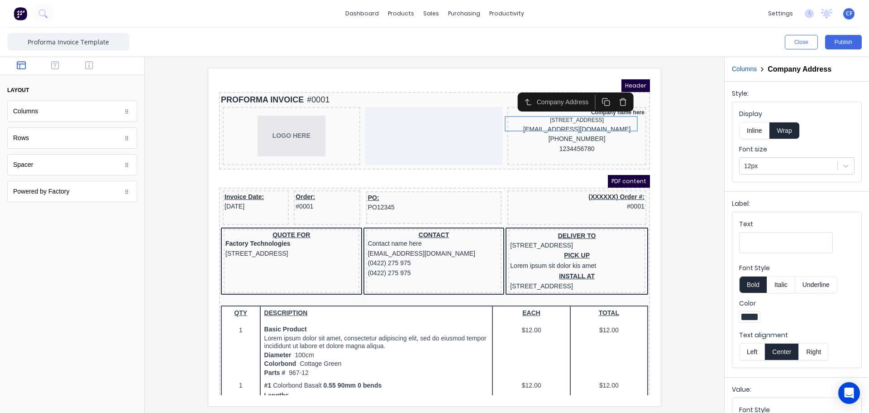
click at [818, 353] on button "Right" at bounding box center [814, 351] width 30 height 17
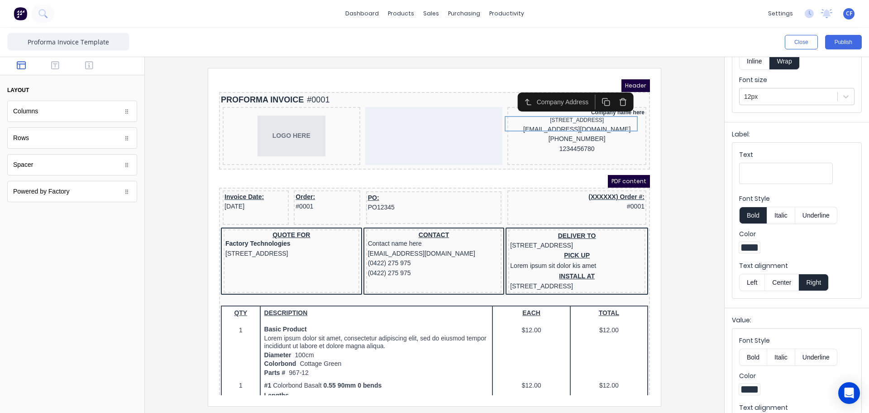
scroll to position [103, 0]
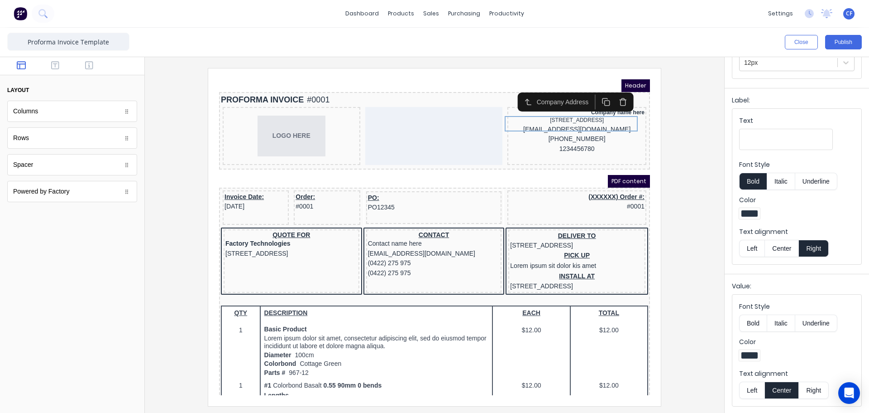
click at [807, 390] on button "Right" at bounding box center [814, 389] width 30 height 17
click at [590, 122] on div "[EMAIL_ADDRESS][DOMAIN_NAME]" at bounding box center [566, 119] width 135 height 10
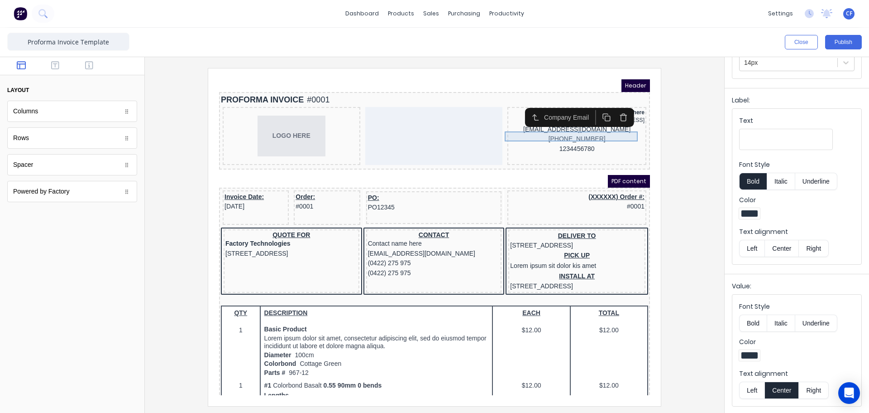
scroll to position [0, 0]
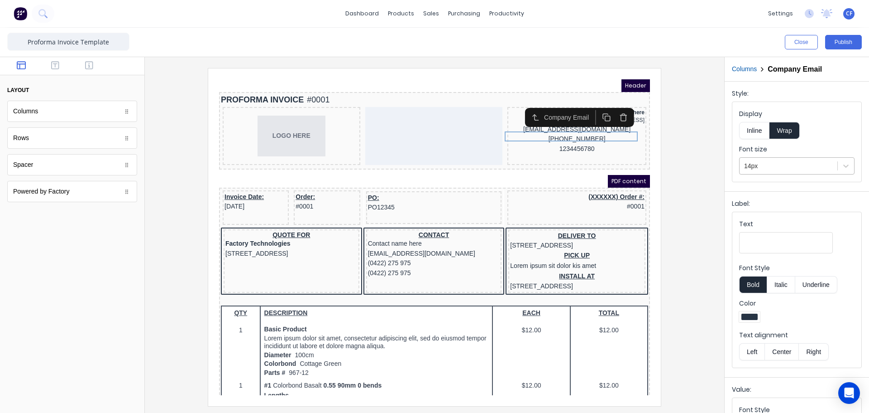
click at [790, 171] on div at bounding box center [788, 165] width 89 height 11
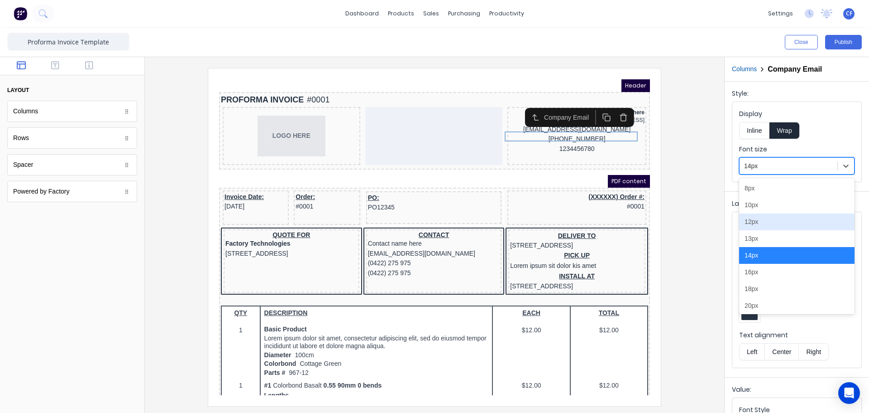
click at [759, 220] on div "12px" at bounding box center [796, 221] width 115 height 17
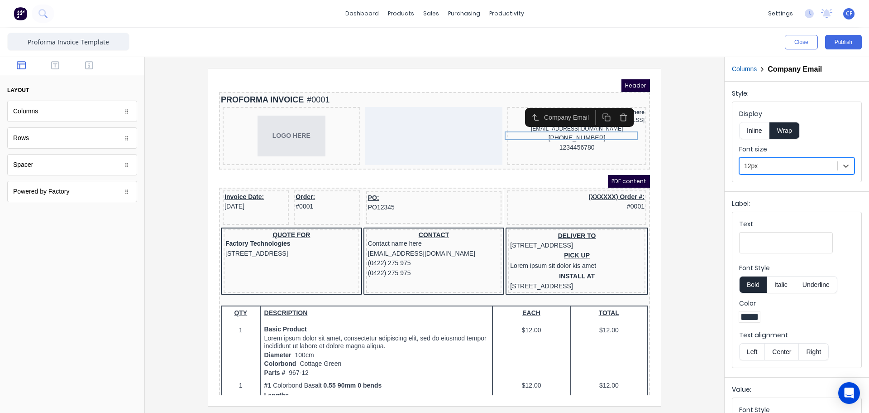
click at [810, 349] on button "Right" at bounding box center [814, 351] width 30 height 17
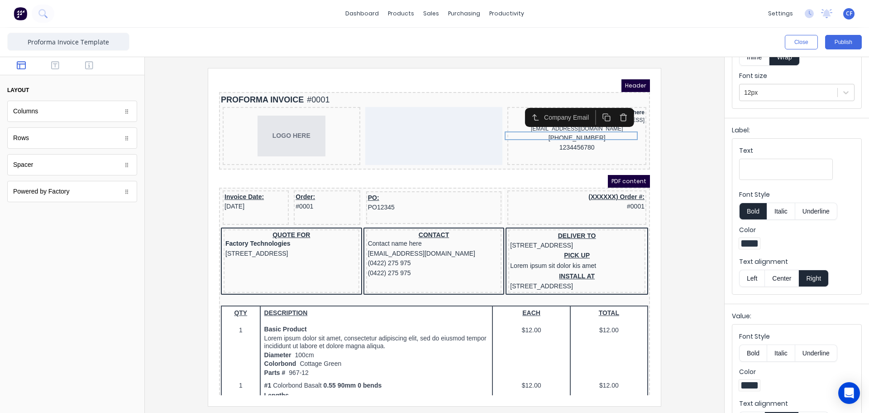
scroll to position [103, 0]
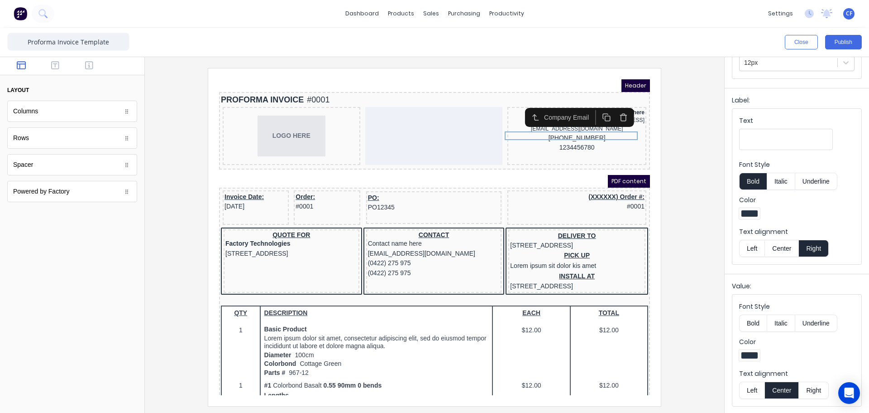
click at [801, 245] on button "Right" at bounding box center [814, 248] width 30 height 17
click at [802, 387] on button "Right" at bounding box center [814, 389] width 30 height 17
click at [581, 131] on div "[PHONE_NUMBER]" at bounding box center [566, 127] width 135 height 10
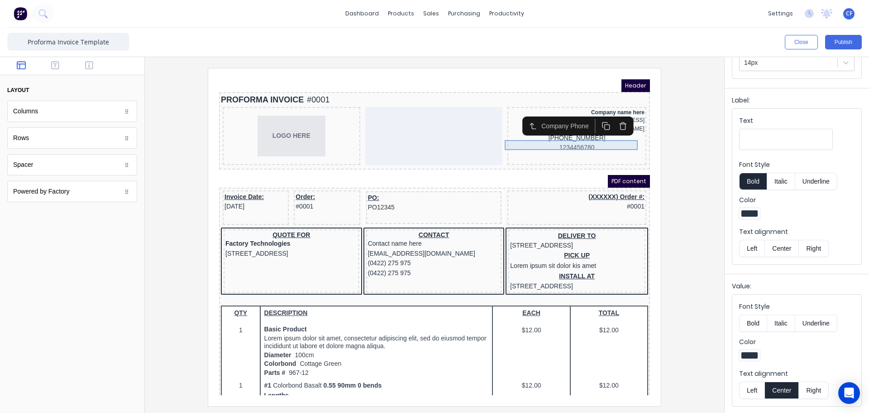
scroll to position [0, 0]
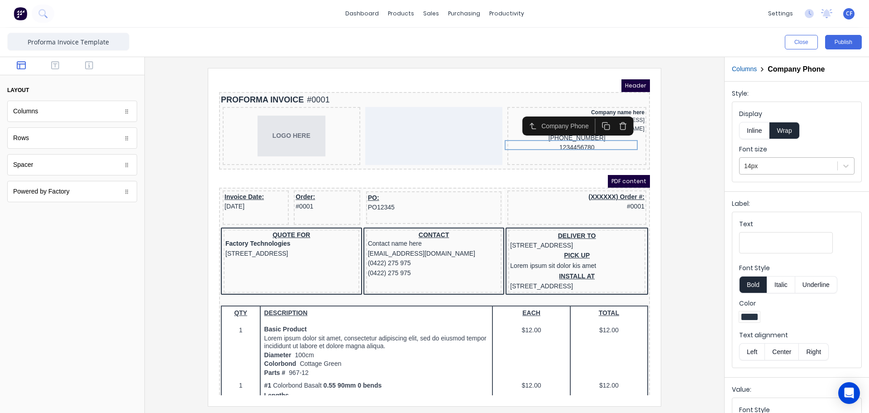
click at [780, 166] on div at bounding box center [788, 165] width 89 height 11
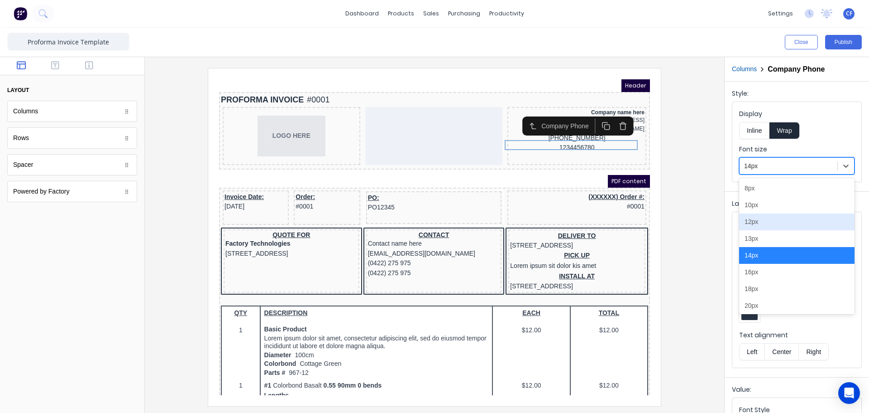
click at [768, 223] on div "12px" at bounding box center [796, 221] width 115 height 17
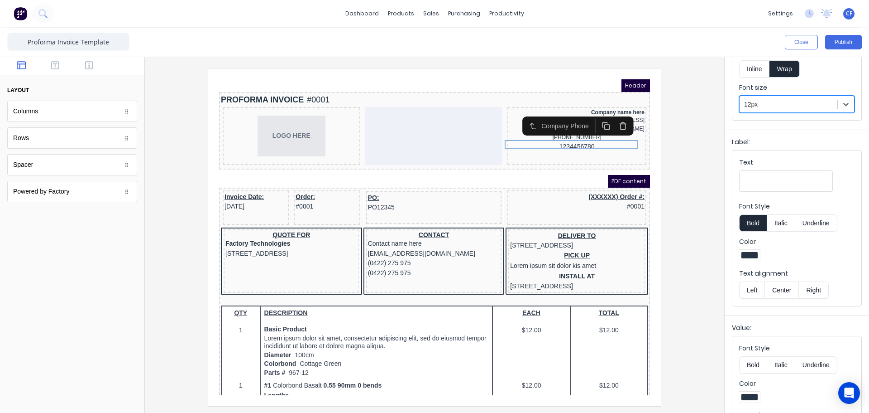
scroll to position [103, 0]
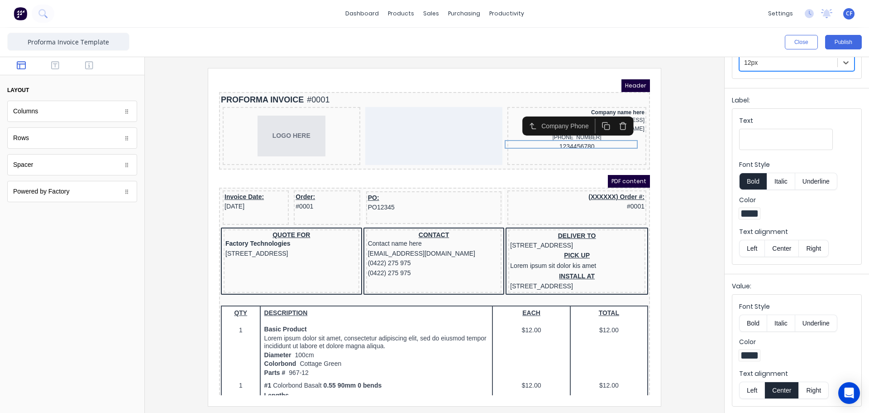
click at [802, 383] on button "Right" at bounding box center [814, 389] width 30 height 17
click at [27, 38] on input "Proforma Invoice Template" at bounding box center [68, 42] width 122 height 18
click at [157, 95] on div at bounding box center [434, 236] width 565 height 337
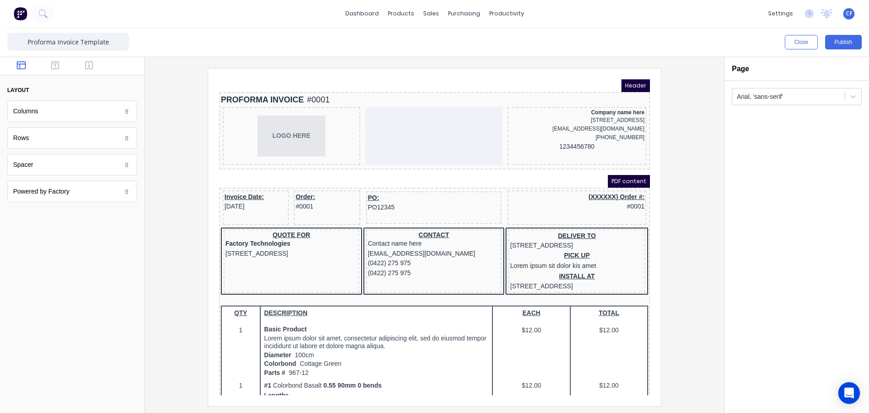
scroll to position [0, 0]
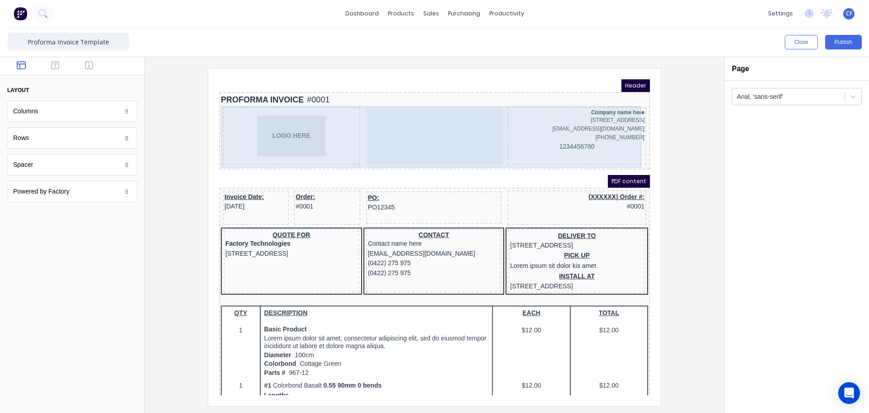
click at [555, 149] on div "Company name here 234 Beach Road Gold Coast, Queensland, Australia, 4217 xxxxxx…" at bounding box center [566, 125] width 139 height 58
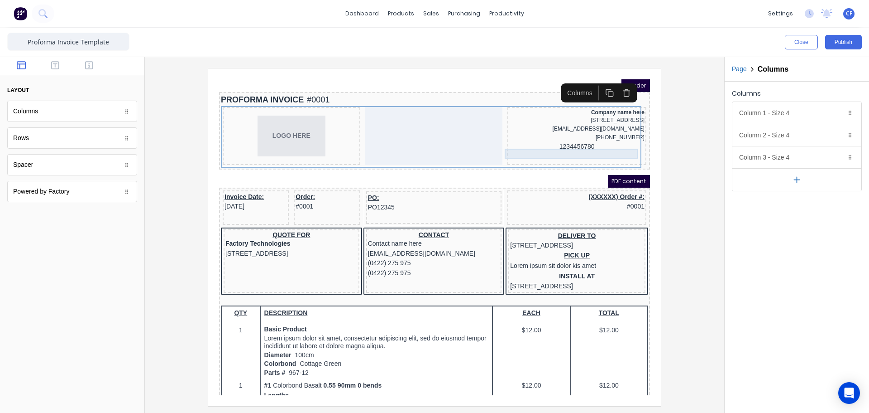
click at [569, 141] on div "1234456780" at bounding box center [566, 136] width 135 height 10
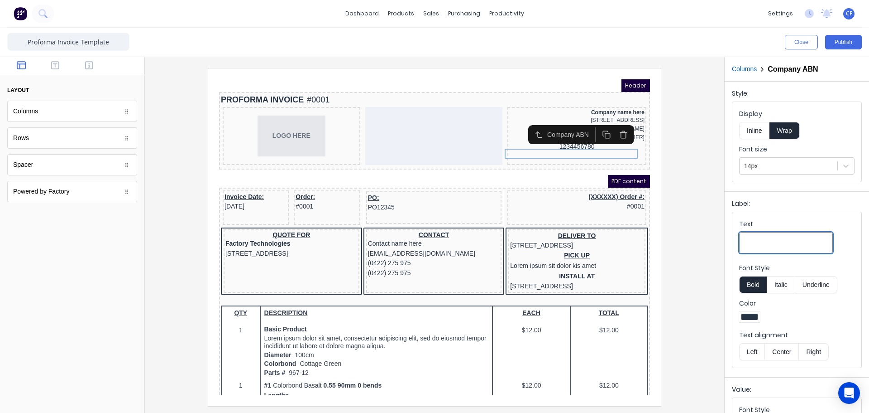
click at [773, 240] on input "Text" at bounding box center [786, 242] width 94 height 21
type input "ABN"
click at [806, 353] on button "Right" at bounding box center [814, 351] width 30 height 17
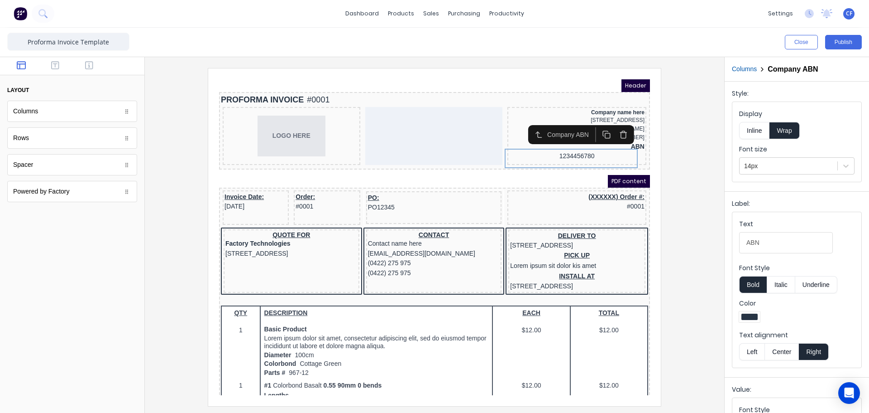
click at [758, 127] on button "Inline" at bounding box center [754, 130] width 30 height 17
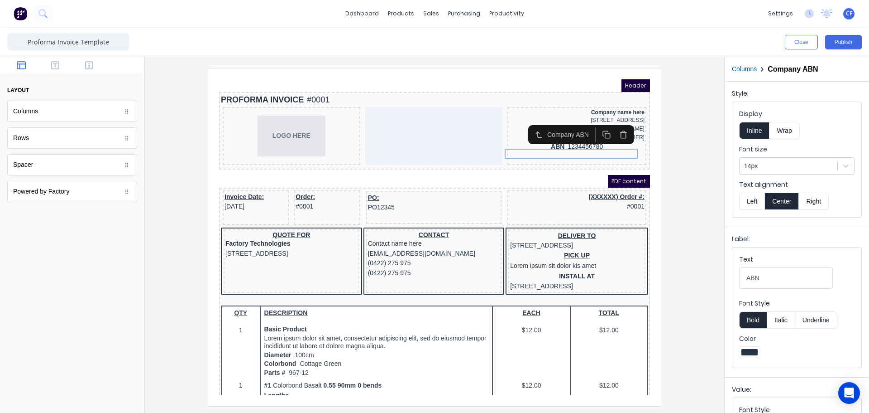
click at [810, 199] on button "Right" at bounding box center [814, 200] width 30 height 17
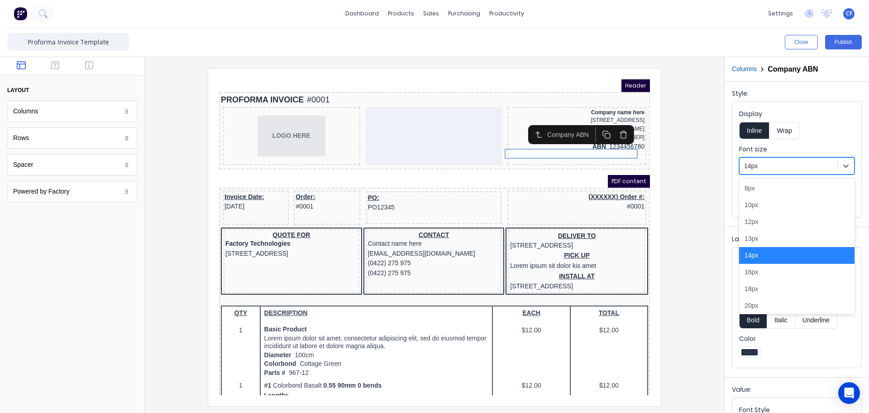
click at [785, 170] on div at bounding box center [788, 165] width 89 height 11
click at [744, 226] on div "12px" at bounding box center [796, 221] width 115 height 17
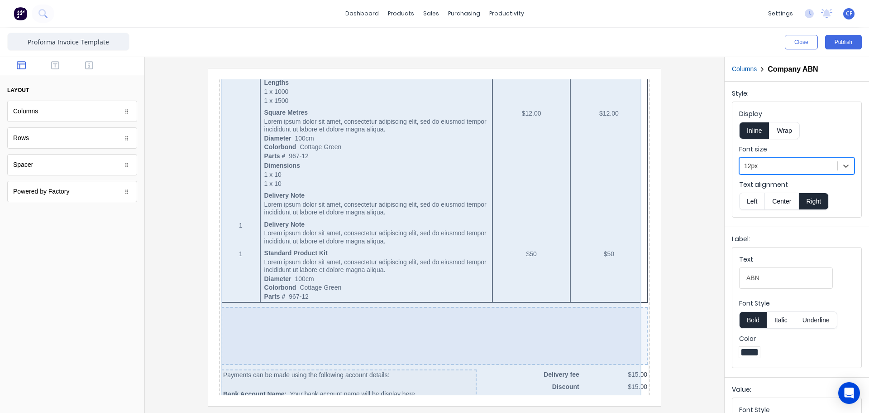
scroll to position [559, 0]
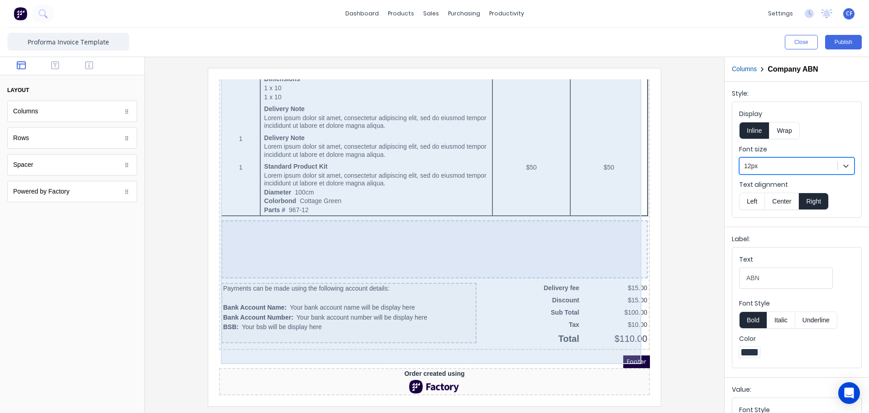
click at [331, 217] on div at bounding box center [424, 238] width 427 height 58
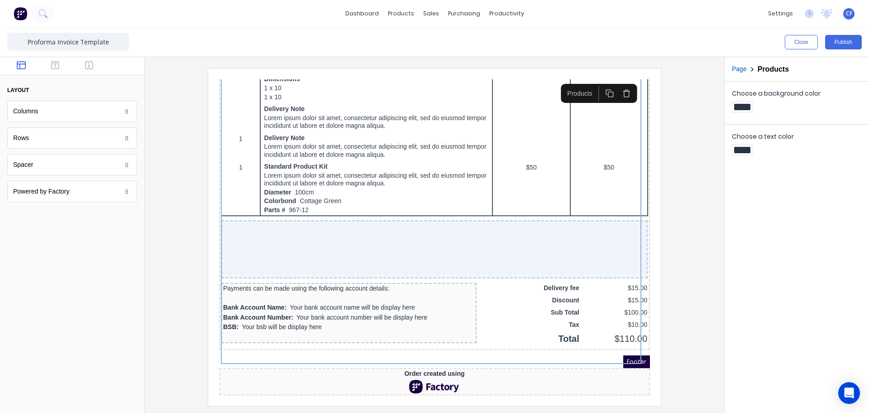
click at [268, 346] on div "Footer" at bounding box center [423, 350] width 431 height 13
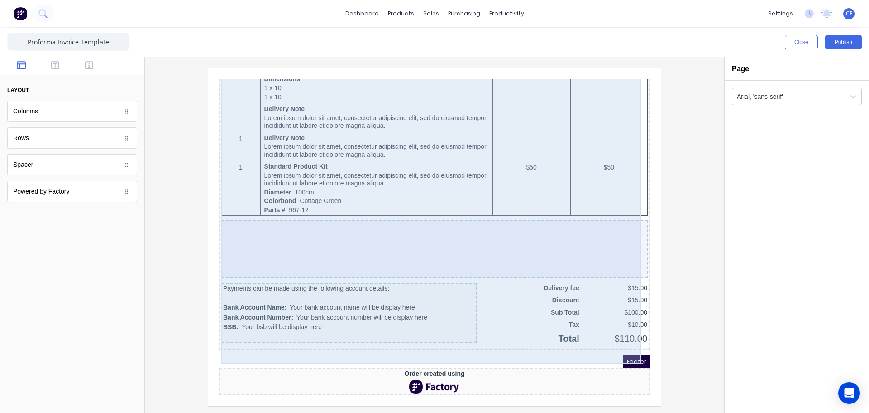
click at [227, 202] on div "QTY DESCRIPTION EACH TOTAL 1 Basic Product Lorem ipsum dolor sit amet, consecte…" at bounding box center [423, 46] width 427 height 582
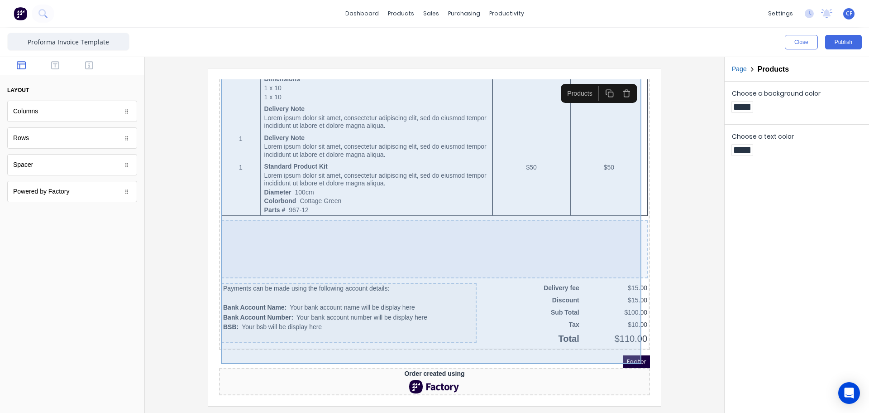
click at [239, 236] on div at bounding box center [424, 238] width 427 height 58
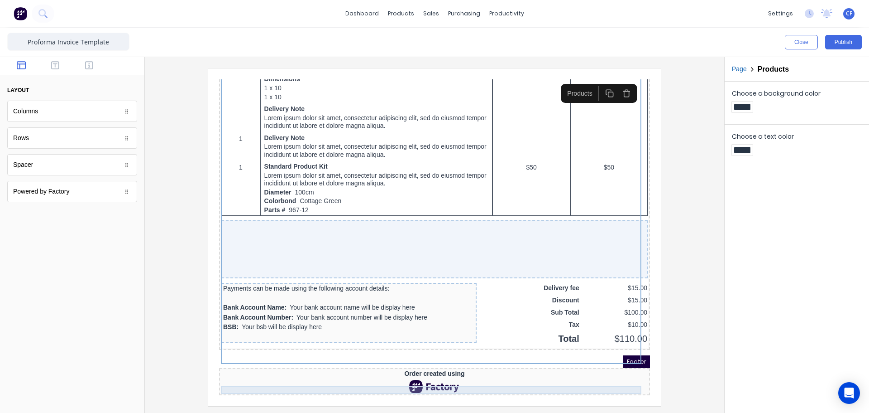
click at [502, 360] on div "Order created using" at bounding box center [423, 363] width 427 height 8
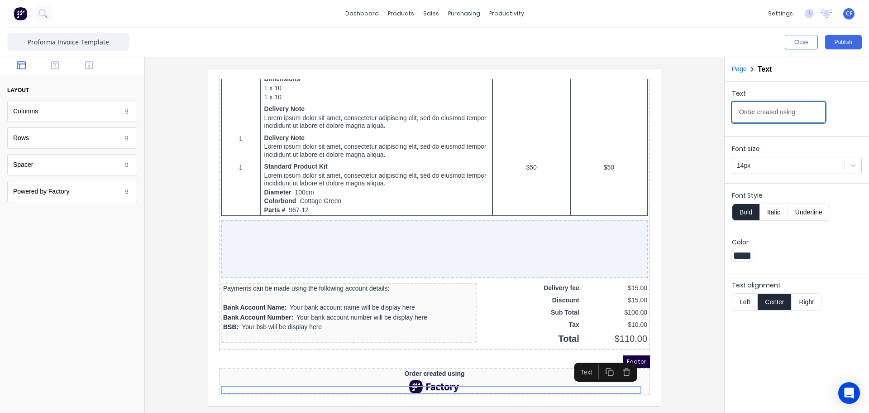
drag, startPoint x: 1006, startPoint y: 184, endPoint x: 635, endPoint y: 89, distance: 382.3
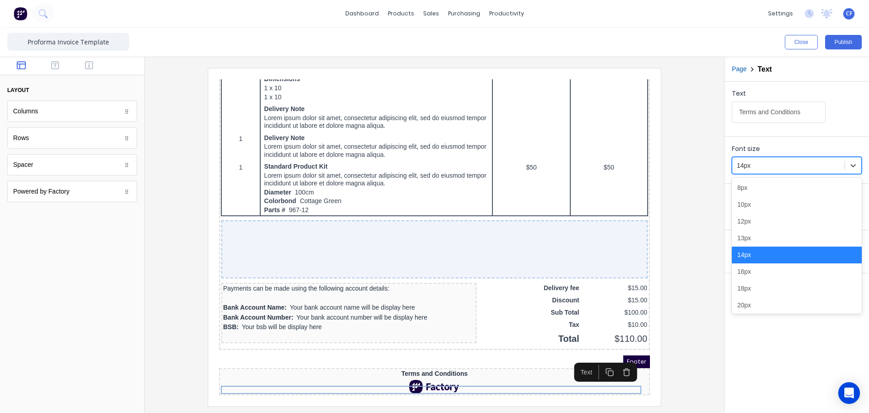
click at [756, 171] on div at bounding box center [788, 165] width 103 height 11
click at [750, 225] on div "12px" at bounding box center [797, 221] width 130 height 17
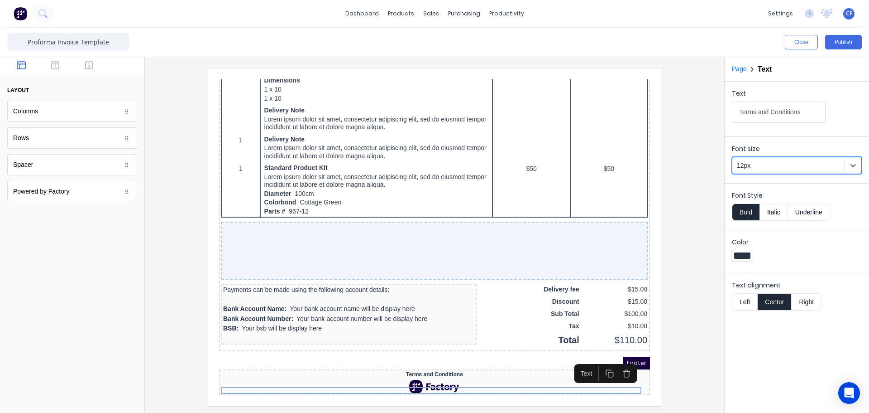
scroll to position [557, 0]
click at [803, 212] on button "Underline" at bounding box center [809, 211] width 42 height 17
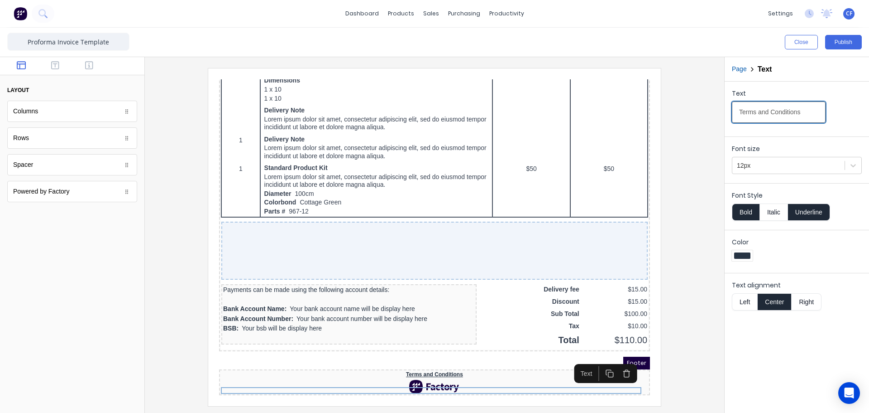
click at [801, 113] on input "Terms and Conditions" at bounding box center [779, 111] width 94 height 21
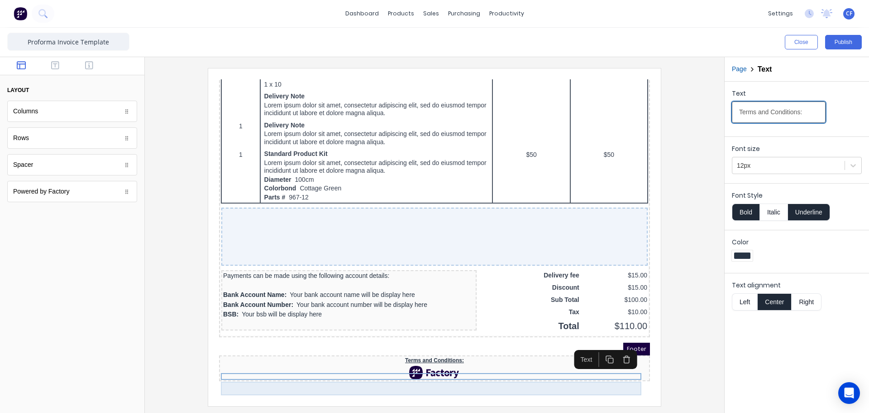
type input "Terms and Conditions:"
click at [454, 368] on div at bounding box center [423, 362] width 427 height 14
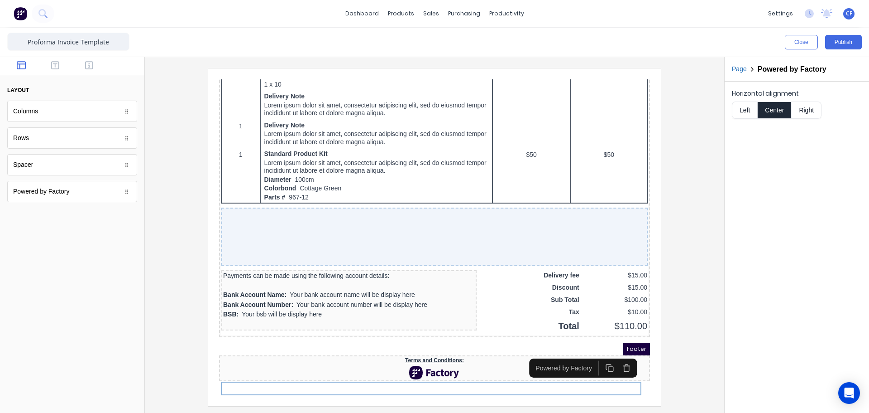
click at [619, 352] on icon "button" at bounding box center [616, 356] width 9 height 9
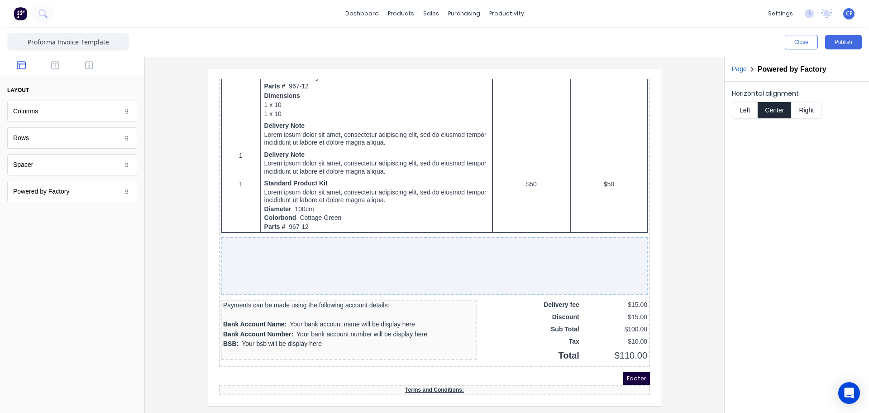
scroll to position [542, 0]
click at [58, 72] on div at bounding box center [72, 66] width 144 height 18
click at [53, 61] on icon "button" at bounding box center [55, 65] width 8 height 9
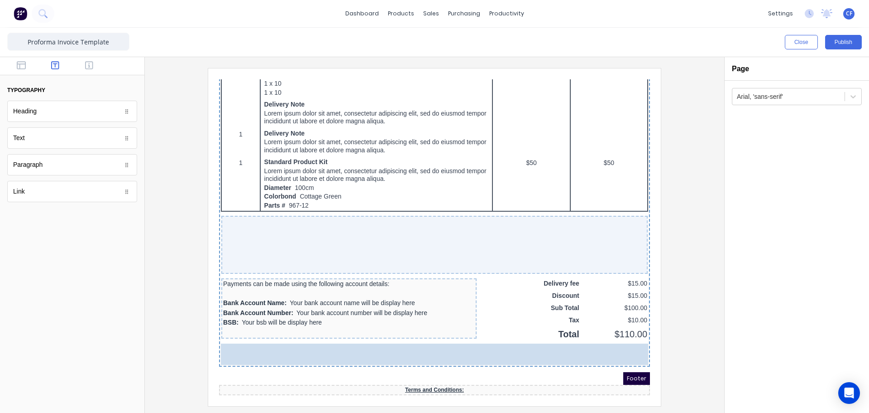
drag, startPoint x: 75, startPoint y: 192, endPoint x: 96, endPoint y: 332, distance: 141.5
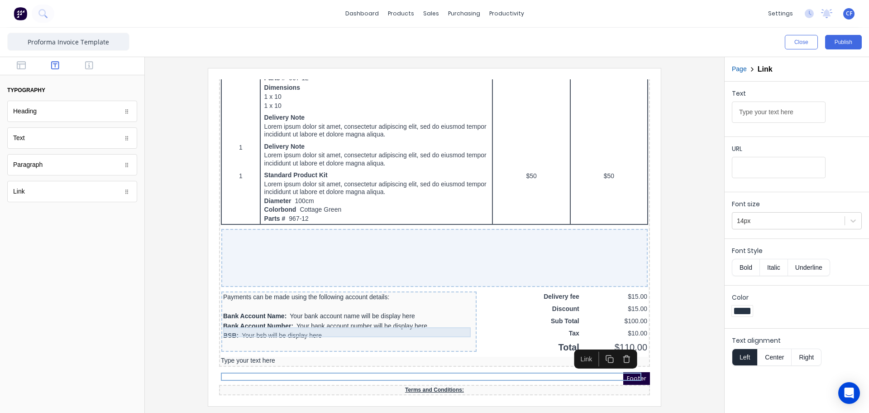
scroll to position [550, 0]
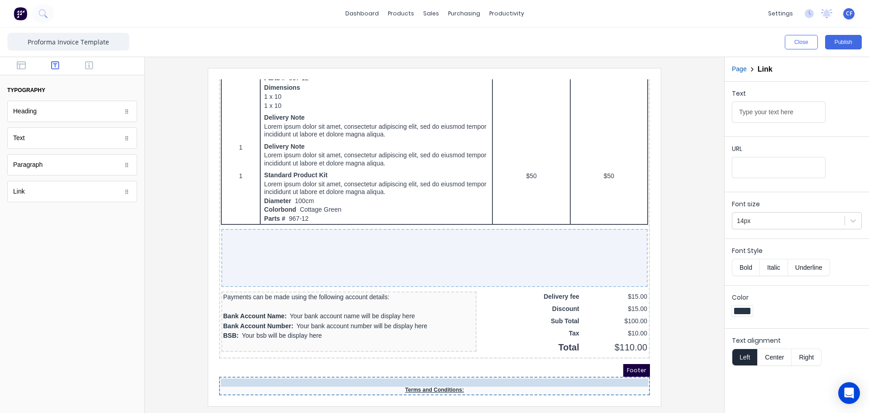
drag, startPoint x: 427, startPoint y: 345, endPoint x: 440, endPoint y: 375, distance: 32.6
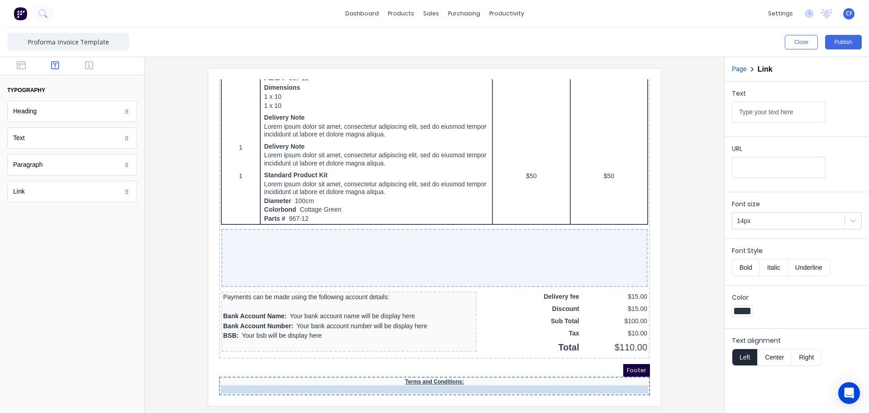
drag, startPoint x: 427, startPoint y: 365, endPoint x: 430, endPoint y: 376, distance: 11.5
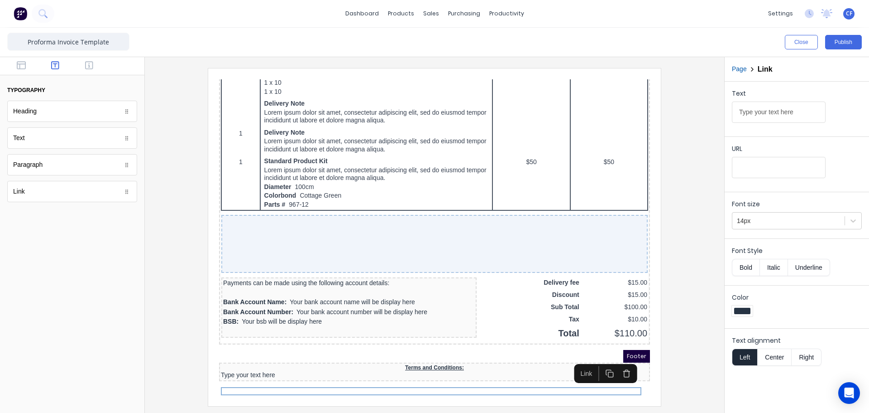
click at [766, 359] on button "Center" at bounding box center [775, 356] width 34 height 17
click at [771, 220] on div at bounding box center [788, 220] width 103 height 11
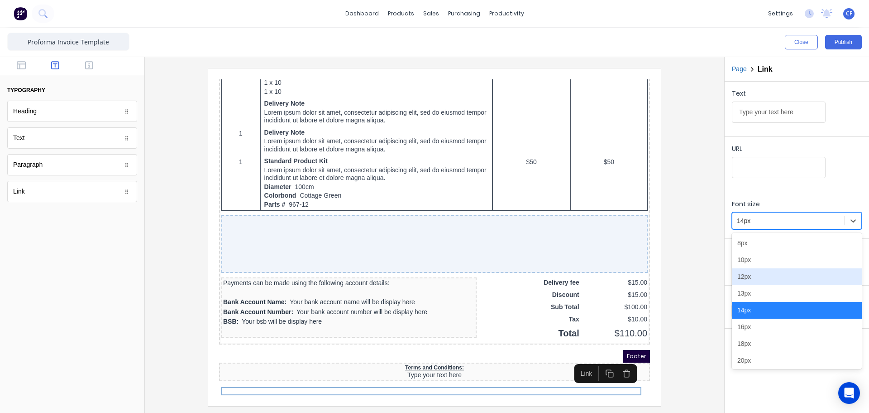
click at [747, 282] on div "12px" at bounding box center [797, 276] width 130 height 17
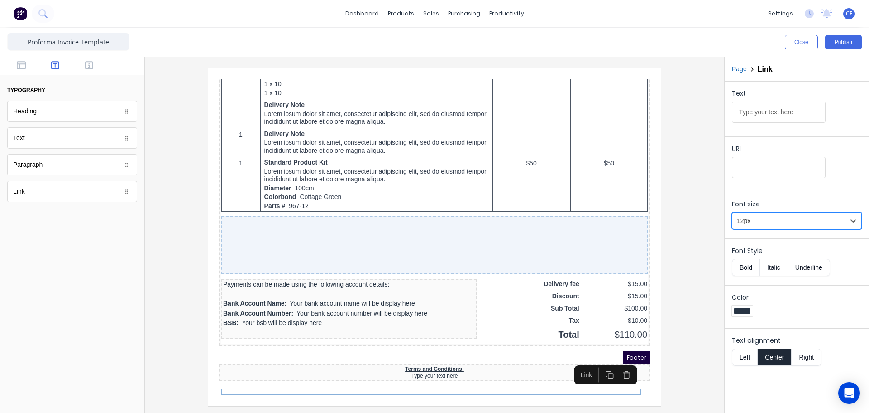
scroll to position [549, 0]
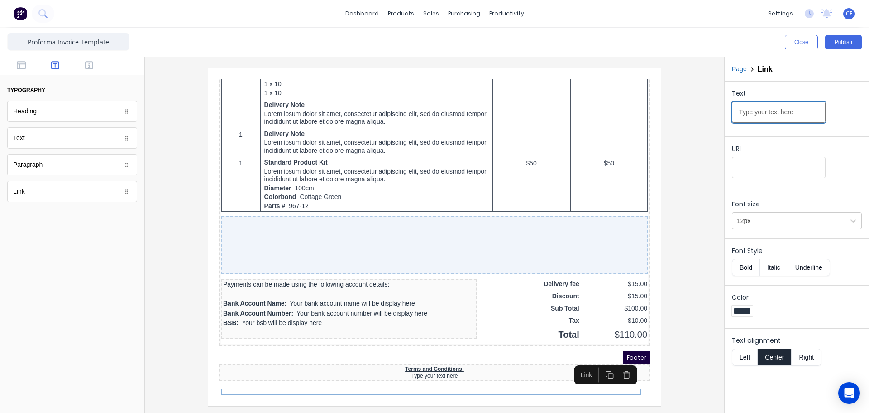
click at [770, 114] on input "Type your text here" at bounding box center [779, 111] width 94 height 21
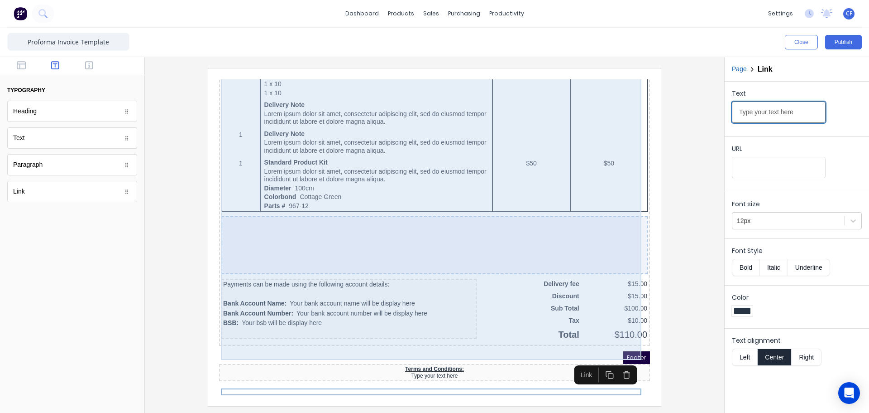
drag, startPoint x: 978, startPoint y: 179, endPoint x: 624, endPoint y: 99, distance: 363.1
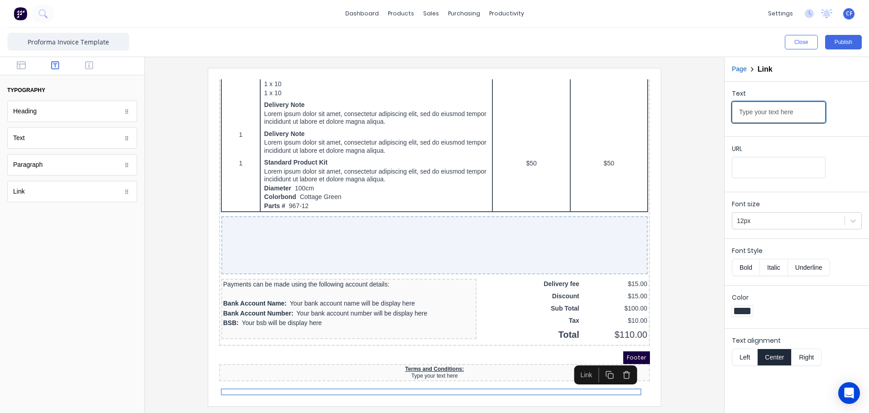
click at [792, 111] on input "Type your text here" at bounding box center [779, 111] width 94 height 21
drag, startPoint x: 782, startPoint y: 112, endPoint x: 654, endPoint y: 111, distance: 127.7
click at [654, 111] on div "Close Publish Components typography Heading Heading Text Text Paragraph Paragra…" at bounding box center [434, 220] width 869 height 385
paste input "[URL][DOMAIN_NAME]"
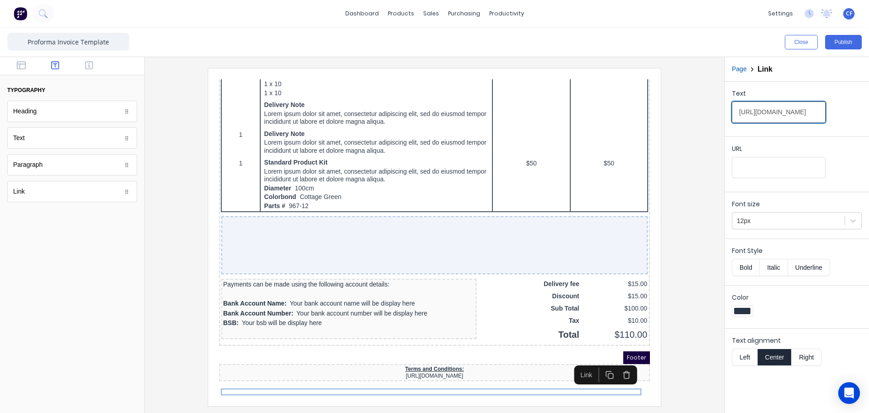
type input "[URL][DOMAIN_NAME]"
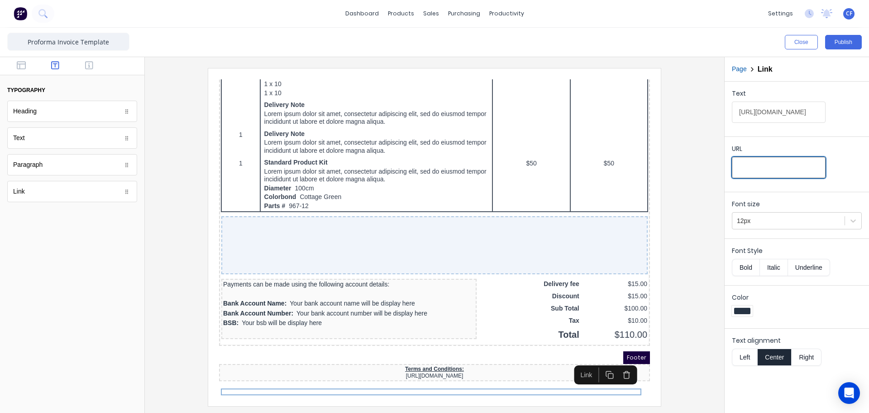
click at [759, 159] on input "URL" at bounding box center [779, 167] width 94 height 21
paste input "[URL][DOMAIN_NAME]"
type input "[URL][DOMAIN_NAME]"
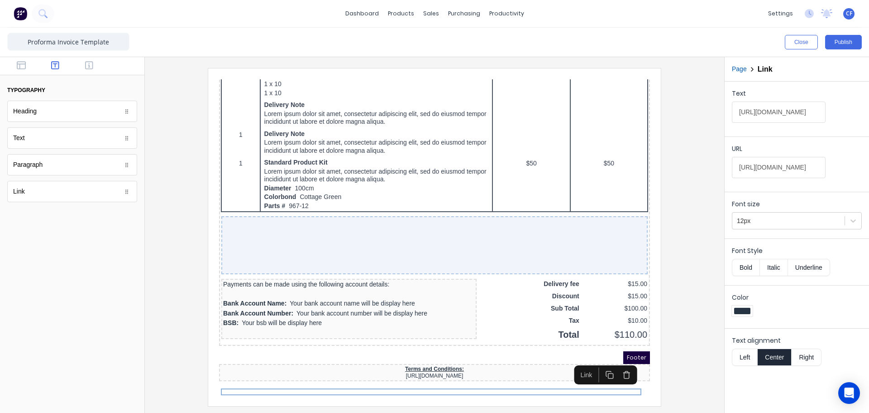
click at [787, 316] on div at bounding box center [797, 312] width 130 height 14
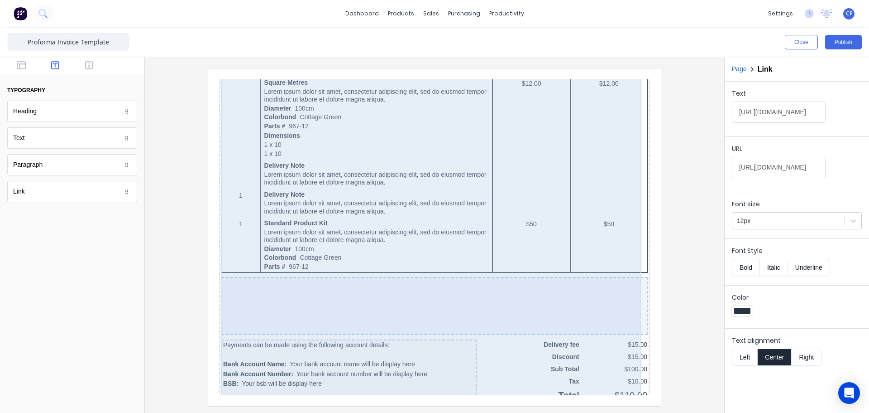
scroll to position [549, 0]
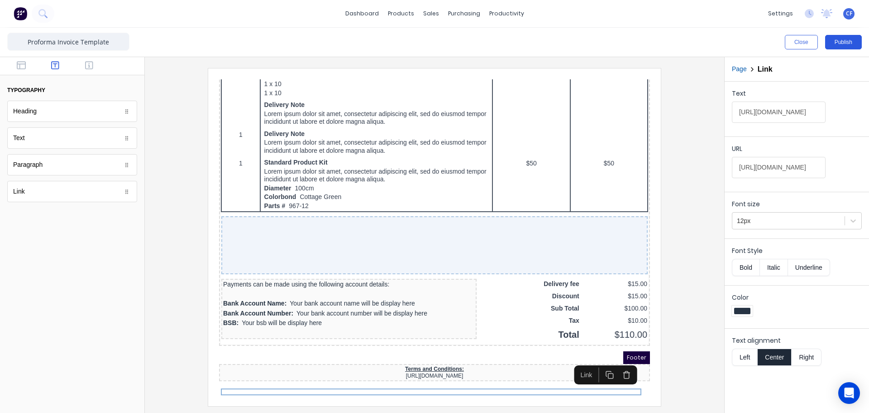
click at [836, 47] on button "Publish" at bounding box center [844, 42] width 37 height 14
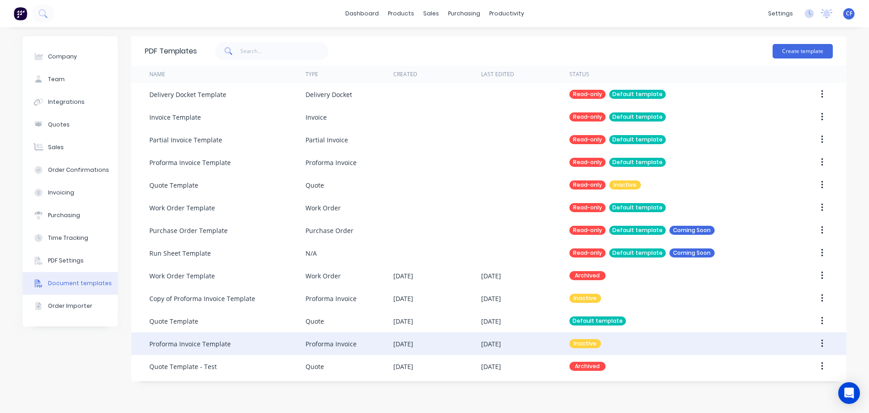
click at [485, 336] on div "[DATE]" at bounding box center [525, 343] width 88 height 23
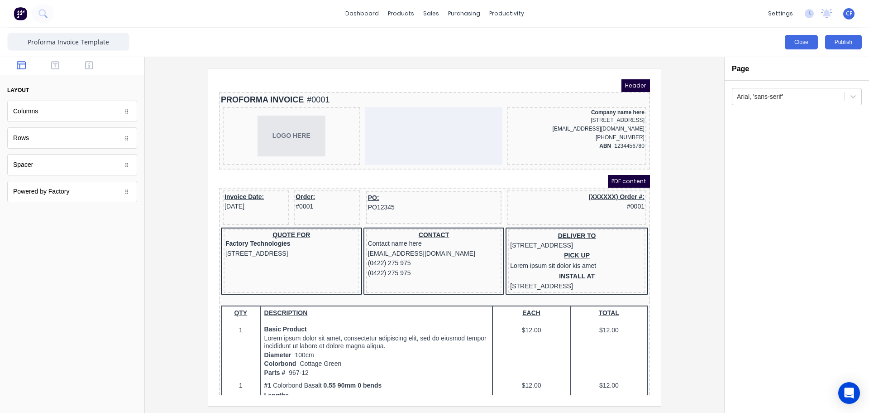
click at [799, 46] on button "Close" at bounding box center [801, 42] width 33 height 14
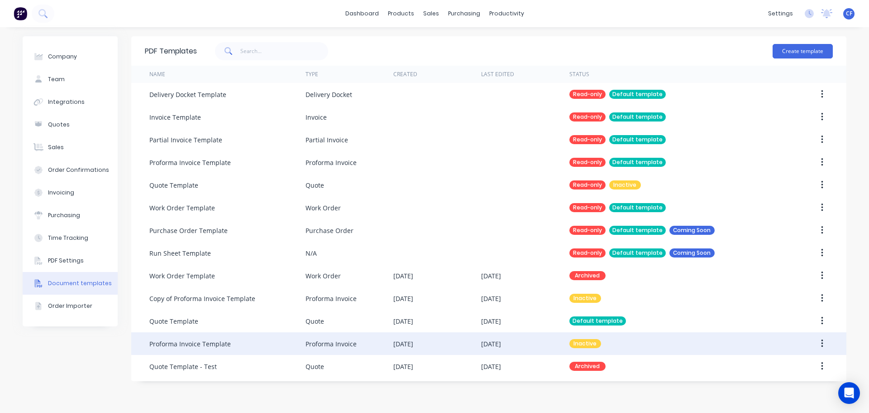
click at [821, 342] on icon "button" at bounding box center [822, 343] width 2 height 10
click at [763, 387] on div "Make default" at bounding box center [790, 385] width 70 height 13
click at [792, 54] on button "Create template" at bounding box center [803, 51] width 60 height 14
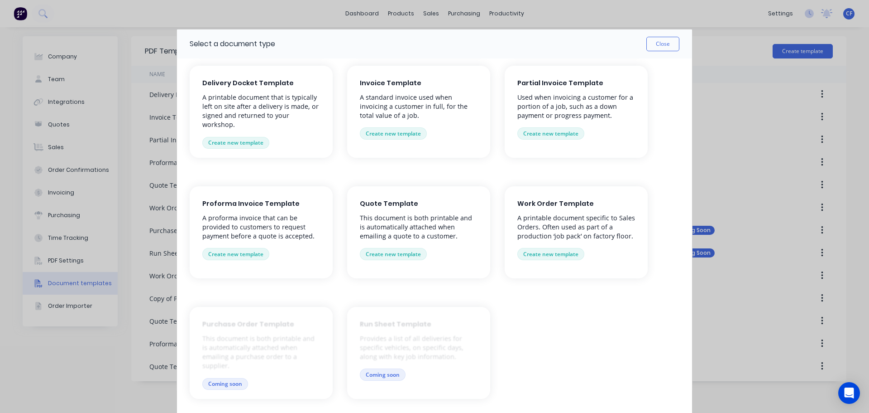
click at [655, 51] on div "Select a document type Close" at bounding box center [434, 43] width 515 height 29
click at [663, 40] on button "Close" at bounding box center [663, 44] width 33 height 14
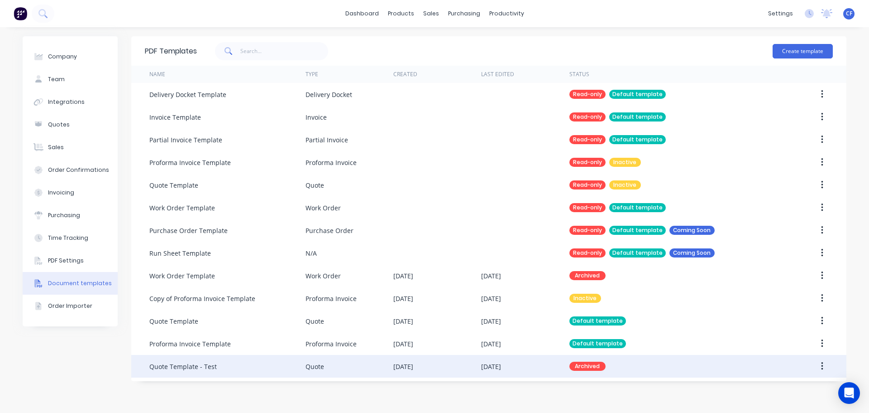
click at [822, 365] on icon "button" at bounding box center [822, 366] width 2 height 8
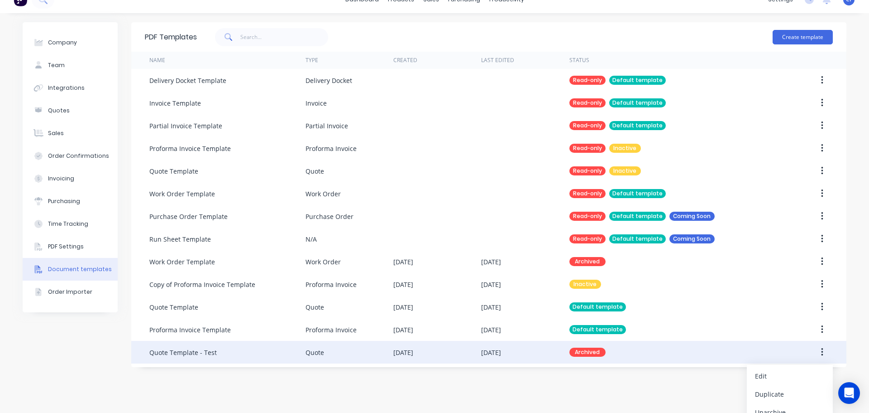
scroll to position [25, 0]
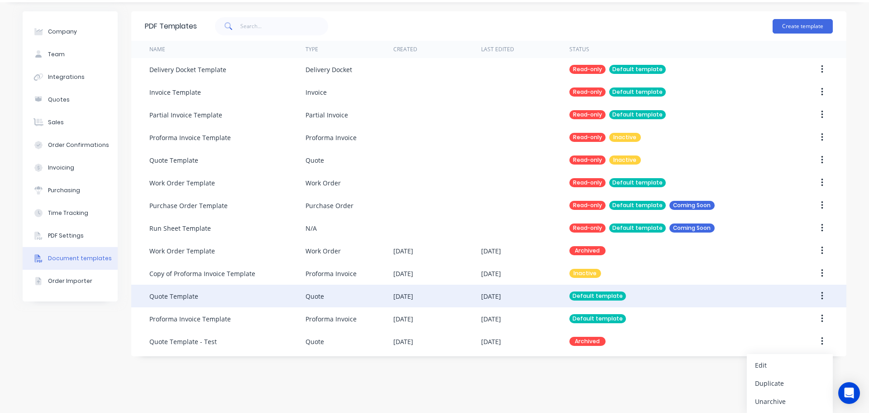
click at [817, 296] on div "Delivery Docket Template Delivery Docket Read-only Default template Invoice Tem…" at bounding box center [488, 205] width 715 height 294
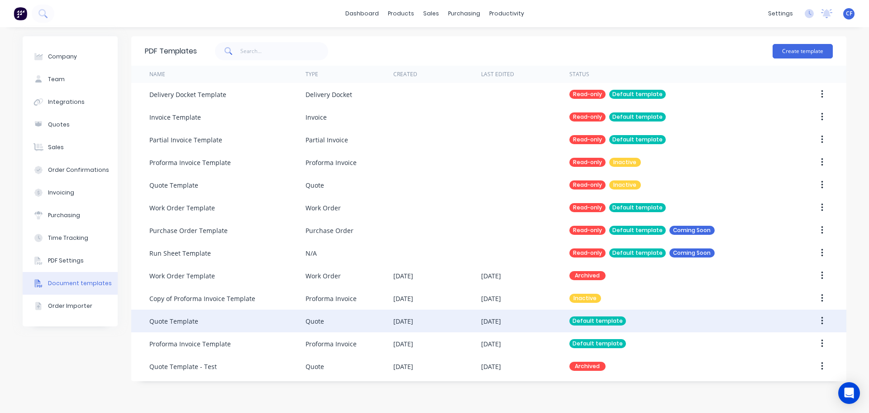
click at [821, 317] on icon "button" at bounding box center [822, 321] width 2 height 10
click at [791, 361] on div "Duplicate" at bounding box center [790, 362] width 70 height 13
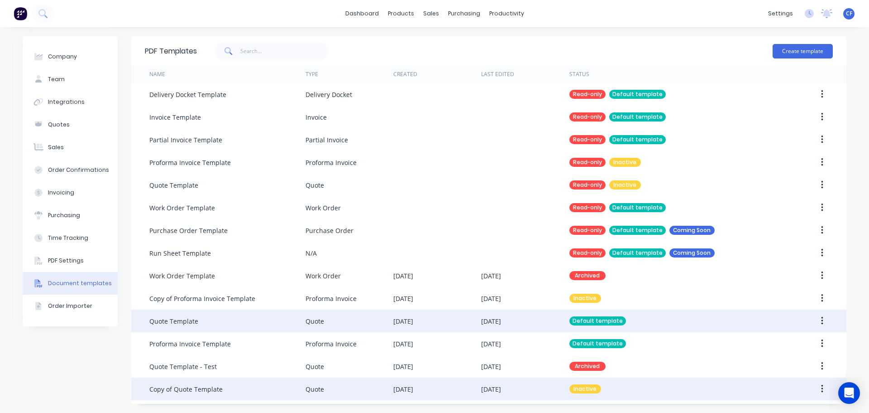
click at [823, 385] on icon "button" at bounding box center [822, 388] width 2 height 8
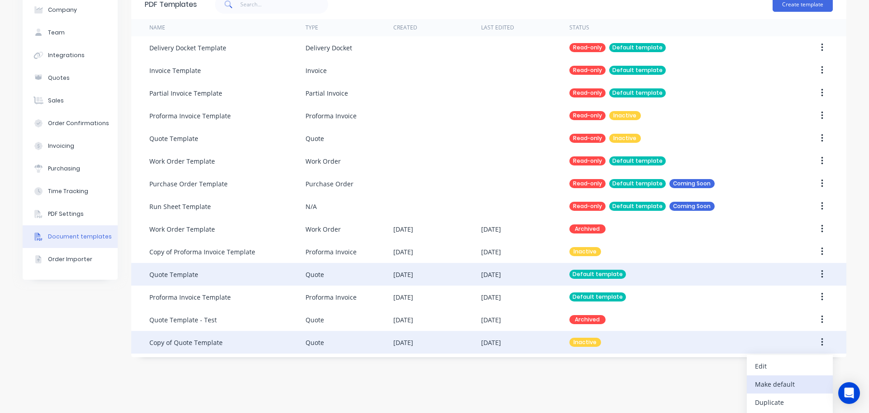
scroll to position [66, 0]
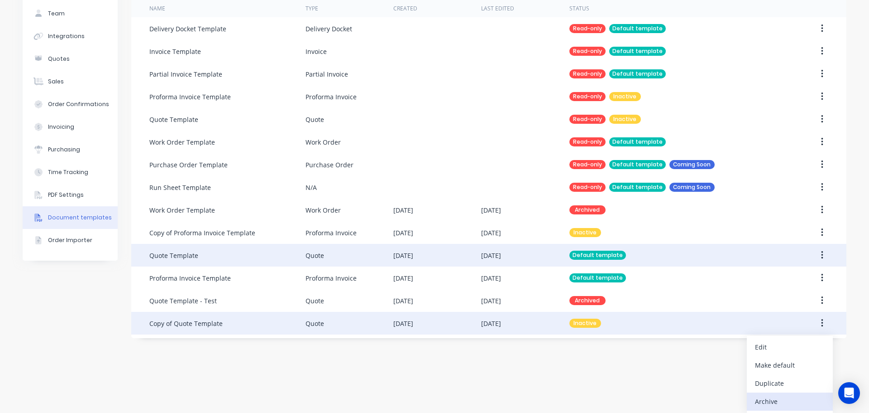
click at [768, 400] on div "Archive" at bounding box center [790, 400] width 70 height 13
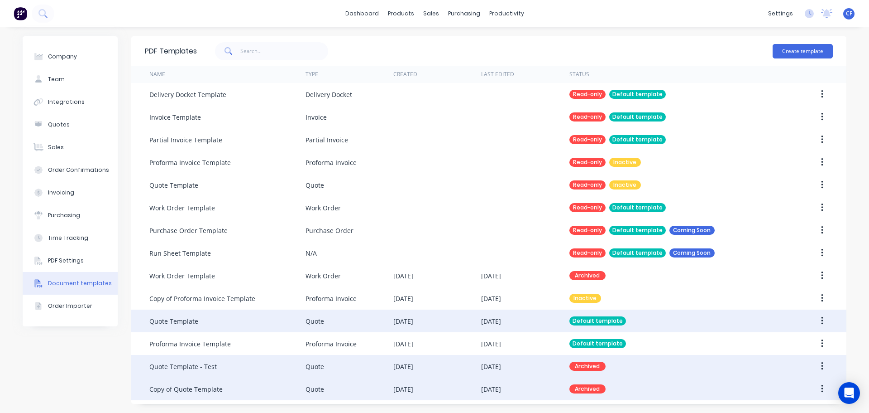
scroll to position [0, 0]
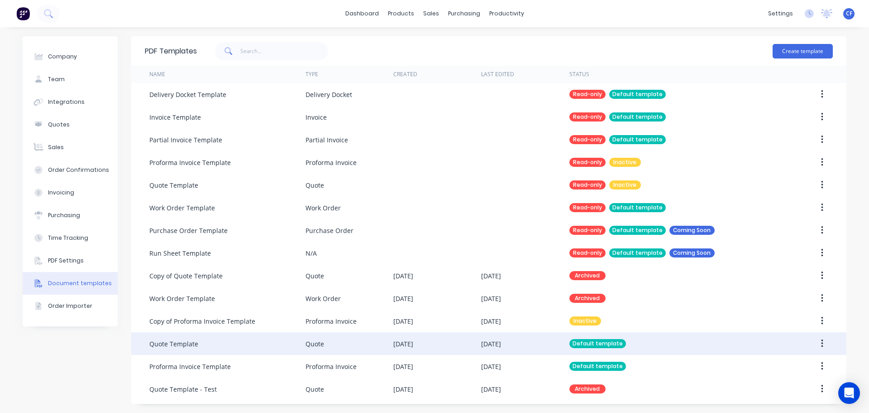
click at [317, 346] on div "Quote" at bounding box center [315, 344] width 19 height 10
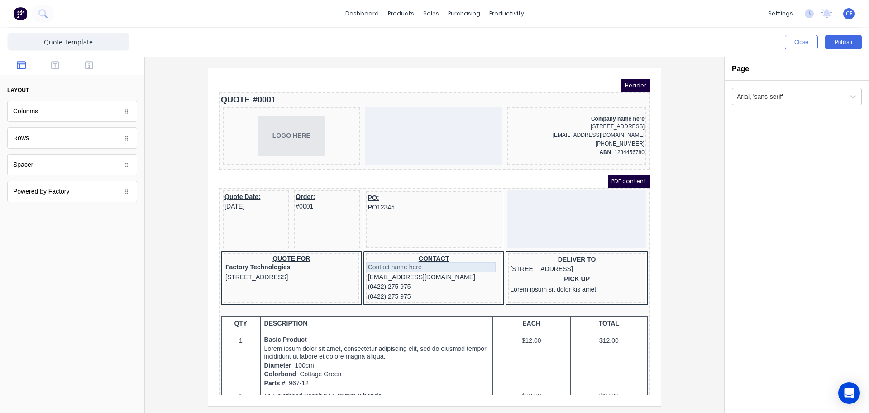
scroll to position [377, 0]
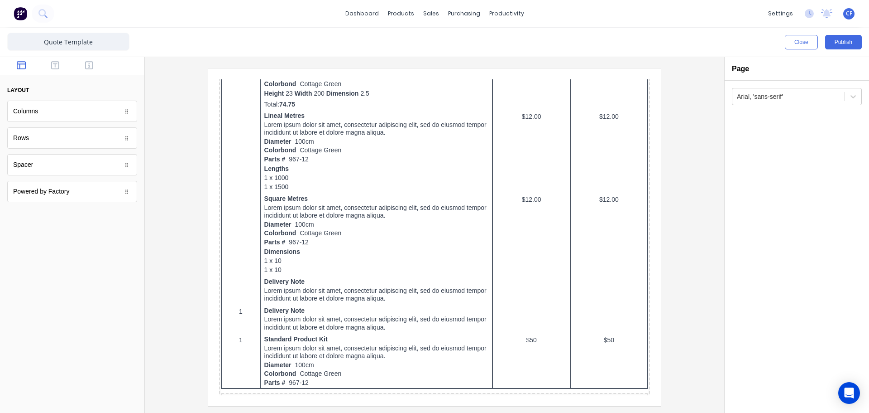
click at [784, 40] on div "Close Publish" at bounding box center [652, 42] width 420 height 14
click at [796, 41] on button "Close" at bounding box center [801, 42] width 33 height 14
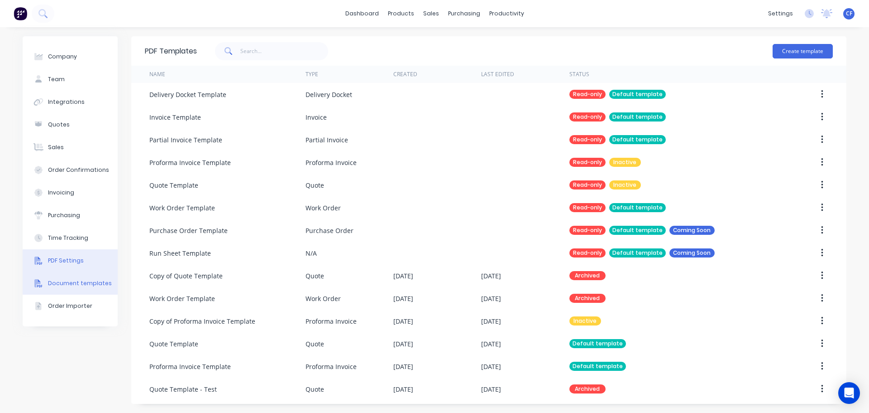
drag, startPoint x: 47, startPoint y: 257, endPoint x: 71, endPoint y: 251, distance: 24.6
click at [46, 257] on button "PDF Settings" at bounding box center [70, 260] width 95 height 23
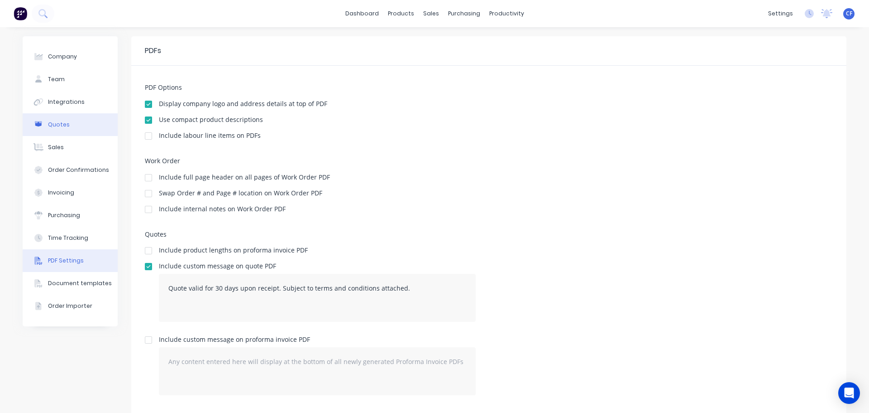
click at [62, 125] on div "Quotes" at bounding box center [59, 124] width 22 height 8
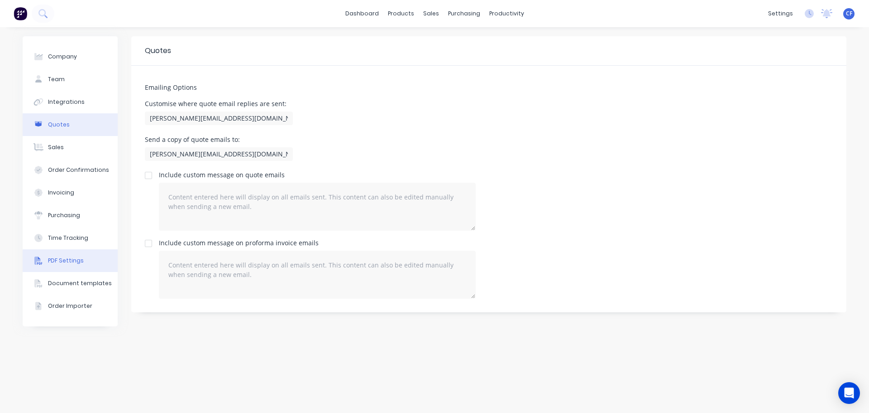
click at [71, 258] on div "PDF Settings" at bounding box center [66, 260] width 36 height 8
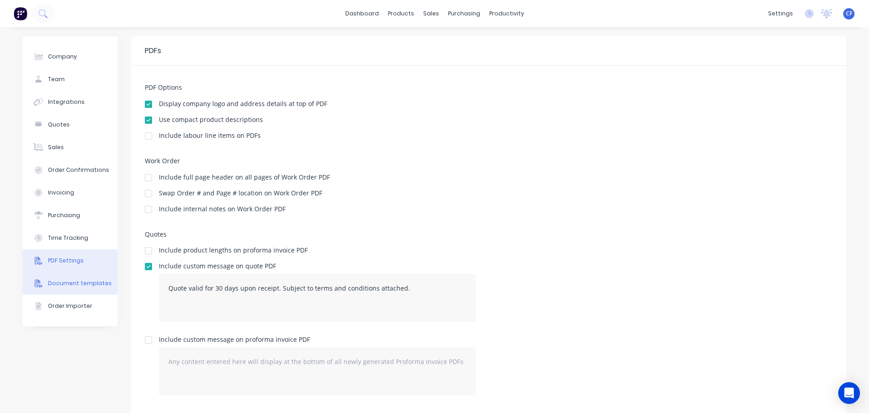
click at [80, 286] on div "Document templates" at bounding box center [80, 283] width 64 height 8
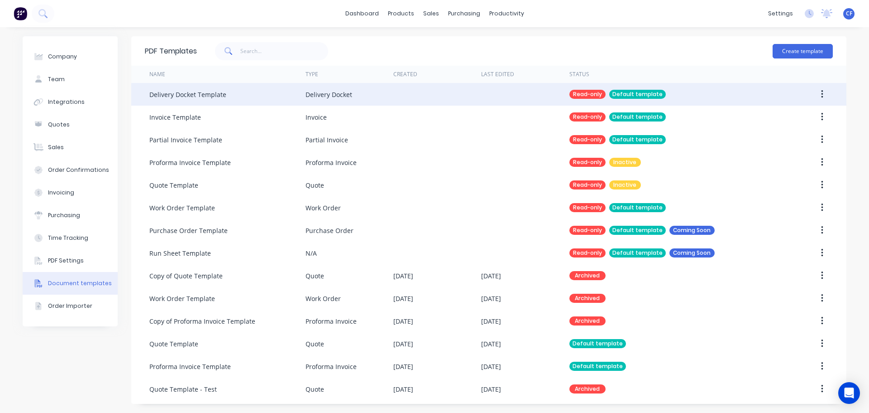
click at [242, 95] on div "Delivery Docket Template" at bounding box center [227, 94] width 156 height 23
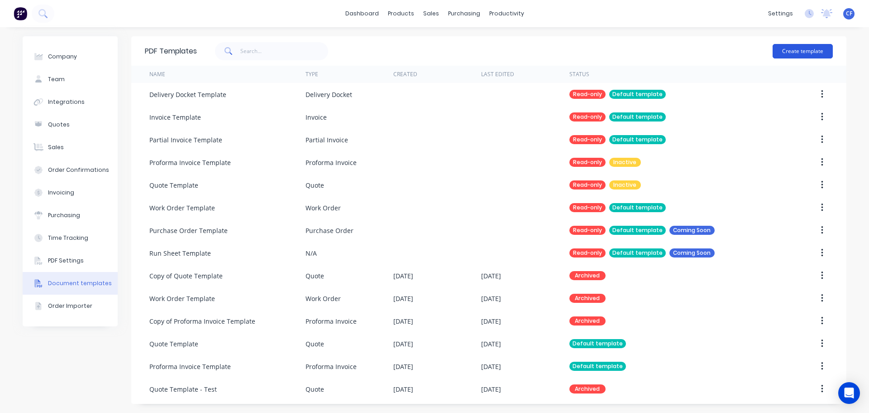
click at [814, 44] on button "Create template" at bounding box center [803, 51] width 60 height 14
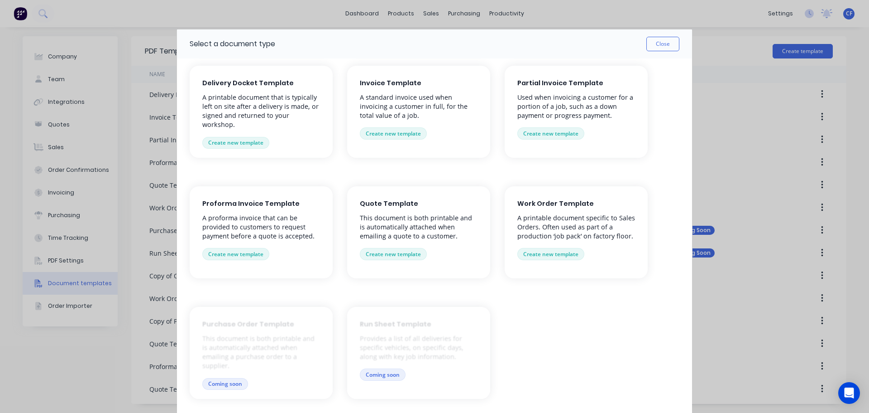
click at [259, 135] on div "Delivery Docket Template A printable document that is typically left on site af…" at bounding box center [261, 112] width 143 height 92
click at [237, 139] on button "Create new template" at bounding box center [235, 143] width 67 height 12
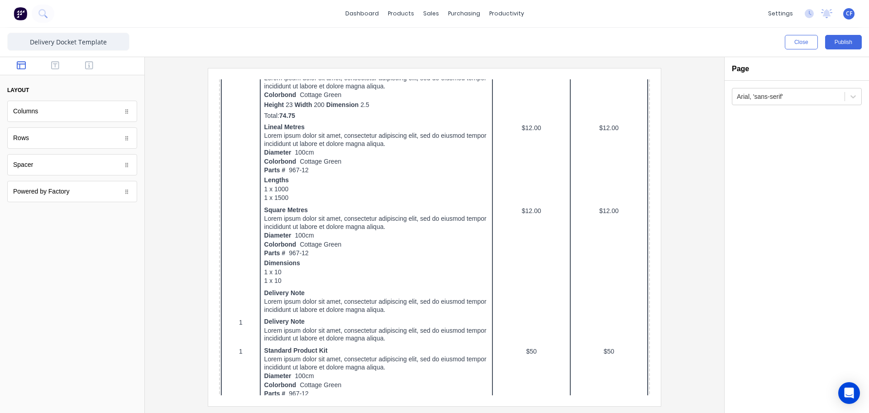
scroll to position [453, 0]
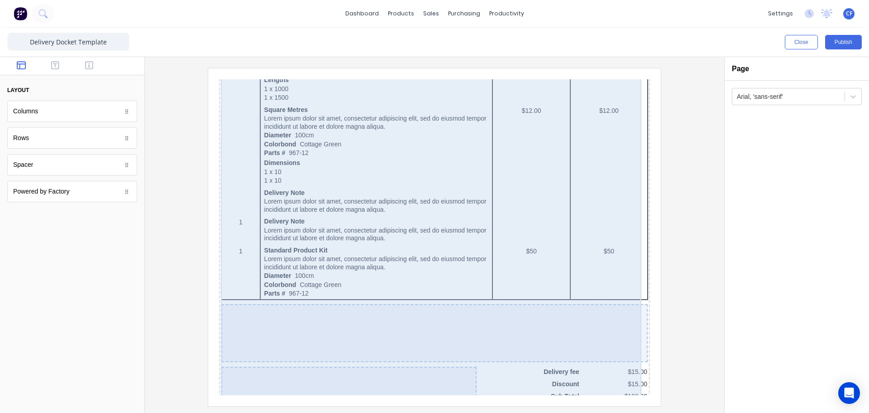
click at [523, 206] on div "QTY DESCRIPTION EACH TOTAL 1 Basic Product Lorem ipsum dolor sit amet, consecte…" at bounding box center [423, 130] width 427 height 582
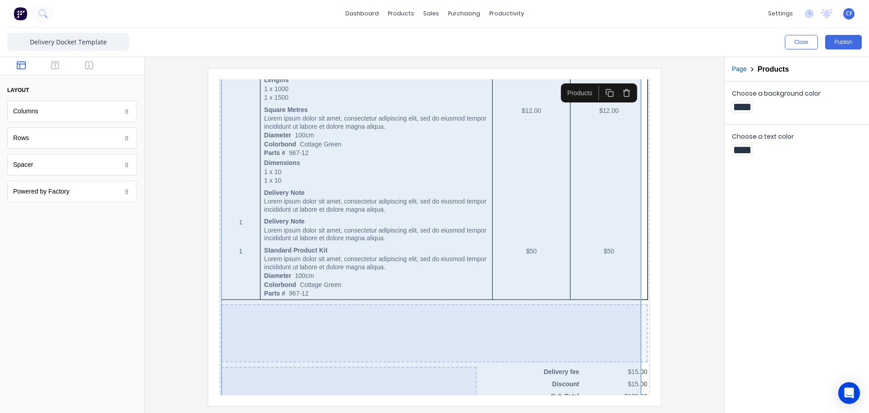
click at [581, 223] on div "QTY DESCRIPTION EACH TOTAL 1 Basic Product Lorem ipsum dolor sit amet, consecte…" at bounding box center [423, 130] width 427 height 582
click at [510, 201] on div "QTY DESCRIPTION EACH TOTAL 1 Basic Product Lorem ipsum dolor sit amet, consecte…" at bounding box center [423, 130] width 427 height 582
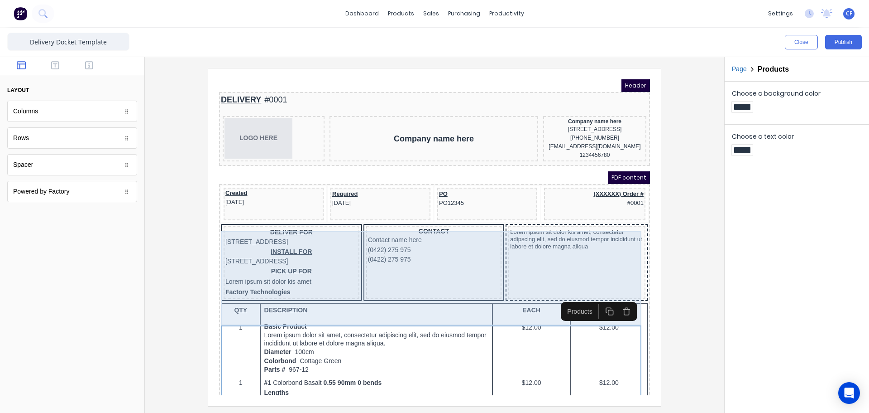
scroll to position [226, 0]
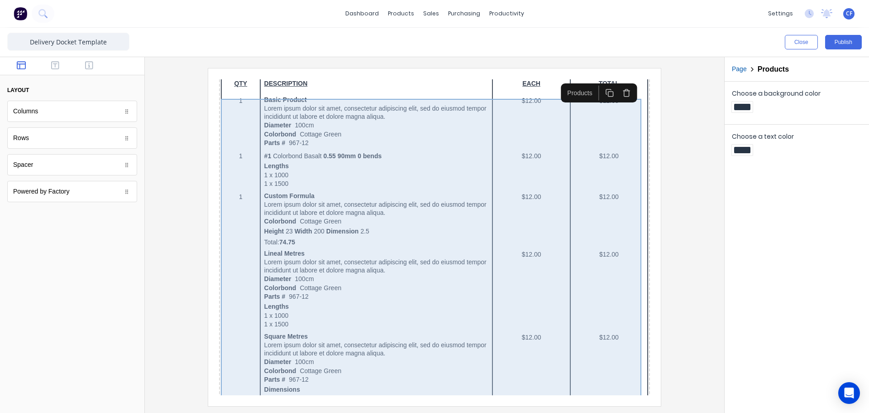
click at [585, 243] on div "QTY DESCRIPTION EACH TOTAL 1 Basic Product Lorem ipsum dolor sit amet, consecte…" at bounding box center [423, 356] width 427 height 582
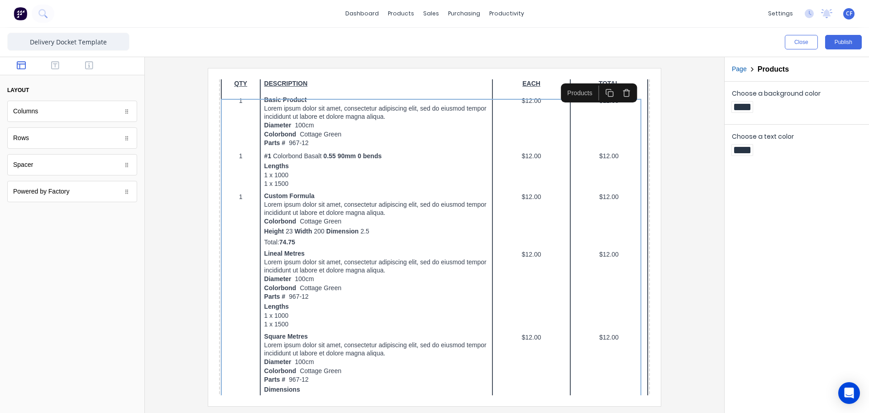
click at [566, 82] on div "Products" at bounding box center [569, 82] width 34 height 10
click at [58, 69] on icon "button" at bounding box center [55, 65] width 8 height 8
click at [77, 65] on button "button" at bounding box center [89, 66] width 29 height 11
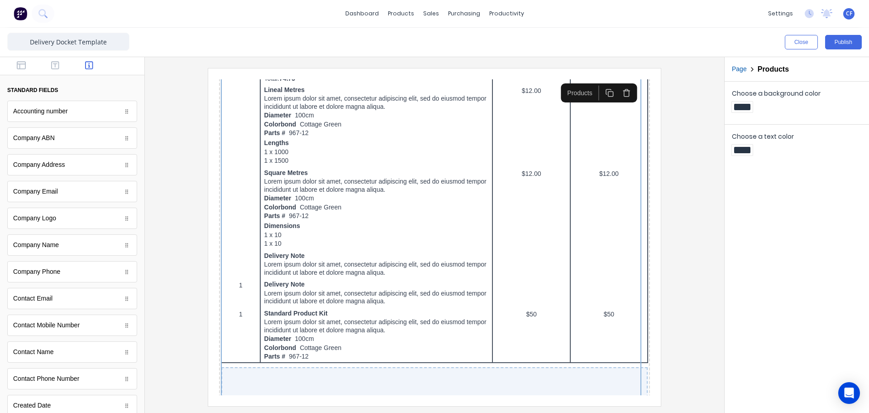
scroll to position [562, 0]
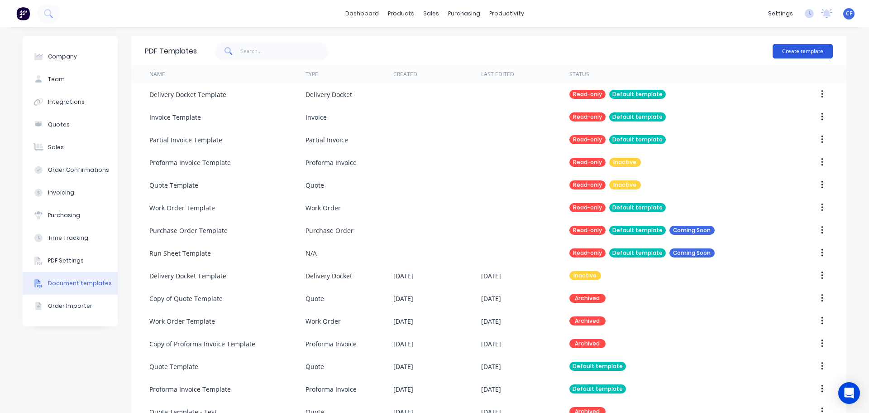
click at [777, 56] on button "Create template" at bounding box center [803, 51] width 60 height 14
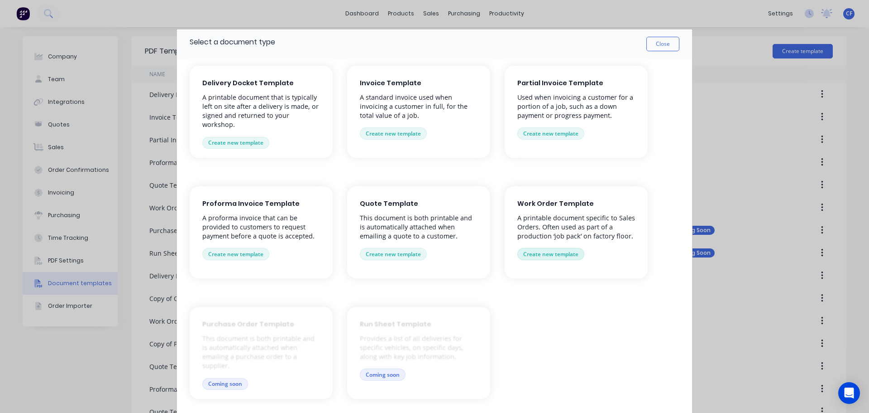
click at [552, 252] on button "Create new template" at bounding box center [551, 254] width 67 height 12
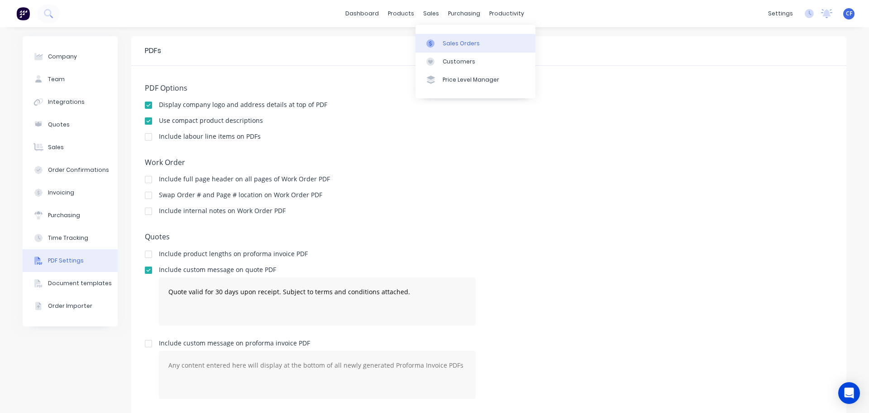
click at [438, 37] on link "Sales Orders" at bounding box center [476, 43] width 120 height 18
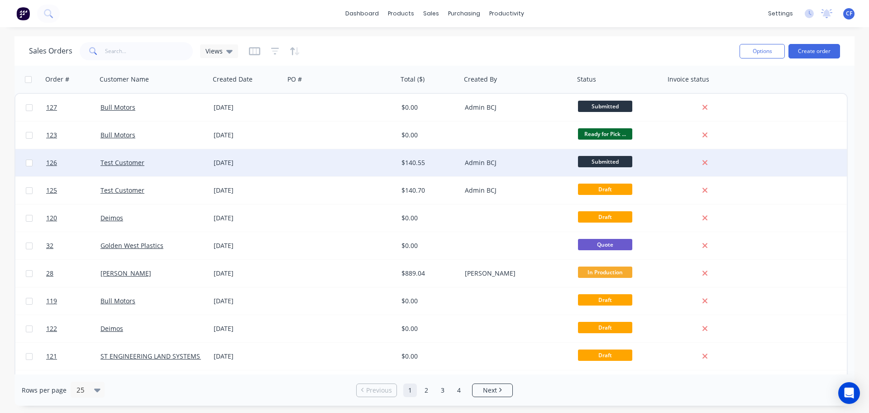
click at [461, 159] on div "$140.55" at bounding box center [429, 162] width 63 height 27
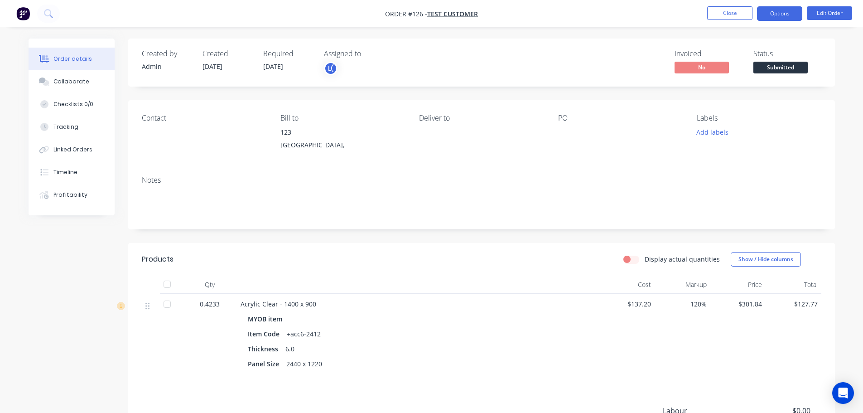
click at [783, 11] on button "Options" at bounding box center [779, 13] width 45 height 14
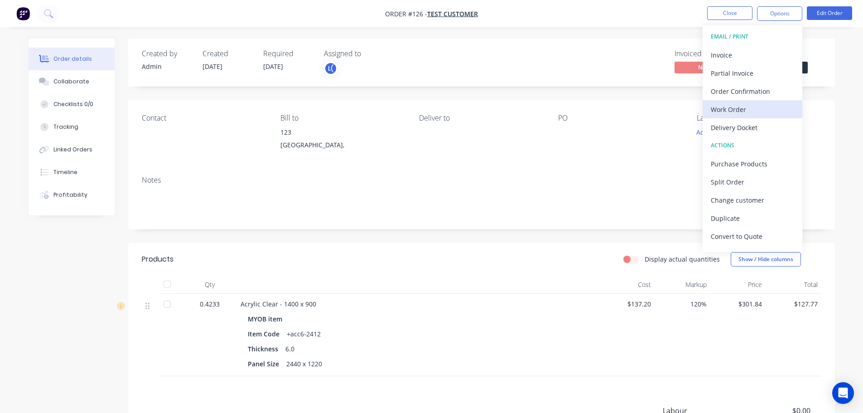
click at [744, 111] on div "Work Order" at bounding box center [752, 109] width 83 height 13
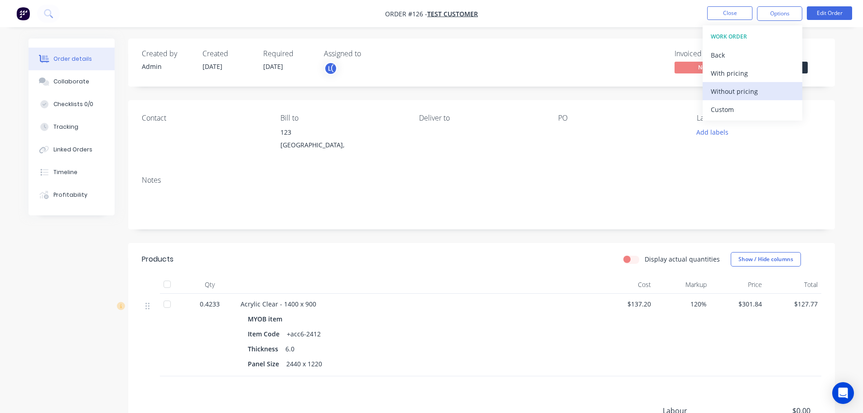
click at [762, 87] on div "Without pricing" at bounding box center [752, 91] width 83 height 13
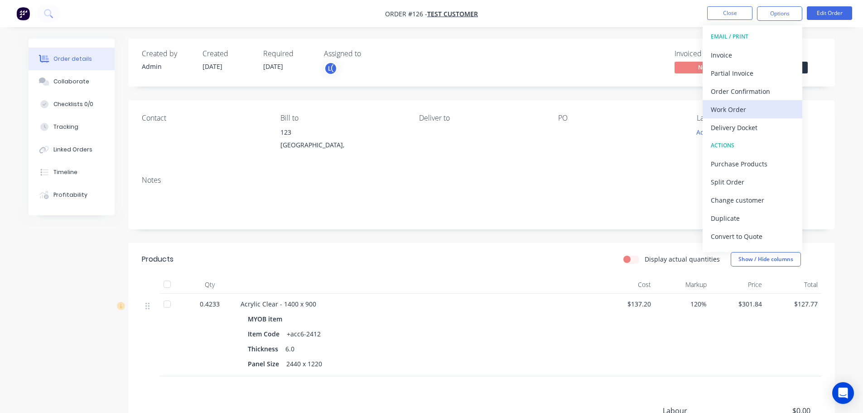
click at [762, 110] on div "Work Order" at bounding box center [752, 109] width 83 height 13
click at [736, 110] on div "Custom" at bounding box center [752, 109] width 83 height 13
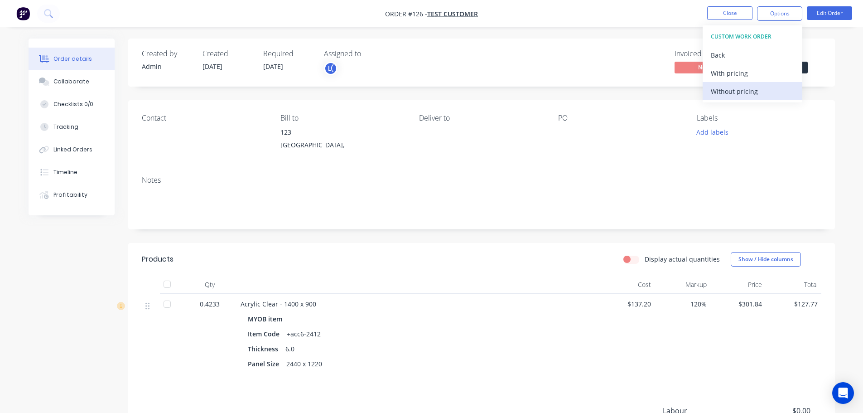
click at [737, 94] on div "Without pricing" at bounding box center [752, 91] width 83 height 13
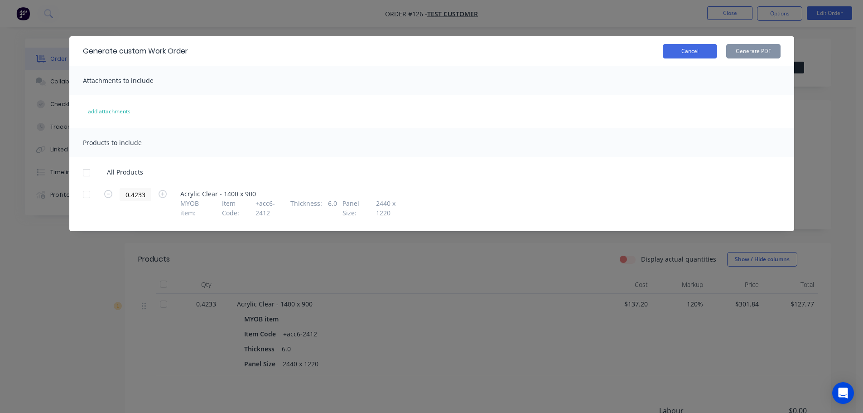
click at [688, 56] on button "Cancel" at bounding box center [690, 51] width 54 height 14
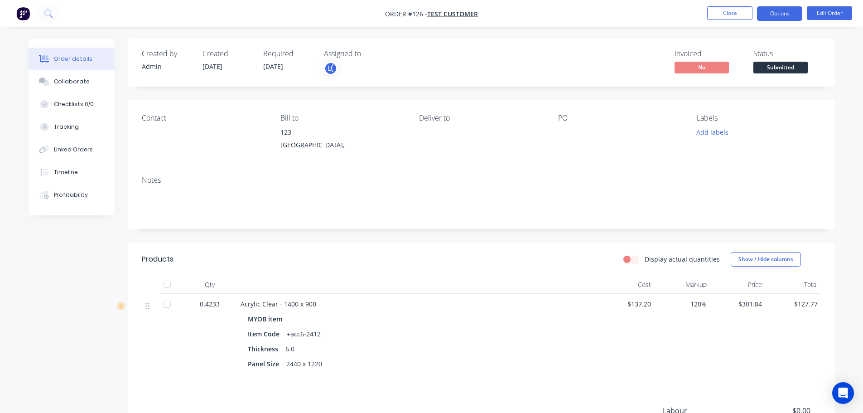
click at [766, 18] on button "Options" at bounding box center [779, 13] width 45 height 14
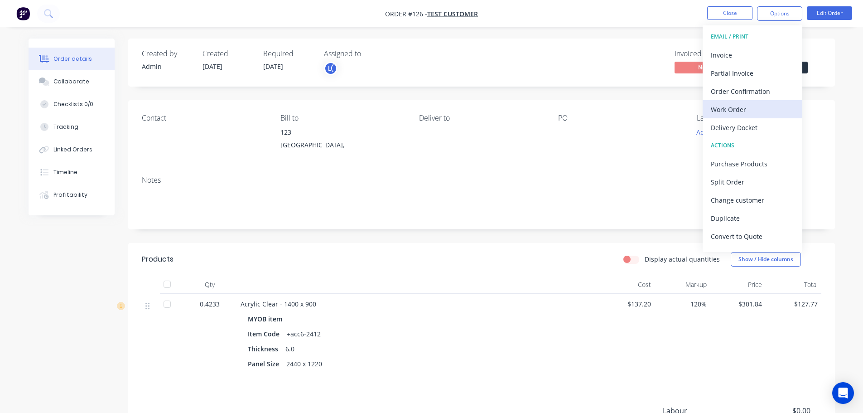
click at [733, 114] on div "Work Order" at bounding box center [752, 109] width 83 height 13
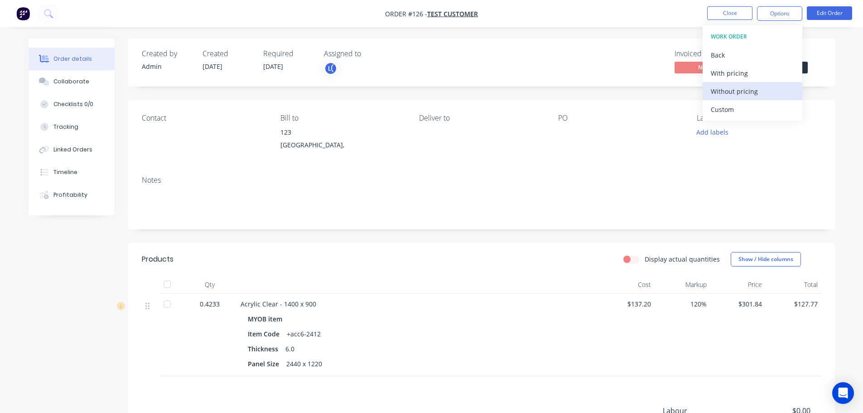
click at [744, 83] on button "Without pricing" at bounding box center [752, 91] width 100 height 18
click at [743, 89] on div "Order Confirmation" at bounding box center [752, 91] width 83 height 13
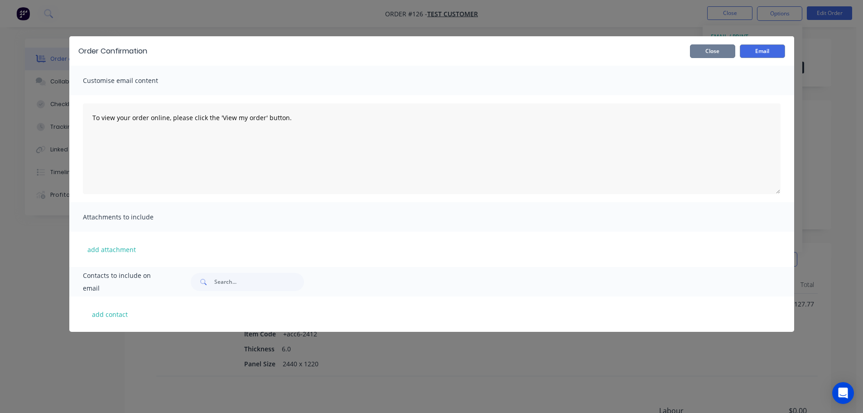
click at [711, 56] on button "Close" at bounding box center [712, 51] width 45 height 14
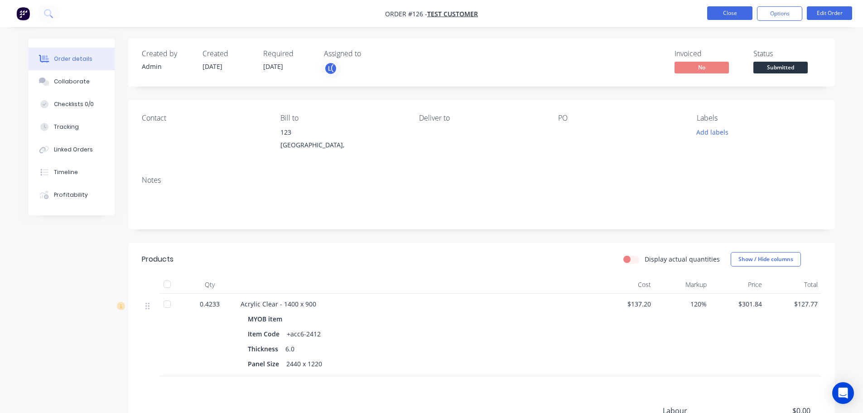
click at [728, 12] on button "Close" at bounding box center [729, 13] width 45 height 14
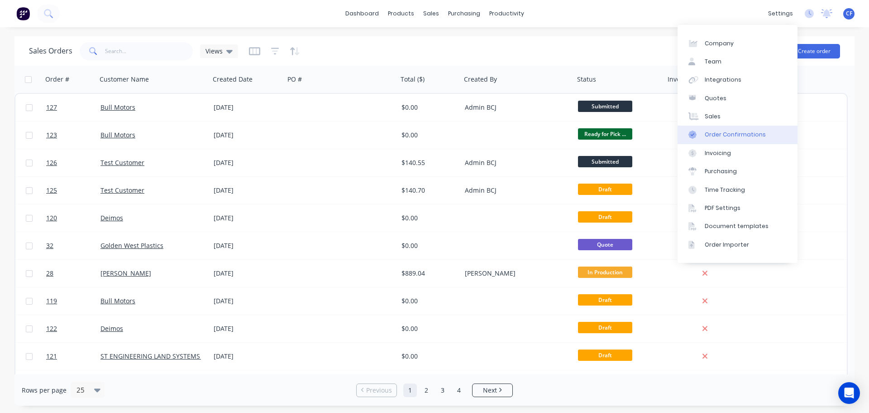
click at [725, 132] on div "Order Confirmations" at bounding box center [735, 134] width 61 height 8
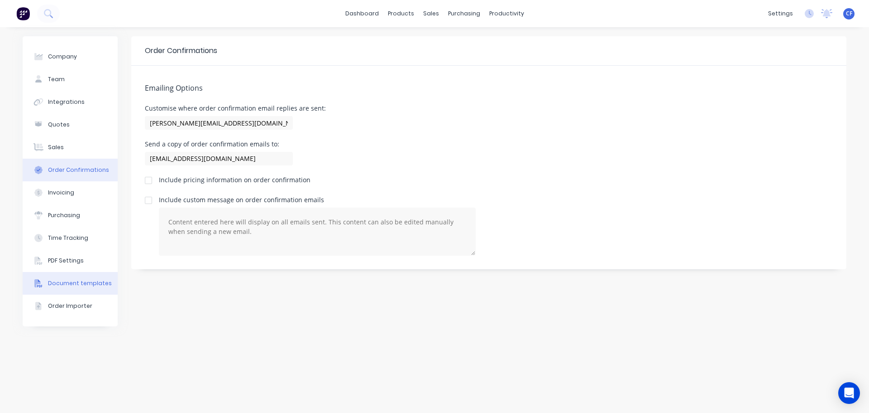
click at [52, 286] on div "Document templates" at bounding box center [80, 283] width 64 height 8
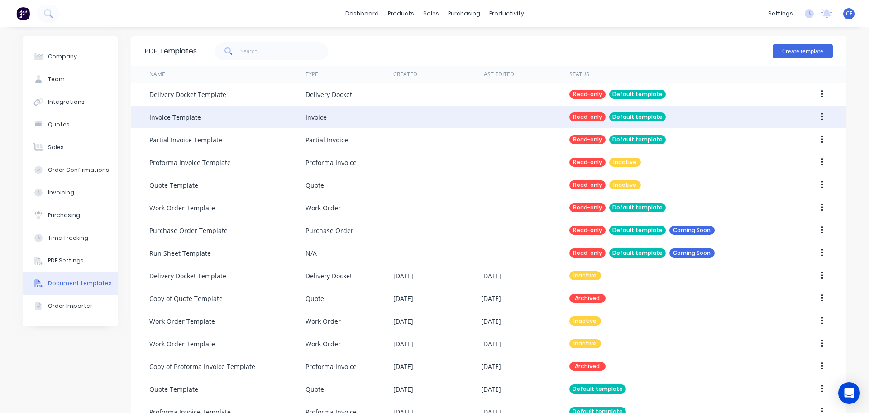
click at [201, 114] on div "Invoice Template" at bounding box center [227, 117] width 156 height 23
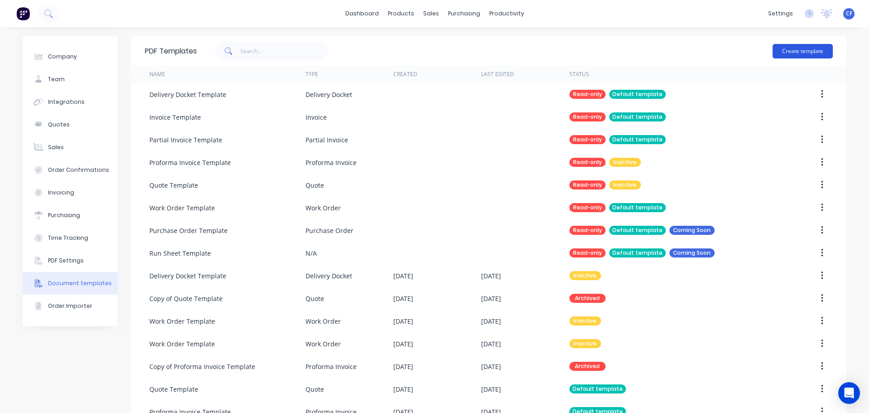
click at [809, 52] on button "Create template" at bounding box center [803, 51] width 60 height 14
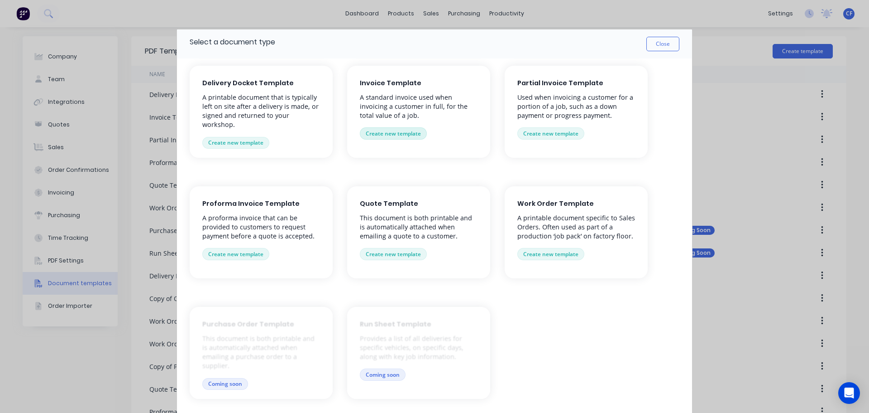
click at [415, 130] on button "Create new template" at bounding box center [393, 133] width 67 height 12
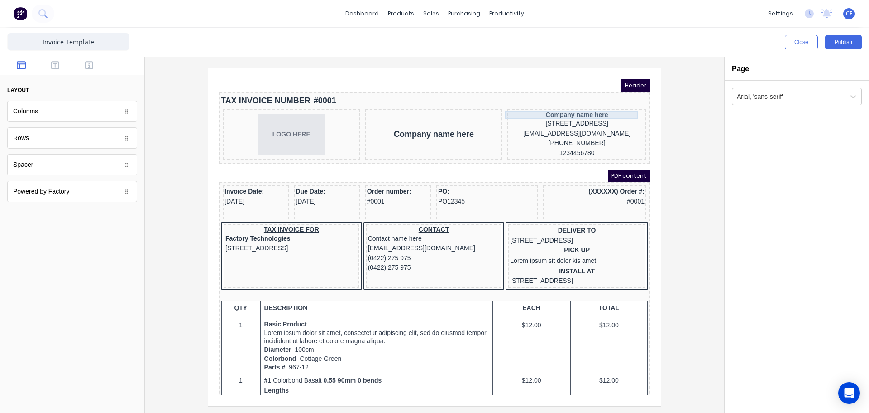
click at [579, 103] on div "Company name here" at bounding box center [566, 104] width 135 height 8
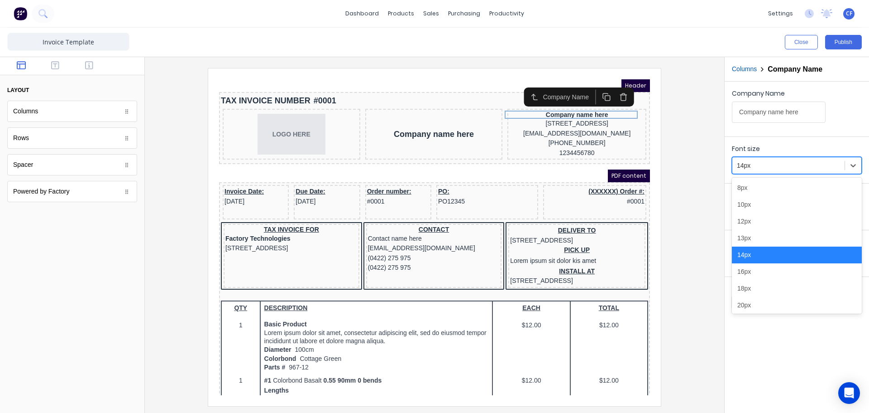
click at [792, 161] on div at bounding box center [788, 165] width 103 height 11
click at [748, 227] on div "12px" at bounding box center [797, 221] width 130 height 17
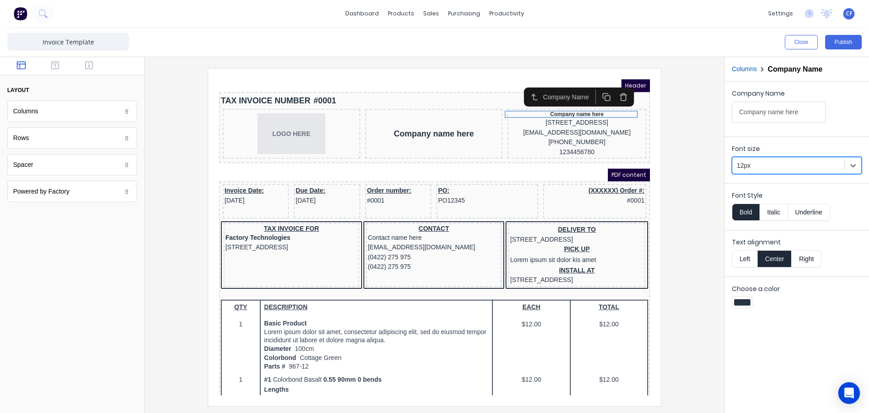
click at [798, 263] on button "Right" at bounding box center [807, 258] width 30 height 17
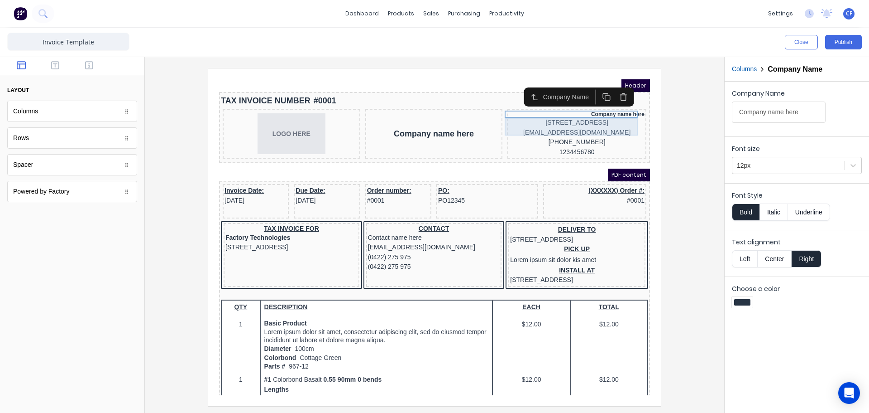
click at [586, 108] on div "[STREET_ADDRESS]" at bounding box center [566, 112] width 135 height 10
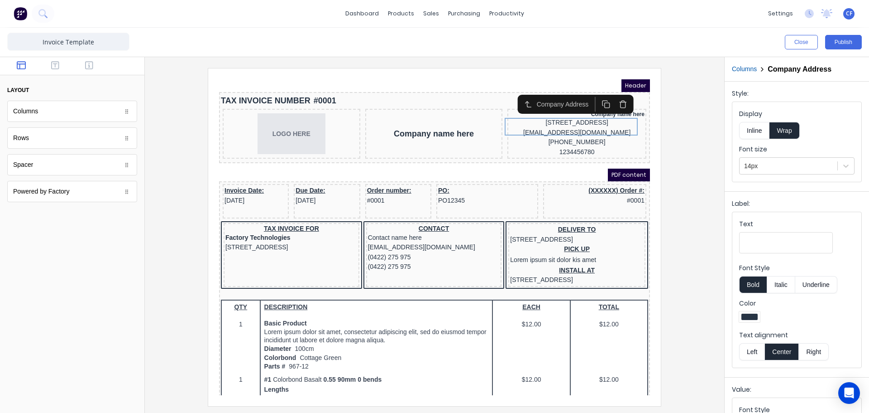
click at [780, 156] on div "Font size 14px" at bounding box center [796, 159] width 115 height 30
click at [780, 165] on div at bounding box center [788, 165] width 89 height 11
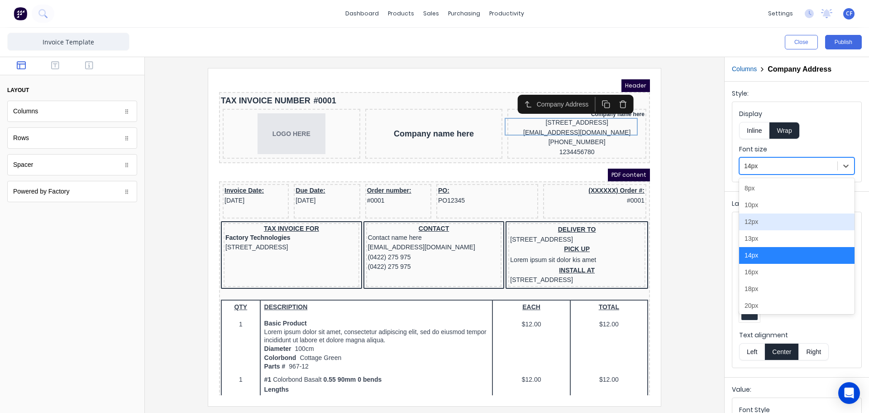
click at [768, 226] on div "12px" at bounding box center [796, 221] width 115 height 17
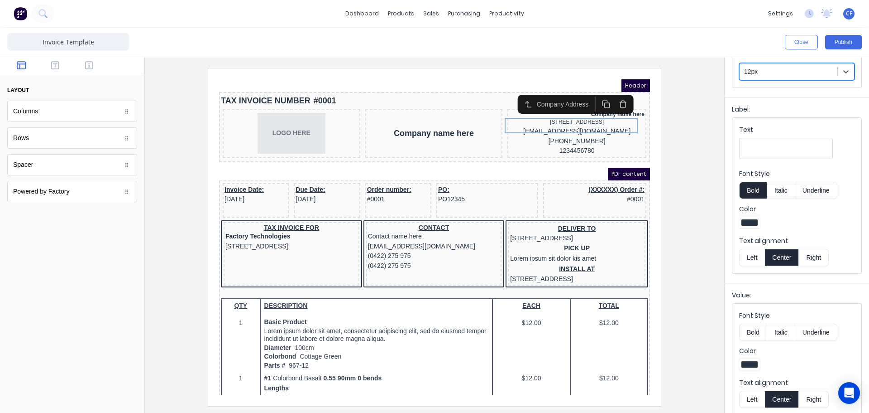
scroll to position [103, 0]
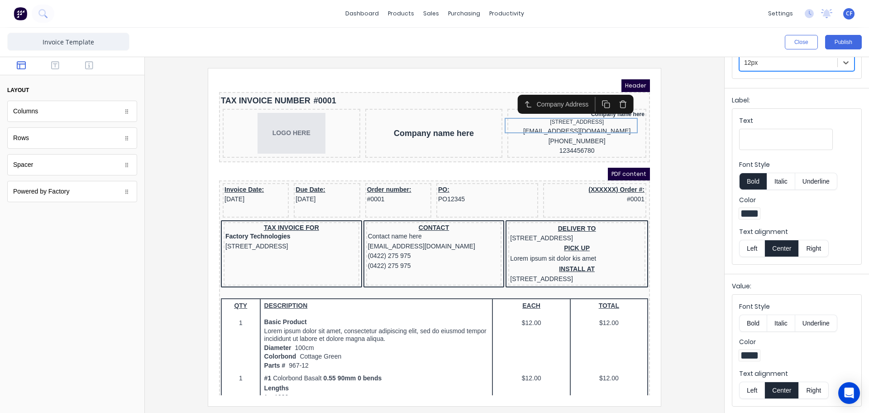
click at [806, 391] on button "Right" at bounding box center [814, 389] width 30 height 17
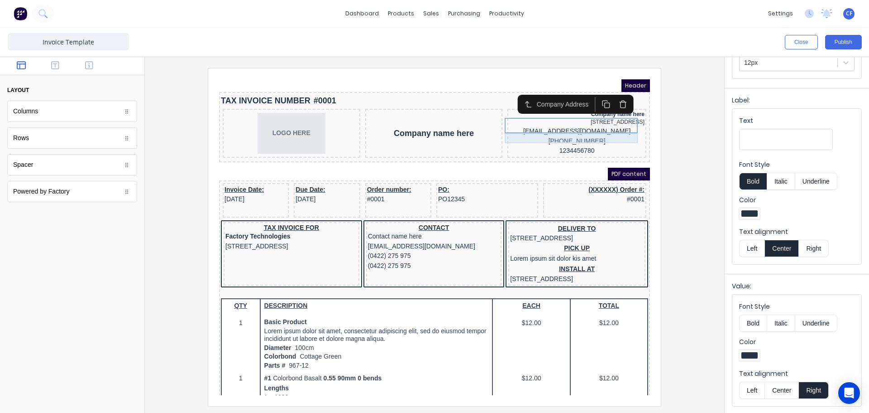
click at [568, 125] on div "[EMAIL_ADDRESS][DOMAIN_NAME]" at bounding box center [566, 120] width 135 height 10
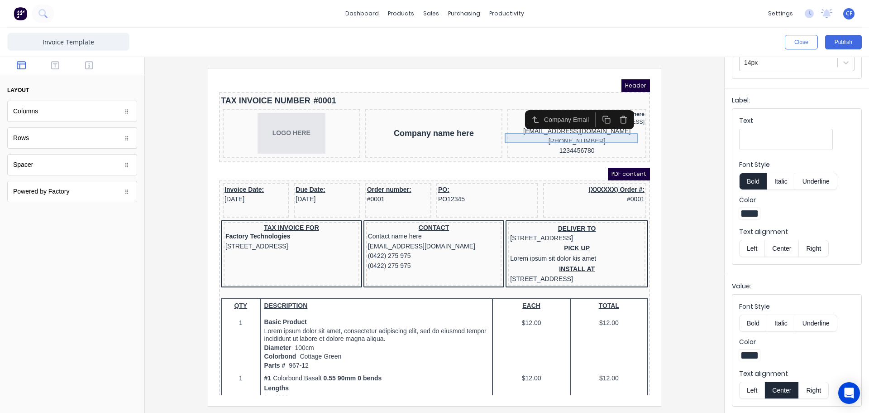
scroll to position [0, 0]
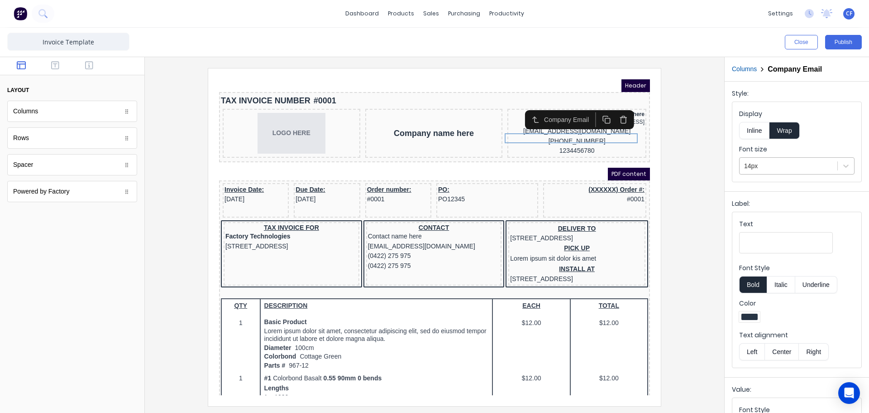
click at [781, 164] on div at bounding box center [788, 165] width 89 height 11
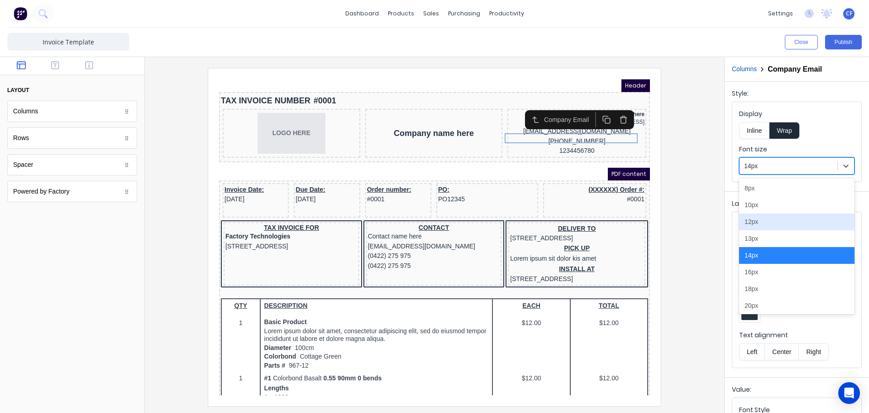
click at [764, 225] on div "12px" at bounding box center [796, 221] width 115 height 17
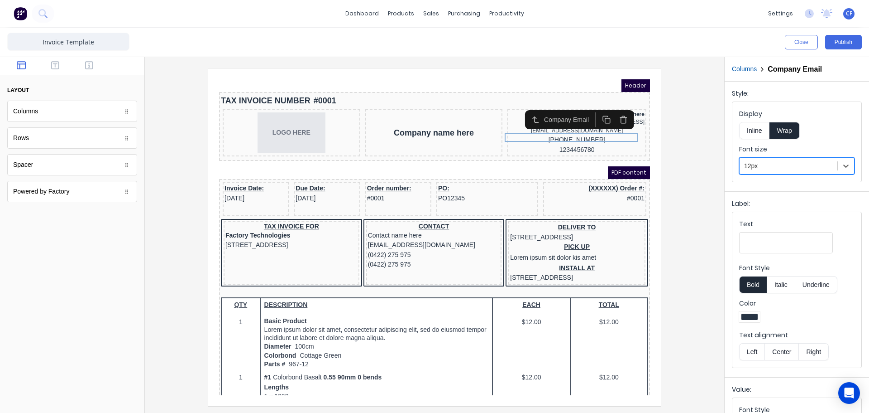
scroll to position [103, 0]
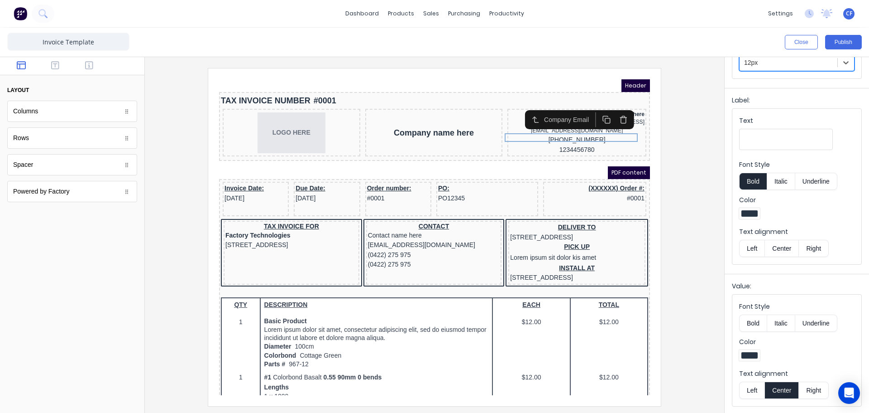
click at [813, 392] on button "Right" at bounding box center [814, 389] width 30 height 17
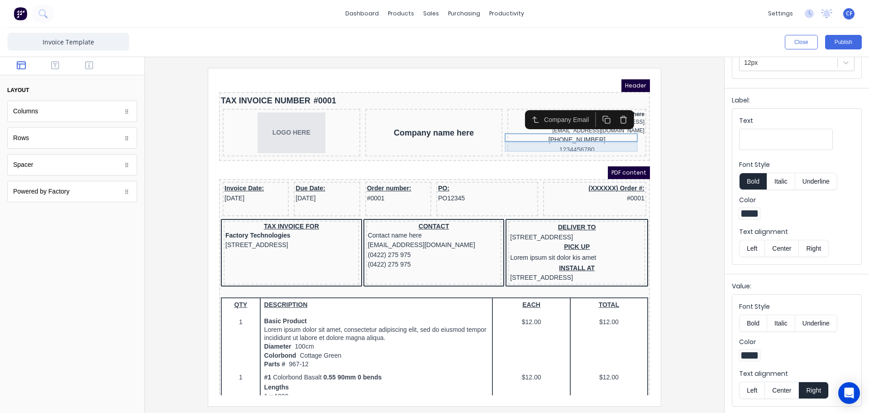
click at [527, 132] on div "(042) 2222 3333" at bounding box center [566, 129] width 135 height 10
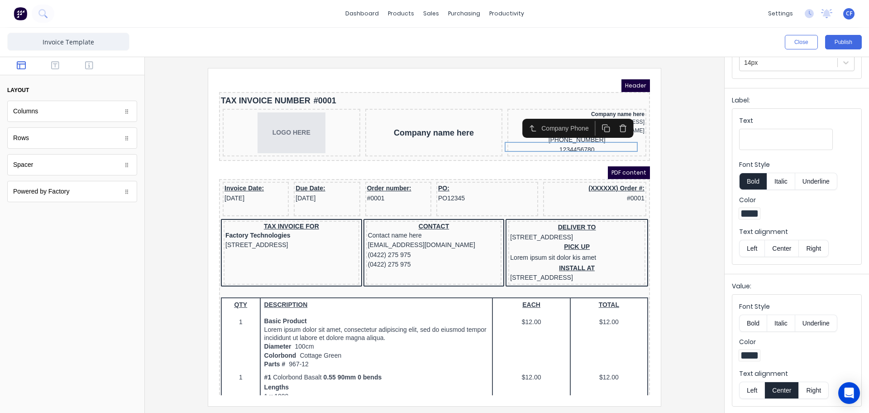
click at [813, 385] on button "Right" at bounding box center [814, 389] width 30 height 17
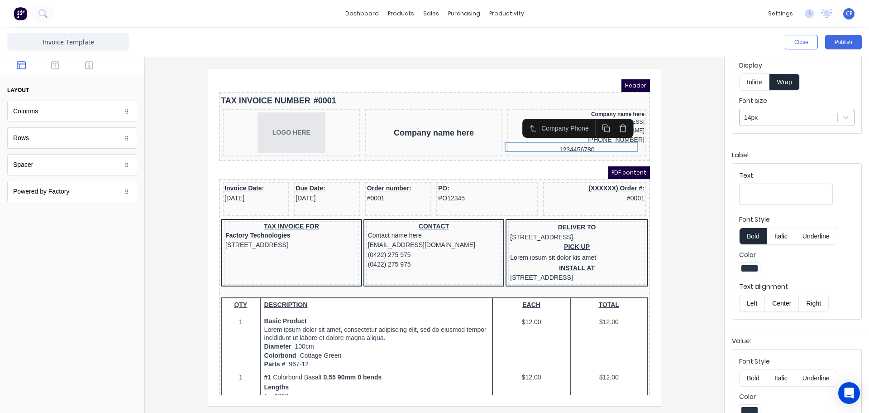
scroll to position [28, 0]
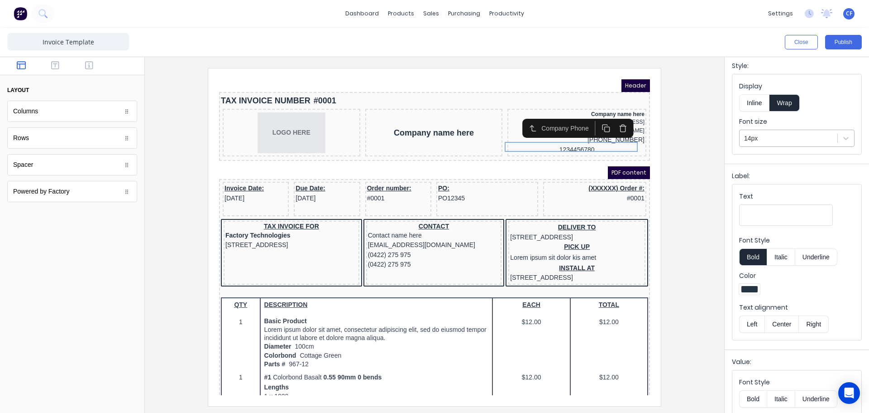
click at [801, 142] on div at bounding box center [788, 138] width 89 height 11
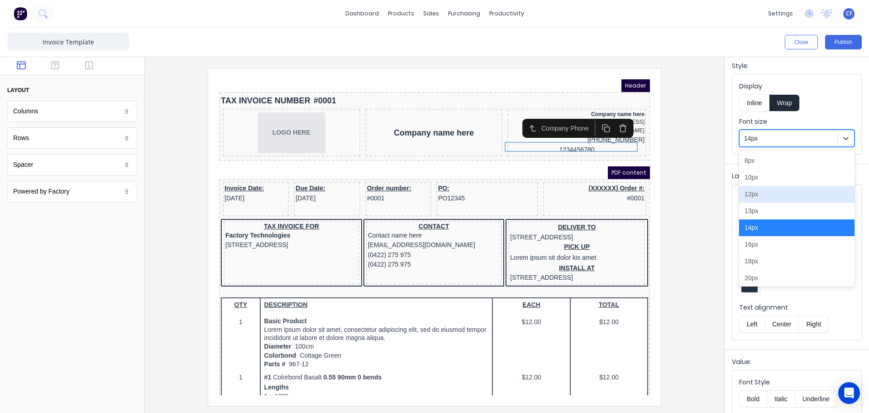
click at [774, 197] on div "12px" at bounding box center [796, 194] width 115 height 17
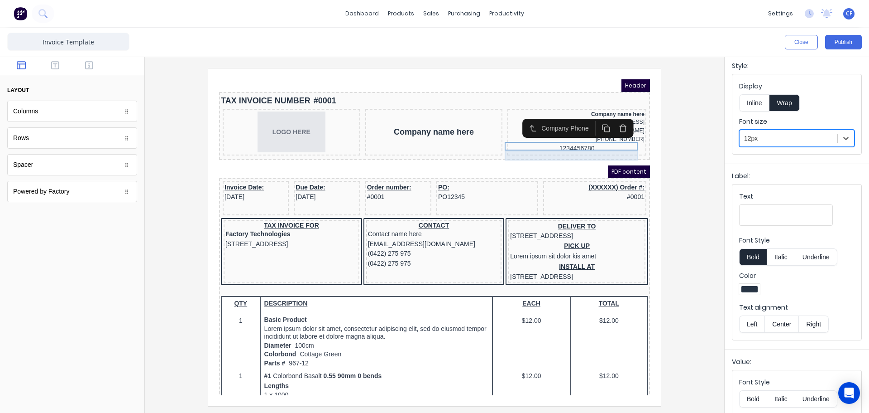
click at [576, 140] on div "1234456780" at bounding box center [566, 138] width 135 height 10
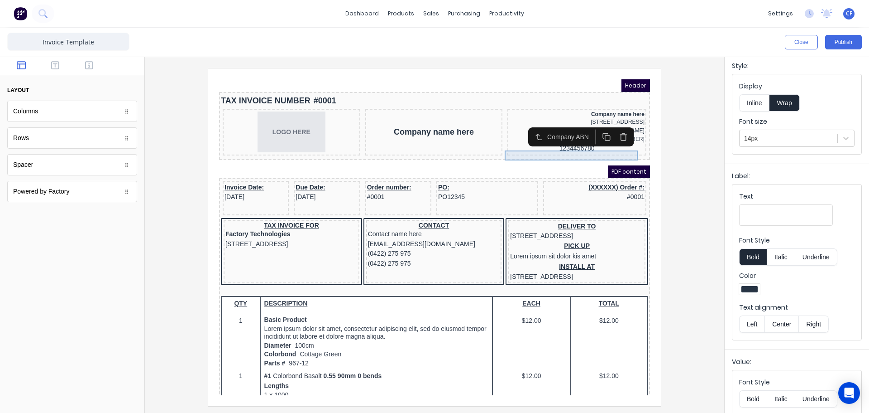
scroll to position [0, 0]
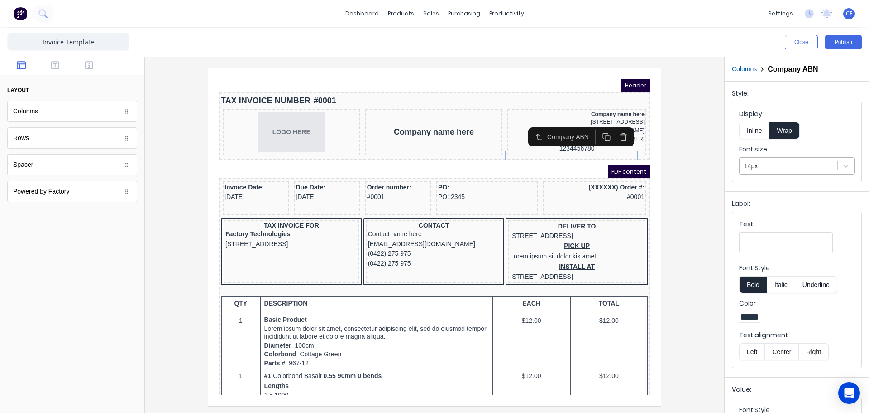
click at [801, 157] on div "14px" at bounding box center [796, 165] width 115 height 17
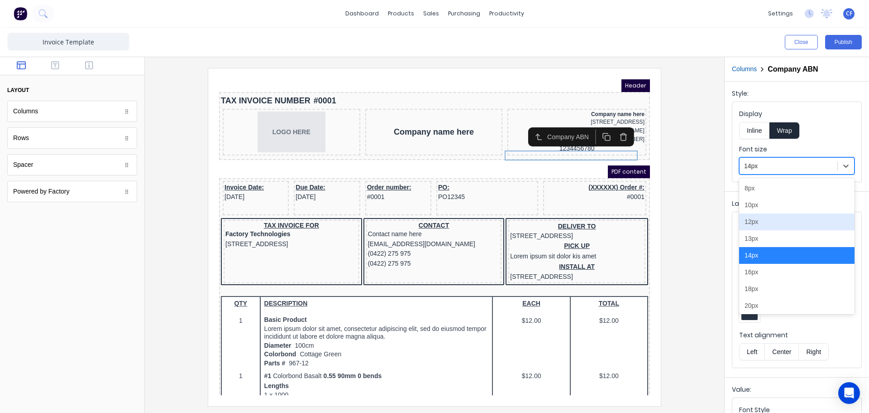
click at [764, 220] on div "12px" at bounding box center [796, 221] width 115 height 17
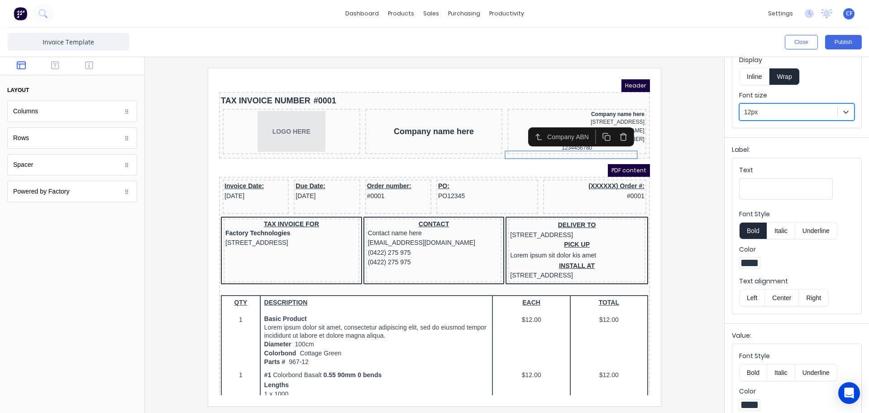
scroll to position [103, 0]
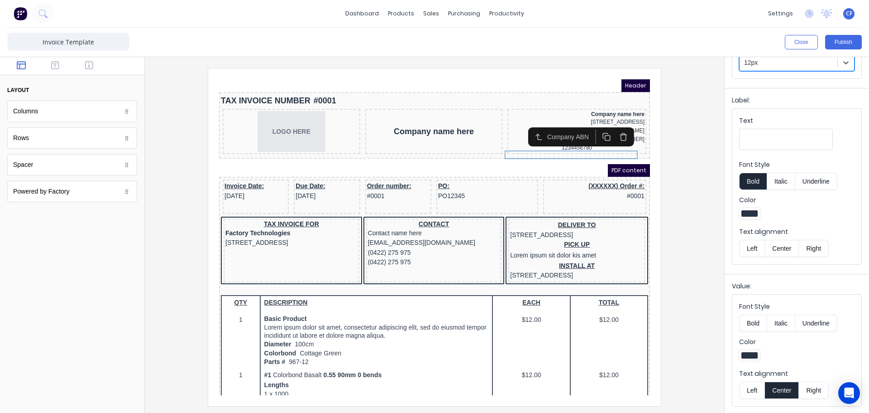
click at [805, 391] on button "Right" at bounding box center [814, 389] width 30 height 17
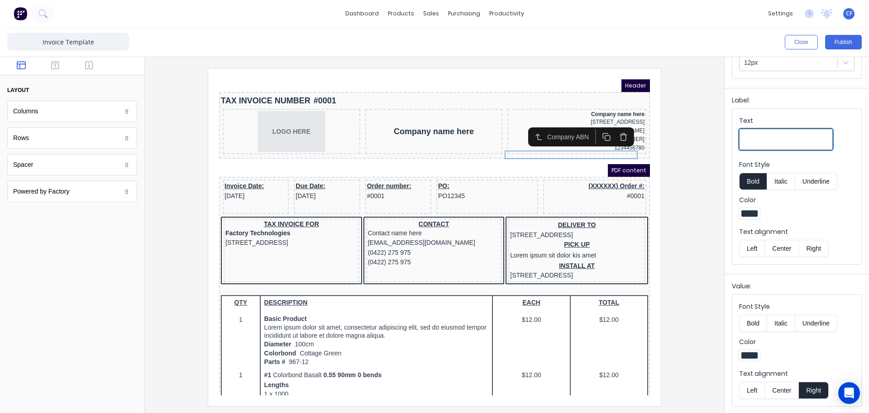
click at [768, 147] on input "Text" at bounding box center [786, 139] width 94 height 21
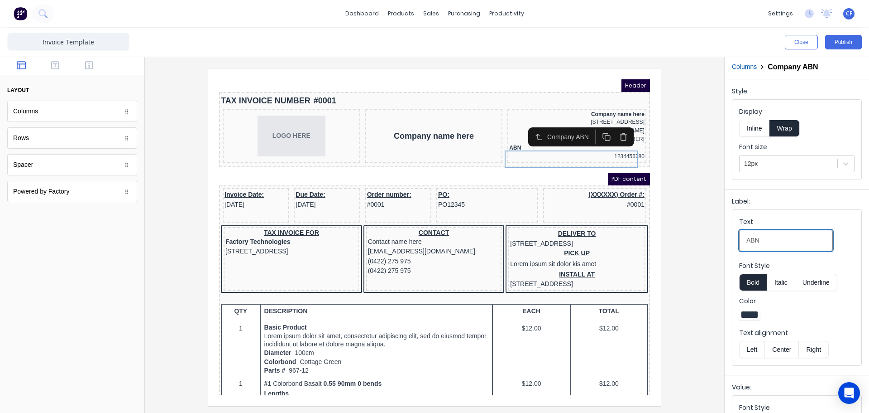
scroll to position [0, 0]
type input "ABN"
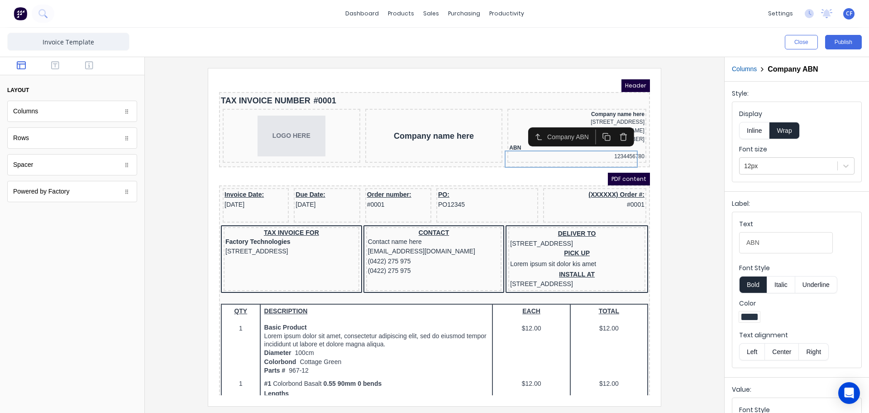
click at [754, 133] on button "Inline" at bounding box center [754, 130] width 30 height 17
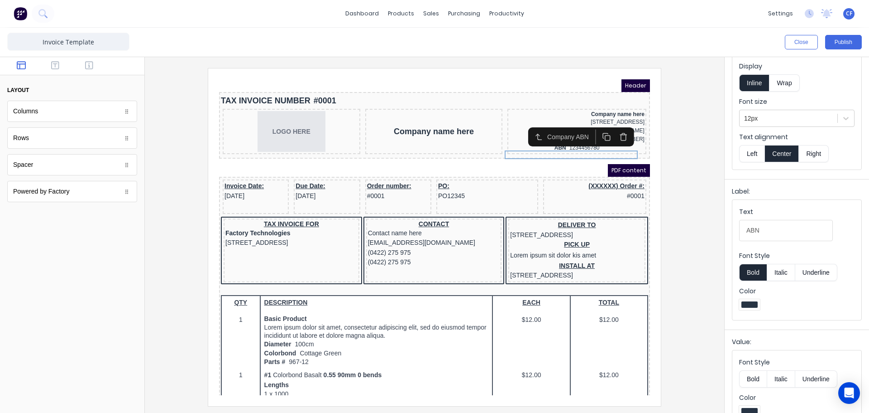
scroll to position [68, 0]
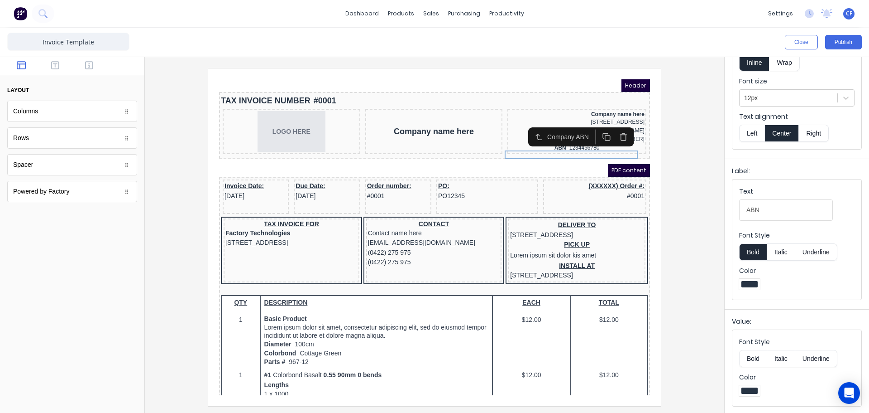
click at [819, 134] on button "Right" at bounding box center [814, 133] width 30 height 17
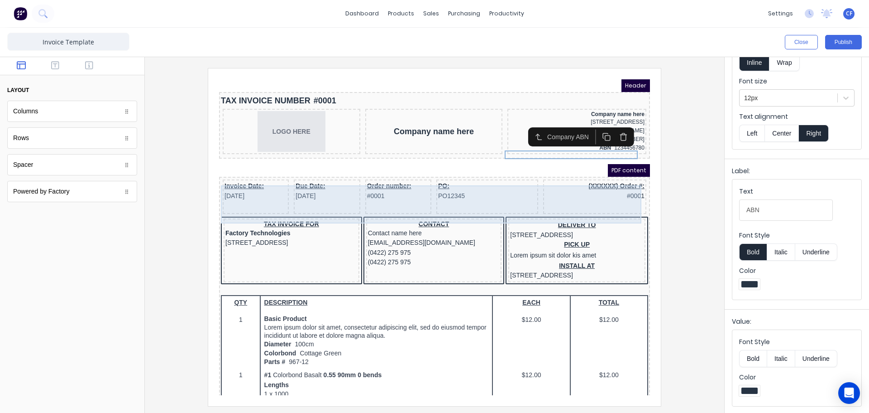
click at [564, 199] on div "(XXXXXX) Order #: #0001" at bounding box center [584, 185] width 103 height 34
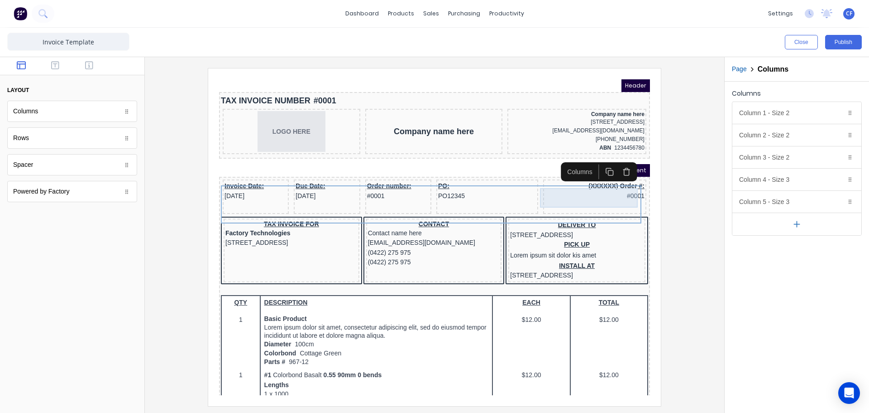
click at [564, 182] on div "(XXXXXX) Order #: #0001" at bounding box center [584, 179] width 100 height 19
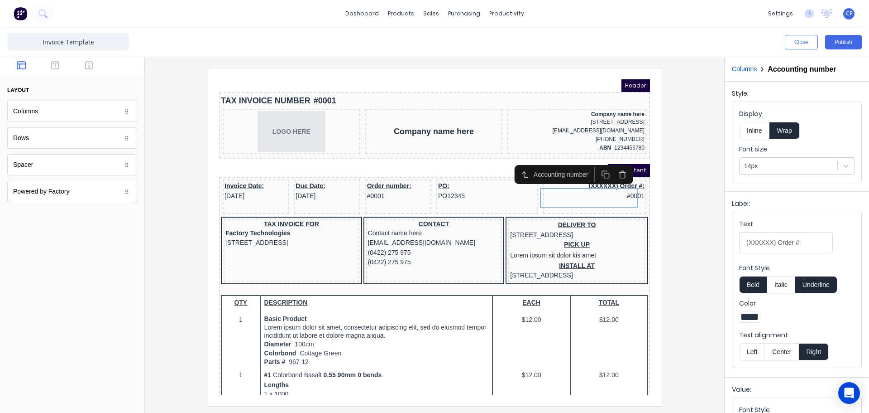
click at [607, 160] on button "button" at bounding box center [612, 163] width 17 height 15
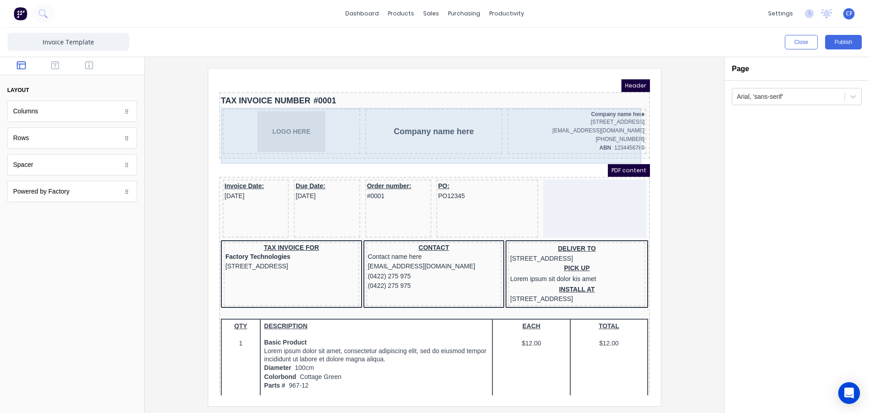
click at [435, 132] on div "Company name here" at bounding box center [424, 120] width 138 height 45
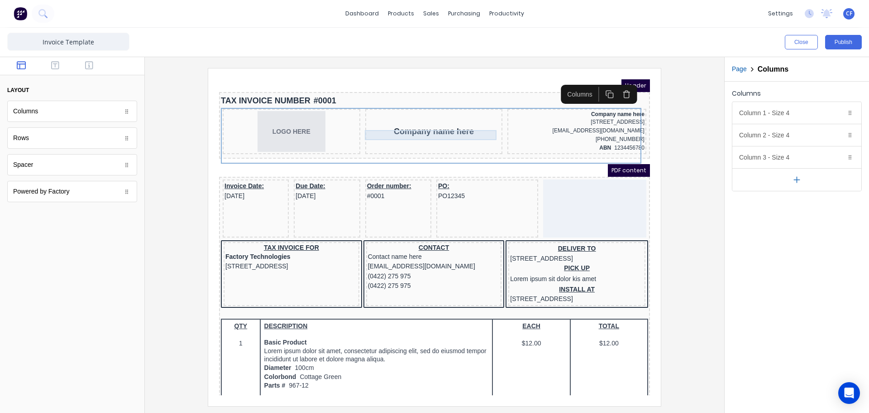
click at [416, 125] on div "Company name here" at bounding box center [423, 120] width 134 height 10
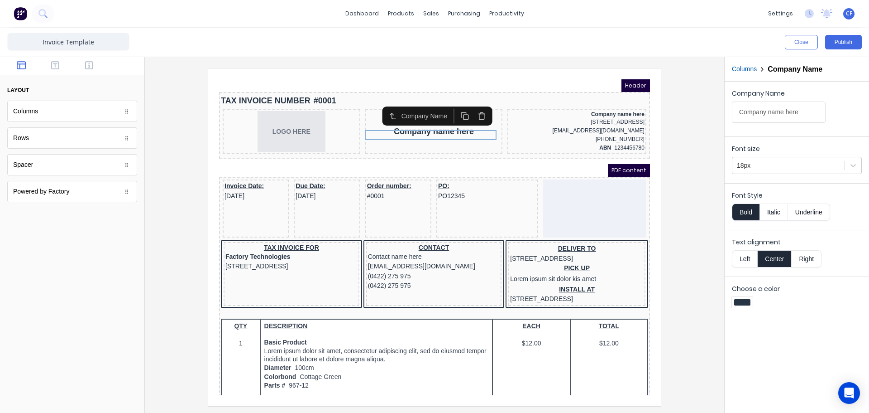
click at [468, 108] on icon "button" at bounding box center [471, 105] width 9 height 9
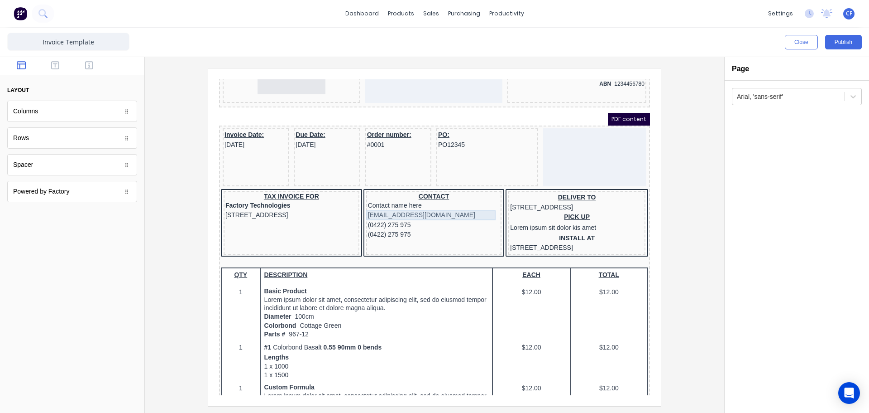
scroll to position [76, 0]
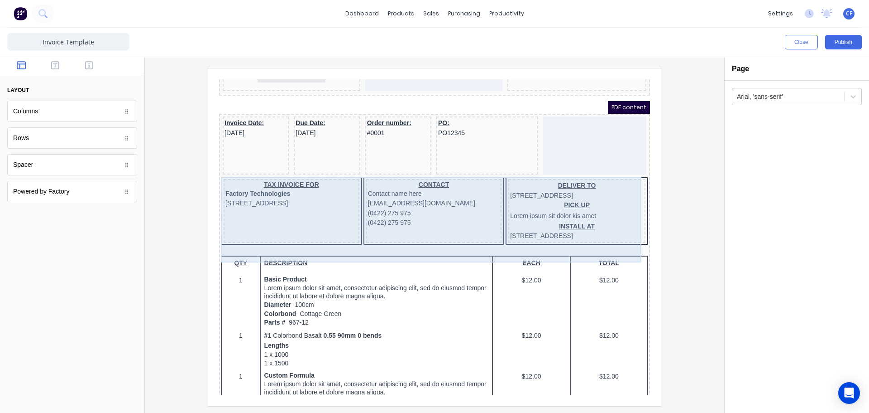
click at [423, 219] on div "CONTACT Contact name here xxxxxxx@xxxxx.com (0422) 275 975 (0422) 275 975" at bounding box center [423, 200] width 136 height 64
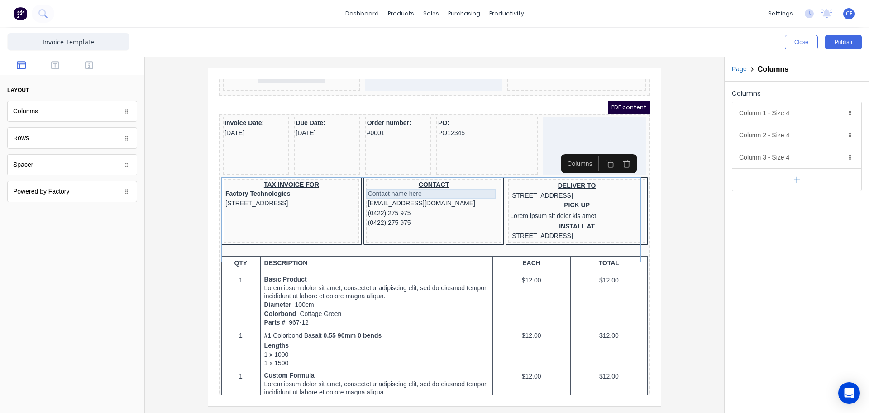
click at [389, 184] on div "Contact name here" at bounding box center [423, 183] width 132 height 10
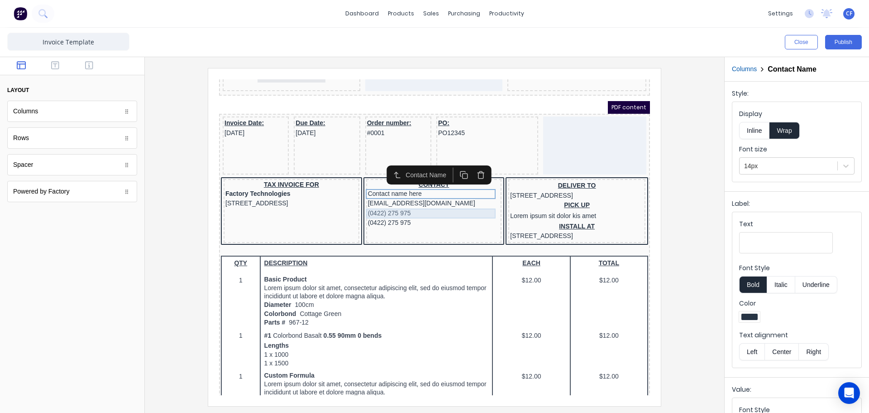
click at [395, 200] on div "(0422) 275 975" at bounding box center [423, 202] width 132 height 10
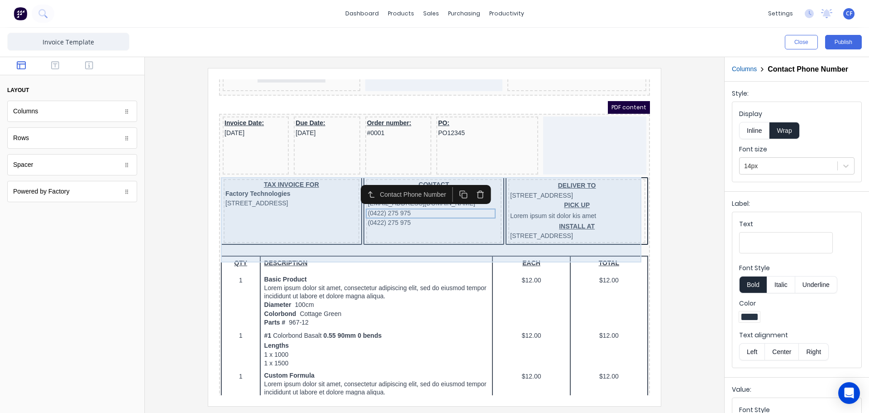
click at [397, 222] on div "CONTACT Contact name here xxxxxxx@xxxxx.com (0422) 275 975 (0422) 275 975" at bounding box center [423, 200] width 136 height 64
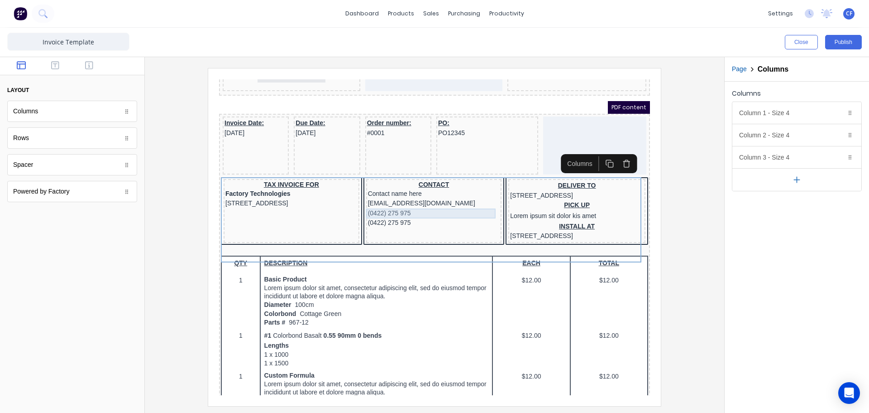
click at [402, 202] on div "(0422) 275 975" at bounding box center [423, 202] width 132 height 10
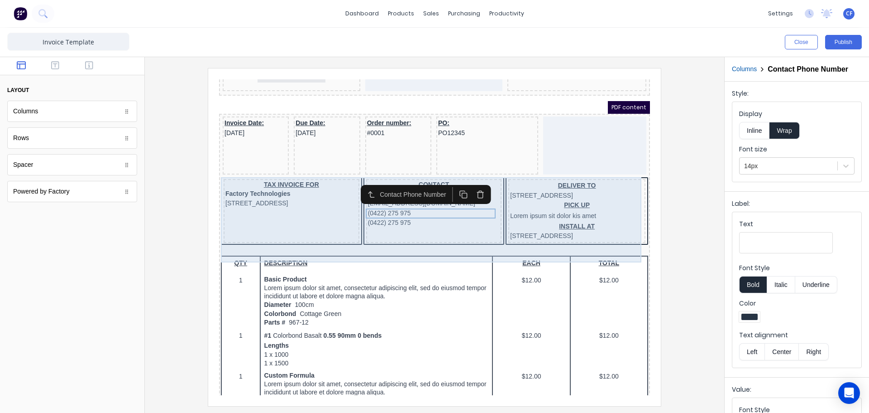
click at [408, 229] on div "CONTACT Contact name here xxxxxxx@xxxxx.com (0422) 275 975 (0422) 275 975" at bounding box center [423, 200] width 136 height 64
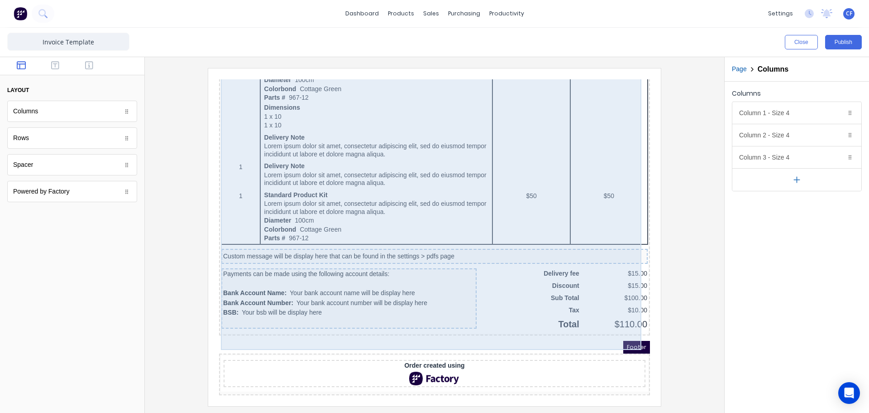
scroll to position [556, 0]
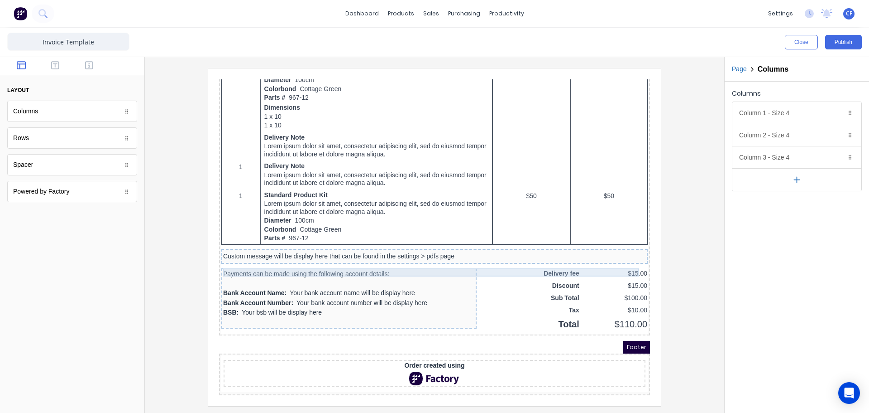
click at [246, 241] on div "Custom message will be display here that can be found in the settings > pdfs pa…" at bounding box center [423, 245] width 423 height 8
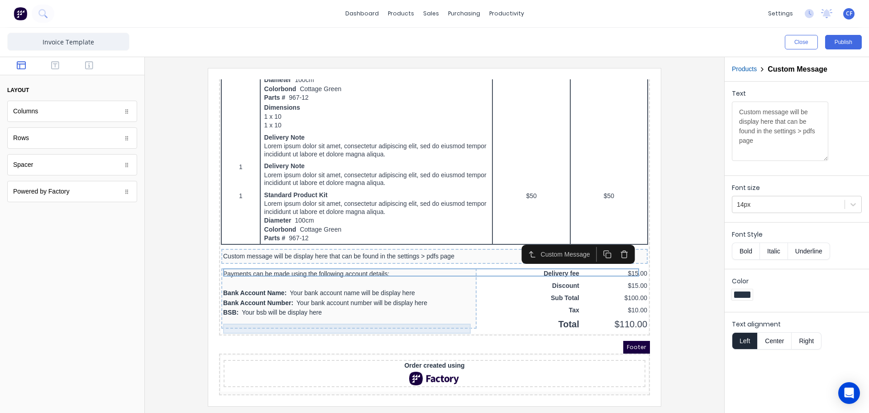
click at [452, 297] on div "BSB: Your bsb will be display here" at bounding box center [338, 302] width 252 height 10
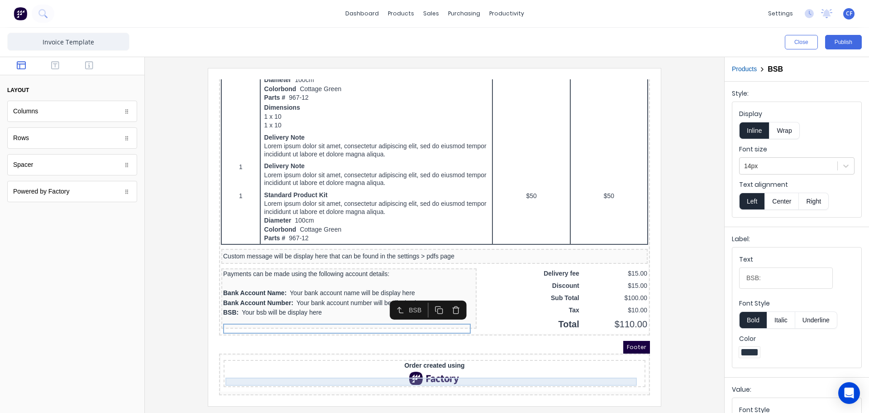
click at [408, 354] on div "Order created using" at bounding box center [424, 355] width 418 height 8
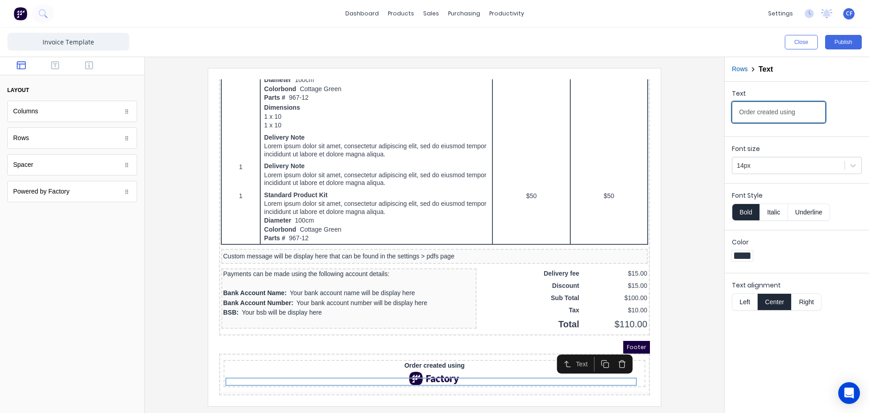
click at [793, 119] on input "Order created using" at bounding box center [779, 111] width 94 height 21
drag, startPoint x: 1011, startPoint y: 182, endPoint x: 321, endPoint y: 77, distance: 698.1
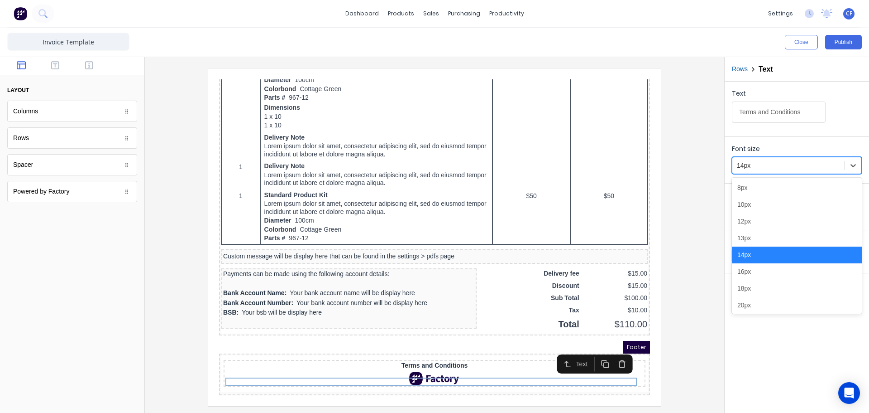
click at [796, 171] on div at bounding box center [788, 165] width 103 height 11
click at [743, 223] on div "12px" at bounding box center [797, 221] width 130 height 17
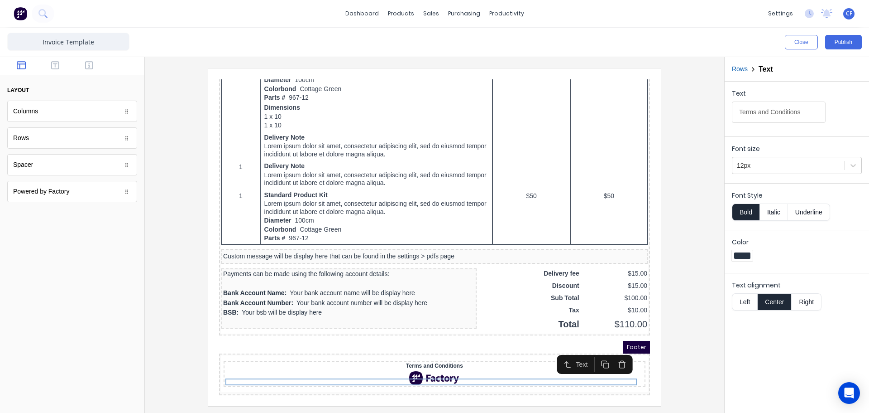
click at [802, 215] on button "Underline" at bounding box center [809, 211] width 42 height 17
click at [801, 116] on input "Terms and Conditions" at bounding box center [779, 111] width 94 height 21
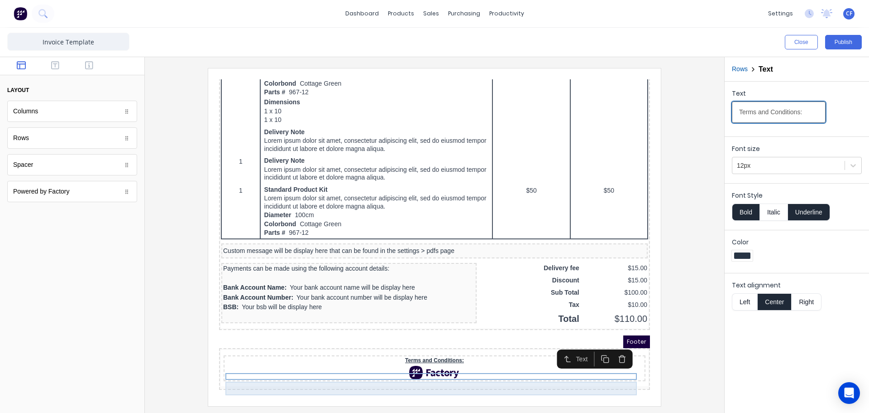
type input "Terms and Conditions:"
click at [448, 363] on div at bounding box center [424, 362] width 418 height 14
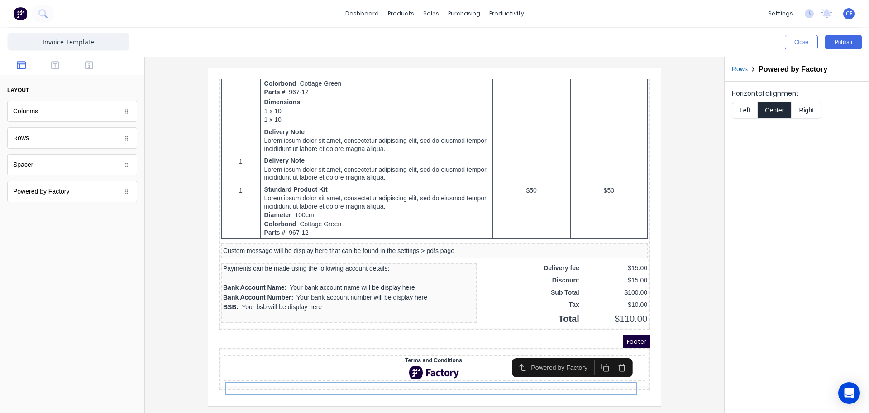
click at [616, 349] on button "button" at bounding box center [611, 356] width 17 height 15
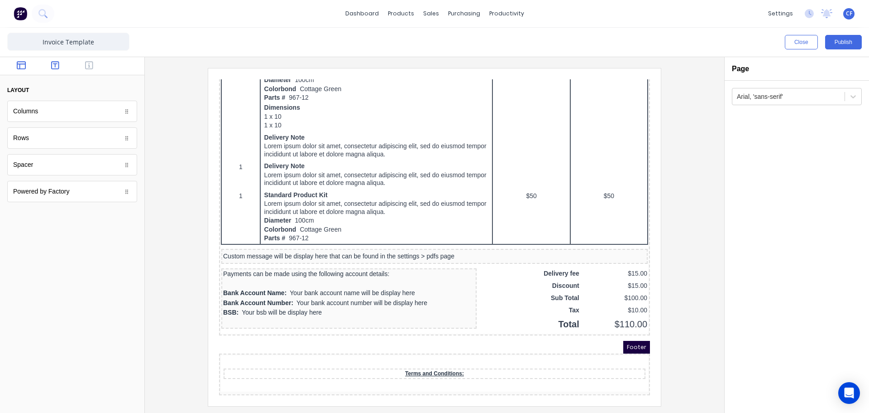
click at [53, 67] on icon "button" at bounding box center [55, 65] width 8 height 9
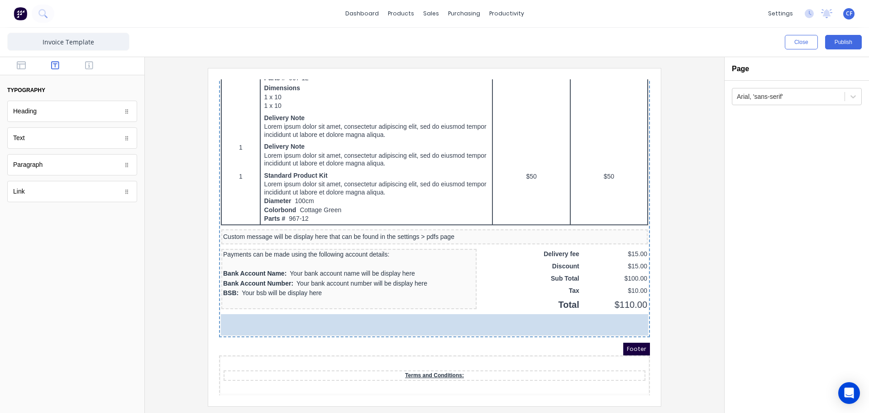
drag, startPoint x: 61, startPoint y: 140, endPoint x: 164, endPoint y: 262, distance: 159.3
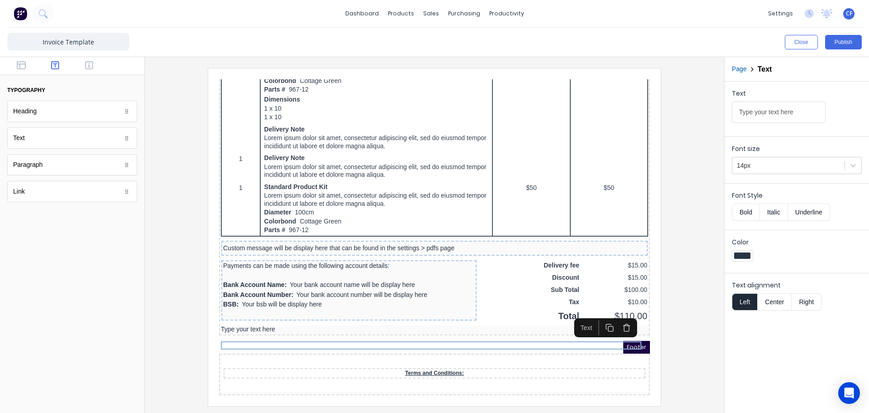
click at [617, 312] on icon "button" at bounding box center [616, 316] width 9 height 9
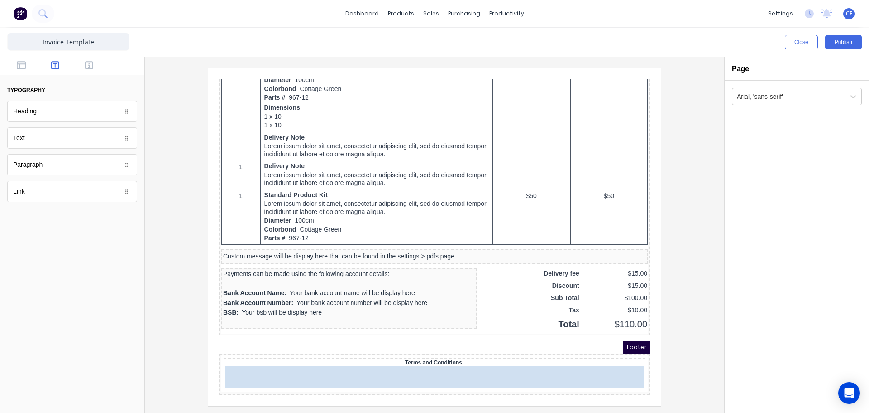
drag, startPoint x: 73, startPoint y: 192, endPoint x: 211, endPoint y: 289, distance: 168.9
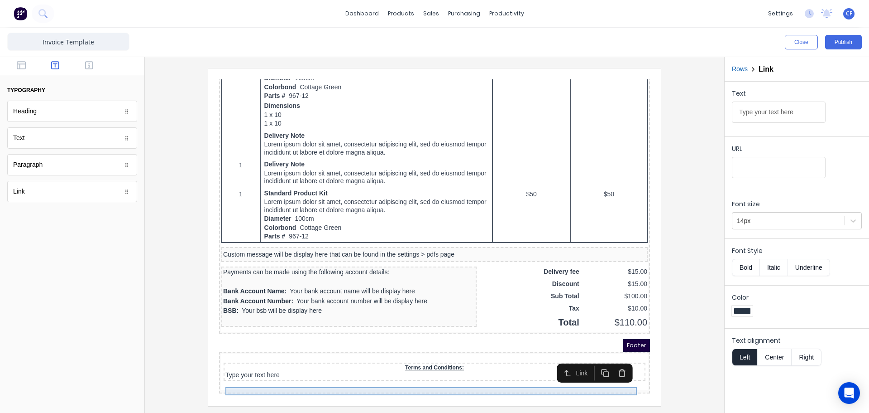
click at [264, 362] on div "Type your text here" at bounding box center [424, 364] width 418 height 8
click at [770, 182] on div "URL" at bounding box center [797, 162] width 144 height 52
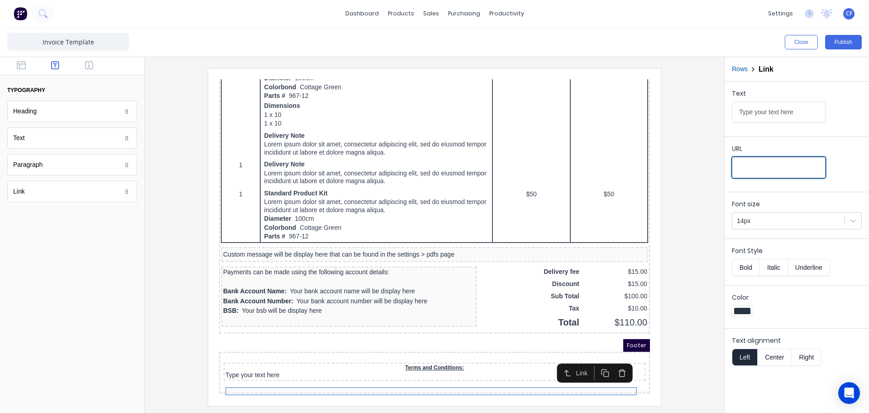
click at [763, 172] on input "URL" at bounding box center [779, 167] width 94 height 21
paste input "[URL][DOMAIN_NAME]"
type input "[URL][DOMAIN_NAME]"
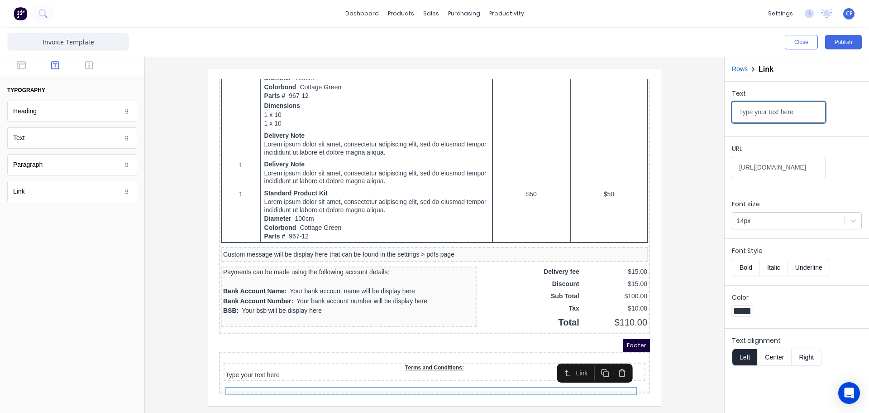
scroll to position [0, 0]
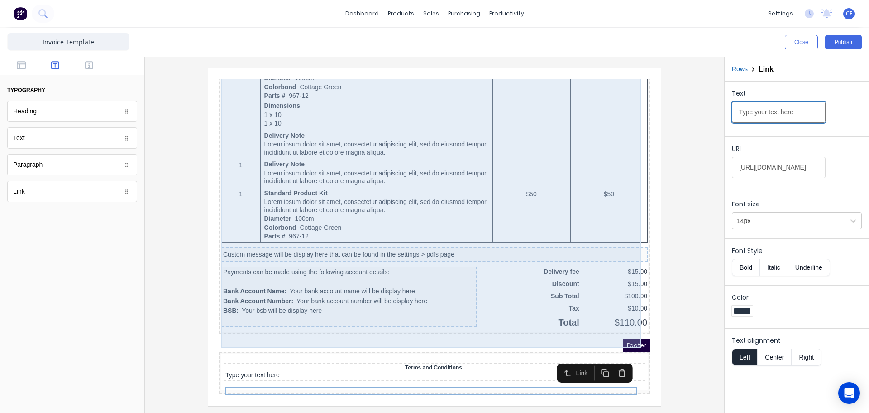
drag, startPoint x: 1016, startPoint y: 185, endPoint x: 557, endPoint y: 106, distance: 465.9
paste input "[URL][DOMAIN_NAME]"
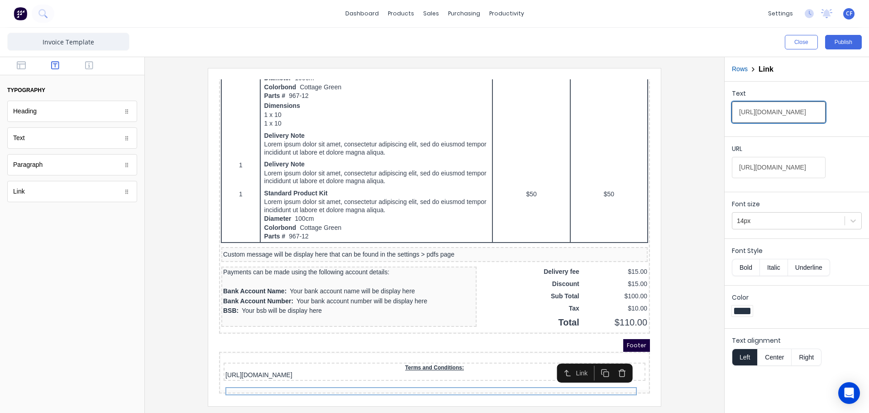
type input "[URL][DOMAIN_NAME]"
click at [783, 230] on div "Font size 14px" at bounding box center [797, 213] width 144 height 43
click at [774, 229] on div "14px" at bounding box center [797, 220] width 130 height 17
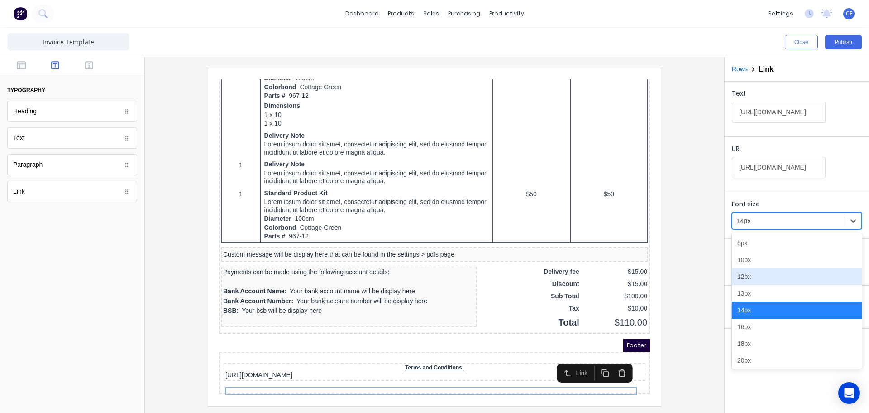
click at [756, 279] on div "12px" at bounding box center [797, 276] width 130 height 17
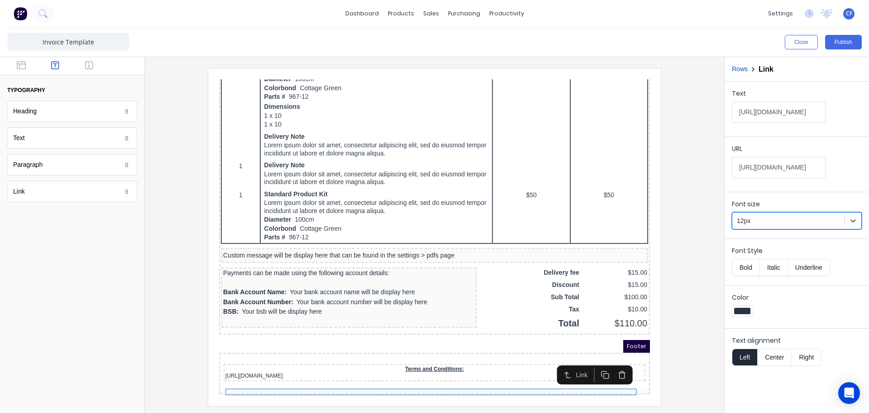
click at [776, 354] on button "Center" at bounding box center [775, 356] width 34 height 17
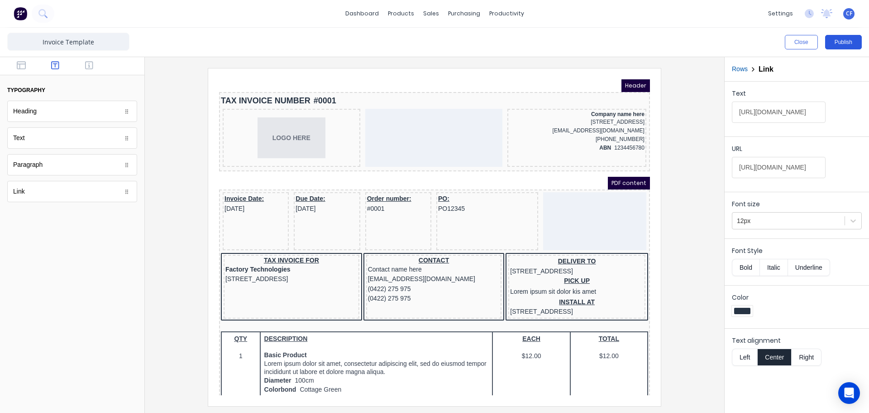
click at [842, 39] on button "Publish" at bounding box center [844, 42] width 37 height 14
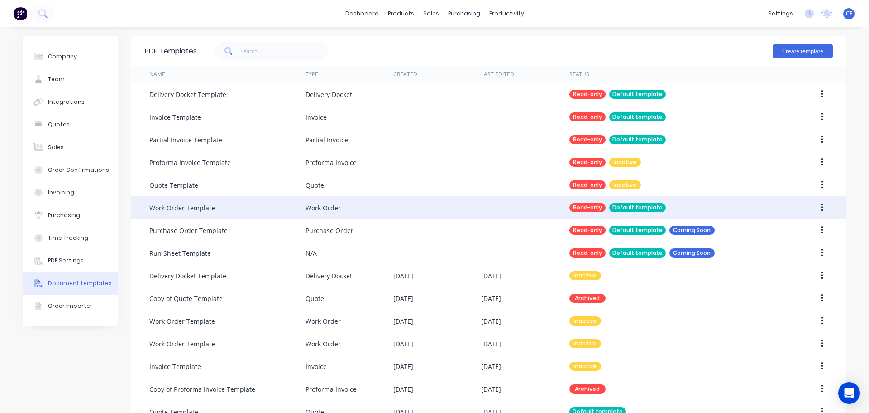
click at [56, 192] on div "Invoicing" at bounding box center [61, 192] width 26 height 8
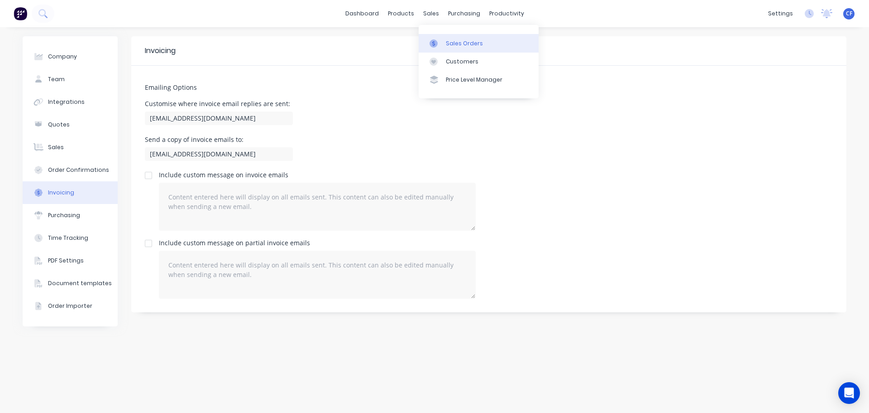
click at [440, 36] on link "Sales Orders" at bounding box center [479, 43] width 120 height 18
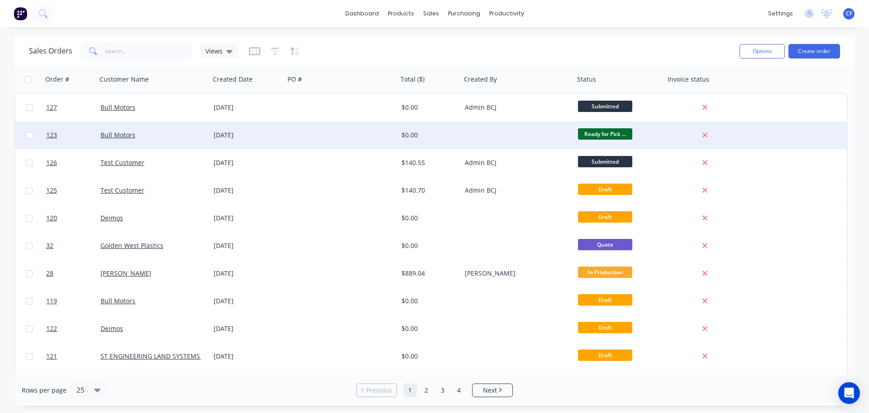
click at [413, 126] on div "$0.00" at bounding box center [429, 134] width 63 height 27
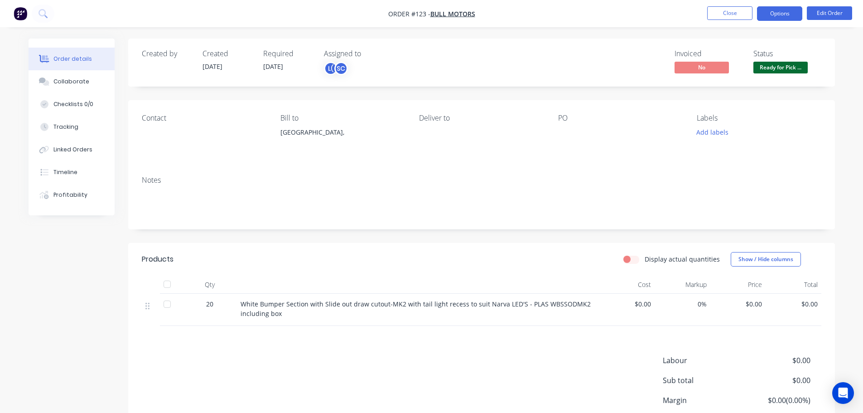
click at [785, 15] on button "Options" at bounding box center [779, 13] width 45 height 14
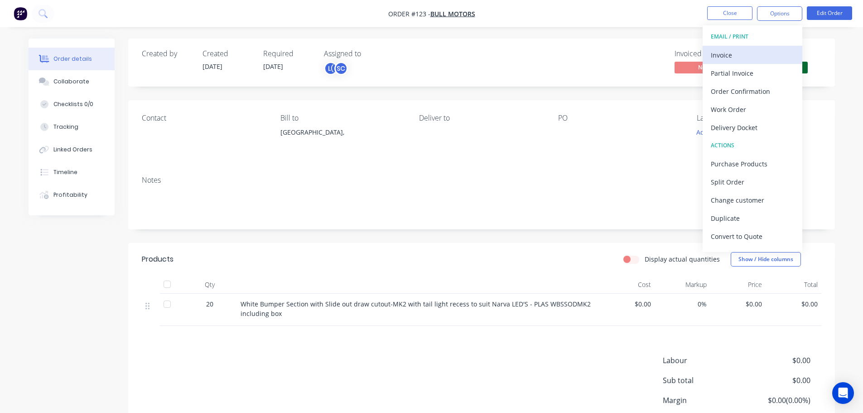
click at [748, 58] on div "Invoice" at bounding box center [752, 54] width 83 height 13
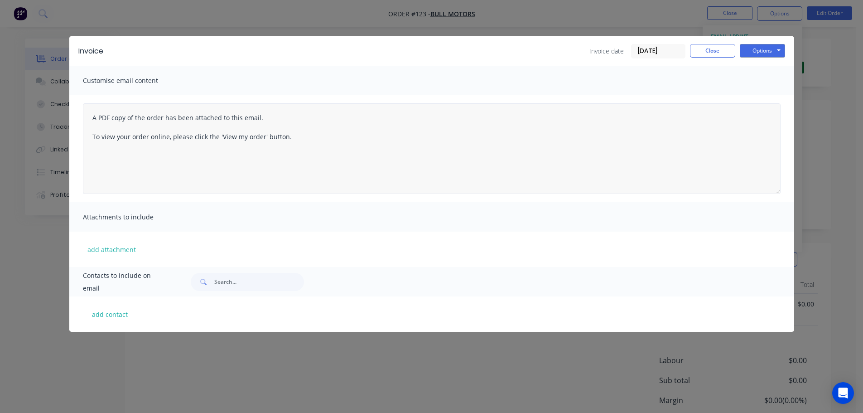
drag, startPoint x: 666, startPoint y: 52, endPoint x: 529, endPoint y: 130, distance: 157.4
click at [576, 55] on div "Invoice date 29/08/25 Close Options Preview Print Email" at bounding box center [448, 51] width 672 height 14
click at [760, 50] on button "Options" at bounding box center [761, 51] width 45 height 14
click at [781, 52] on button "Options" at bounding box center [761, 51] width 45 height 14
click at [773, 51] on button "Options" at bounding box center [761, 51] width 45 height 14
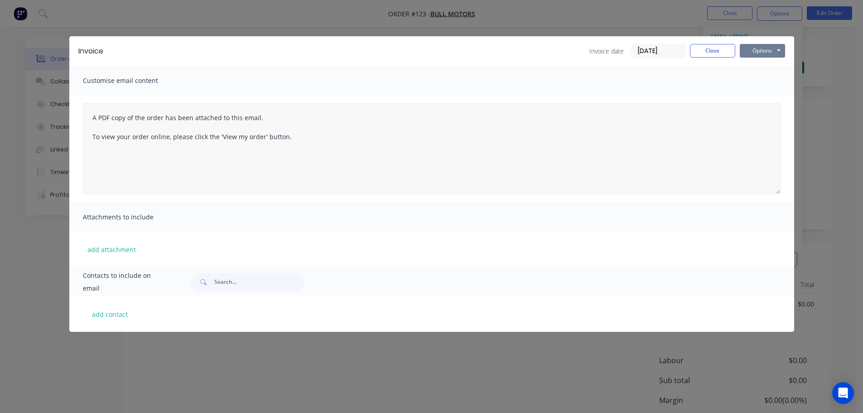
click at [773, 45] on button "Options" at bounding box center [761, 51] width 45 height 14
click at [758, 51] on button "Options" at bounding box center [761, 51] width 45 height 14
click at [777, 73] on button "Preview" at bounding box center [768, 66] width 58 height 15
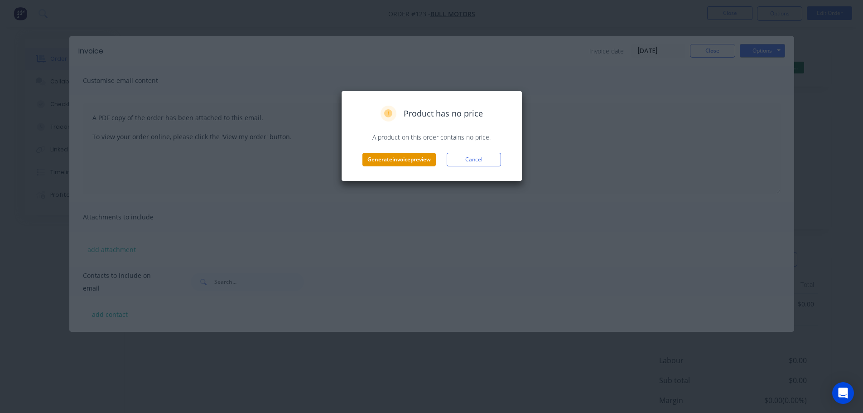
click at [405, 159] on button "Generate invoice preview" at bounding box center [398, 160] width 73 height 14
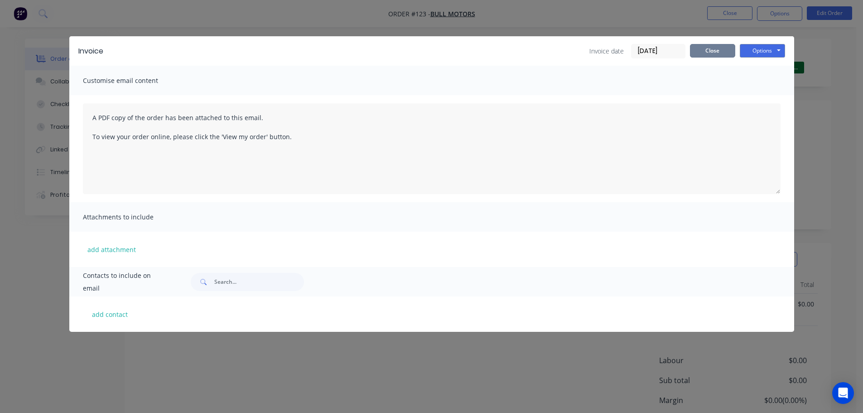
click at [706, 53] on button "Close" at bounding box center [712, 51] width 45 height 14
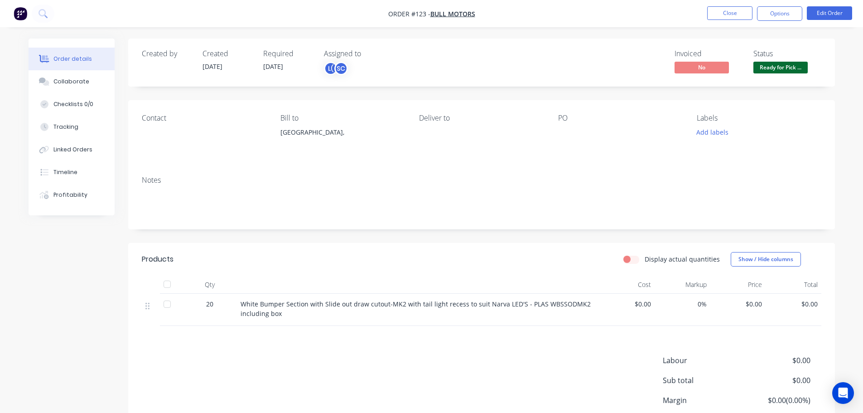
click at [156, 66] on div "Created by" at bounding box center [167, 62] width 50 height 26
click at [69, 197] on div "Profitability" at bounding box center [70, 195] width 34 height 8
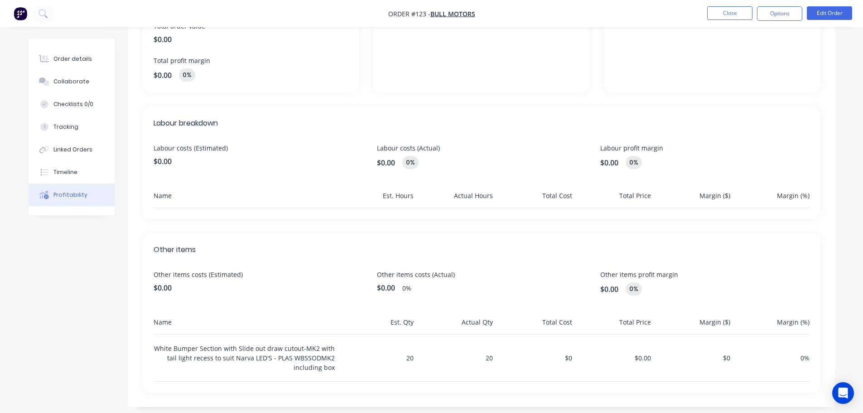
scroll to position [177, 0]
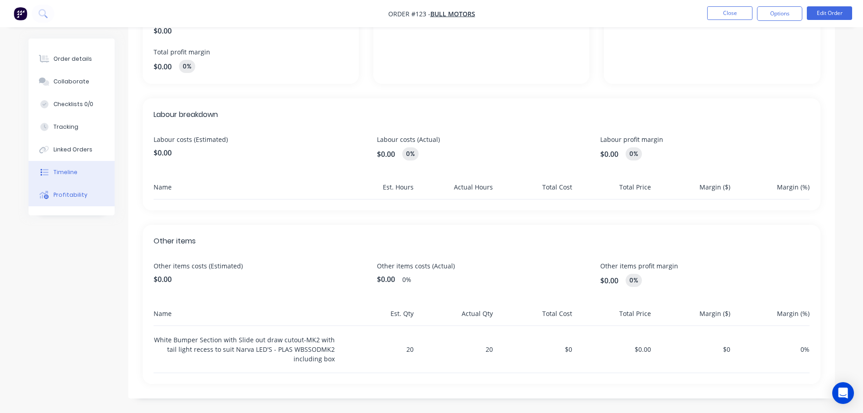
click at [67, 163] on button "Timeline" at bounding box center [72, 172] width 86 height 23
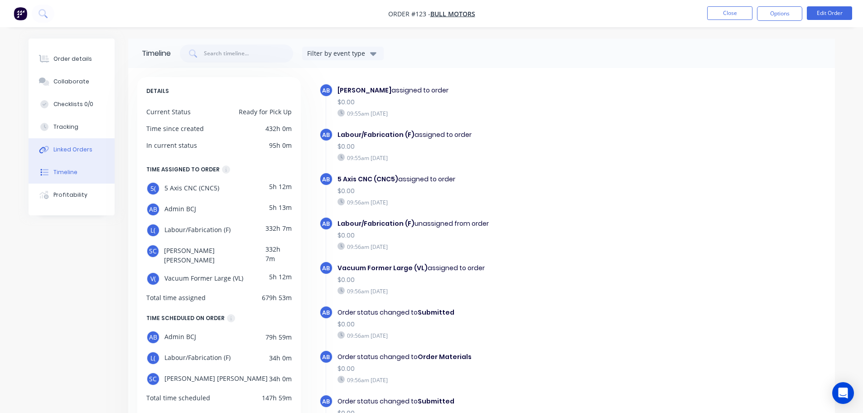
click at [96, 156] on button "Linked Orders" at bounding box center [72, 149] width 86 height 23
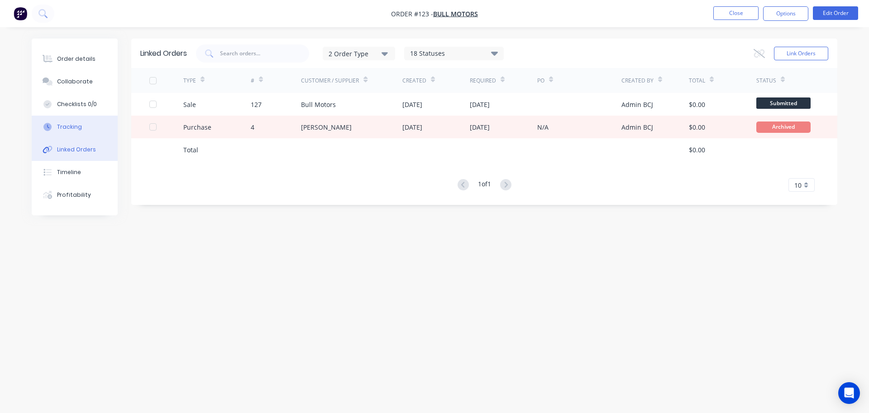
click at [73, 119] on button "Tracking" at bounding box center [75, 126] width 86 height 23
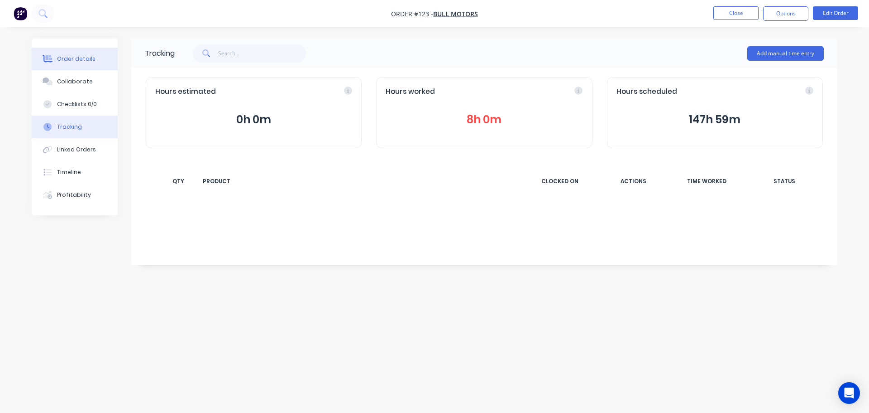
click at [69, 60] on div "Order details" at bounding box center [76, 59] width 38 height 8
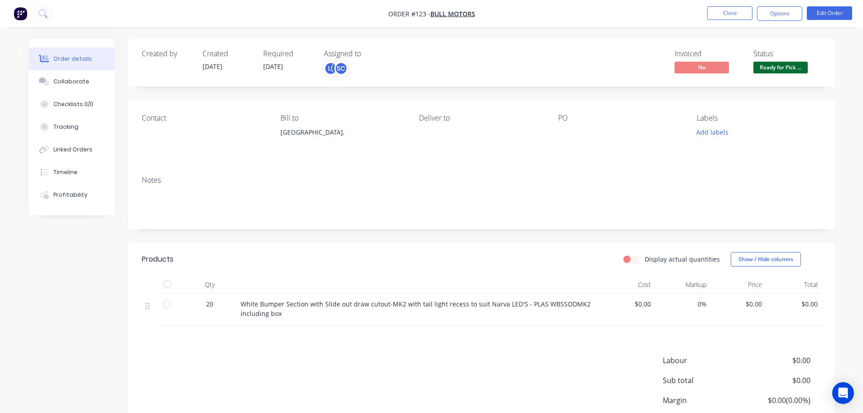
click at [644, 261] on label "Display actual quantities" at bounding box center [681, 259] width 75 height 10
click at [630, 261] on input "Display actual quantities" at bounding box center [626, 258] width 7 height 9
click at [644, 257] on label "Display actual quantities" at bounding box center [681, 259] width 75 height 10
click at [629, 257] on input "Display actual quantities" at bounding box center [626, 258] width 7 height 9
checkbox input "false"
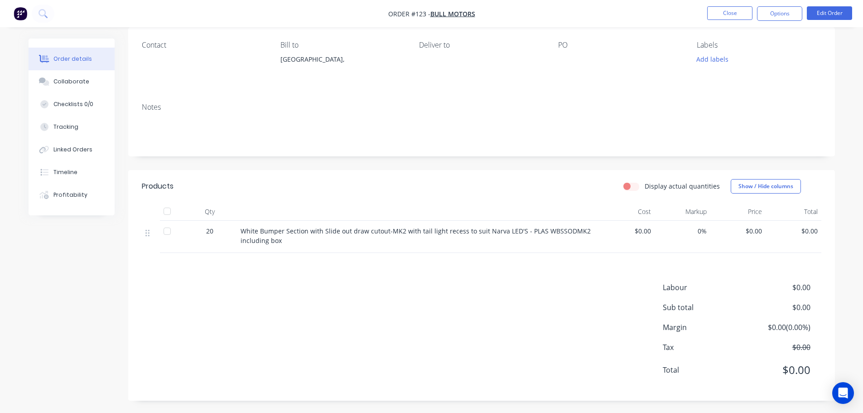
scroll to position [74, 0]
drag, startPoint x: 789, startPoint y: 341, endPoint x: 785, endPoint y: 316, distance: 25.8
click at [806, 348] on span "$0.00" at bounding box center [776, 345] width 67 height 11
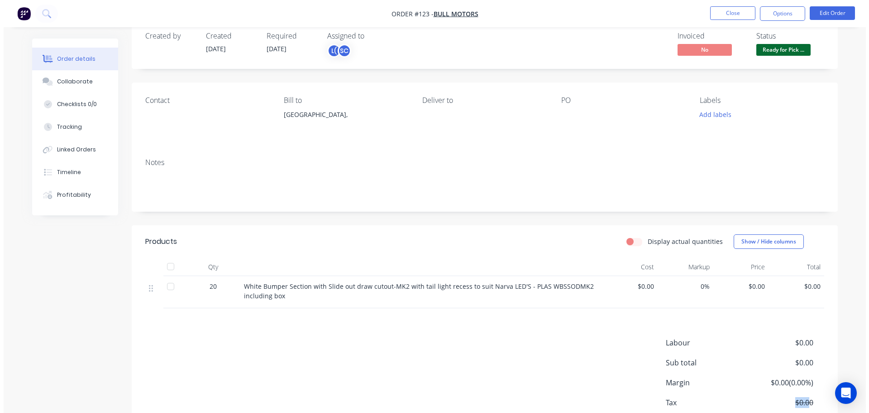
scroll to position [0, 0]
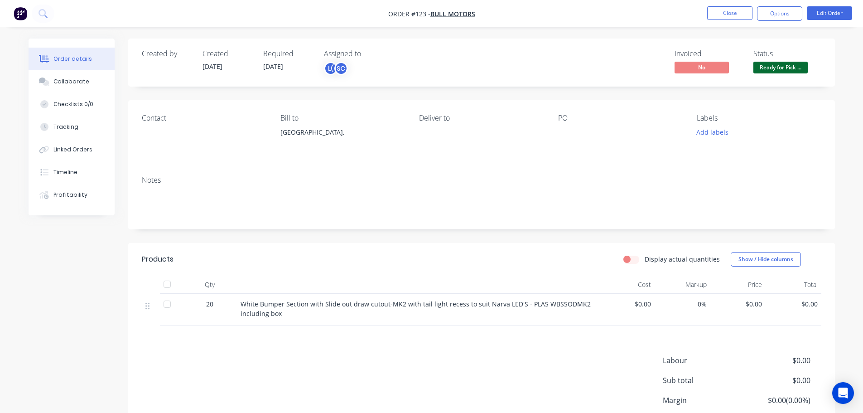
click at [212, 140] on div "Contact" at bounding box center [204, 134] width 124 height 41
click at [203, 181] on div "Notes" at bounding box center [481, 180] width 679 height 9
click at [490, 134] on div "Deliver to" at bounding box center [481, 134] width 124 height 41
click at [439, 121] on div "Deliver to" at bounding box center [481, 118] width 124 height 9
drag, startPoint x: 323, startPoint y: 140, endPoint x: 688, endPoint y: 144, distance: 365.0
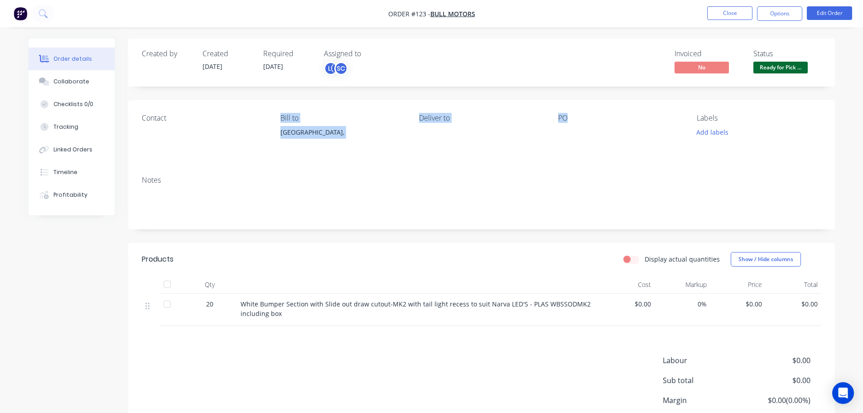
click at [604, 145] on div "Contact Bill to Australia, Deliver to PO Labels Add labels" at bounding box center [481, 134] width 706 height 68
click at [850, 12] on button "Edit Order" at bounding box center [829, 13] width 45 height 14
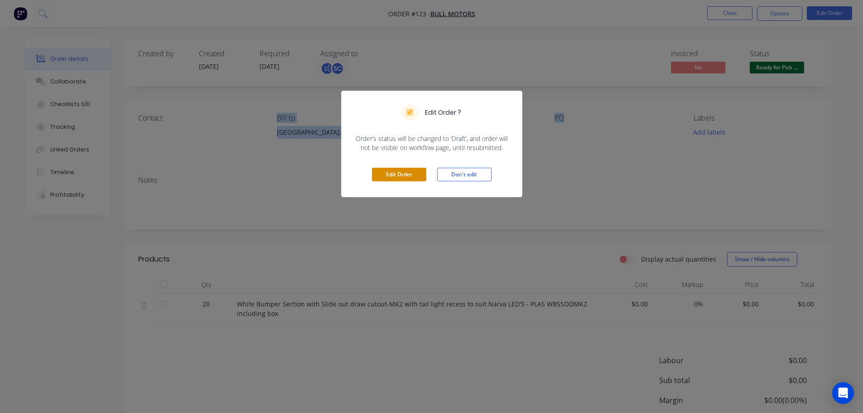
click at [377, 177] on button "Edit Order" at bounding box center [399, 175] width 54 height 14
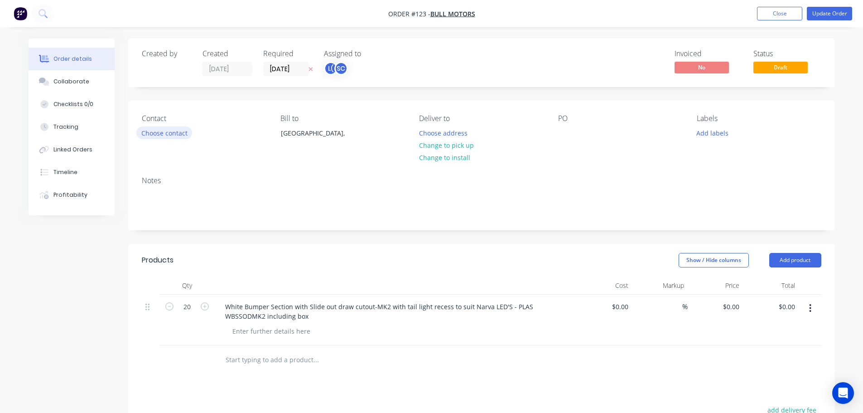
click at [158, 137] on button "Choose contact" at bounding box center [164, 132] width 56 height 12
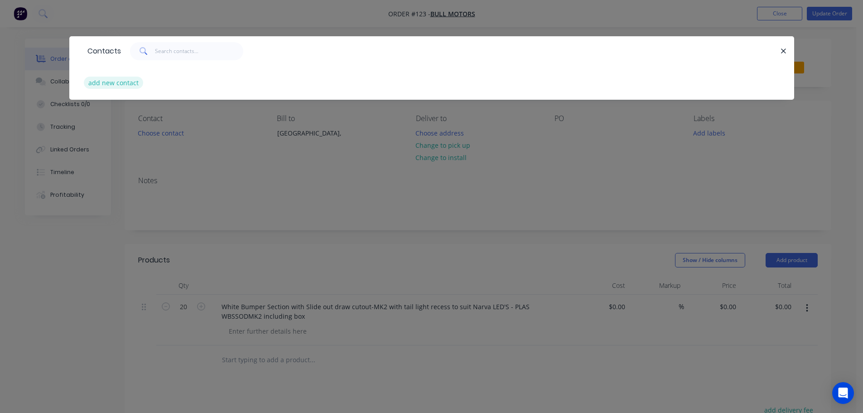
click at [108, 87] on button "add new contact" at bounding box center [114, 83] width 60 height 12
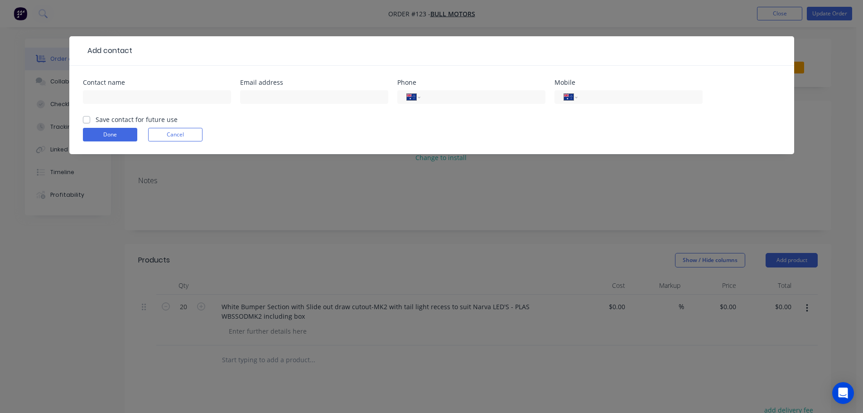
select select "AU"
click at [170, 132] on button "Cancel" at bounding box center [175, 135] width 54 height 14
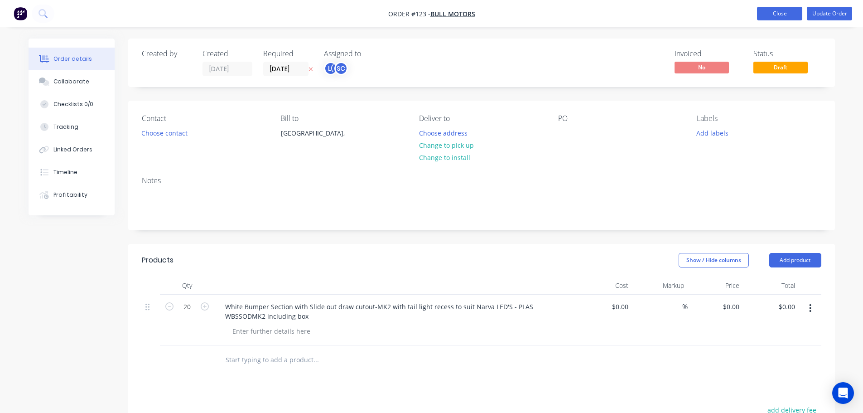
click at [788, 11] on button "Close" at bounding box center [779, 14] width 45 height 14
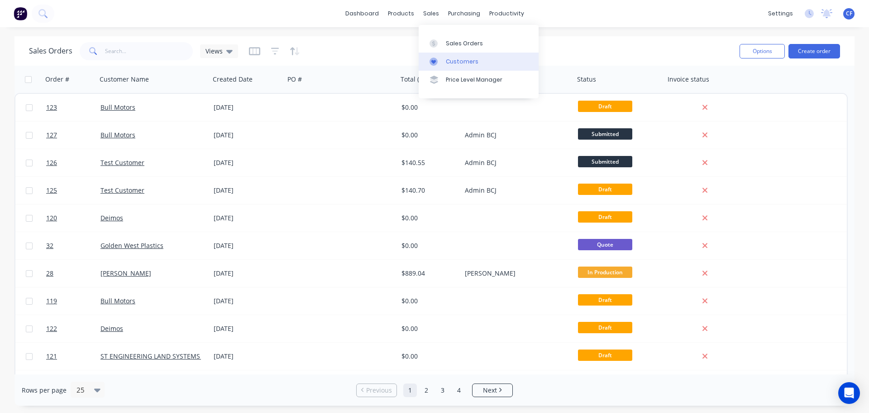
click at [451, 56] on link "Customers" at bounding box center [479, 62] width 120 height 18
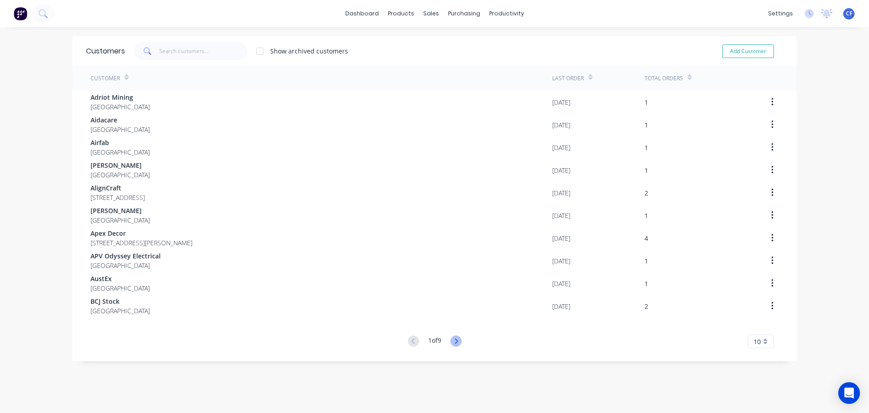
click at [457, 339] on icon at bounding box center [456, 340] width 11 height 11
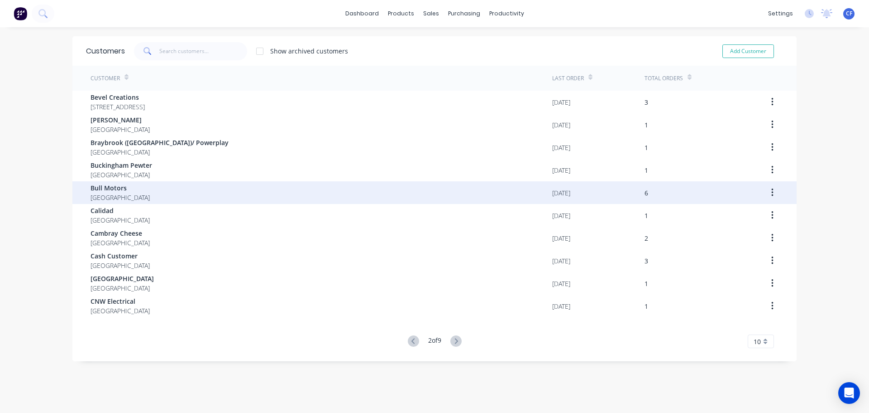
click at [132, 192] on div "Bull Motors Australia" at bounding box center [322, 192] width 462 height 23
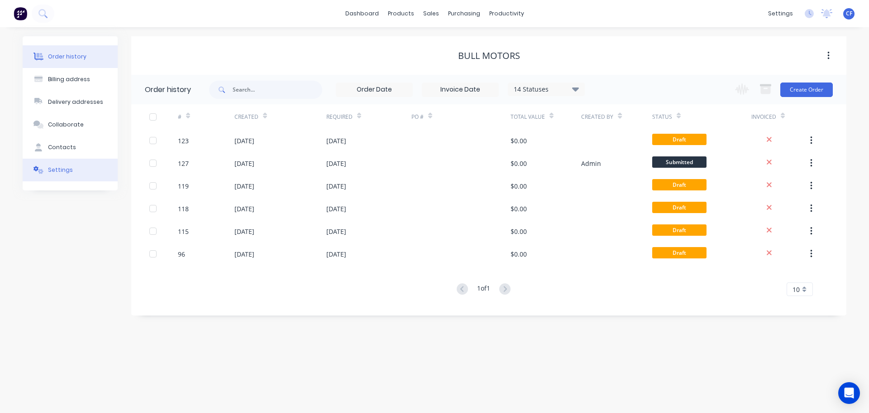
click at [49, 165] on button "Settings" at bounding box center [70, 169] width 95 height 23
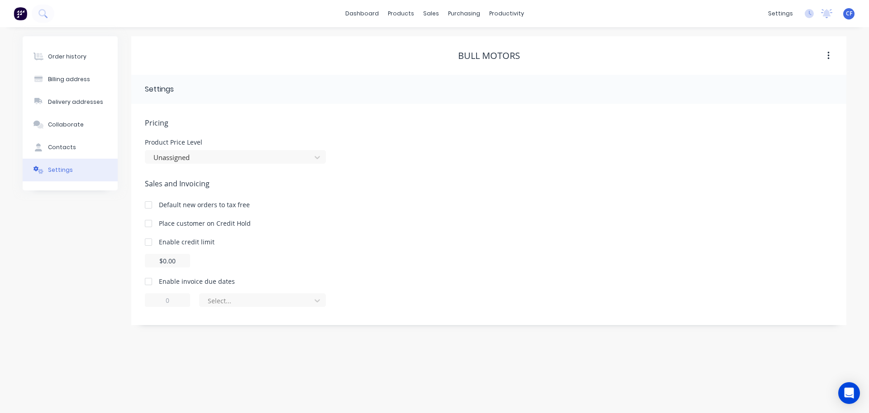
click at [159, 283] on div "Enable invoice due dates" at bounding box center [197, 281] width 76 height 10
click at [149, 282] on div at bounding box center [148, 281] width 18 height 18
type input "1"
click at [271, 304] on div at bounding box center [257, 300] width 100 height 11
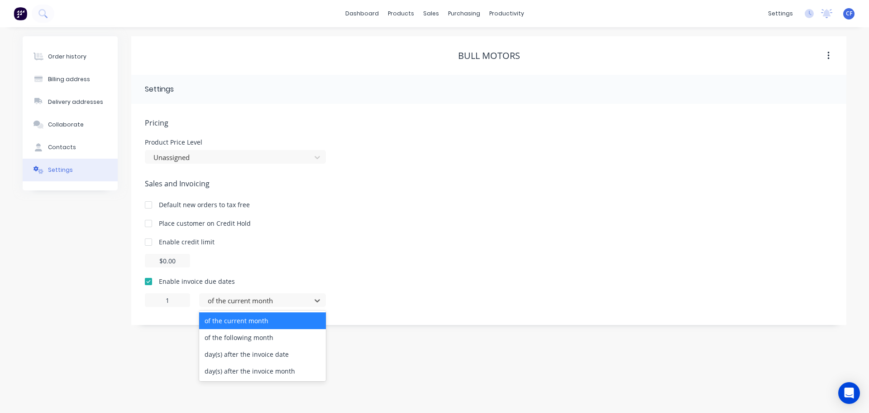
click at [409, 269] on div "Sales and Invoicing Default new orders to tax free Place customer on Credit Hol…" at bounding box center [489, 242] width 688 height 129
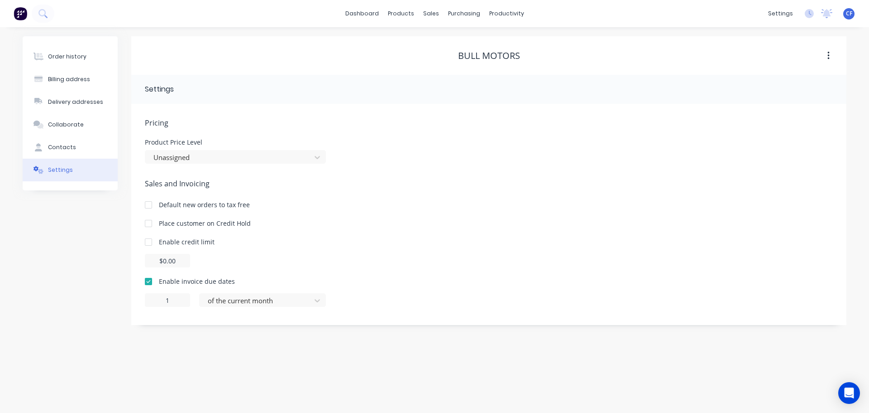
click at [150, 281] on div at bounding box center [148, 281] width 18 height 18
click at [150, 280] on div at bounding box center [148, 281] width 18 height 18
click at [234, 298] on div at bounding box center [257, 300] width 100 height 11
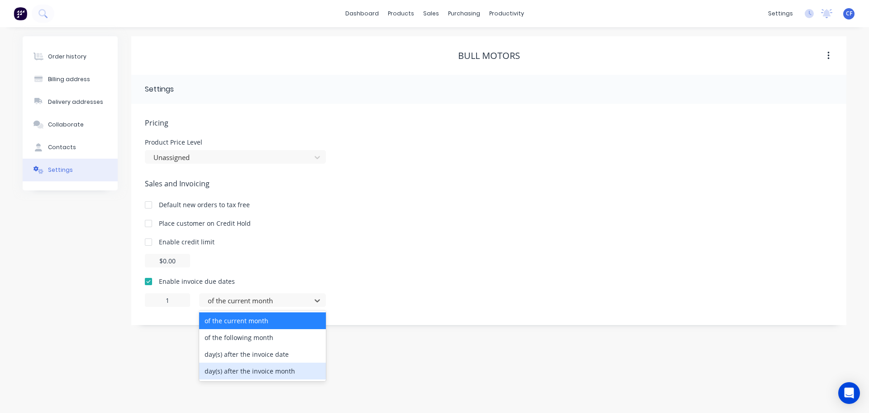
click at [288, 368] on div "day(s) after the invoice month" at bounding box center [262, 370] width 127 height 17
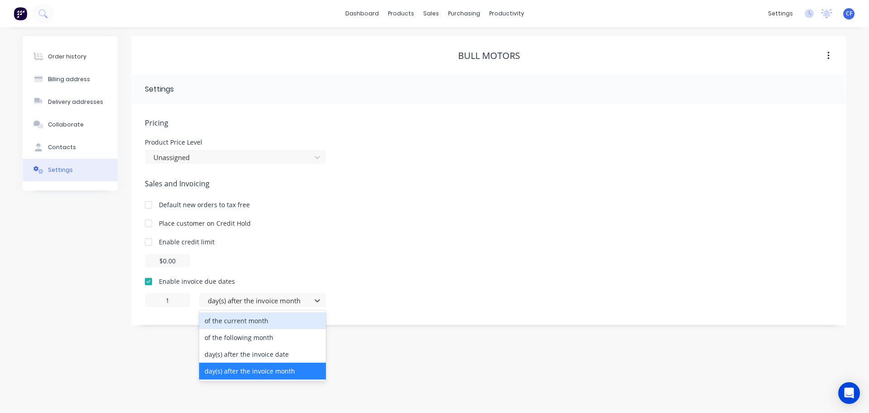
type input "0"
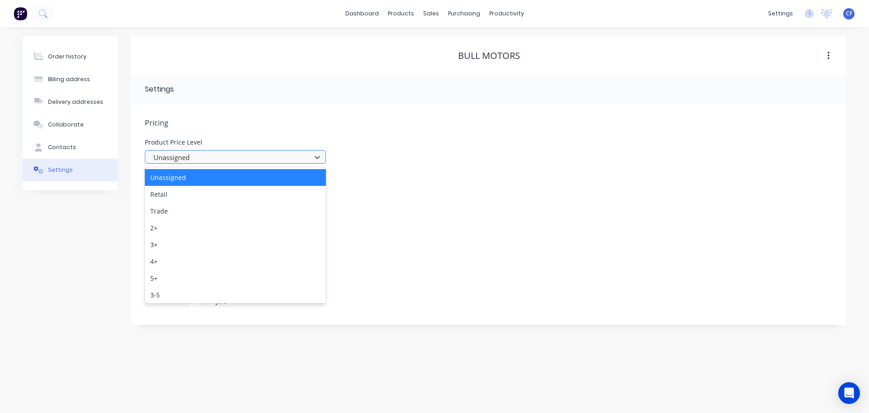
click at [205, 161] on div at bounding box center [230, 157] width 154 height 11
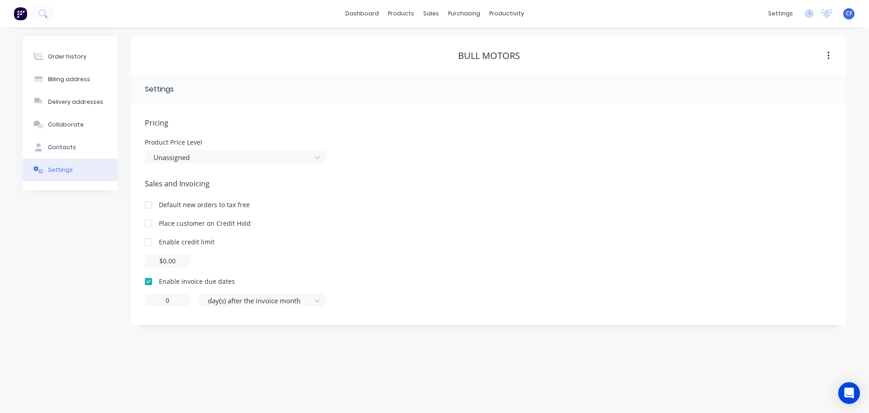
click at [389, 138] on div "Pricing Product Price Level Unassigned" at bounding box center [489, 140] width 688 height 46
click at [92, 128] on button "Collaborate" at bounding box center [70, 124] width 95 height 23
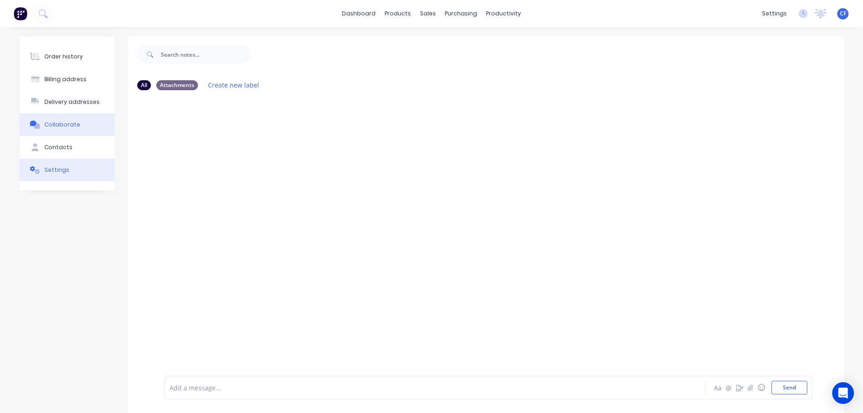
click at [86, 164] on button "Settings" at bounding box center [66, 169] width 95 height 23
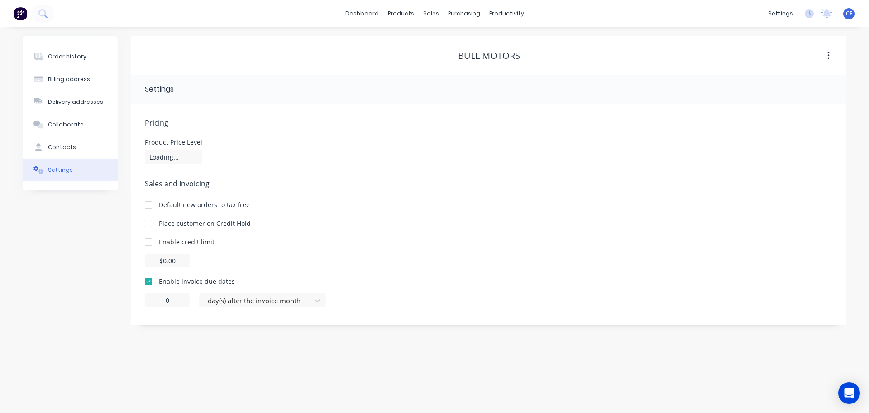
click at [243, 297] on div at bounding box center [257, 300] width 100 height 11
click at [110, 334] on div "Order history Billing address Delivery addresses Collaborate Contacts Settings …" at bounding box center [434, 219] width 869 height 385
click at [167, 304] on input "0" at bounding box center [167, 300] width 45 height 14
drag, startPoint x: 173, startPoint y: 303, endPoint x: 148, endPoint y: 300, distance: 24.7
click at [148, 300] on input "0" at bounding box center [167, 300] width 45 height 14
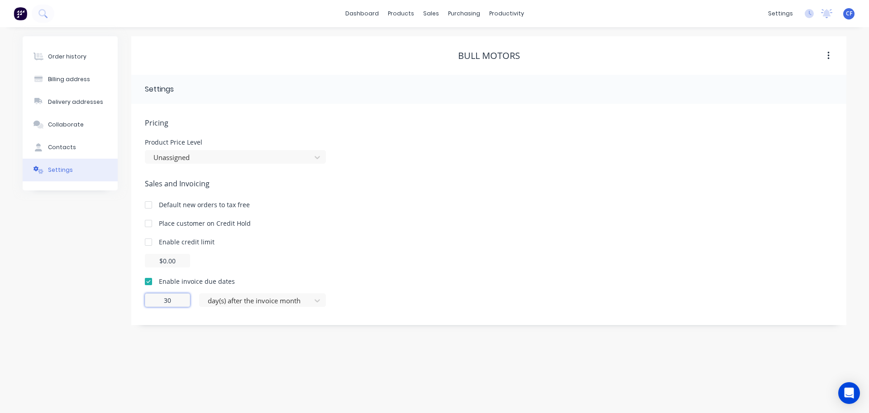
type input "30"
click at [229, 336] on div "Order history Billing address Delivery addresses Collaborate Contacts Settings …" at bounding box center [434, 219] width 869 height 385
click at [250, 303] on div at bounding box center [257, 300] width 100 height 11
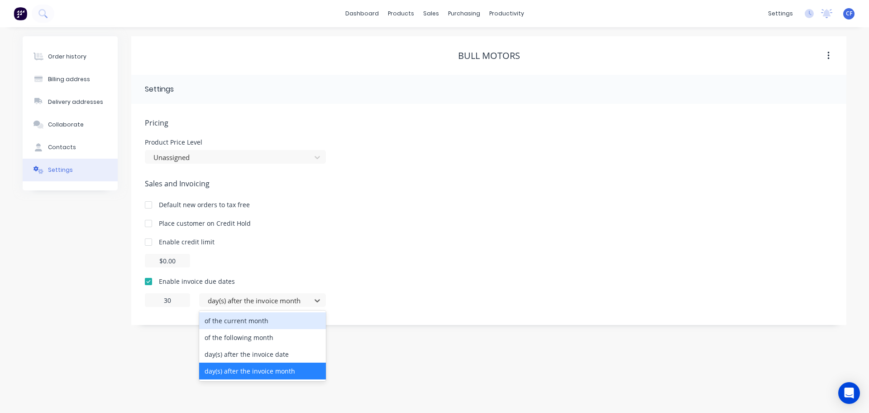
click at [357, 315] on div "Pricing Product Price Level Unassigned Sales and Invoicing Default new orders t…" at bounding box center [489, 220] width 688 height 207
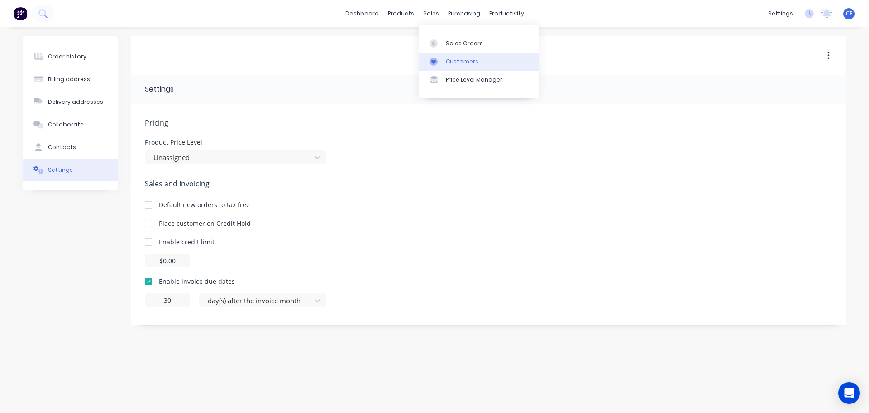
click at [444, 67] on link "Customers" at bounding box center [479, 62] width 120 height 18
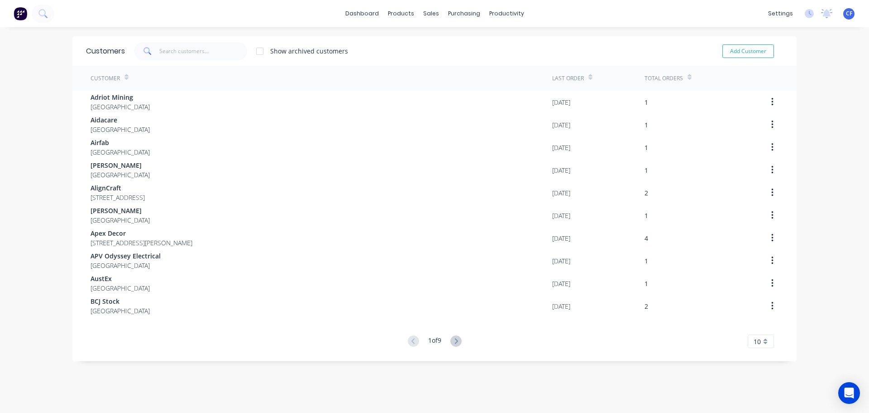
click at [742, 59] on div "Add Customer" at bounding box center [742, 51] width 82 height 18
click at [737, 50] on button "Add Customer" at bounding box center [749, 51] width 52 height 14
select select "AU"
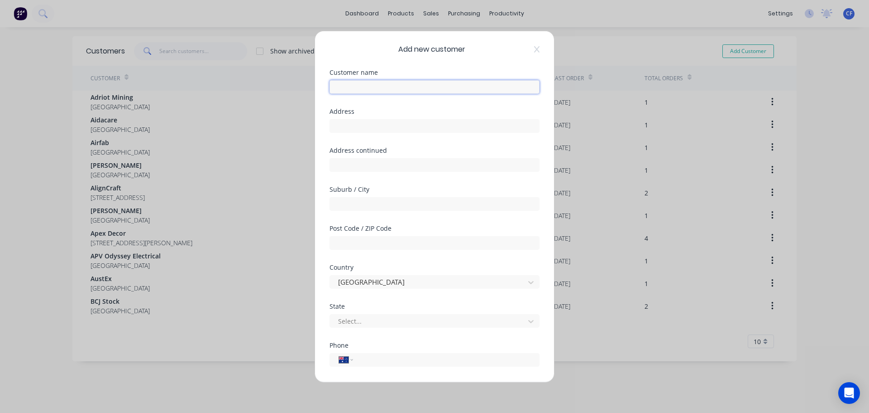
click at [359, 83] on input "text" at bounding box center [435, 87] width 210 height 14
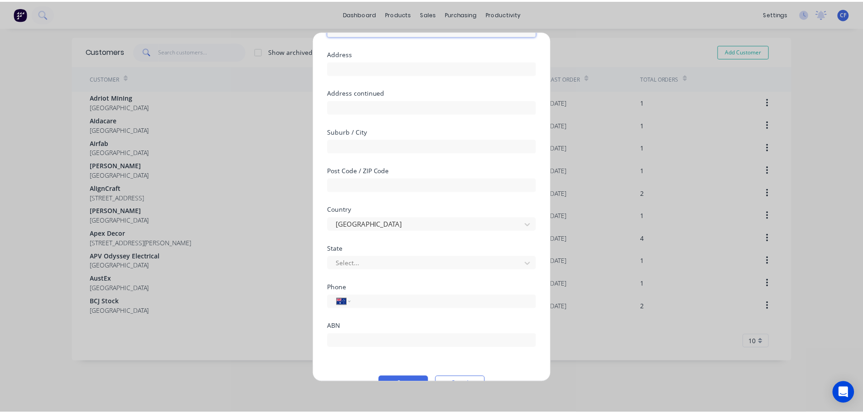
scroll to position [80, 0]
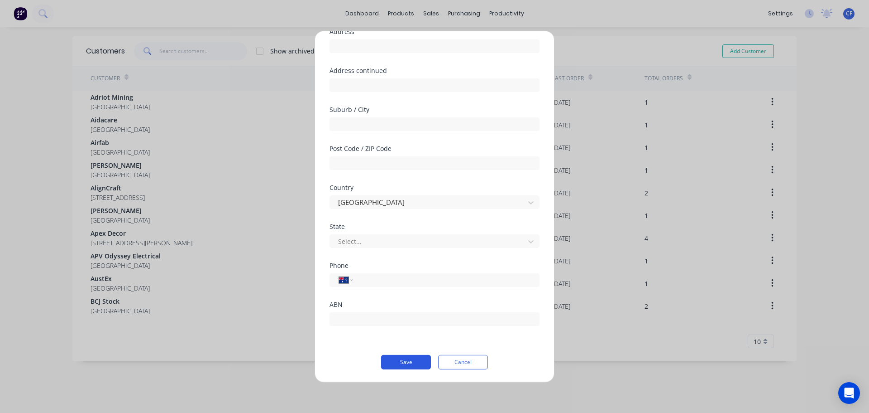
type input "Cash Sale"
click at [402, 360] on button "Save" at bounding box center [406, 361] width 50 height 14
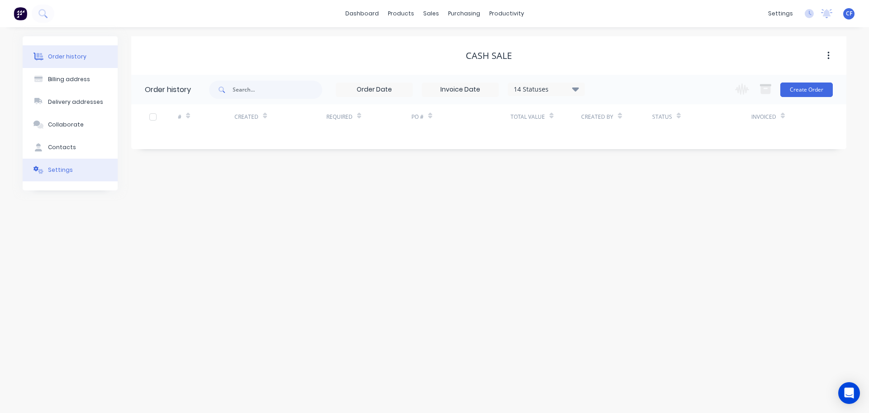
click at [60, 172] on div "Settings" at bounding box center [60, 170] width 25 height 8
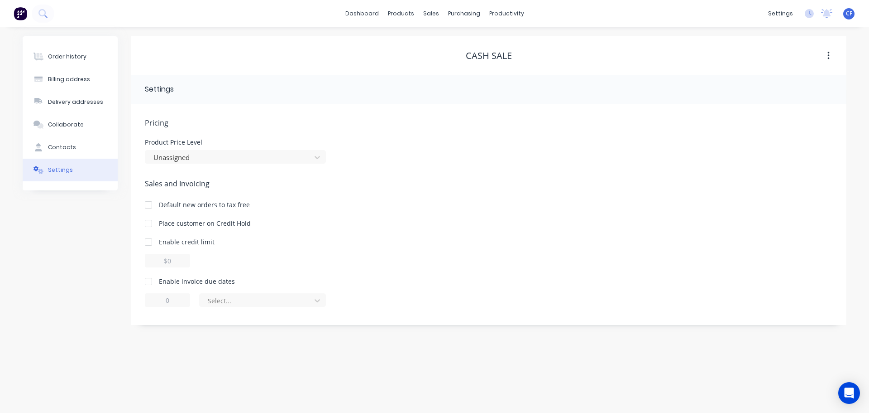
click at [158, 279] on div "Enable invoice due dates" at bounding box center [489, 281] width 688 height 10
click at [148, 283] on div at bounding box center [148, 281] width 18 height 18
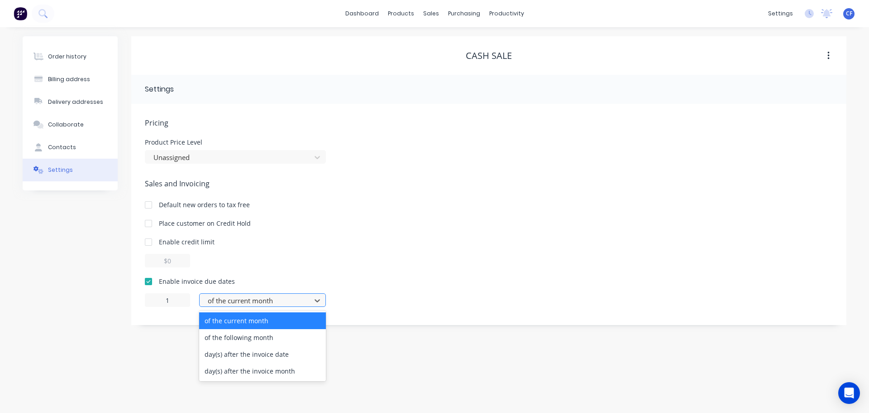
click at [263, 299] on div at bounding box center [257, 300] width 100 height 11
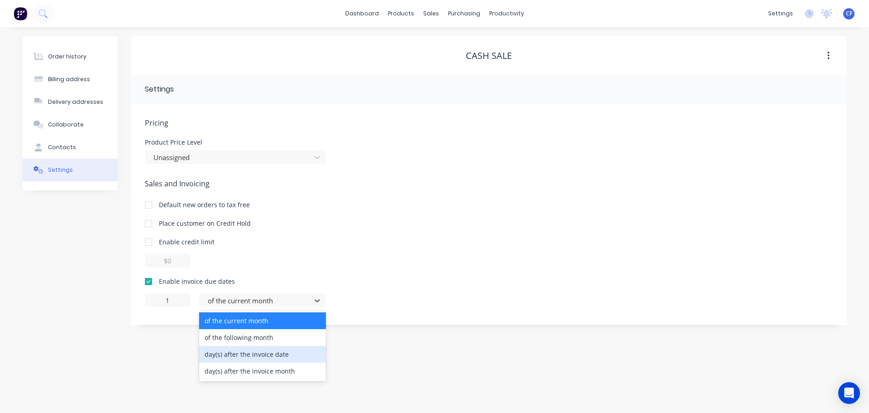
click at [264, 353] on div "day(s) after the invoice date" at bounding box center [262, 354] width 127 height 17
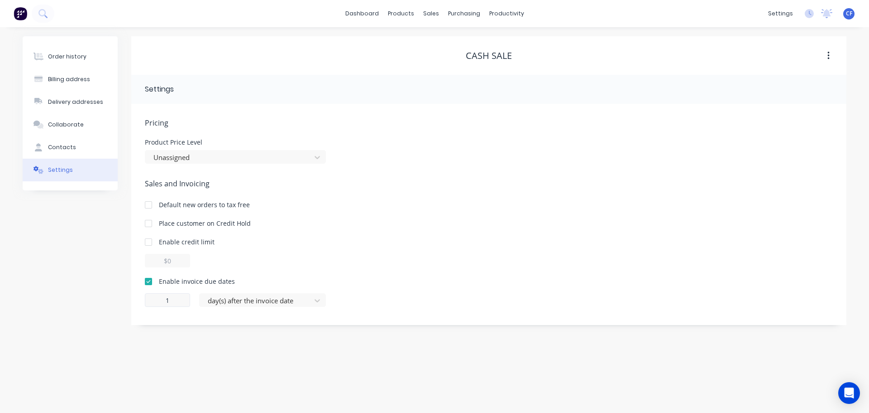
type input "0"
click at [173, 297] on input "0" at bounding box center [167, 300] width 45 height 14
click at [274, 363] on div "Order history Billing address Delivery addresses Collaborate Contacts Settings …" at bounding box center [434, 219] width 869 height 385
click at [81, 139] on button "Contacts" at bounding box center [70, 147] width 95 height 23
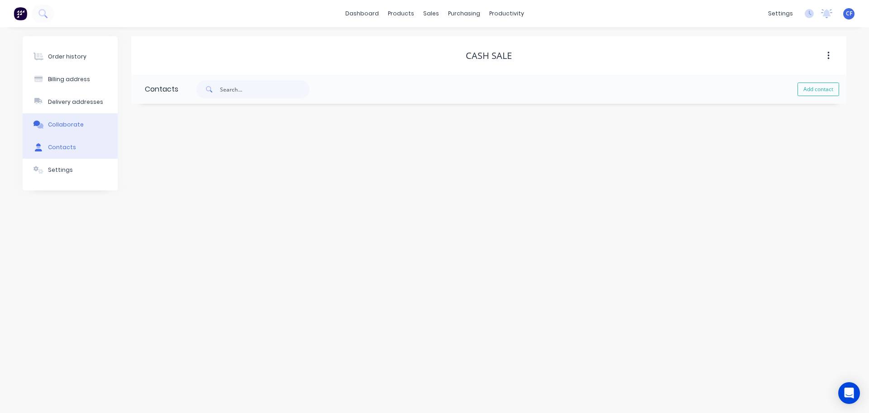
click at [87, 127] on button "Collaborate" at bounding box center [70, 124] width 95 height 23
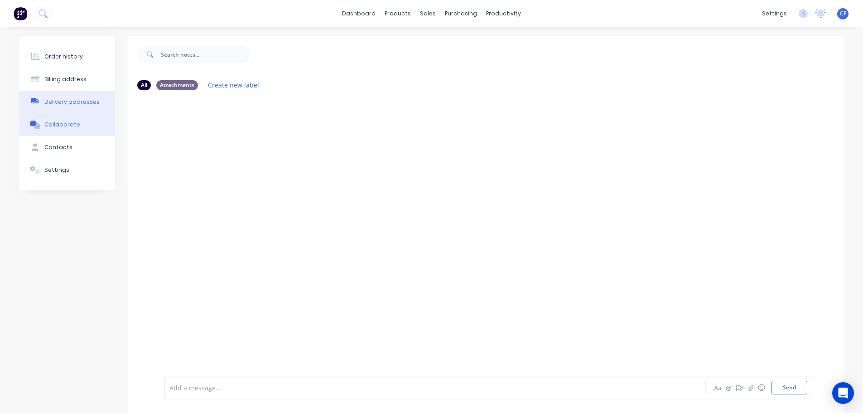
click at [78, 98] on div "Delivery addresses" at bounding box center [71, 102] width 55 height 8
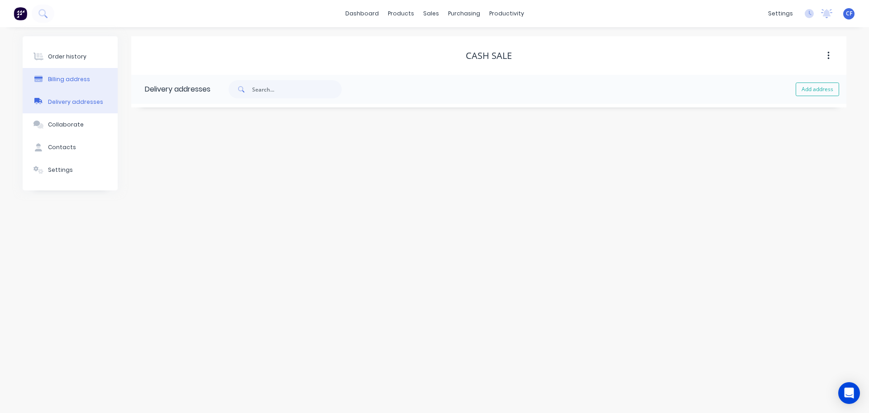
click at [67, 74] on button "Billing address" at bounding box center [70, 79] width 95 height 23
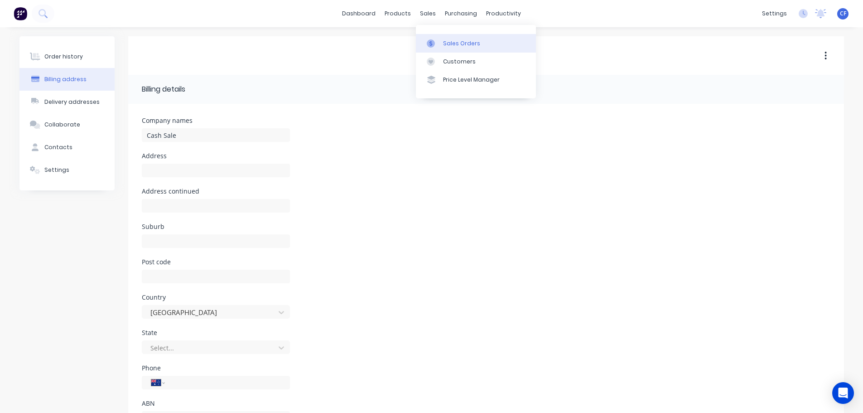
click at [438, 42] on div at bounding box center [434, 43] width 14 height 8
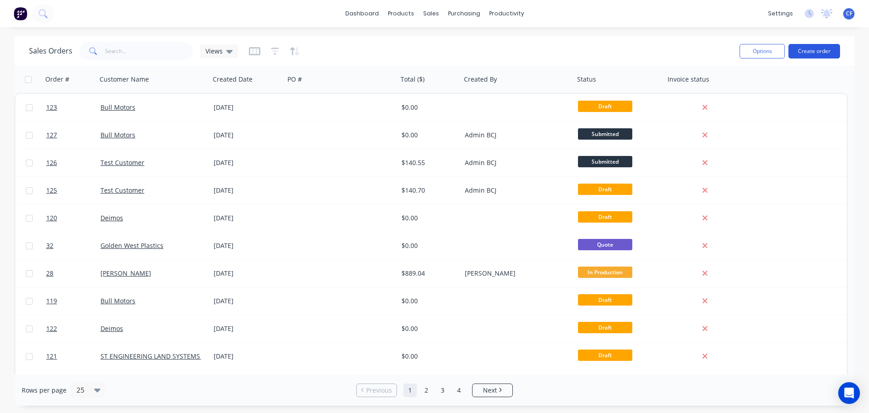
click at [803, 58] on button "Create order" at bounding box center [815, 51] width 52 height 14
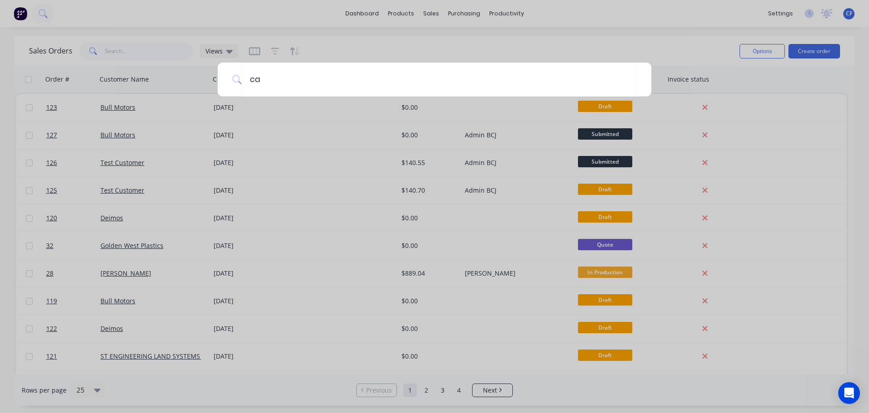
type input "cas"
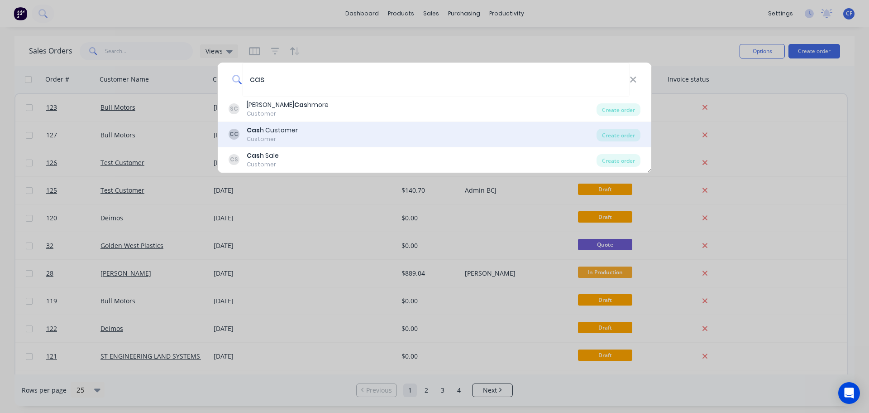
click at [344, 129] on div "CC Cas h Customer Customer" at bounding box center [413, 134] width 368 height 18
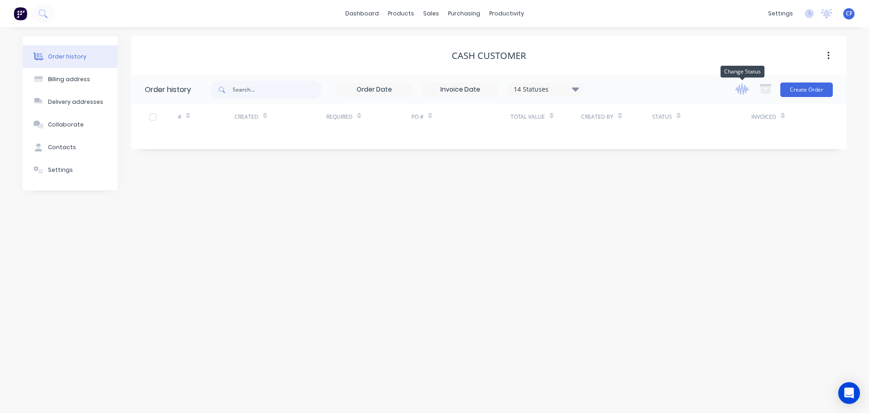
click at [739, 90] on icon "button" at bounding box center [742, 88] width 14 height 11
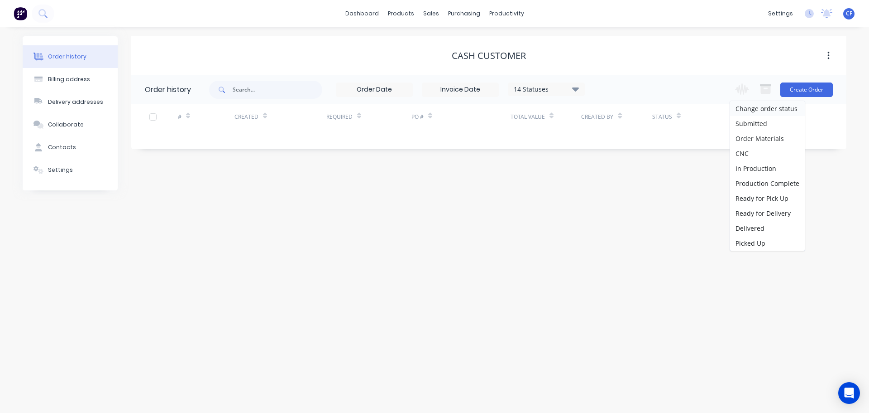
click at [643, 274] on div "Order history Billing address Delivery addresses Collaborate Contacts Settings …" at bounding box center [434, 219] width 869 height 385
click at [817, 90] on button "Create Order" at bounding box center [807, 89] width 53 height 14
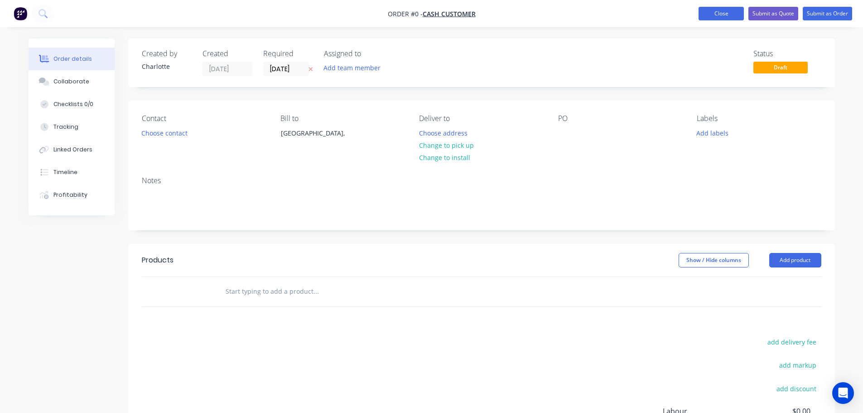
click at [720, 8] on button "Close" at bounding box center [720, 14] width 45 height 14
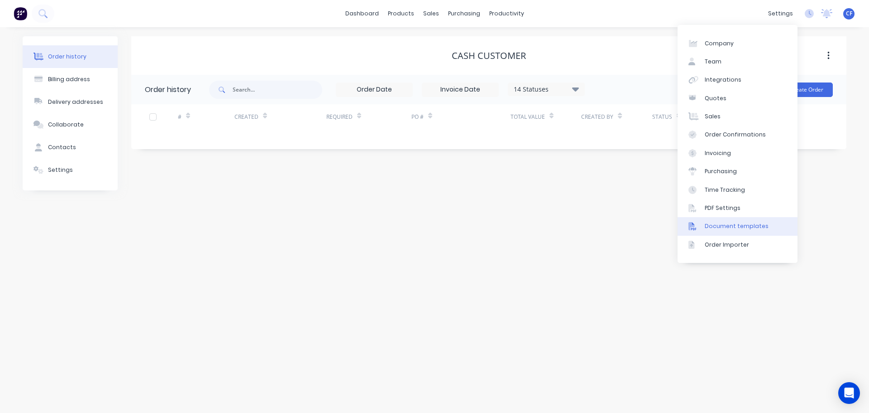
click at [728, 226] on div "Document templates" at bounding box center [737, 226] width 64 height 8
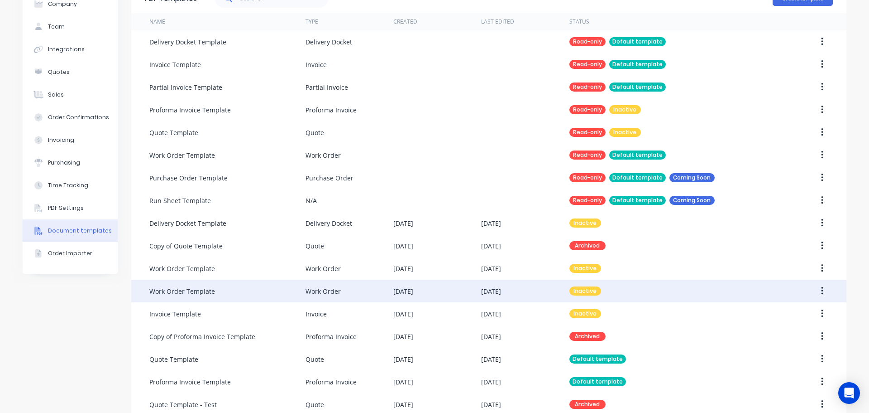
scroll to position [68, 0]
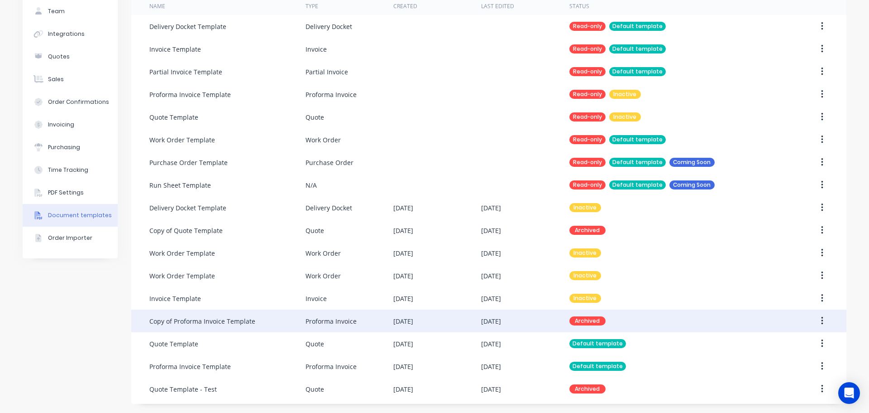
click at [828, 316] on button "button" at bounding box center [822, 320] width 21 height 16
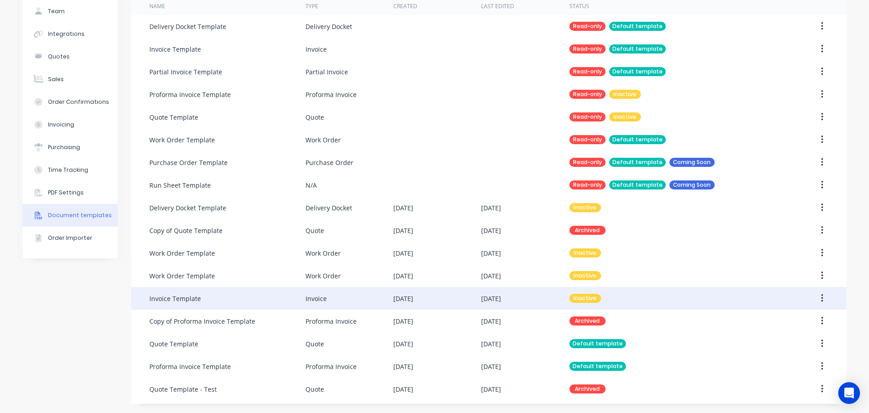
click at [816, 295] on button "button" at bounding box center [822, 298] width 21 height 16
click at [771, 344] on div "Make default" at bounding box center [790, 339] width 70 height 13
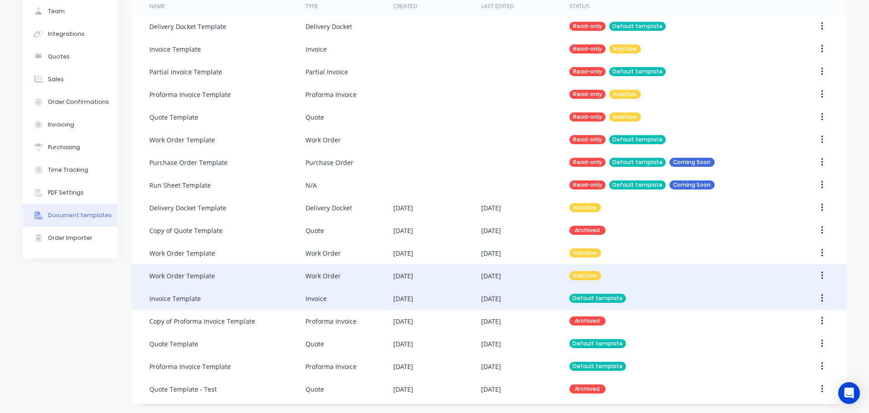
click at [823, 279] on button "button" at bounding box center [822, 275] width 21 height 16
click at [747, 268] on div "Inactive" at bounding box center [672, 275] width 205 height 23
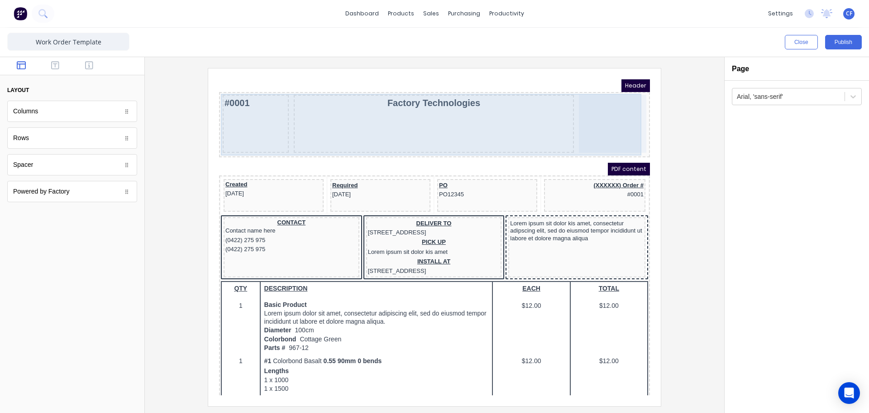
click at [602, 116] on div at bounding box center [601, 113] width 67 height 58
click at [388, 123] on div "Factory Technologies" at bounding box center [423, 113] width 280 height 58
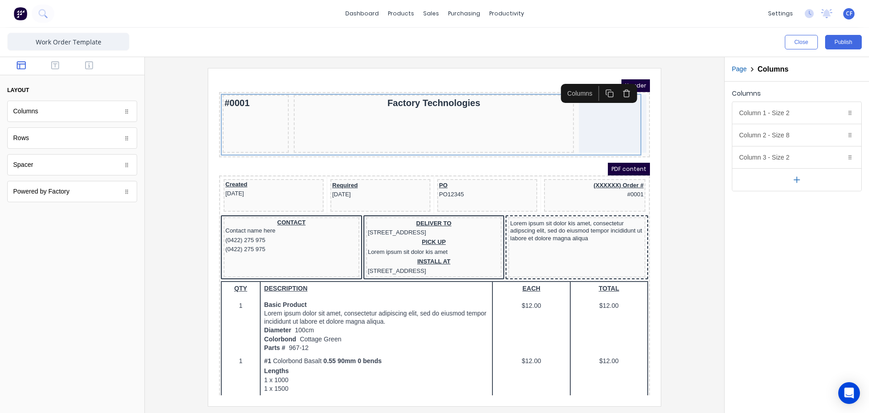
click at [671, 178] on div at bounding box center [434, 236] width 565 height 337
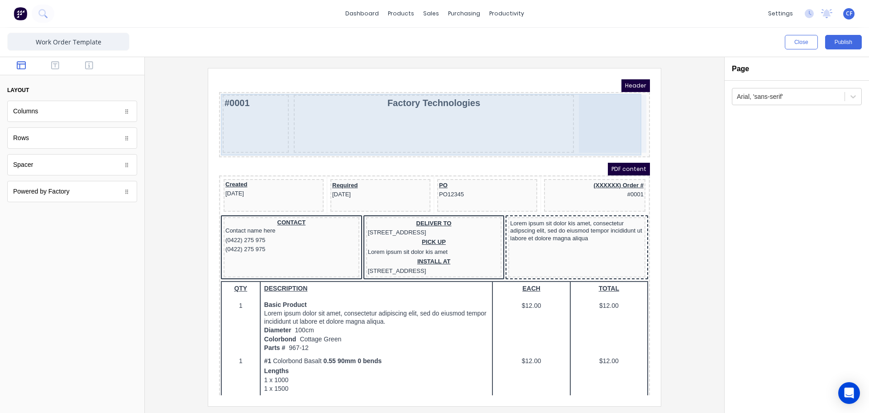
click at [493, 125] on div "Factory Technologies" at bounding box center [423, 113] width 280 height 58
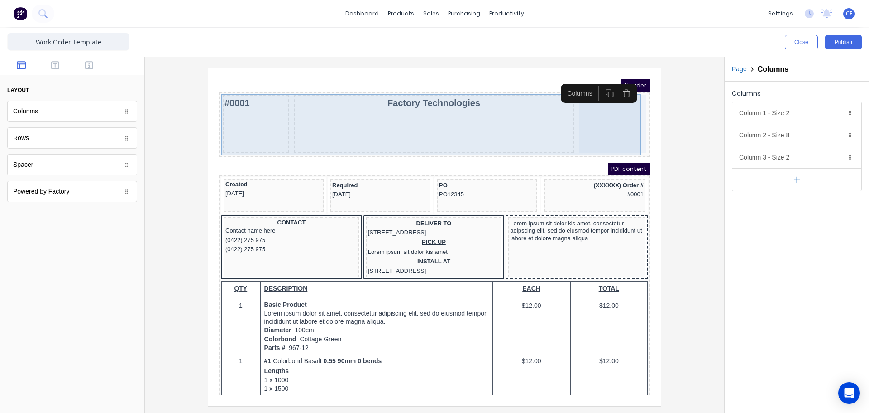
click at [592, 125] on div at bounding box center [601, 113] width 67 height 58
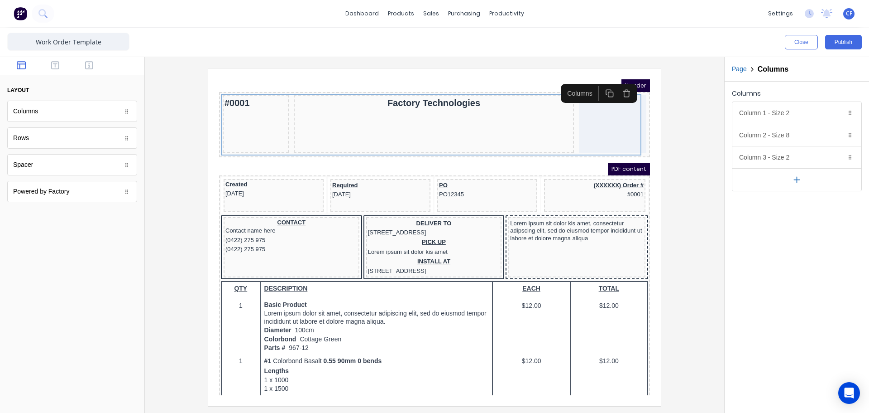
click at [682, 157] on div at bounding box center [434, 236] width 565 height 337
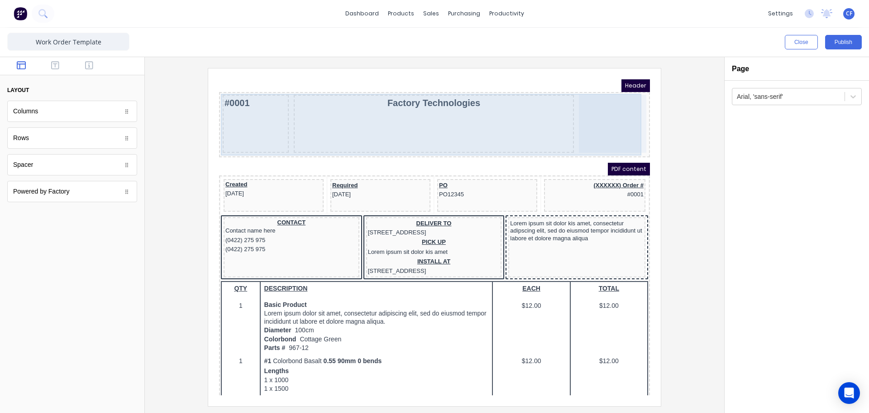
click at [355, 133] on div "Factory Technologies" at bounding box center [423, 113] width 280 height 58
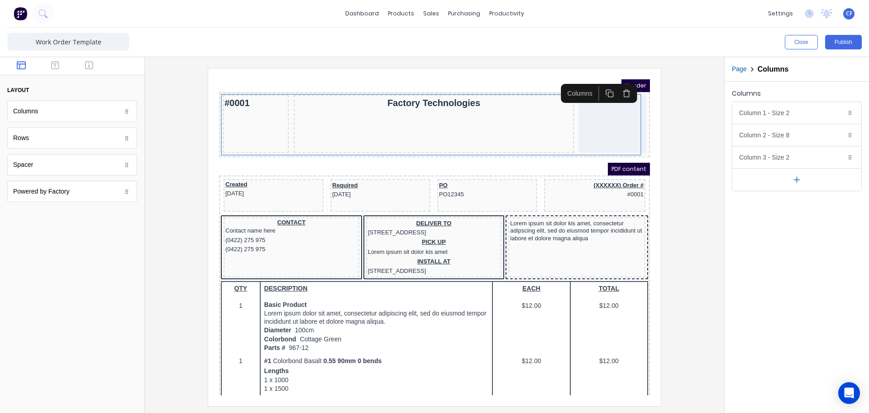
click at [651, 287] on iframe at bounding box center [434, 236] width 453 height 337
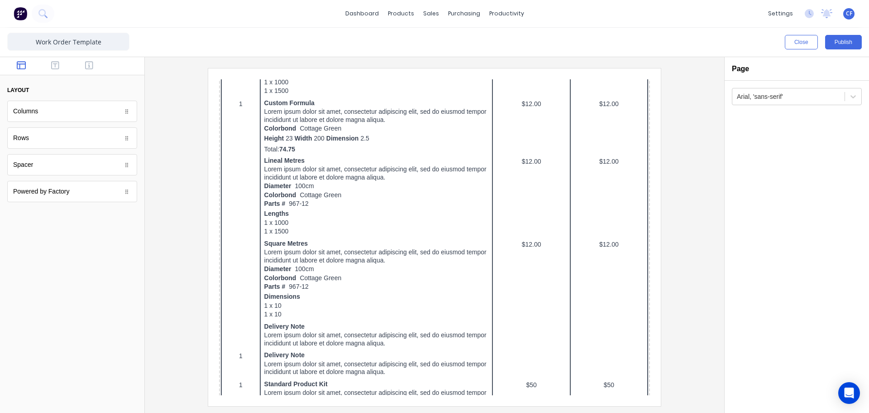
scroll to position [151, 0]
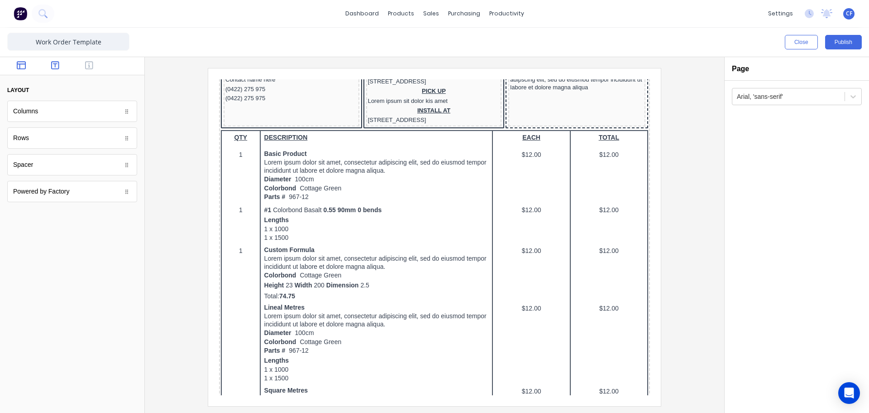
click at [45, 71] on button "button" at bounding box center [55, 66] width 29 height 11
click at [78, 64] on button "button" at bounding box center [89, 66] width 29 height 11
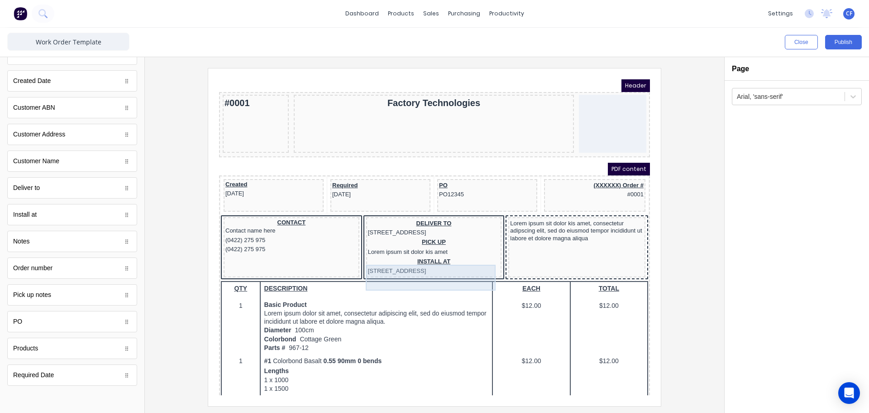
scroll to position [226, 0]
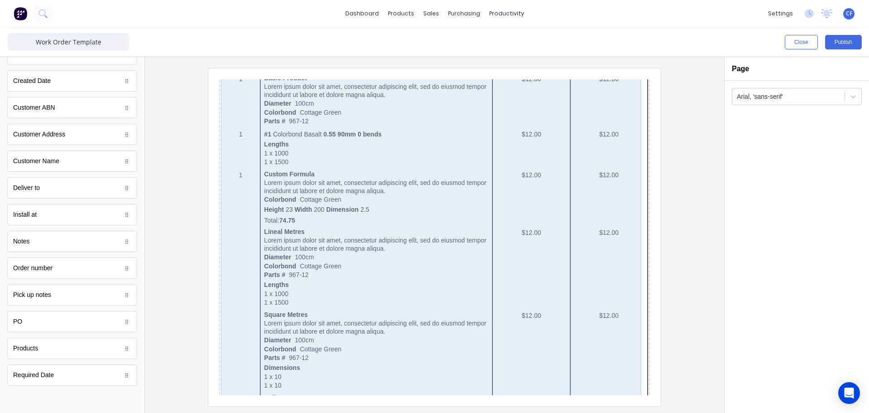
click at [564, 231] on div "QTY DESCRIPTION EACH TOTAL 1 Basic Product Lorem ipsum dolor sit amet, consecte…" at bounding box center [423, 334] width 427 height 582
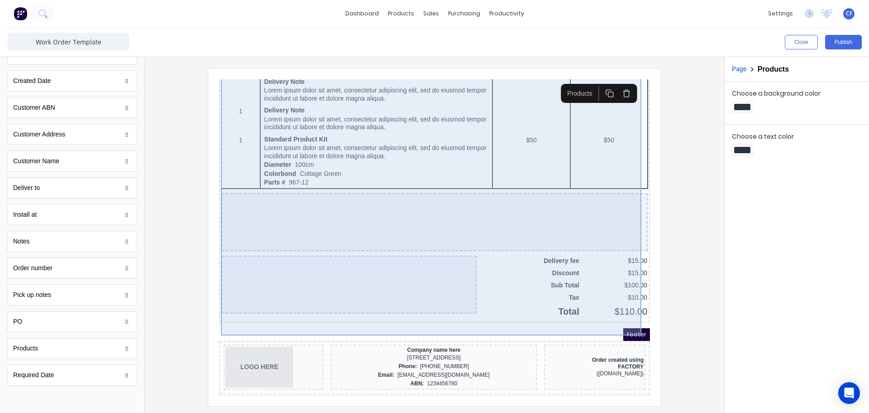
scroll to position [560, 0]
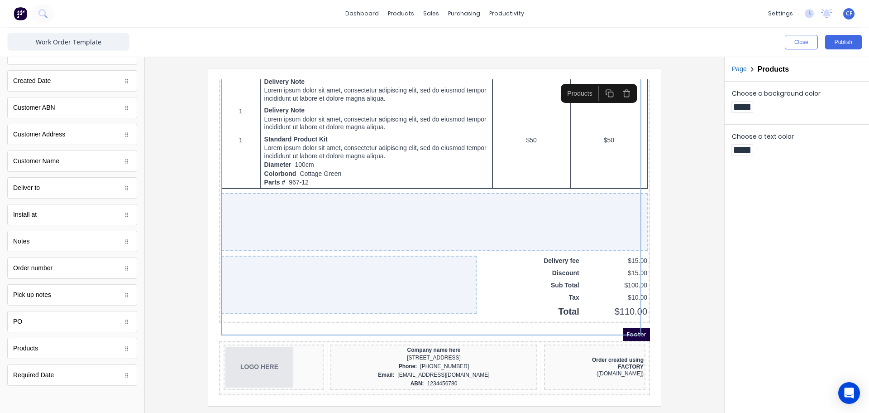
click at [667, 260] on div at bounding box center [434, 236] width 565 height 337
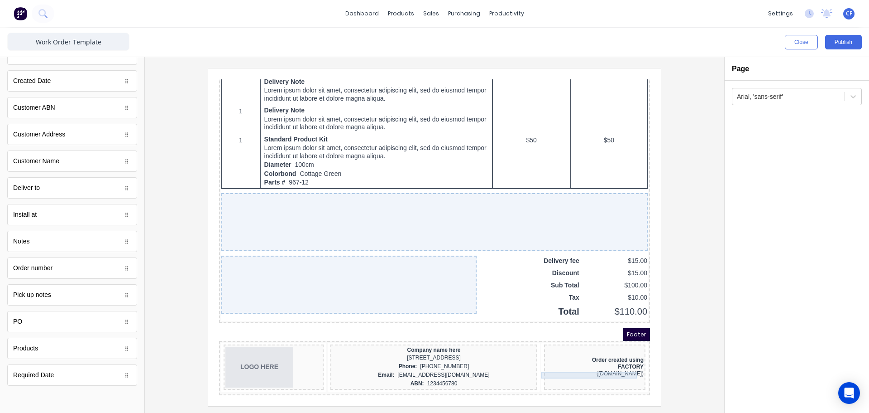
click at [584, 346] on div "Order created using" at bounding box center [584, 349] width 98 height 7
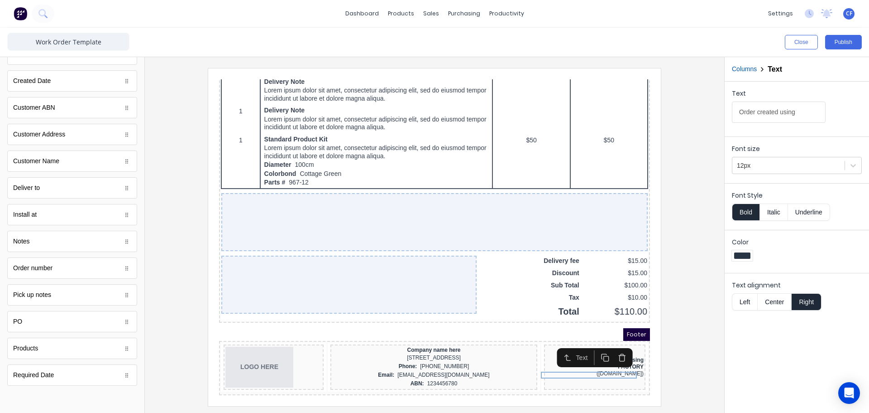
click at [611, 345] on icon "button" at bounding box center [611, 347] width 5 height 5
click at [610, 346] on icon "button" at bounding box center [611, 350] width 9 height 9
click at [615, 349] on icon "button" at bounding box center [611, 353] width 9 height 9
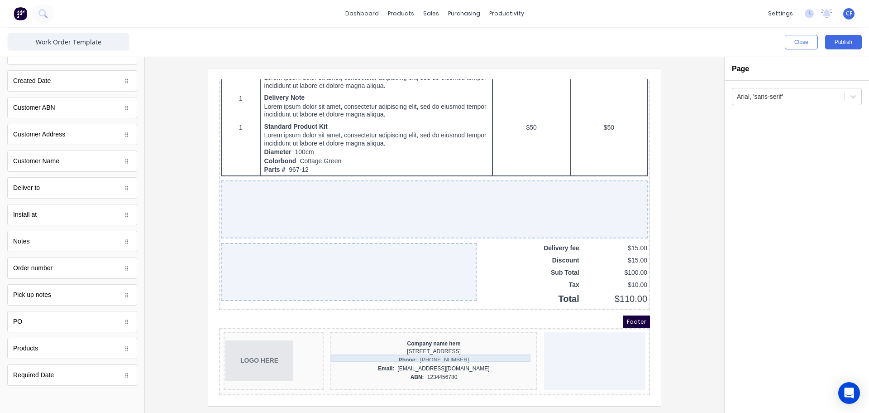
click at [434, 336] on div "Company name here" at bounding box center [423, 332] width 203 height 7
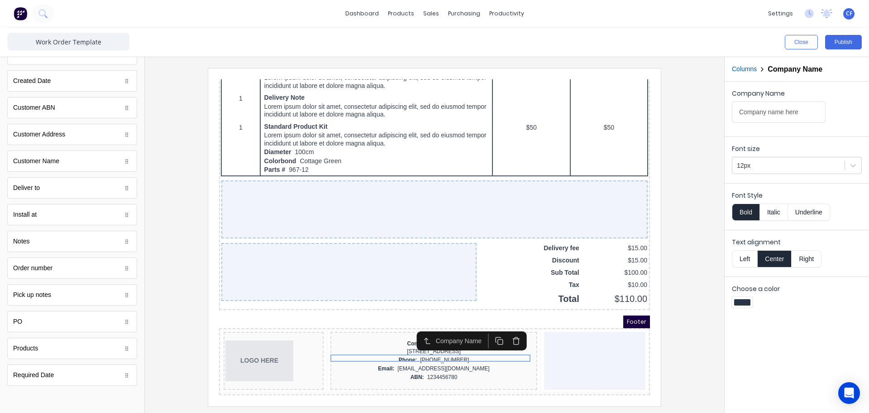
click at [804, 256] on button "Right" at bounding box center [807, 258] width 30 height 17
click at [435, 345] on div "[STREET_ADDRESS]" at bounding box center [423, 340] width 203 height 9
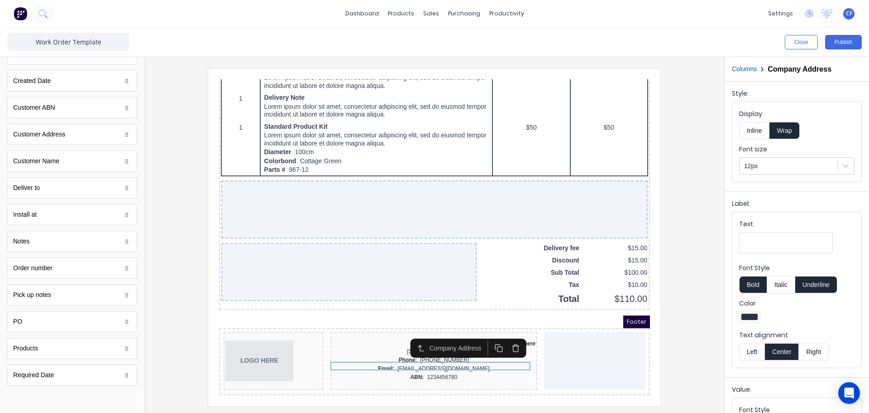
click at [810, 344] on button "Right" at bounding box center [814, 351] width 30 height 17
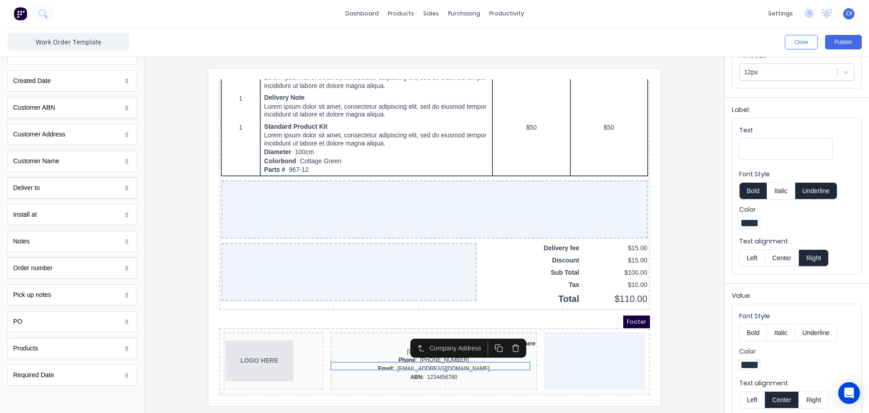
scroll to position [103, 0]
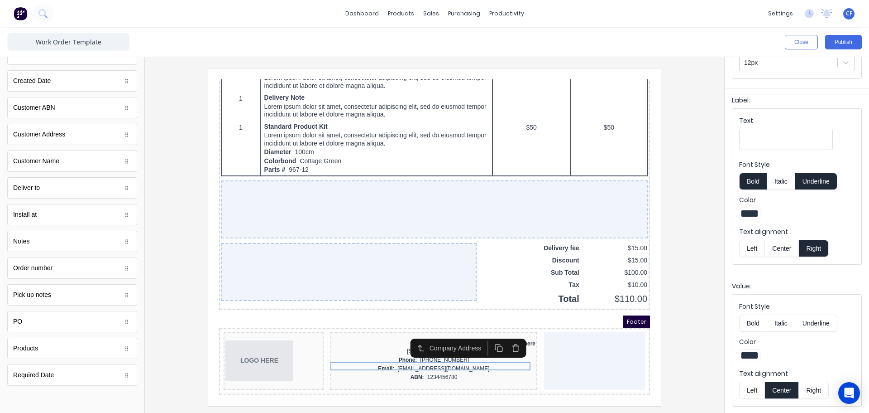
click at [801, 389] on button "Right" at bounding box center [814, 389] width 30 height 17
click at [449, 353] on div "Phone: (042) 2222 3333" at bounding box center [423, 349] width 203 height 9
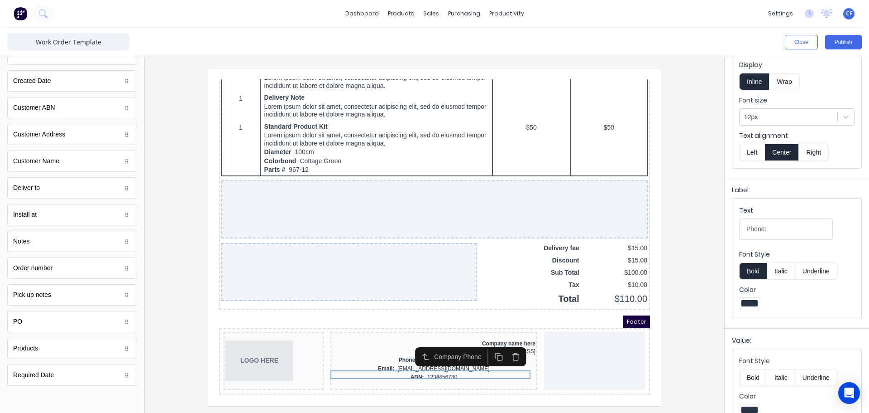
scroll to position [68, 0]
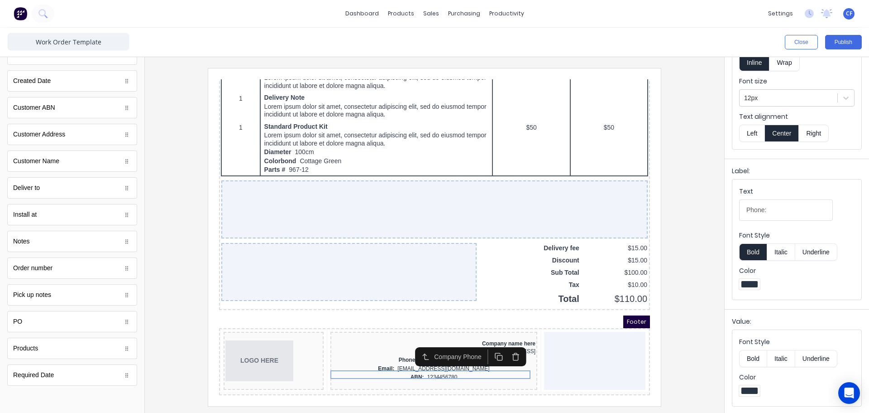
click at [817, 139] on button "Right" at bounding box center [814, 133] width 30 height 17
click at [430, 362] on div "Email: xxxxxxx@xxxxx.com" at bounding box center [423, 357] width 203 height 9
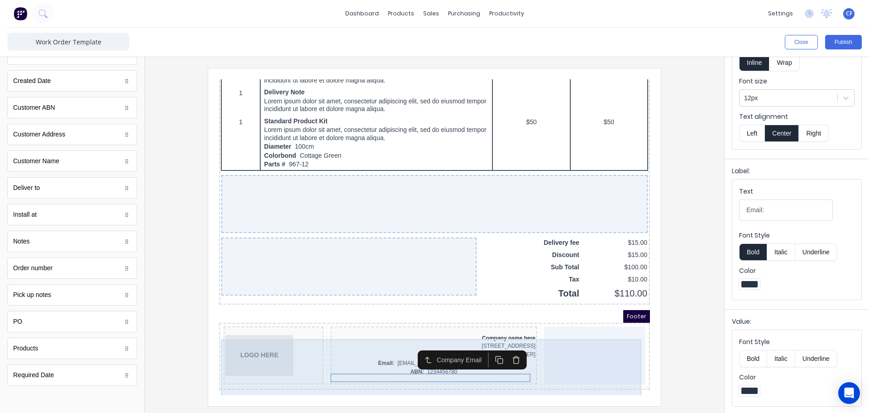
scroll to position [0, 0]
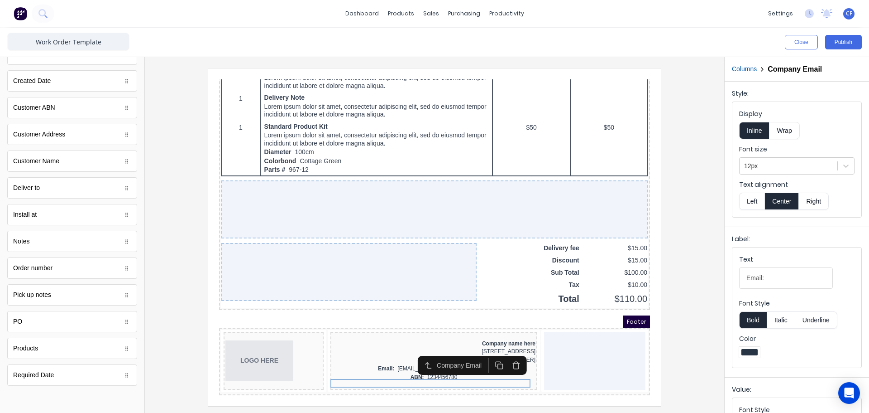
click at [819, 202] on button "Right" at bounding box center [814, 200] width 30 height 17
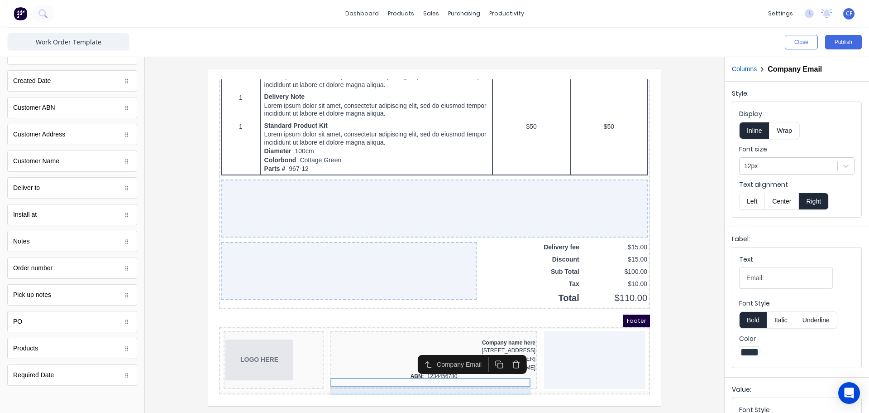
click at [459, 370] on div "ABN: 1234456780" at bounding box center [423, 365] width 203 height 9
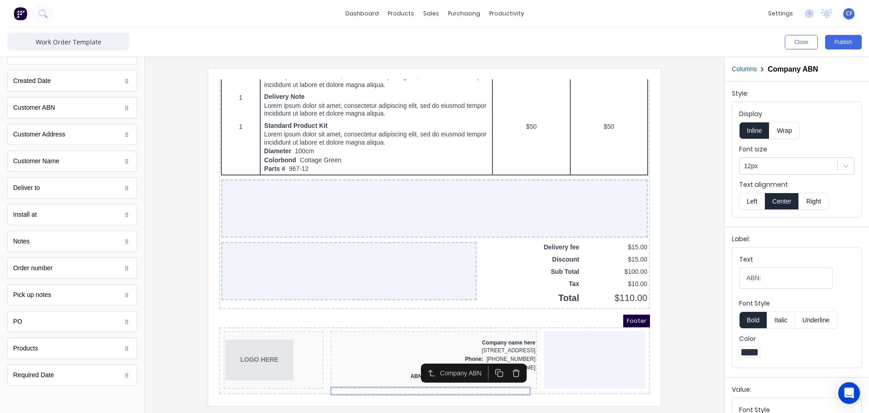
click at [812, 205] on button "Right" at bounding box center [814, 200] width 30 height 17
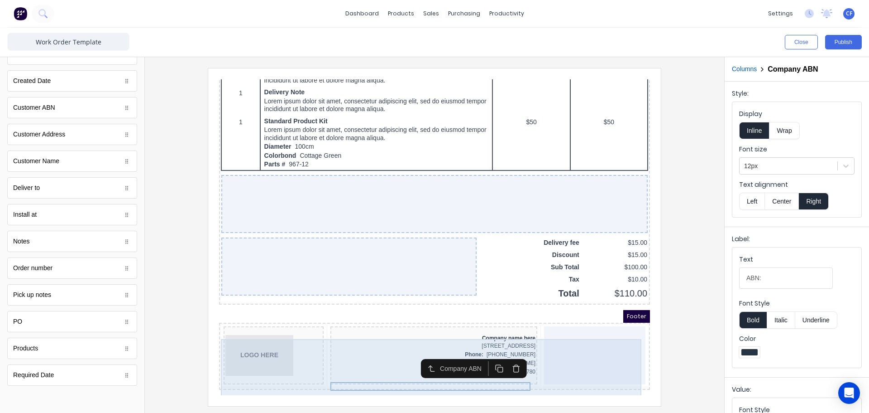
click at [582, 373] on div at bounding box center [583, 344] width 101 height 58
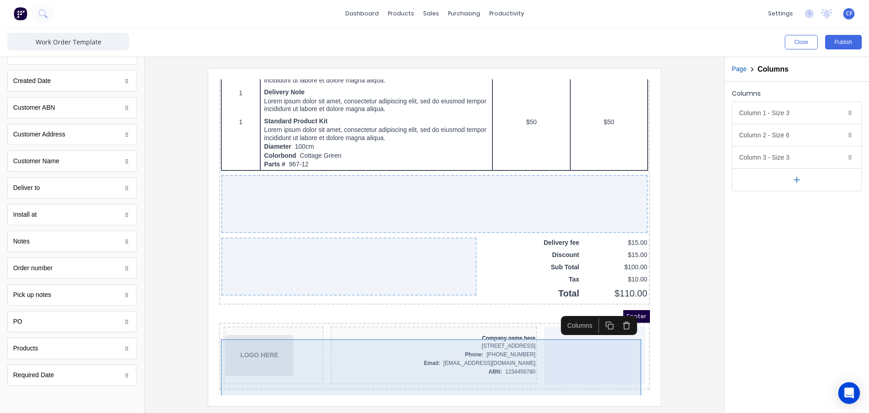
click at [559, 358] on div at bounding box center [583, 344] width 101 height 58
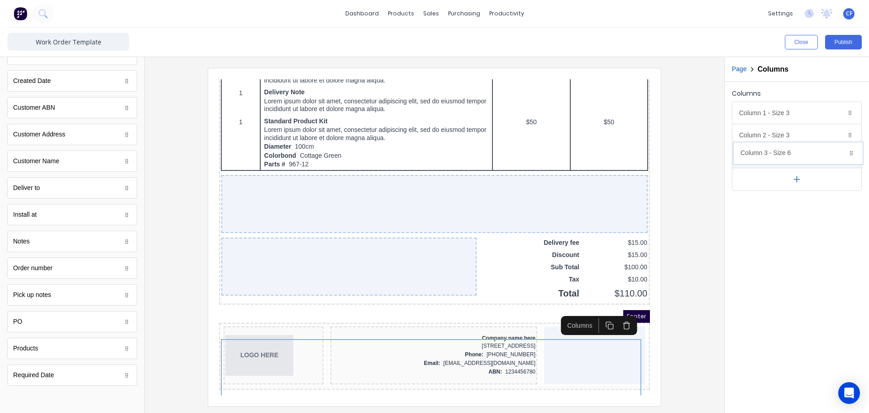
drag, startPoint x: 779, startPoint y: 139, endPoint x: 780, endPoint y: 157, distance: 18.2
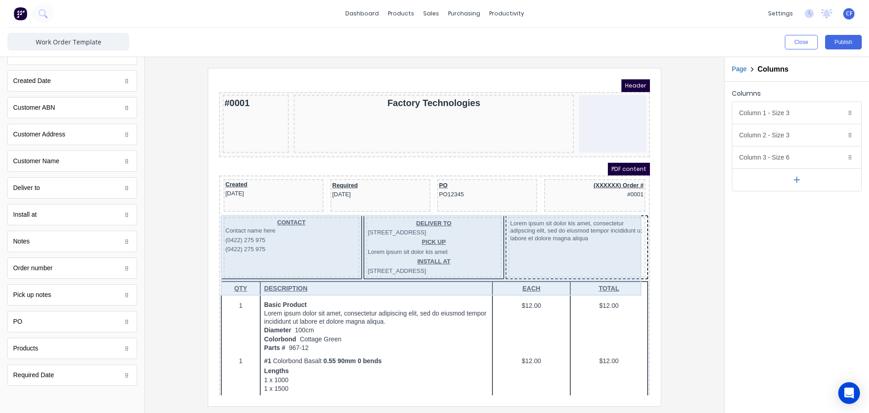
click at [600, 234] on div "Lorem ipsum sit dolor kis amet, consectetur adipscing elit, sed do eiusmod temp…" at bounding box center [566, 236] width 137 height 60
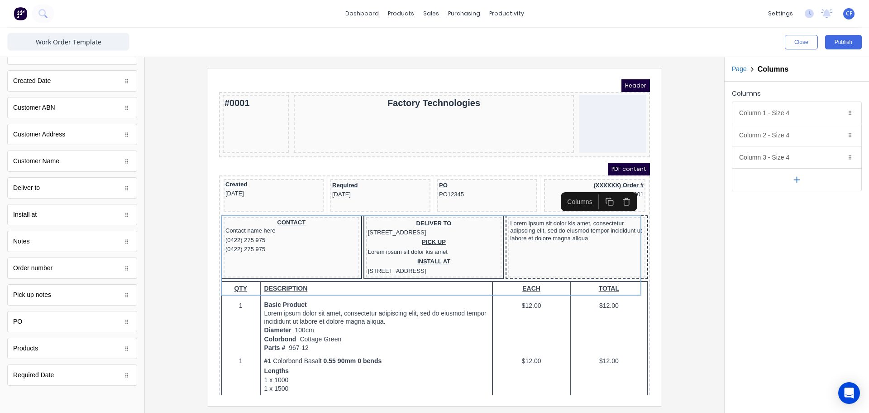
click at [685, 292] on div at bounding box center [434, 236] width 565 height 337
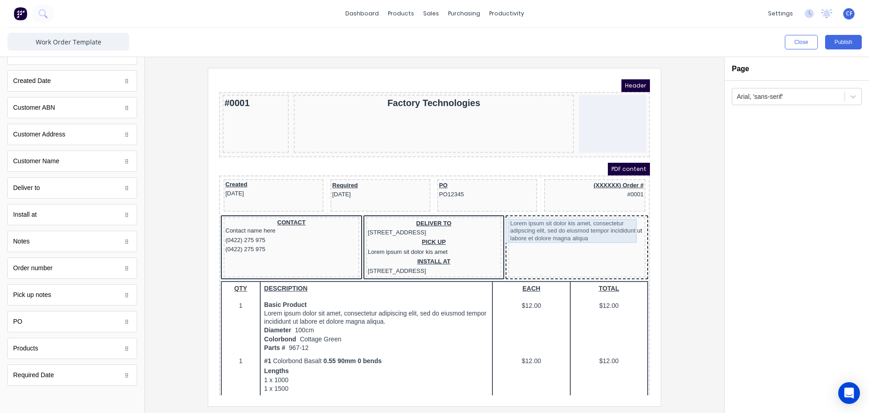
click at [556, 219] on div "Lorem ipsum sit dolor kis amet, consectetur adipscing elit, sed do eiusmod temp…" at bounding box center [566, 220] width 134 height 24
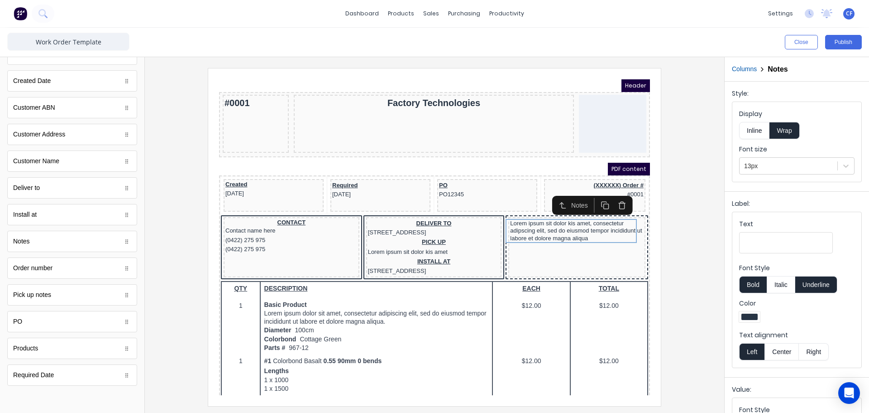
click at [696, 263] on div at bounding box center [434, 236] width 565 height 337
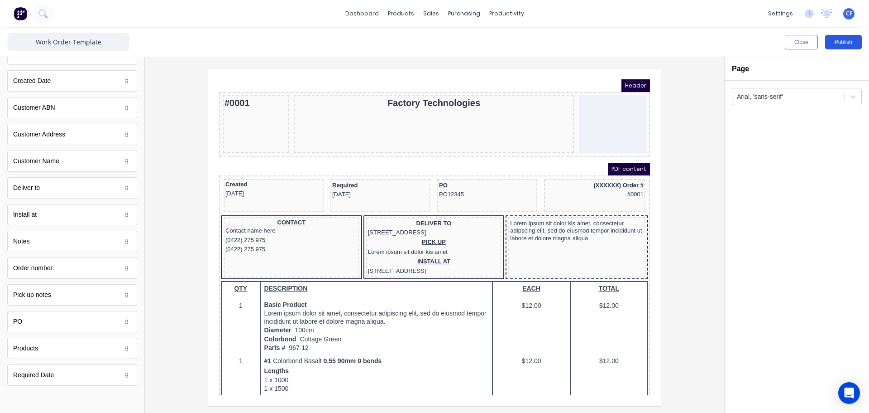
click at [843, 37] on button "Publish" at bounding box center [844, 42] width 37 height 14
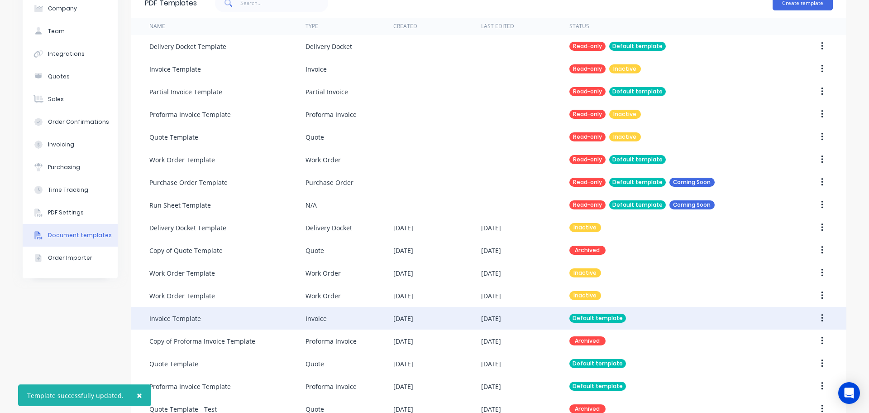
scroll to position [68, 0]
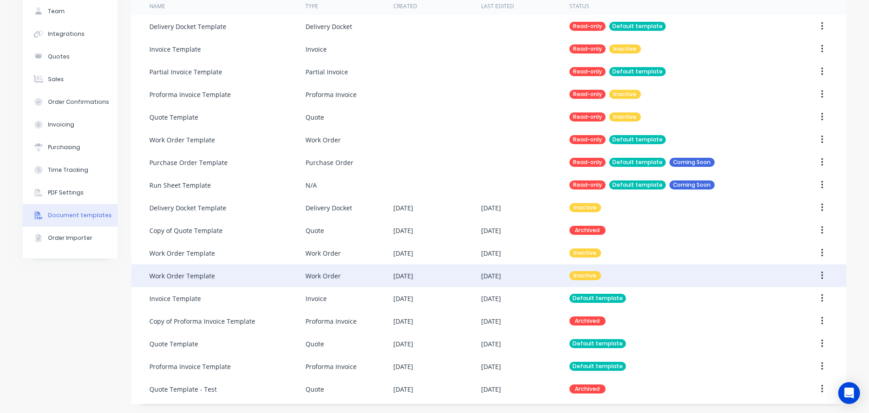
click at [823, 276] on button "button" at bounding box center [822, 275] width 21 height 16
click at [762, 316] on div "Make default" at bounding box center [790, 317] width 70 height 13
click at [408, 269] on div "[DATE]" at bounding box center [438, 275] width 88 height 23
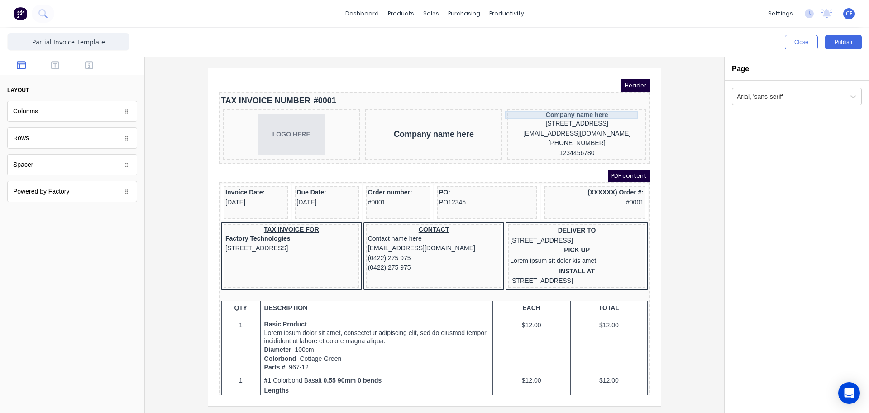
click at [598, 101] on div "Company name here" at bounding box center [566, 104] width 135 height 8
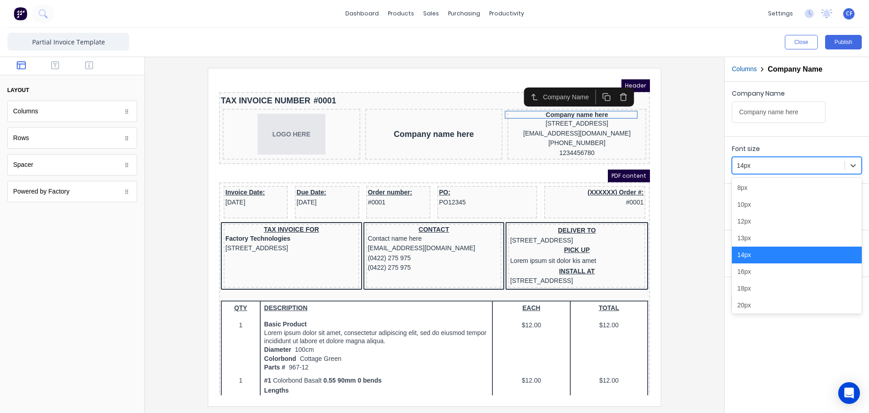
click at [810, 168] on div at bounding box center [788, 165] width 103 height 11
click at [771, 216] on div "12px" at bounding box center [797, 221] width 130 height 17
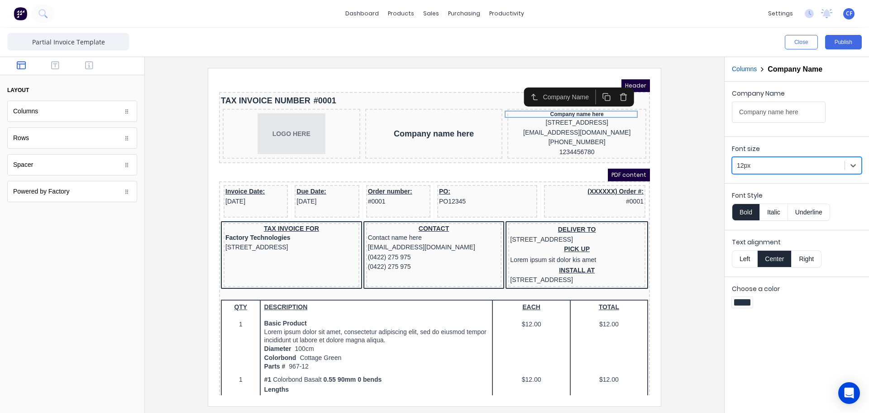
click at [806, 256] on button "Right" at bounding box center [807, 258] width 30 height 17
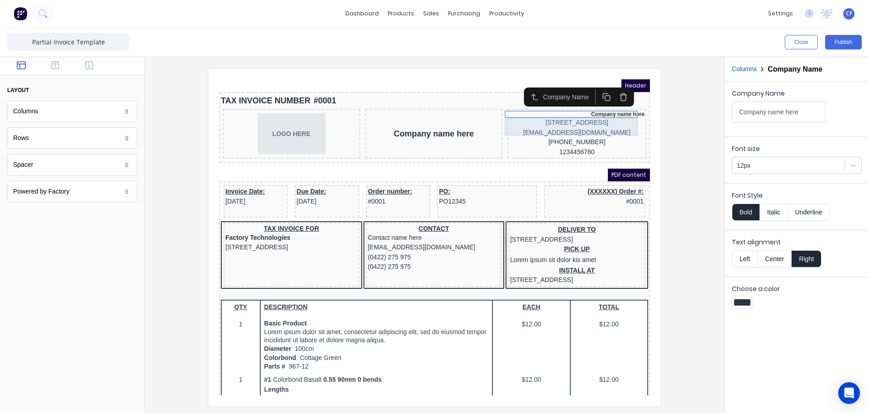
click at [612, 110] on div "[STREET_ADDRESS]" at bounding box center [566, 112] width 135 height 10
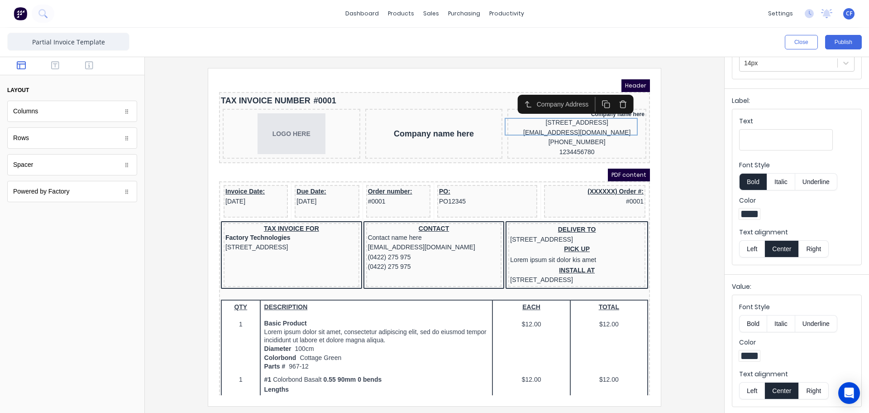
scroll to position [103, 0]
click at [816, 388] on button "Right" at bounding box center [814, 389] width 30 height 17
click at [586, 127] on div "[EMAIL_ADDRESS][DOMAIN_NAME]" at bounding box center [566, 122] width 135 height 10
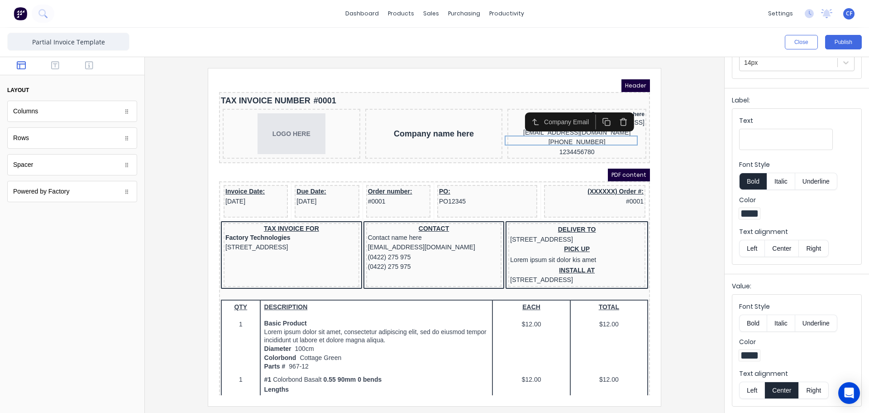
click at [821, 390] on button "Right" at bounding box center [814, 389] width 30 height 17
click at [563, 136] on div "[PHONE_NUMBER]" at bounding box center [566, 131] width 135 height 10
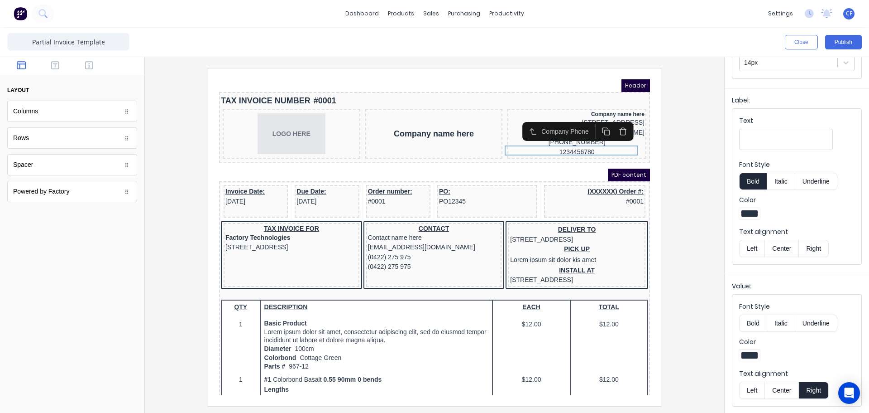
scroll to position [0, 0]
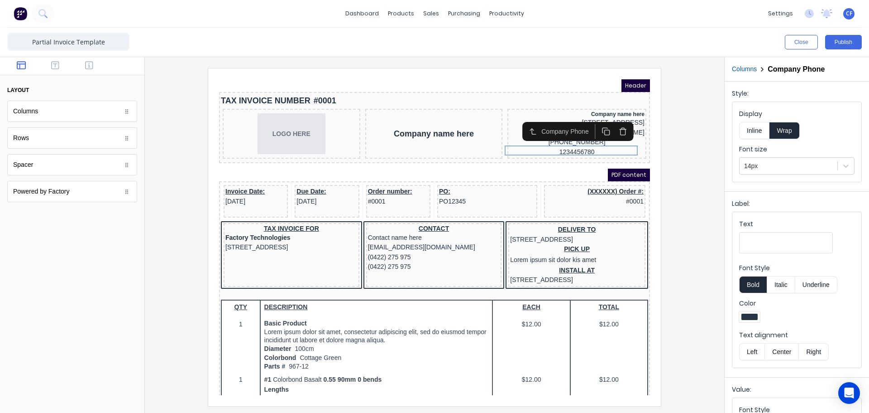
click at [810, 345] on button "Right" at bounding box center [814, 351] width 30 height 17
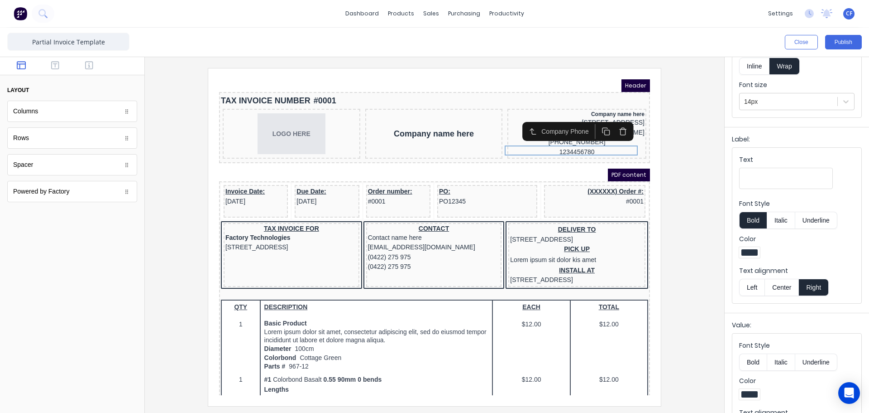
scroll to position [103, 0]
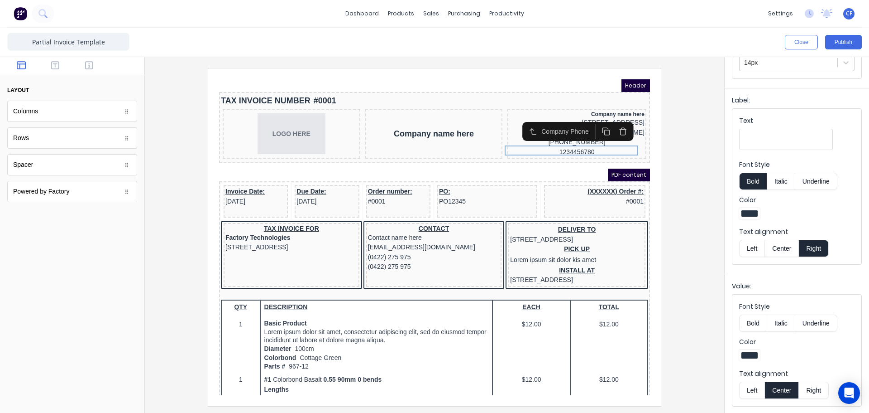
click at [820, 389] on button "Right" at bounding box center [814, 389] width 30 height 17
click at [572, 146] on div "1234456780" at bounding box center [566, 141] width 135 height 10
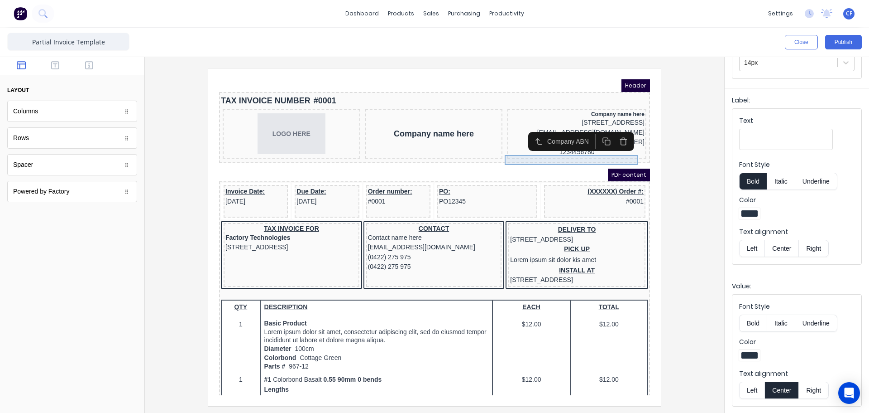
scroll to position [0, 0]
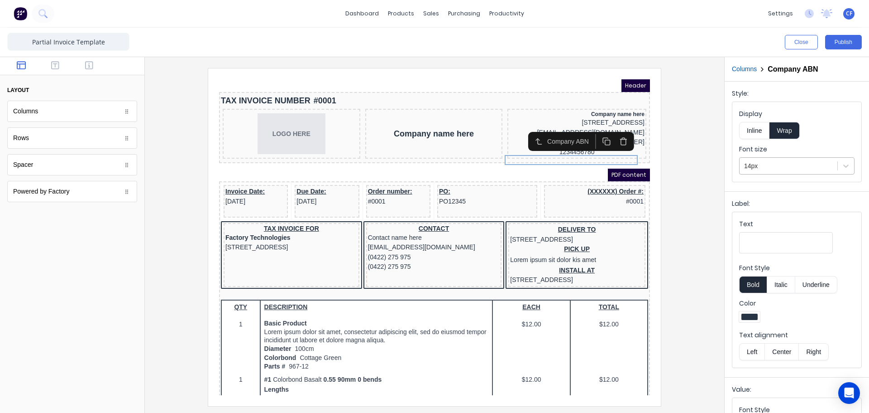
click at [778, 159] on div "14px" at bounding box center [789, 165] width 98 height 15
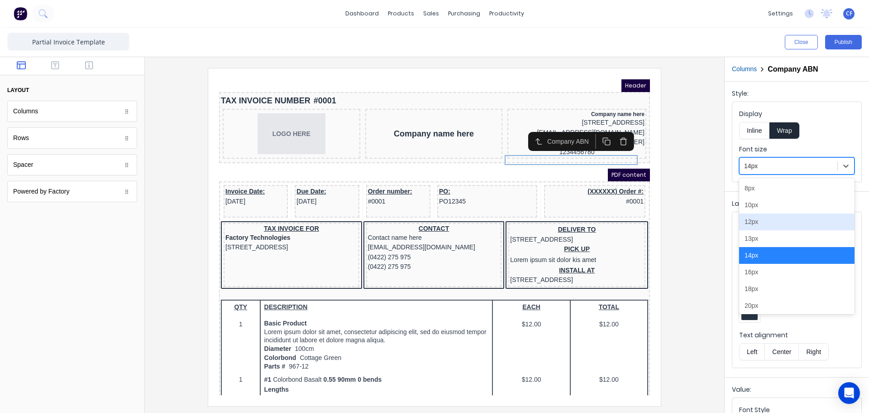
click at [754, 221] on div "12px" at bounding box center [796, 221] width 115 height 17
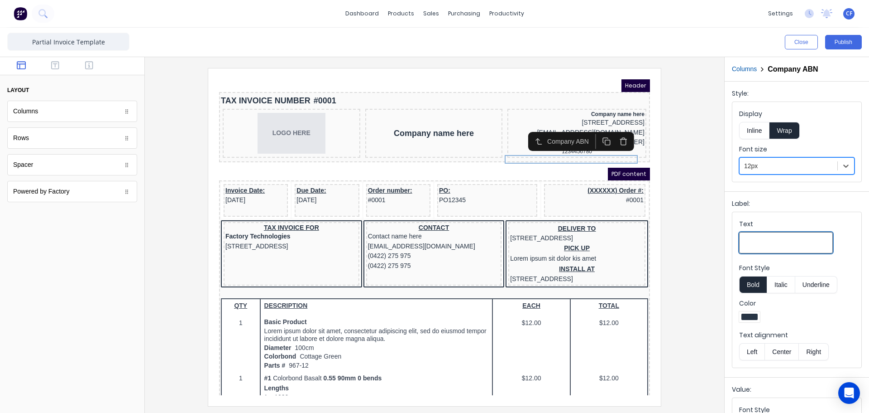
click at [757, 241] on input "Text" at bounding box center [786, 242] width 94 height 21
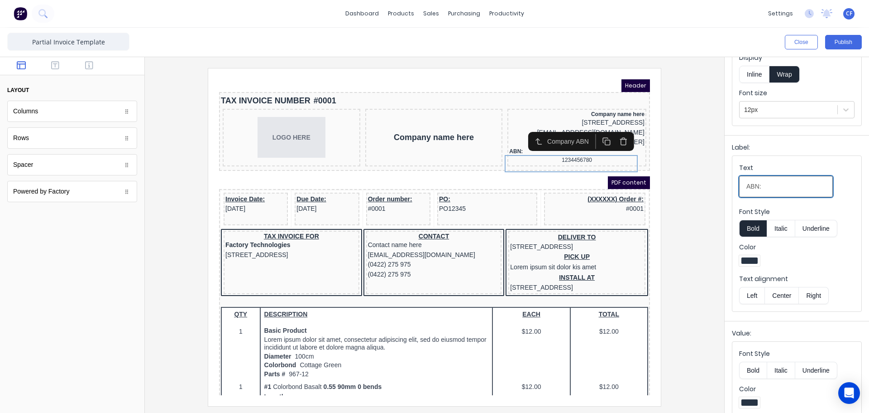
scroll to position [103, 0]
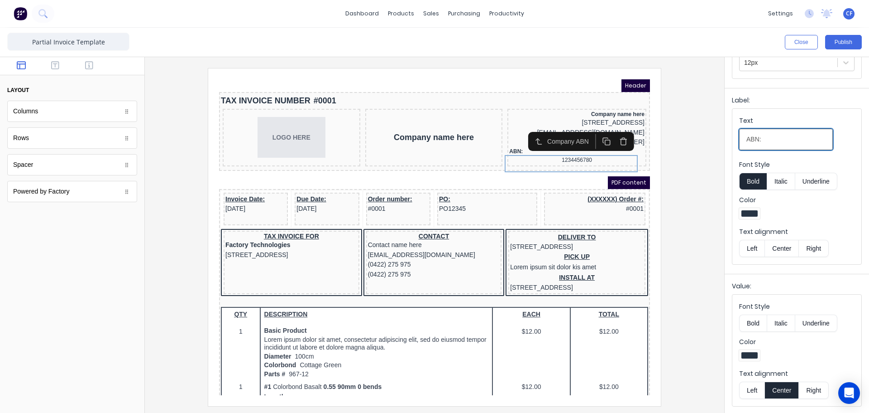
type input "ABN:"
click at [808, 255] on button "Right" at bounding box center [814, 248] width 30 height 17
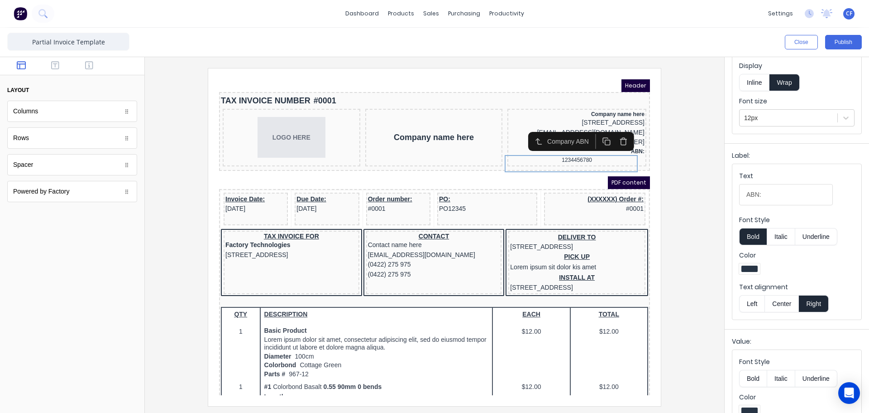
scroll to position [0, 0]
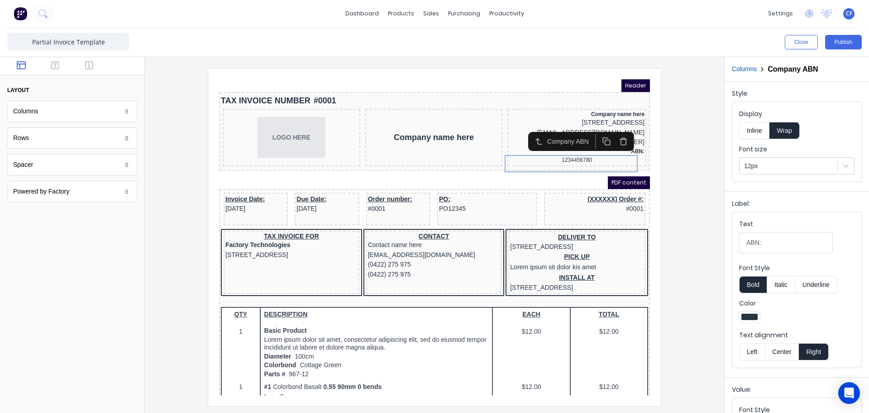
click at [763, 130] on button "Inline" at bounding box center [754, 130] width 30 height 17
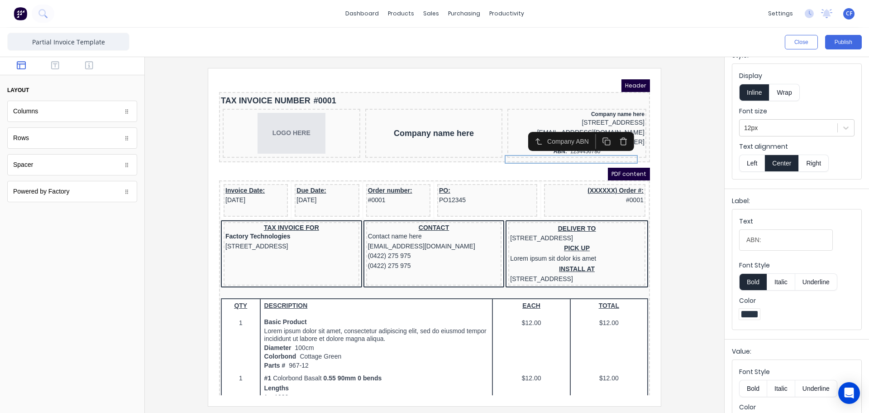
scroll to position [68, 0]
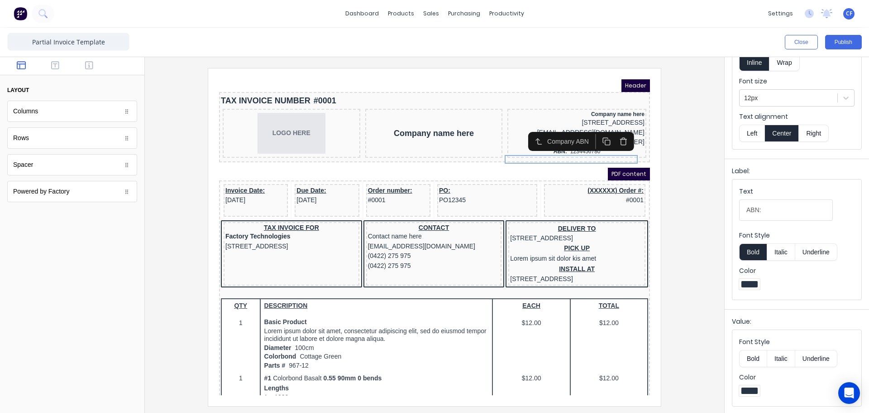
click at [812, 130] on button "Right" at bounding box center [814, 133] width 30 height 17
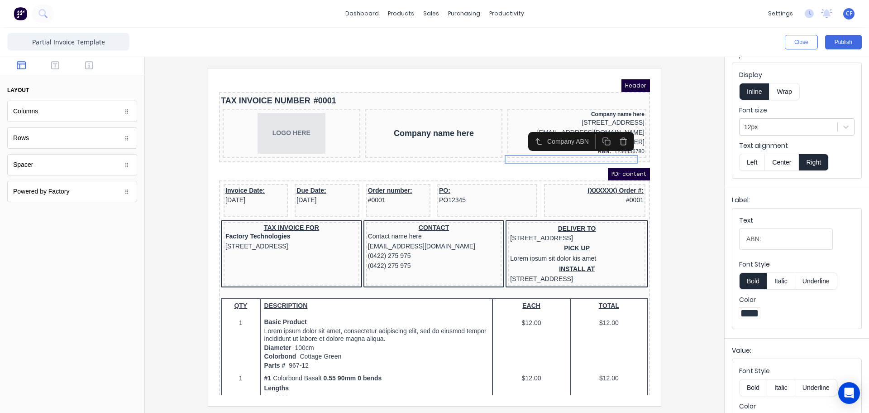
scroll to position [0, 0]
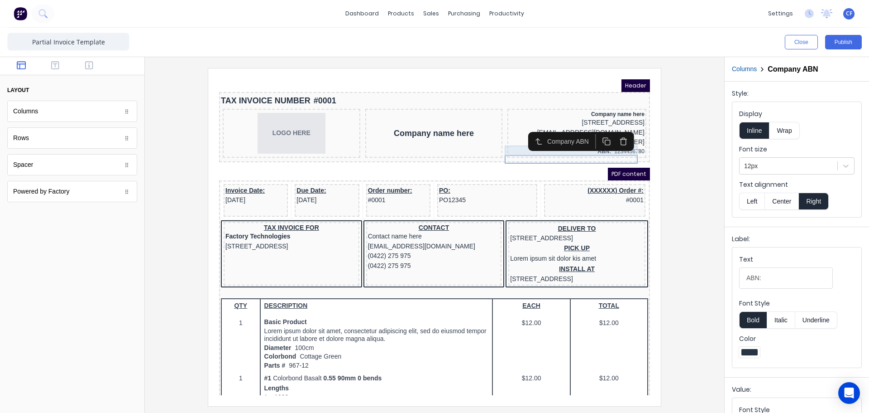
click at [583, 136] on div "[PHONE_NUMBER]" at bounding box center [566, 131] width 135 height 10
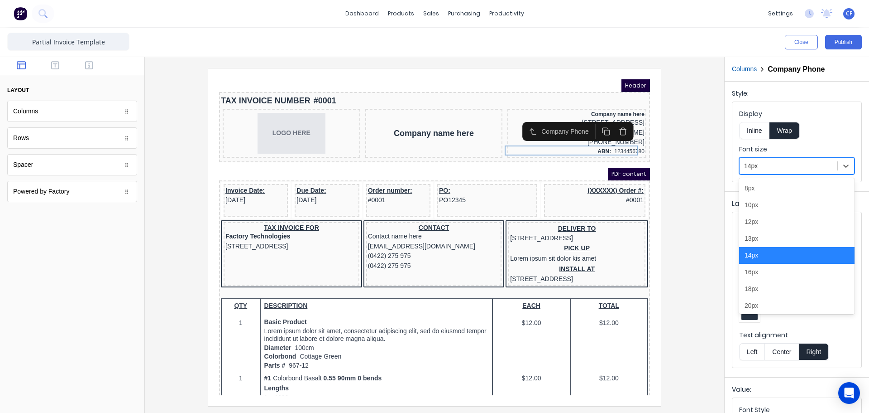
click at [762, 169] on div at bounding box center [788, 165] width 89 height 11
drag, startPoint x: 755, startPoint y: 221, endPoint x: 423, endPoint y: 63, distance: 368.0
click at [755, 221] on div "12px" at bounding box center [796, 221] width 115 height 17
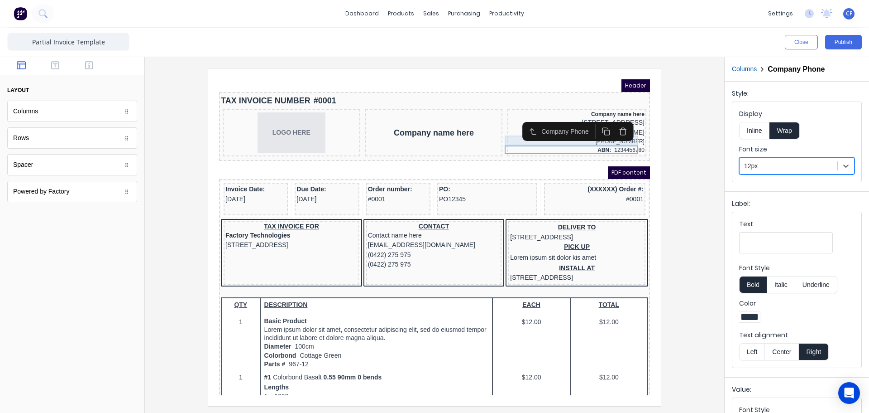
click at [626, 127] on div "[EMAIL_ADDRESS][DOMAIN_NAME]" at bounding box center [566, 122] width 135 height 10
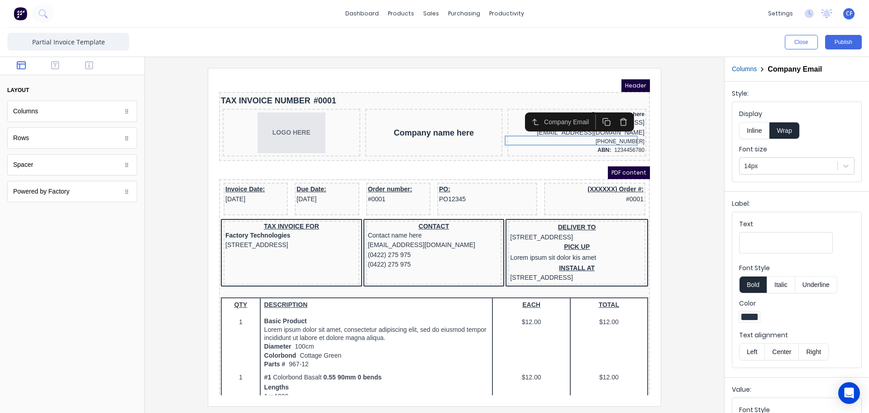
click at [740, 157] on div "Font size 14px" at bounding box center [796, 159] width 115 height 30
click at [751, 170] on div at bounding box center [788, 165] width 89 height 11
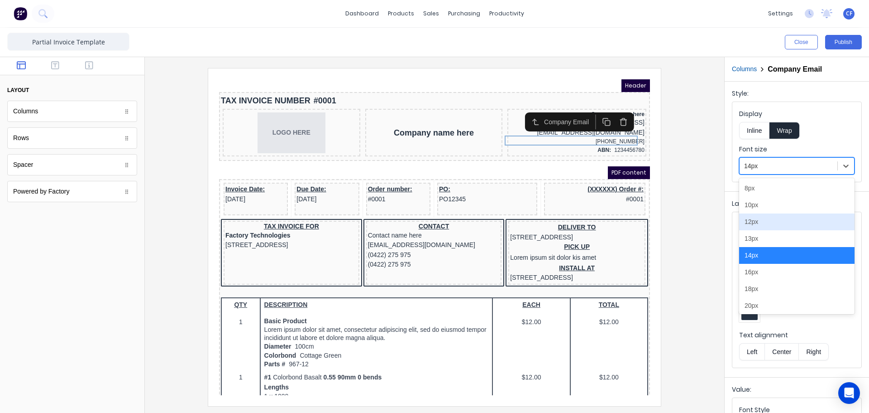
click at [744, 221] on div "12px" at bounding box center [796, 221] width 115 height 17
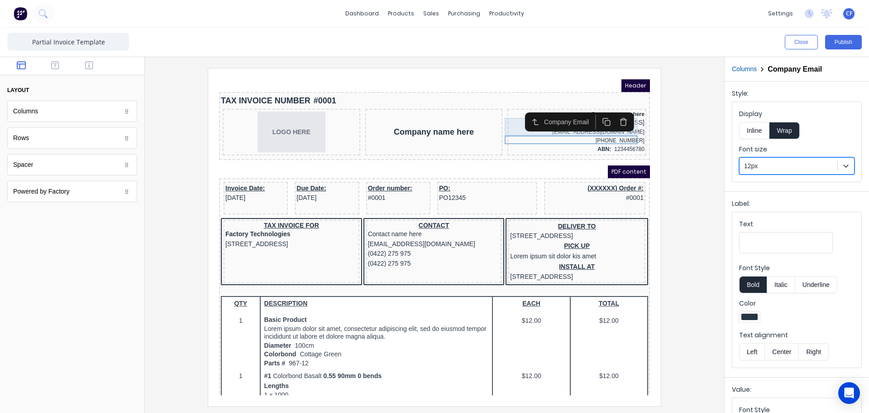
click at [563, 117] on div "[STREET_ADDRESS]" at bounding box center [566, 112] width 135 height 10
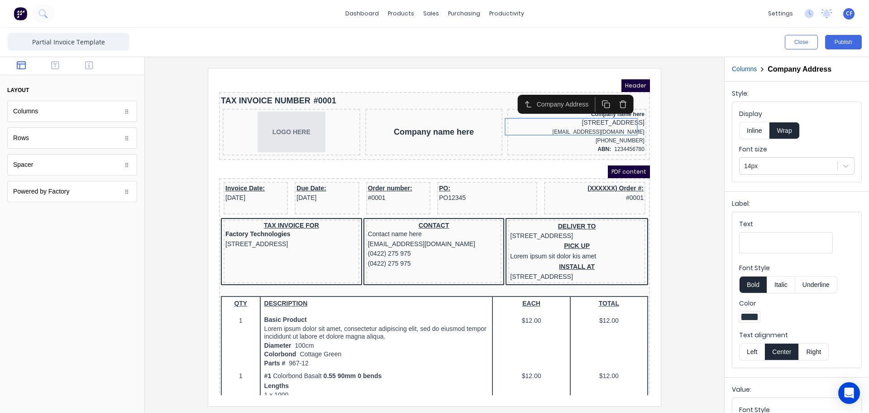
click at [753, 150] on label "Font size" at bounding box center [796, 148] width 115 height 9
click at [759, 163] on div at bounding box center [788, 165] width 89 height 11
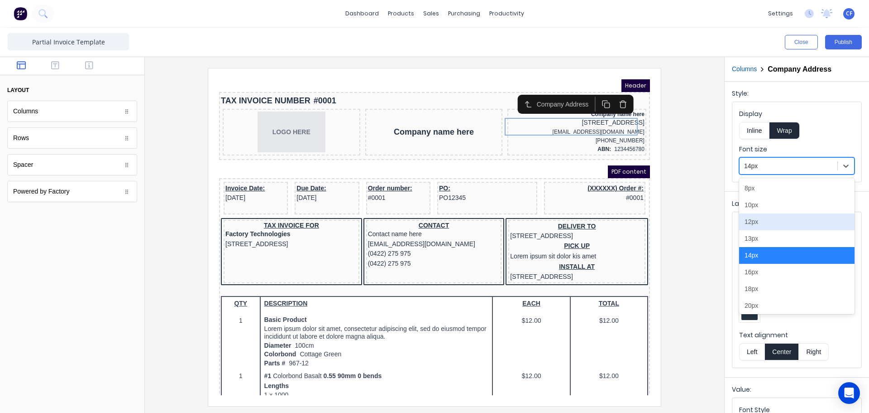
click at [759, 226] on div "12px" at bounding box center [796, 221] width 115 height 17
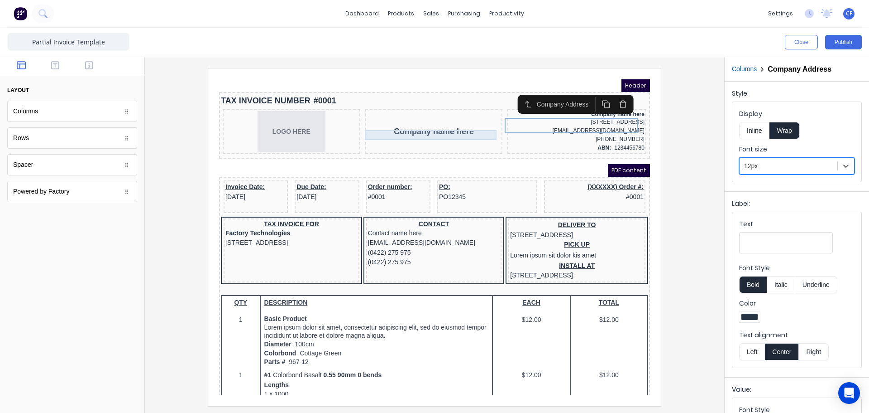
click at [407, 125] on div "Company name here" at bounding box center [423, 120] width 134 height 10
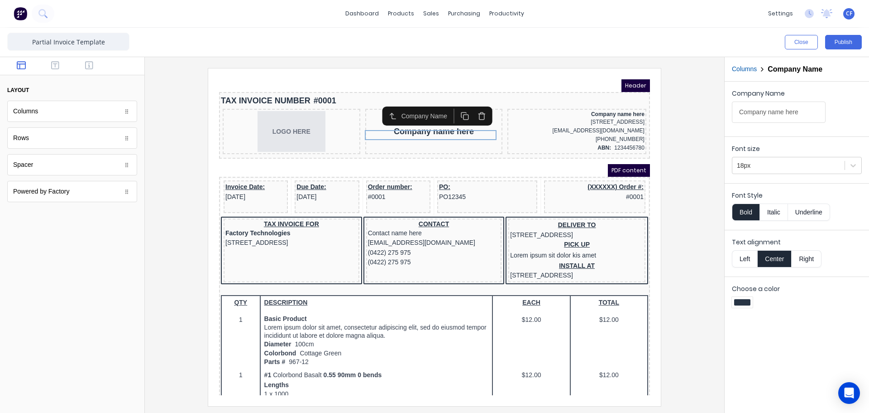
click at [466, 107] on button "button" at bounding box center [470, 105] width 17 height 15
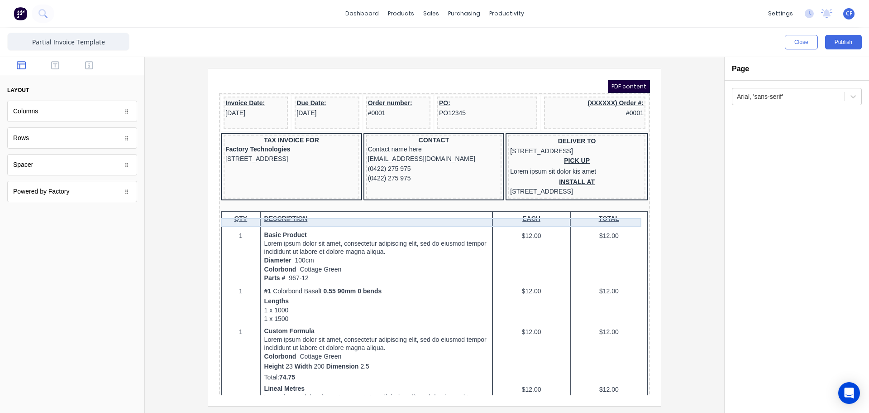
scroll to position [76, 0]
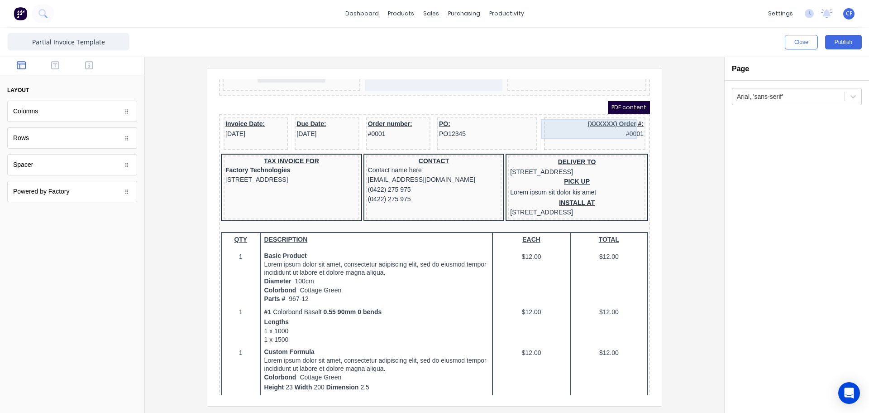
click at [592, 114] on div "(XXXXXX) Order #: #0001" at bounding box center [584, 117] width 98 height 19
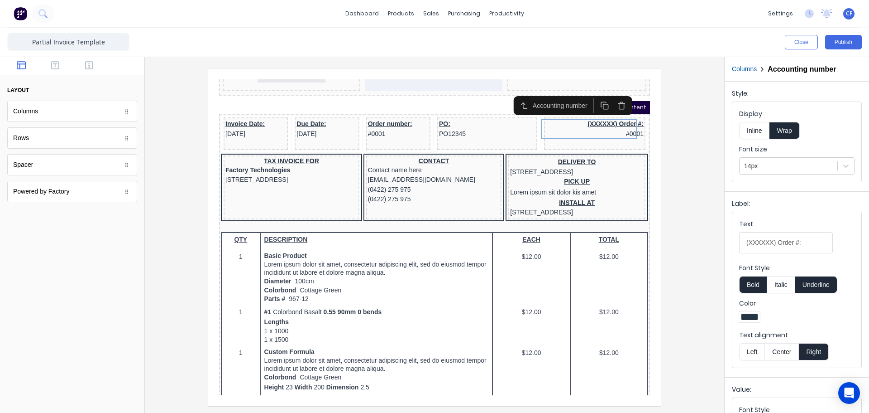
click at [517, 94] on button "button" at bounding box center [513, 94] width 17 height 15
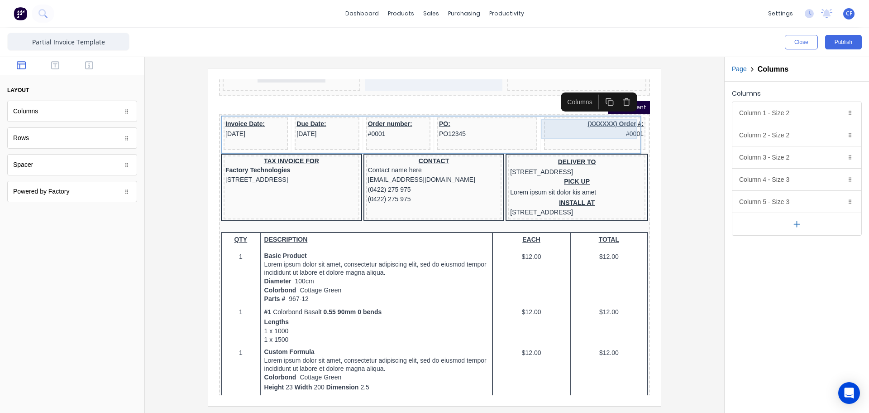
click at [595, 117] on div "(XXXXXX) Order #: #0001" at bounding box center [584, 117] width 98 height 19
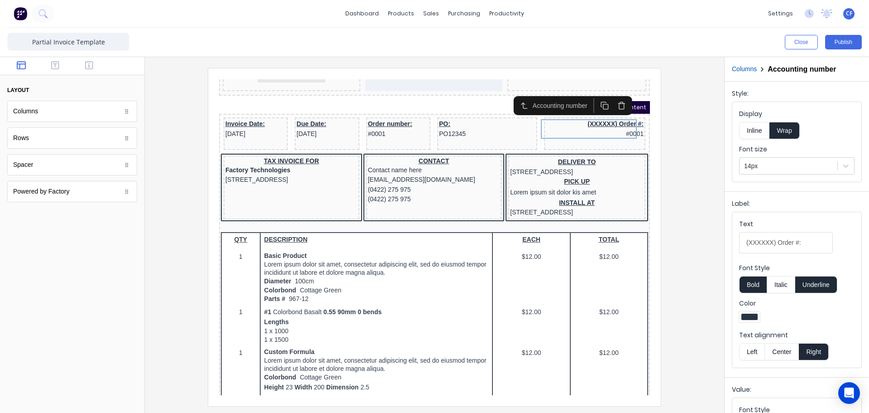
click at [513, 96] on icon "button" at bounding box center [513, 94] width 9 height 9
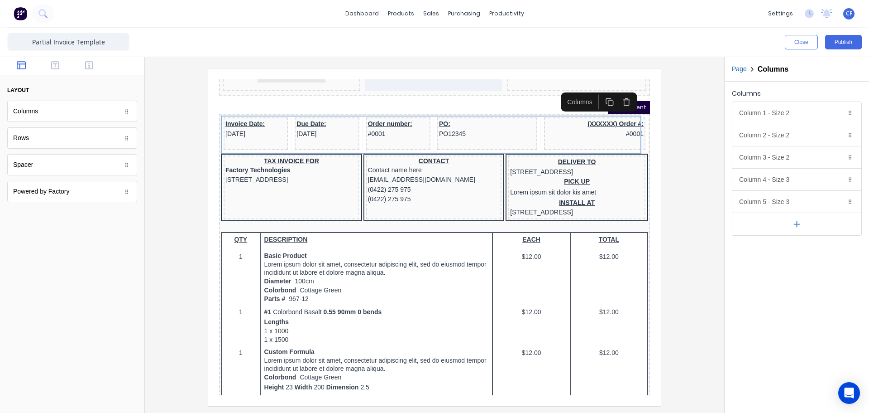
click at [692, 160] on div at bounding box center [434, 236] width 565 height 337
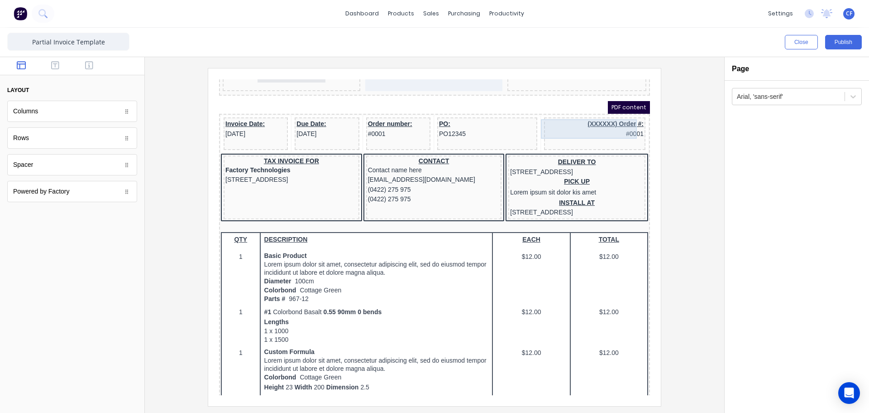
click at [541, 121] on div "(XXXXXX) Order #: #0001" at bounding box center [584, 117] width 98 height 19
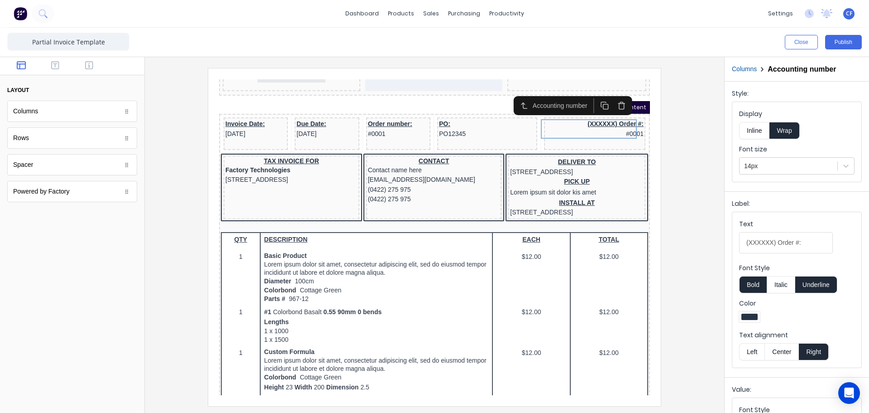
click at [539, 96] on div "Accounting number" at bounding box center [551, 95] width 59 height 10
click at [524, 96] on div "Accounting number" at bounding box center [551, 95] width 59 height 10
click at [518, 96] on button "button" at bounding box center [513, 94] width 17 height 15
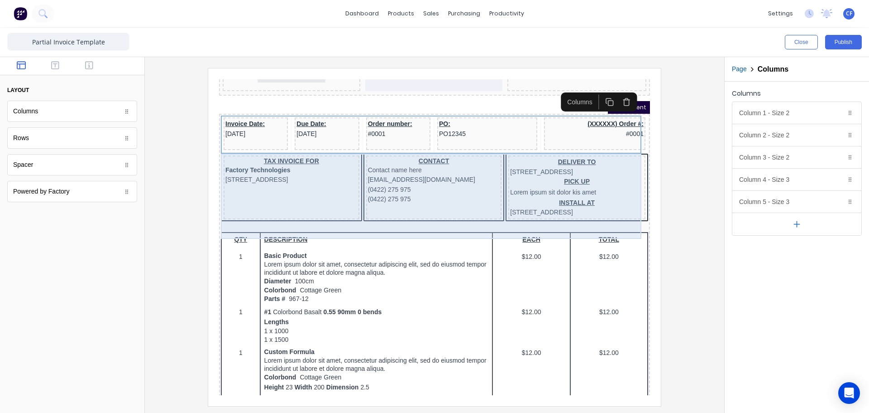
click at [630, 159] on div "TAX INVOICE FOR Factory Technologies [STREET_ADDRESS], 4217 CONTACT Contact nam…" at bounding box center [423, 177] width 427 height 69
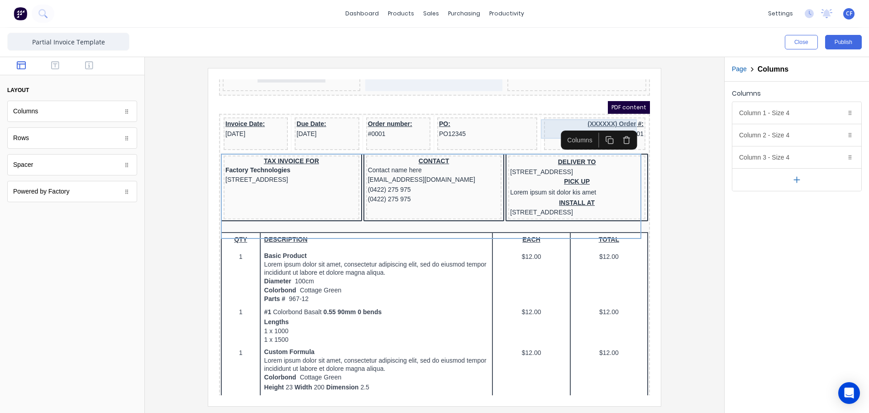
click at [588, 109] on div "(XXXXXX) Order #: #0001" at bounding box center [584, 117] width 98 height 19
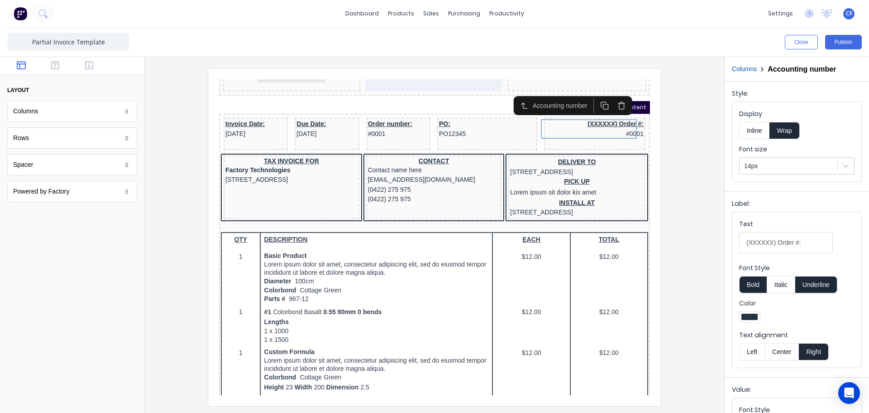
click at [611, 94] on icon "button" at bounding box center [611, 94] width 9 height 9
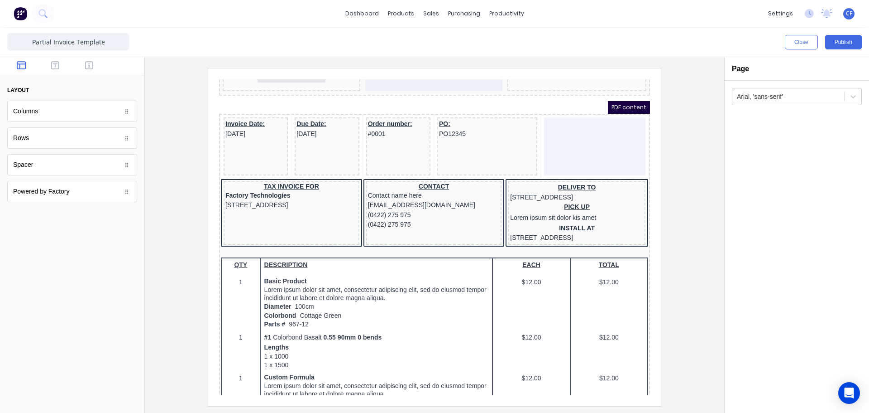
click at [660, 151] on iframe at bounding box center [434, 236] width 453 height 337
drag, startPoint x: 710, startPoint y: 149, endPoint x: 415, endPoint y: 71, distance: 304.7
click at [710, 149] on div at bounding box center [434, 236] width 565 height 337
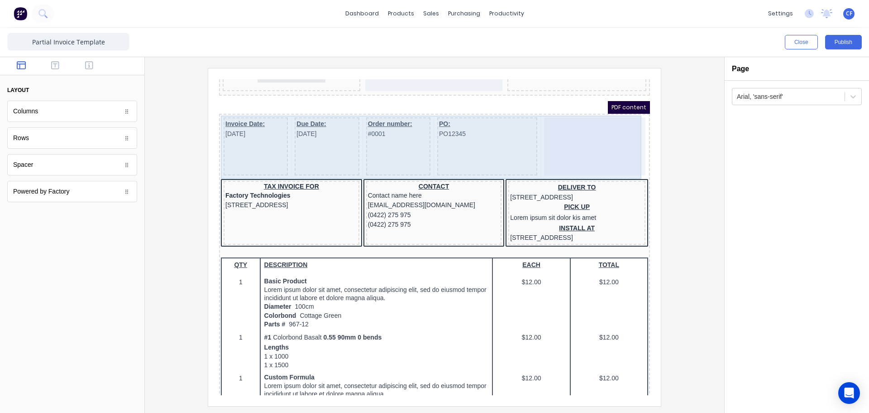
click at [602, 139] on div at bounding box center [583, 135] width 101 height 58
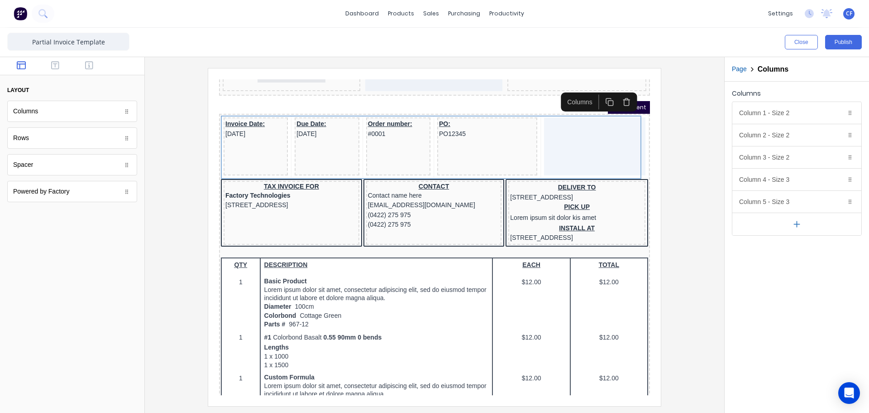
click at [685, 177] on div at bounding box center [434, 236] width 565 height 337
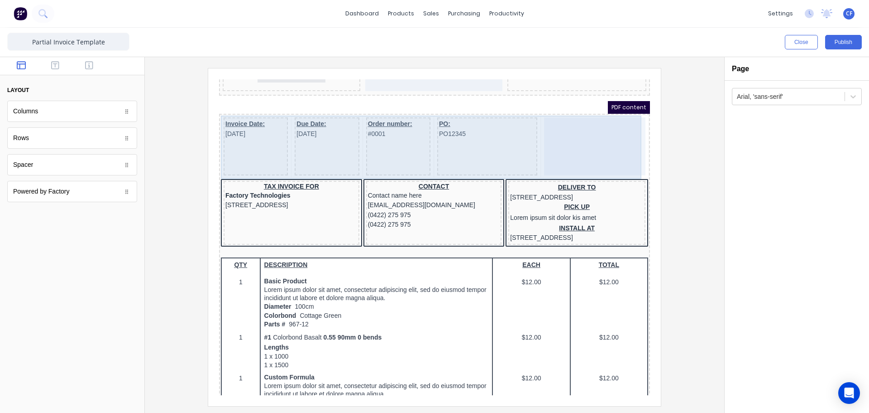
click at [557, 141] on div at bounding box center [583, 135] width 101 height 58
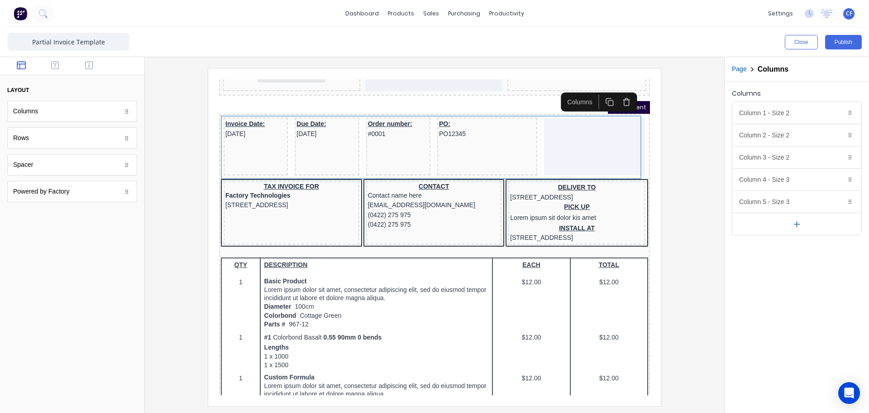
click at [676, 173] on div at bounding box center [434, 236] width 565 height 337
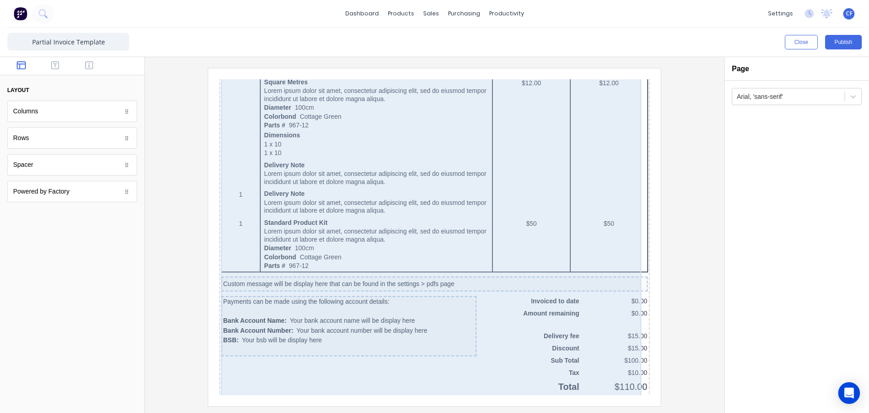
scroll to position [578, 0]
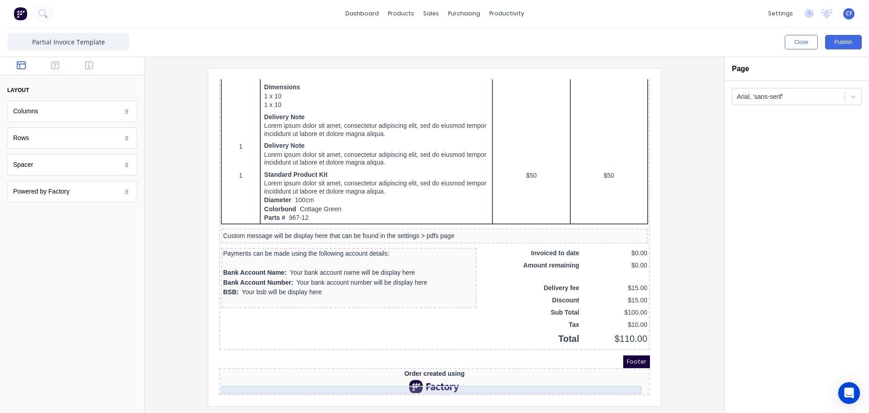
click at [444, 360] on div "Order created using" at bounding box center [423, 363] width 427 height 8
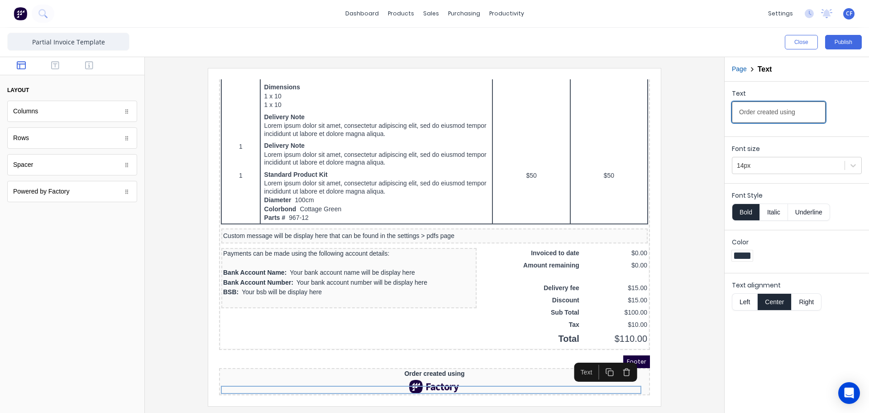
drag, startPoint x: 1007, startPoint y: 184, endPoint x: 460, endPoint y: 72, distance: 557.8
type input "Terms and Conditions:"
click at [779, 157] on div "14px" at bounding box center [797, 165] width 130 height 17
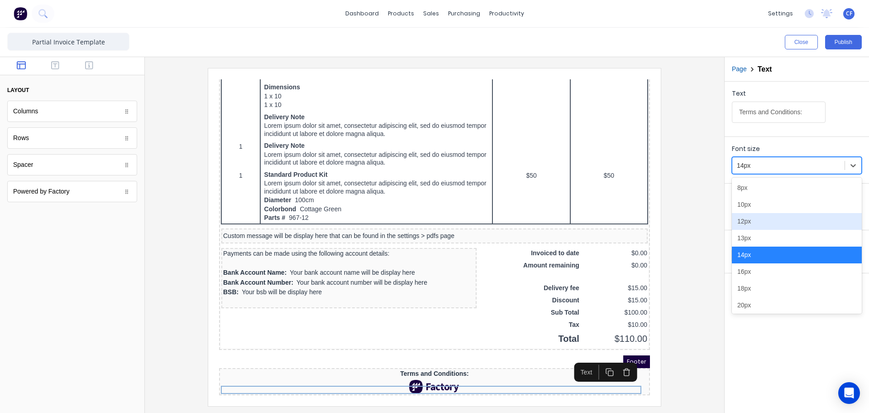
click at [756, 218] on div "12px" at bounding box center [797, 221] width 130 height 17
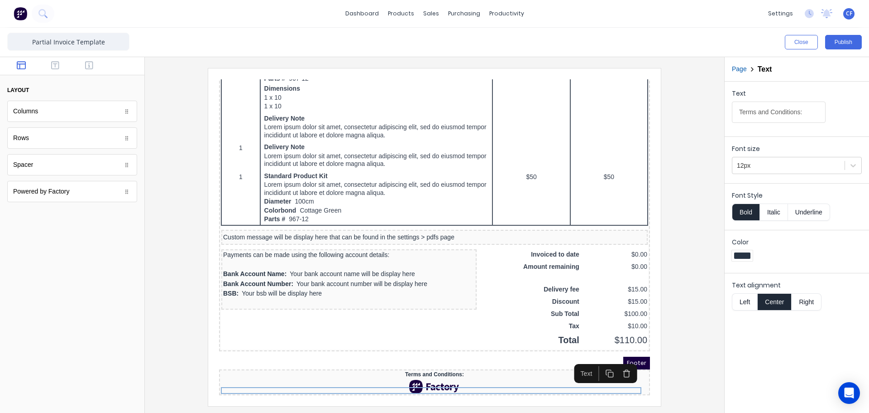
click at [812, 212] on button "Underline" at bounding box center [809, 211] width 42 height 17
drag, startPoint x: 57, startPoint y: 68, endPoint x: 72, endPoint y: 69, distance: 15.0
click at [57, 68] on icon "button" at bounding box center [55, 65] width 8 height 9
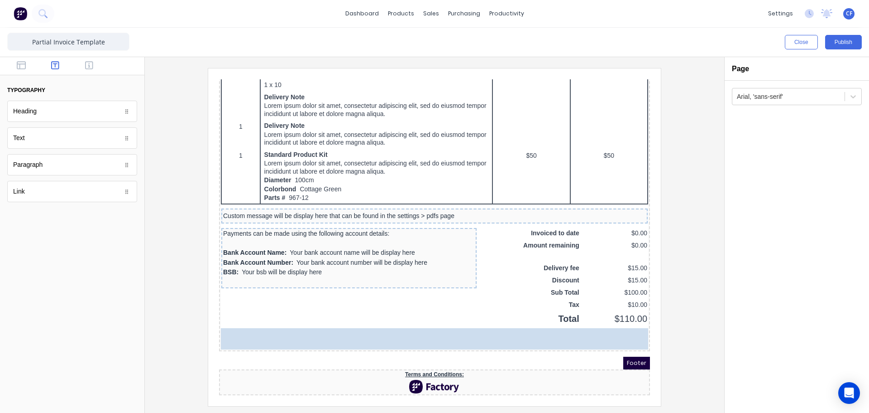
scroll to position [598, 0]
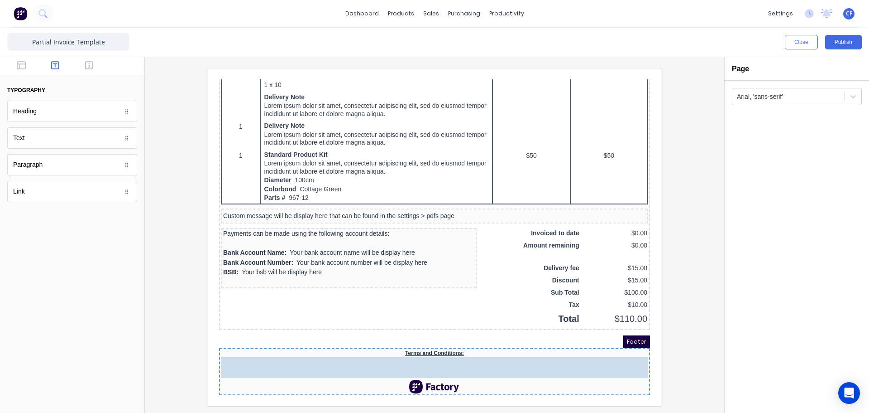
drag, startPoint x: 46, startPoint y: 197, endPoint x: 208, endPoint y: 293, distance: 188.0
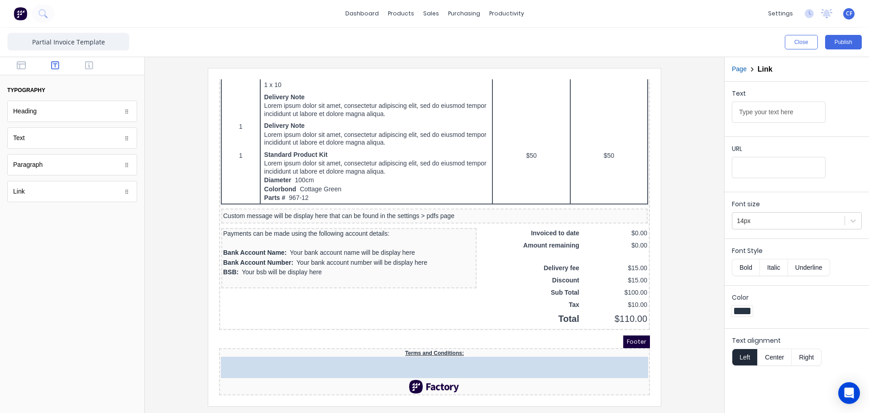
scroll to position [585, 0]
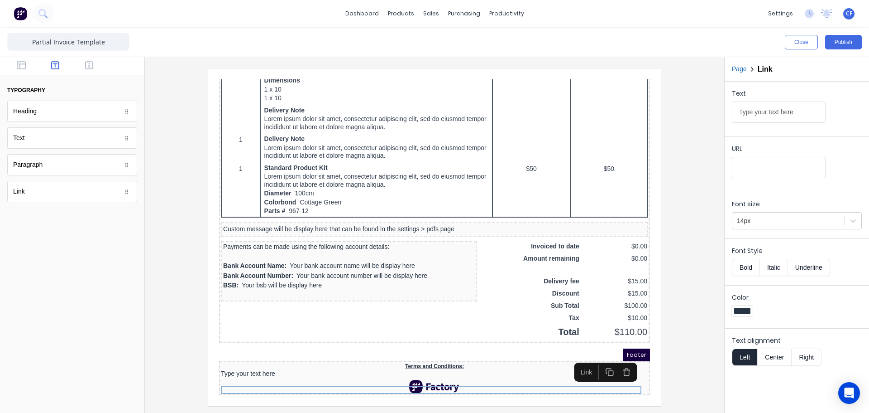
click at [413, 376] on div at bounding box center [423, 376] width 427 height 14
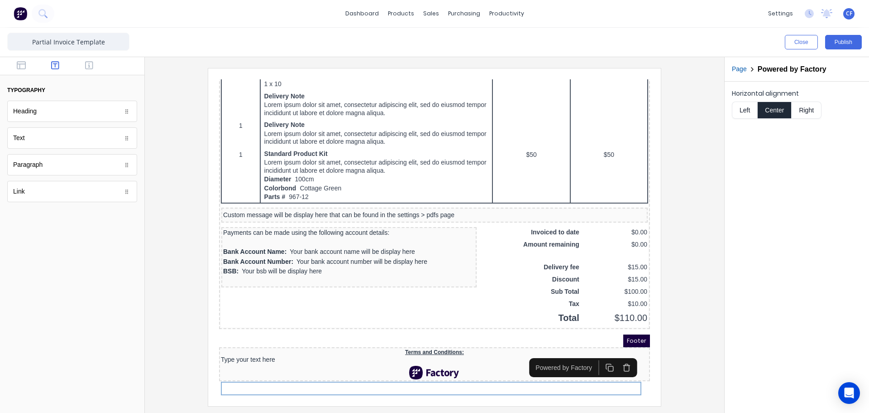
click at [619, 355] on icon "button" at bounding box center [616, 356] width 9 height 9
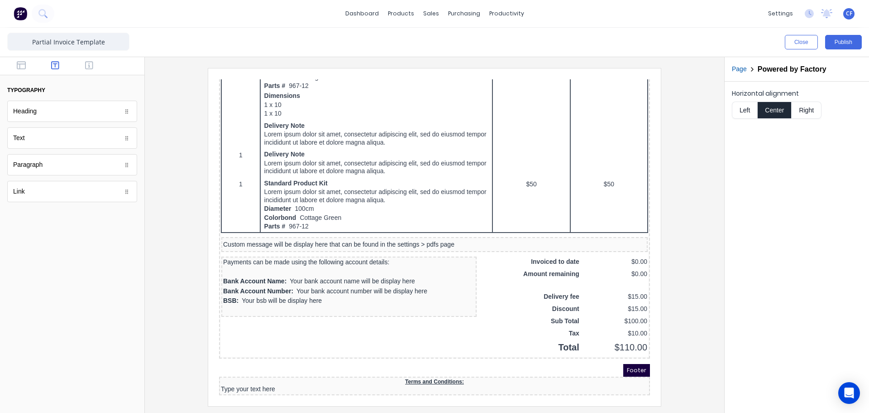
scroll to position [570, 0]
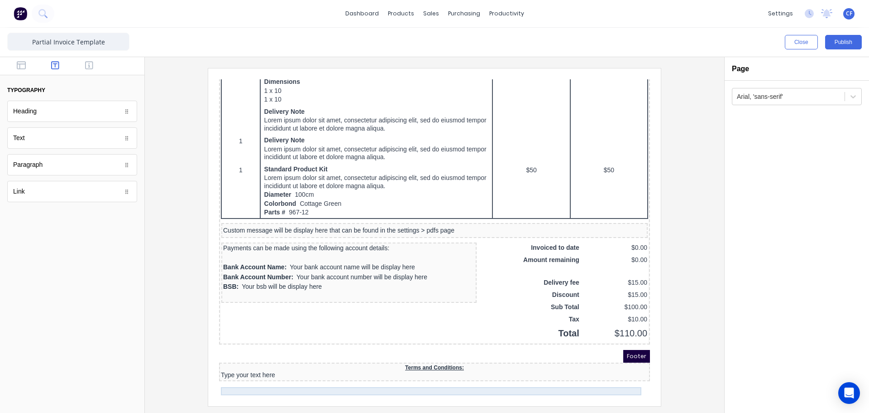
click at [402, 368] on div "Type your text here" at bounding box center [423, 364] width 427 height 8
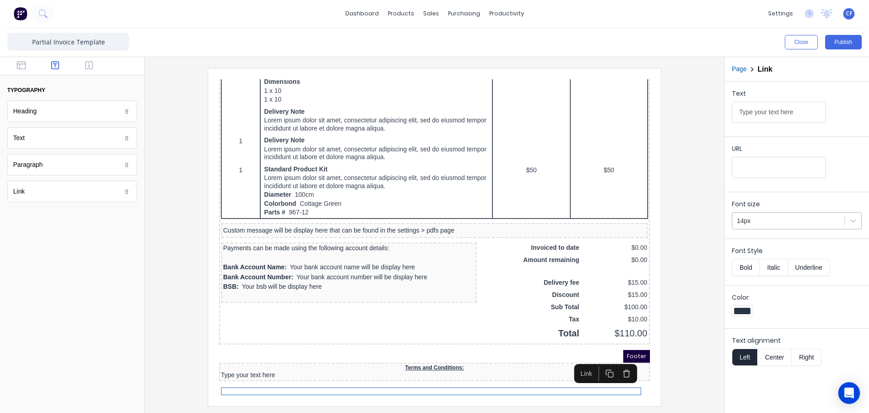
click at [775, 216] on div at bounding box center [788, 220] width 103 height 11
click at [732, 274] on div "Font Style Bold Italic Underline" at bounding box center [797, 259] width 144 height 43
click at [774, 355] on button "Center" at bounding box center [775, 356] width 34 height 17
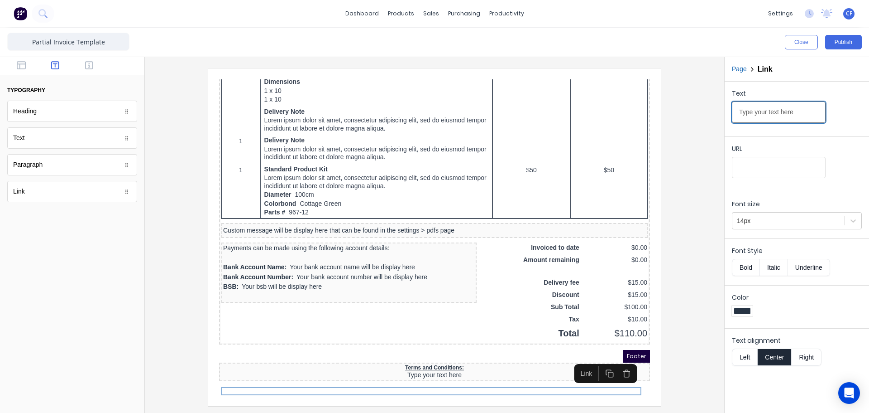
click at [775, 112] on input "Type your text here" at bounding box center [779, 111] width 94 height 21
paste input "https://bcjplastics.com.au/terms-and-conditions/"
drag, startPoint x: 1023, startPoint y: 182, endPoint x: 580, endPoint y: 109, distance: 449.4
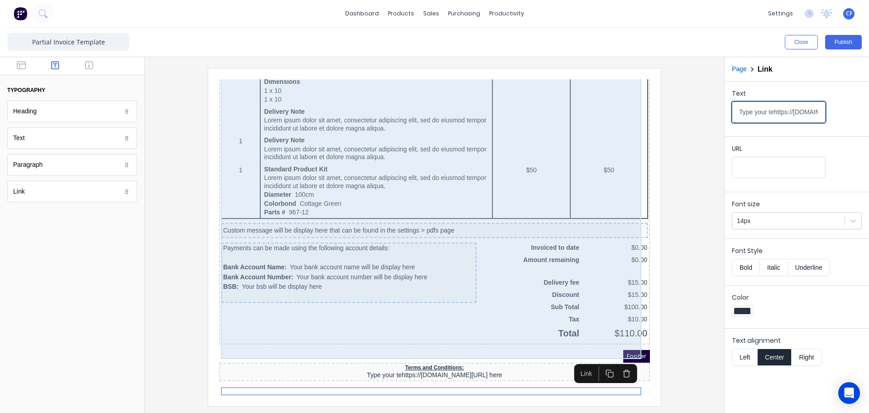
type input "\t here"
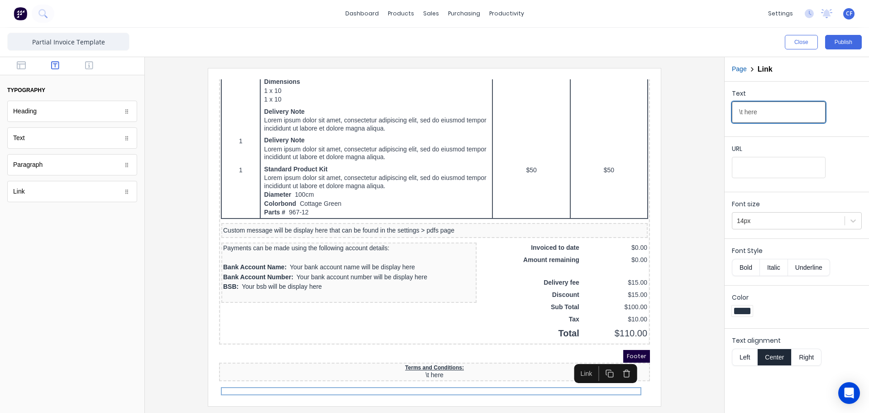
drag, startPoint x: 981, startPoint y: 184, endPoint x: 637, endPoint y: 107, distance: 352.2
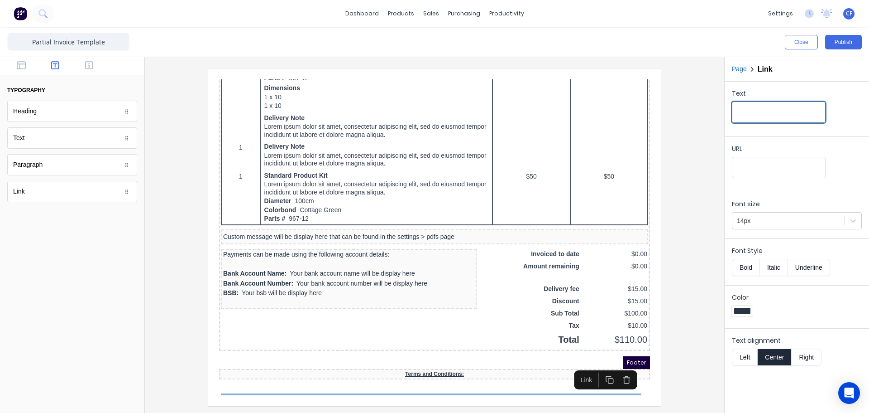
paste input "https://bcjplastics.com.au/terms-and-conditions/"
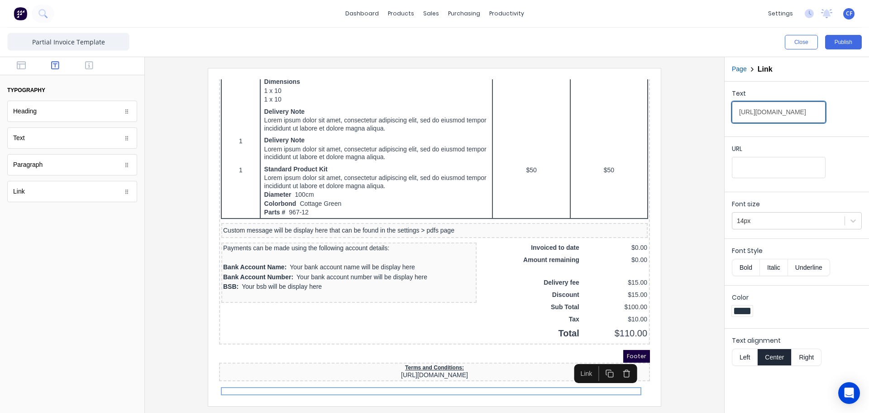
type input "https://bcjplastics.com.au/terms-and-conditions/"
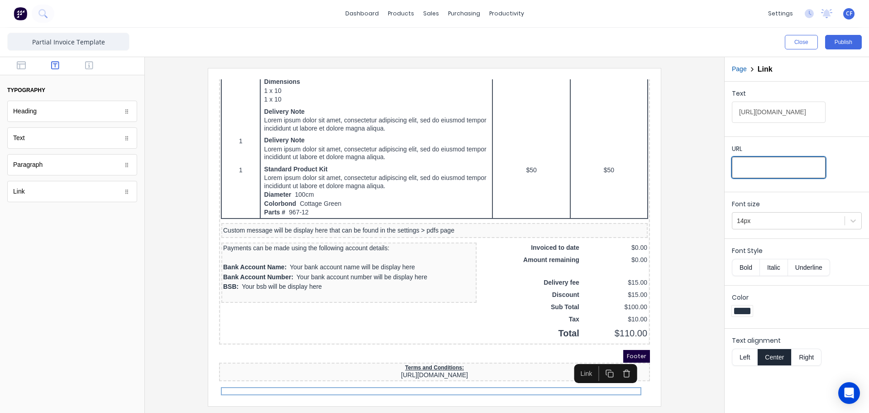
click at [739, 167] on input "URL" at bounding box center [779, 167] width 94 height 21
paste input "https://bcjplastics.com.au/terms-and-conditions/"
type input "https://bcjplastics.com.au/terms-and-conditions/"
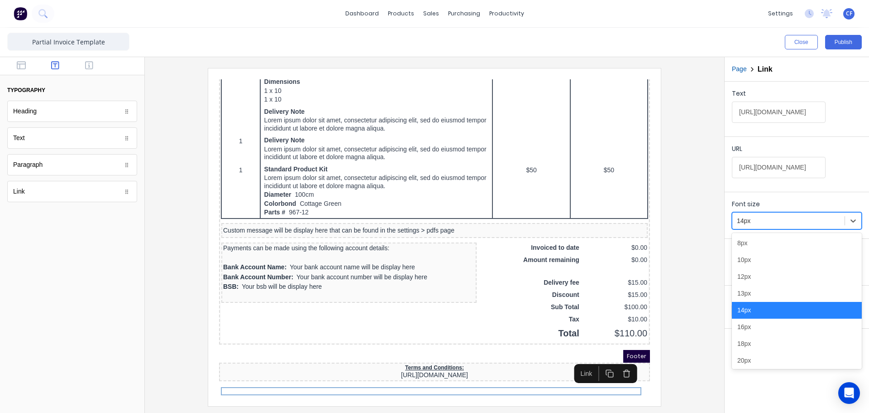
click at [760, 216] on div at bounding box center [788, 220] width 103 height 11
click at [748, 275] on div "12px" at bounding box center [797, 276] width 130 height 17
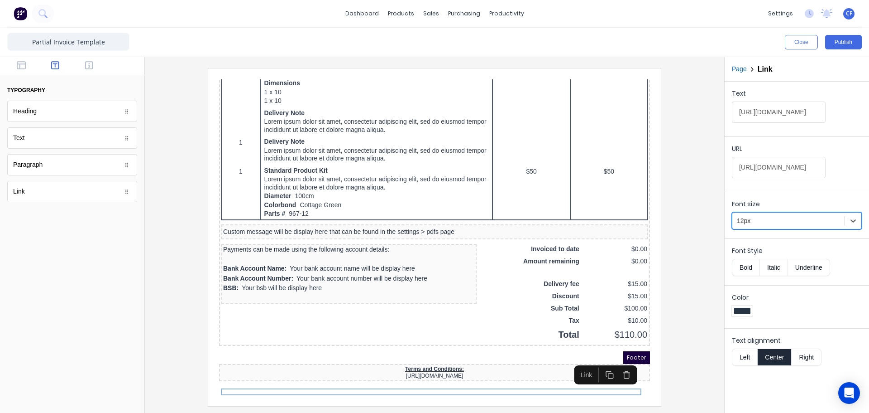
click at [540, 407] on div at bounding box center [435, 234] width 580 height 355
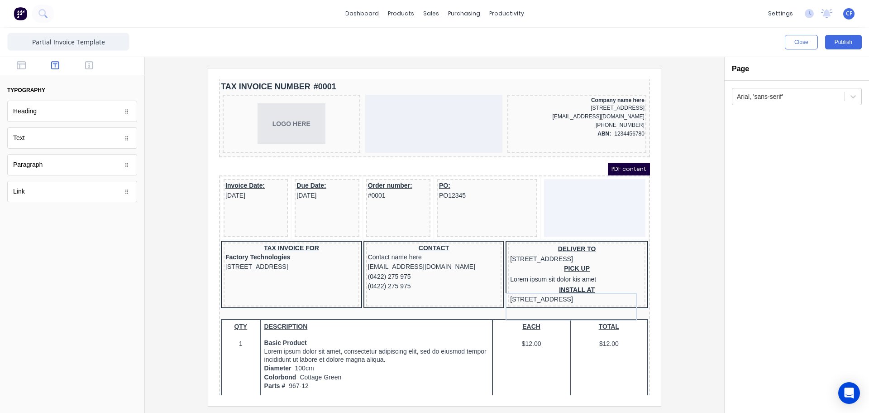
scroll to position [0, 0]
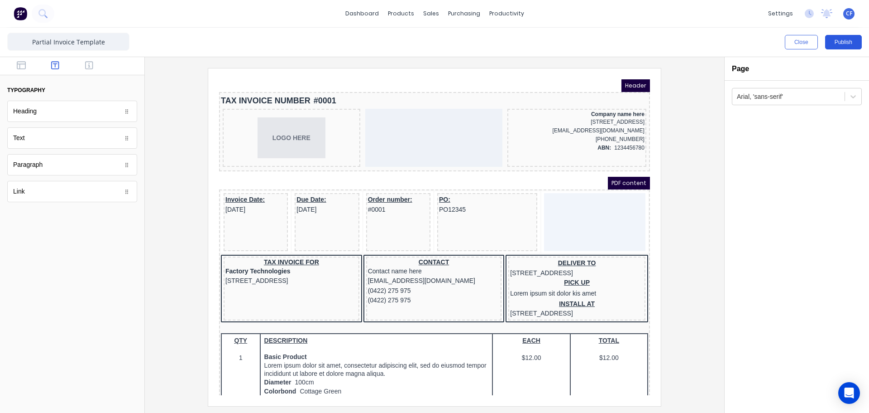
click at [839, 38] on button "Publish" at bounding box center [844, 42] width 37 height 14
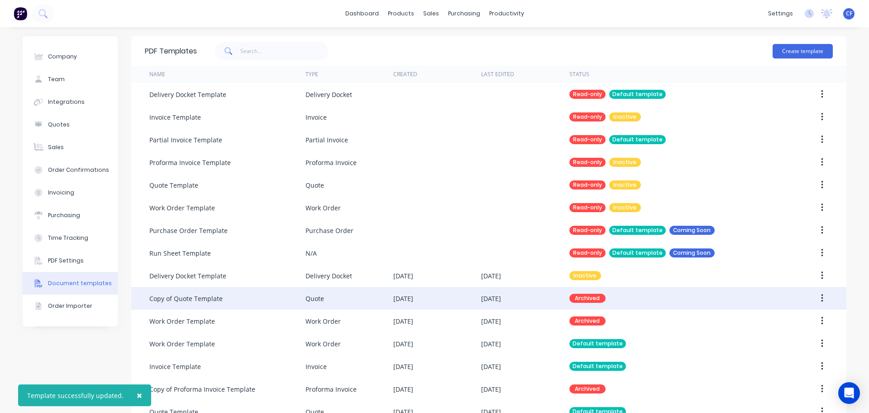
scroll to position [91, 0]
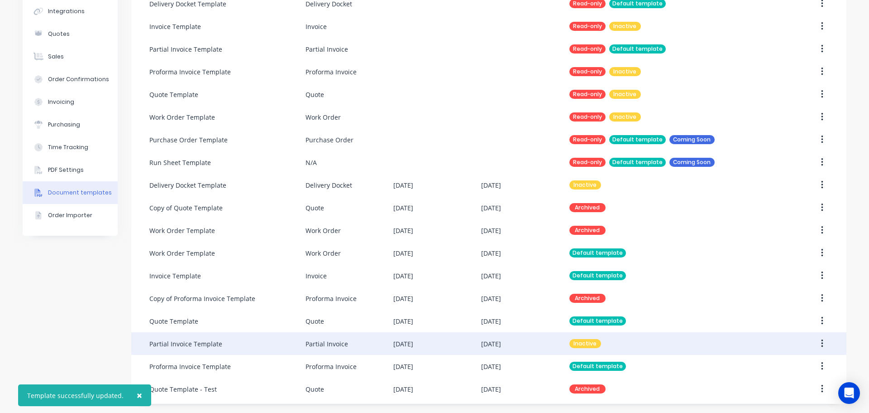
click at [825, 342] on button "button" at bounding box center [822, 343] width 21 height 16
click at [817, 341] on button "button" at bounding box center [822, 343] width 21 height 16
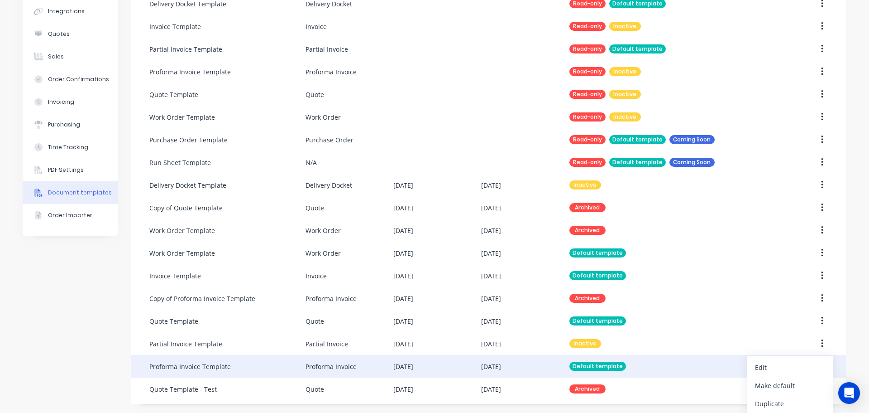
drag, startPoint x: 778, startPoint y: 384, endPoint x: 629, endPoint y: 355, distance: 151.0
click at [778, 384] on div "Make default" at bounding box center [790, 385] width 70 height 13
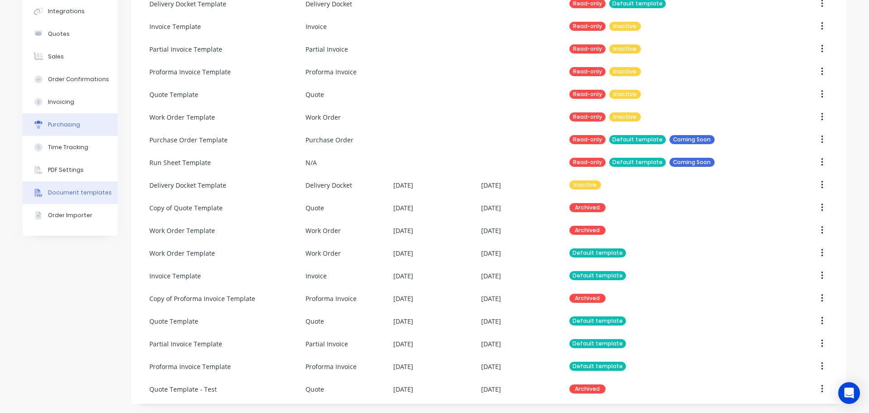
click at [80, 116] on button "Purchasing" at bounding box center [70, 124] width 95 height 23
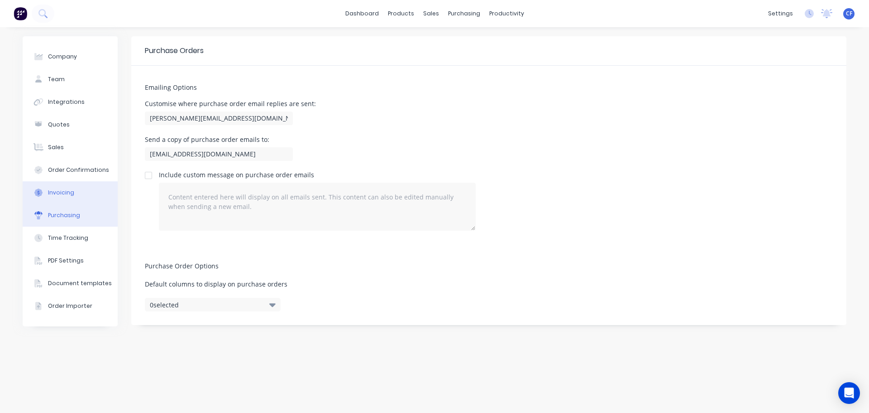
click at [72, 194] on div "Invoicing" at bounding box center [61, 192] width 26 height 8
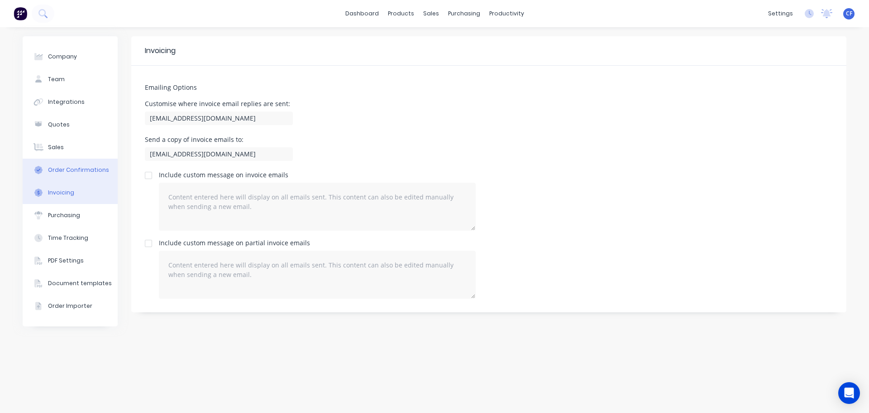
click at [94, 169] on div "Order Confirmations" at bounding box center [78, 170] width 61 height 8
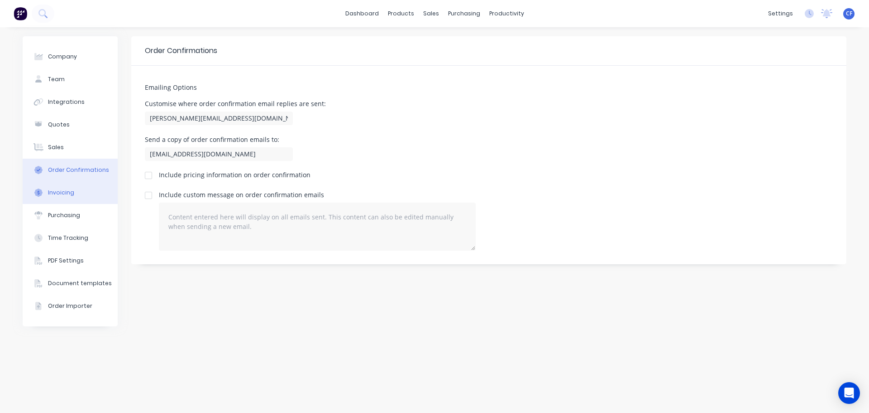
click at [86, 182] on button "Invoicing" at bounding box center [70, 192] width 95 height 23
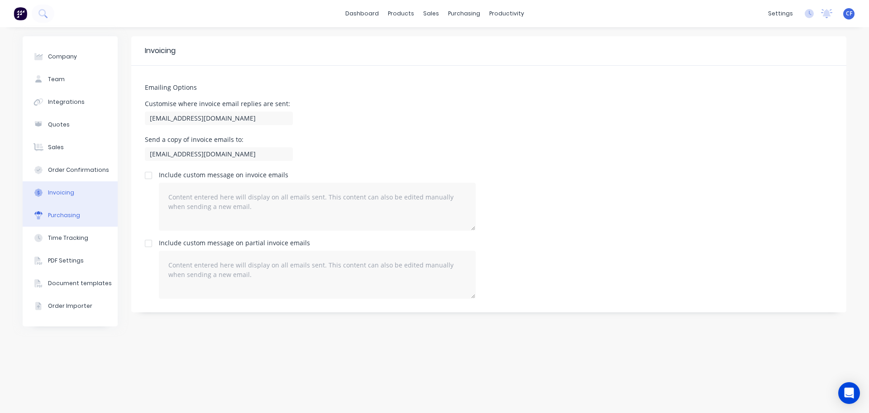
click at [78, 209] on button "Purchasing" at bounding box center [70, 215] width 95 height 23
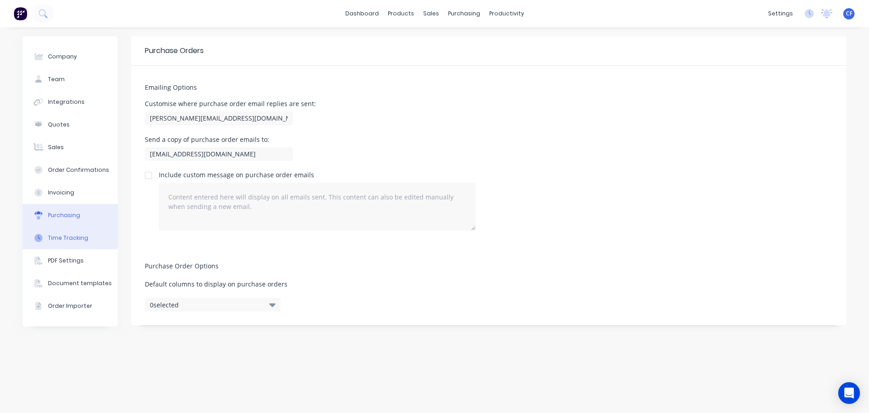
click at [101, 228] on button "Time Tracking" at bounding box center [70, 237] width 95 height 23
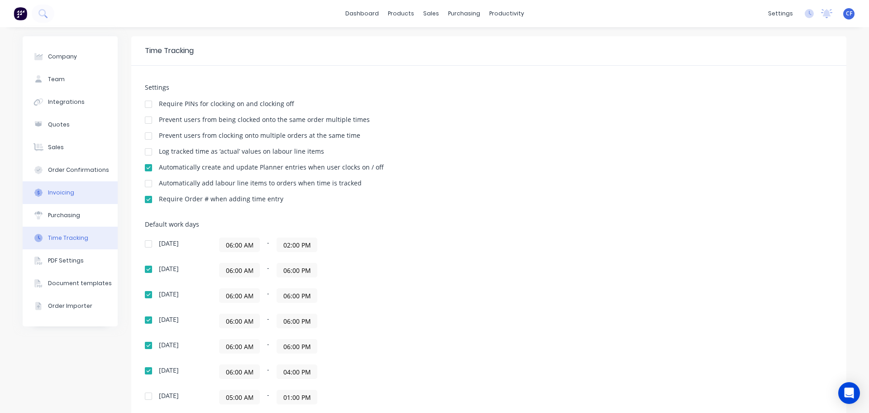
click at [70, 185] on button "Invoicing" at bounding box center [70, 192] width 95 height 23
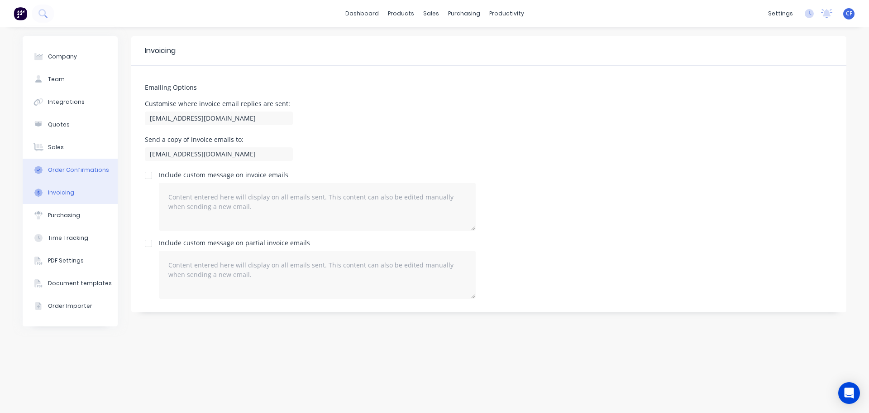
click at [72, 176] on button "Order Confirmations" at bounding box center [70, 169] width 95 height 23
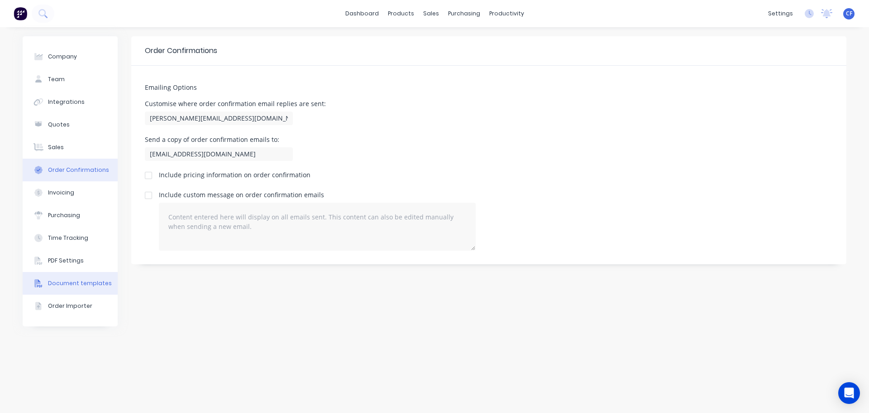
click at [76, 287] on button "Document templates" at bounding box center [70, 283] width 95 height 23
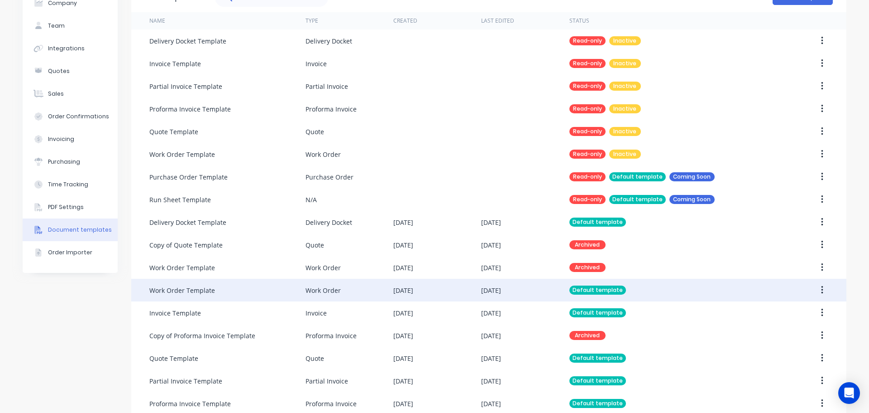
scroll to position [91, 0]
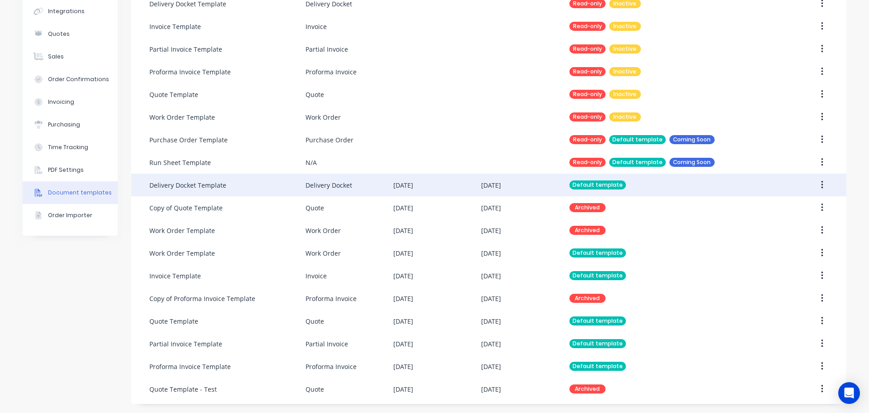
click at [298, 189] on div "Delivery Docket Template" at bounding box center [227, 184] width 156 height 23
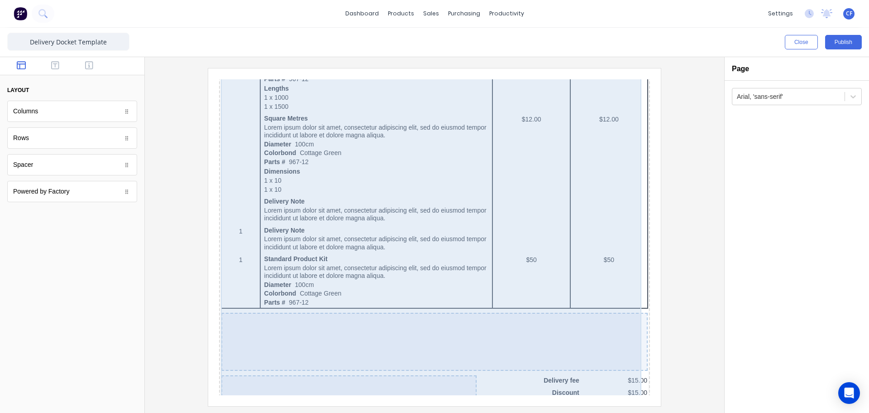
scroll to position [492, 0]
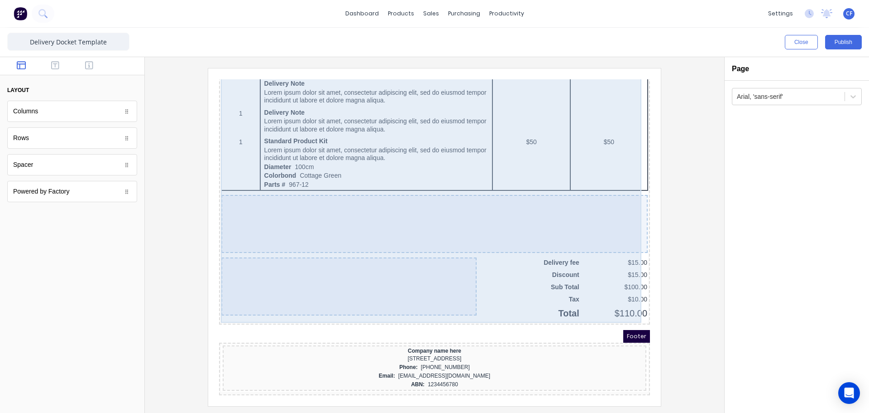
click at [517, 282] on div "QTY DESCRIPTION EACH TOTAL 1 Basic Product Lorem ipsum dolor sit amet, consecte…" at bounding box center [423, 21] width 427 height 582
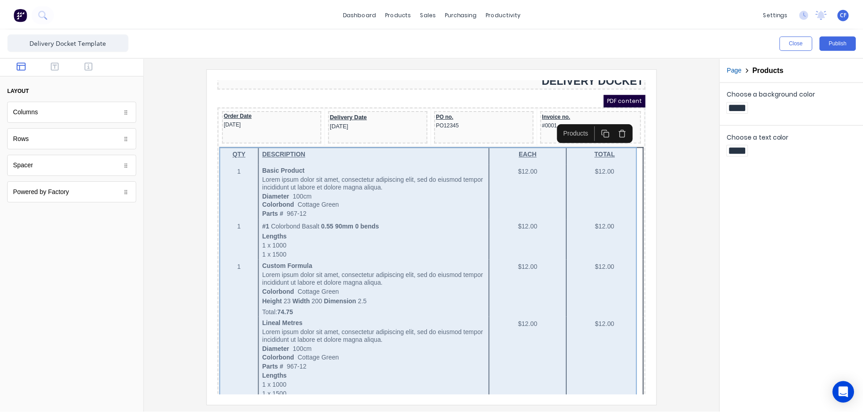
scroll to position [0, 0]
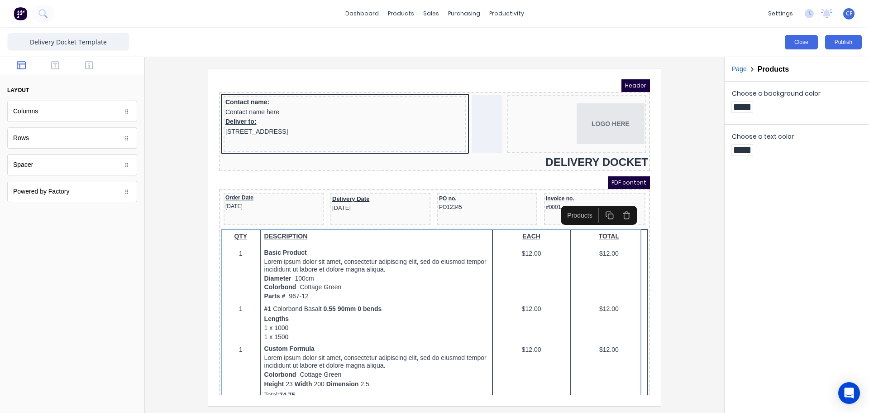
click at [792, 43] on button "Close" at bounding box center [801, 42] width 33 height 14
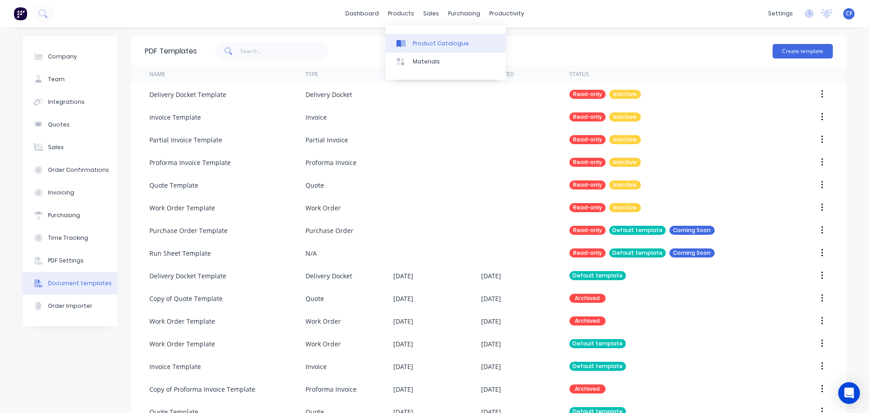
click at [407, 40] on div at bounding box center [404, 43] width 14 height 8
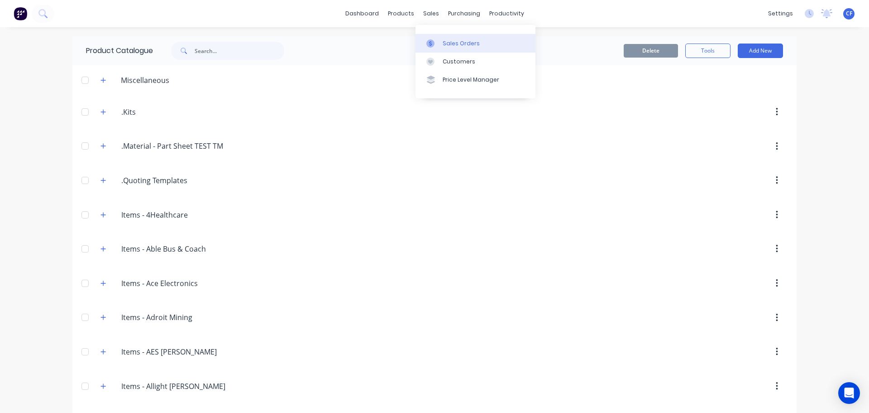
click at [430, 41] on icon at bounding box center [431, 43] width 8 height 8
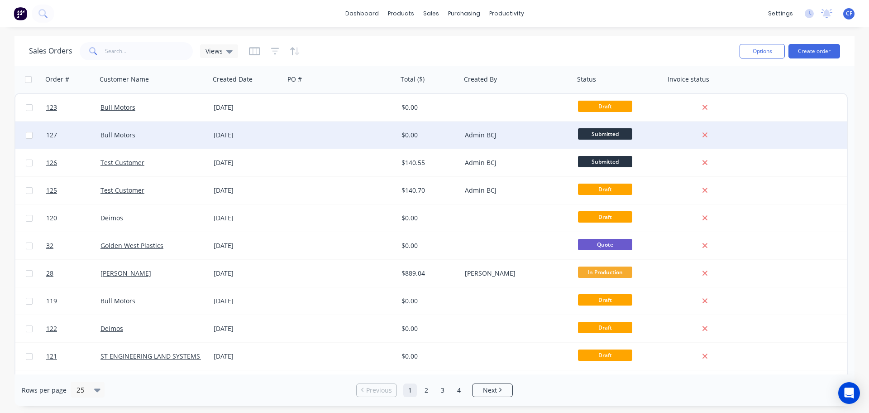
click at [550, 128] on div "Admin BCJ" at bounding box center [517, 134] width 113 height 27
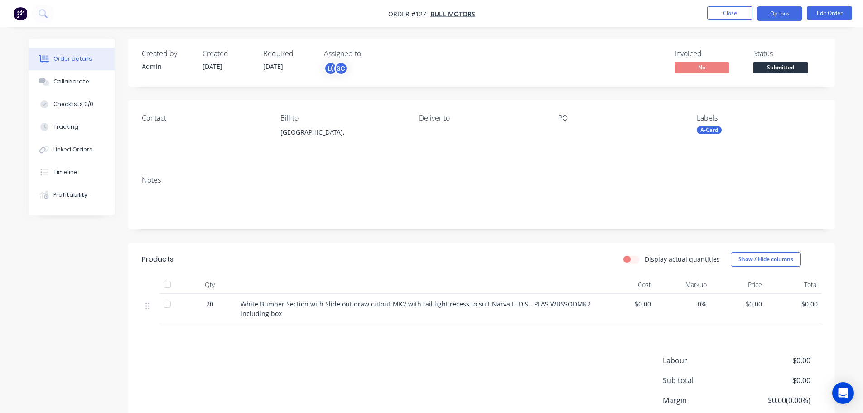
click at [783, 14] on button "Options" at bounding box center [779, 13] width 45 height 14
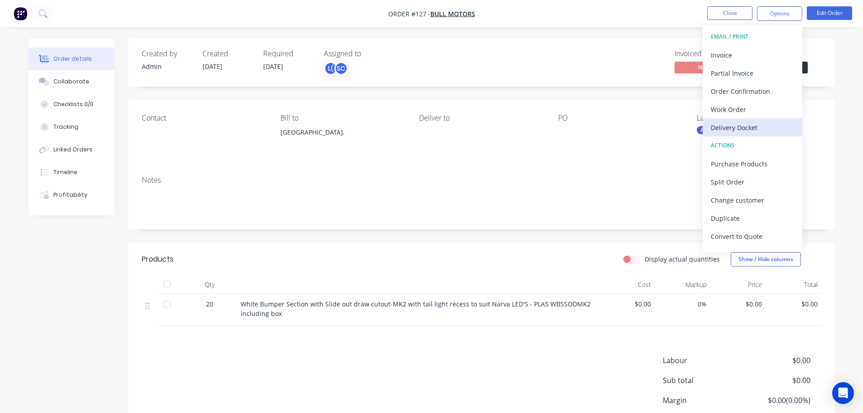
click at [736, 121] on div "Delivery Docket" at bounding box center [752, 127] width 83 height 13
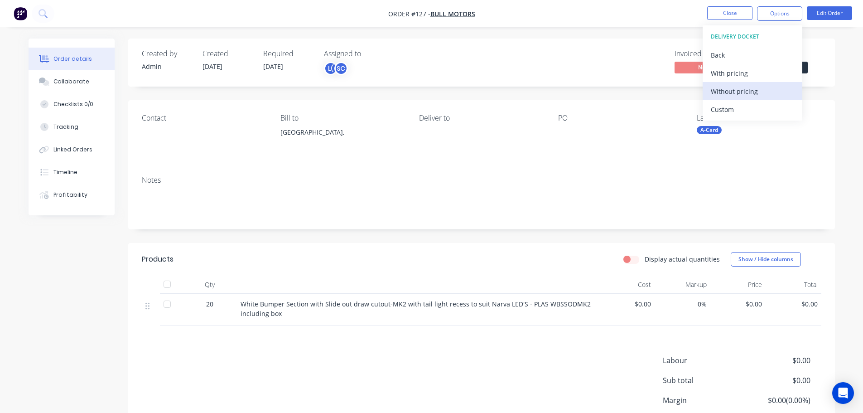
click at [736, 88] on div "Without pricing" at bounding box center [752, 91] width 83 height 13
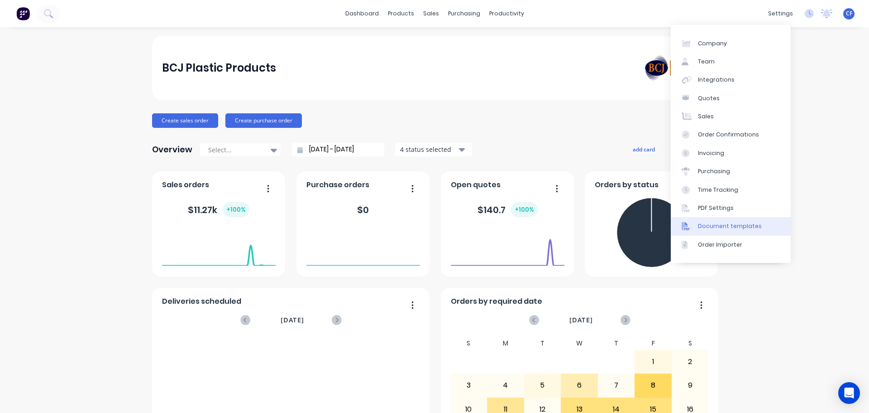
click at [725, 221] on link "Document templates" at bounding box center [731, 226] width 120 height 18
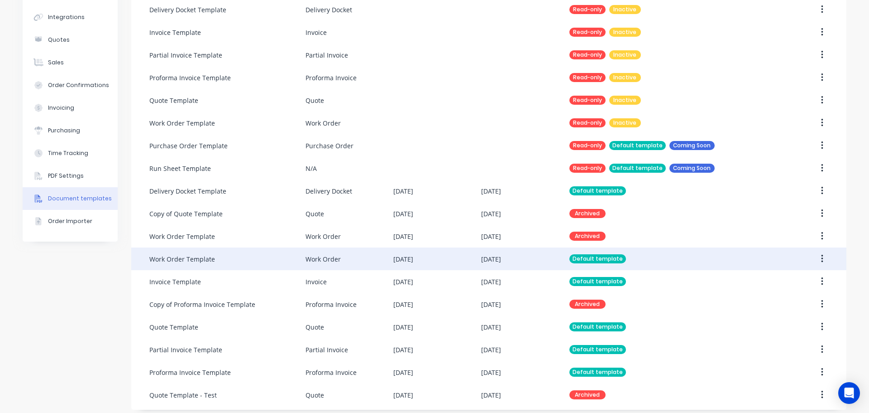
scroll to position [91, 0]
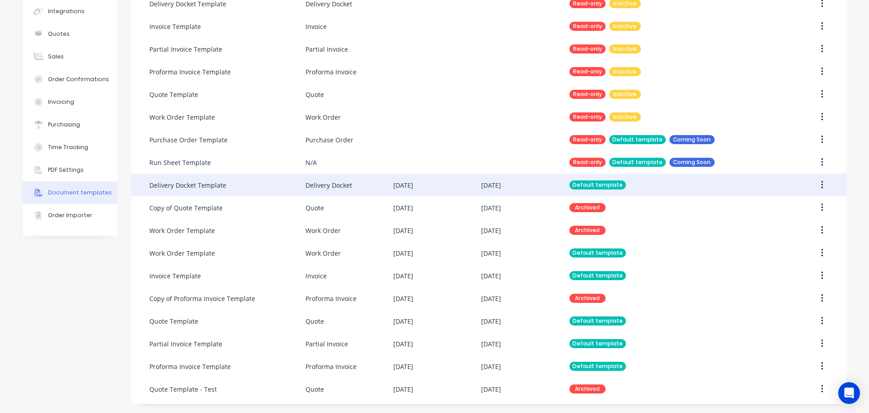
click at [441, 182] on div "[DATE]" at bounding box center [438, 184] width 88 height 23
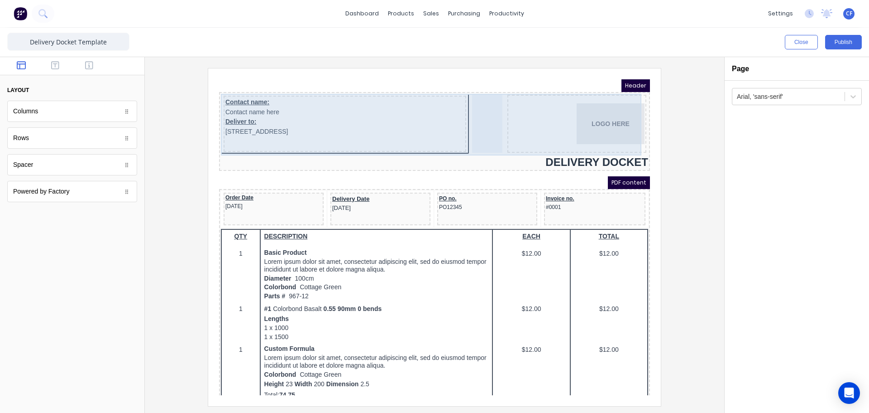
click at [272, 128] on div "Contact name: Contact name here Deliver to: [STREET_ADDRESS]" at bounding box center [334, 113] width 243 height 56
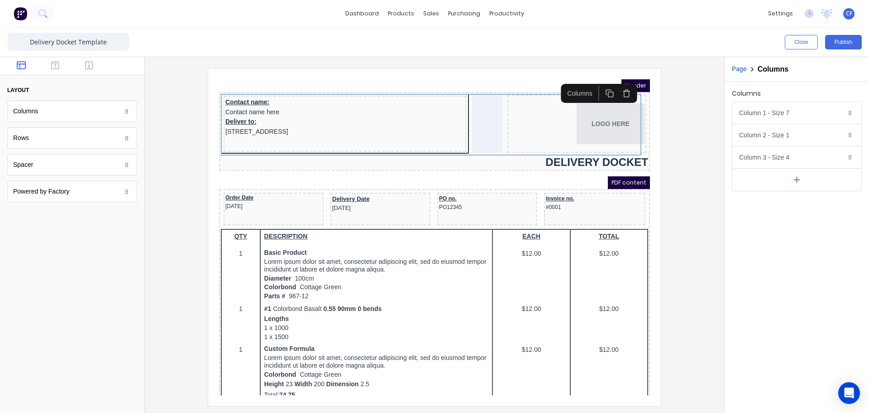
click at [668, 222] on div at bounding box center [434, 236] width 565 height 337
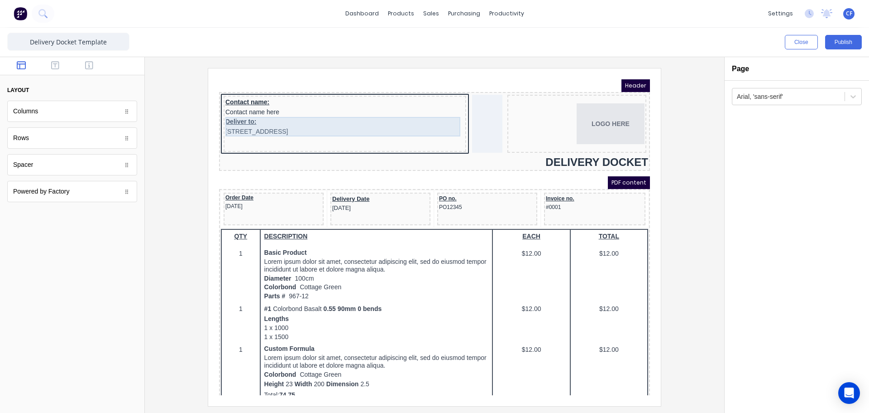
click at [271, 124] on div "Deliver to: [STREET_ADDRESS]" at bounding box center [334, 115] width 239 height 19
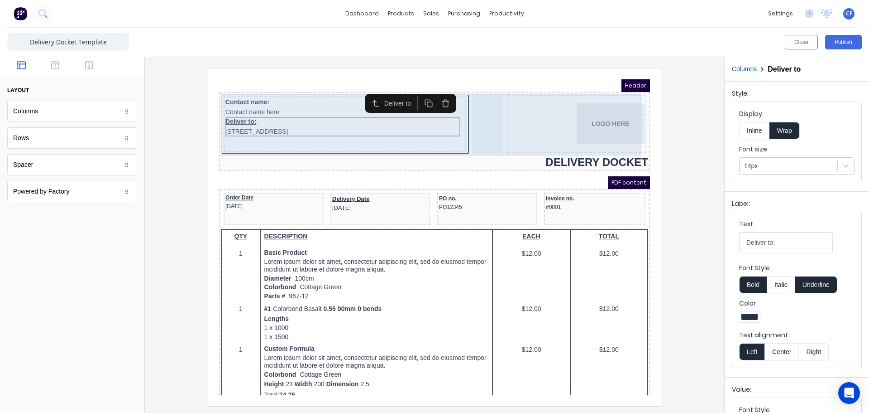
click at [245, 132] on div "Contact name: Contact name here Deliver to: 234 Beach Road Gold Coast, Queensla…" at bounding box center [334, 113] width 243 height 56
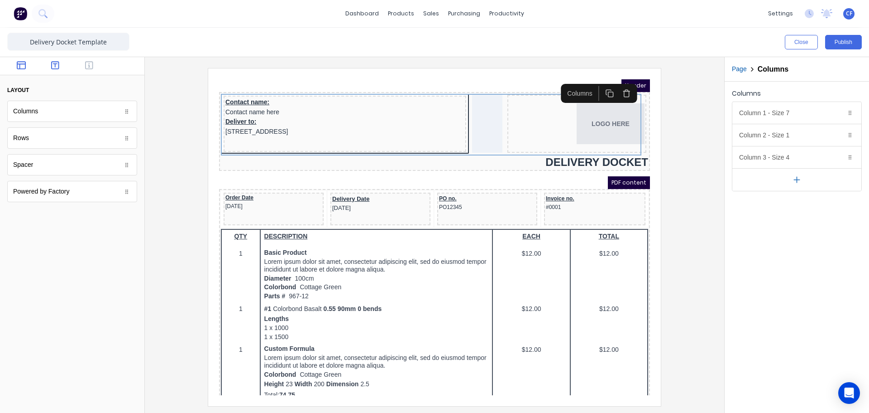
click at [46, 64] on button "button" at bounding box center [55, 66] width 29 height 11
click at [83, 63] on button "button" at bounding box center [89, 66] width 29 height 11
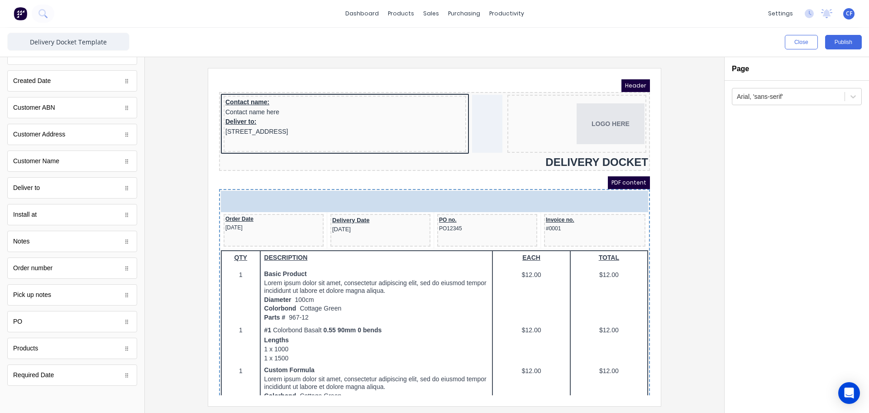
drag, startPoint x: 61, startPoint y: 300, endPoint x: 400, endPoint y: 175, distance: 361.5
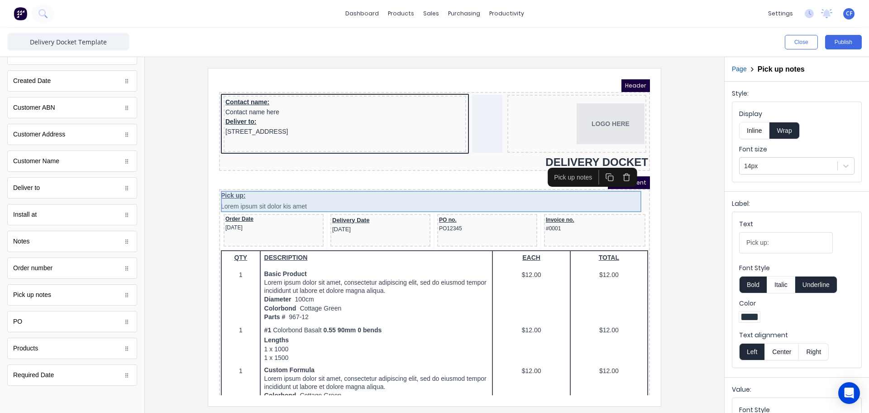
click at [586, 190] on div "Pick up: Lorem ipsum sit dolor kis amet" at bounding box center [423, 190] width 427 height 21
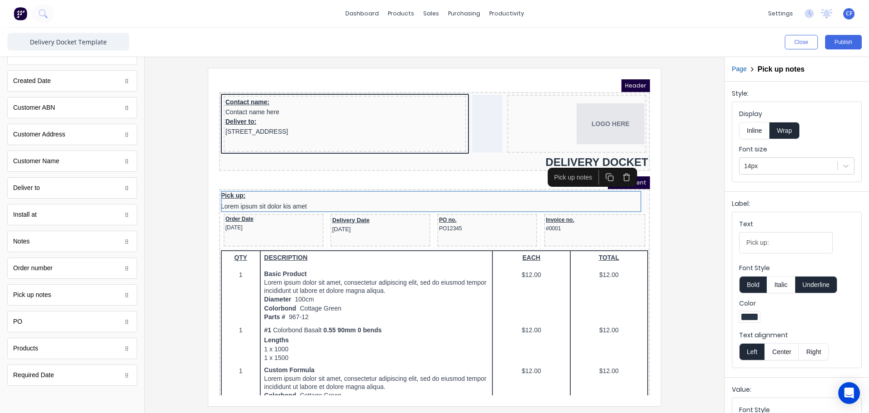
click at [614, 163] on icon "button" at bounding box center [616, 166] width 9 height 9
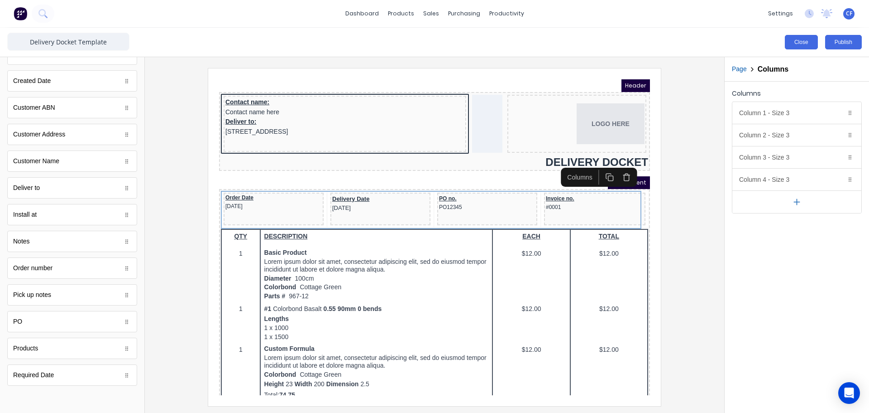
click at [804, 42] on button "Close" at bounding box center [801, 42] width 33 height 14
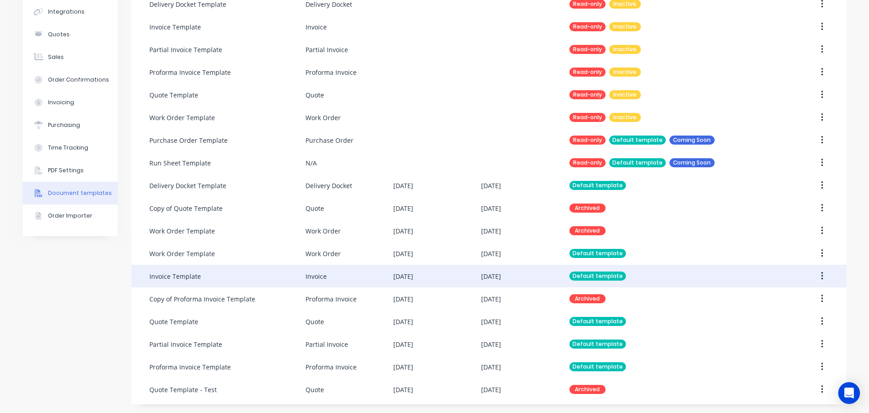
scroll to position [91, 0]
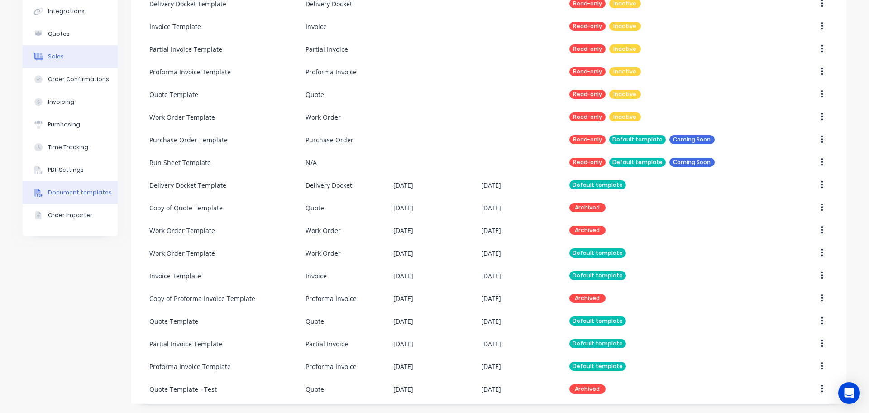
click at [23, 47] on button "Sales" at bounding box center [70, 56] width 95 height 23
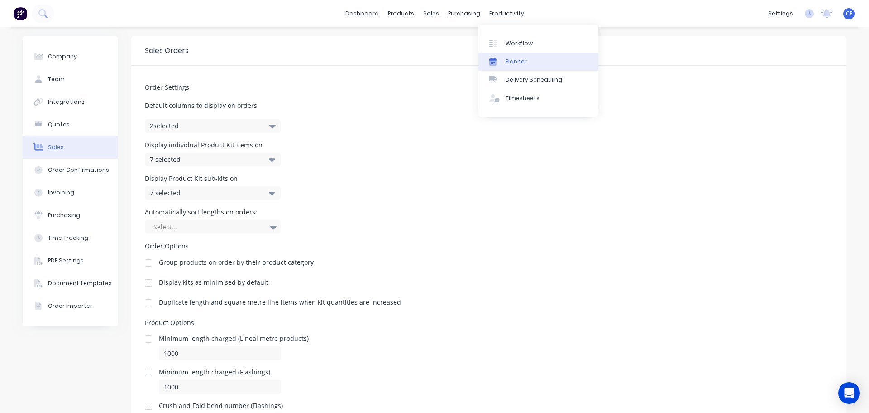
click at [501, 66] on link "Planner" at bounding box center [539, 62] width 120 height 18
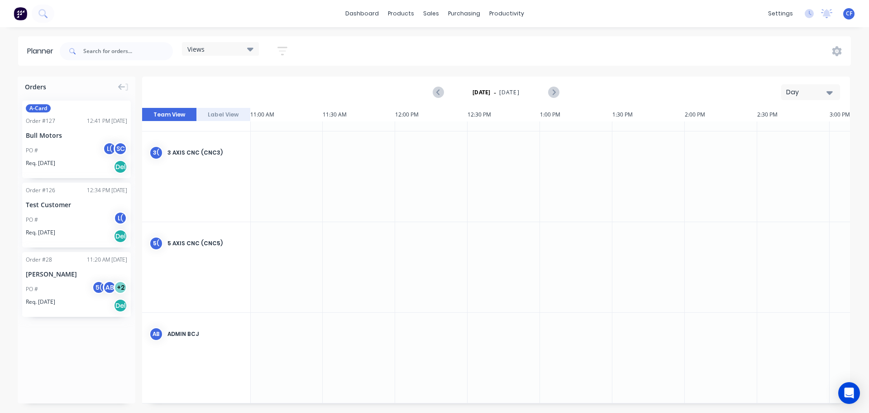
scroll to position [0, 580]
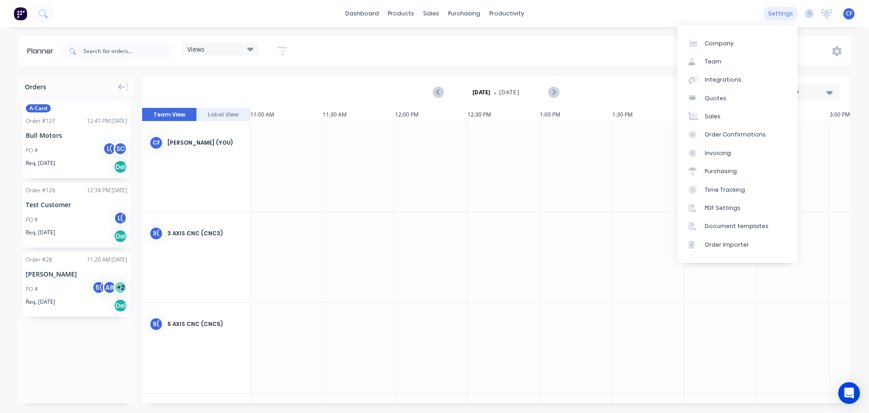
click at [785, 13] on div "settings" at bounding box center [781, 14] width 34 height 14
click at [723, 186] on div "Time Tracking" at bounding box center [725, 190] width 40 height 8
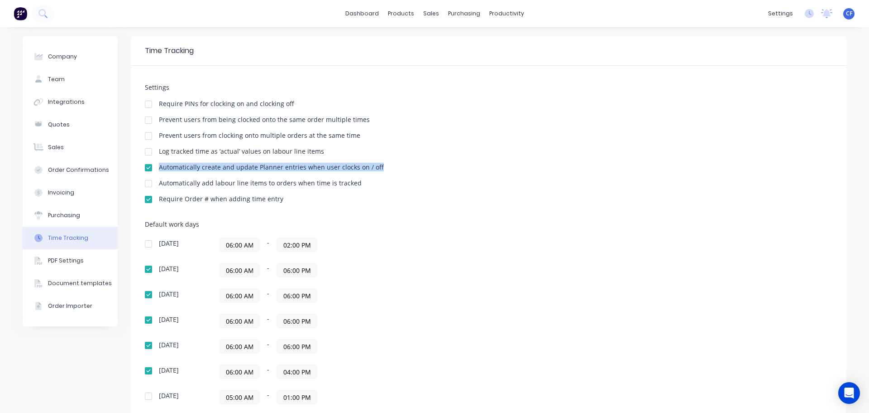
drag, startPoint x: 155, startPoint y: 166, endPoint x: 437, endPoint y: 162, distance: 282.2
click at [437, 162] on div "Settings Require PINs for clocking on and clocking off Prevent users from being…" at bounding box center [489, 148] width 688 height 128
click at [512, 61] on div "Planner" at bounding box center [516, 62] width 21 height 8
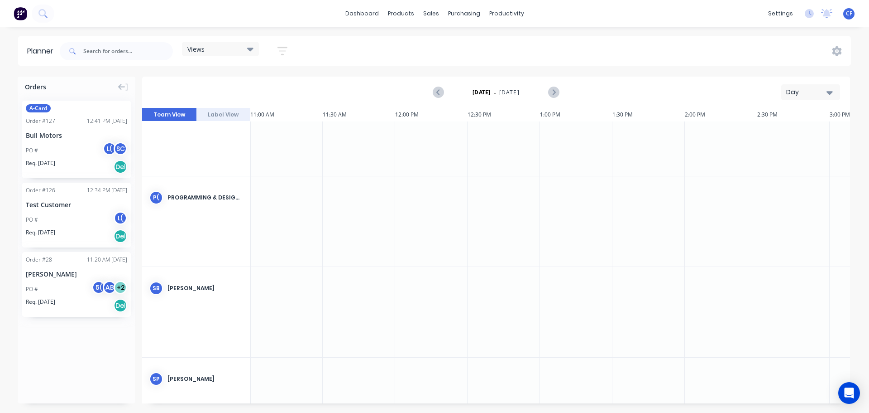
scroll to position [589, 580]
drag, startPoint x: 175, startPoint y: 299, endPoint x: 161, endPoint y: 266, distance: 35.9
click at [161, 266] on div "SB Scott Beckwith" at bounding box center [196, 278] width 108 height 43
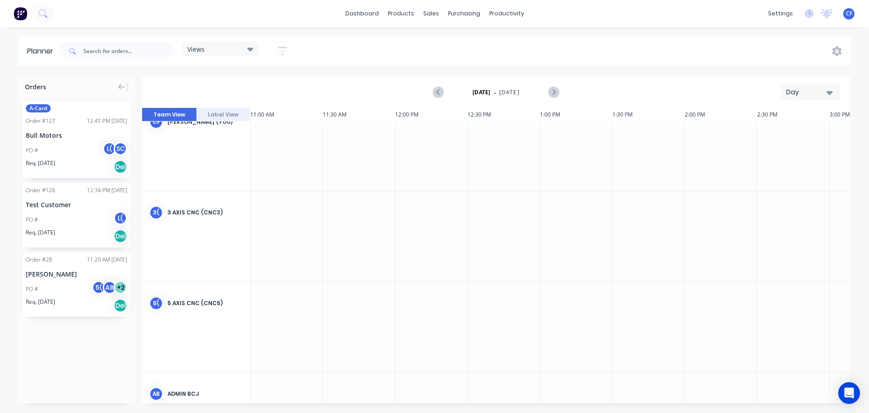
scroll to position [0, 580]
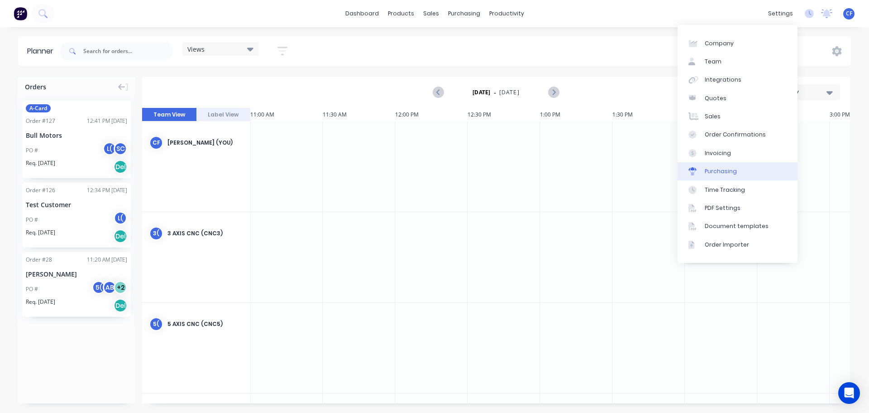
click at [716, 174] on div "Purchasing" at bounding box center [721, 171] width 32 height 8
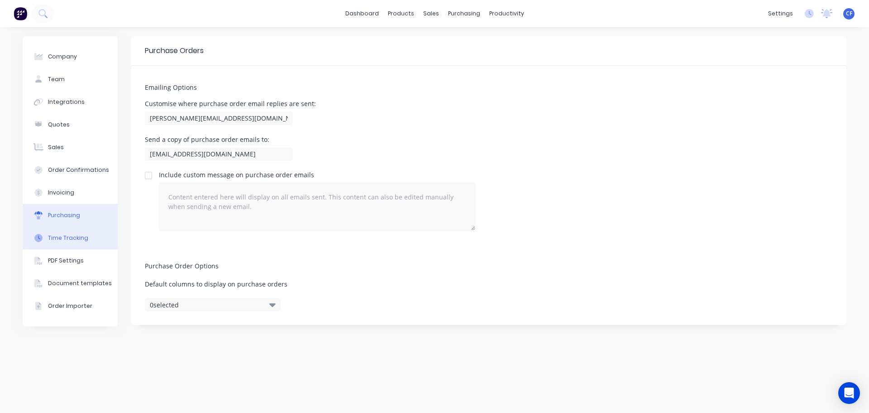
click at [72, 236] on div "Time Tracking" at bounding box center [68, 238] width 40 height 8
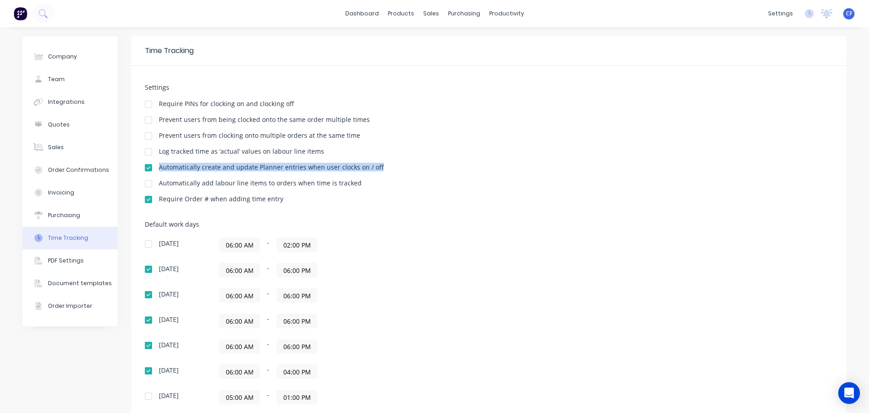
drag, startPoint x: 157, startPoint y: 168, endPoint x: 375, endPoint y: 168, distance: 217.8
click at [375, 168] on div "Automatically create and update Planner entries when user clocks on / off" at bounding box center [489, 168] width 688 height 9
click at [509, 67] on link "Planner" at bounding box center [539, 62] width 120 height 18
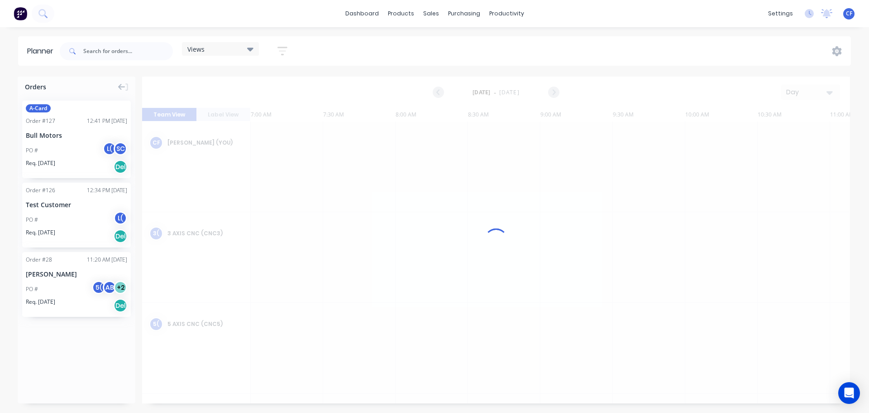
scroll to position [0, 580]
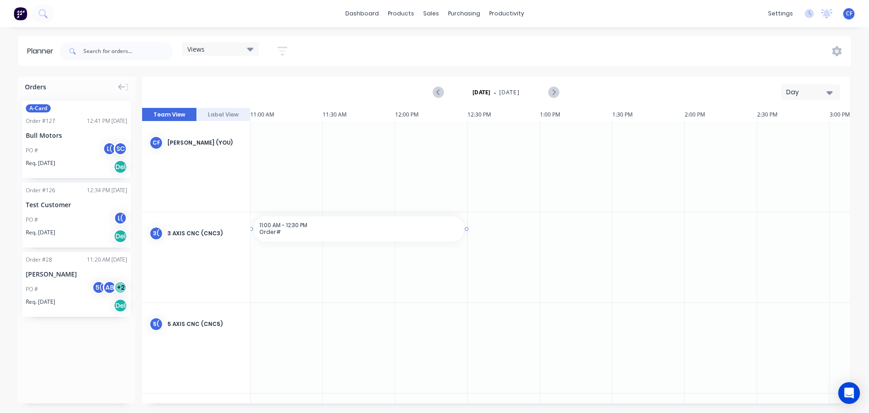
drag, startPoint x: 257, startPoint y: 232, endPoint x: 432, endPoint y: 228, distance: 175.3
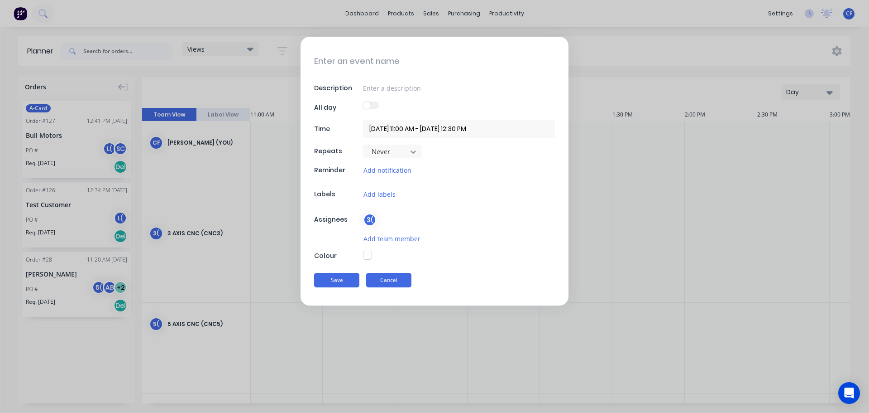
click at [395, 283] on button "Cancel" at bounding box center [388, 280] width 45 height 14
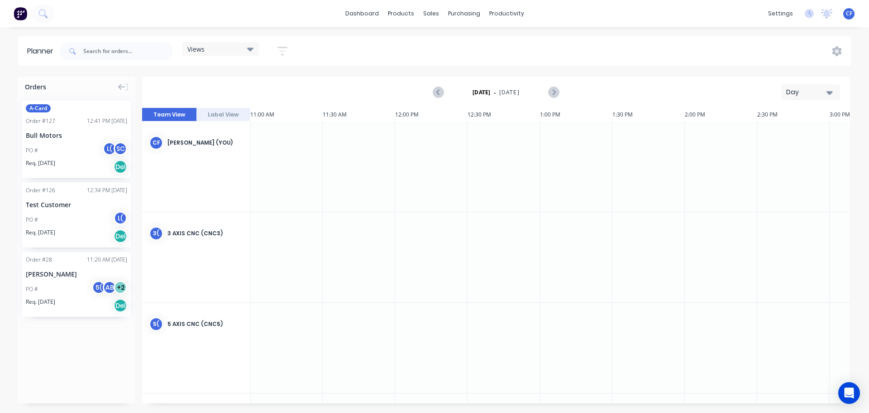
click at [232, 51] on div "Views" at bounding box center [220, 49] width 66 height 8
click at [373, 47] on div "Views Save new view None (Default) edit Machine Availability edit SC's /jobs ed…" at bounding box center [454, 51] width 793 height 27
click at [804, 88] on div "Day" at bounding box center [808, 92] width 42 height 10
click at [791, 149] on div "Month" at bounding box center [795, 153] width 90 height 18
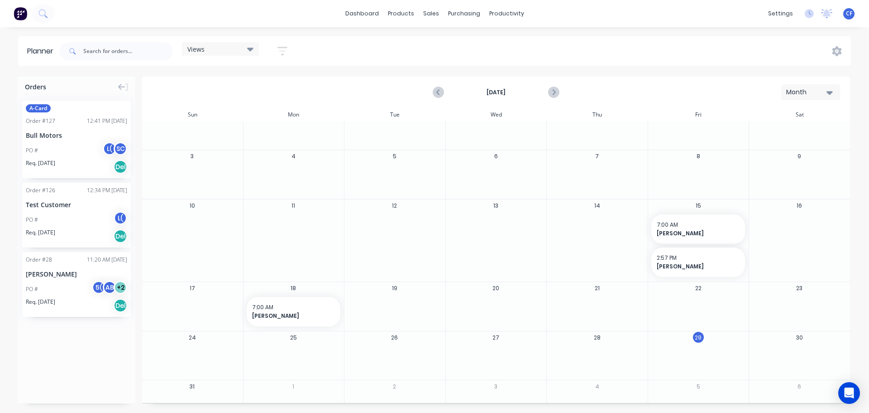
scroll to position [0, 0]
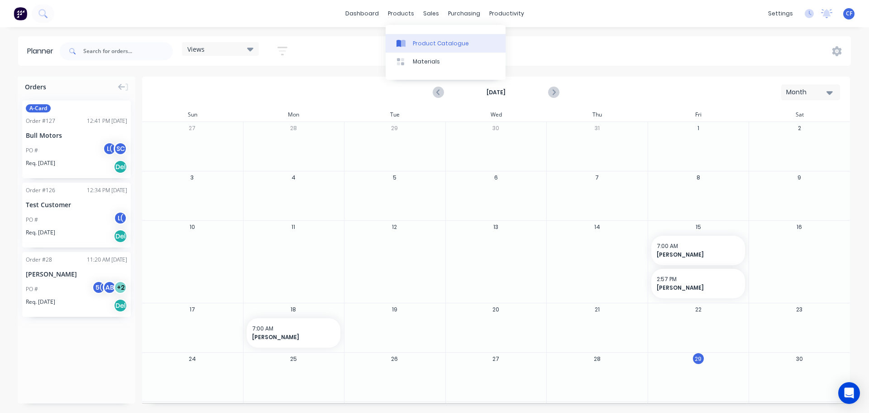
click at [408, 34] on link "Product Catalogue" at bounding box center [446, 43] width 120 height 18
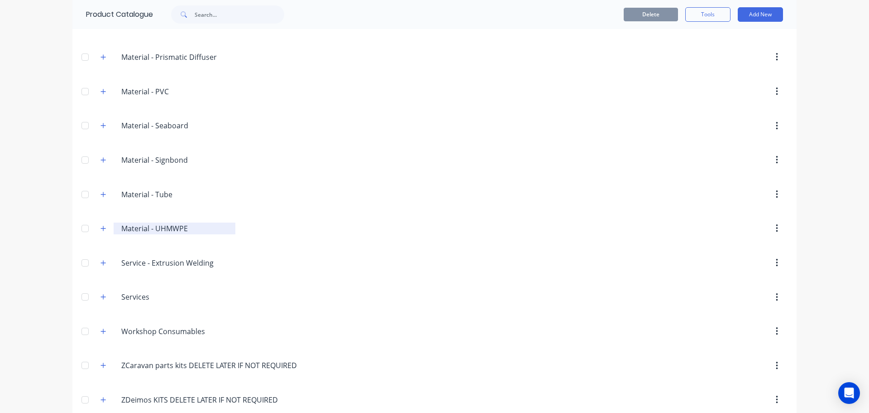
scroll to position [1471, 0]
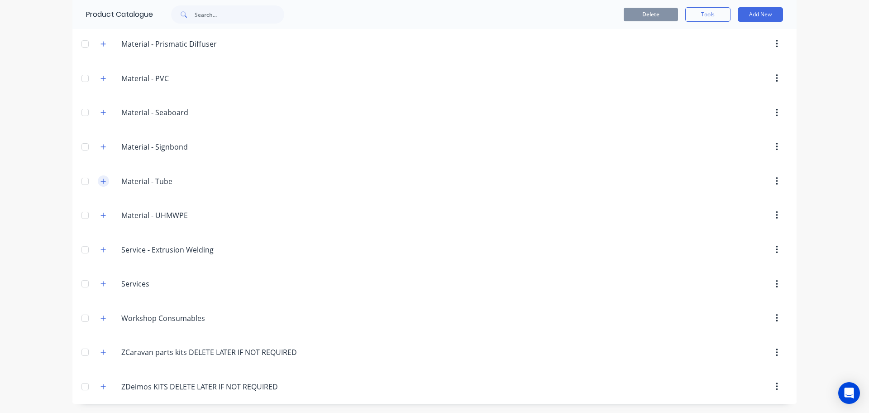
click at [101, 179] on icon "button" at bounding box center [103, 181] width 5 height 6
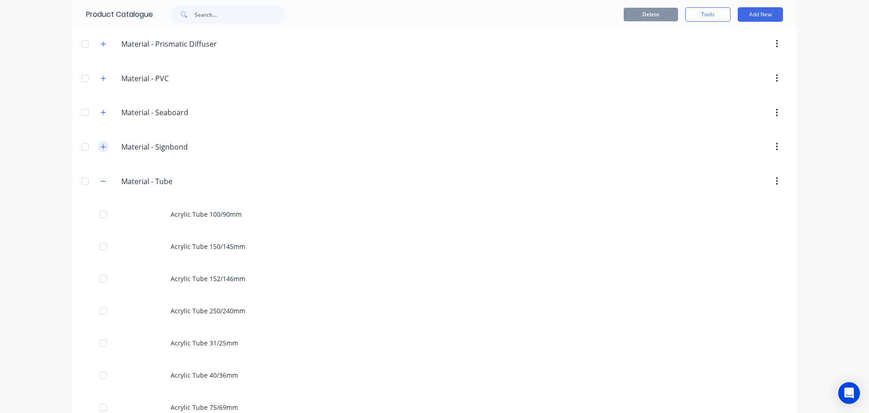
click at [101, 148] on icon "button" at bounding box center [103, 147] width 5 height 6
click at [100, 117] on button "button" at bounding box center [103, 112] width 11 height 11
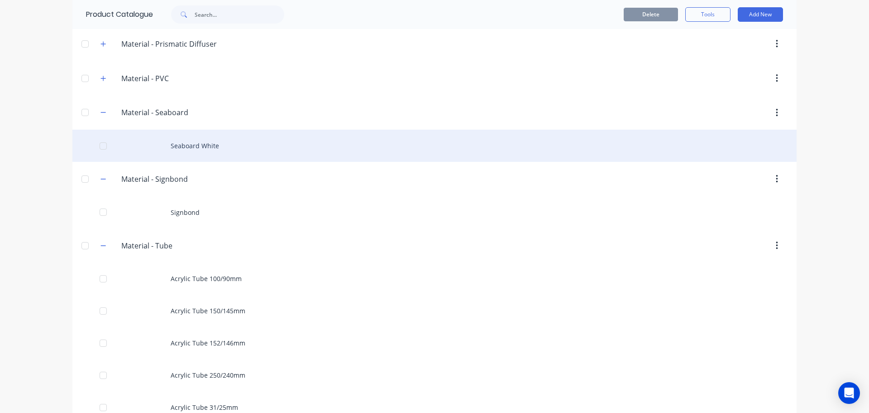
click at [194, 152] on div "Seaboard White" at bounding box center [434, 146] width 725 height 32
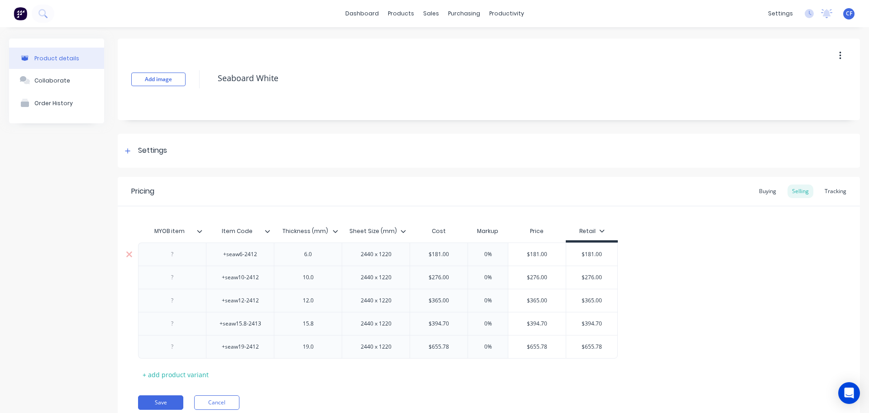
scroll to position [35, 0]
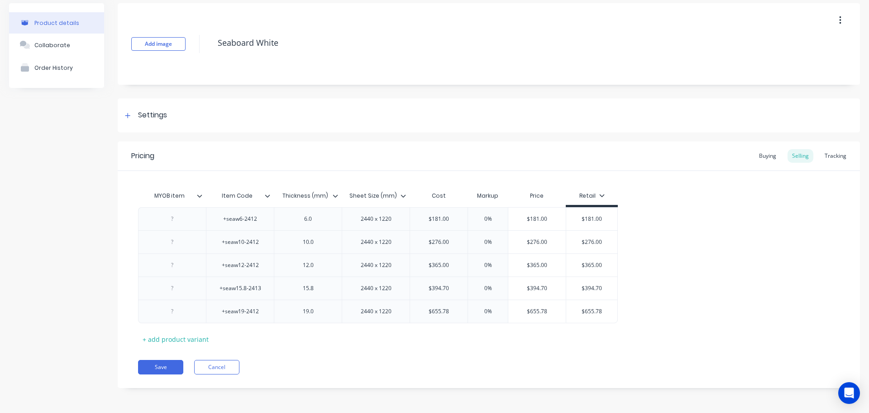
click at [601, 197] on icon at bounding box center [602, 195] width 5 height 3
type textarea "x"
click at [725, 250] on div "+seaw6-2412 6.0 2440 x 1220 $181.00 0% $181.00 $181.00 +seaw10-2412 10.0 2440 x…" at bounding box center [489, 265] width 702 height 116
click at [240, 364] on div "Save Cancel" at bounding box center [499, 367] width 722 height 14
click at [233, 368] on button "Cancel" at bounding box center [216, 367] width 45 height 14
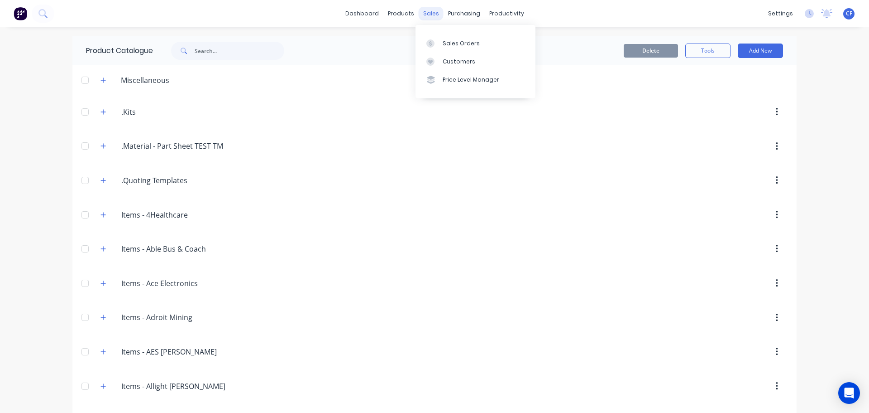
click at [426, 17] on div "sales" at bounding box center [431, 14] width 25 height 14
click at [426, 16] on div "sales" at bounding box center [431, 14] width 25 height 14
click at [423, 9] on div "sales" at bounding box center [431, 14] width 25 height 14
click at [469, 18] on div "purchasing" at bounding box center [464, 14] width 41 height 14
click at [428, 12] on div "sales" at bounding box center [431, 14] width 25 height 14
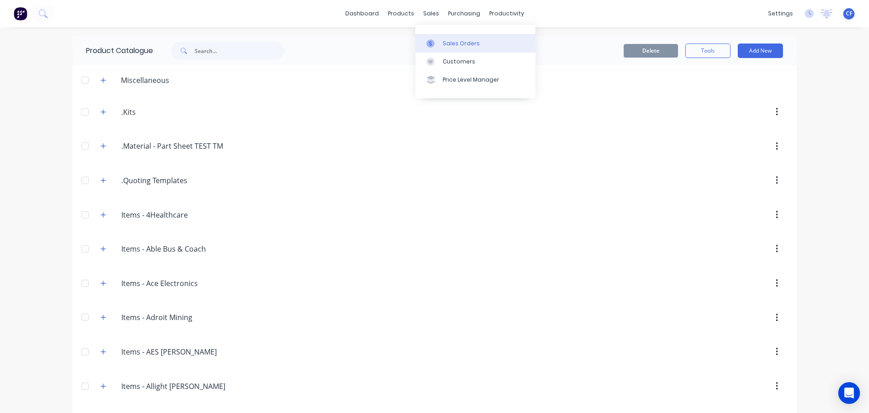
click at [444, 34] on link "Sales Orders" at bounding box center [476, 43] width 120 height 18
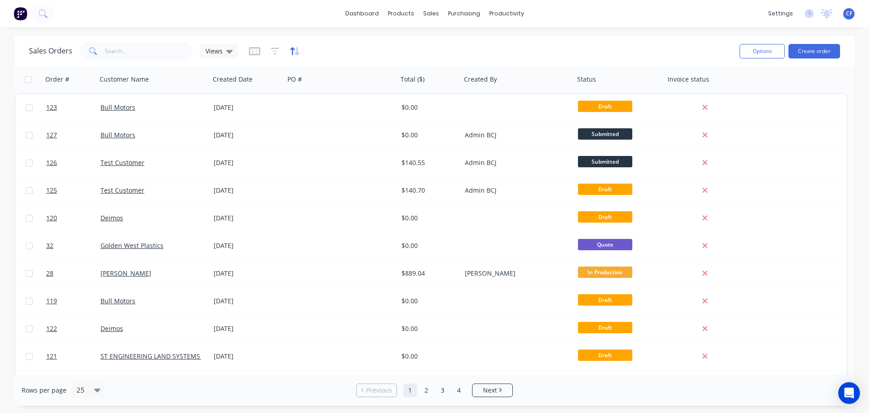
click at [293, 49] on icon "button" at bounding box center [292, 51] width 5 height 8
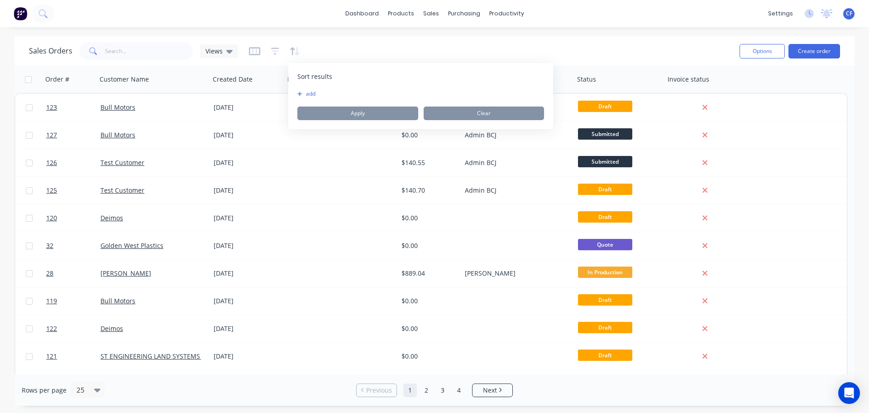
click at [259, 56] on button "button" at bounding box center [254, 51] width 11 height 14
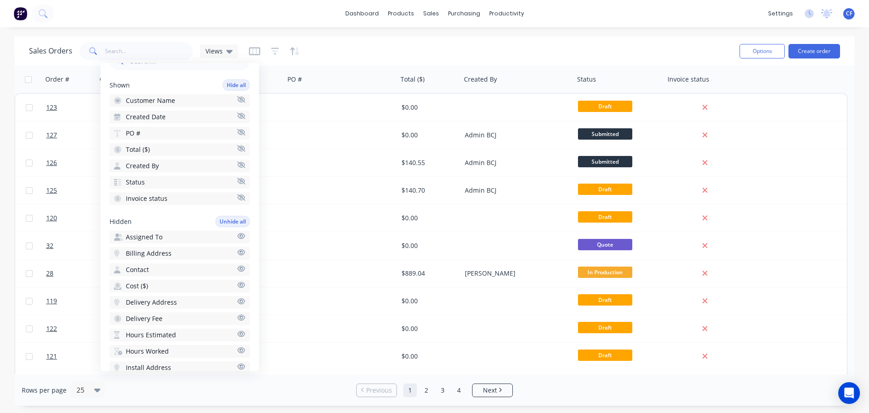
scroll to position [76, 0]
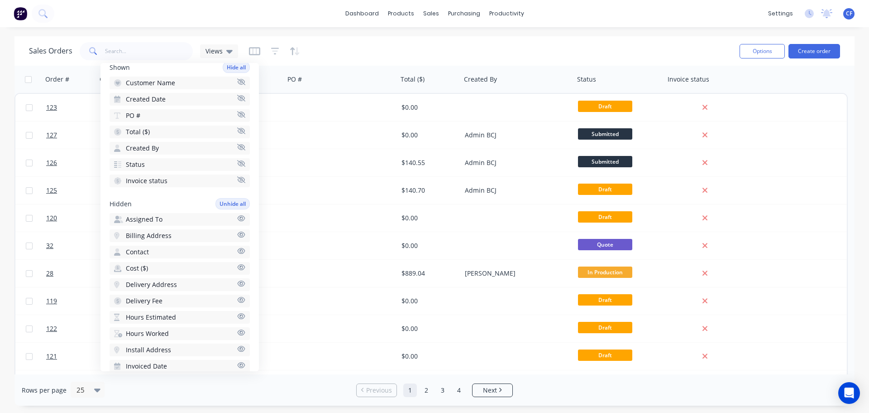
click at [150, 217] on span "Assigned To" at bounding box center [144, 219] width 37 height 9
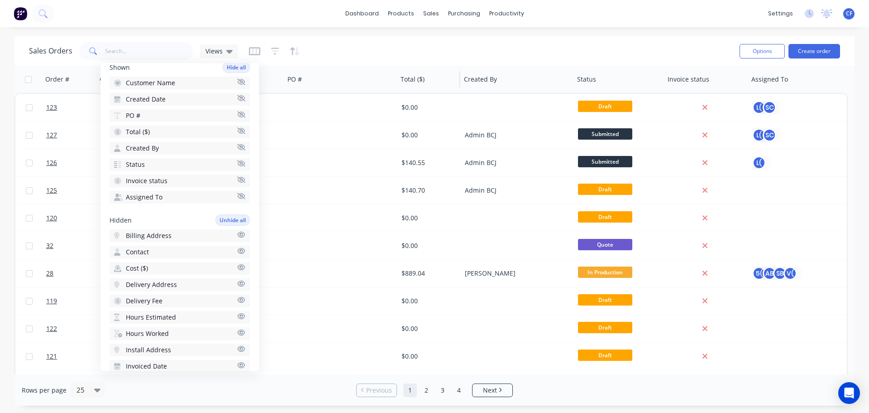
click at [419, 69] on div "Total ($)" at bounding box center [428, 79] width 63 height 27
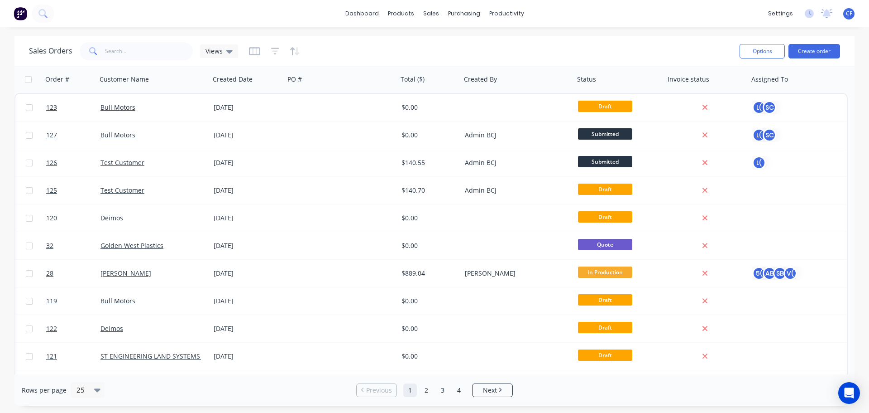
click at [299, 52] on div "Sales Orders Views" at bounding box center [381, 51] width 704 height 22
click at [298, 52] on icon "button" at bounding box center [295, 51] width 10 height 9
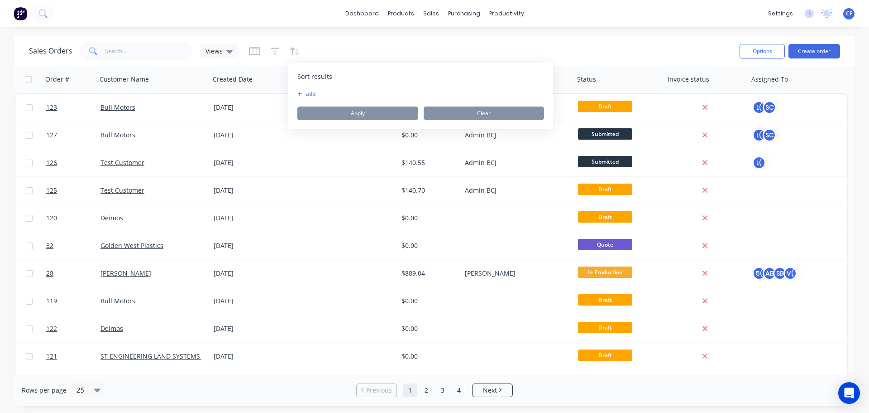
click at [309, 95] on button "add" at bounding box center [303, 93] width 11 height 7
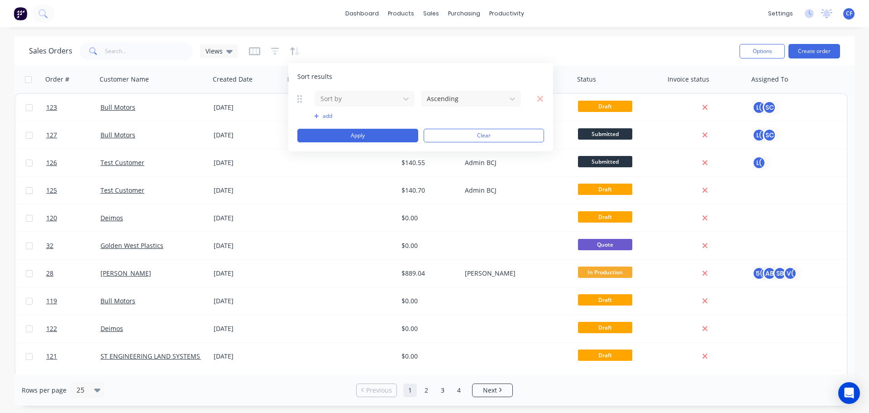
click at [302, 96] on button at bounding box center [303, 98] width 11 height 9
click at [441, 134] on button "Clear" at bounding box center [484, 136] width 121 height 14
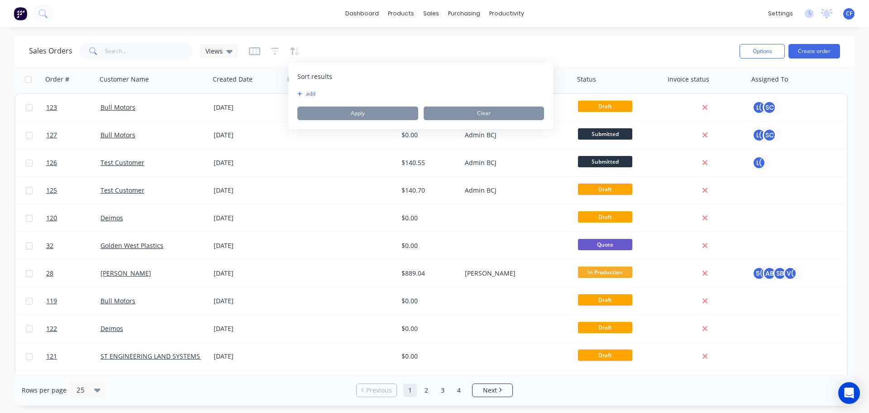
click at [458, 51] on div "Sales Orders Views" at bounding box center [381, 51] width 704 height 22
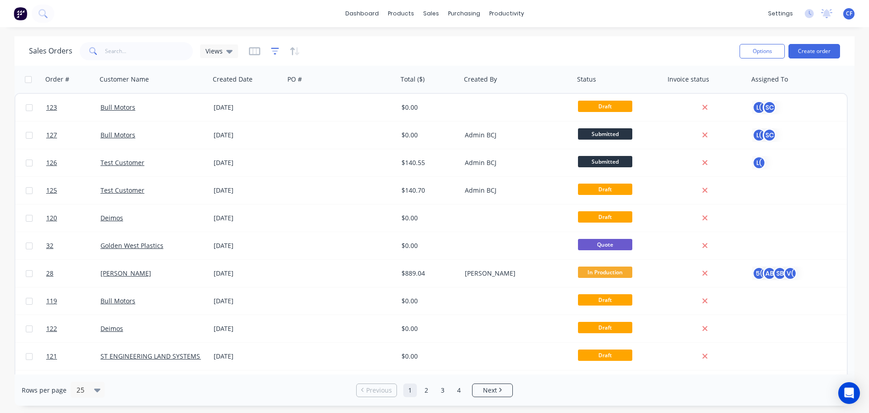
click at [274, 47] on icon "button" at bounding box center [275, 51] width 8 height 9
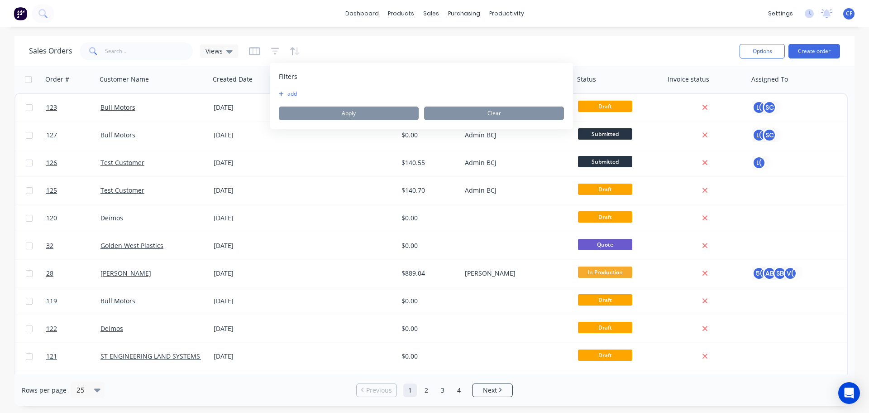
click at [286, 91] on button "add" at bounding box center [290, 93] width 23 height 7
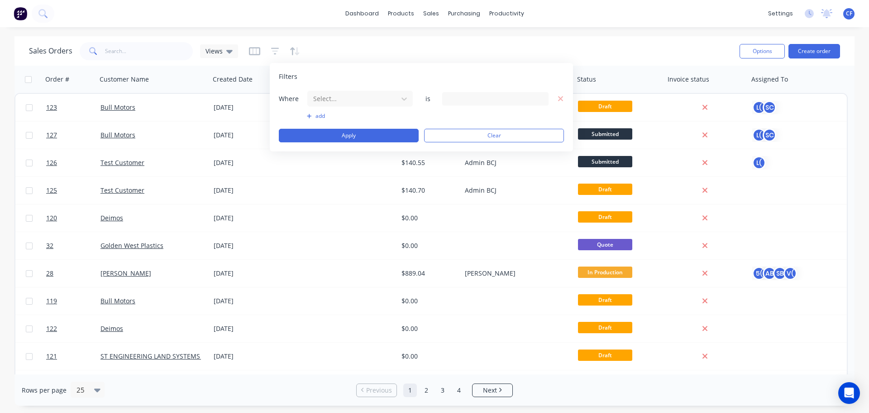
click at [331, 86] on div "Filters Where Select... is add Apply Clear" at bounding box center [421, 107] width 303 height 88
click at [334, 93] on div at bounding box center [352, 98] width 81 height 11
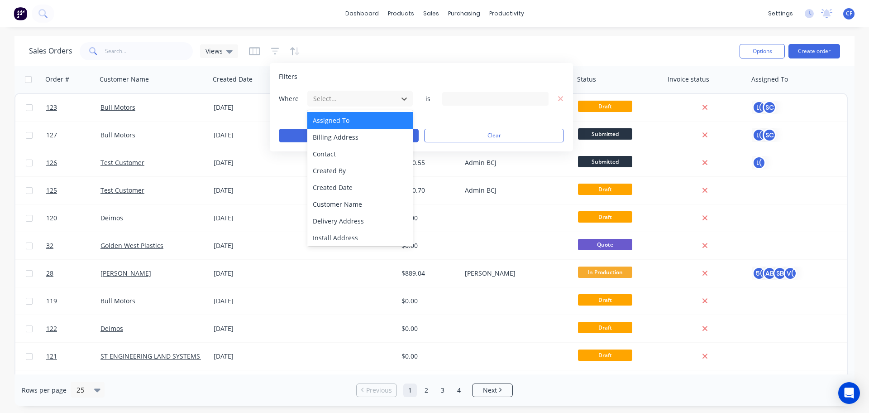
click at [357, 116] on div "Assigned To" at bounding box center [360, 120] width 106 height 17
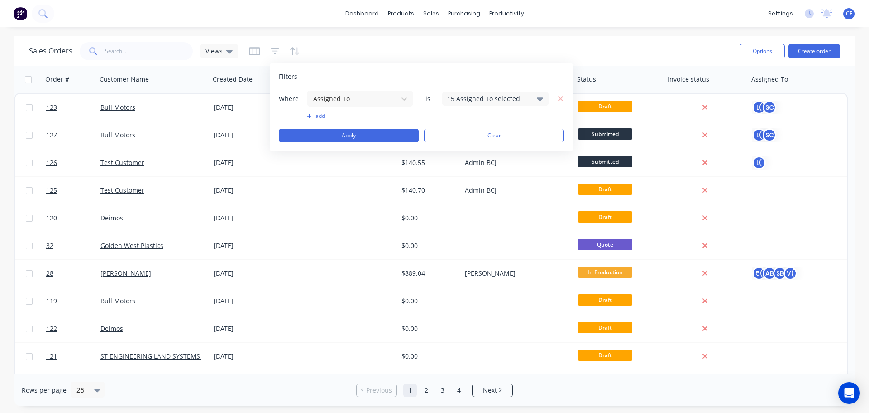
click at [515, 100] on div "15 Assigned To selected" at bounding box center [488, 99] width 82 height 10
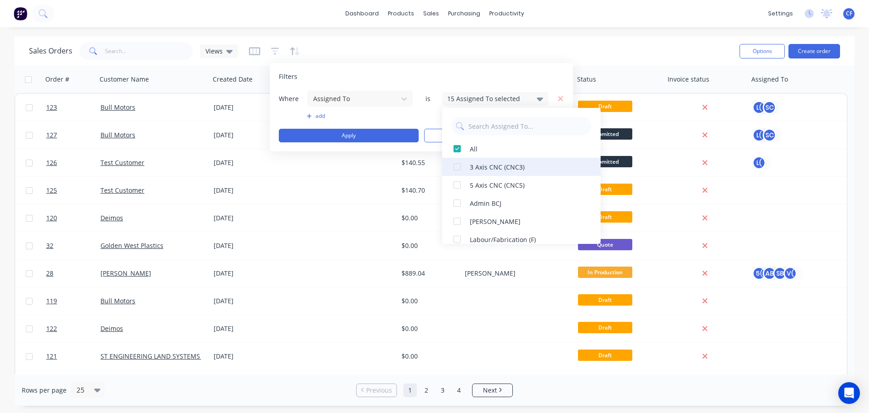
click at [456, 164] on div at bounding box center [457, 167] width 18 height 18
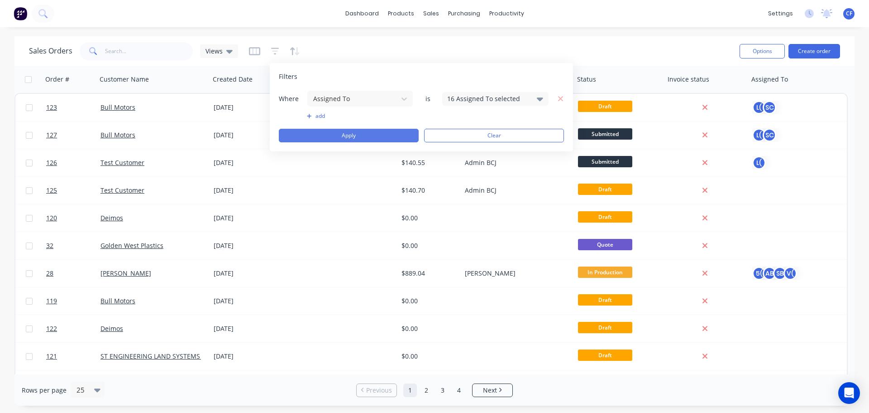
click at [378, 136] on button "Apply" at bounding box center [349, 136] width 140 height 14
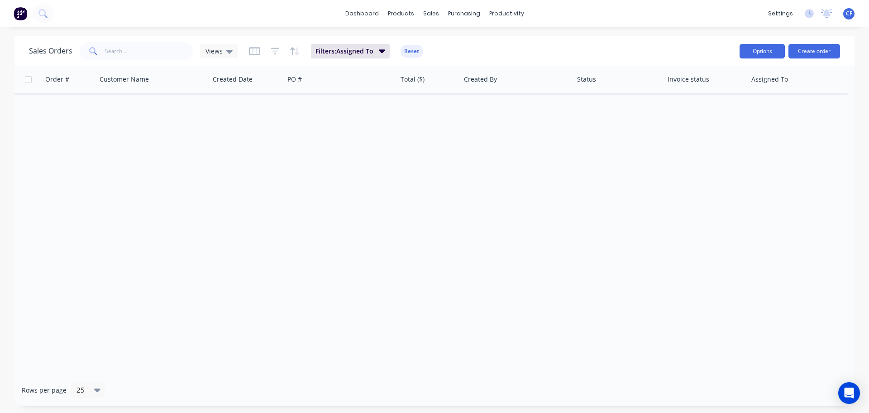
click at [757, 55] on button "Options" at bounding box center [762, 51] width 45 height 14
click at [675, 55] on div "Sales Orders Views Filters: Assigned To Reset" at bounding box center [381, 51] width 704 height 22
click at [410, 48] on button "Reset" at bounding box center [412, 51] width 22 height 13
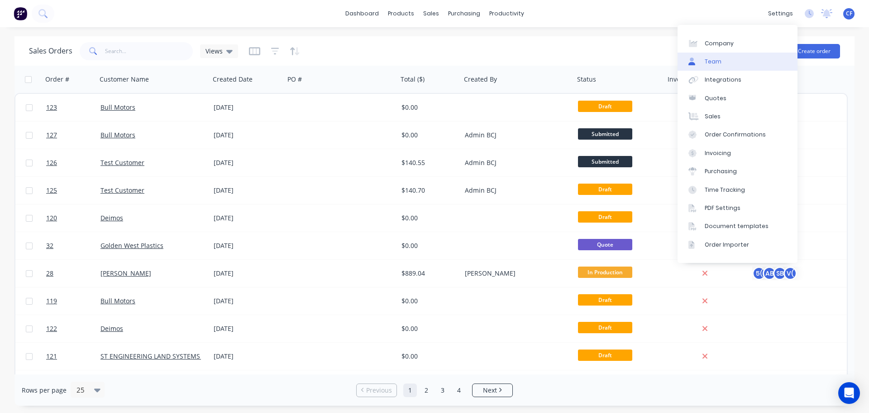
click at [706, 63] on div "Team" at bounding box center [713, 62] width 17 height 8
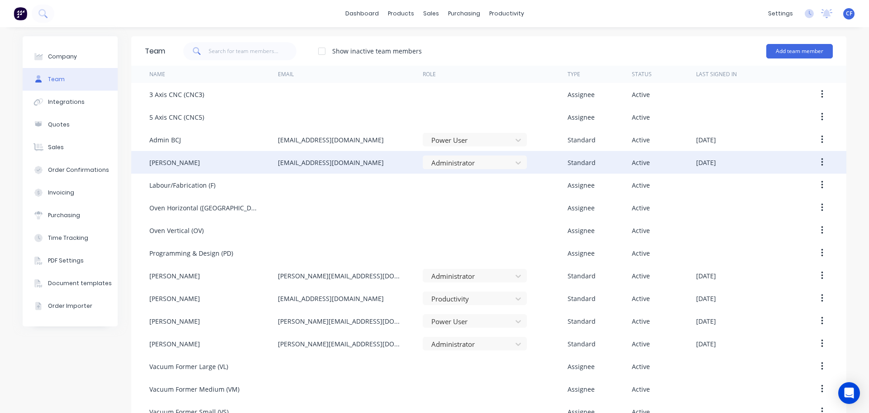
drag, startPoint x: 706, startPoint y: 63, endPoint x: 236, endPoint y: 159, distance: 479.8
click at [247, 227] on div "Oven Vertical (OV)" at bounding box center [213, 230] width 129 height 23
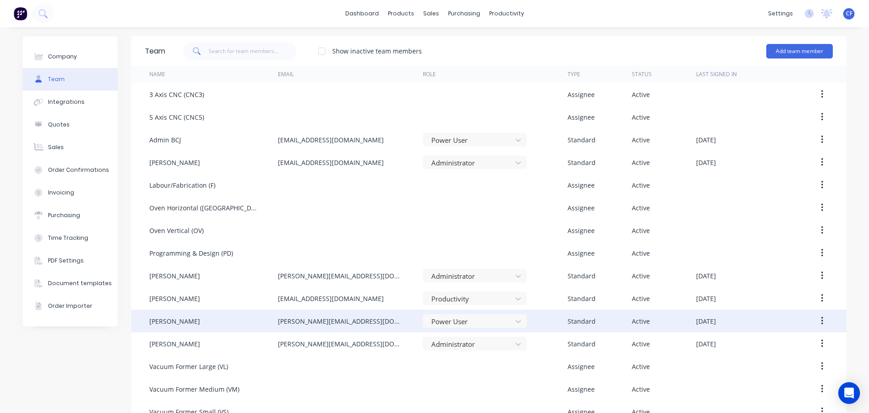
scroll to position [19, 0]
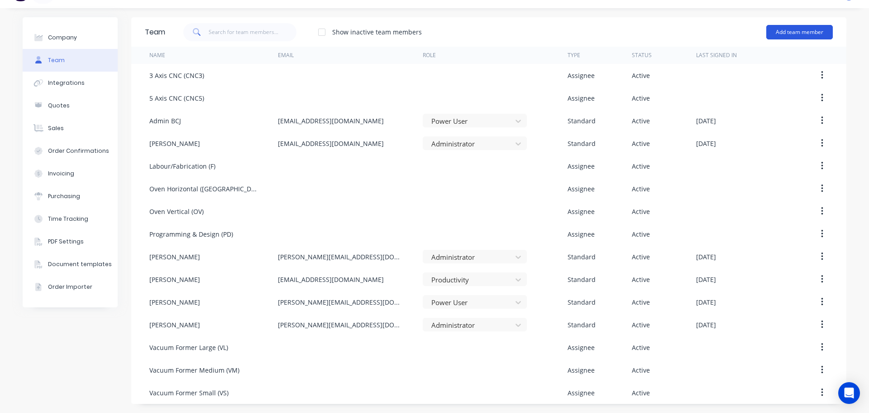
click at [795, 34] on button "Add team member" at bounding box center [800, 32] width 67 height 14
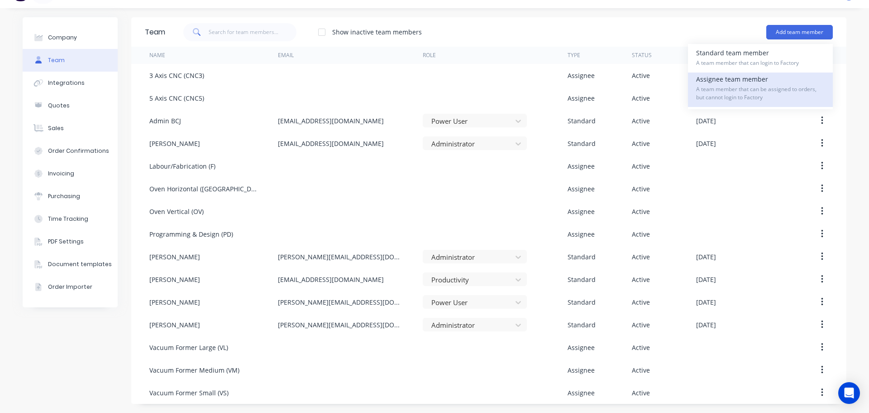
click at [771, 94] on span "A team member that can be assigned to orders, but cannot login to Factory" at bounding box center [760, 93] width 129 height 16
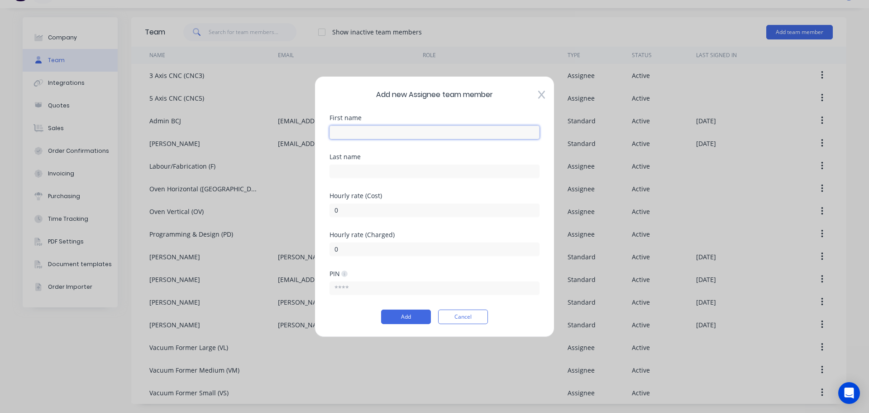
click at [422, 134] on input "text" at bounding box center [435, 132] width 210 height 14
type input "Part"
click at [346, 161] on div "Last name" at bounding box center [435, 165] width 210 height 24
click at [346, 168] on input "text" at bounding box center [435, 171] width 210 height 14
type input "S"
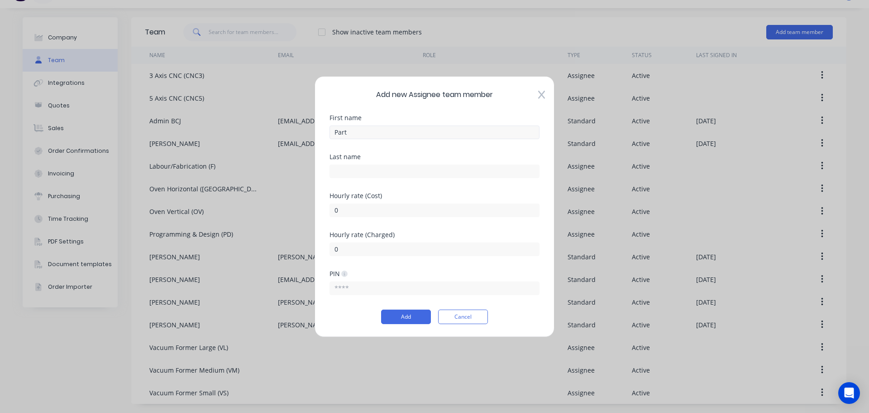
drag, startPoint x: 355, startPoint y: 143, endPoint x: 358, endPoint y: 138, distance: 5.9
click at [355, 143] on div "First name Part" at bounding box center [435, 133] width 210 height 39
click at [359, 137] on input "Part" at bounding box center [435, 132] width 210 height 14
type input "Part Sheet"
click at [375, 167] on input "text" at bounding box center [435, 171] width 210 height 14
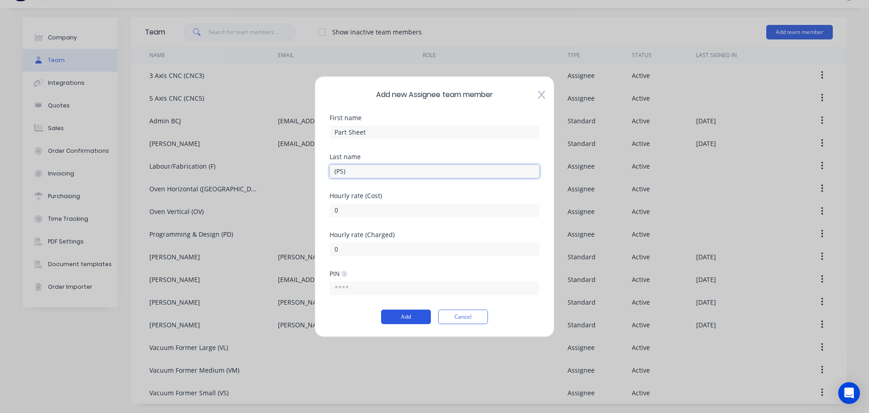
type input "(PS)"
click at [413, 317] on button "Add" at bounding box center [406, 316] width 50 height 14
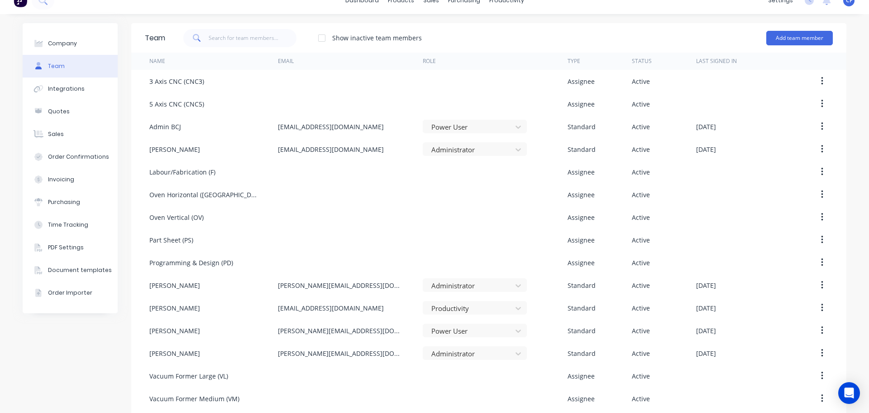
scroll to position [0, 0]
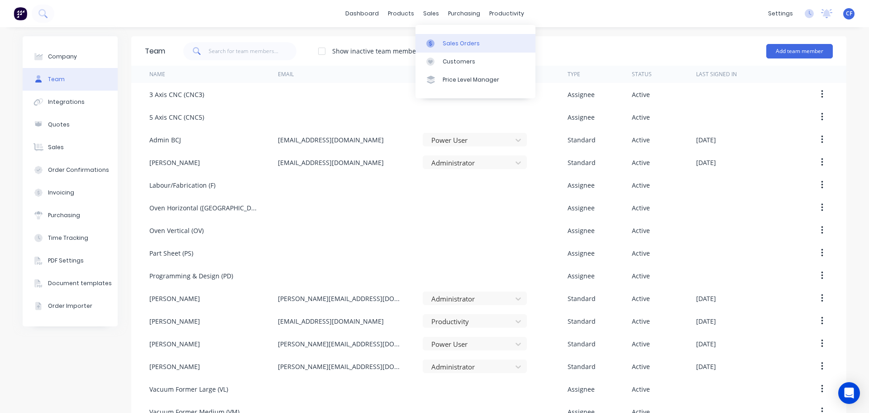
click at [437, 48] on link "Sales Orders" at bounding box center [476, 43] width 120 height 18
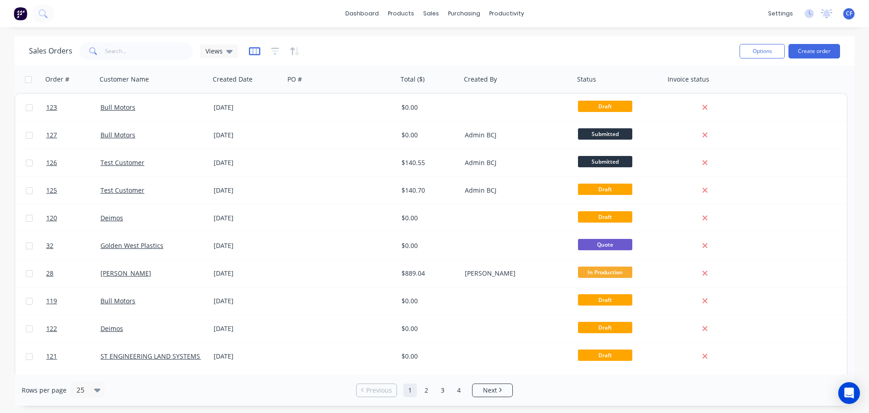
click at [253, 48] on icon "button" at bounding box center [254, 51] width 11 height 9
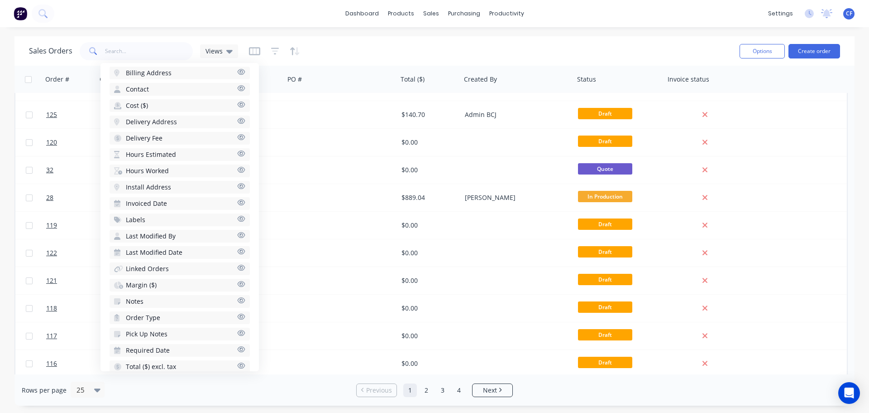
scroll to position [253, 0]
click at [559, 8] on div "dashboard products sales purchasing productivity dashboard products Product Cat…" at bounding box center [434, 13] width 869 height 27
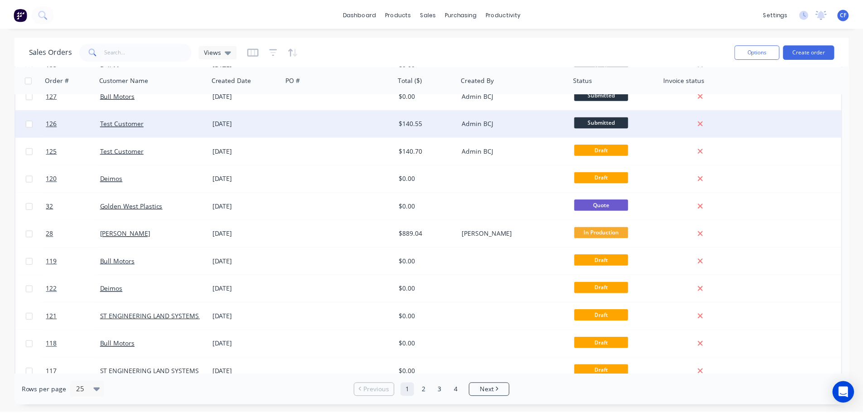
scroll to position [0, 0]
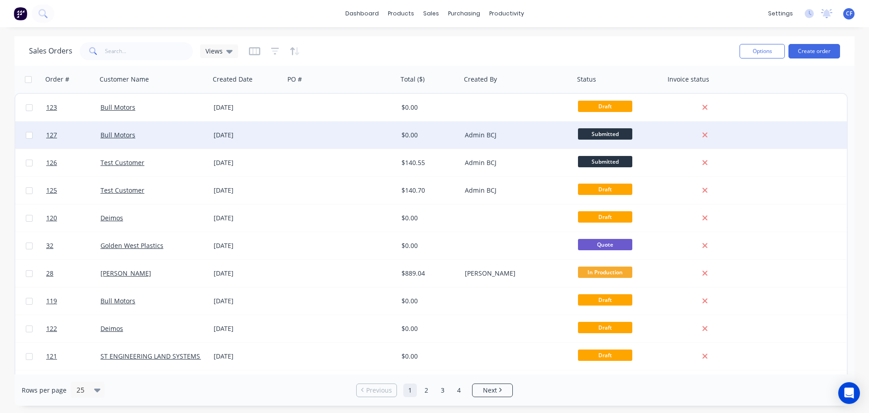
click at [488, 138] on div "Admin BCJ" at bounding box center [515, 134] width 101 height 9
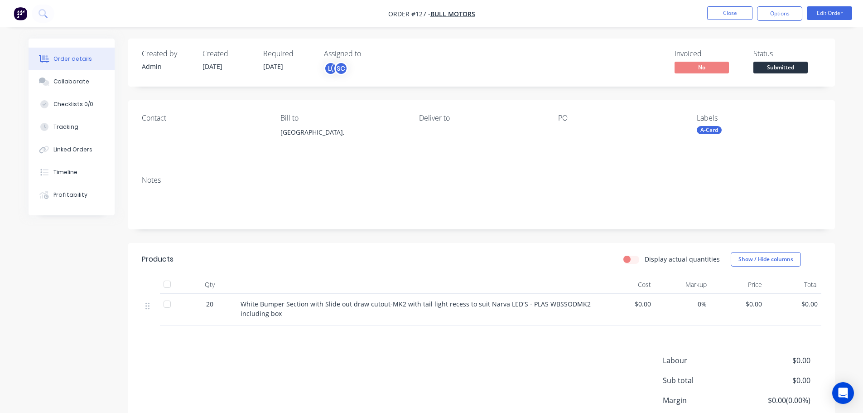
click at [726, 23] on nav "Order #127 - Bull Motors Close Options Edit Order" at bounding box center [431, 13] width 863 height 27
click at [726, 19] on button "Close" at bounding box center [729, 13] width 45 height 14
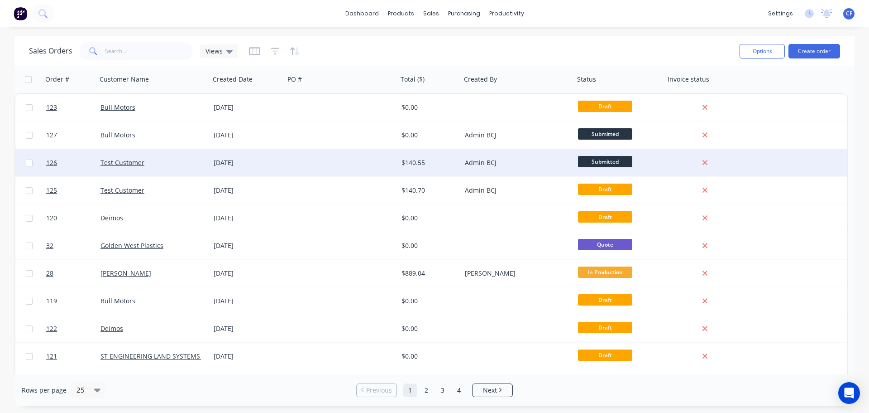
click at [360, 168] on div at bounding box center [341, 162] width 113 height 27
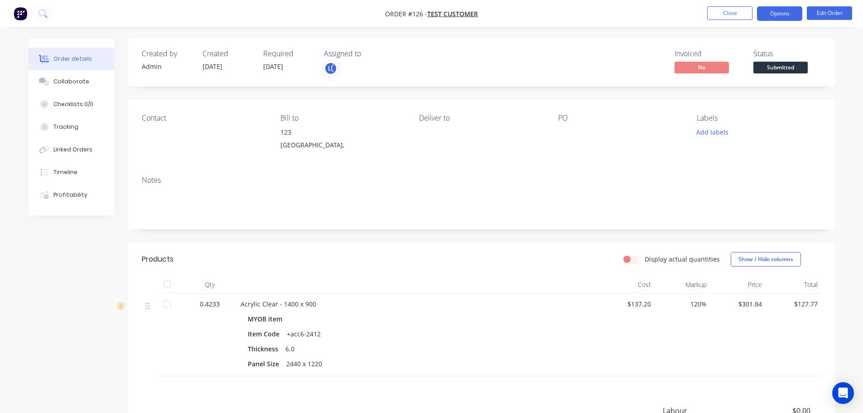
click at [784, 14] on button "Options" at bounding box center [779, 13] width 45 height 14
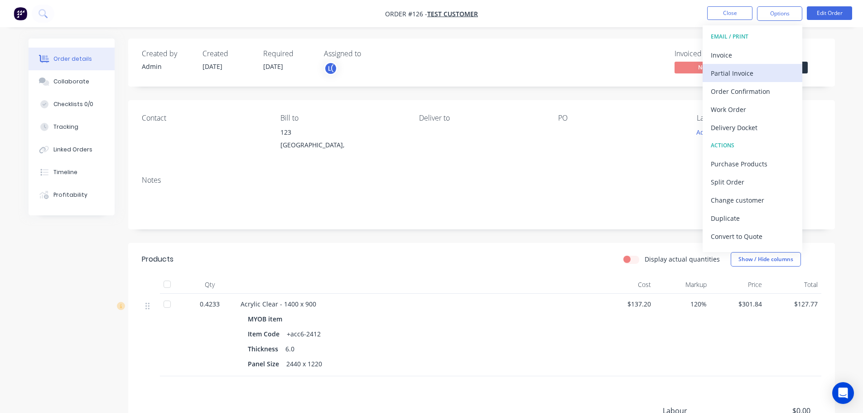
click at [736, 79] on div "Partial Invoice" at bounding box center [752, 73] width 83 height 13
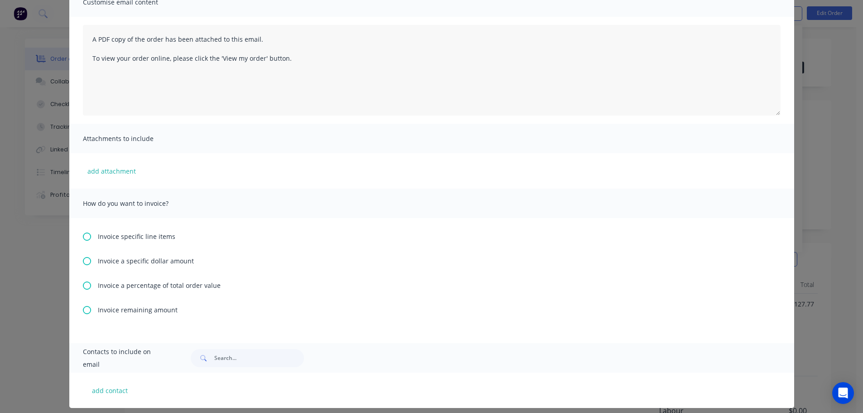
scroll to position [86, 0]
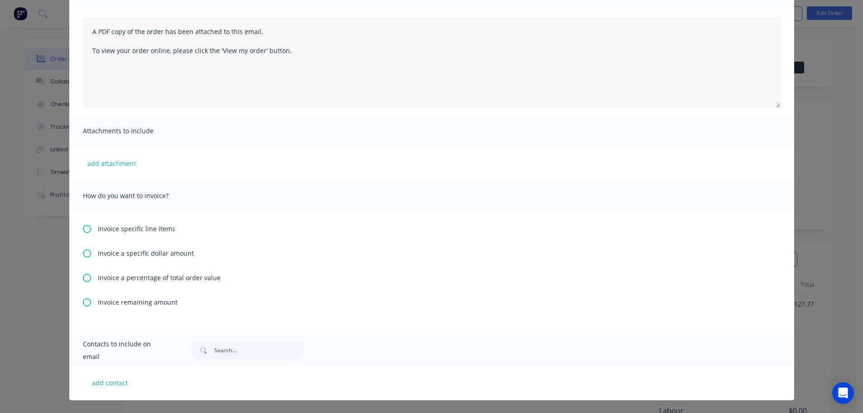
click at [85, 251] on icon at bounding box center [87, 253] width 8 height 8
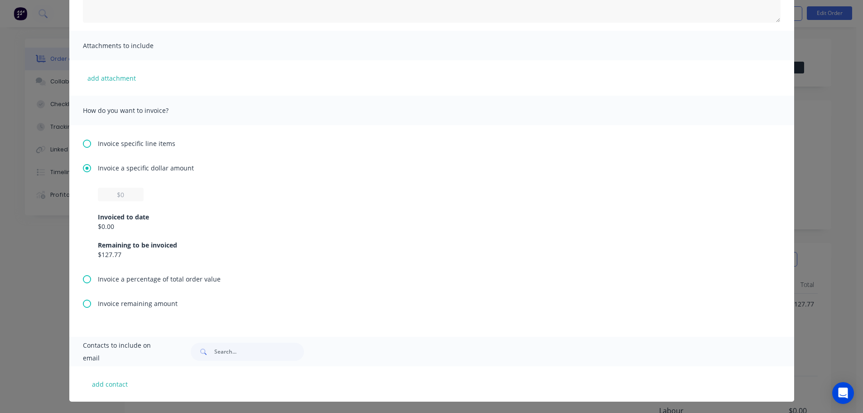
scroll to position [173, 0]
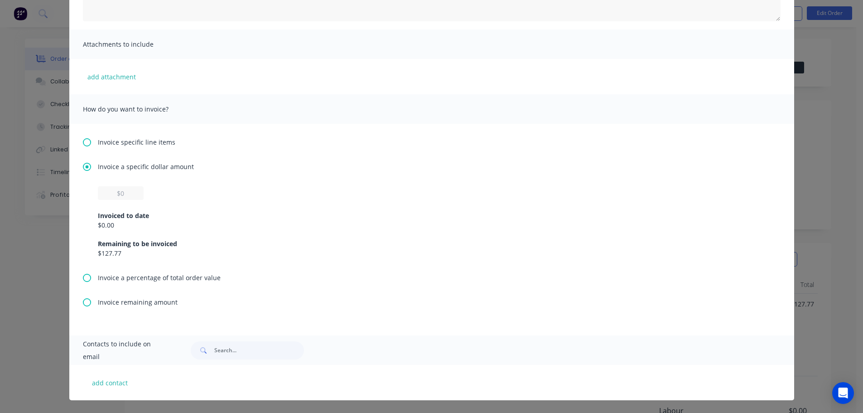
click at [83, 279] on icon at bounding box center [87, 278] width 8 height 8
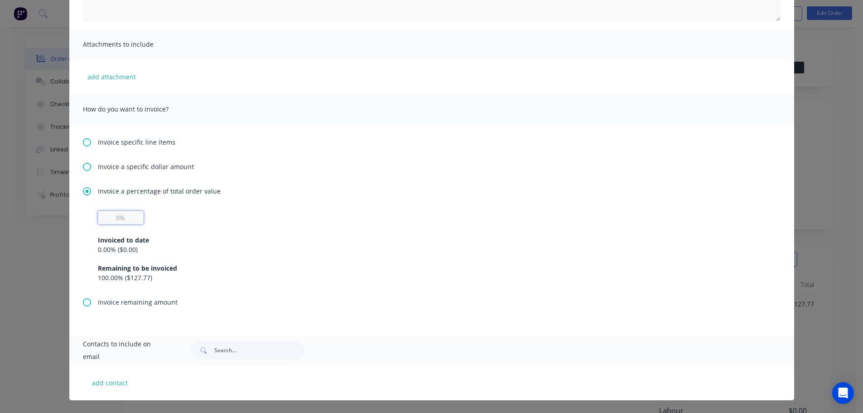
click at [128, 223] on input "text" at bounding box center [121, 218] width 46 height 14
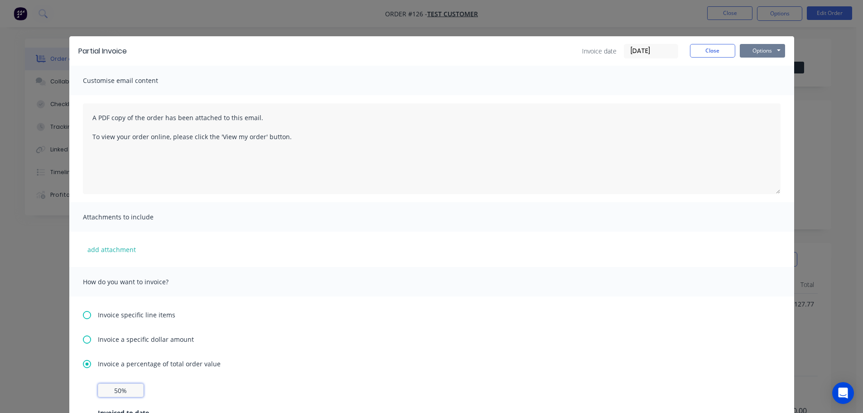
type input "50%"
click at [758, 46] on button "Options" at bounding box center [761, 51] width 45 height 14
click at [767, 83] on button "Print" at bounding box center [768, 81] width 58 height 15
click at [701, 53] on button "Close" at bounding box center [712, 51] width 45 height 14
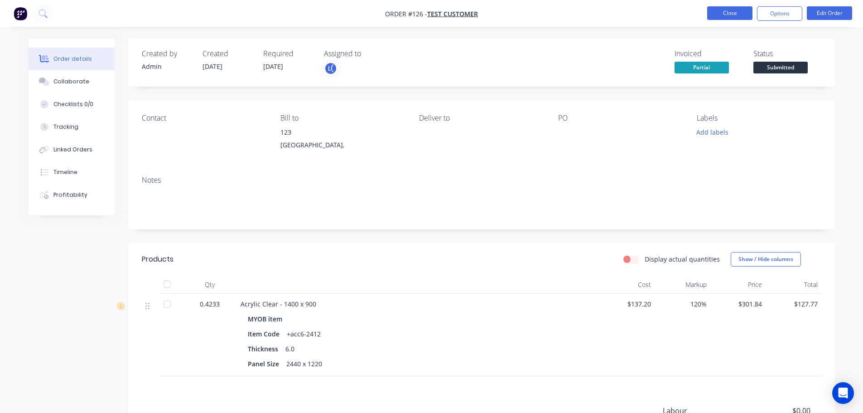
click at [719, 10] on button "Close" at bounding box center [729, 13] width 45 height 14
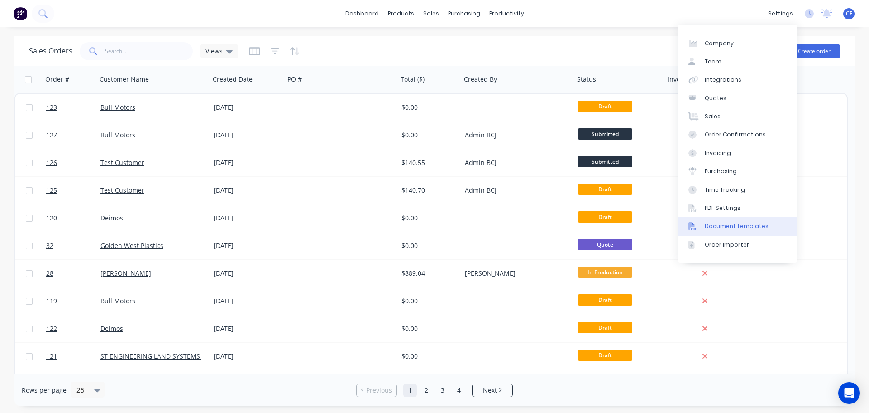
click at [708, 221] on link "Document templates" at bounding box center [738, 226] width 120 height 18
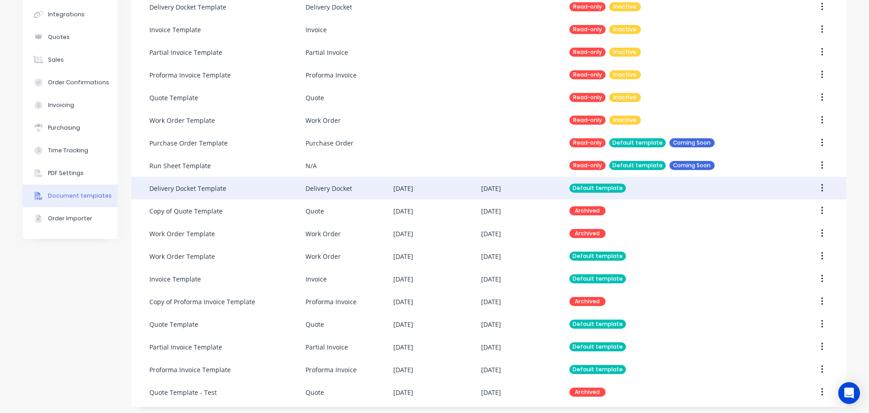
scroll to position [91, 0]
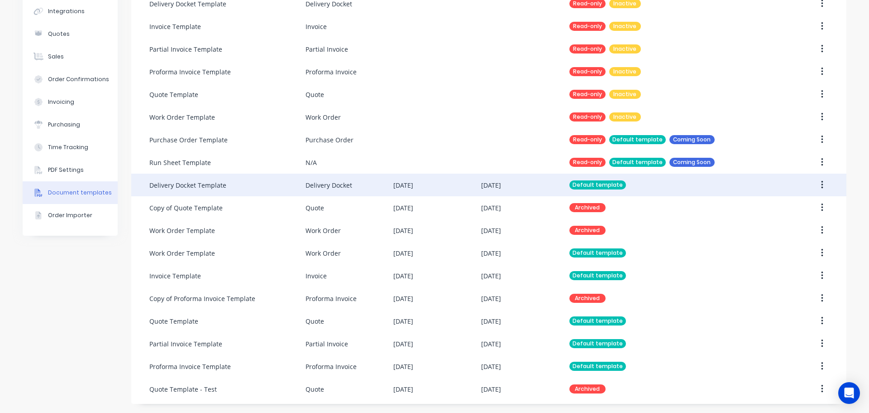
click at [202, 193] on div "Delivery Docket Template" at bounding box center [227, 184] width 156 height 23
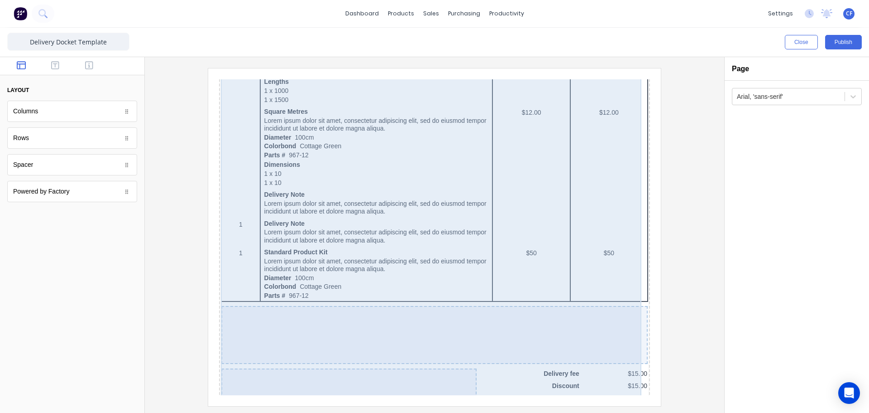
scroll to position [453, 0]
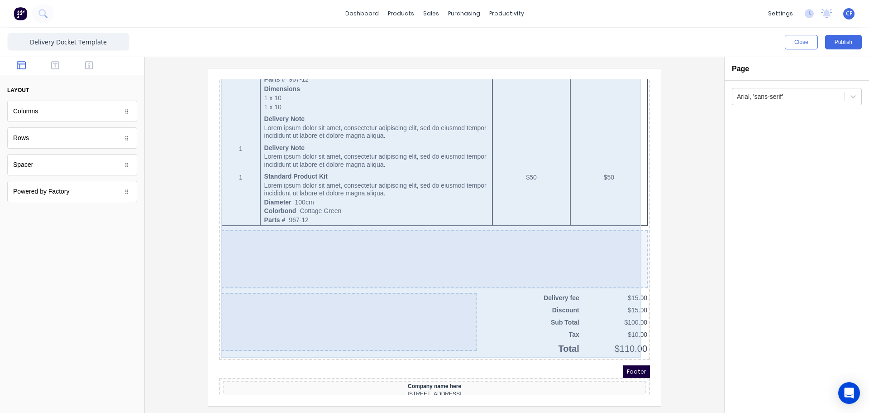
click at [258, 288] on div at bounding box center [338, 311] width 255 height 58
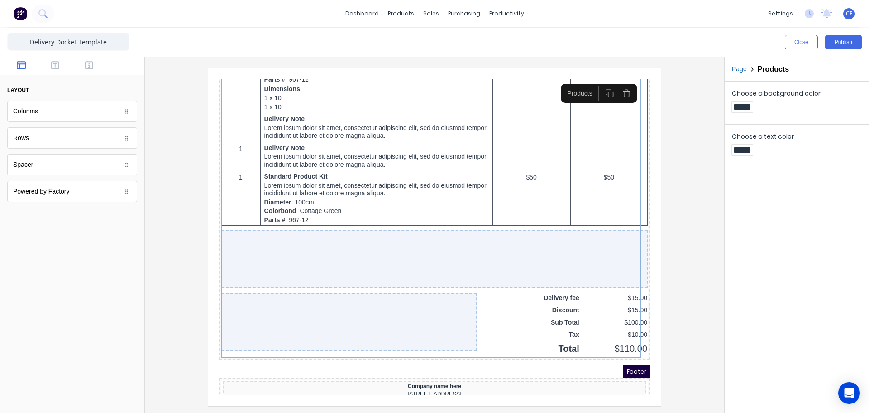
click at [131, 297] on div at bounding box center [72, 314] width 144 height 198
click at [685, 294] on div at bounding box center [434, 236] width 565 height 337
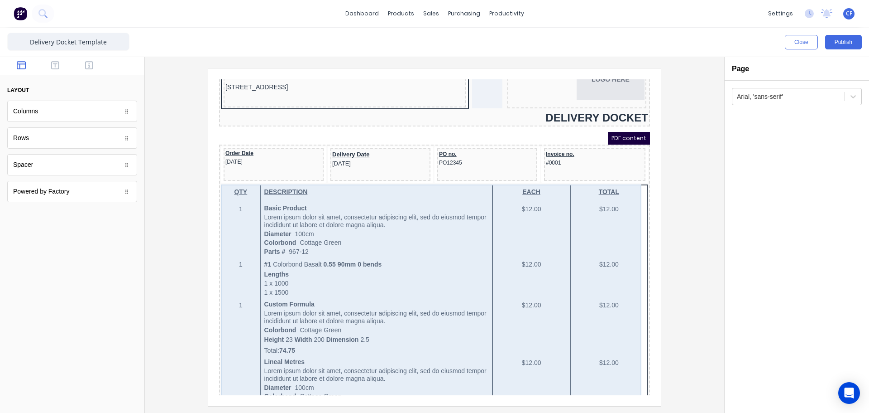
scroll to position [0, 0]
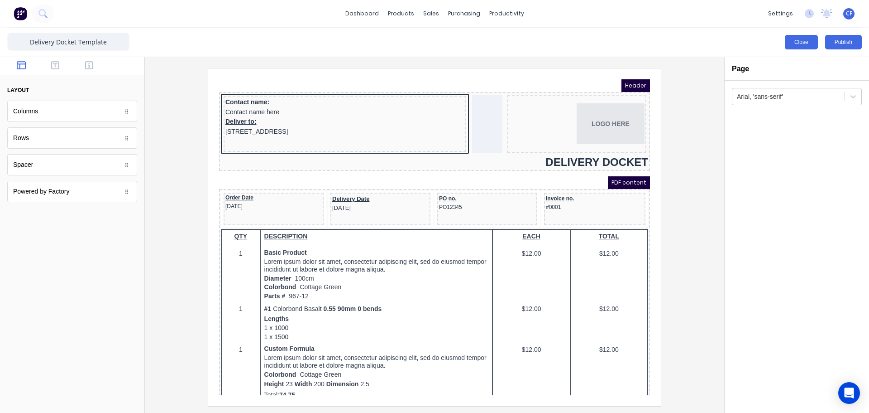
click at [798, 46] on button "Close" at bounding box center [801, 42] width 33 height 14
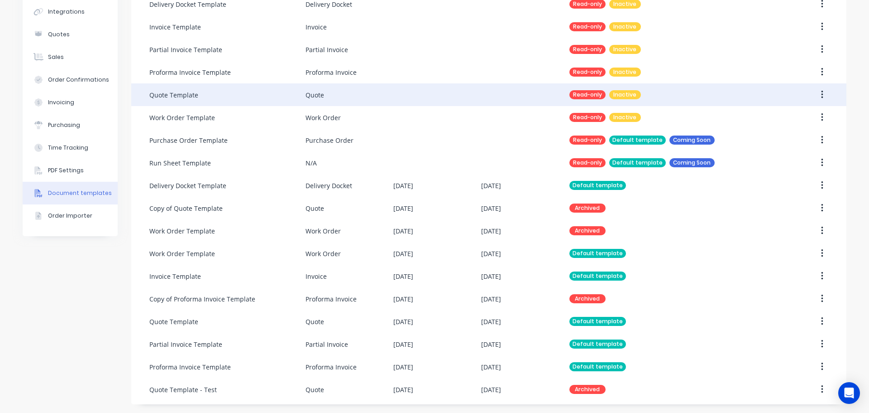
scroll to position [91, 0]
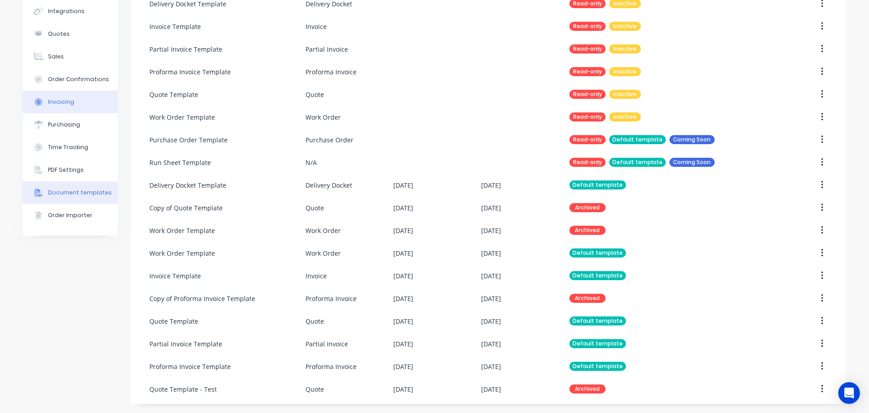
click at [68, 101] on div "Invoicing" at bounding box center [61, 102] width 26 height 8
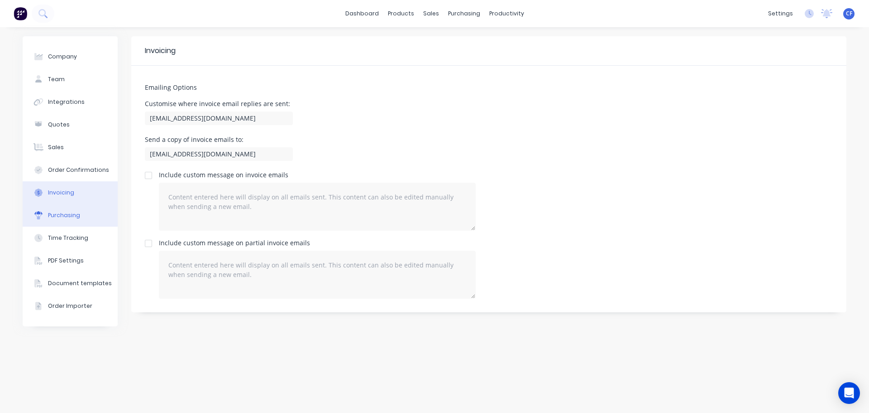
click at [26, 222] on button "Purchasing" at bounding box center [70, 215] width 95 height 23
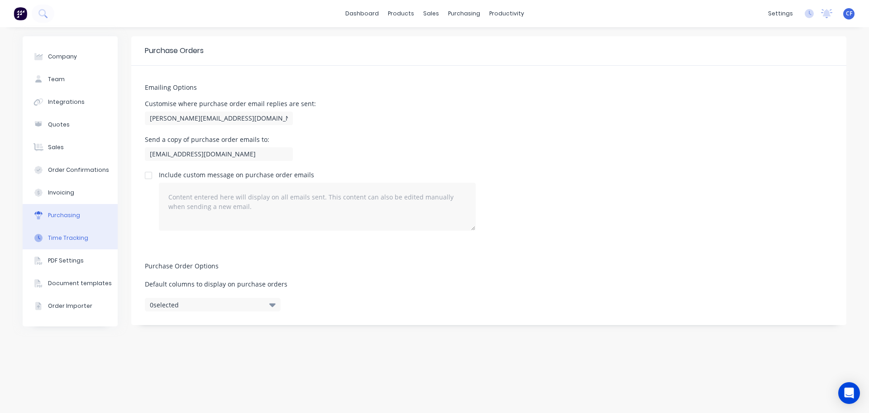
click at [66, 231] on button "Time Tracking" at bounding box center [70, 237] width 95 height 23
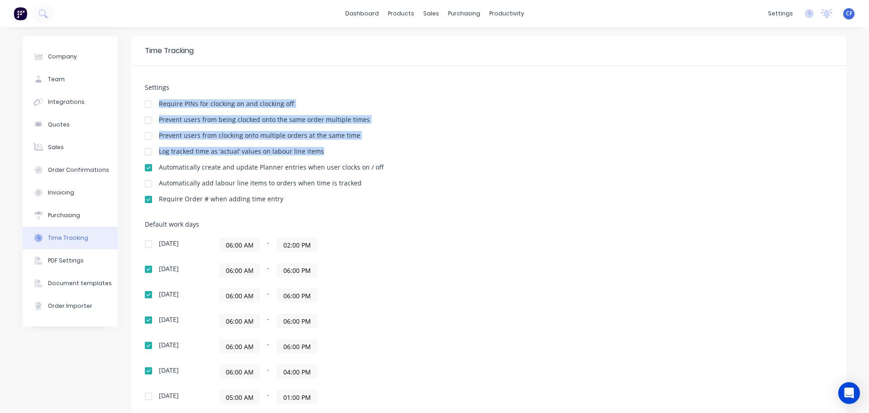
drag, startPoint x: 330, startPoint y: 153, endPoint x: 154, endPoint y: 95, distance: 184.6
click at [154, 95] on div "Settings Require PINs for clocking on and clocking off Prevent users from being…" at bounding box center [489, 148] width 688 height 128
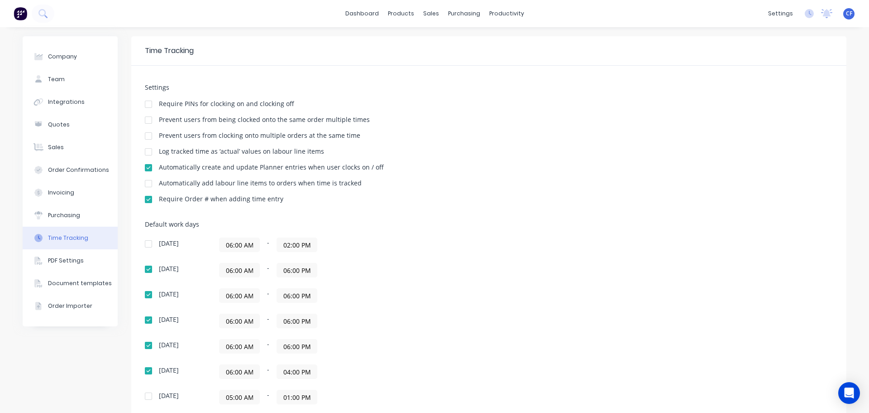
click at [420, 157] on div "Settings Require PINs for clocking on and clocking off Prevent users from being…" at bounding box center [489, 148] width 688 height 128
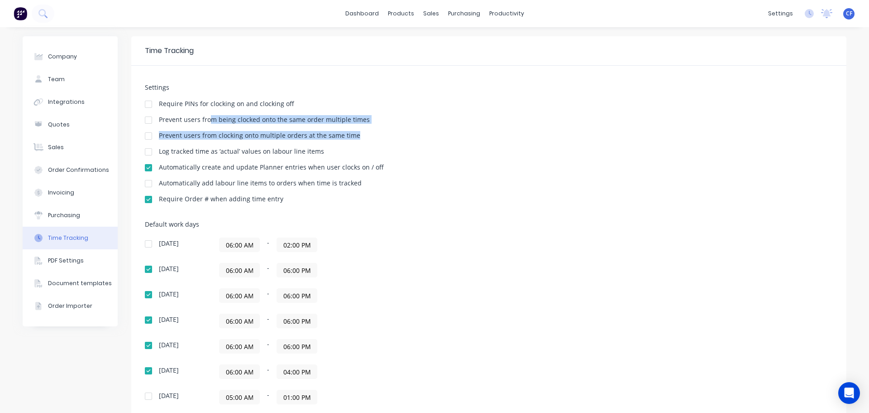
drag, startPoint x: 205, startPoint y: 121, endPoint x: 360, endPoint y: 125, distance: 155.4
click at [360, 125] on div "Settings Require PINs for clocking on and clocking off Prevent users from being…" at bounding box center [489, 148] width 688 height 128
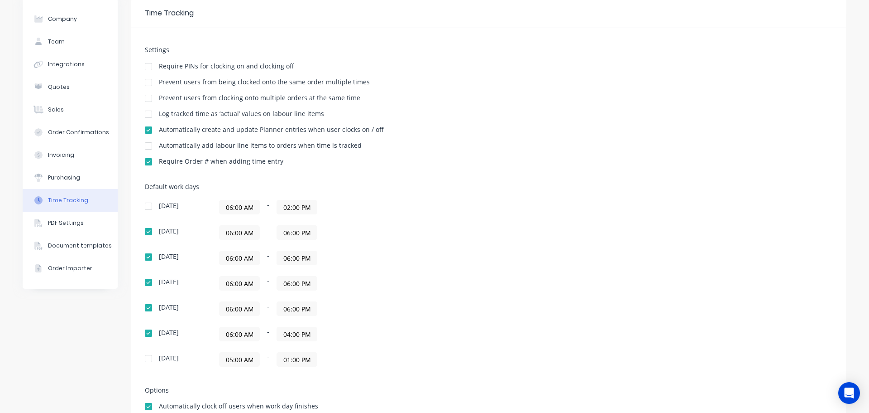
scroll to position [66, 0]
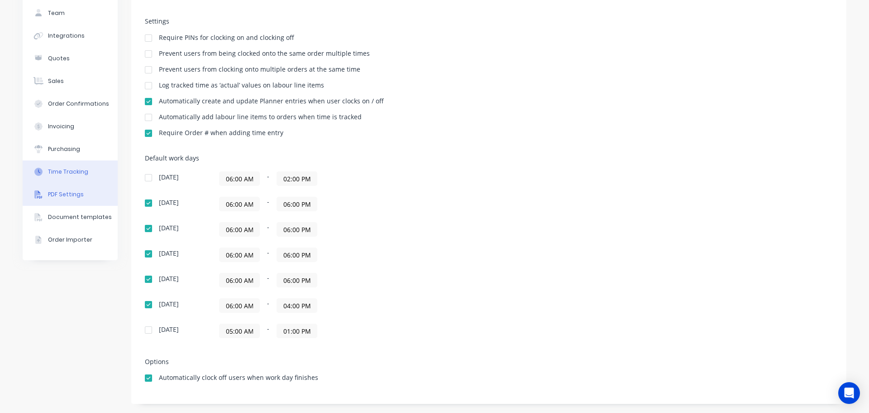
click at [52, 203] on button "PDF Settings" at bounding box center [70, 194] width 95 height 23
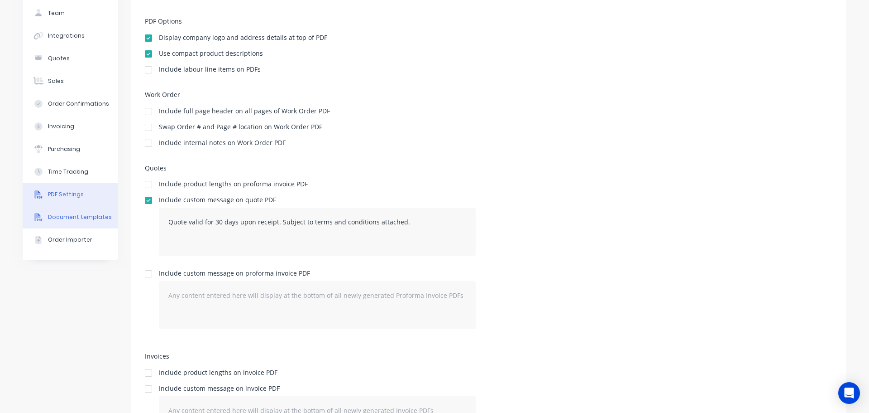
click at [53, 220] on div "Document templates" at bounding box center [80, 217] width 64 height 8
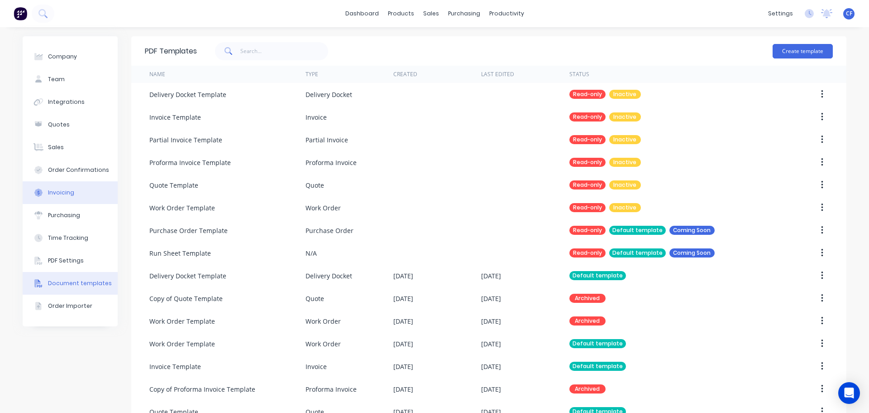
click at [54, 182] on button "Invoicing" at bounding box center [70, 192] width 95 height 23
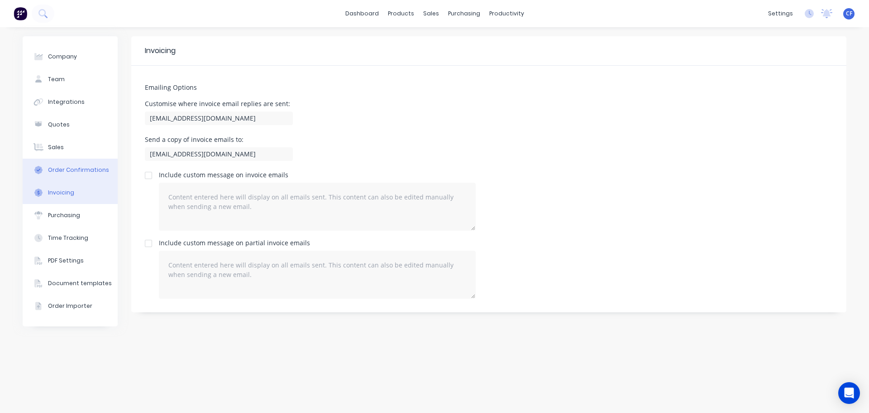
click at [71, 169] on div "Order Confirmations" at bounding box center [78, 170] width 61 height 8
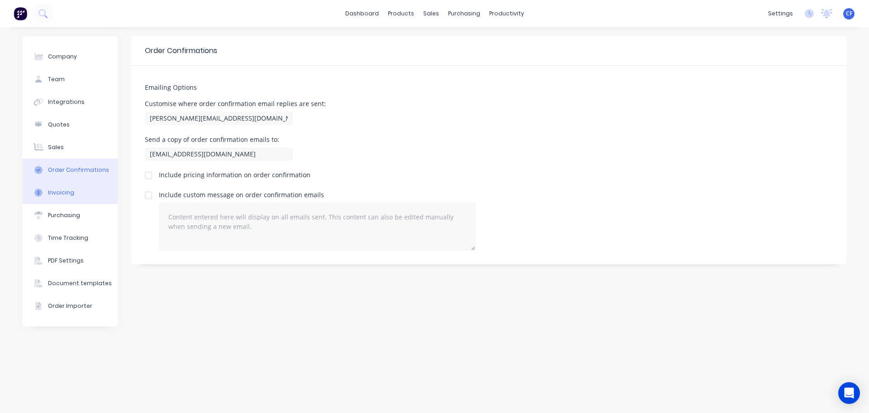
click at [77, 187] on button "Invoicing" at bounding box center [70, 192] width 95 height 23
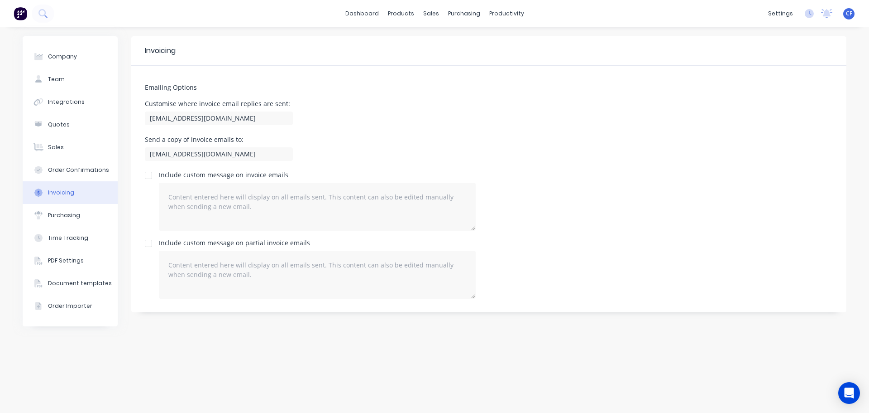
click at [77, 187] on button "Invoicing" at bounding box center [70, 192] width 95 height 23
click at [78, 174] on button "Order Confirmations" at bounding box center [70, 169] width 95 height 23
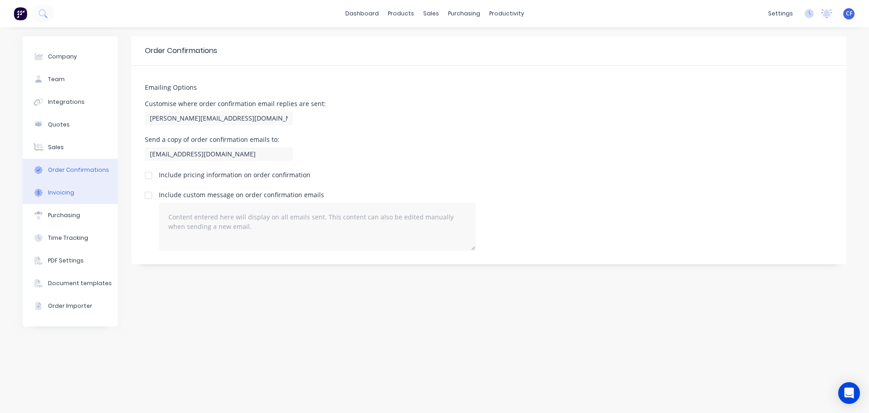
click at [73, 189] on button "Invoicing" at bounding box center [70, 192] width 95 height 23
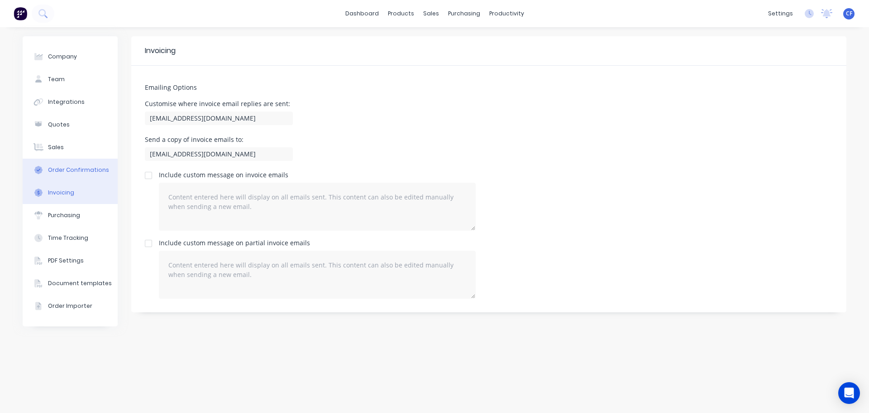
click at [80, 178] on button "Order Confirmations" at bounding box center [70, 169] width 95 height 23
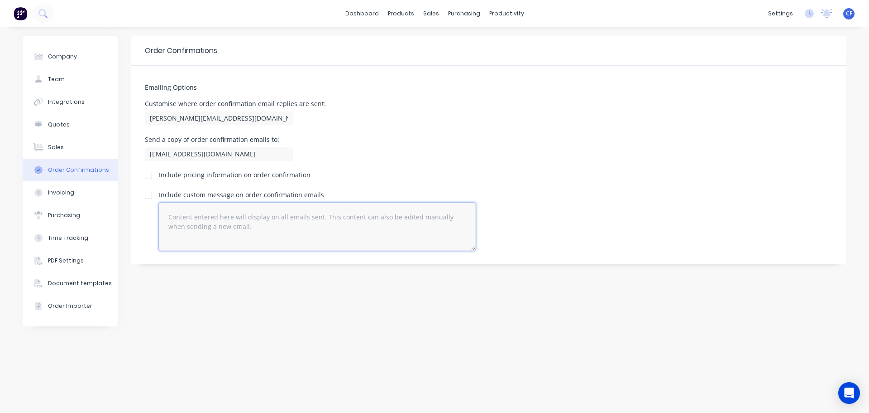
click at [266, 230] on textarea at bounding box center [317, 226] width 317 height 48
drag, startPoint x: 251, startPoint y: 234, endPoint x: 170, endPoint y: 206, distance: 85.4
click at [170, 206] on textarea "To enrich screen reader interactions, please activate Accessibility in Grammarl…" at bounding box center [317, 226] width 317 height 48
drag, startPoint x: 170, startPoint y: 211, endPoint x: 226, endPoint y: 265, distance: 77.2
click at [226, 264] on div "Emailing Options Customise where order confirmation email replies are sent: [PE…" at bounding box center [488, 165] width 715 height 198
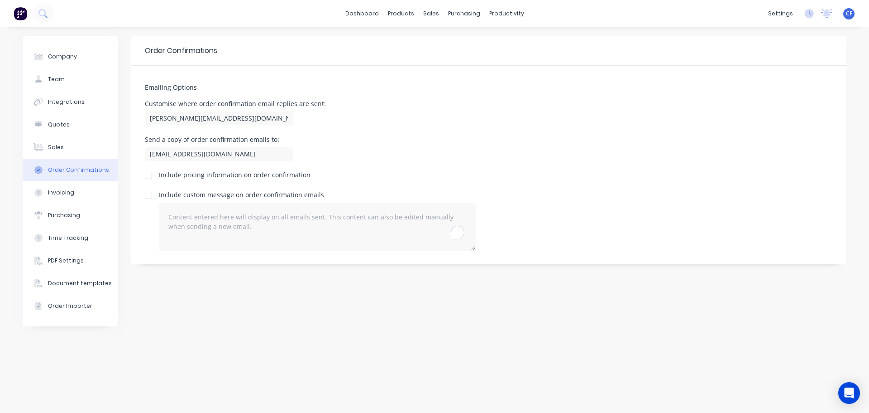
click at [226, 265] on div "Order Confirmations Emailing Options Customise where order confirmation email r…" at bounding box center [488, 219] width 715 height 367
click at [60, 264] on div "PDF Settings" at bounding box center [66, 260] width 36 height 8
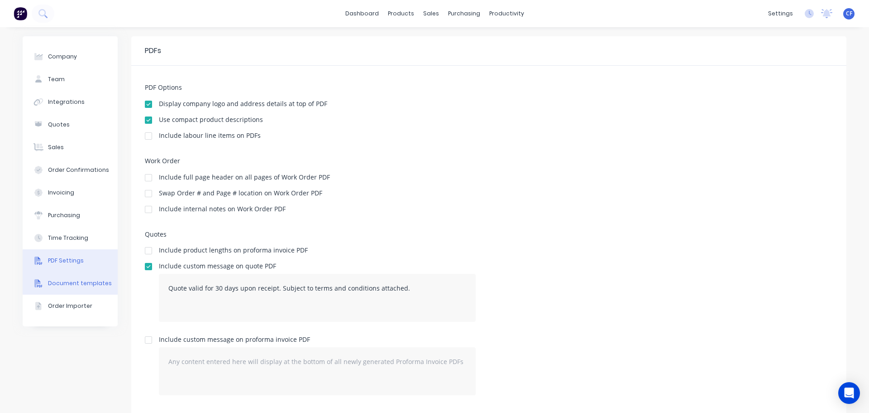
click at [77, 278] on button "Document templates" at bounding box center [70, 283] width 95 height 23
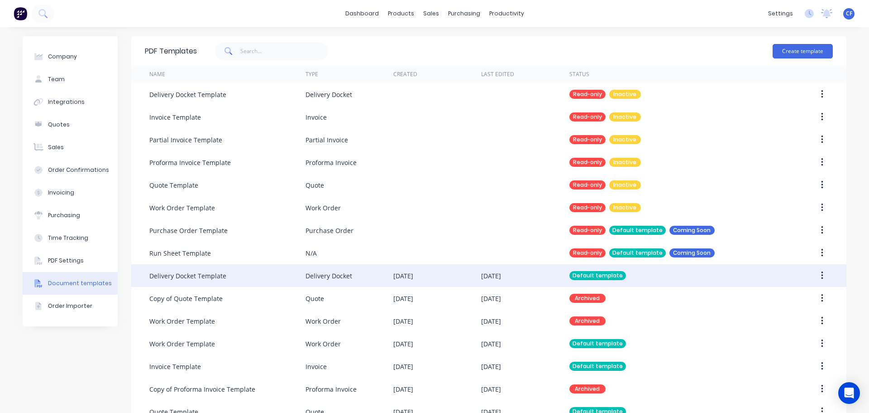
click at [490, 280] on div "[DATE]" at bounding box center [491, 276] width 20 height 10
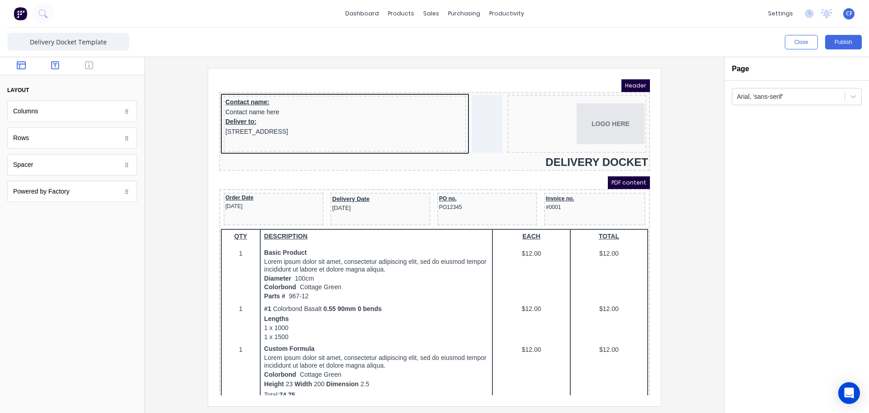
drag, startPoint x: 65, startPoint y: 66, endPoint x: 67, endPoint y: 71, distance: 5.5
click at [67, 71] on button "button" at bounding box center [55, 66] width 29 height 11
click at [87, 68] on icon "button" at bounding box center [89, 65] width 8 height 9
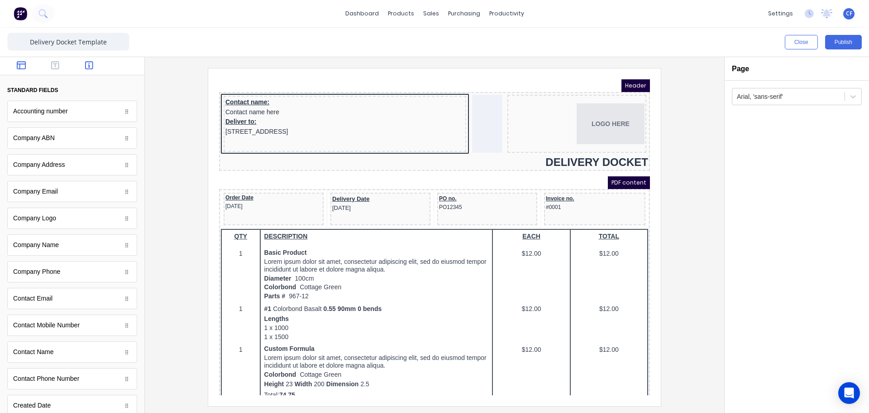
click at [20, 67] on icon "button" at bounding box center [21, 65] width 9 height 9
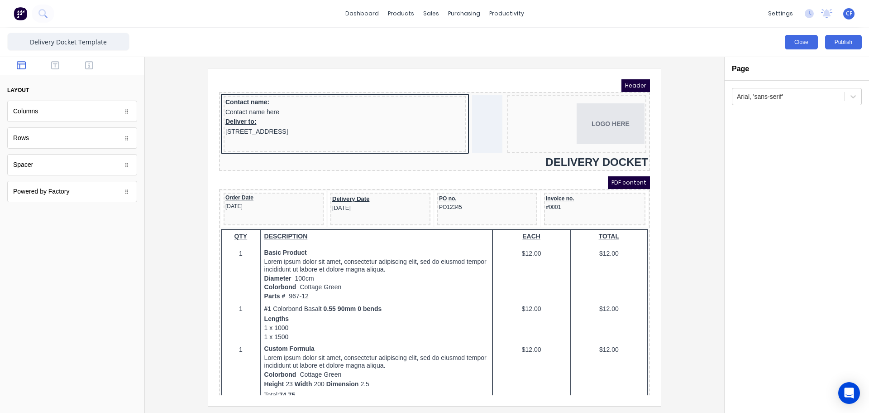
click at [789, 36] on button "Close" at bounding box center [801, 42] width 33 height 14
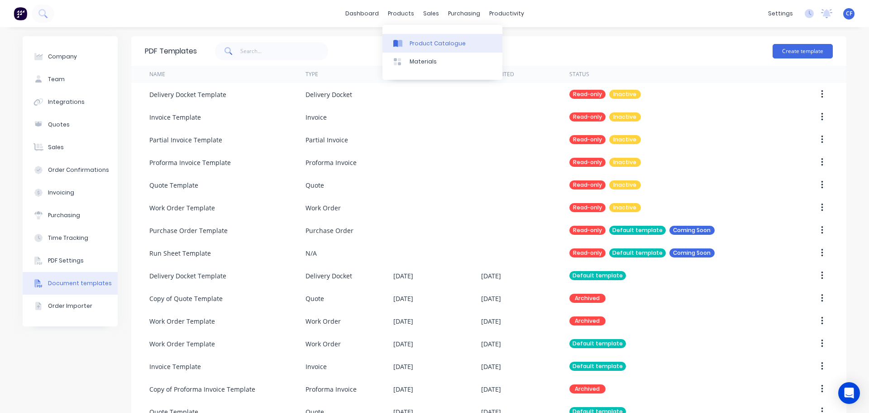
click at [408, 40] on link "Product Catalogue" at bounding box center [443, 43] width 120 height 18
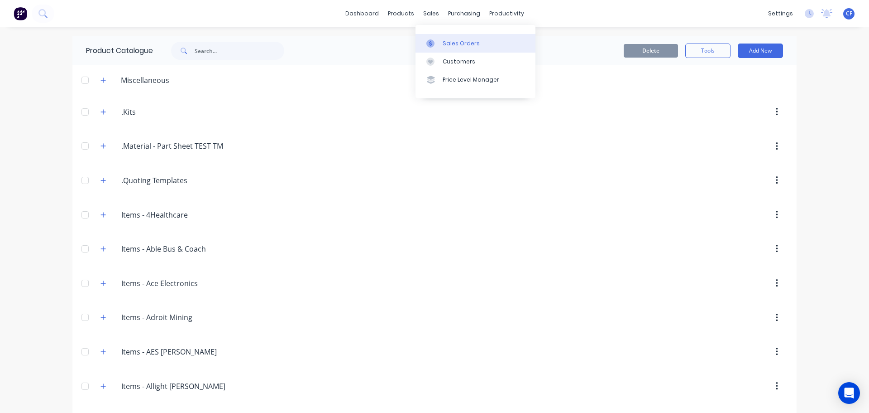
click at [432, 41] on icon at bounding box center [431, 43] width 8 height 8
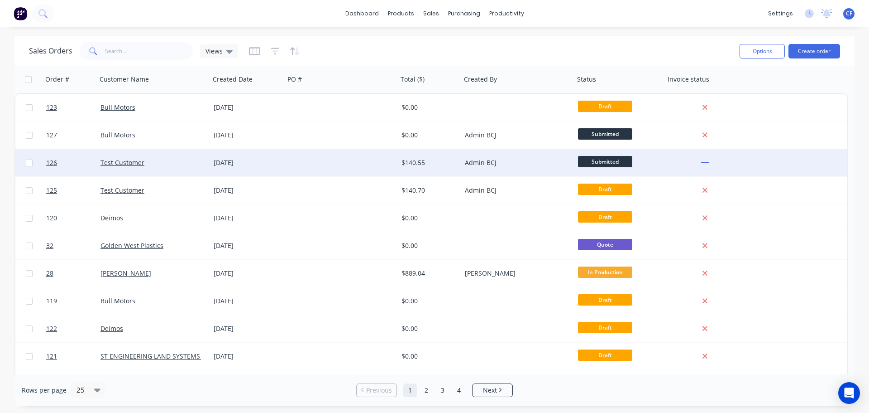
click at [115, 168] on div "Test Customer" at bounding box center [153, 162] width 113 height 27
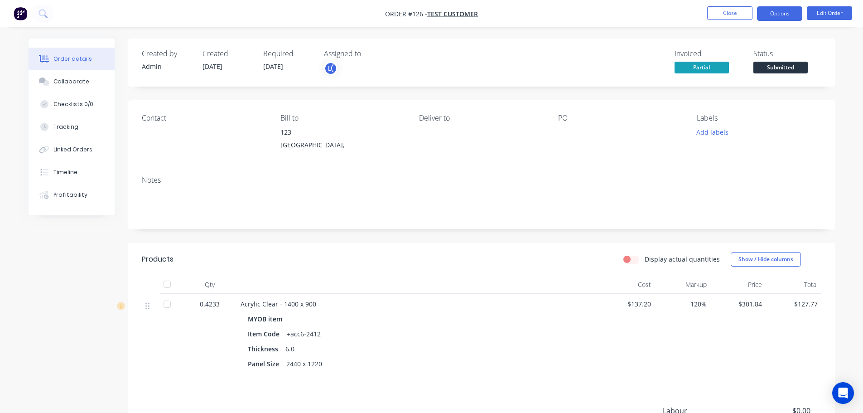
click at [773, 20] on button "Options" at bounding box center [779, 13] width 45 height 14
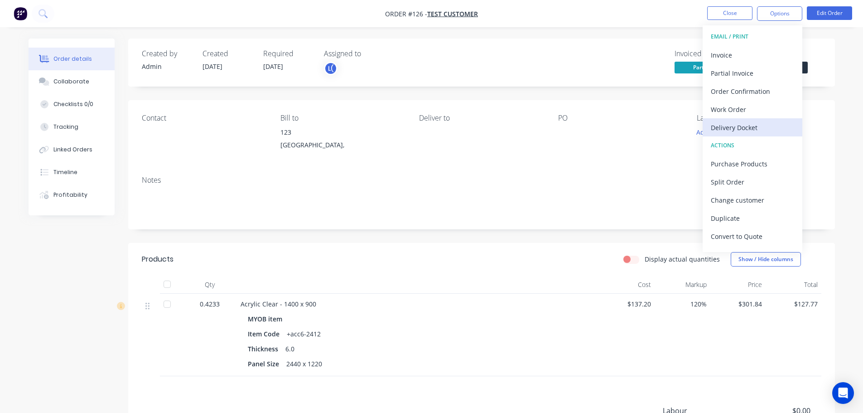
click at [766, 124] on div "Delivery Docket" at bounding box center [752, 127] width 83 height 13
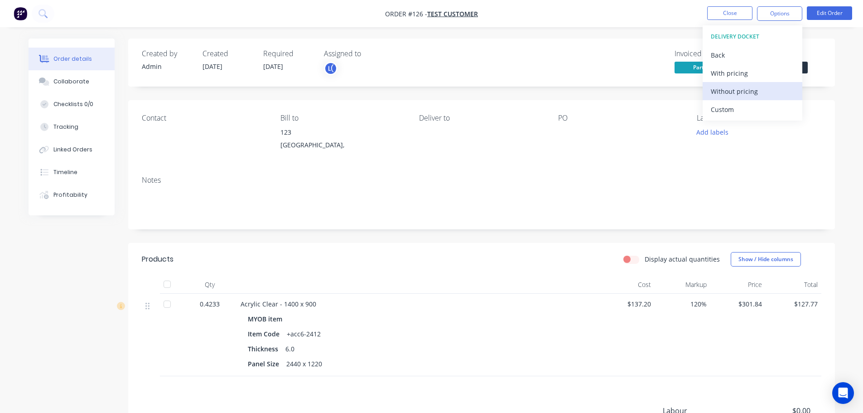
click at [739, 95] on div "Without pricing" at bounding box center [752, 91] width 83 height 13
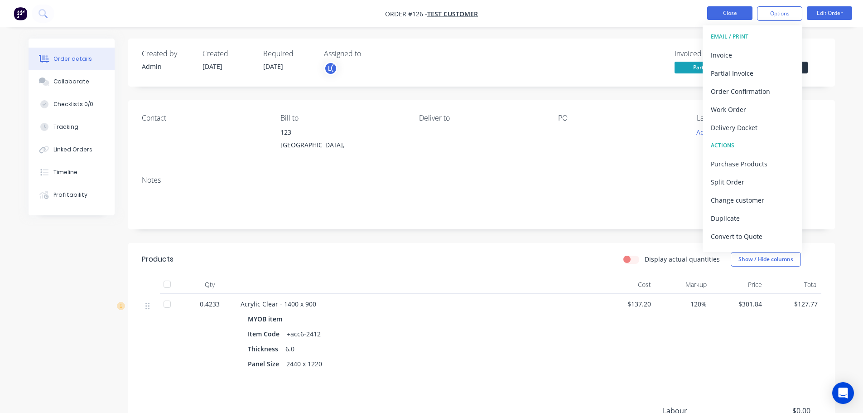
click at [737, 12] on button "Close" at bounding box center [729, 13] width 45 height 14
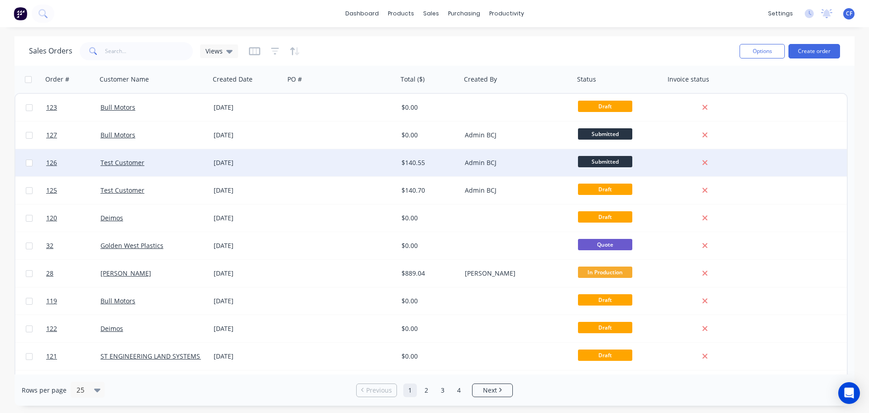
click at [699, 163] on div at bounding box center [705, 162] width 73 height 8
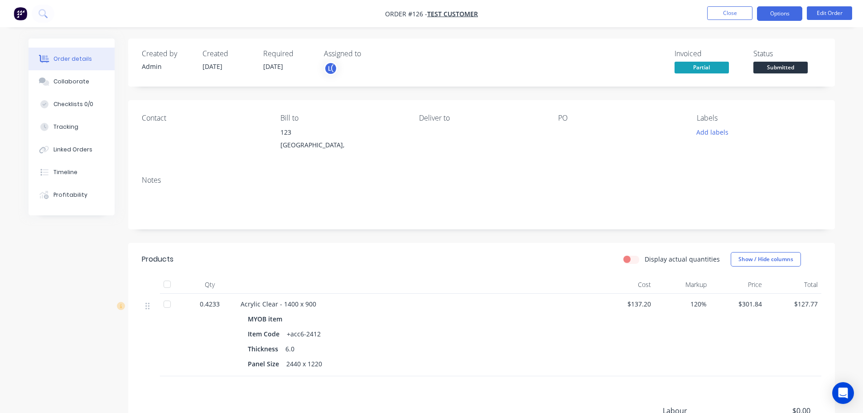
click at [783, 17] on button "Options" at bounding box center [779, 13] width 45 height 14
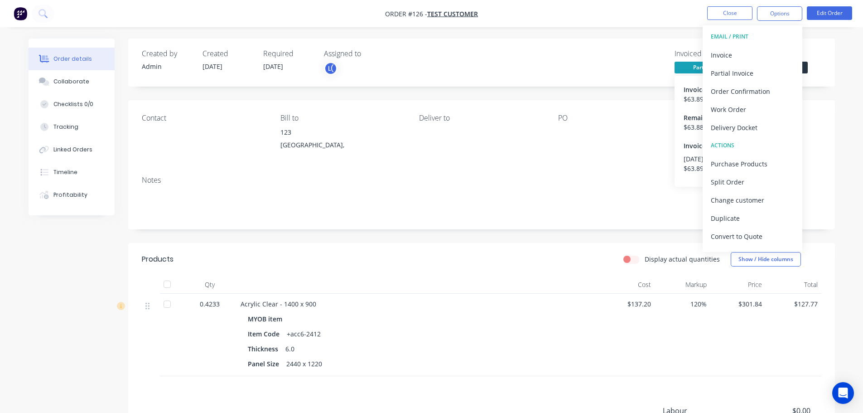
click at [685, 80] on div "Invoiced $ 63.89 Remaining $ 63.88 Invoices Generated [DATE] $ 63.89 view" at bounding box center [730, 131] width 113 height 111
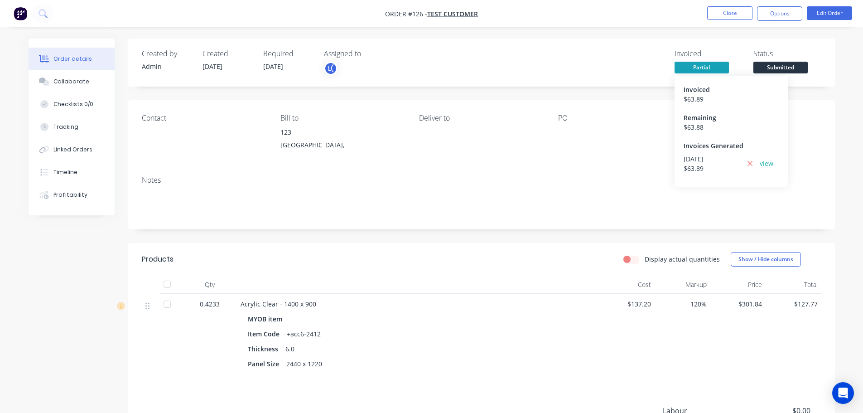
click at [688, 67] on span "Partial" at bounding box center [701, 67] width 54 height 11
click at [750, 164] on icon at bounding box center [749, 163] width 5 height 5
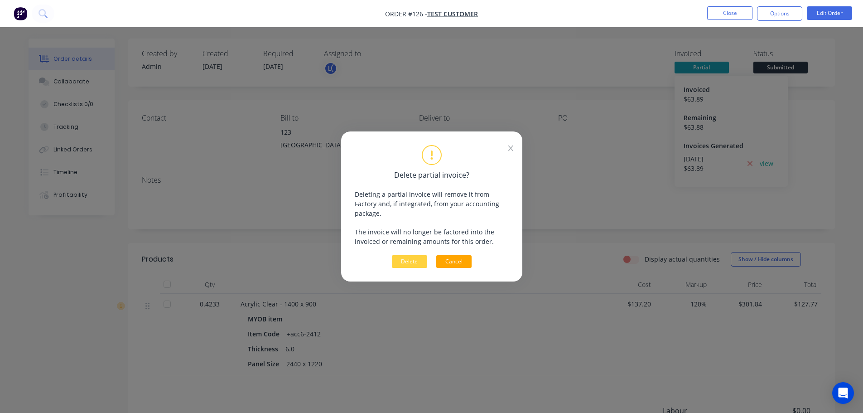
click at [466, 255] on button "Cancel" at bounding box center [453, 261] width 35 height 13
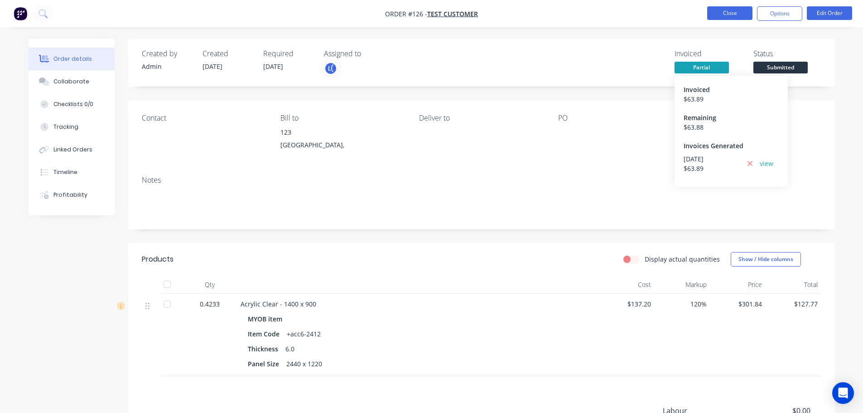
click at [736, 16] on button "Close" at bounding box center [729, 13] width 45 height 14
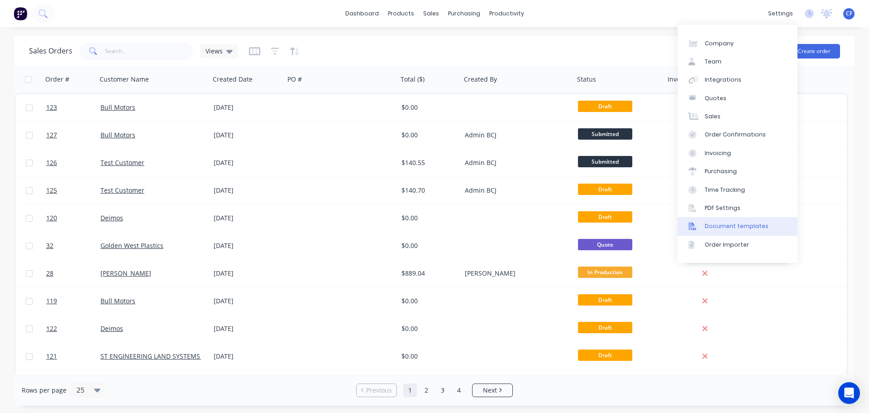
click at [718, 221] on link "Document templates" at bounding box center [738, 226] width 120 height 18
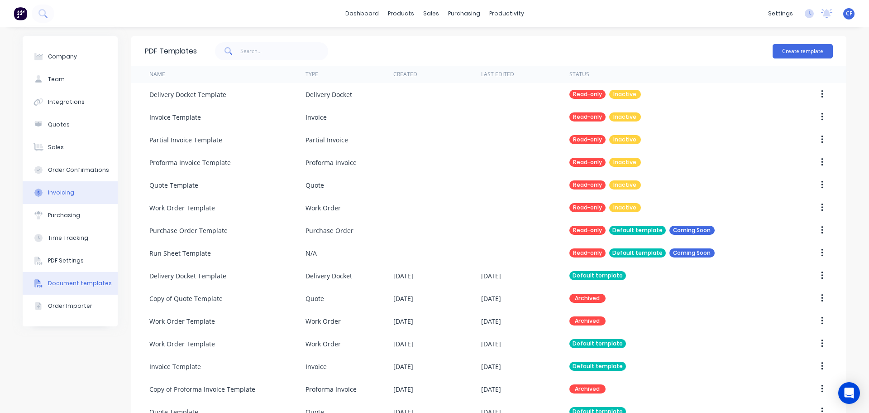
click at [81, 187] on button "Invoicing" at bounding box center [70, 192] width 95 height 23
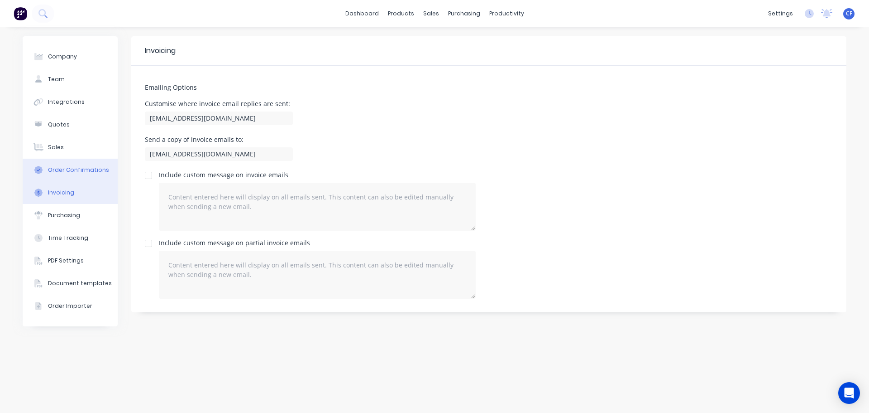
click at [42, 164] on button "Order Confirmations" at bounding box center [70, 169] width 95 height 23
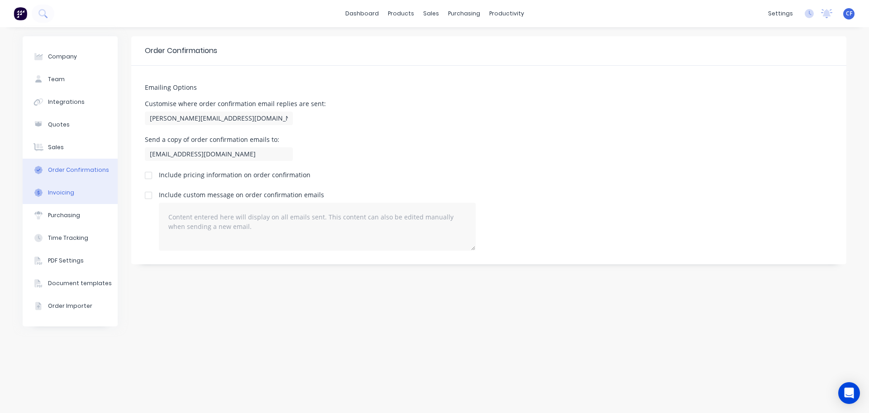
click at [94, 195] on button "Invoicing" at bounding box center [70, 192] width 95 height 23
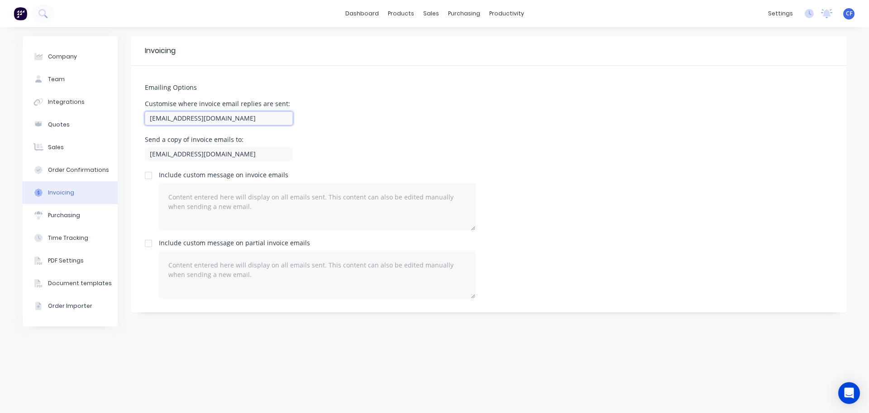
drag, startPoint x: 282, startPoint y: 115, endPoint x: 119, endPoint y: 93, distance: 165.0
click at [119, 93] on div "Company Team Integrations Quotes Sales Order Confirmations Invoicing Purchasing…" at bounding box center [435, 219] width 824 height 367
click at [190, 88] on h5 "Emailing Options" at bounding box center [489, 88] width 688 height 8
click at [55, 181] on button "Invoicing" at bounding box center [70, 192] width 95 height 23
click at [68, 172] on div "Order Confirmations" at bounding box center [78, 170] width 61 height 8
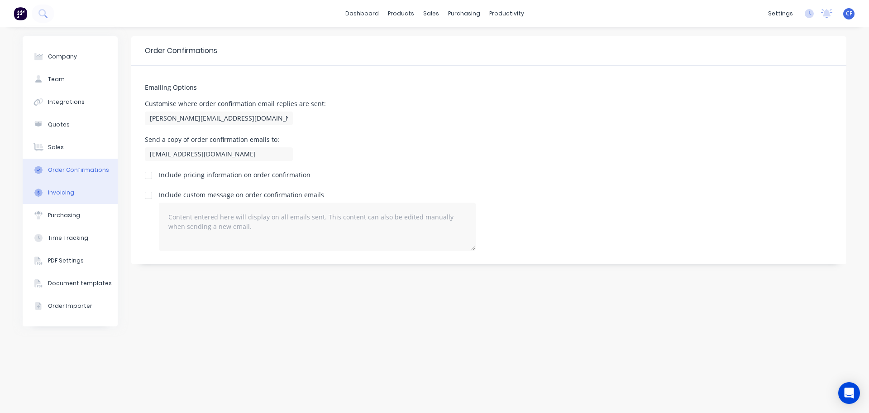
click at [63, 195] on div "Invoicing" at bounding box center [61, 192] width 26 height 8
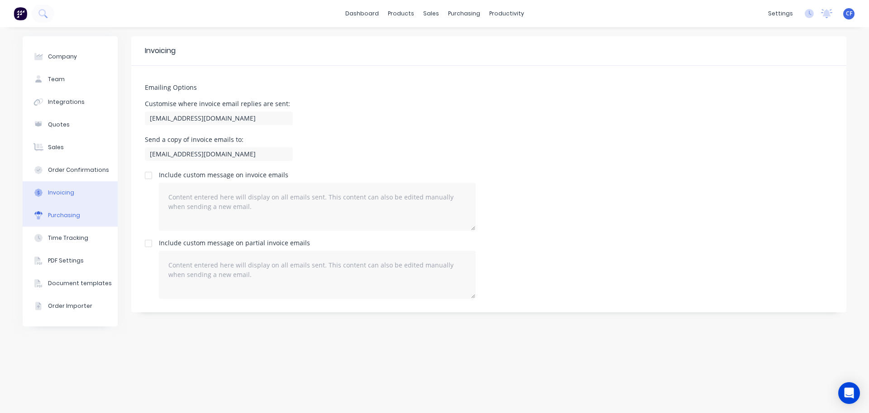
click at [71, 221] on button "Purchasing" at bounding box center [70, 215] width 95 height 23
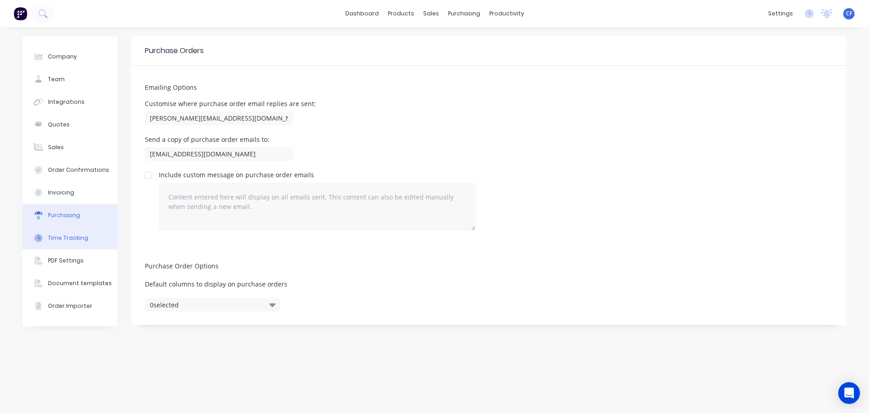
click at [77, 238] on div "Time Tracking" at bounding box center [68, 238] width 40 height 8
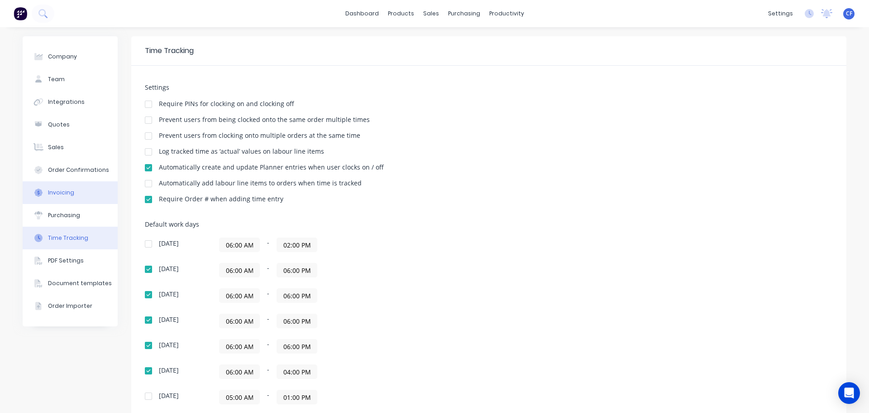
click at [48, 182] on button "Invoicing" at bounding box center [70, 192] width 95 height 23
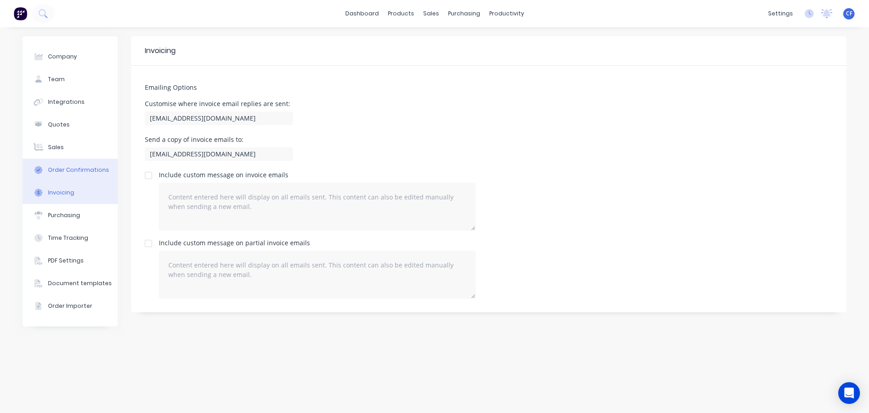
click at [74, 165] on button "Order Confirmations" at bounding box center [70, 169] width 95 height 23
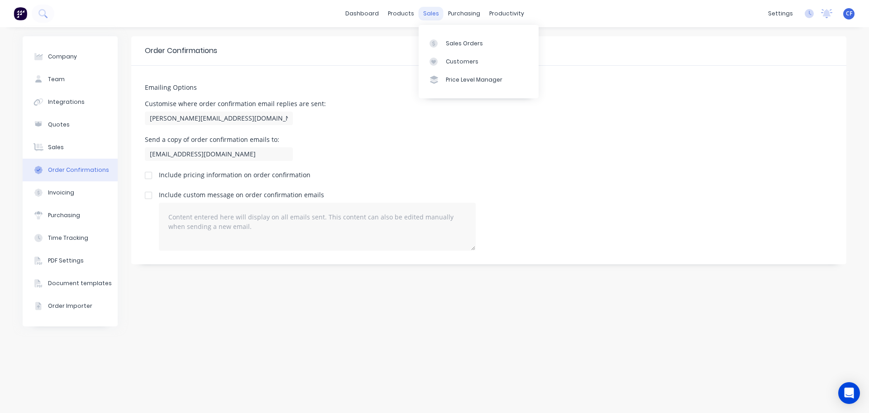
click at [423, 12] on div "sales" at bounding box center [431, 14] width 25 height 14
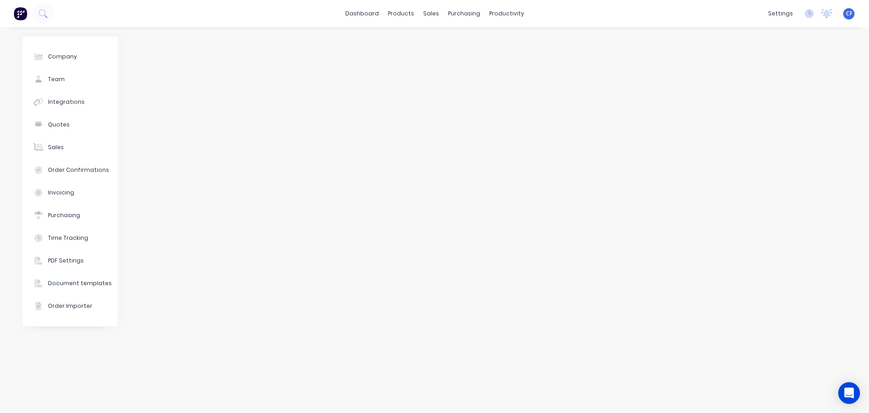
click at [132, 189] on div at bounding box center [488, 219] width 715 height 367
click at [53, 130] on button "Quotes" at bounding box center [70, 124] width 95 height 23
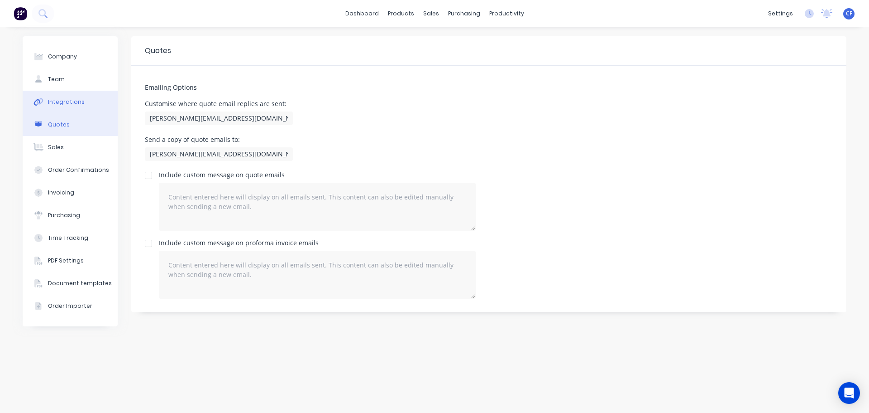
click at [81, 103] on button "Integrations" at bounding box center [70, 102] width 95 height 23
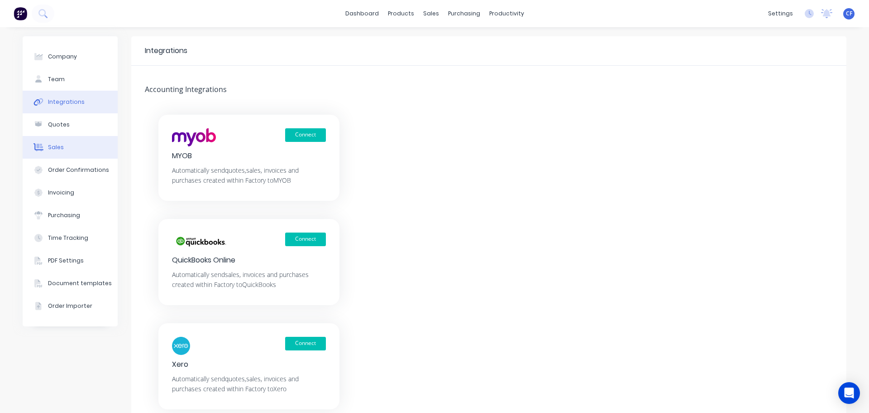
click at [81, 146] on button "Sales" at bounding box center [70, 147] width 95 height 23
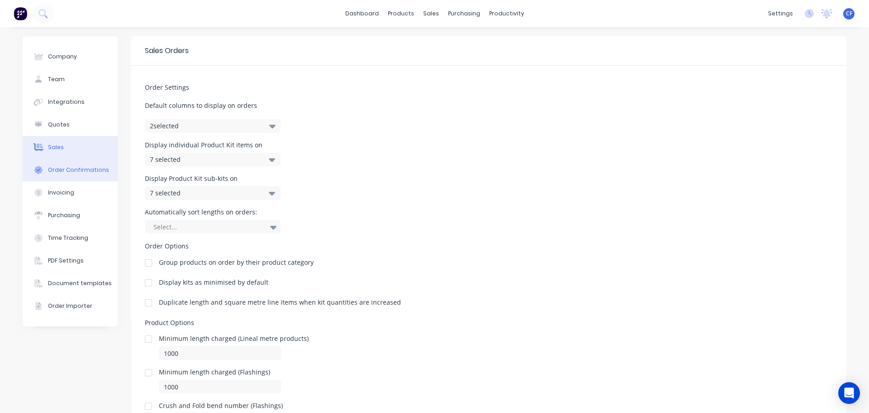
click at [76, 165] on button "Order Confirmations" at bounding box center [70, 169] width 95 height 23
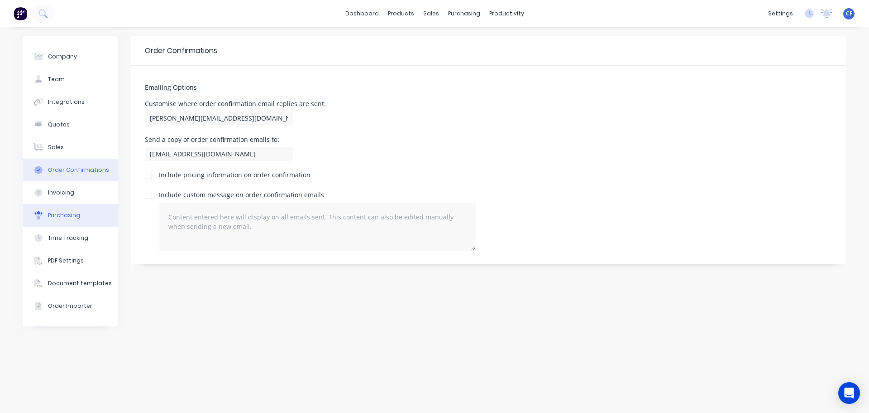
click at [58, 204] on button "Purchasing" at bounding box center [70, 215] width 95 height 23
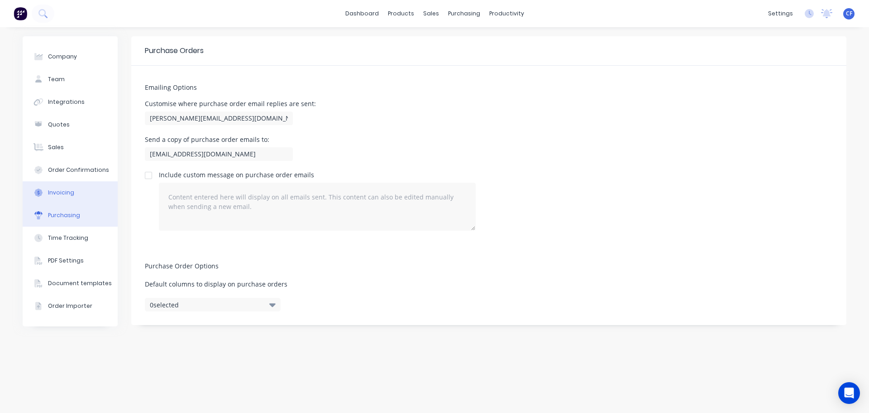
click at [50, 190] on div "Invoicing" at bounding box center [61, 192] width 26 height 8
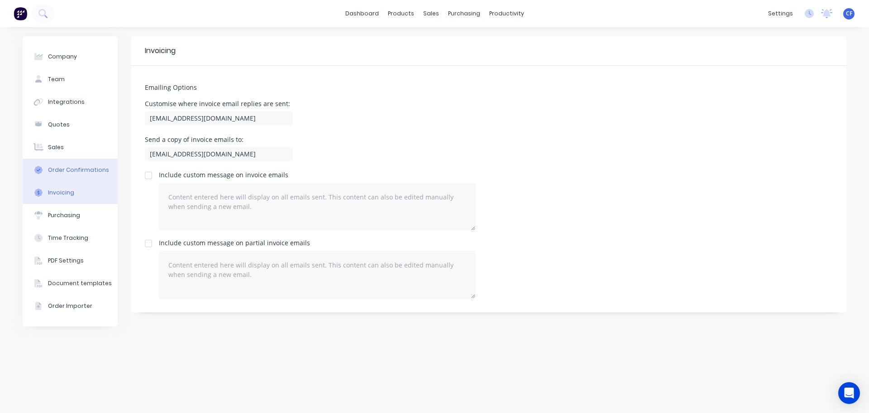
click at [54, 162] on button "Order Confirmations" at bounding box center [70, 169] width 95 height 23
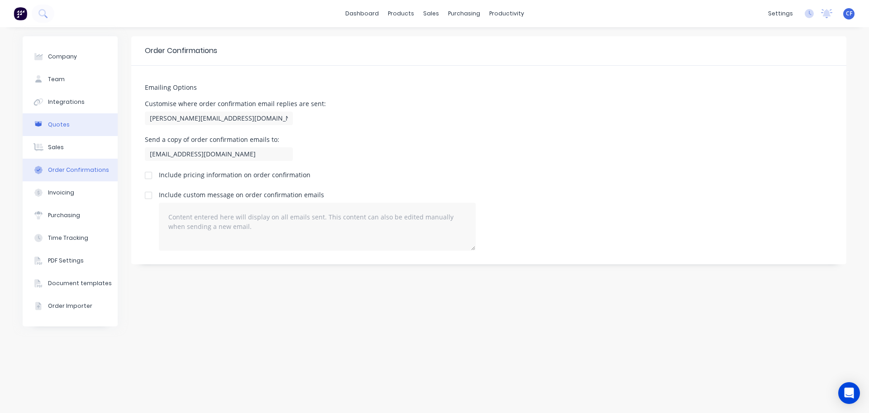
click at [55, 134] on button "Quotes" at bounding box center [70, 124] width 95 height 23
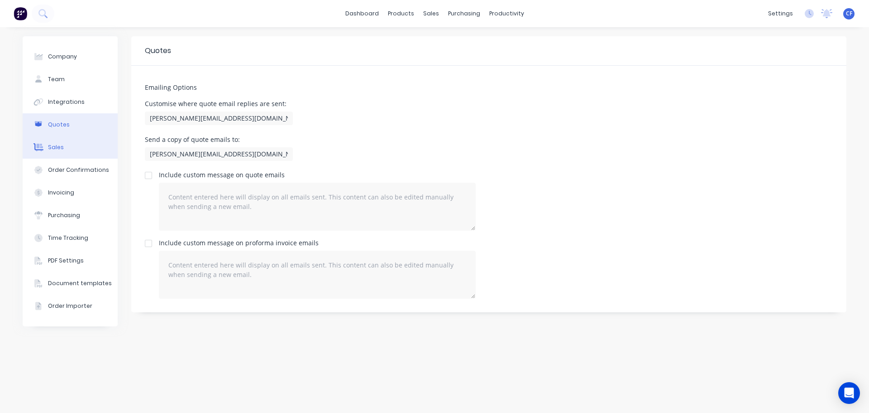
click at [65, 152] on button "Sales" at bounding box center [70, 147] width 95 height 23
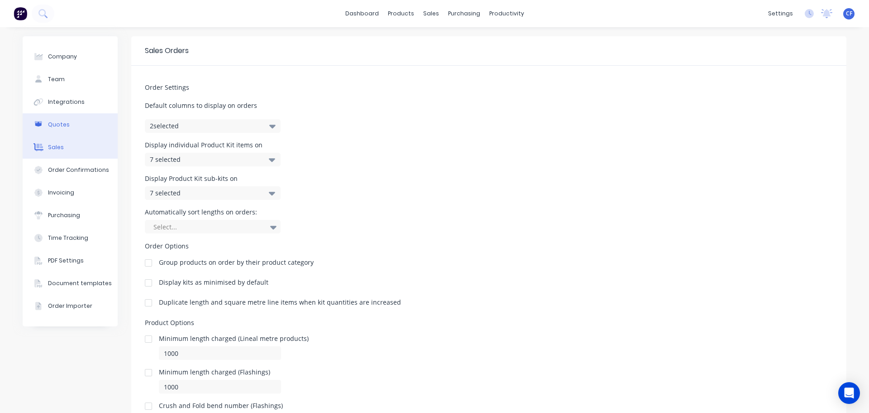
click at [43, 122] on button "Quotes" at bounding box center [70, 124] width 95 height 23
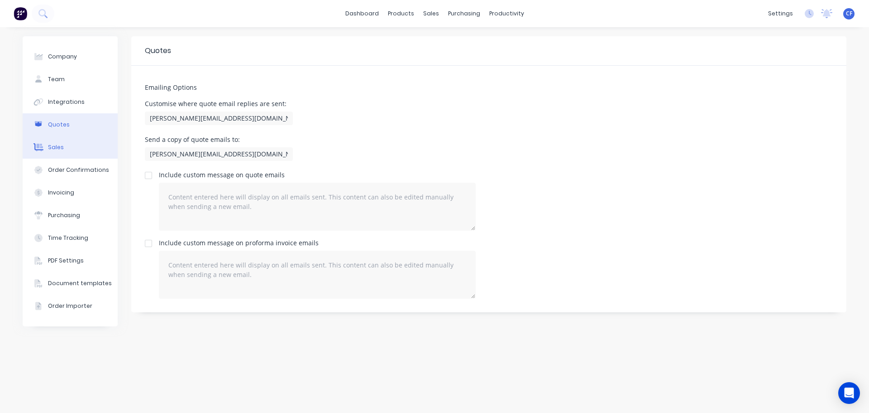
click at [56, 150] on div "Sales" at bounding box center [56, 147] width 16 height 8
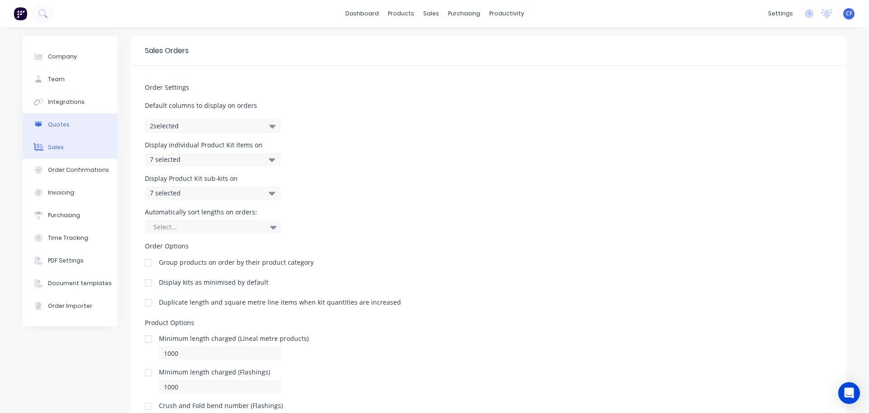
click at [64, 121] on div "Quotes" at bounding box center [59, 124] width 22 height 8
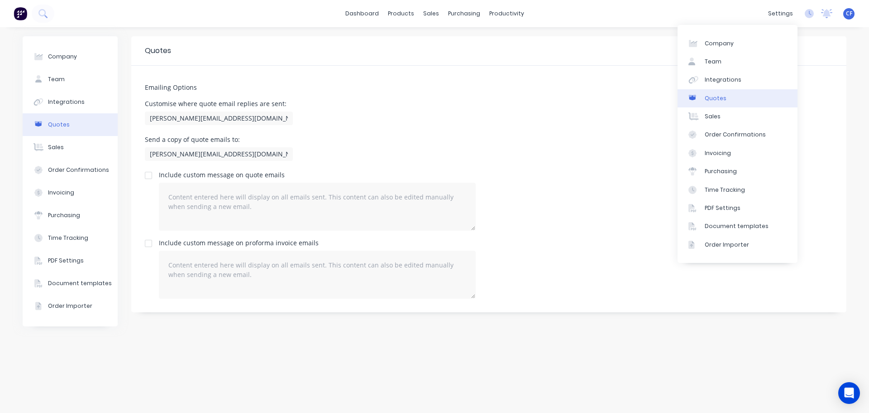
click at [508, 133] on div "Emailing Options Customise where quote email replies are sent: [PERSON_NAME][EM…" at bounding box center [488, 189] width 715 height 246
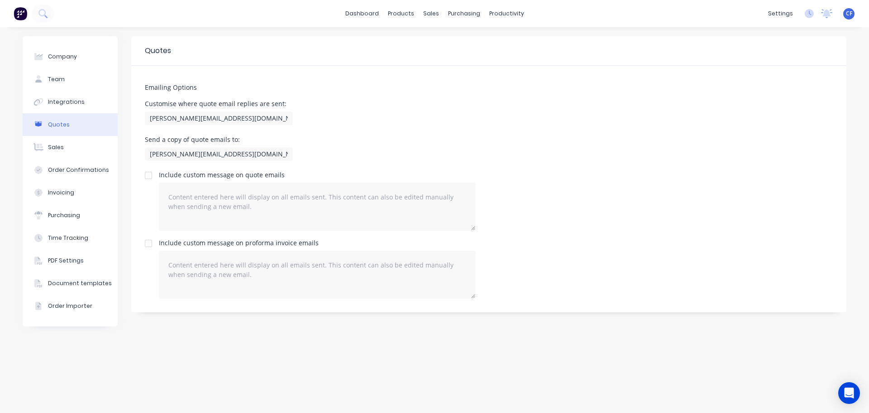
click at [307, 145] on div "Send a copy of quote emails to: [PERSON_NAME][EMAIL_ADDRESS][DOMAIN_NAME]" at bounding box center [489, 149] width 688 height 27
drag, startPoint x: 146, startPoint y: 117, endPoint x: 383, endPoint y: 116, distance: 236.8
click at [383, 116] on div "Customise where quote email replies are sent: [PERSON_NAME][EMAIL_ADDRESS][DOMA…" at bounding box center [489, 114] width 688 height 27
click at [283, 121] on input "[PERSON_NAME][EMAIL_ADDRESS][DOMAIN_NAME], [EMAIL_ADDRESS][DOMAIN_NAME]" at bounding box center [219, 118] width 148 height 14
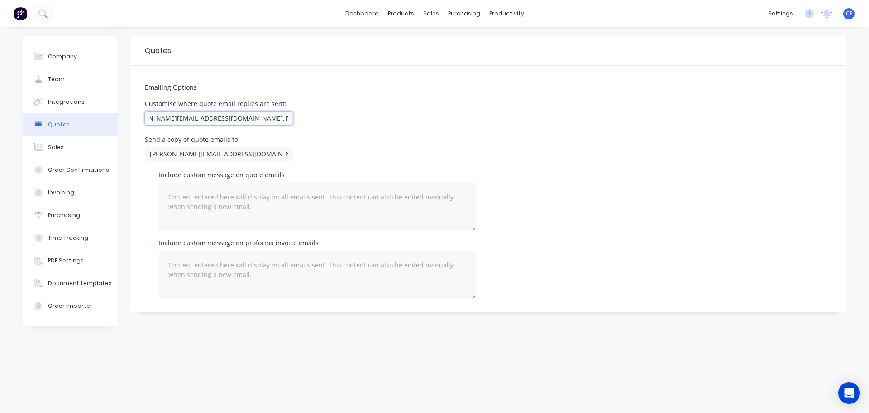
click at [286, 121] on input "[PERSON_NAME][EMAIL_ADDRESS][DOMAIN_NAME], [EMAIL_ADDRESS][DOMAIN_NAME]" at bounding box center [219, 118] width 148 height 14
click at [88, 163] on button "Order Confirmations" at bounding box center [70, 169] width 95 height 23
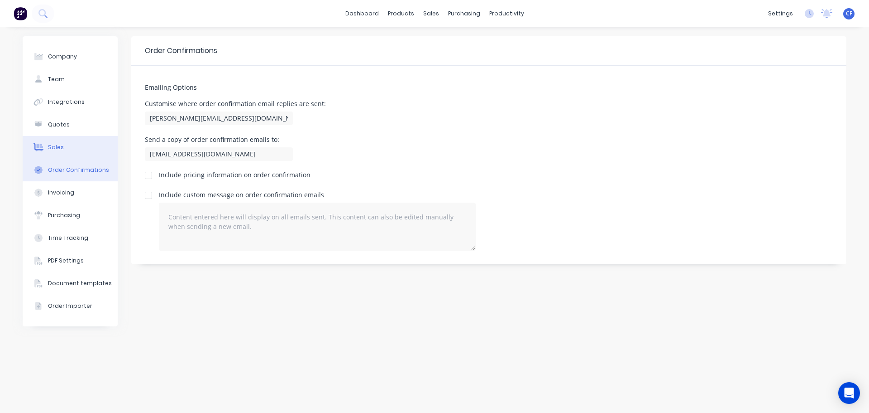
click at [59, 155] on button "Sales" at bounding box center [70, 147] width 95 height 23
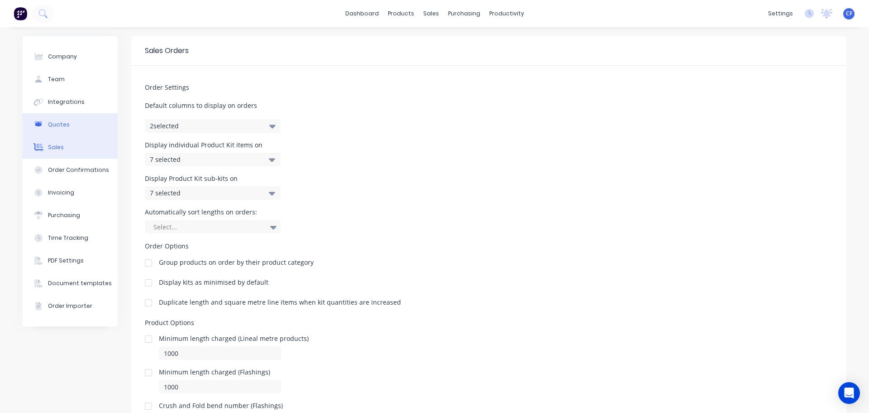
click at [69, 127] on button "Quotes" at bounding box center [70, 124] width 95 height 23
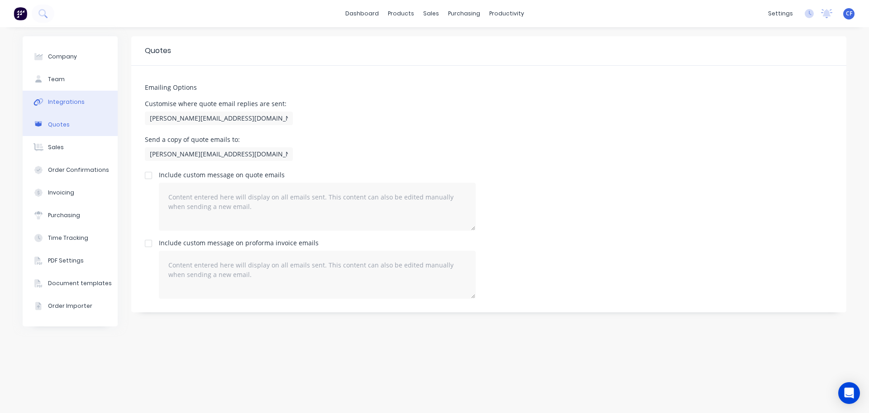
click at [74, 106] on button "Integrations" at bounding box center [70, 102] width 95 height 23
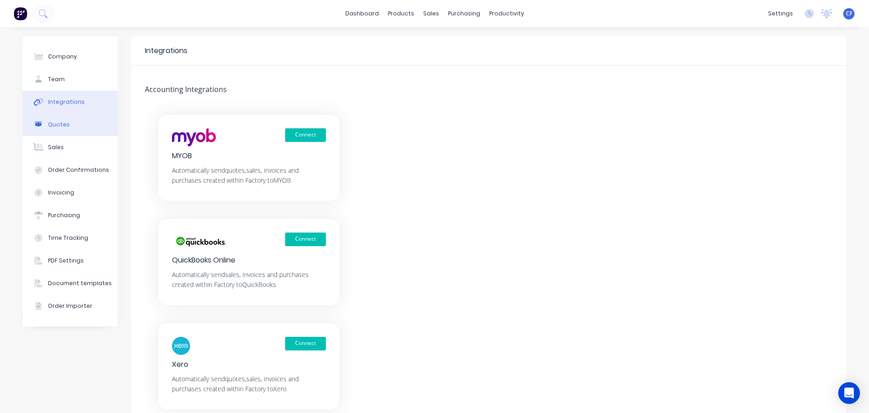
click at [82, 119] on button "Quotes" at bounding box center [70, 124] width 95 height 23
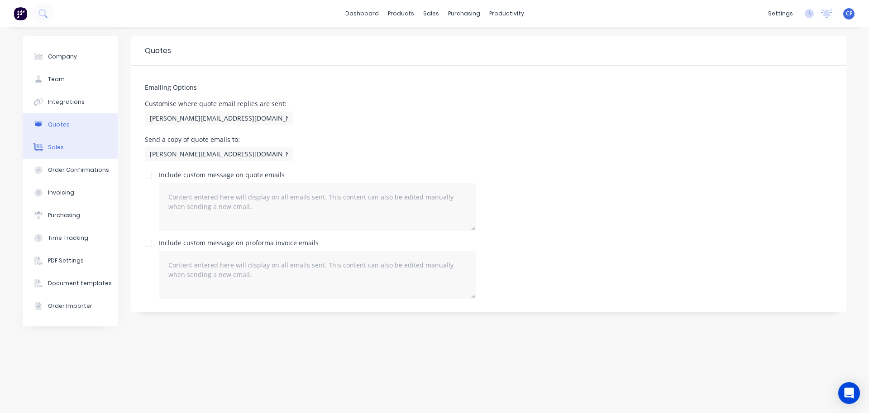
click at [69, 149] on button "Sales" at bounding box center [70, 147] width 95 height 23
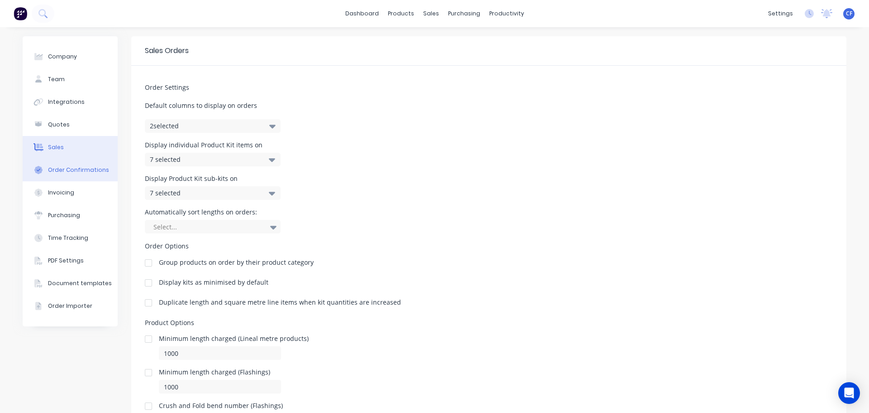
drag, startPoint x: 67, startPoint y: 165, endPoint x: 67, endPoint y: 170, distance: 5.0
click at [67, 165] on button "Order Confirmations" at bounding box center [70, 169] width 95 height 23
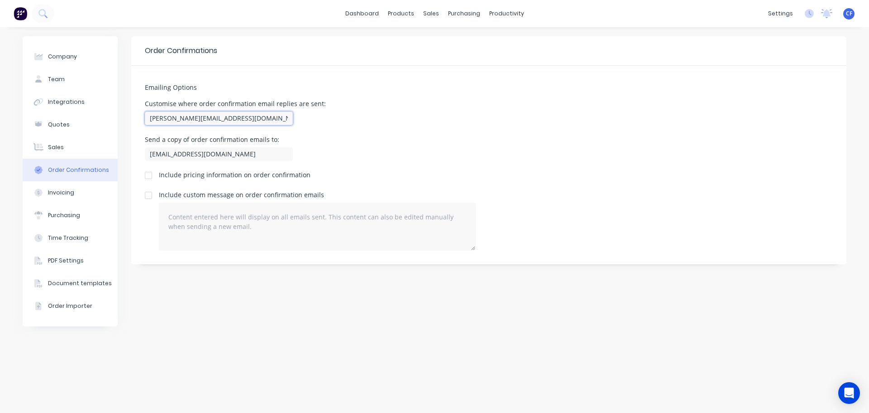
click at [167, 122] on input "[PERSON_NAME][EMAIL_ADDRESS][DOMAIN_NAME], [EMAIL_ADDRESS][DOMAIN_NAME]" at bounding box center [219, 118] width 148 height 14
click at [351, 120] on div "Customise where order confirmation email replies are sent: [PERSON_NAME][EMAIL_…" at bounding box center [489, 114] width 688 height 27
drag, startPoint x: 291, startPoint y: 121, endPoint x: 17, endPoint y: 120, distance: 274.0
click at [17, 120] on div "Company Team Integrations Quotes Sales Order Confirmations Invoicing Purchasing…" at bounding box center [434, 219] width 869 height 385
click at [432, 130] on div "Emailing Options Customise where order confirmation email replies are sent: [PE…" at bounding box center [488, 165] width 715 height 198
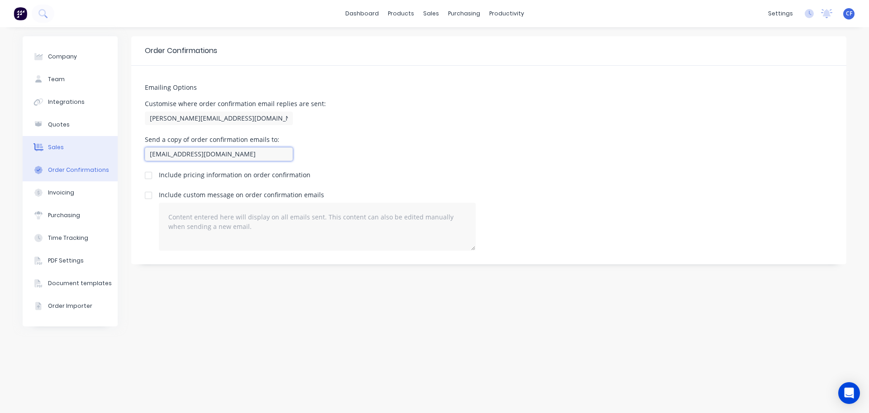
drag, startPoint x: 249, startPoint y: 152, endPoint x: 40, endPoint y: 150, distance: 208.8
click at [40, 150] on div "Company Team Integrations Quotes Sales Order Confirmations Invoicing Purchasing…" at bounding box center [435, 219] width 824 height 367
click at [475, 151] on div "Send a copy of order confirmation emails to: [EMAIL_ADDRESS][DOMAIN_NAME]" at bounding box center [489, 149] width 688 height 27
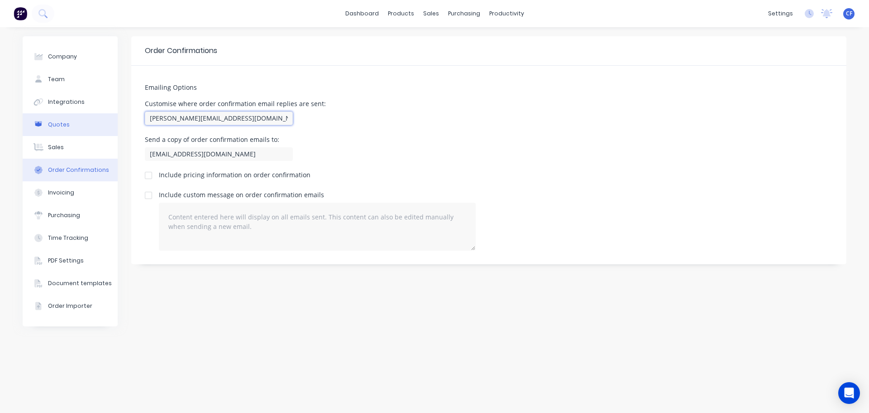
drag, startPoint x: 288, startPoint y: 117, endPoint x: 43, endPoint y: 117, distance: 245.4
click at [43, 117] on div "Company Team Integrations Quotes Sales Order Confirmations Invoicing Purchasing…" at bounding box center [435, 219] width 824 height 367
click at [346, 121] on div "Customise where order confirmation email replies are sent: [PERSON_NAME][EMAIL_…" at bounding box center [489, 114] width 688 height 27
drag, startPoint x: 292, startPoint y: 119, endPoint x: 72, endPoint y: 120, distance: 220.5
click at [72, 120] on div "Company Team Integrations Quotes Sales Order Confirmations Invoicing Purchasing…" at bounding box center [435, 219] width 824 height 367
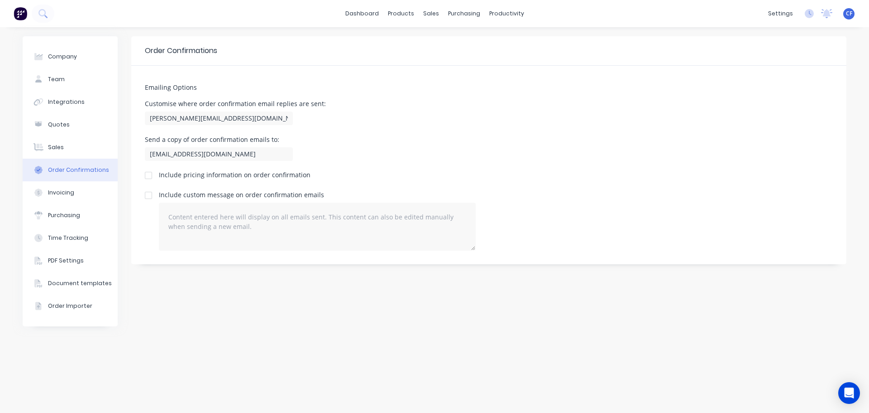
click at [383, 128] on div "Emailing Options Customise where order confirmation email replies are sent: [PE…" at bounding box center [488, 165] width 715 height 198
click at [425, 44] on link "Sales Orders" at bounding box center [479, 43] width 120 height 18
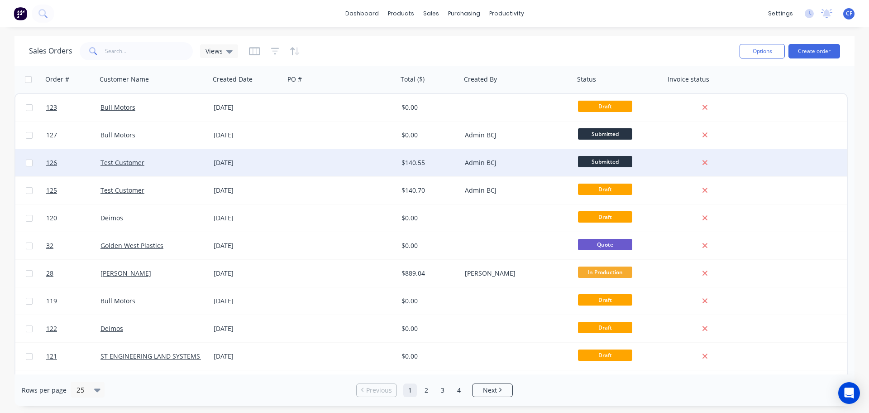
click at [485, 163] on div "Admin BCJ" at bounding box center [515, 162] width 101 height 9
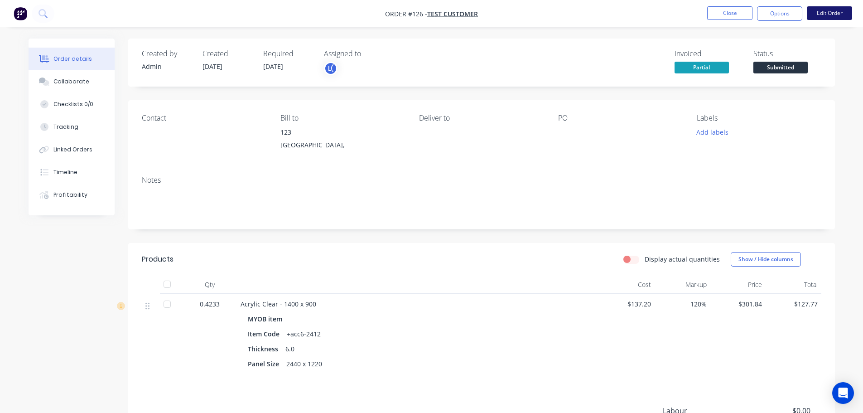
click at [826, 9] on button "Edit Order" at bounding box center [829, 13] width 45 height 14
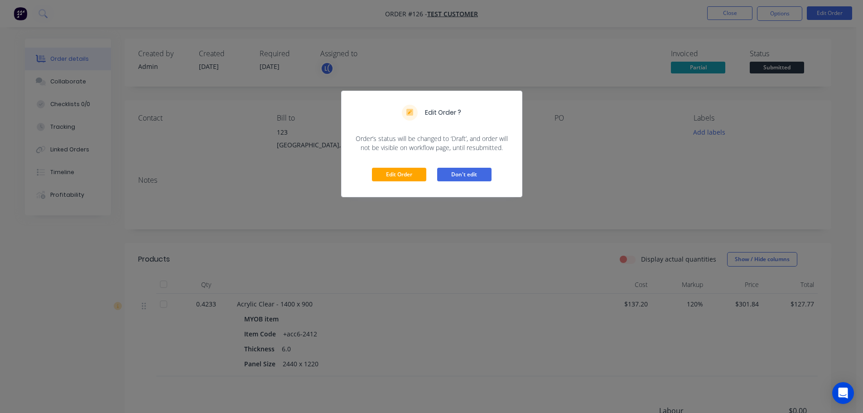
click at [455, 174] on button "Don't edit" at bounding box center [464, 175] width 54 height 14
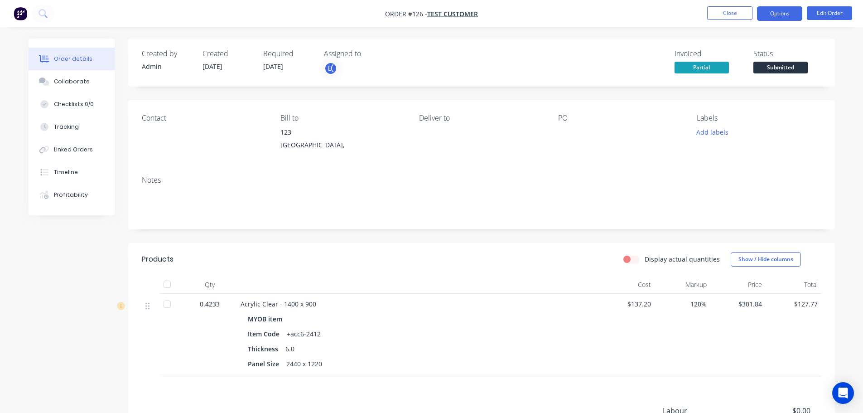
click at [790, 12] on button "Options" at bounding box center [779, 13] width 45 height 14
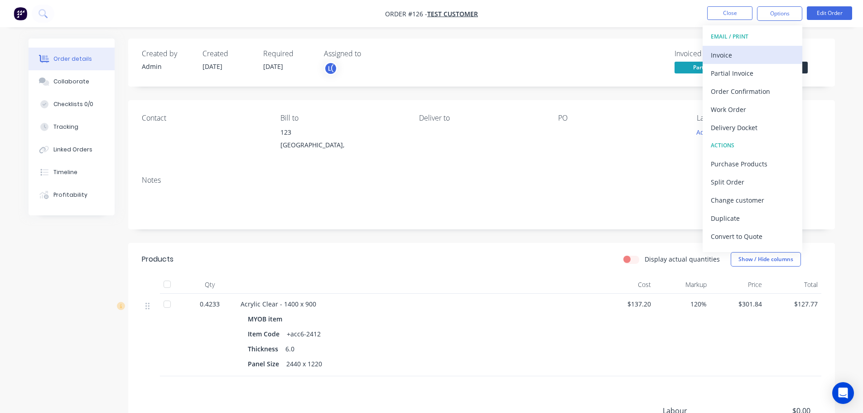
click at [734, 62] on button "Invoice" at bounding box center [752, 55] width 100 height 18
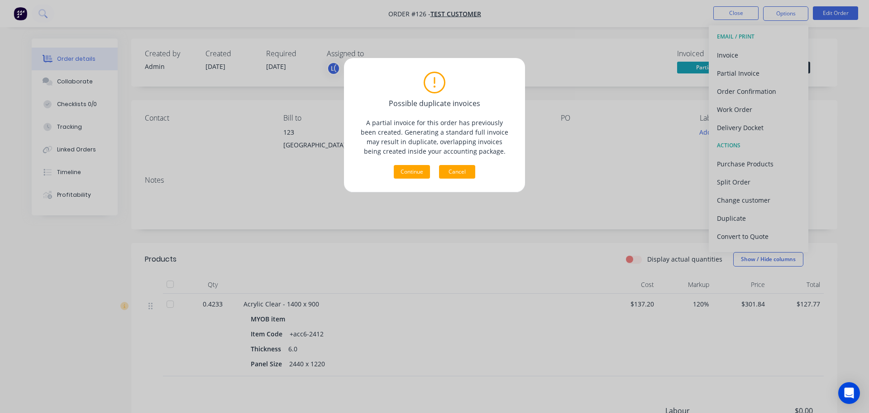
click at [469, 174] on button "Cancel" at bounding box center [457, 172] width 36 height 14
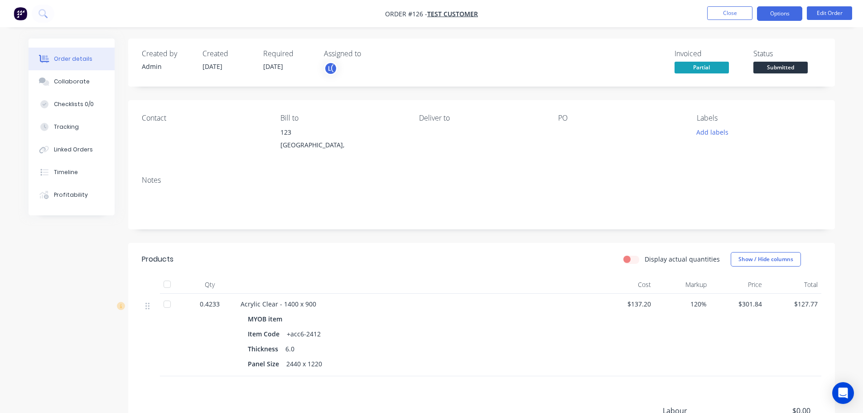
click at [775, 17] on button "Options" at bounding box center [779, 13] width 45 height 14
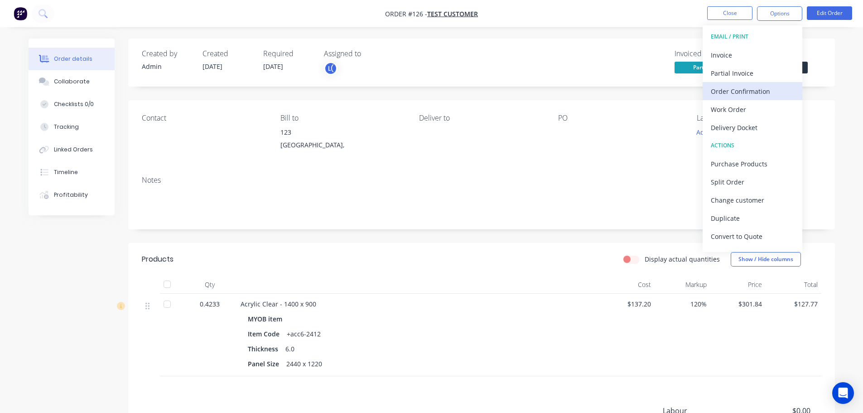
click at [749, 88] on div "Order Confirmation" at bounding box center [752, 91] width 83 height 13
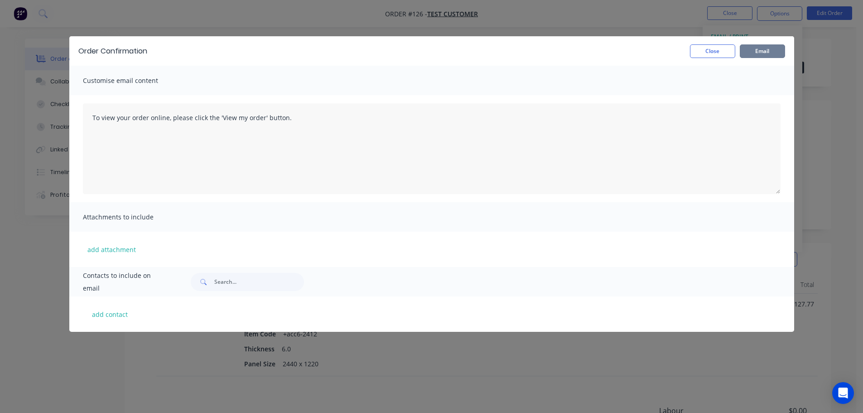
click at [756, 52] on button "Email" at bounding box center [761, 51] width 45 height 14
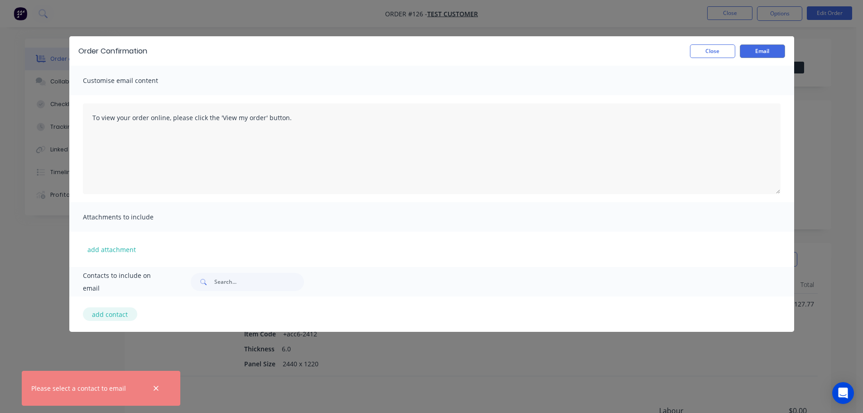
click at [101, 312] on button "add contact" at bounding box center [110, 314] width 54 height 14
select select "AU"
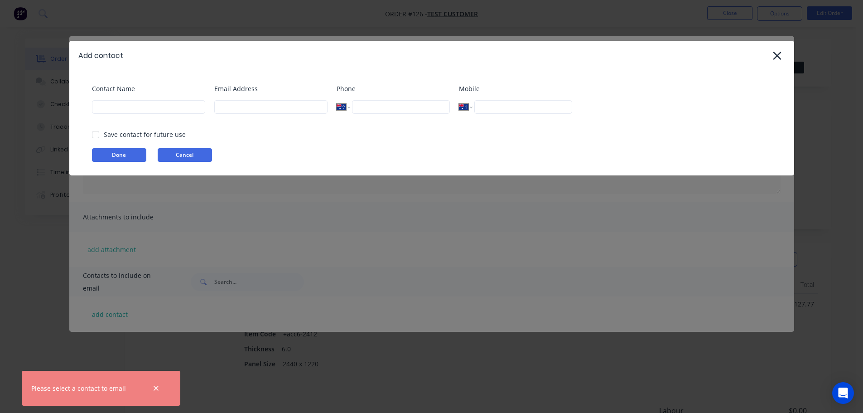
click at [183, 151] on button "Cancel" at bounding box center [185, 155] width 54 height 14
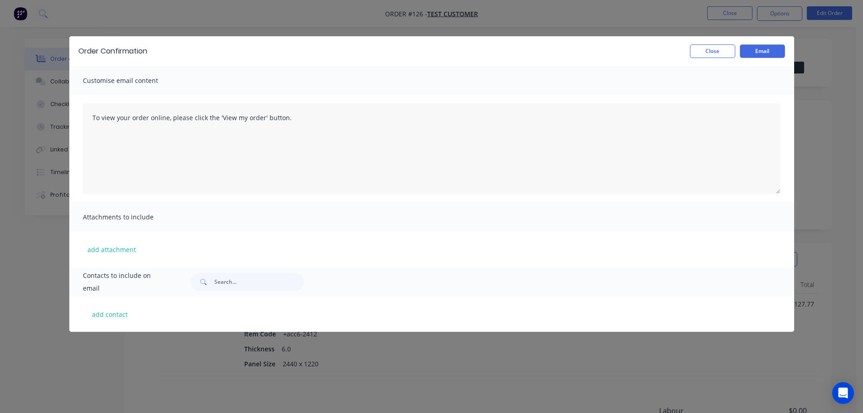
click at [113, 322] on div "add contact" at bounding box center [431, 313] width 725 height 35
click at [112, 322] on div "add contact" at bounding box center [431, 313] width 725 height 35
click at [111, 318] on button "add contact" at bounding box center [110, 314] width 54 height 14
select select "AU"
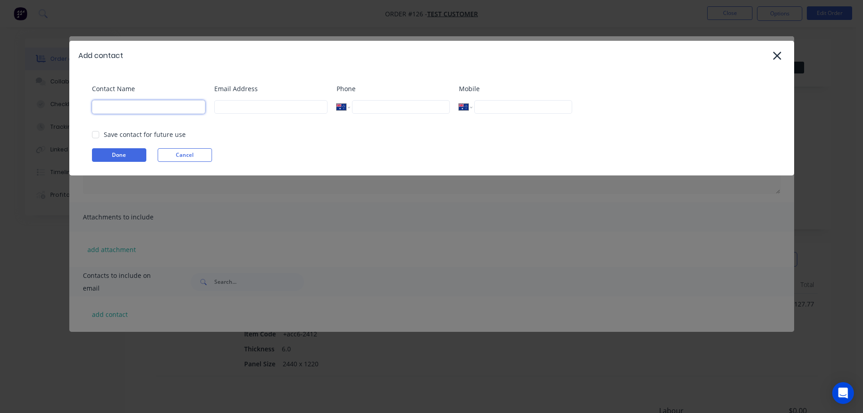
drag, startPoint x: 141, startPoint y: 106, endPoint x: 162, endPoint y: 96, distance: 22.9
click at [142, 106] on input at bounding box center [148, 107] width 113 height 14
type input "[PERSON_NAME]"
type input "[EMAIL_ADDRESS][DOMAIN_NAME]"
type input "0455 889 002"
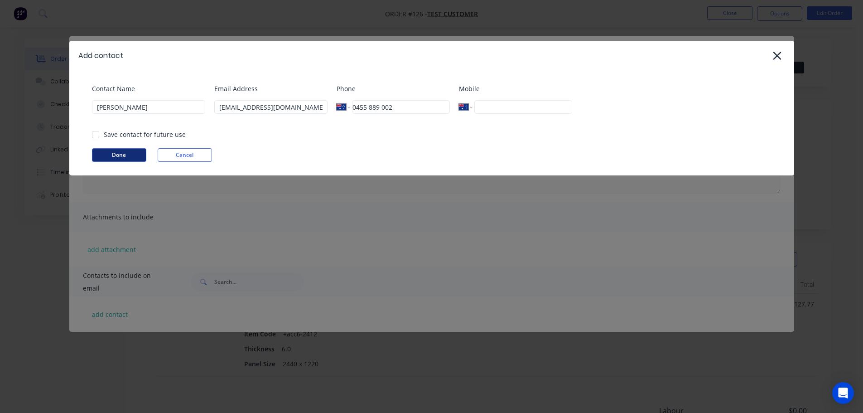
click at [121, 157] on button "Done" at bounding box center [119, 155] width 54 height 14
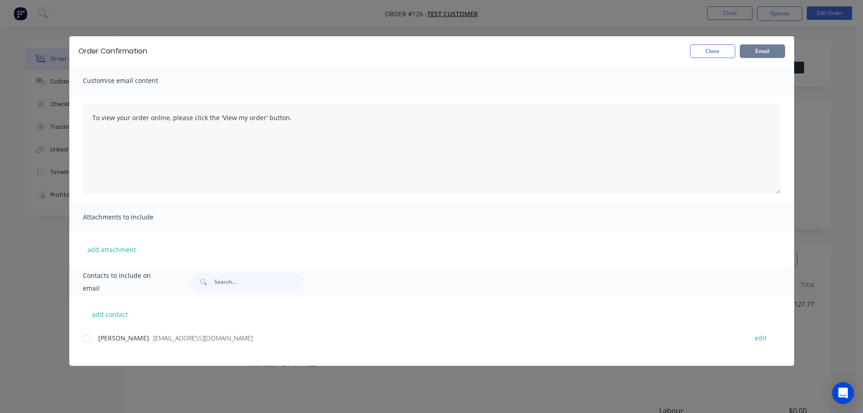
click at [760, 52] on button "Email" at bounding box center [761, 51] width 45 height 14
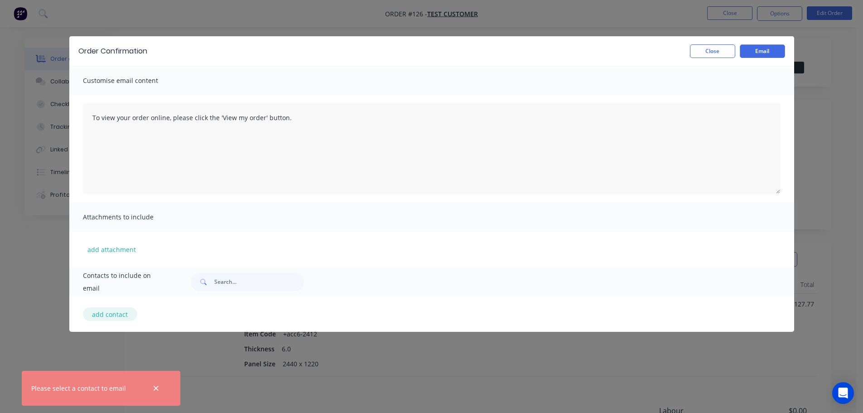
click at [115, 313] on button "add contact" at bounding box center [110, 314] width 54 height 14
select select "AU"
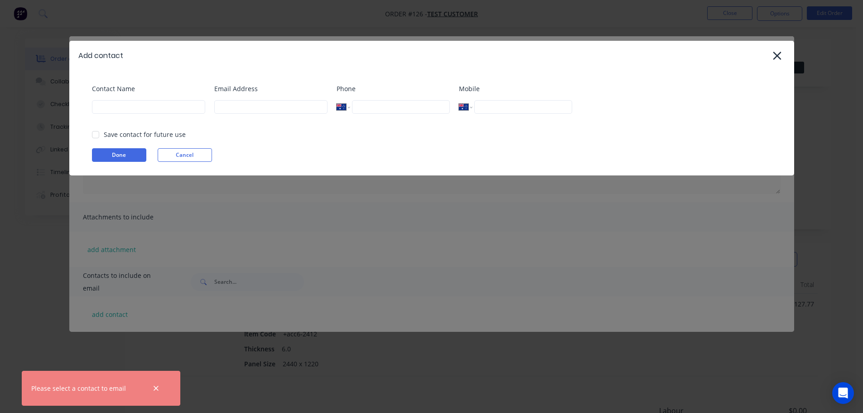
click at [143, 117] on div "Contact Name" at bounding box center [148, 102] width 113 height 37
drag, startPoint x: 144, startPoint y: 107, endPoint x: 161, endPoint y: 108, distance: 17.7
click at [144, 107] on input at bounding box center [148, 107] width 113 height 14
click at [276, 106] on input at bounding box center [270, 107] width 113 height 14
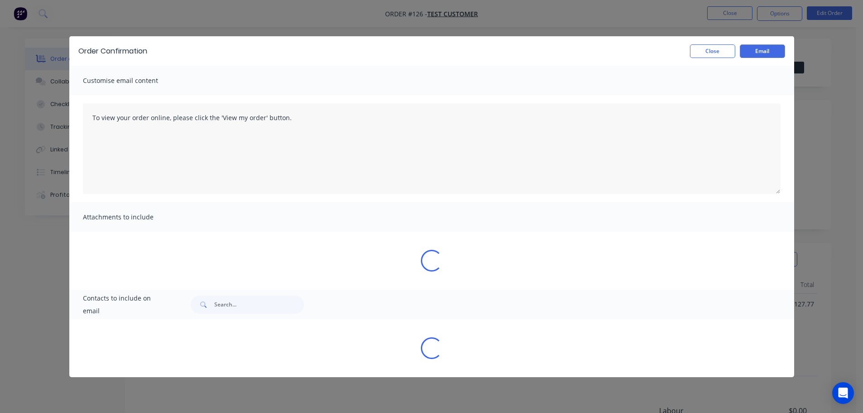
select select "AU"
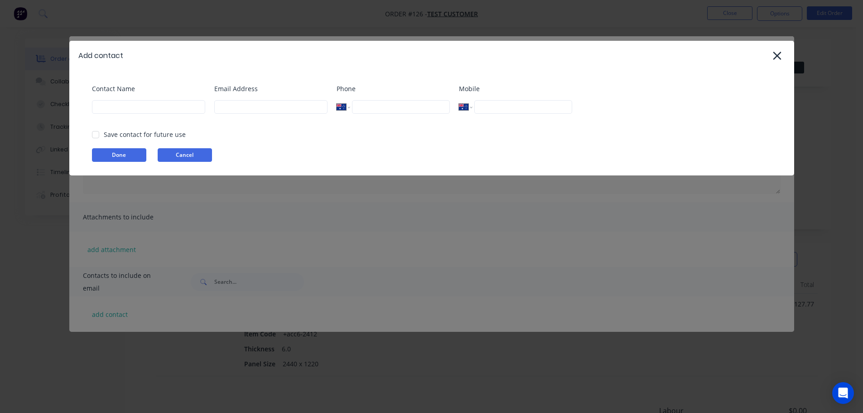
click at [186, 152] on button "Cancel" at bounding box center [185, 155] width 54 height 14
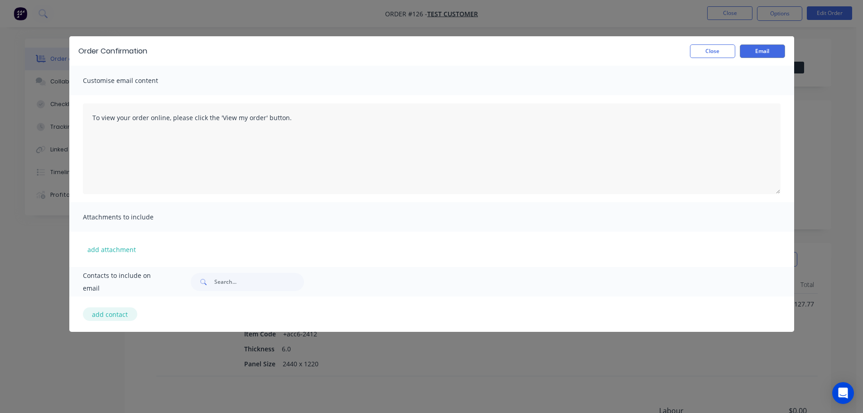
click at [117, 315] on button "add contact" at bounding box center [110, 314] width 54 height 14
select select "AU"
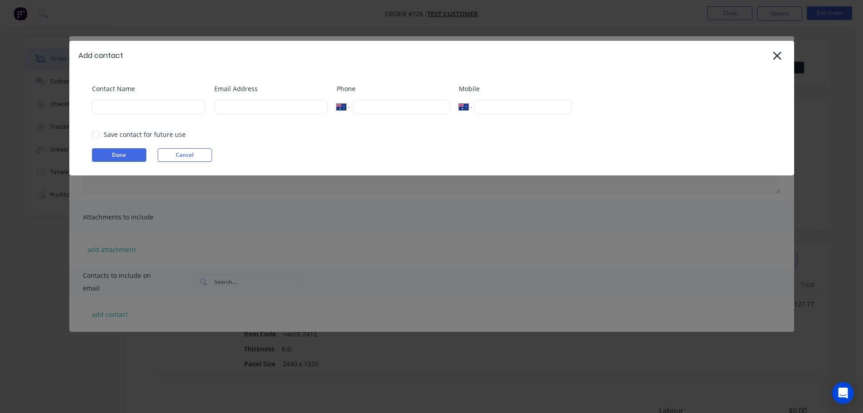
drag, startPoint x: 196, startPoint y: 242, endPoint x: 189, endPoint y: 233, distance: 11.3
click at [194, 241] on div "Add contact Contact Name Email Address Phone International [GEOGRAPHIC_DATA] [G…" at bounding box center [431, 206] width 863 height 413
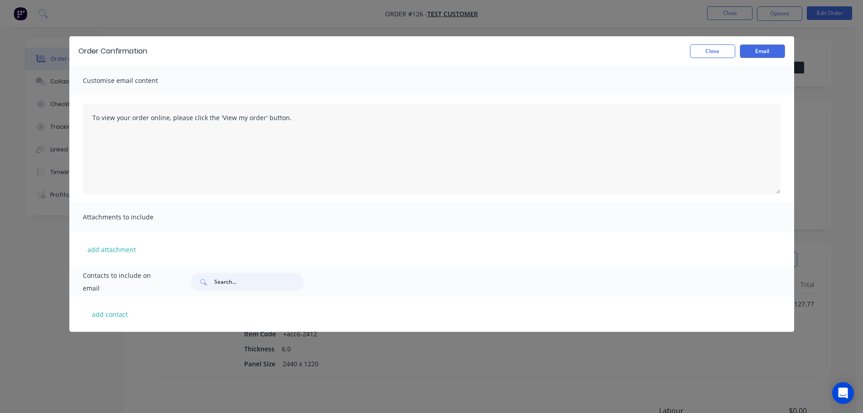
click at [224, 276] on input "text" at bounding box center [259, 282] width 90 height 18
type input "c"
click at [122, 322] on div "add contact" at bounding box center [431, 313] width 725 height 35
drag, startPoint x: 724, startPoint y: 53, endPoint x: 704, endPoint y: 39, distance: 23.9
click at [724, 53] on button "Close" at bounding box center [712, 51] width 45 height 14
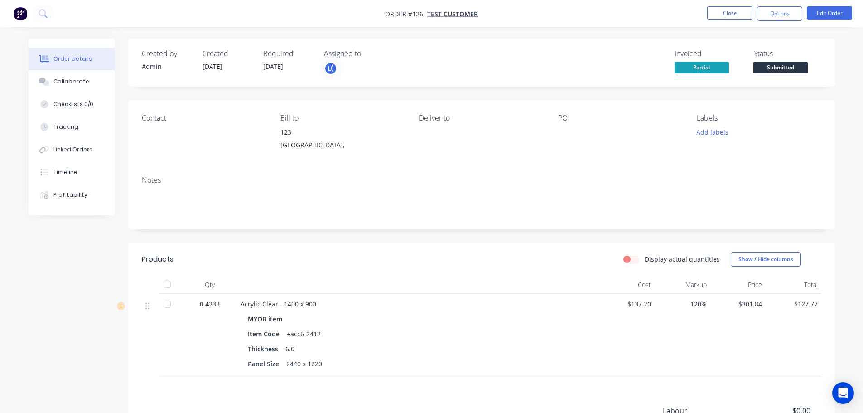
click at [519, 127] on div "Deliver to" at bounding box center [481, 134] width 124 height 41
click at [746, 14] on button "Close" at bounding box center [729, 13] width 45 height 14
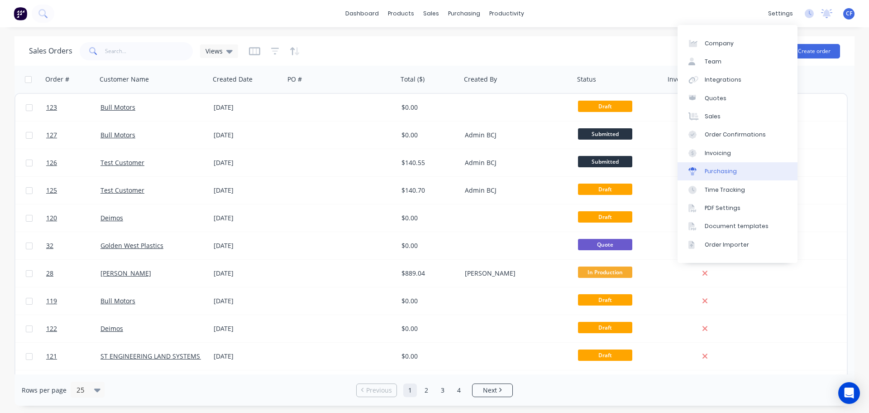
click at [695, 168] on icon at bounding box center [693, 171] width 8 height 8
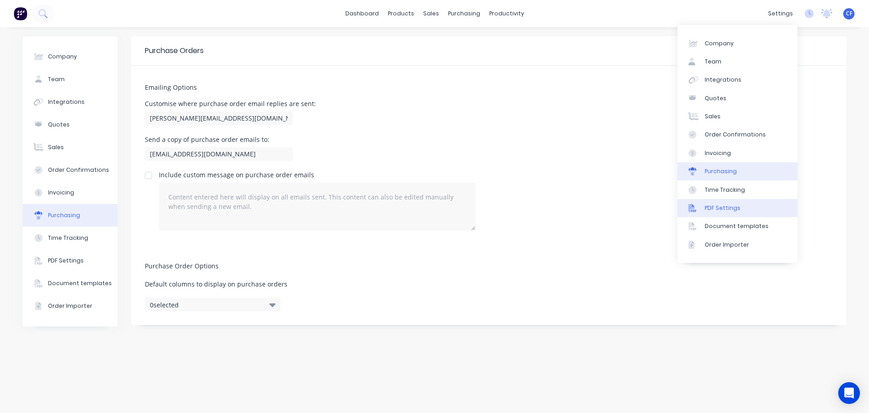
click at [735, 205] on div "PDF Settings" at bounding box center [723, 208] width 36 height 8
